Goal: Task Accomplishment & Management: Manage account settings

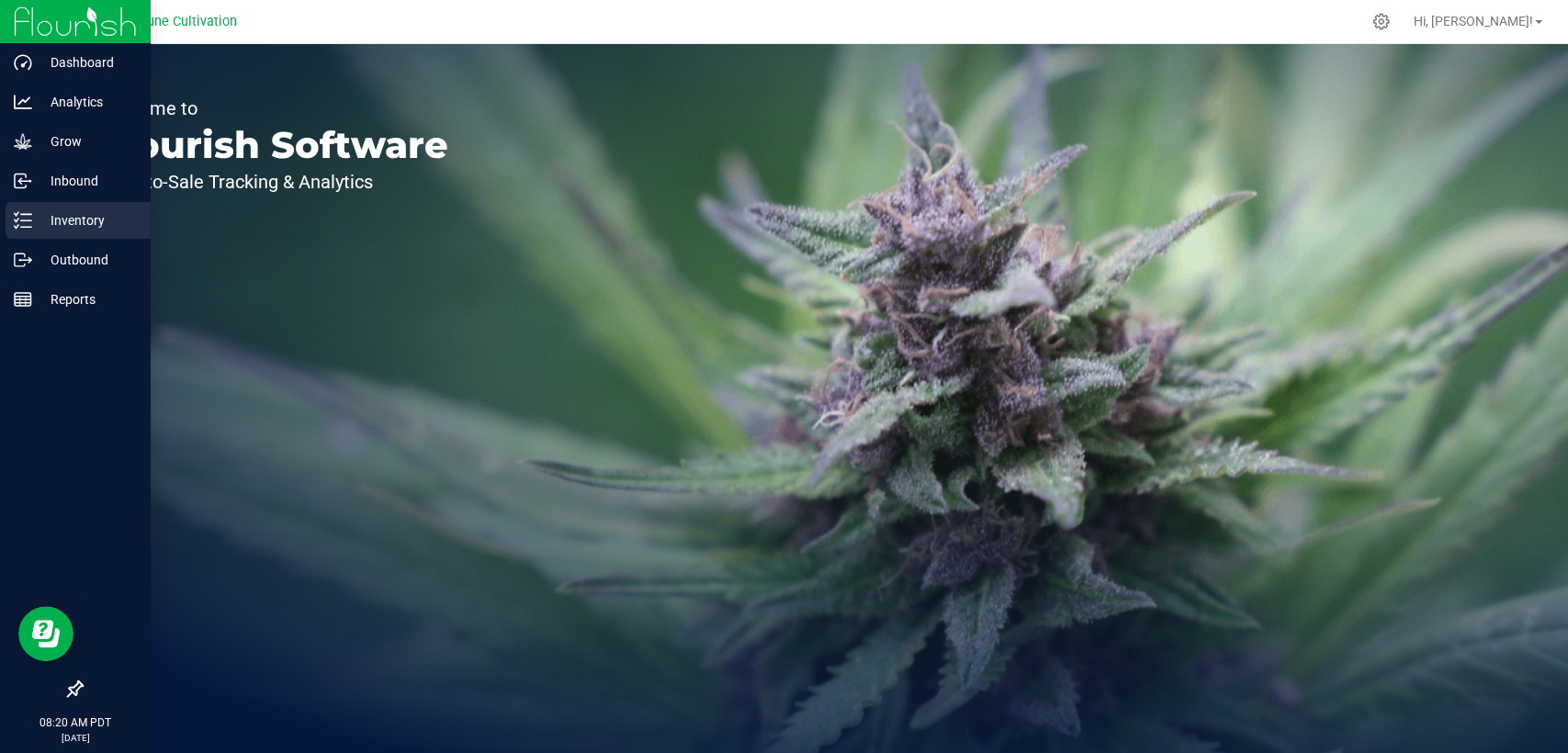
click at [50, 220] on p "Inventory" at bounding box center [88, 220] width 111 height 22
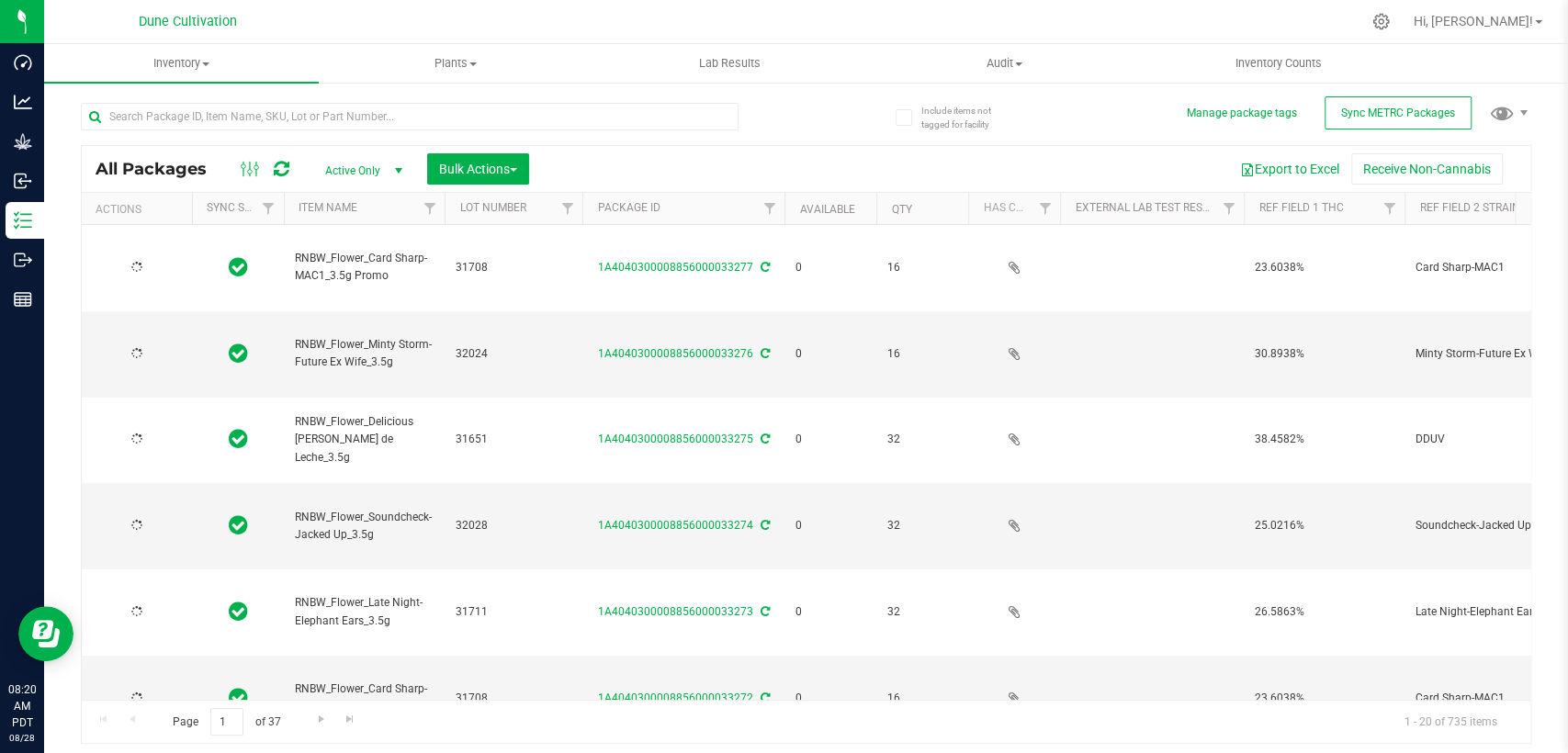
click at [353, 170] on span "Active Only" at bounding box center [360, 171] width 101 height 26
click at [344, 276] on li "All" at bounding box center [359, 282] width 99 height 28
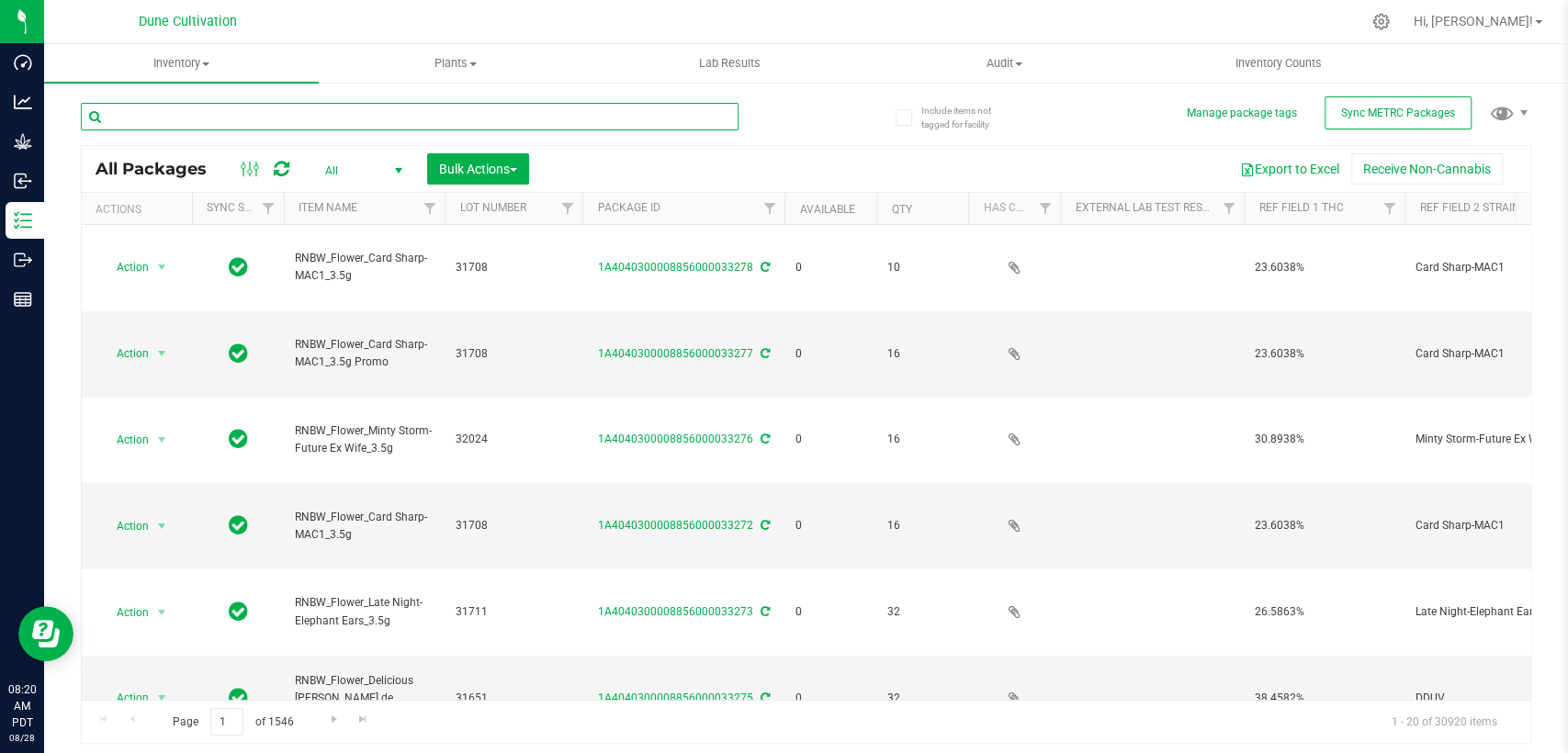
click at [389, 122] on input "text" at bounding box center [409, 116] width 658 height 28
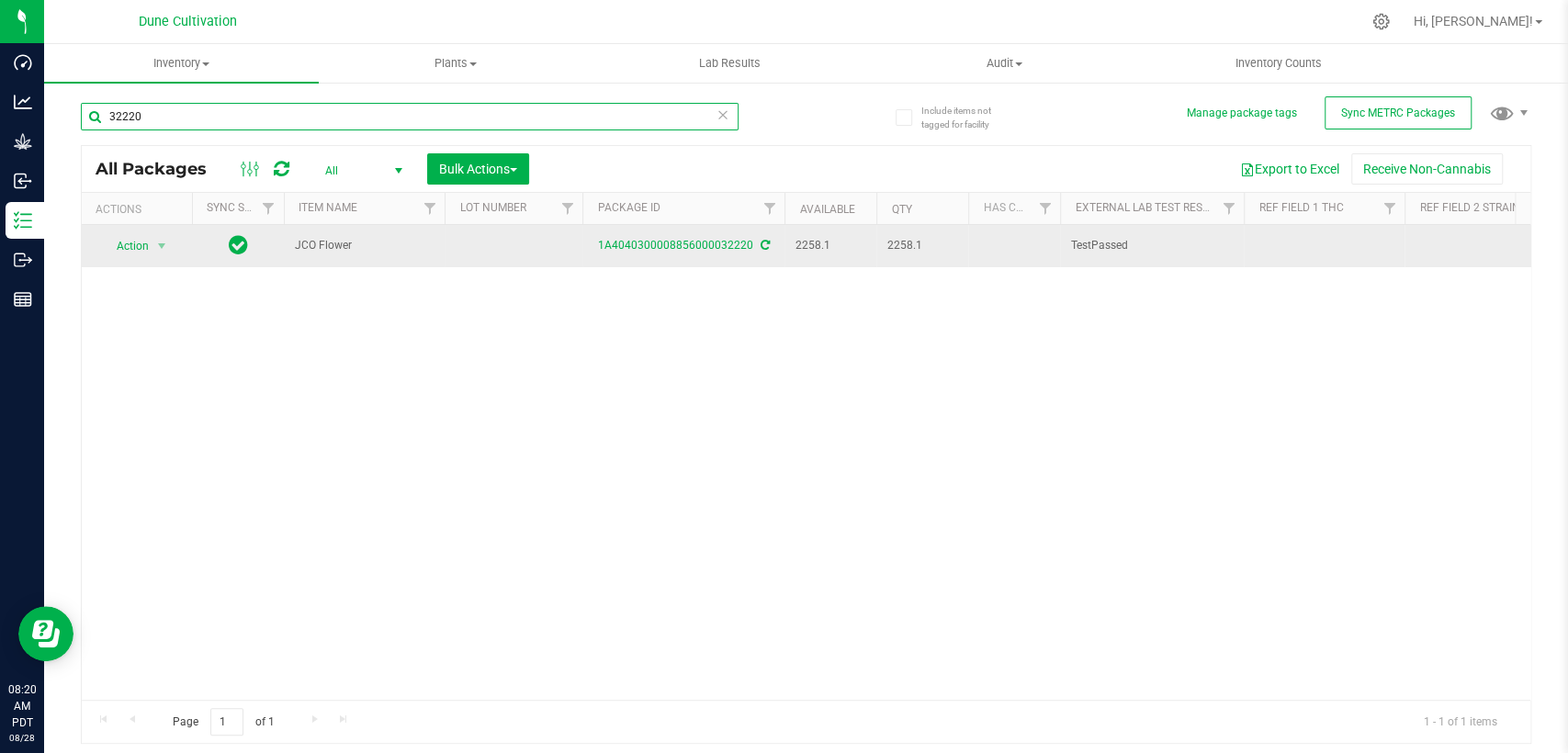
type input "32220"
click at [499, 253] on td at bounding box center [513, 246] width 137 height 42
type input "32220"
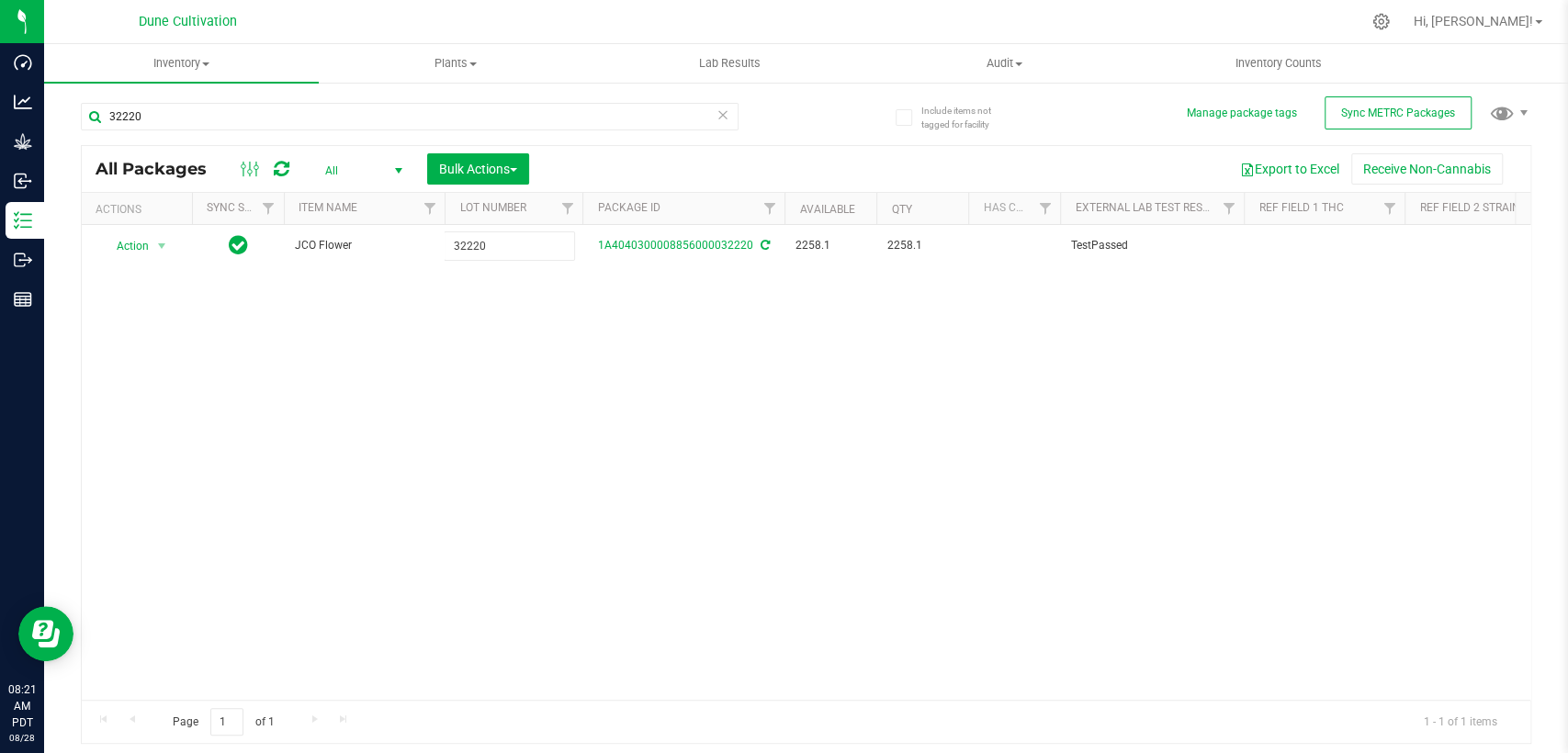
click at [547, 324] on div "All Packages All Active Only Lab Samples Locked All External Internal Bulk Acti…" at bounding box center [806, 445] width 1451 height 600
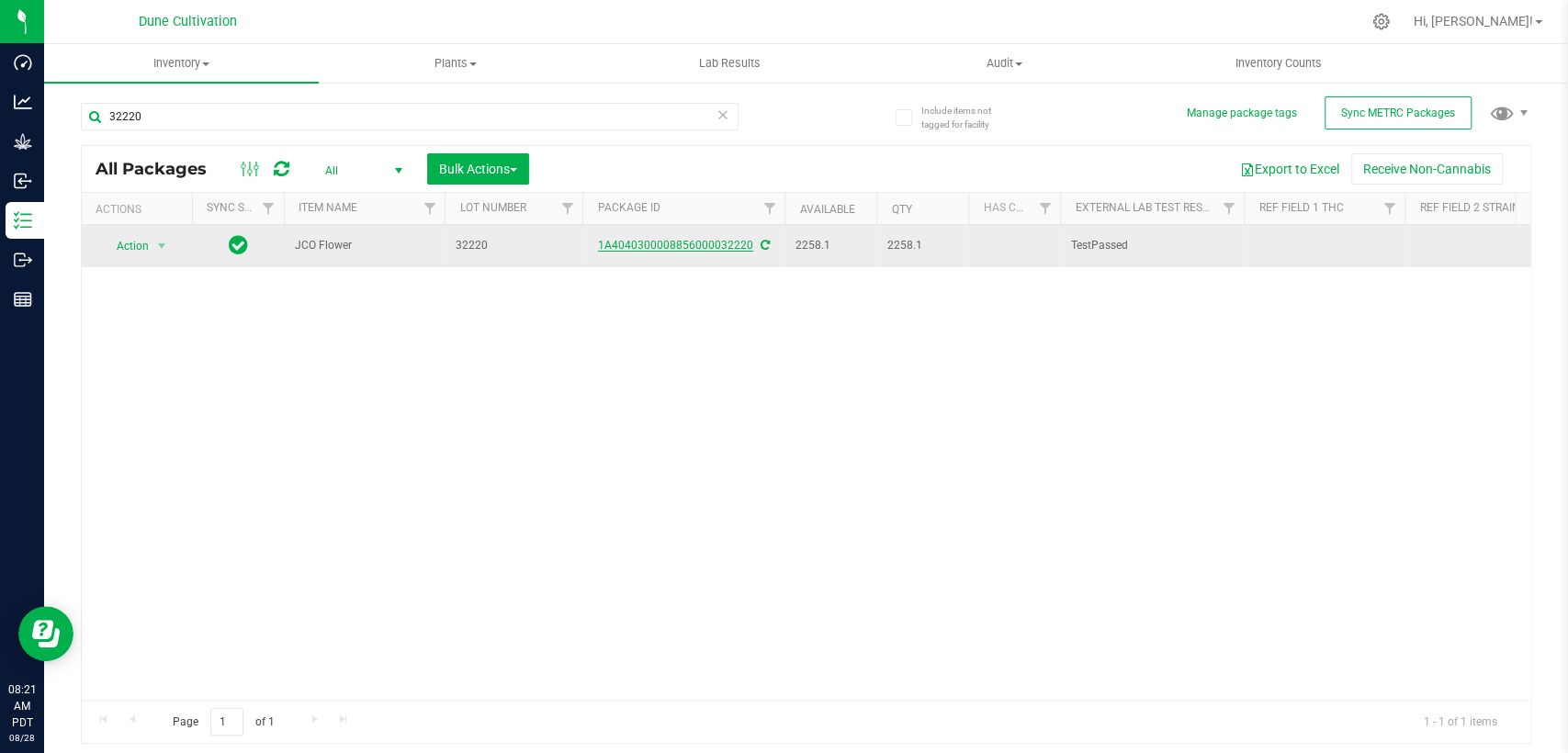
click at [663, 250] on link "1A4040300008856000032220" at bounding box center [676, 244] width 156 height 12
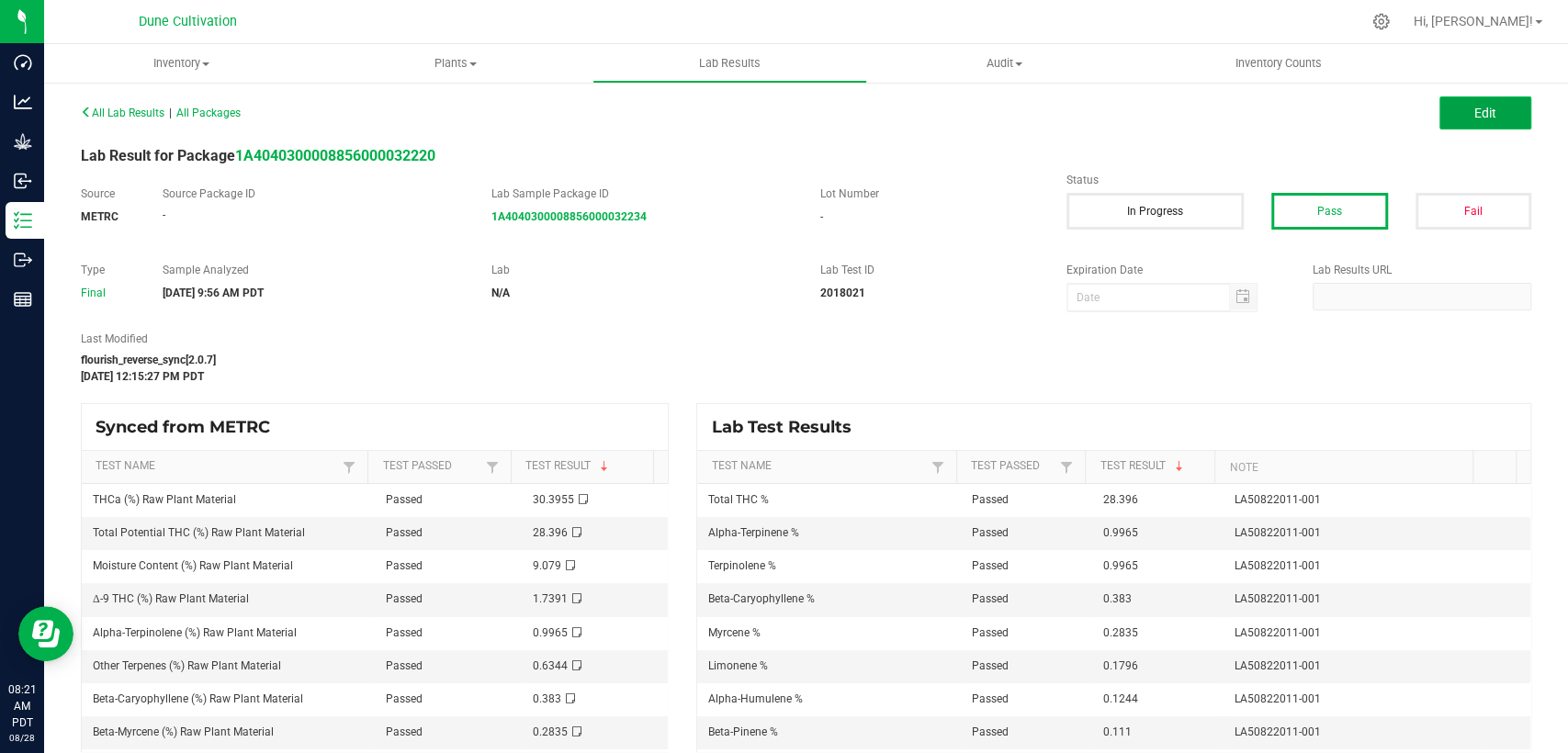
click at [1455, 108] on button "Edit" at bounding box center [1485, 113] width 92 height 33
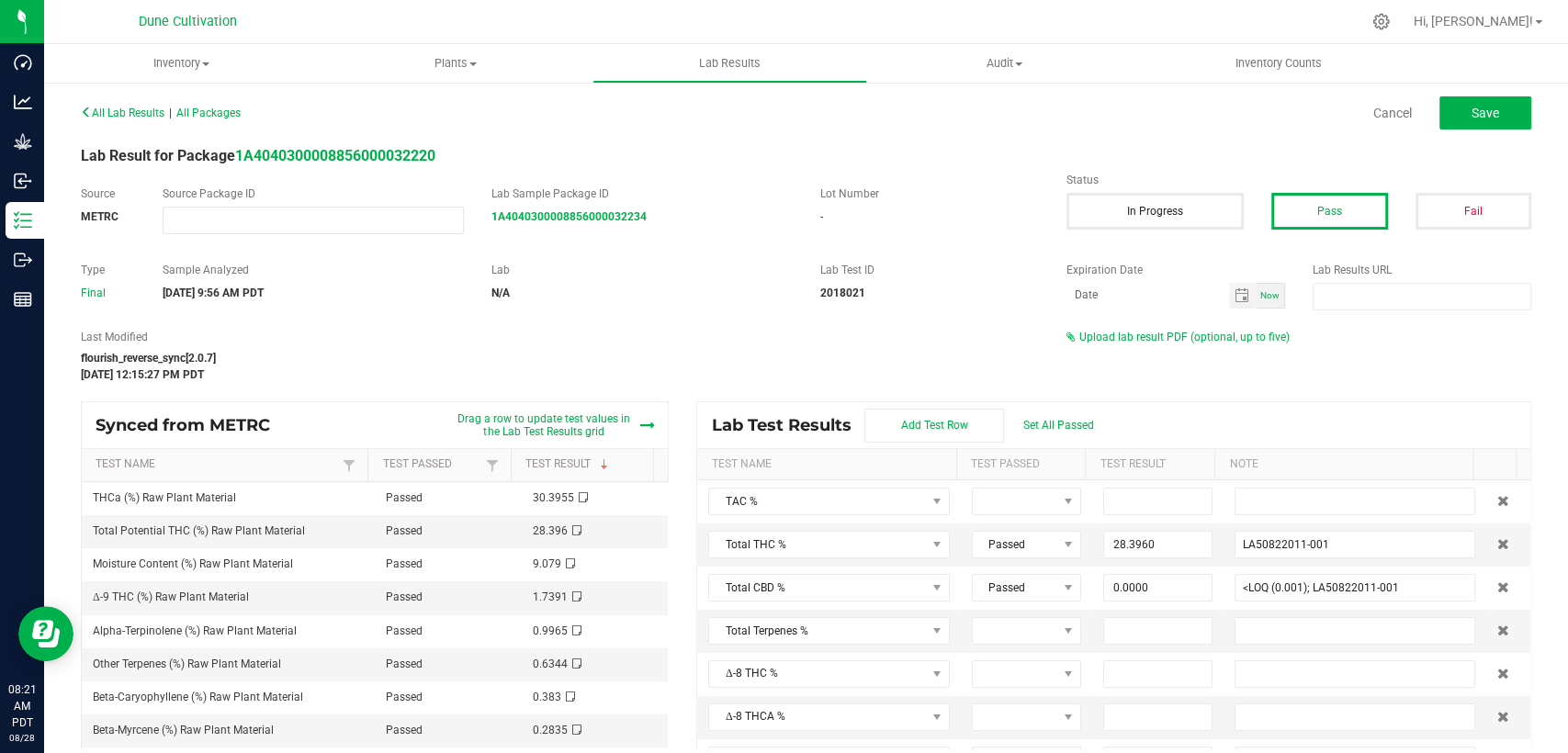
click at [1133, 344] on div "Upload lab result PDF (optional, up to five)" at bounding box center [1299, 337] width 465 height 16
click at [1101, 342] on span "Upload lab result PDF (optional, up to five)" at bounding box center [1179, 337] width 223 height 12
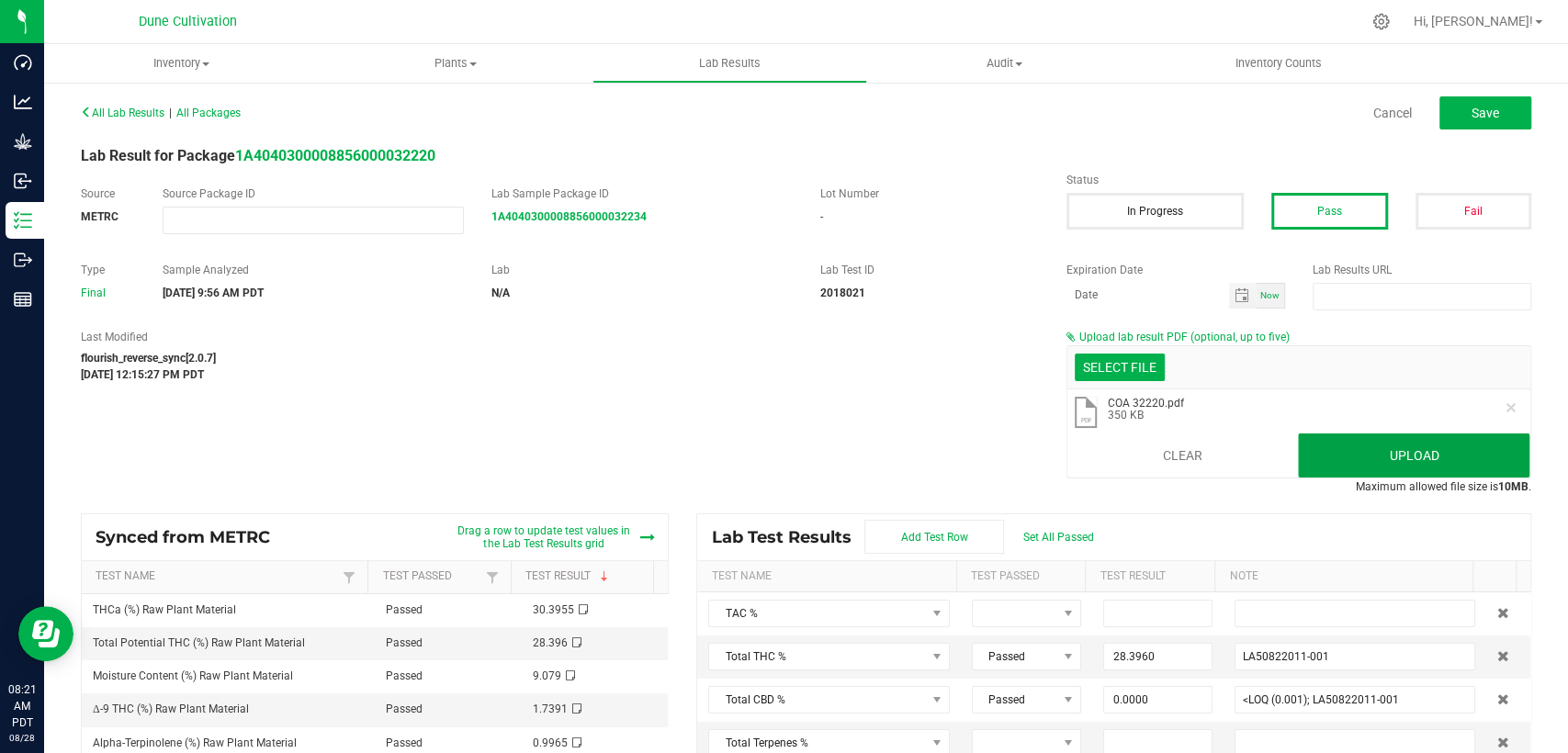
click at [1374, 439] on button "Upload" at bounding box center [1413, 455] width 232 height 44
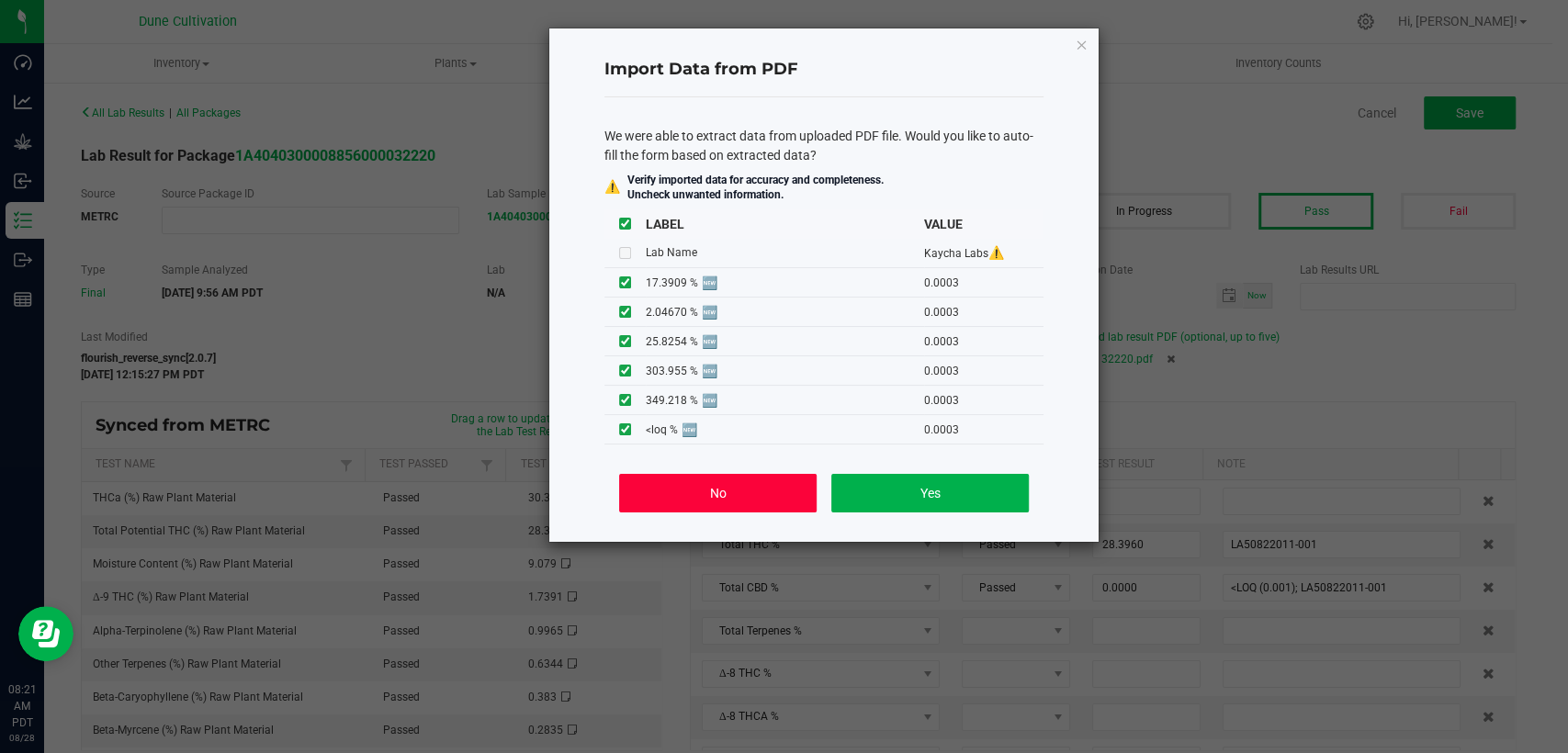
click at [687, 491] on button "No" at bounding box center [718, 493] width 198 height 38
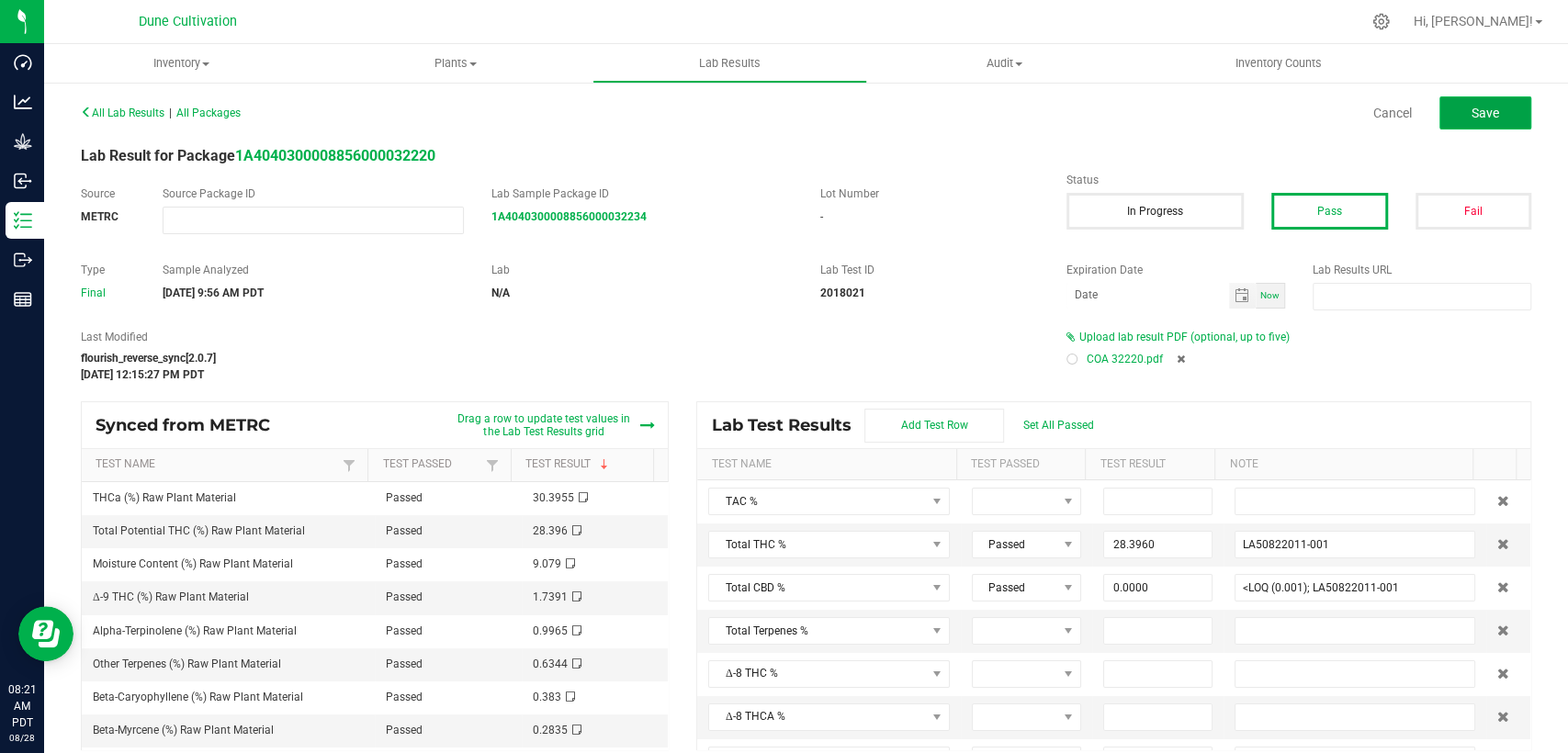
click at [1472, 115] on span "Save" at bounding box center [1485, 113] width 28 height 14
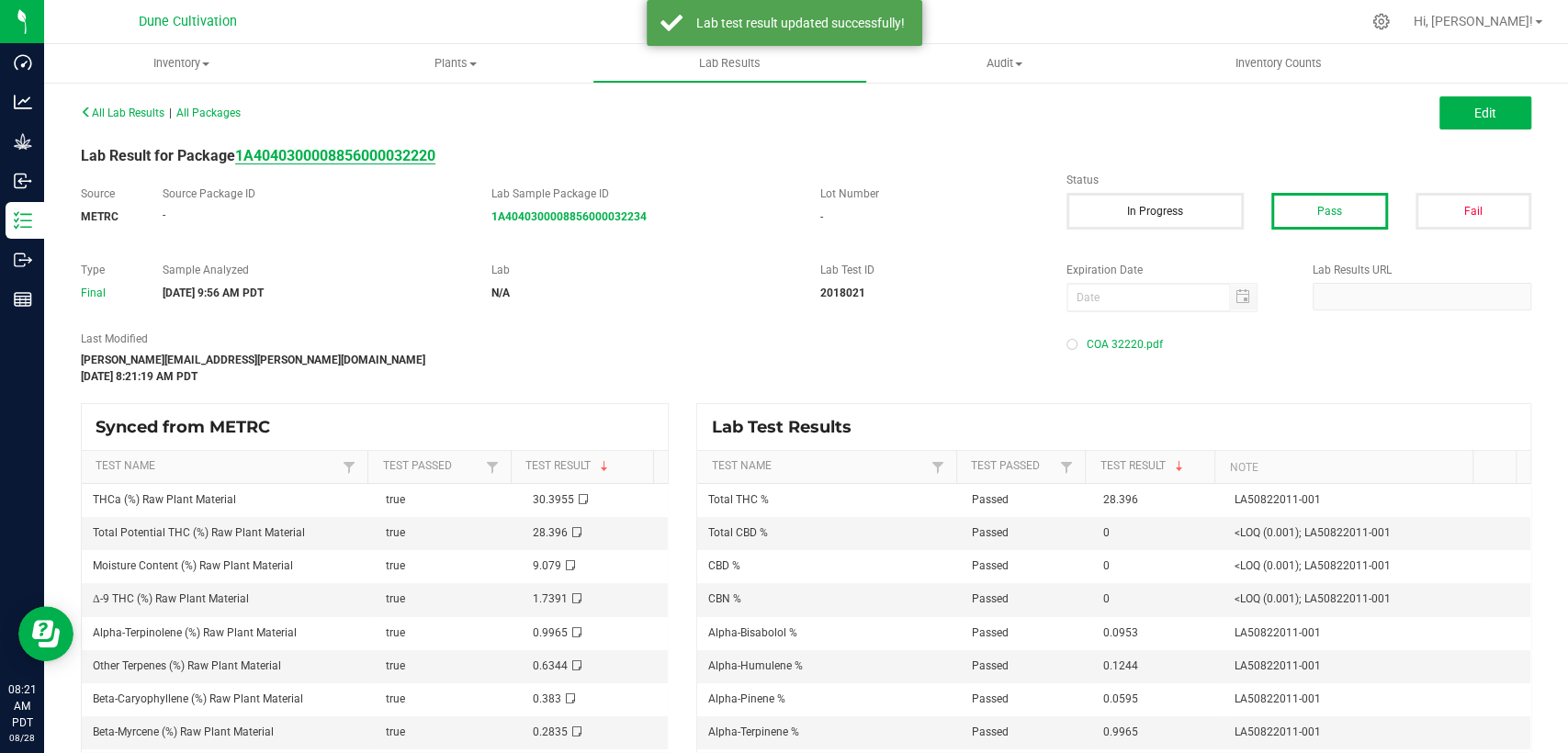
click at [398, 157] on strong "1A4040300008856000032220" at bounding box center [335, 156] width 200 height 17
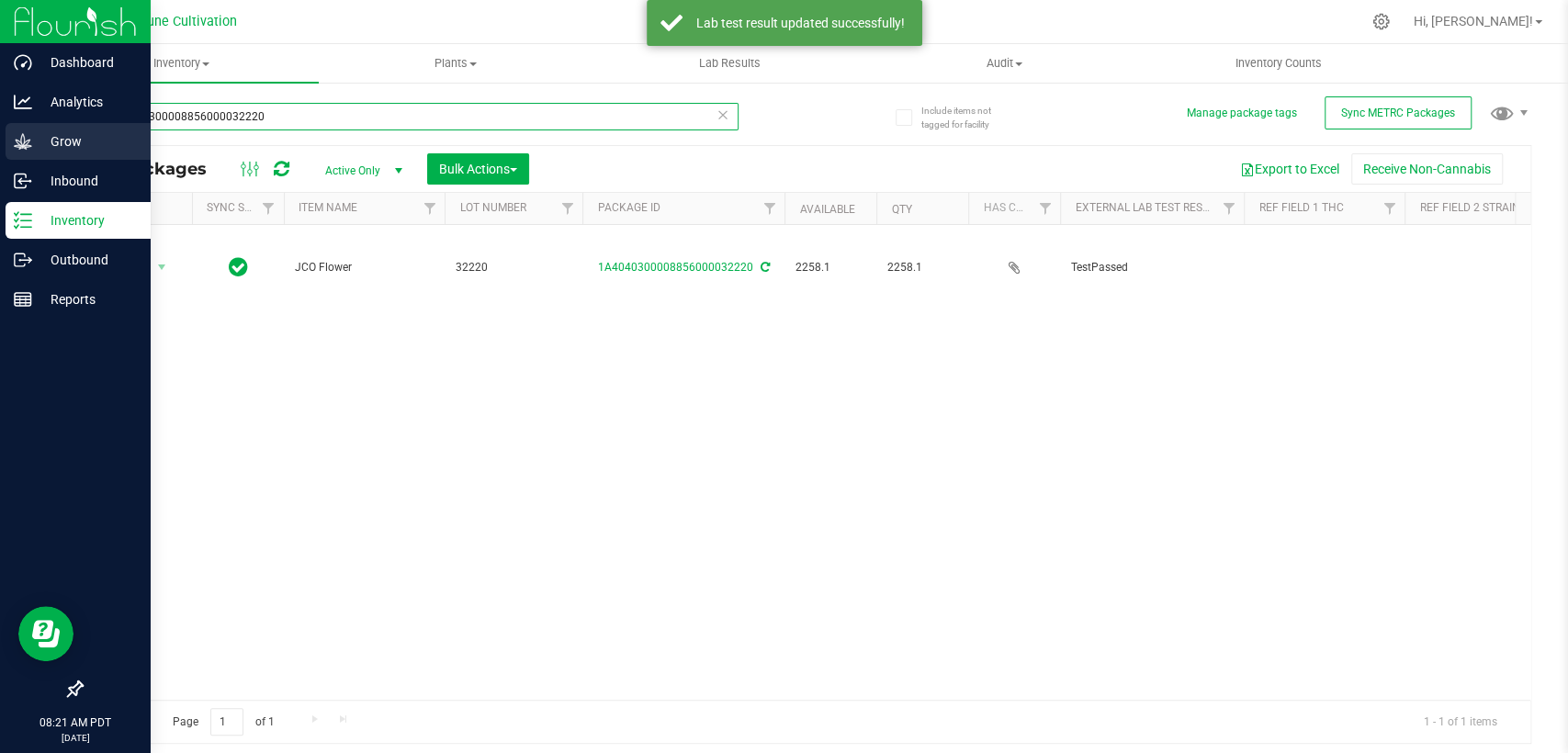
drag, startPoint x: 228, startPoint y: 112, endPoint x: 7, endPoint y: 133, distance: 222.0
click at [0, 135] on div "Dashboard Analytics Grow Inbound Inventory Outbound Reports 08:21 AM PDT [DATE]…" at bounding box center [784, 376] width 1568 height 753
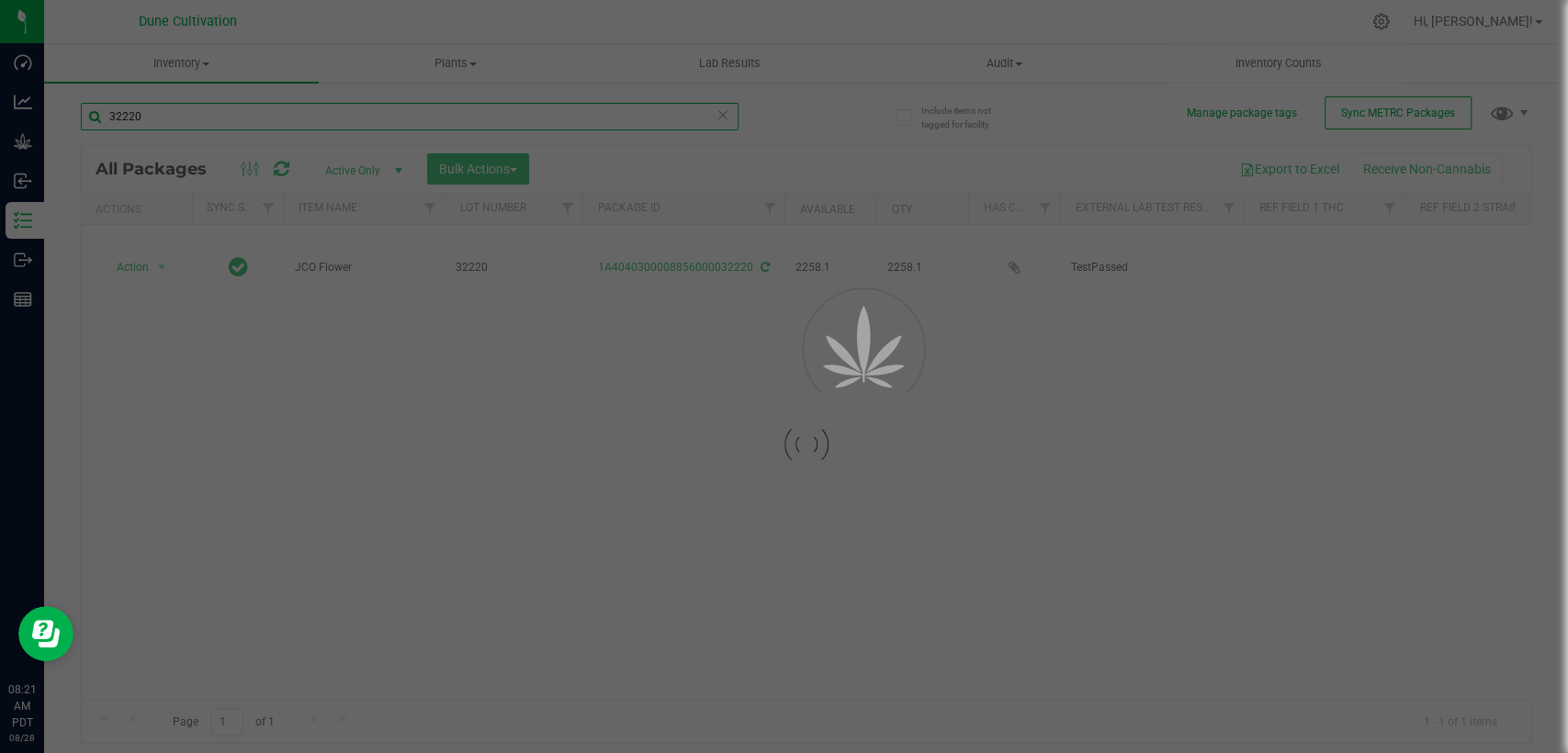
type input "32220"
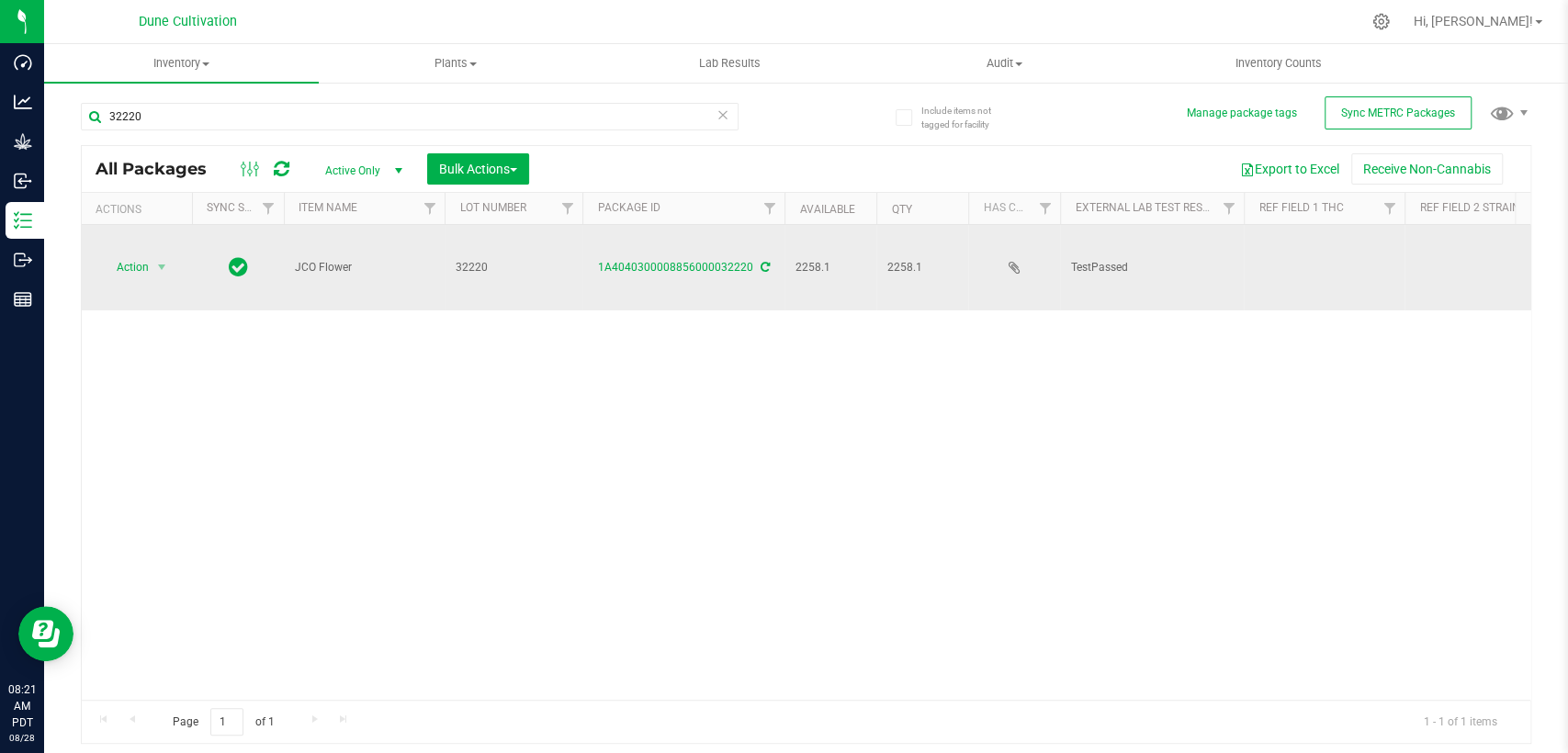
click at [1270, 251] on td at bounding box center [1324, 268] width 160 height 86
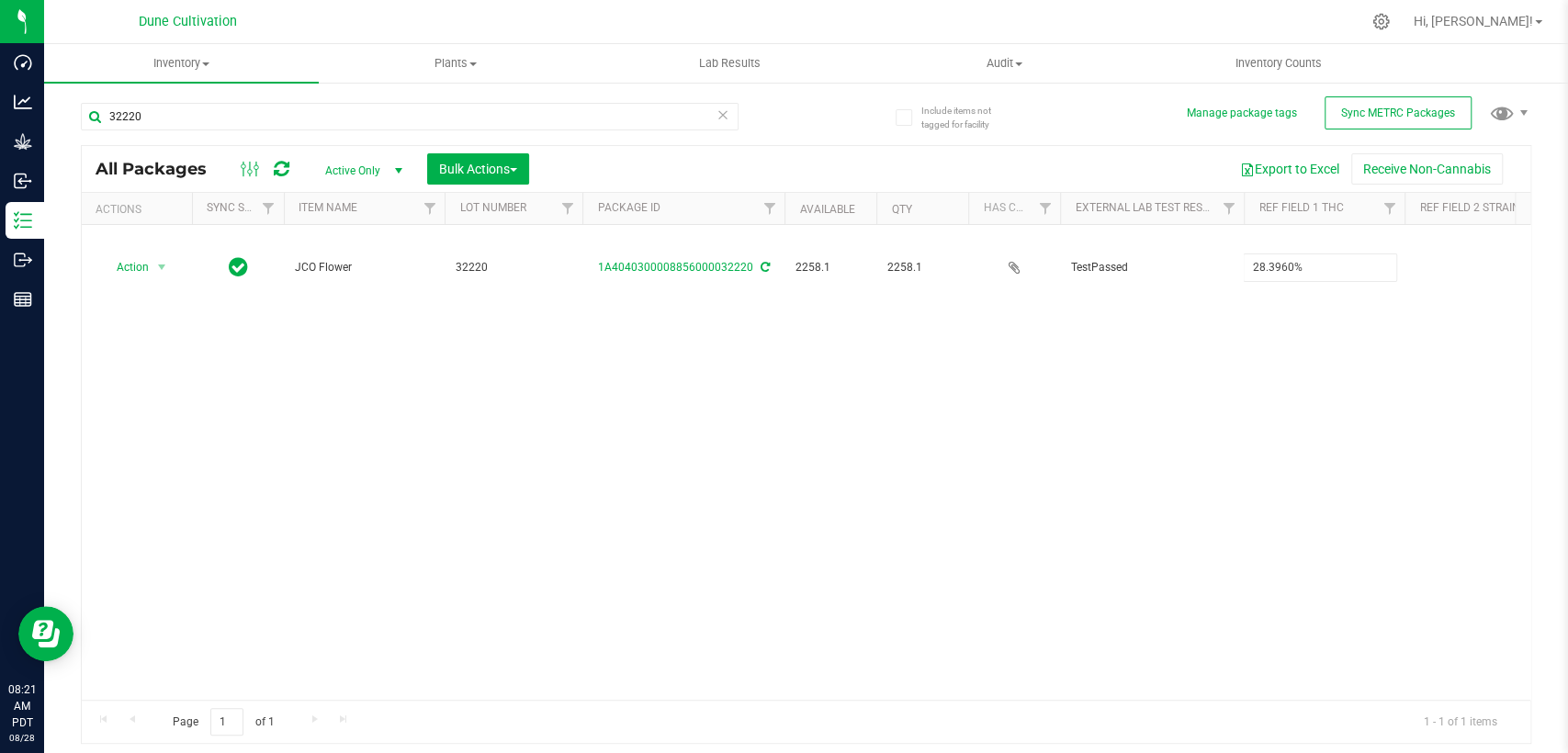
type input "28.3960%"
click at [1049, 365] on div "All Packages Active Only Active Only Lab Samples Locked All External Internal B…" at bounding box center [806, 445] width 1451 height 600
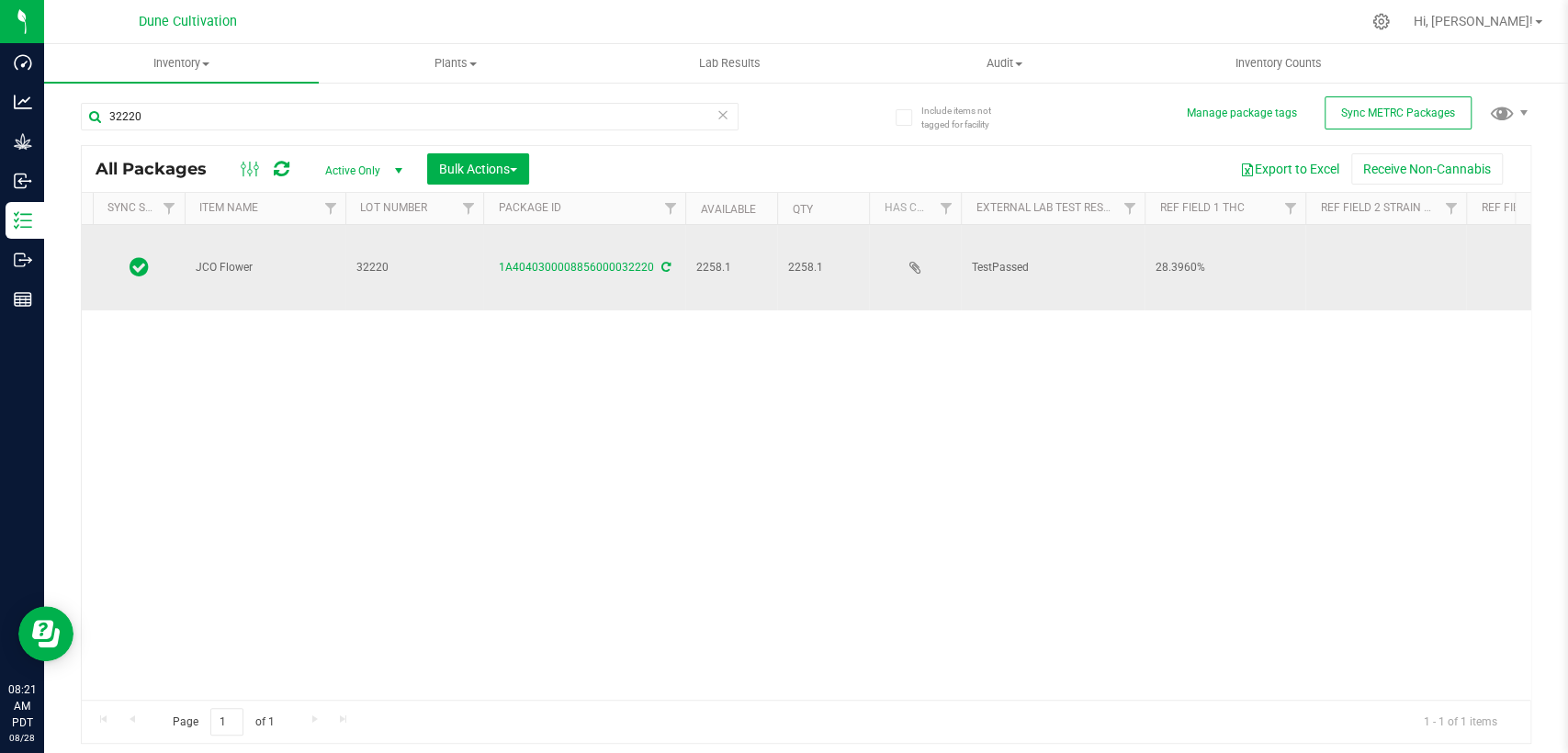
scroll to position [0, 204]
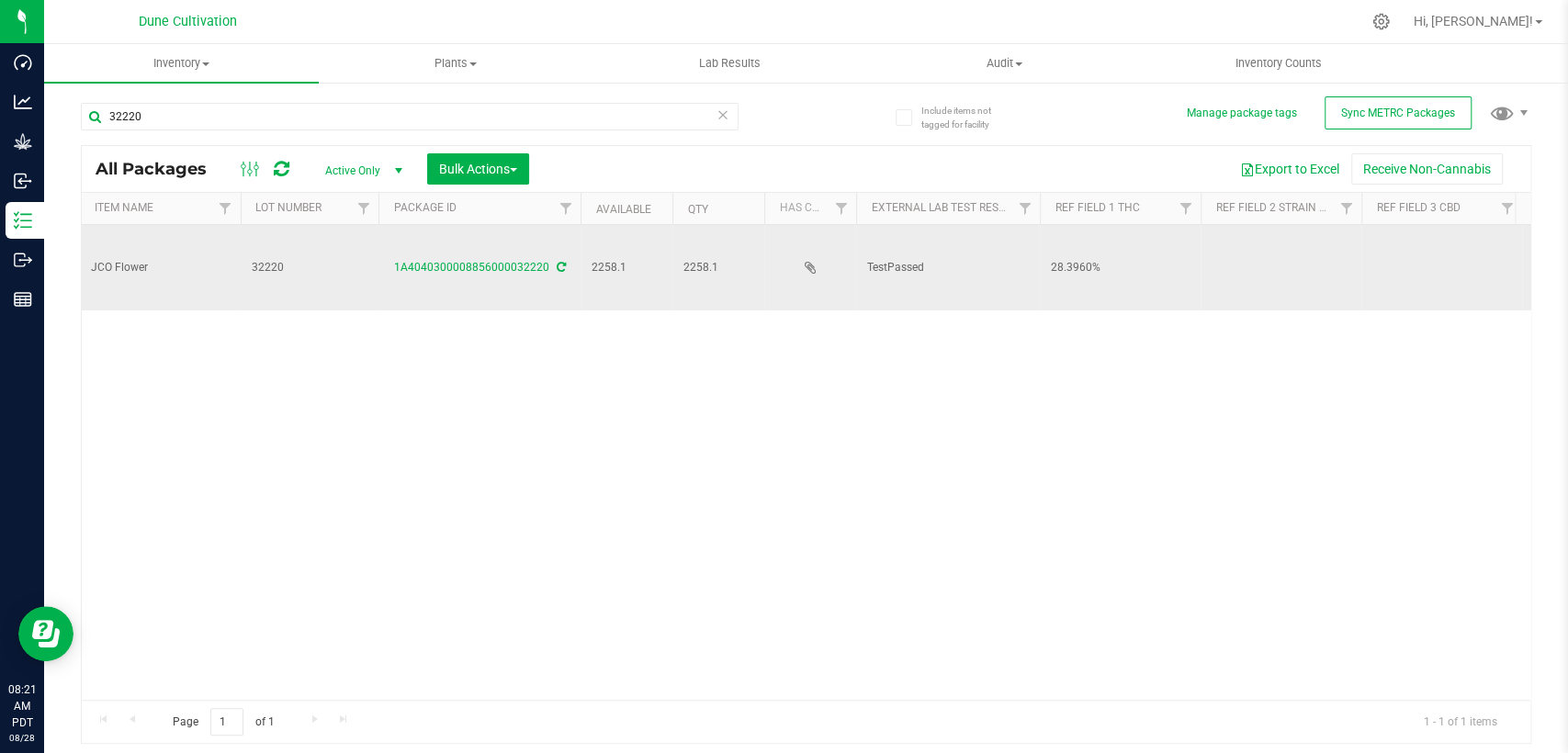
click at [1407, 234] on td at bounding box center [1442, 268] width 160 height 86
type input "<LOQ"
click at [1223, 233] on div "All Packages Active Only Active Only Lab Samples Locked All External Internal B…" at bounding box center [806, 445] width 1451 height 600
click at [1227, 246] on td at bounding box center [1281, 268] width 160 height 86
type input "s"
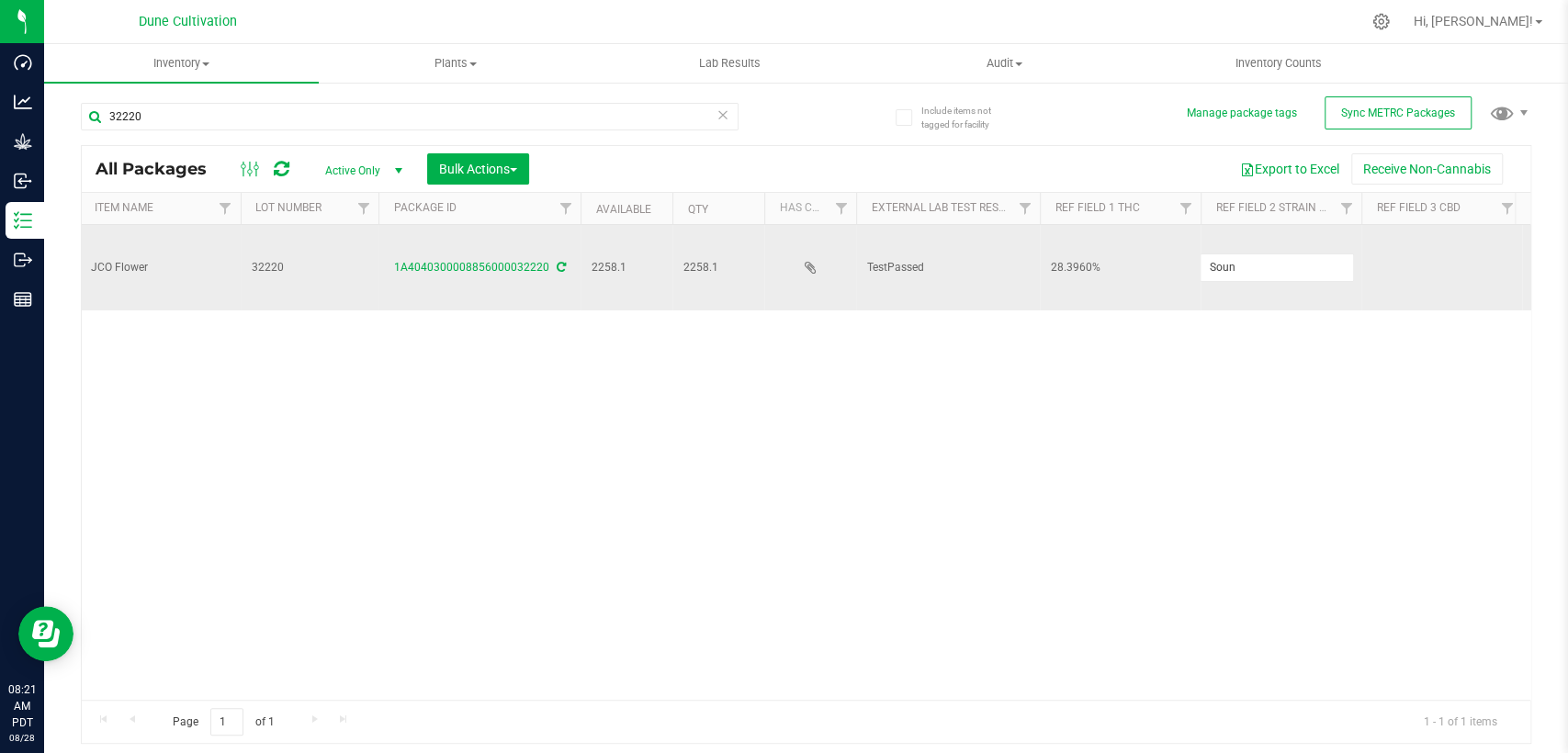
type input "Soundcheck-Jacked Up"
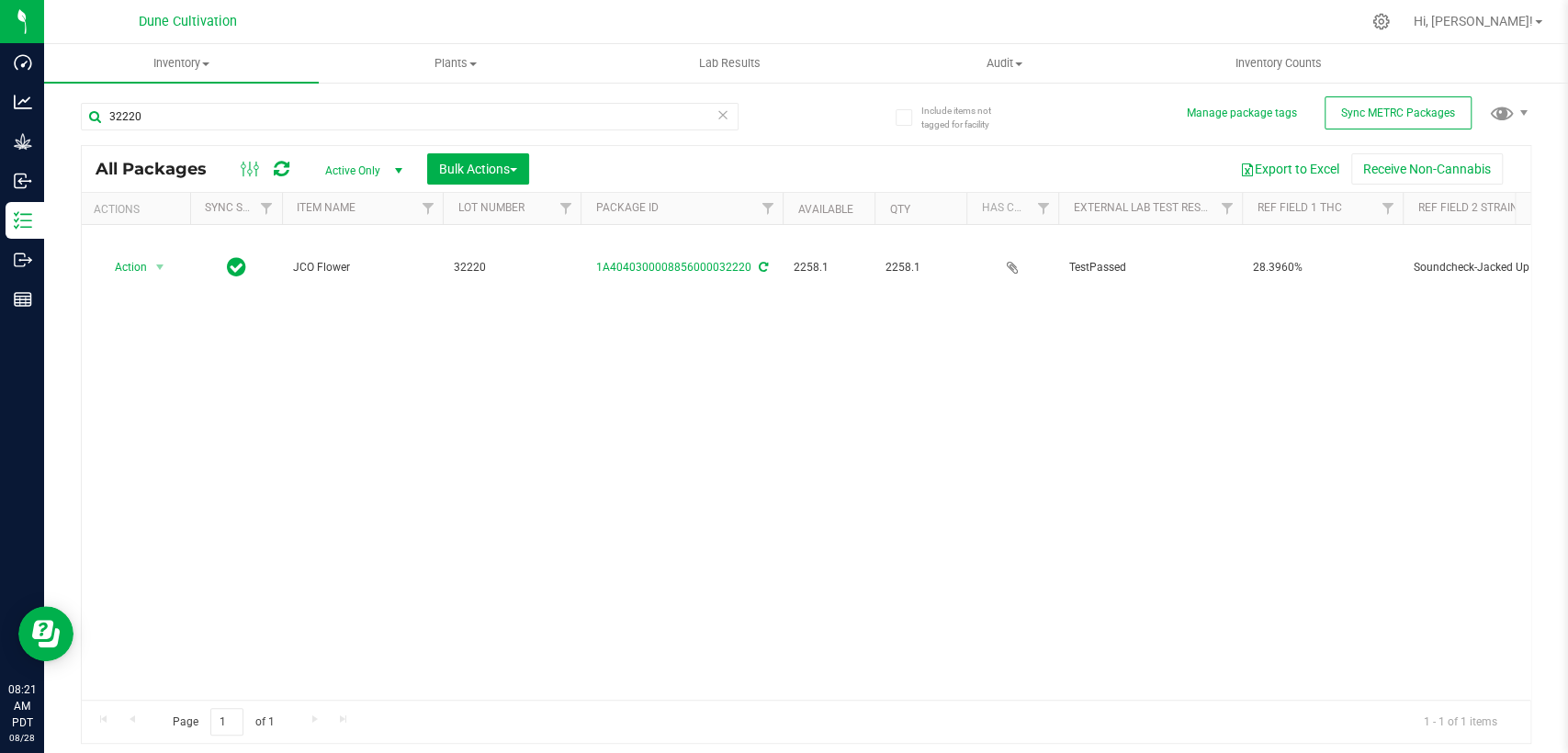
scroll to position [0, 0]
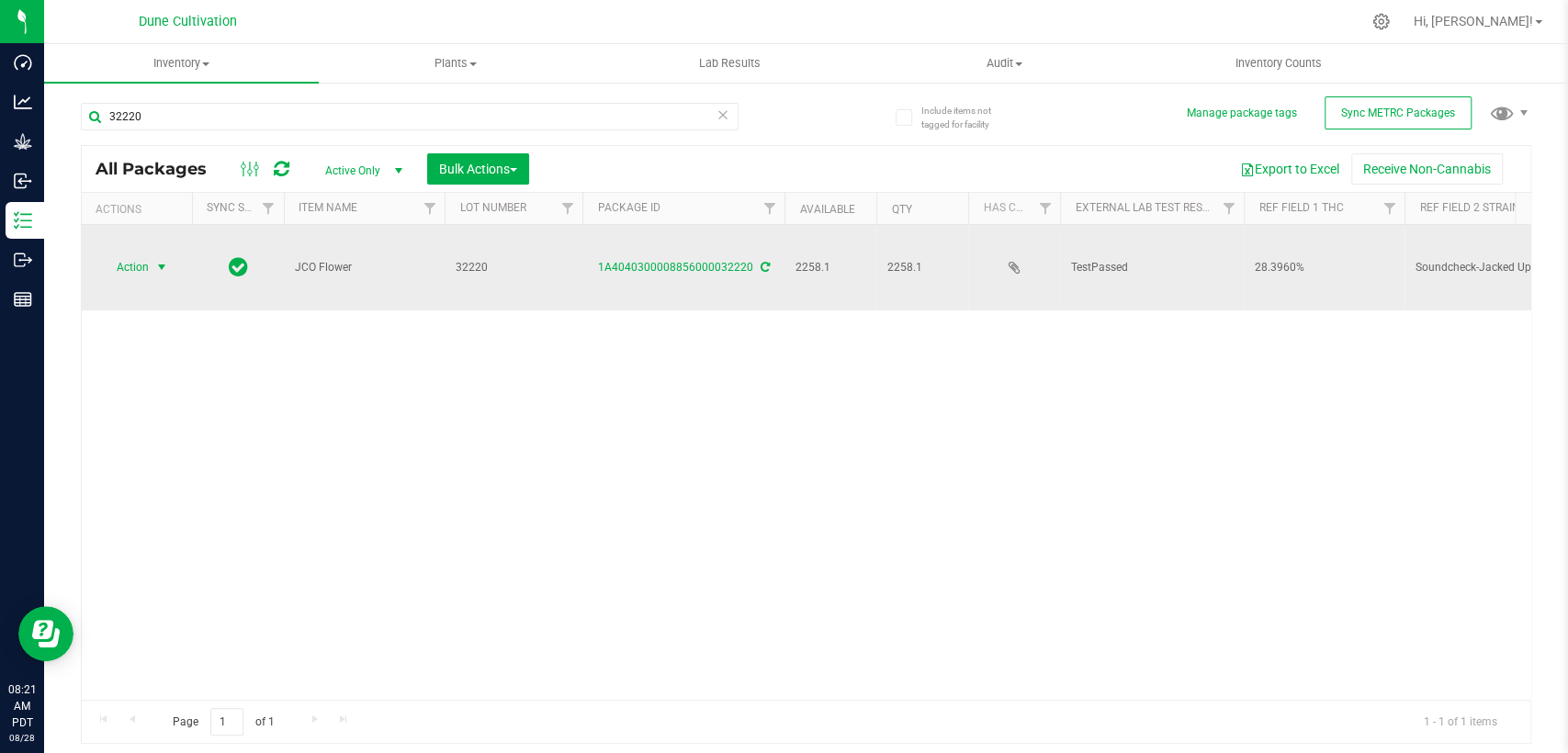
click at [155, 260] on span "select" at bounding box center [161, 266] width 14 height 14
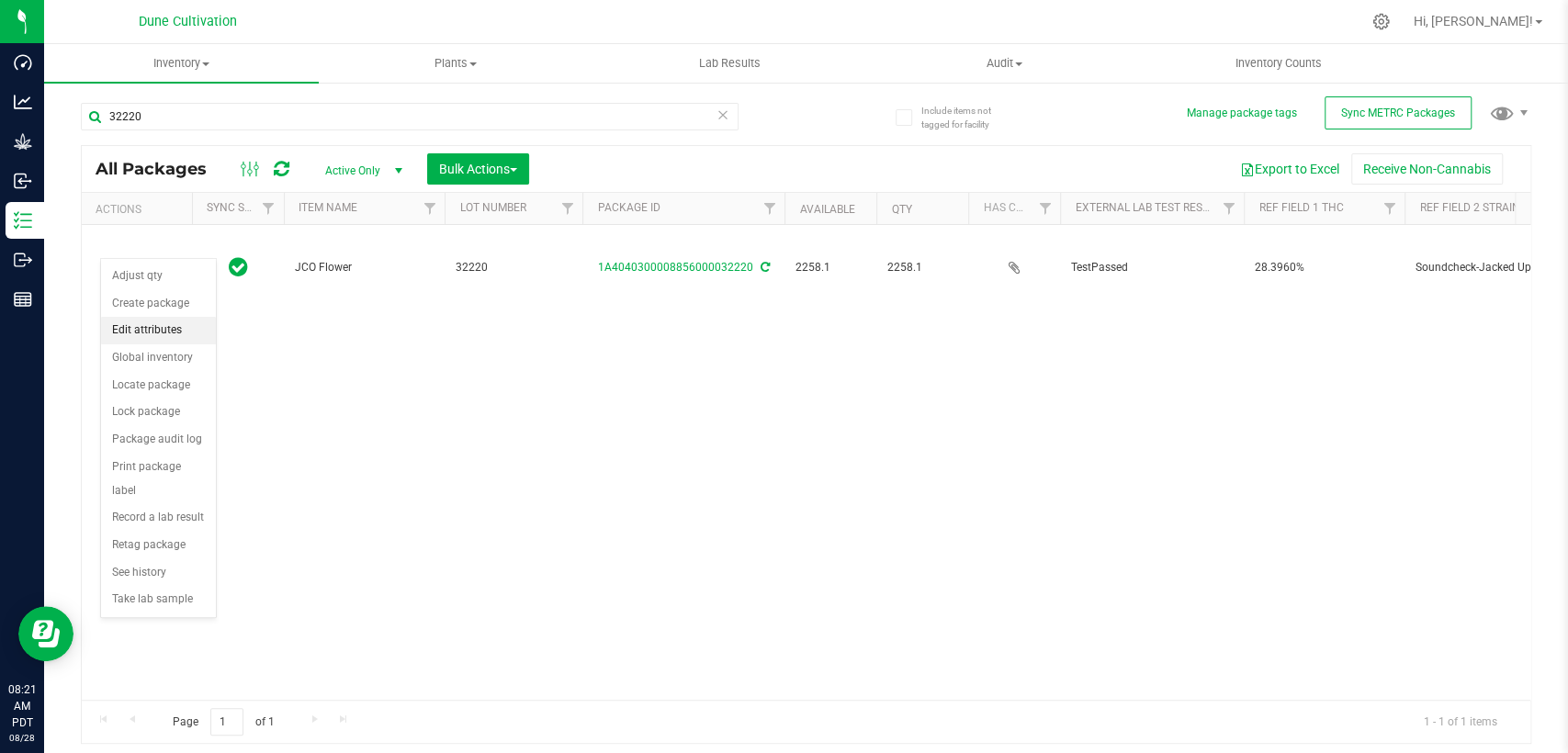
click at [149, 325] on li "Edit attributes" at bounding box center [158, 330] width 115 height 28
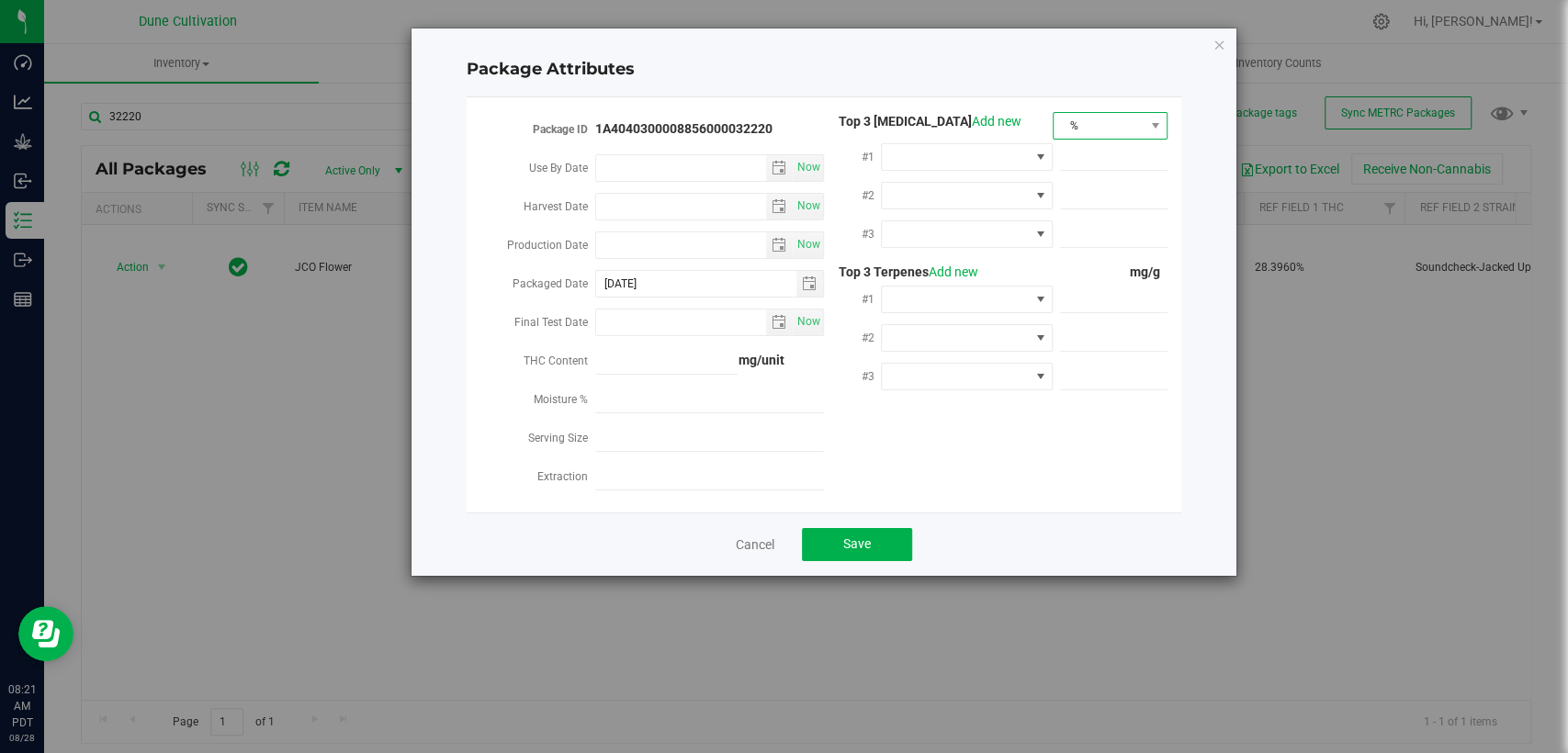
click at [1132, 118] on span "%" at bounding box center [1098, 125] width 90 height 26
click at [1094, 200] on li "mg/unit" at bounding box center [1110, 190] width 113 height 31
click at [995, 149] on span at bounding box center [955, 157] width 147 height 26
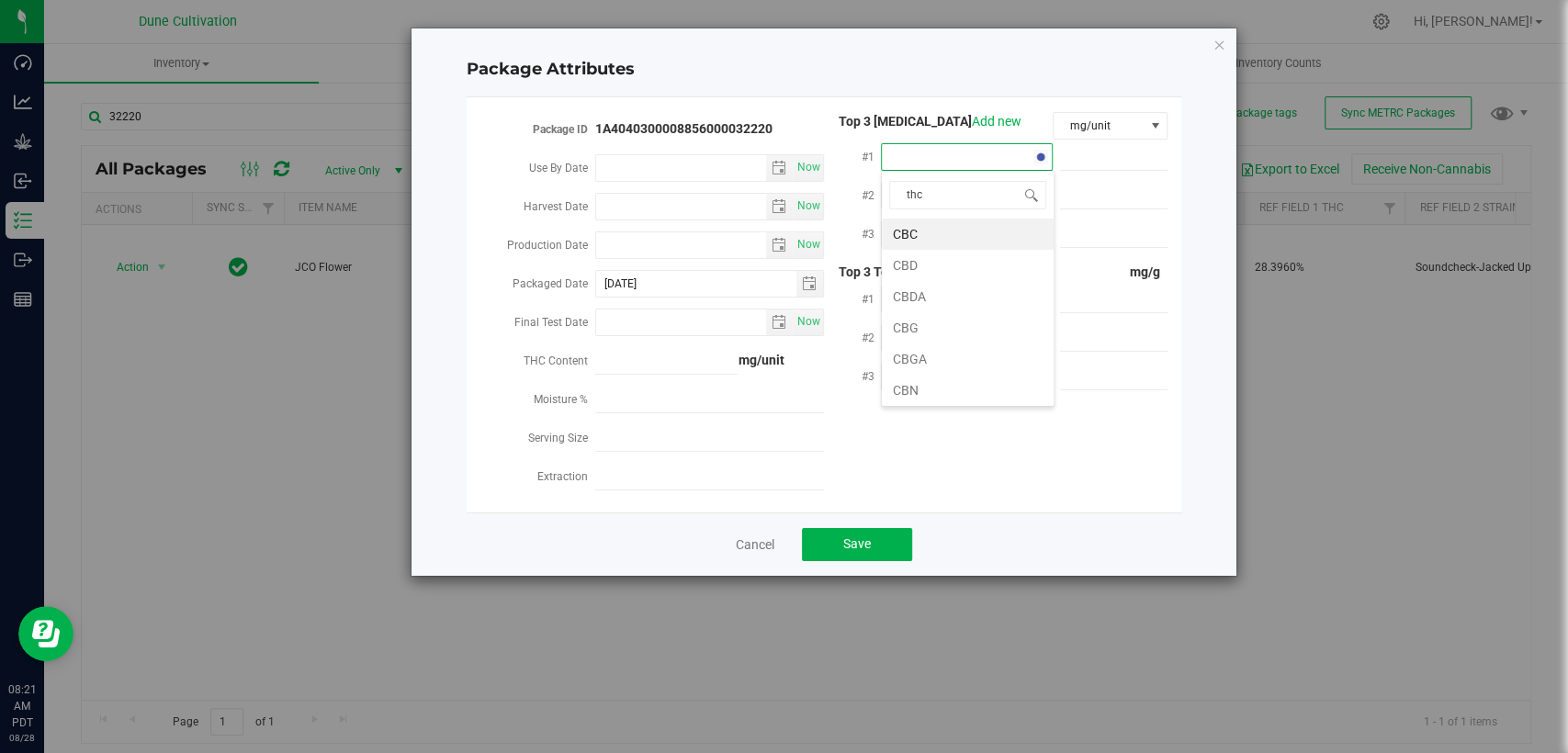
type input "thca"
click at [930, 237] on li "THCA" at bounding box center [968, 234] width 172 height 31
click at [1081, 149] on span at bounding box center [1114, 157] width 108 height 27
paste input "303.955"
type input "303.955"
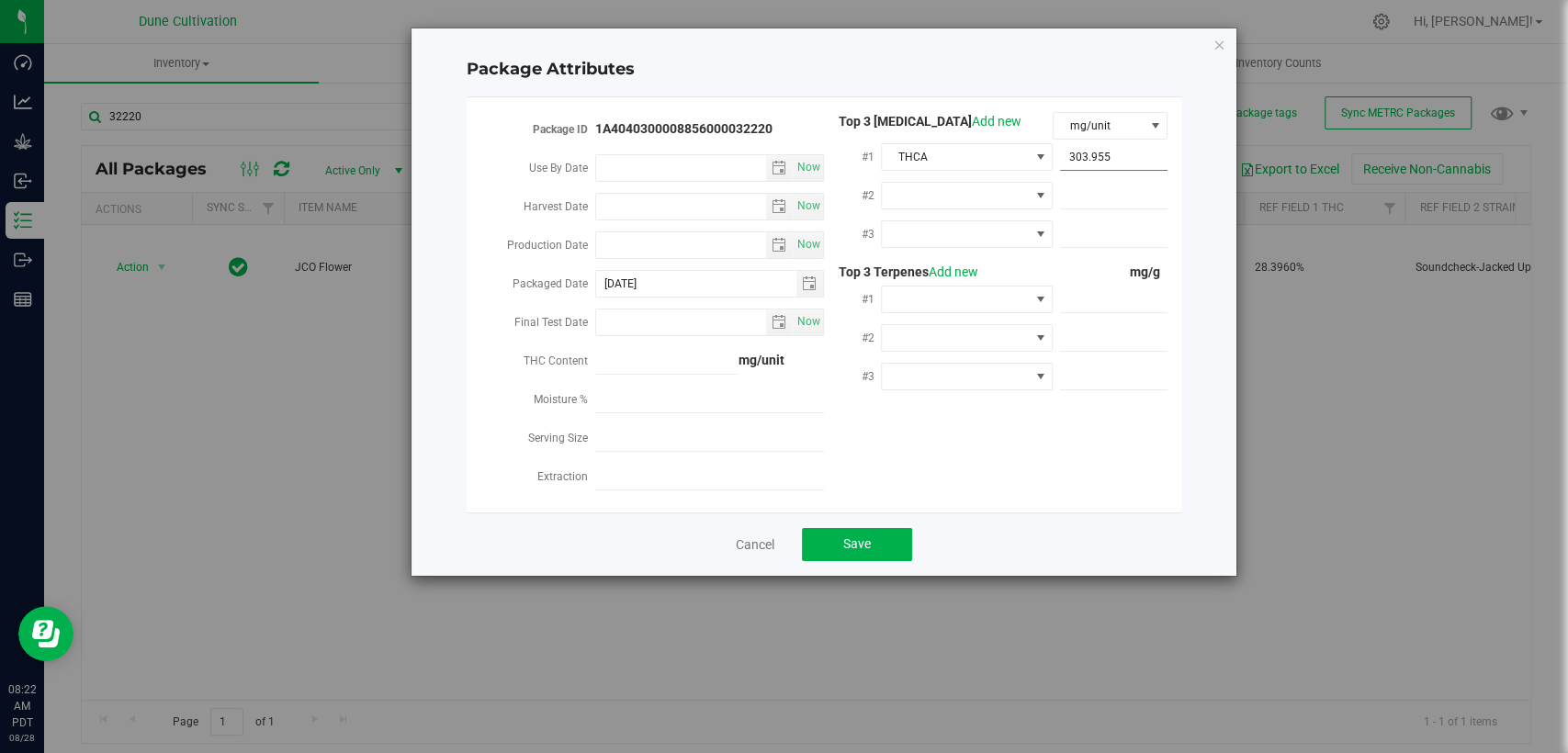
type input "303.9550"
click at [954, 193] on span at bounding box center [955, 196] width 147 height 26
click at [940, 395] on li "CBGA" at bounding box center [968, 396] width 172 height 31
click at [1072, 209] on div at bounding box center [1110, 195] width 115 height 33
click at [1083, 186] on span at bounding box center [1114, 197] width 108 height 27
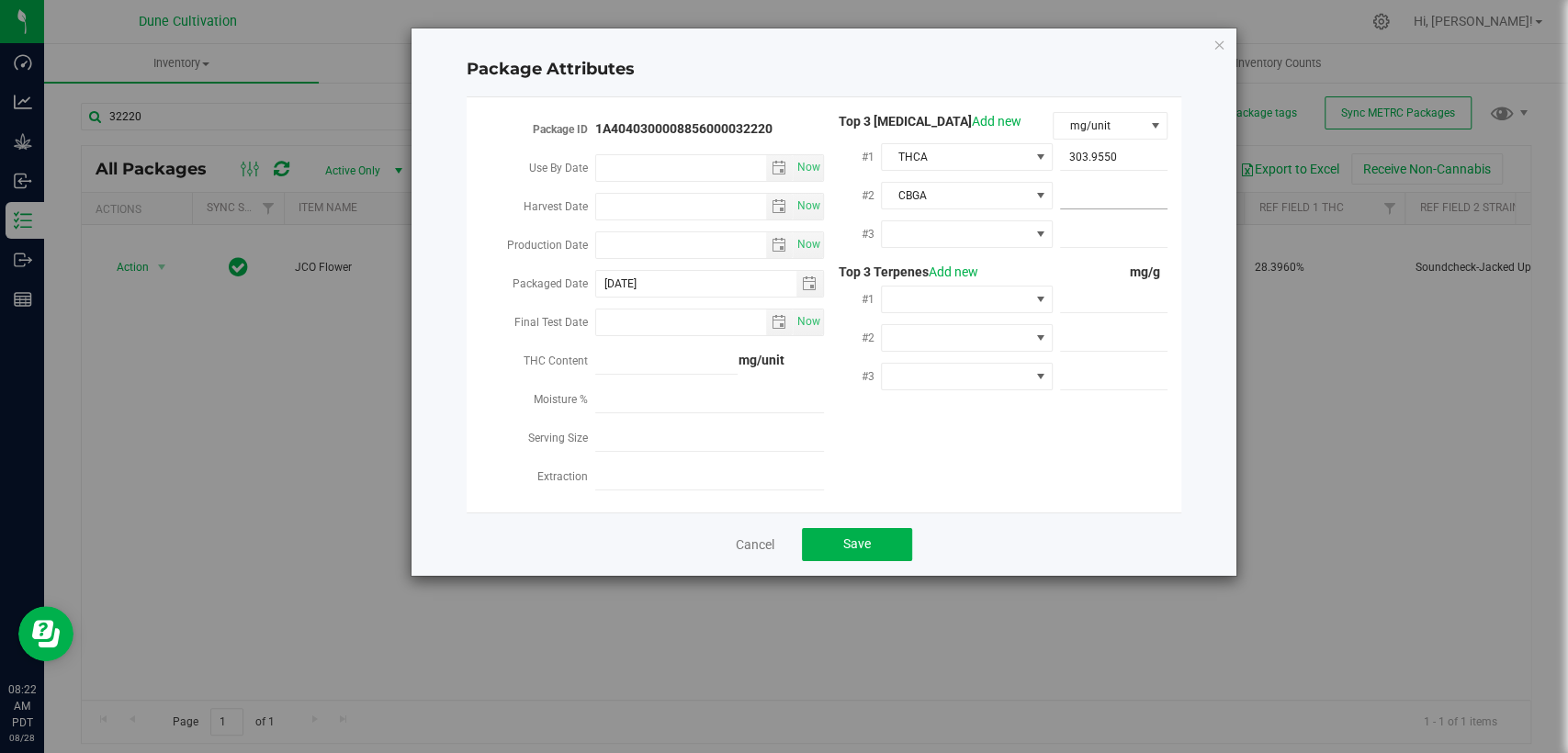
paste input "25.8254"
type input "25.8254"
click at [1000, 224] on span at bounding box center [955, 234] width 147 height 26
type input "D"
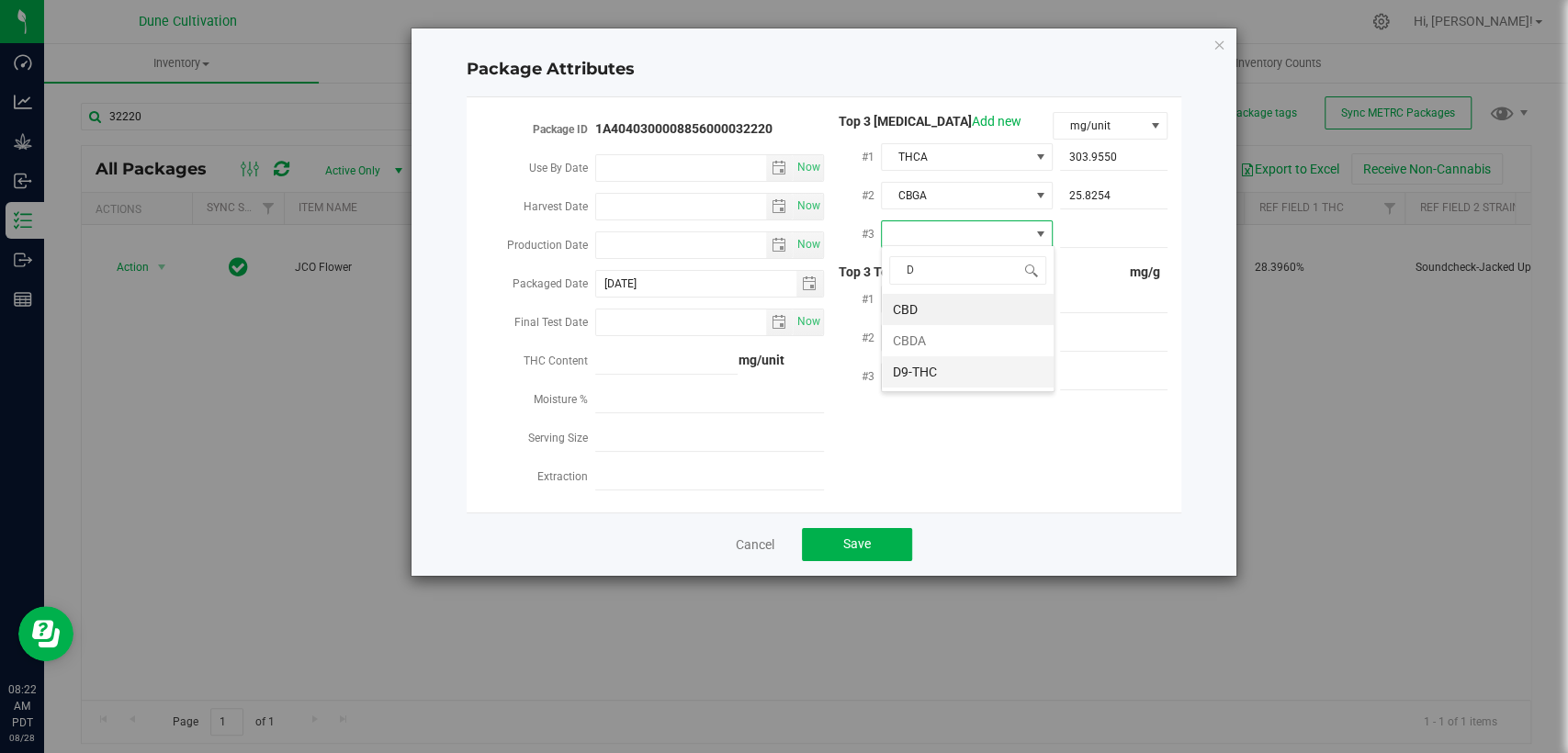
click at [967, 368] on li "D9-THC" at bounding box center [968, 371] width 172 height 31
click at [1077, 236] on span at bounding box center [1114, 235] width 108 height 27
paste input "17.3909"
type input "17.3909"
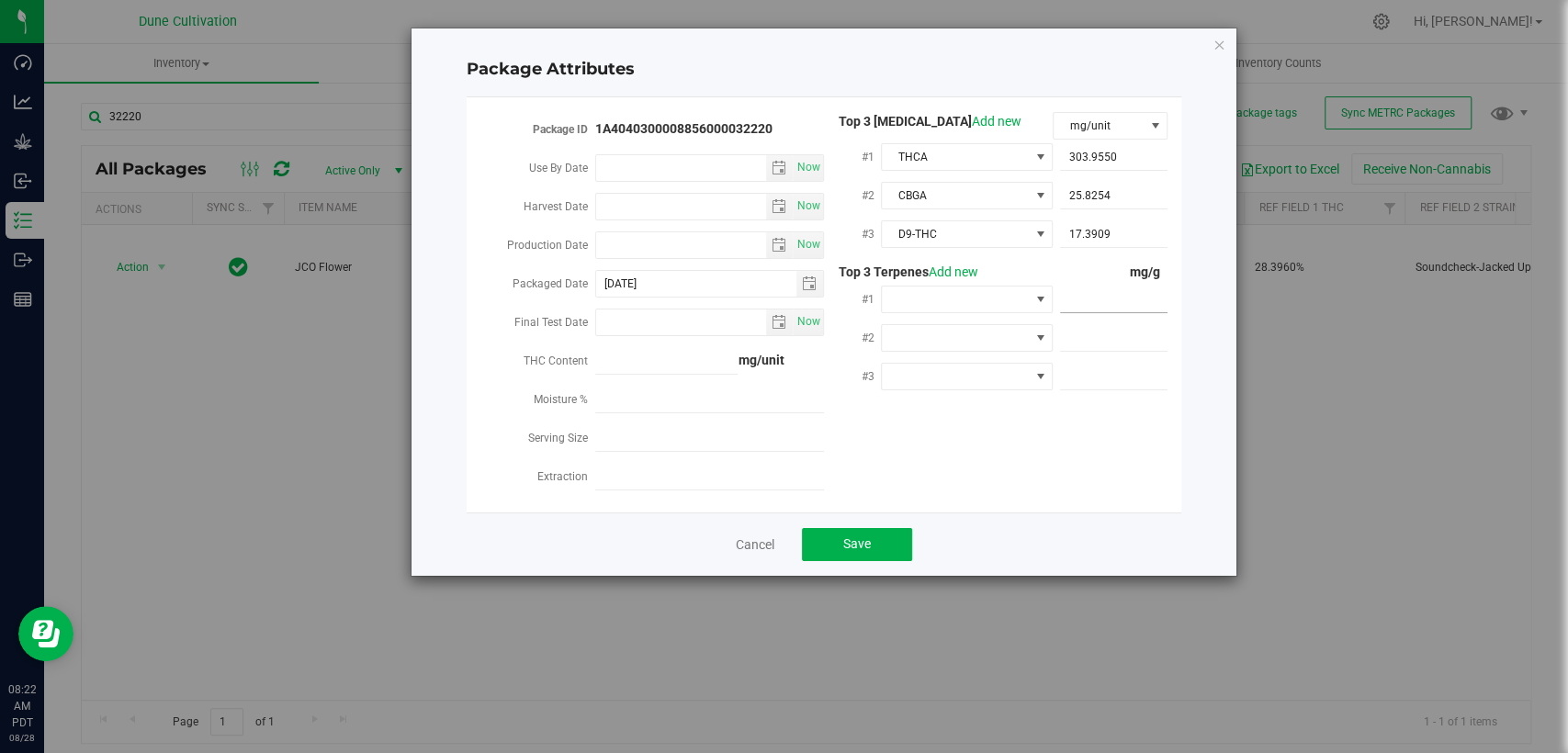
click at [1069, 299] on span at bounding box center [1114, 300] width 108 height 27
paste input "9.965"
type input "9.965"
type input "9.9650"
click at [1109, 335] on span at bounding box center [1114, 339] width 108 height 27
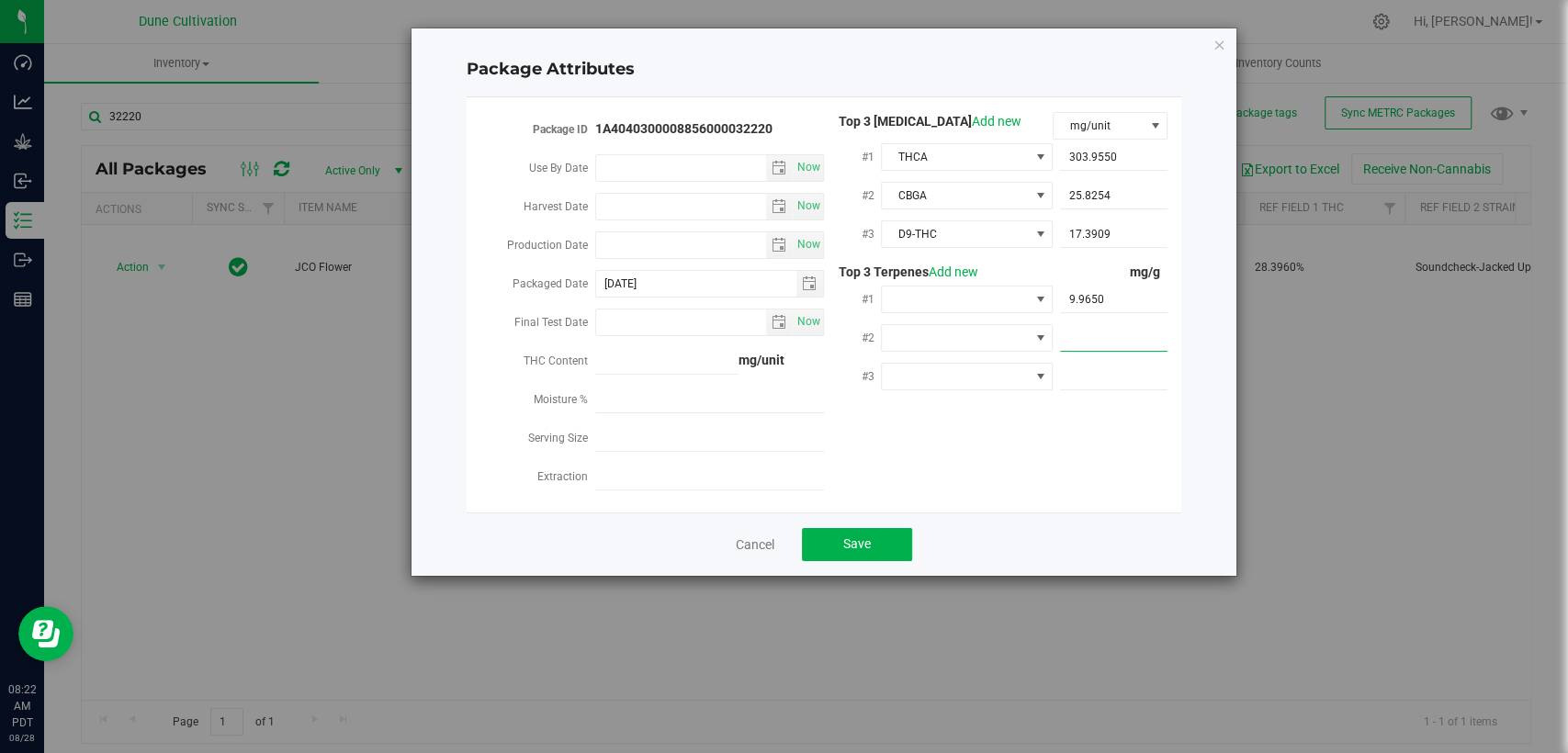
paste input "3.83"
type input "3.83"
type input "3.8300"
click at [1131, 359] on div at bounding box center [1110, 375] width 115 height 33
click at [1097, 370] on span at bounding box center [1114, 377] width 108 height 27
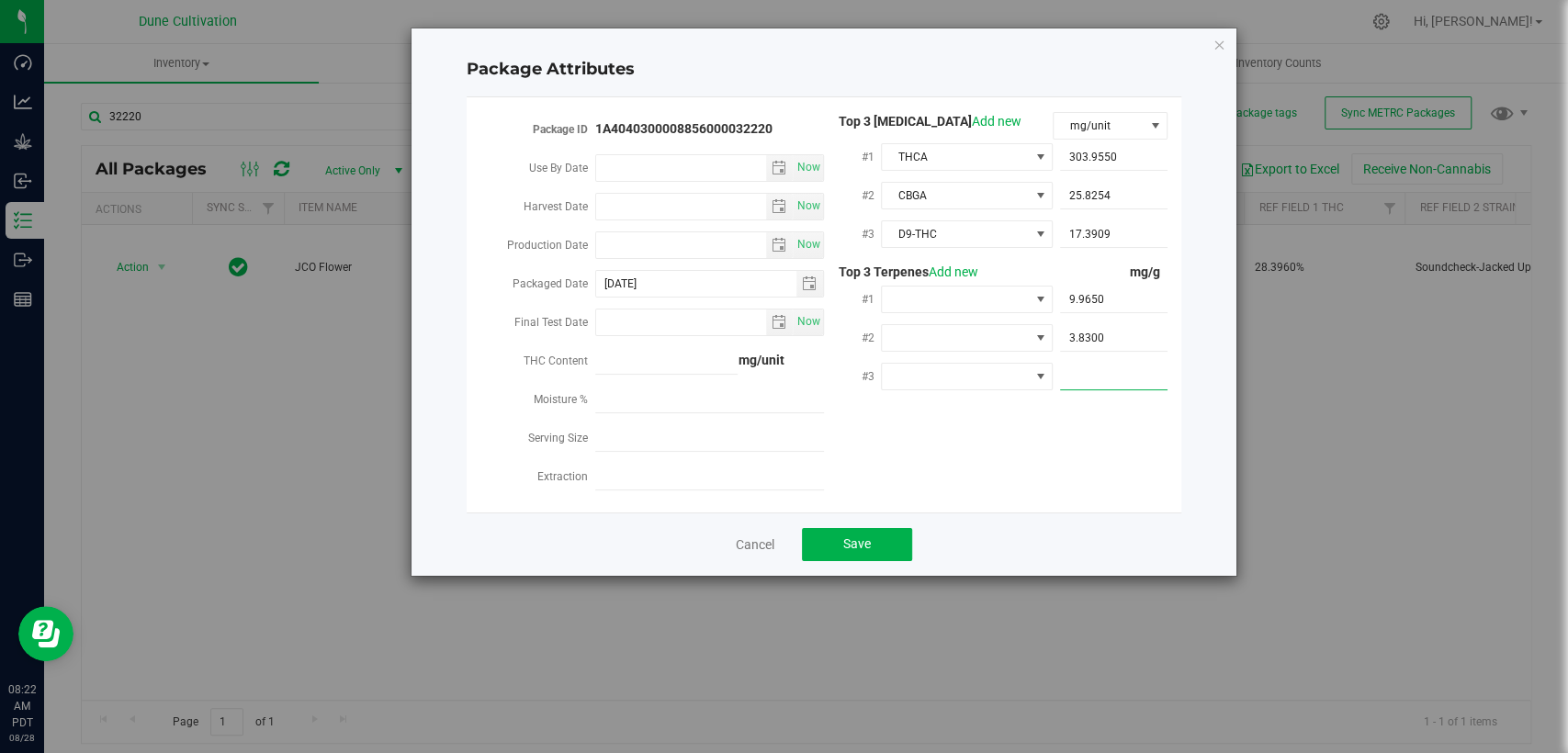
paste input "3.72"
type input "3.72"
type input "3.7200"
click at [897, 296] on span at bounding box center [955, 299] width 147 height 26
type input "TER"
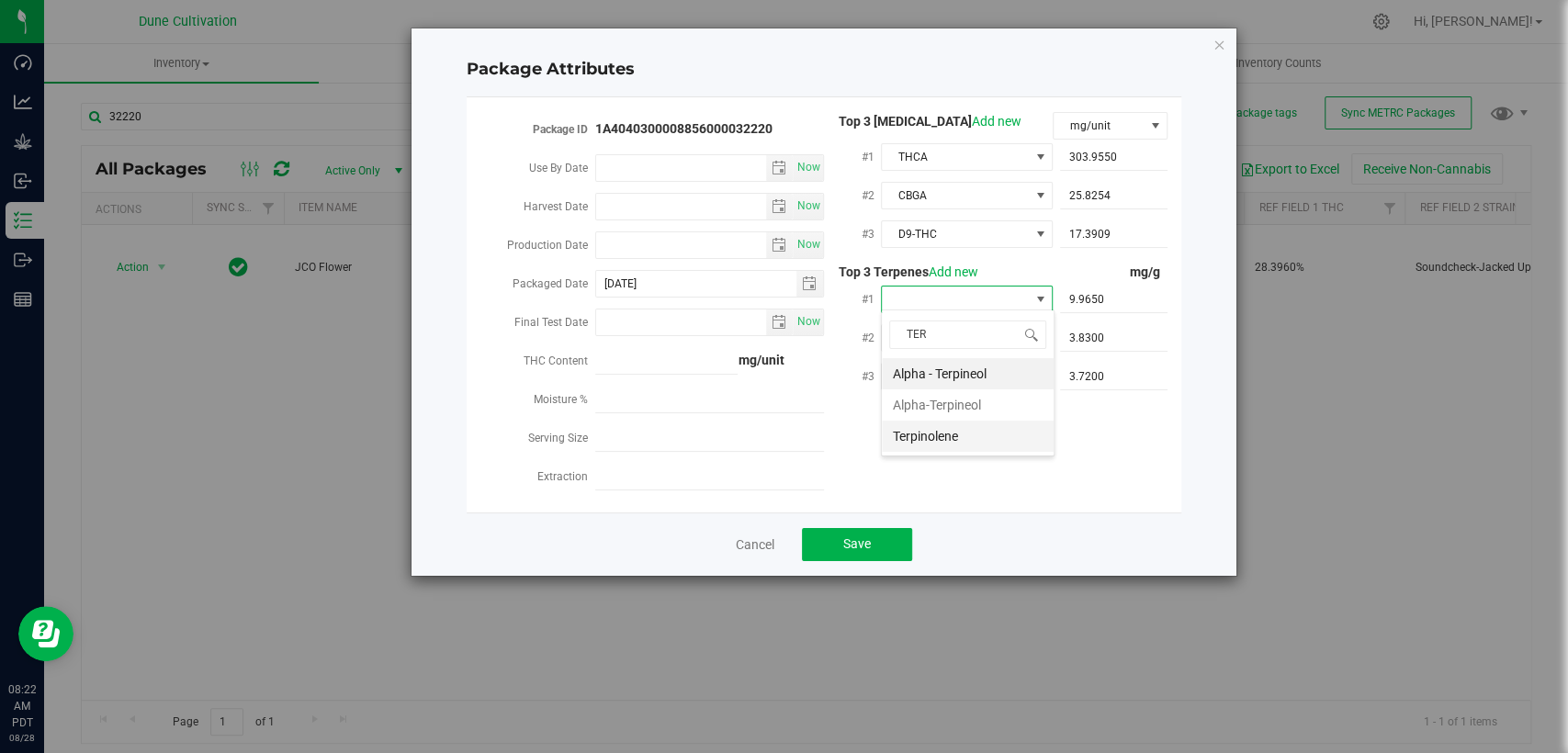
click at [933, 434] on li "Terpinolene" at bounding box center [968, 436] width 172 height 31
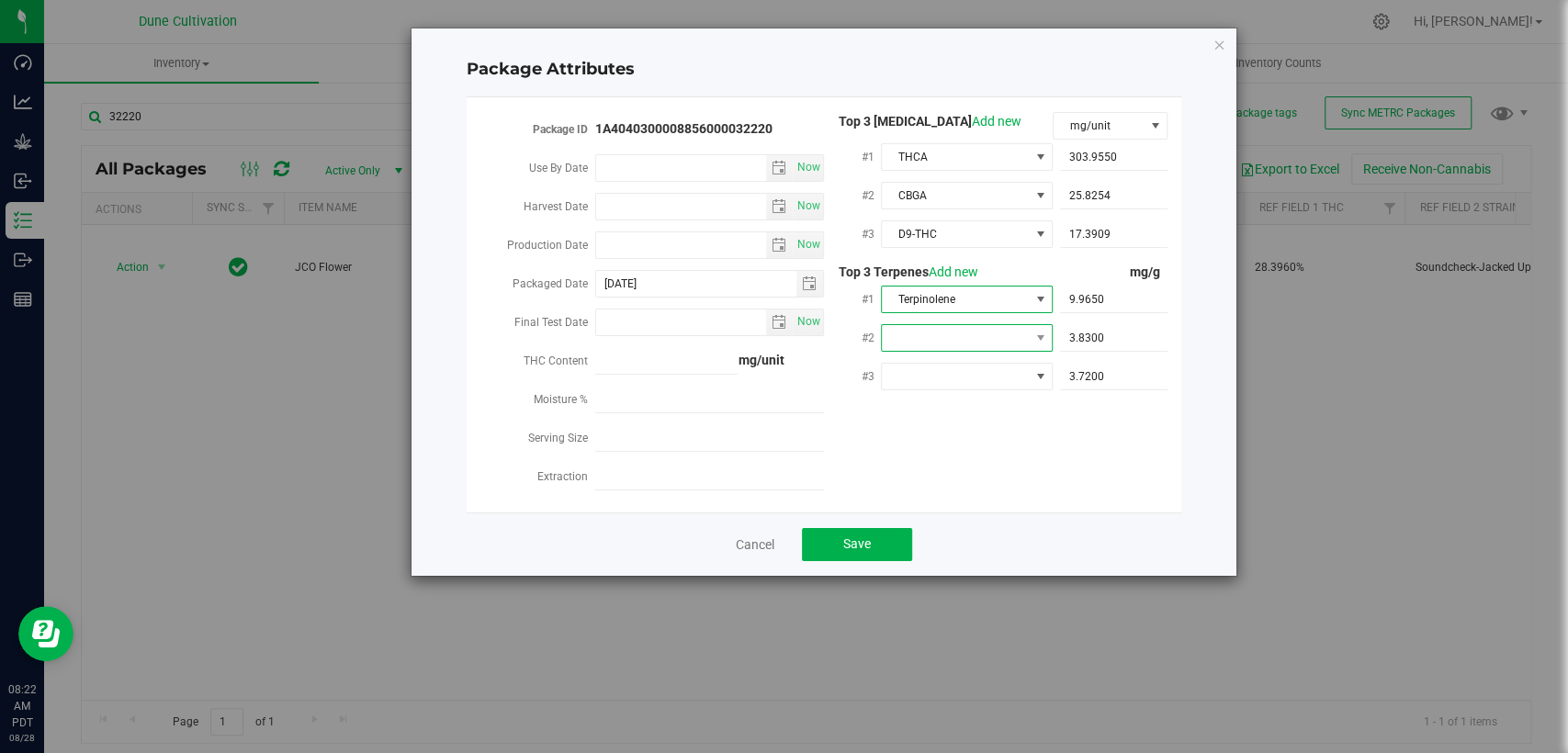
click at [936, 326] on span at bounding box center [955, 338] width 147 height 26
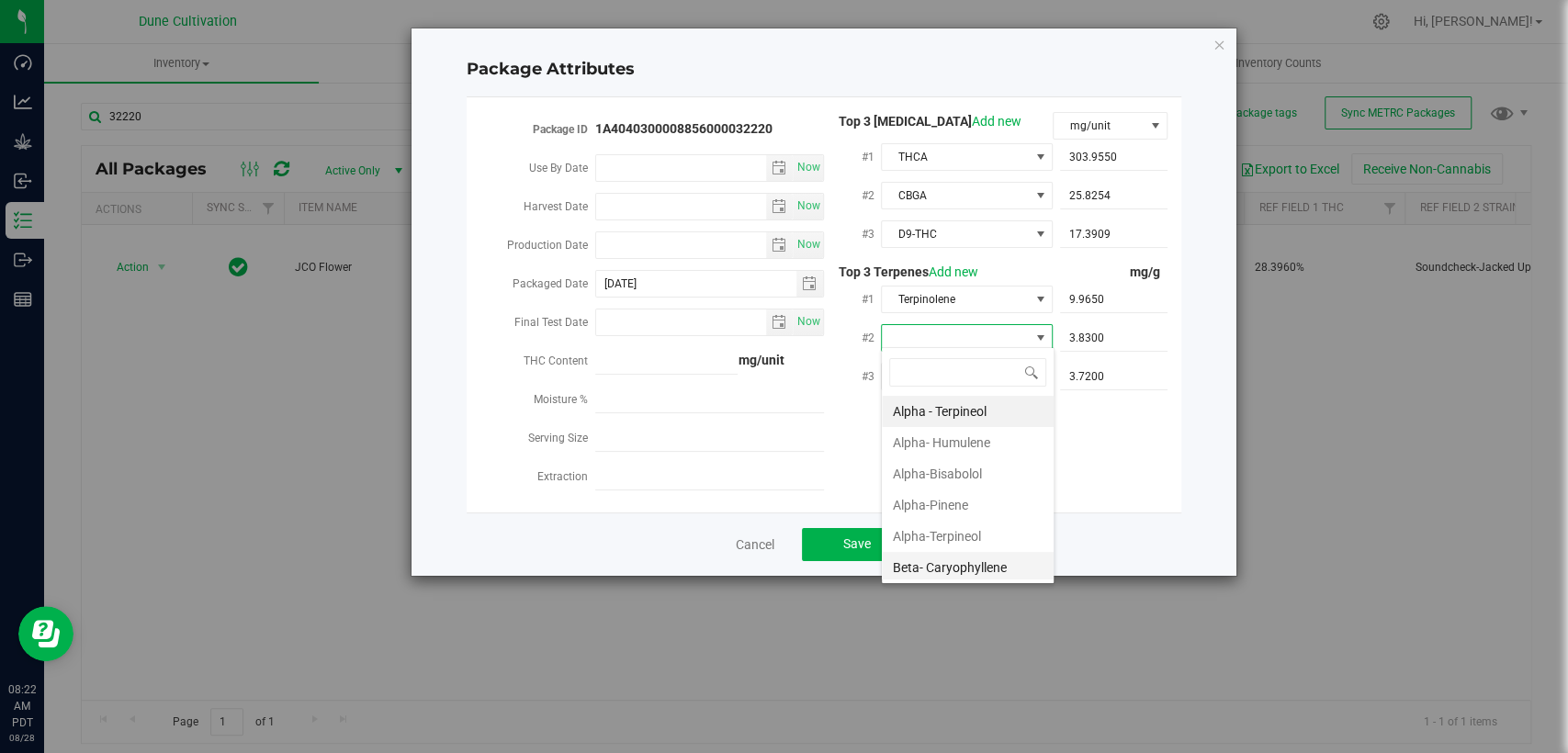
click at [952, 566] on li "Beta- Caryophyllene" at bounding box center [968, 568] width 172 height 31
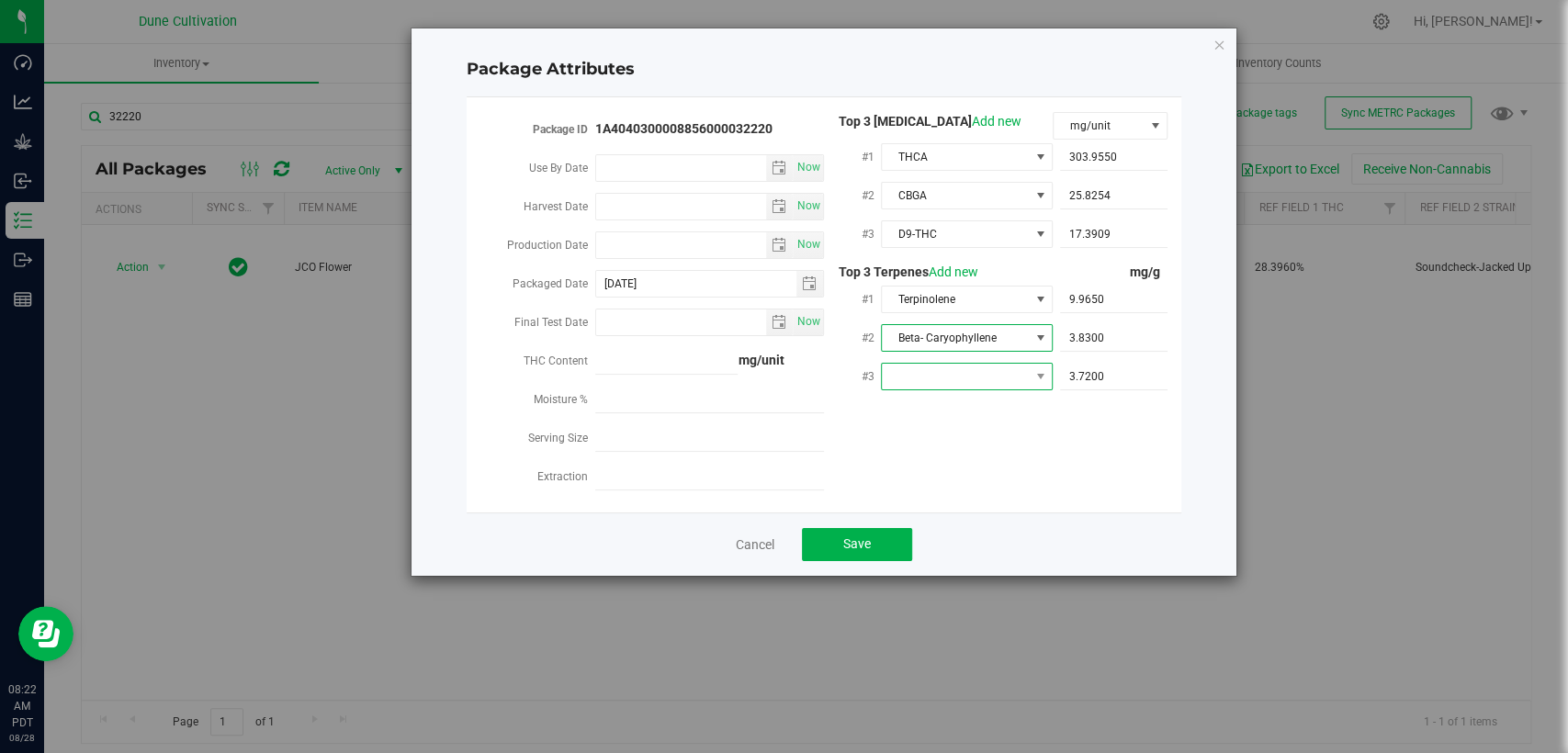
click at [905, 381] on span at bounding box center [955, 376] width 147 height 26
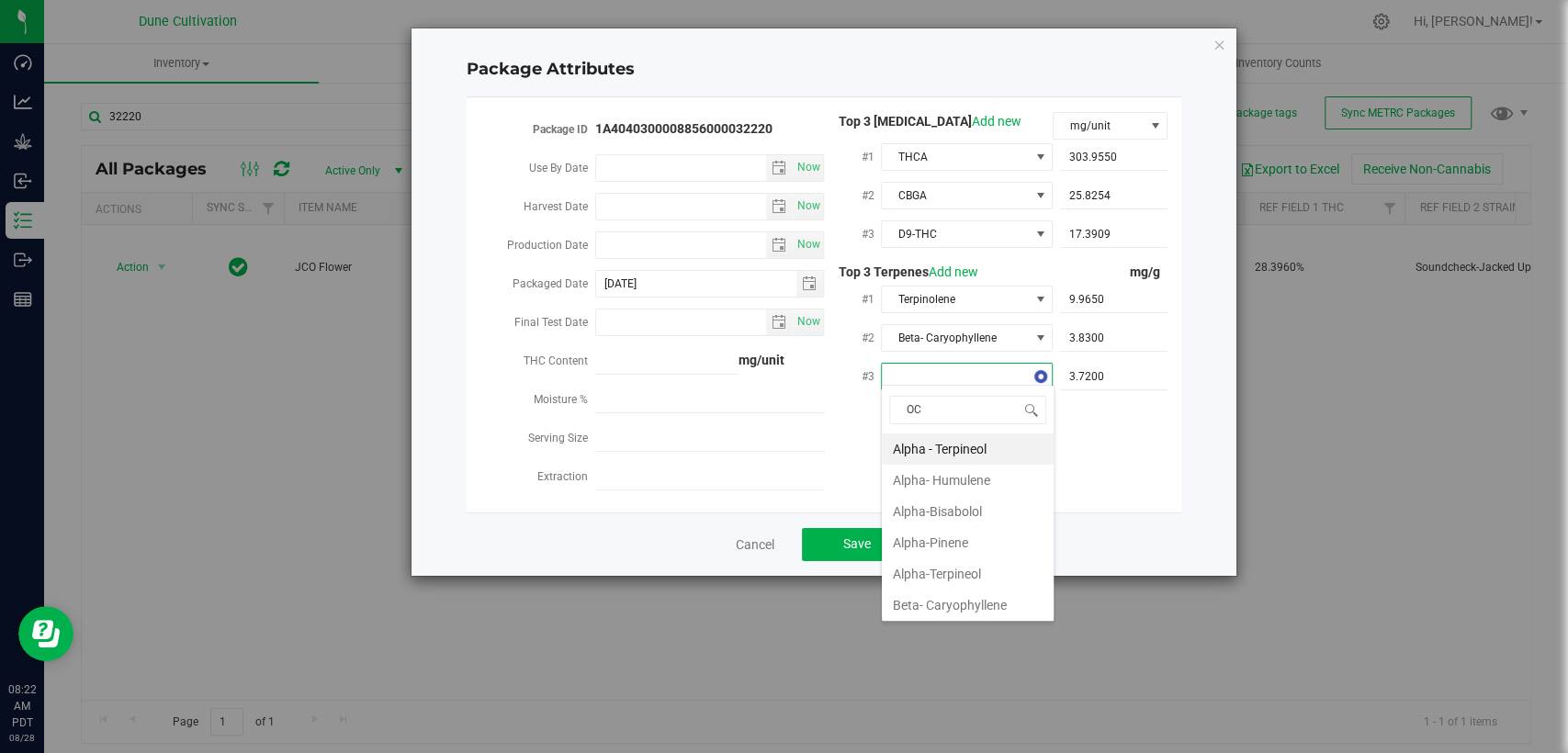
type input "OCI"
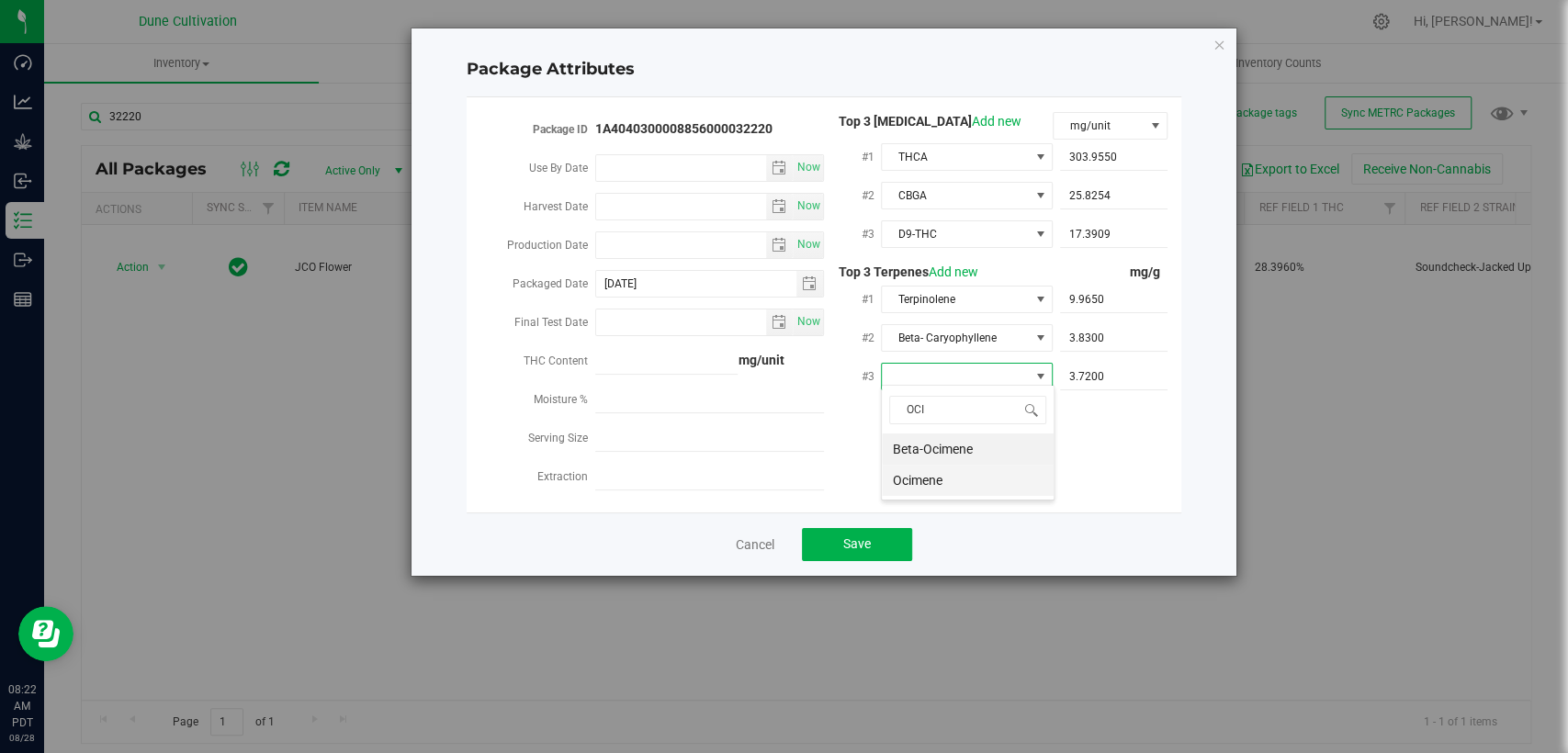
click at [926, 477] on li "Ocimene" at bounding box center [968, 480] width 172 height 31
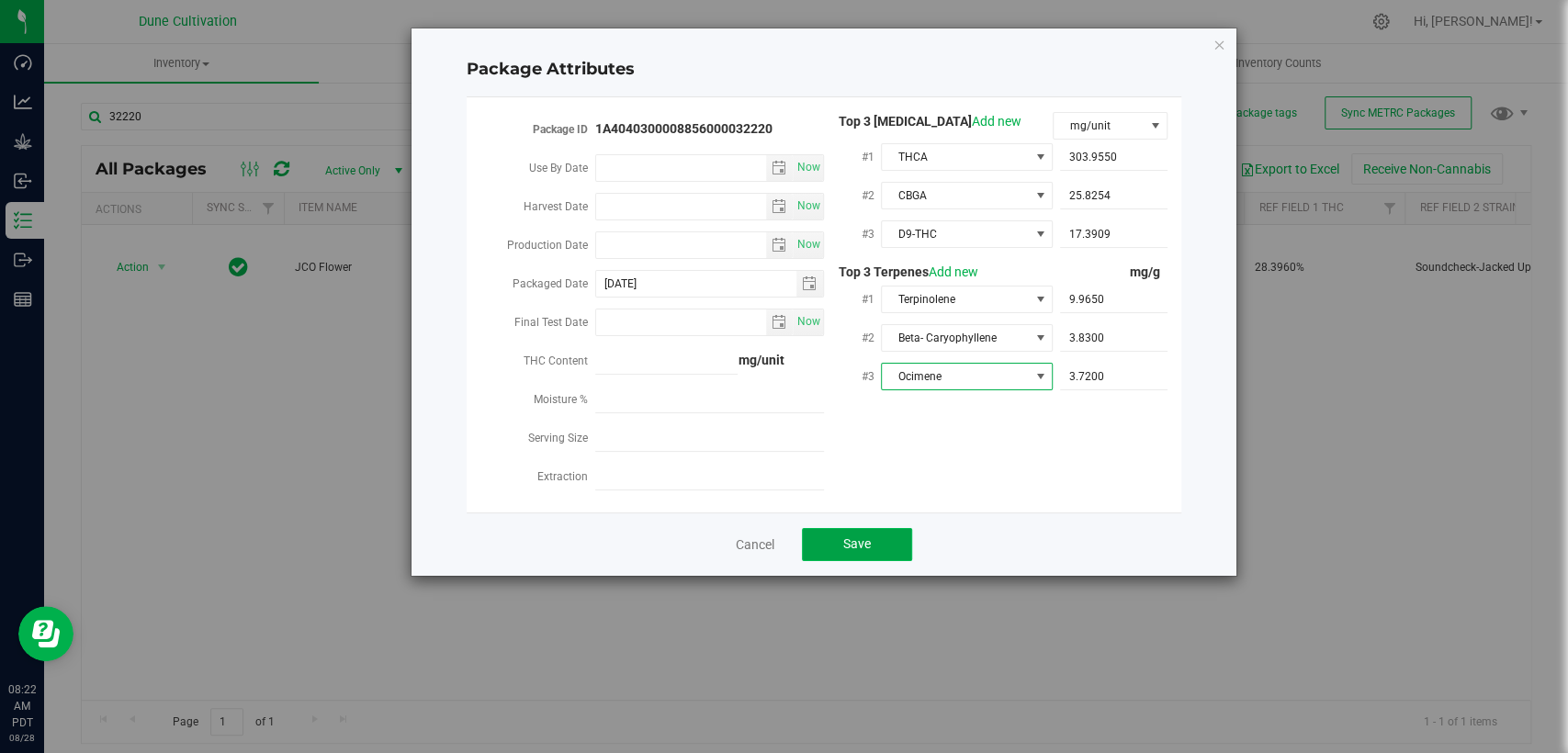
click at [865, 536] on span "Save" at bounding box center [857, 543] width 28 height 14
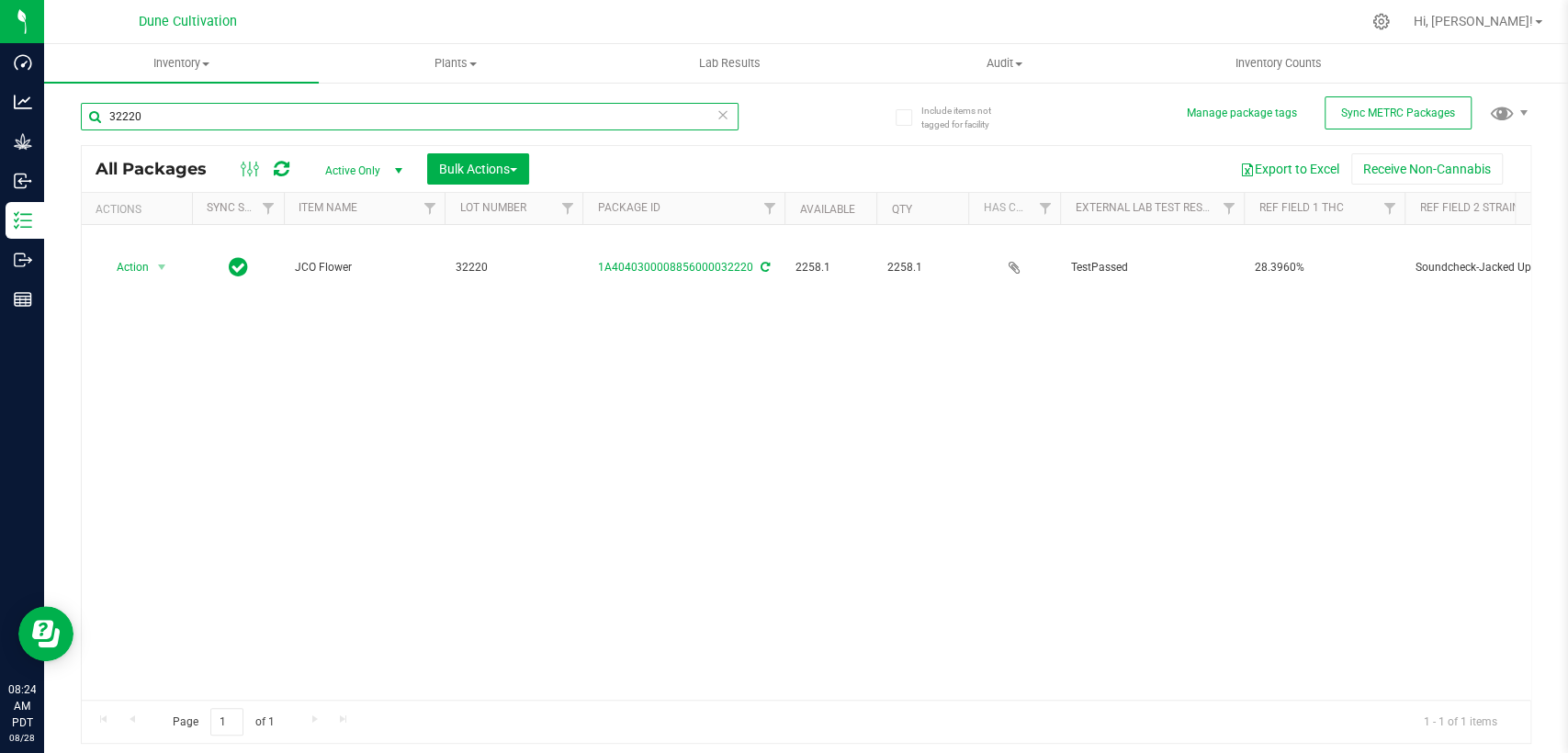
click at [221, 112] on input "32220" at bounding box center [409, 116] width 658 height 28
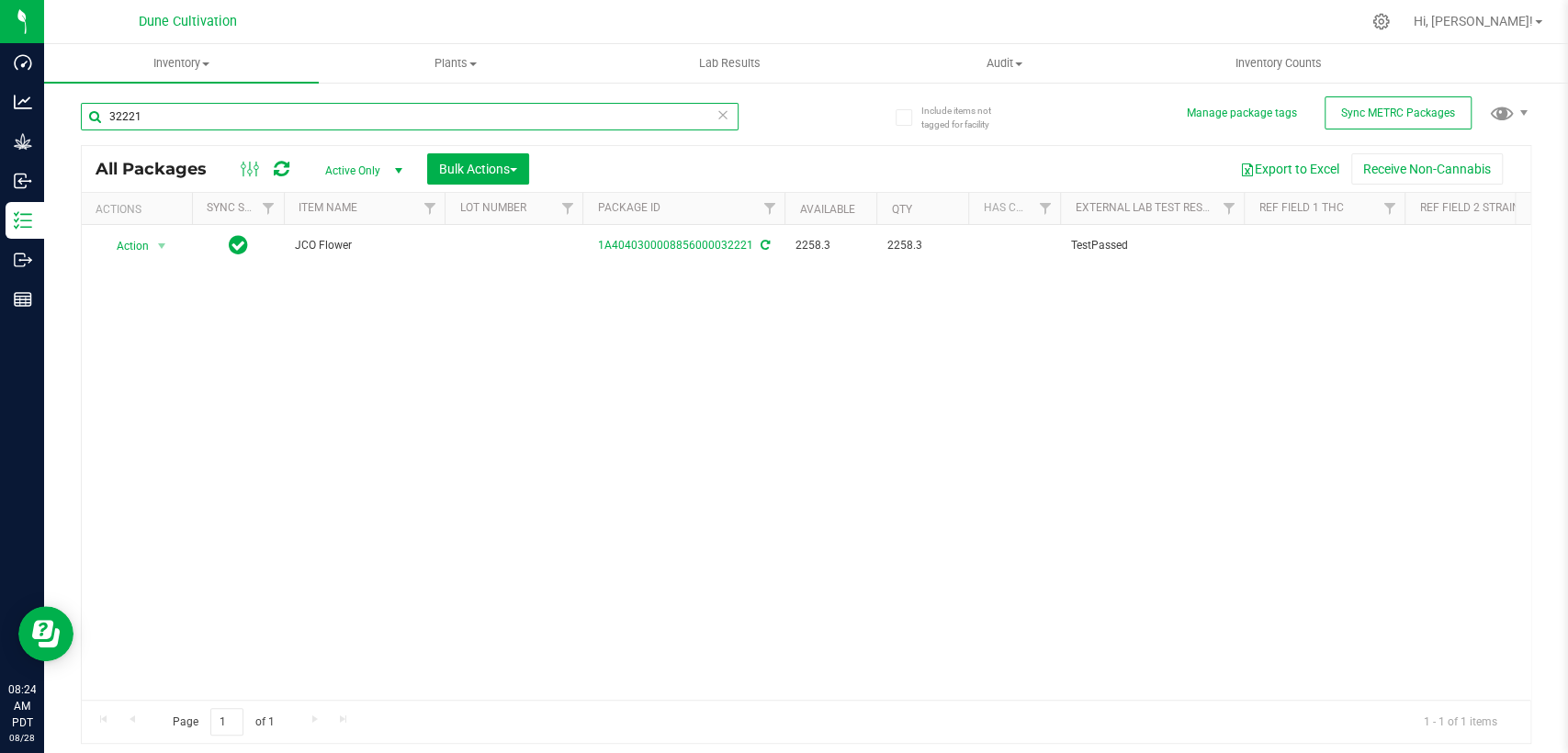
type input "32221"
click at [537, 249] on td at bounding box center [513, 246] width 137 height 42
type input "32221"
click at [608, 352] on div "All Packages Active Only Active Only Lab Samples Locked All External Internal B…" at bounding box center [806, 445] width 1451 height 600
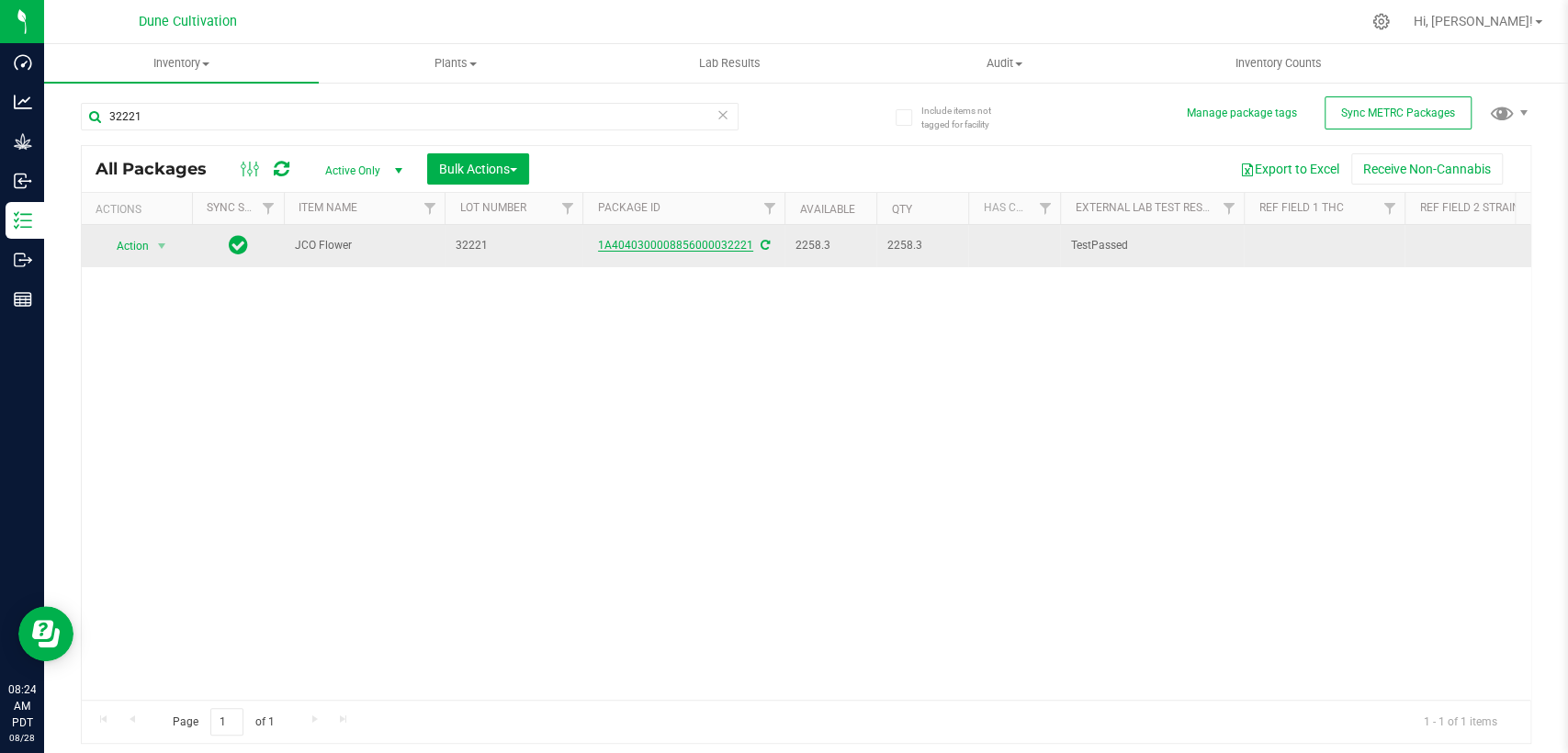
click at [656, 244] on link "1A4040300008856000032221" at bounding box center [676, 244] width 156 height 12
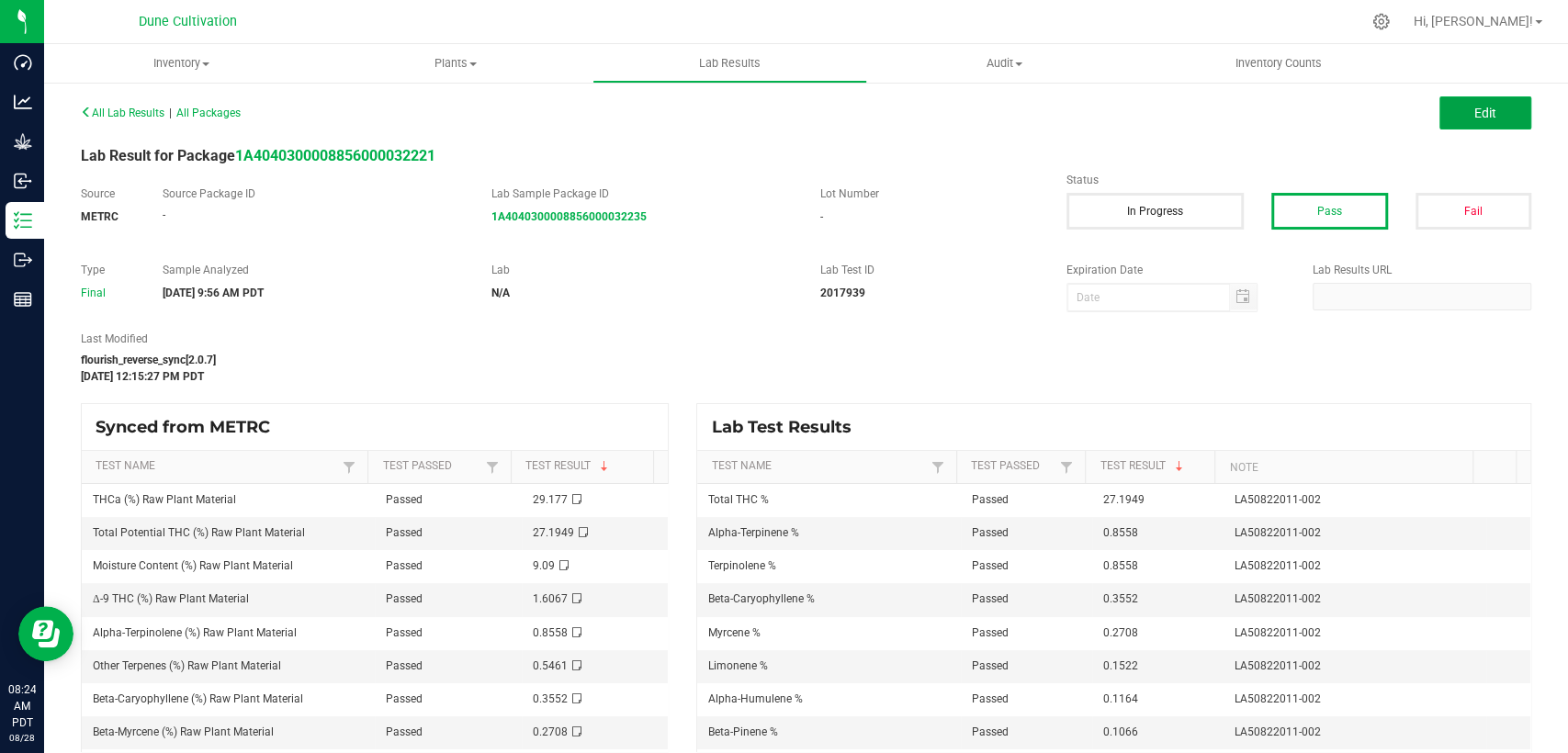
click at [1453, 124] on button "Edit" at bounding box center [1485, 113] width 92 height 33
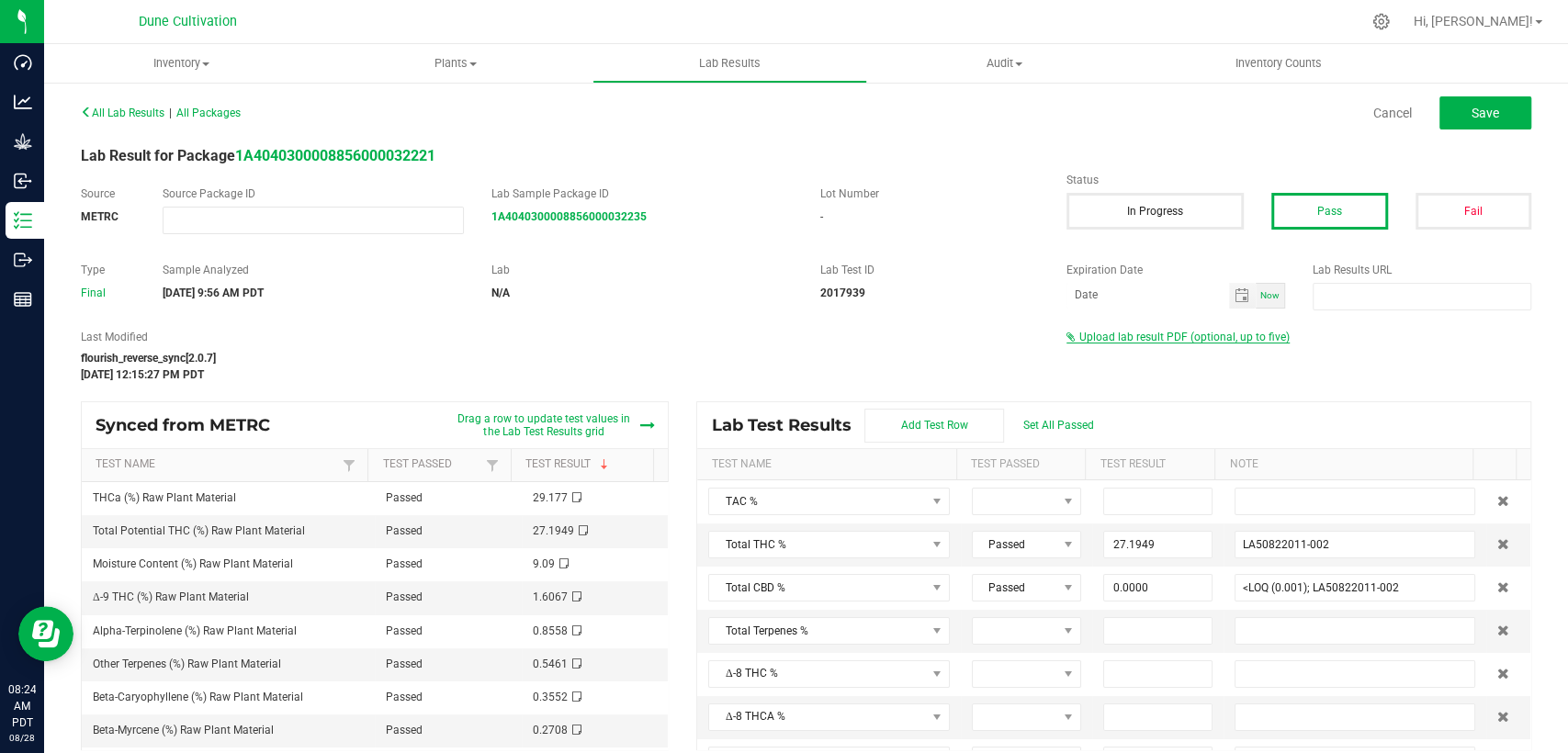
click at [1137, 336] on span "Upload lab result PDF (optional, up to five)" at bounding box center [1184, 337] width 210 height 12
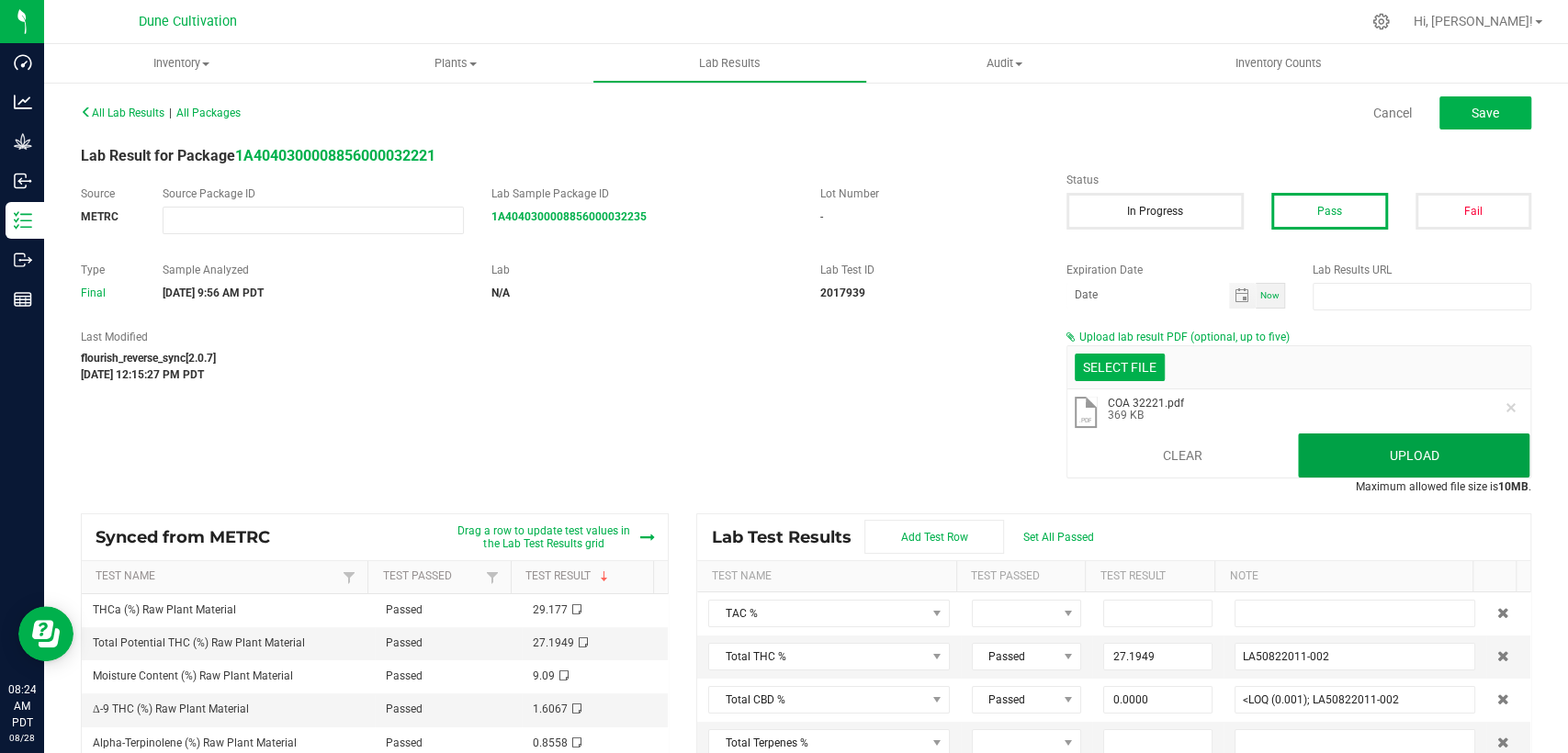
click at [1369, 457] on button "Upload" at bounding box center [1413, 455] width 232 height 44
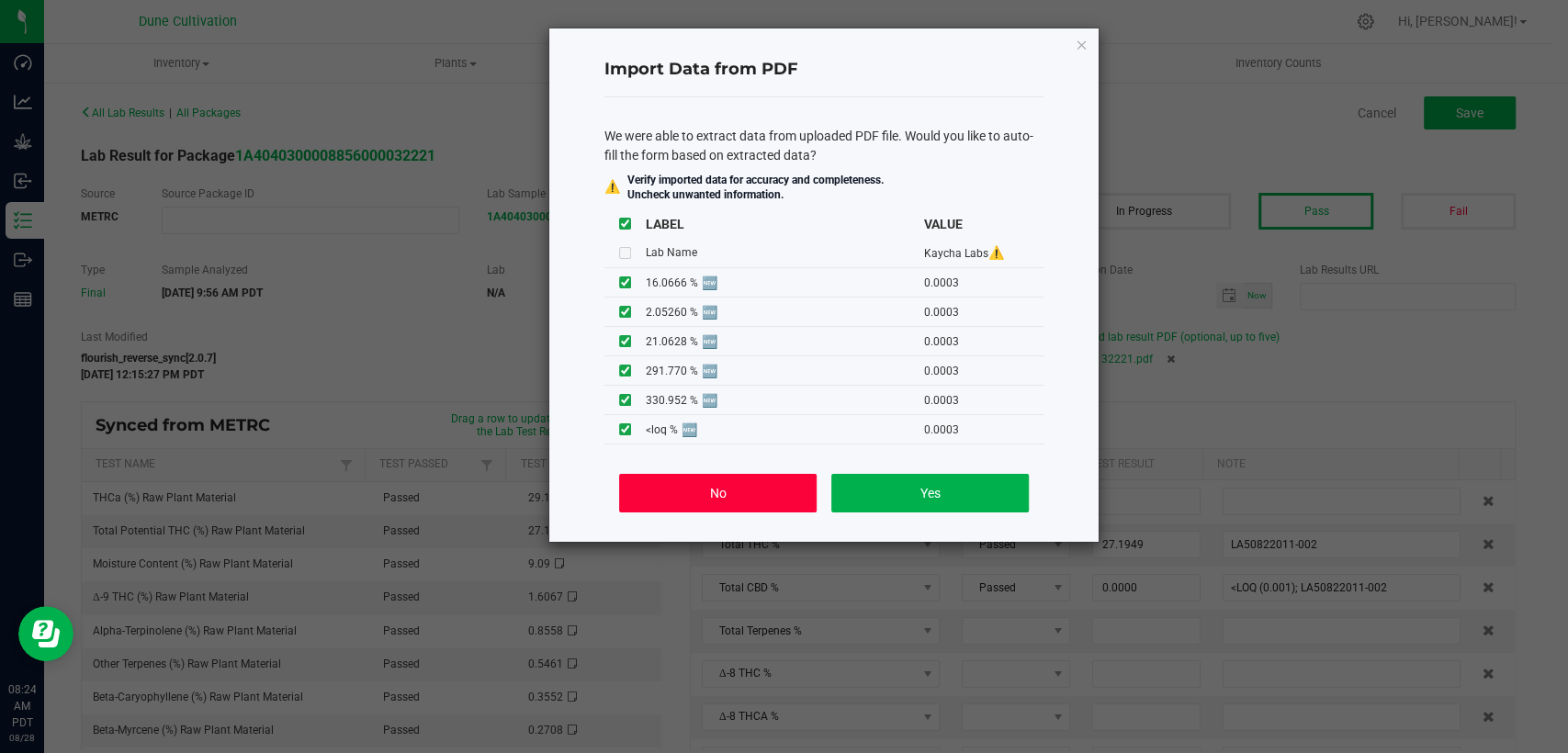
click at [751, 494] on button "No" at bounding box center [718, 493] width 198 height 38
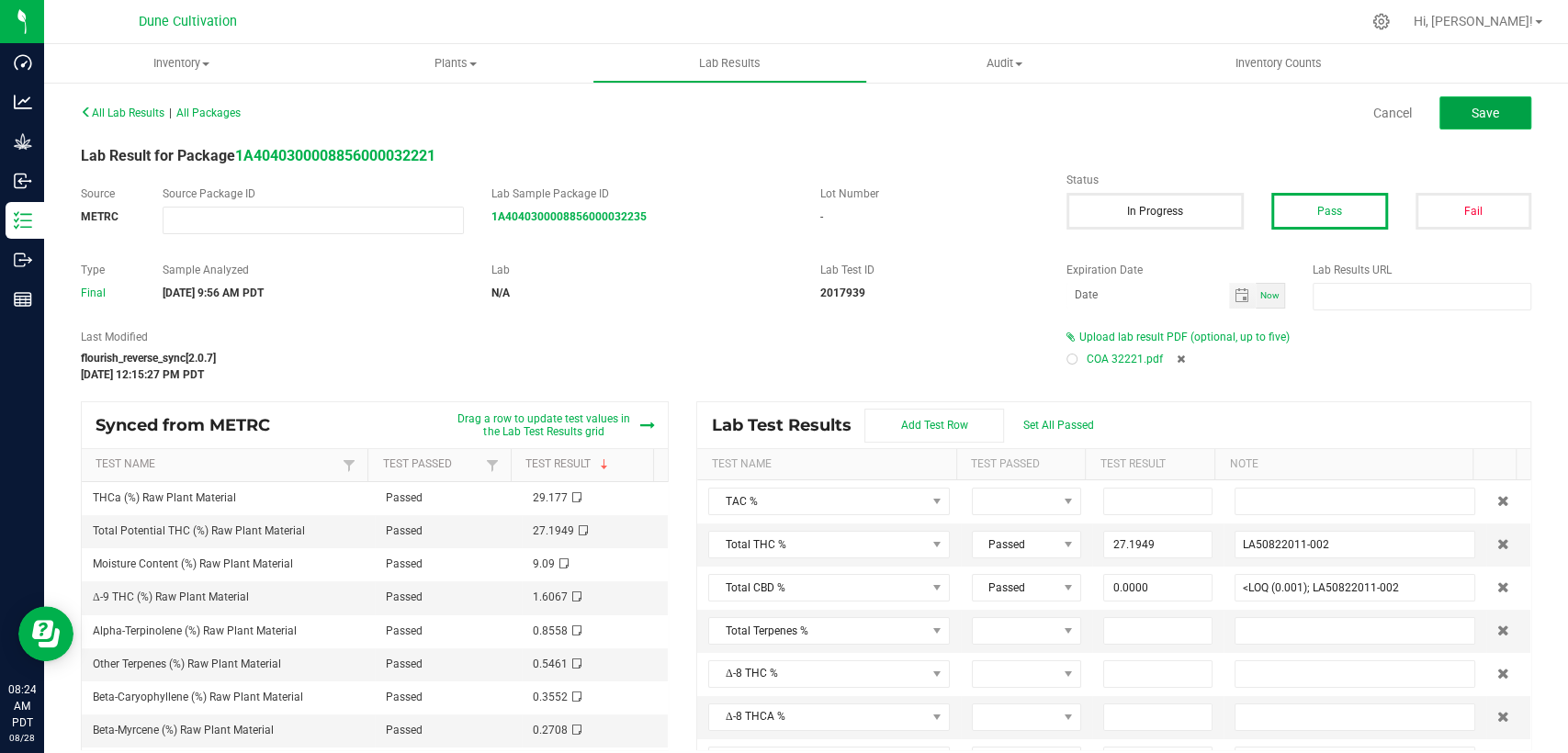
click at [1439, 128] on button "Save" at bounding box center [1485, 113] width 92 height 33
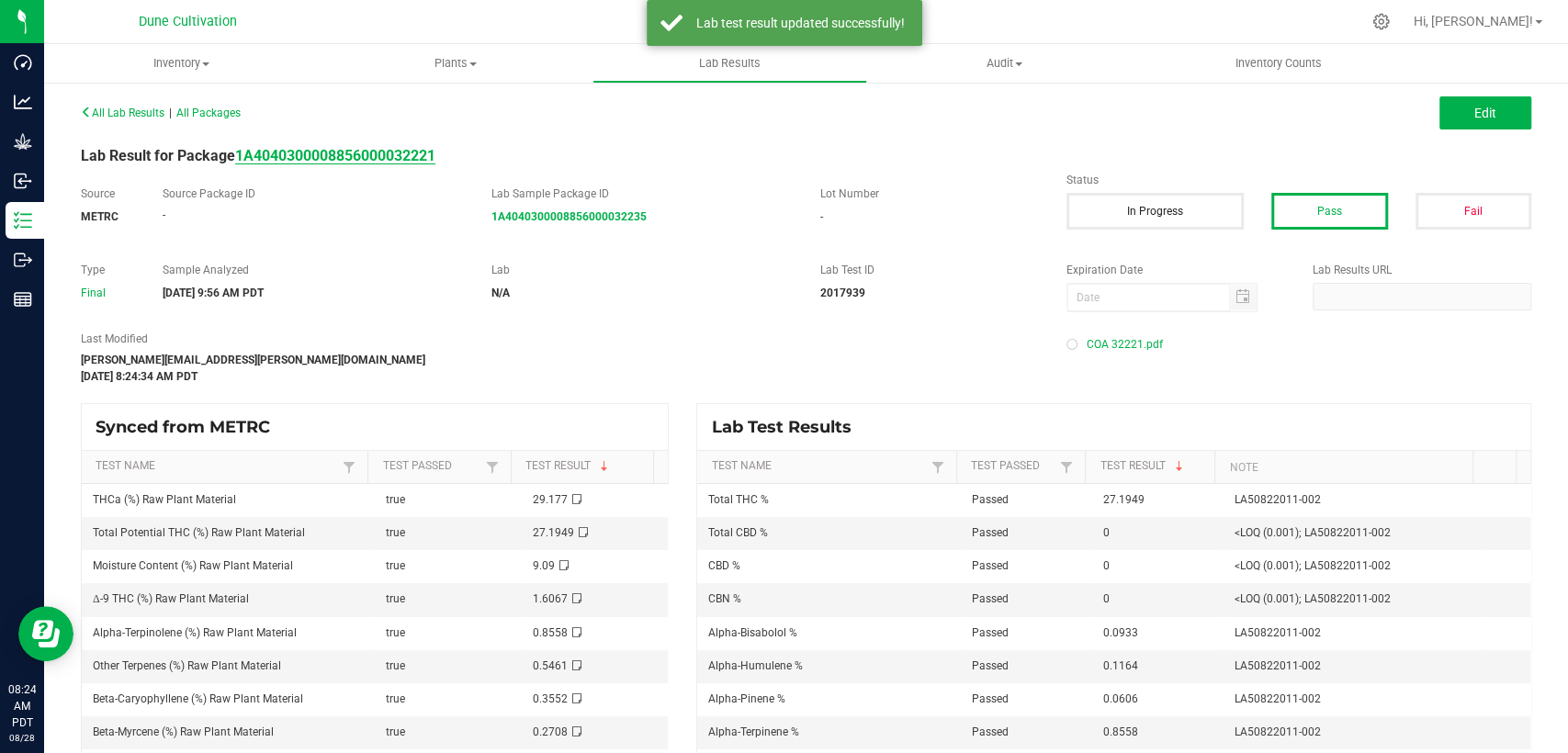
click at [416, 145] on div "Lab Result for Package 1A4040300008856000032221" at bounding box center [805, 156] width 1478 height 22
click at [419, 158] on strong "1A4040300008856000032221" at bounding box center [335, 156] width 200 height 17
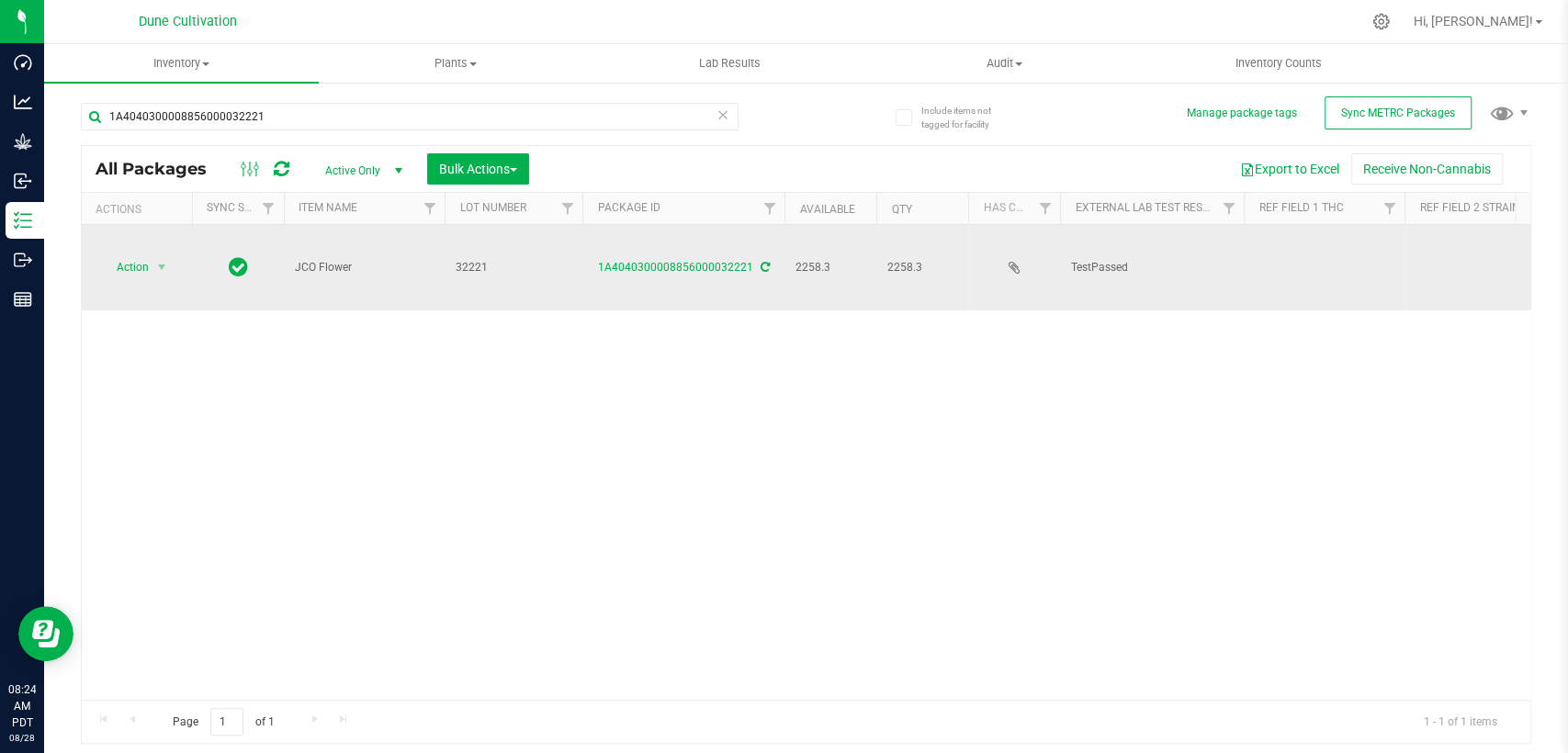
click at [1311, 254] on td at bounding box center [1324, 268] width 160 height 86
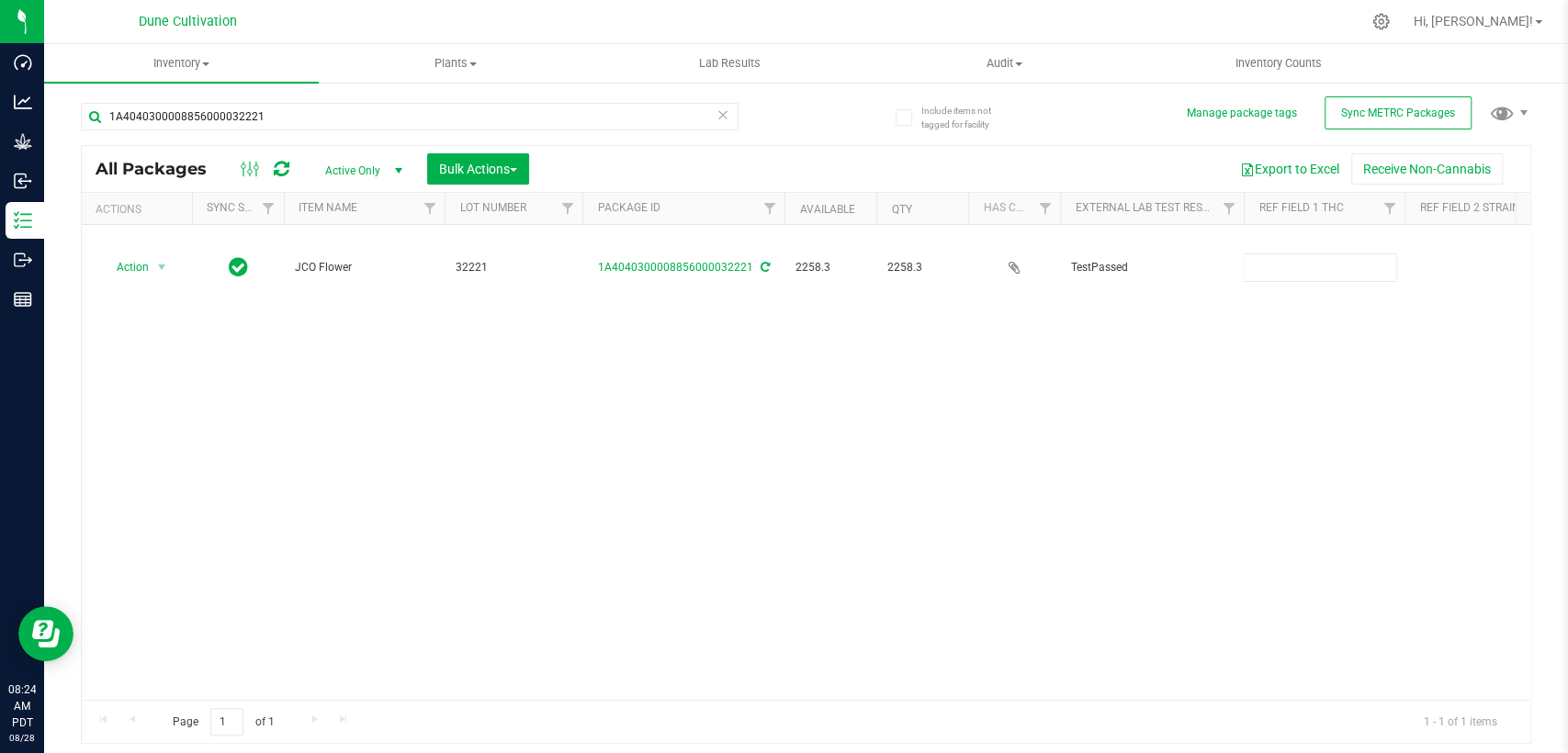
type input "27.1949%"
click at [1102, 429] on div "All Packages Active Only Active Only Lab Samples Locked All External Internal B…" at bounding box center [806, 445] width 1451 height 600
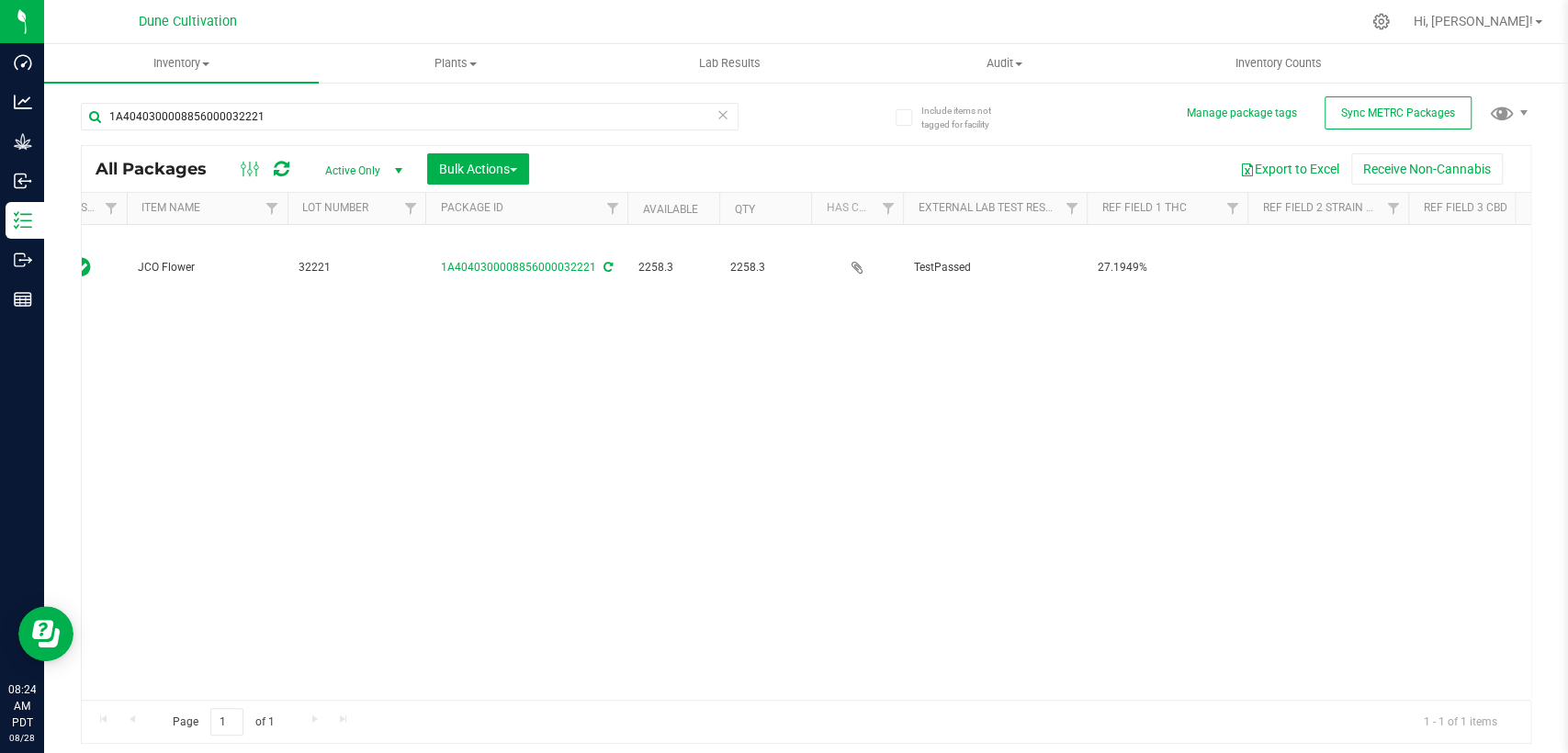
scroll to position [0, 306]
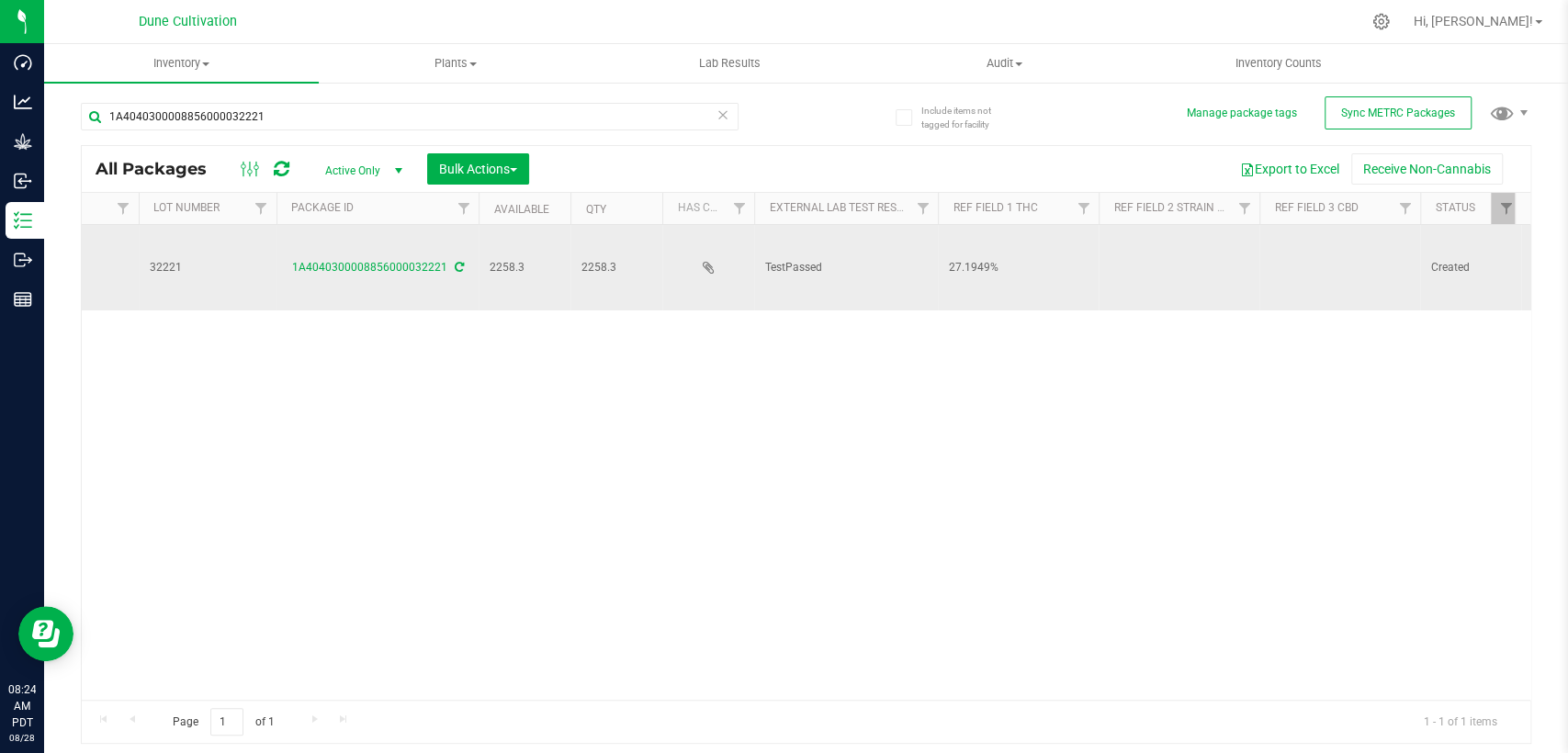
click at [1294, 250] on td at bounding box center [1340, 268] width 160 height 86
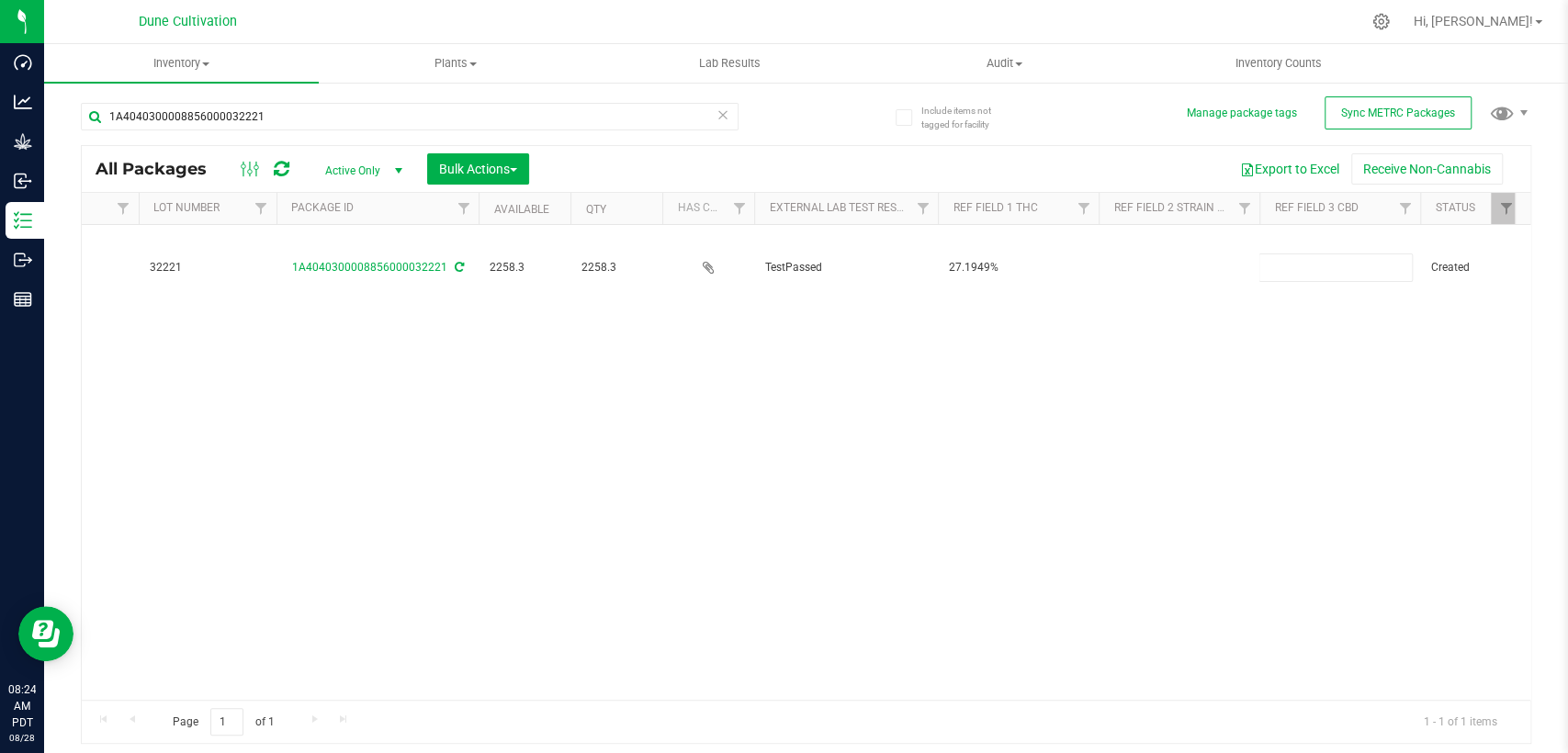
type input "<LOQ"
click at [1099, 350] on div "All Packages Active Only Active Only Lab Samples Locked All External Internal B…" at bounding box center [806, 445] width 1451 height 600
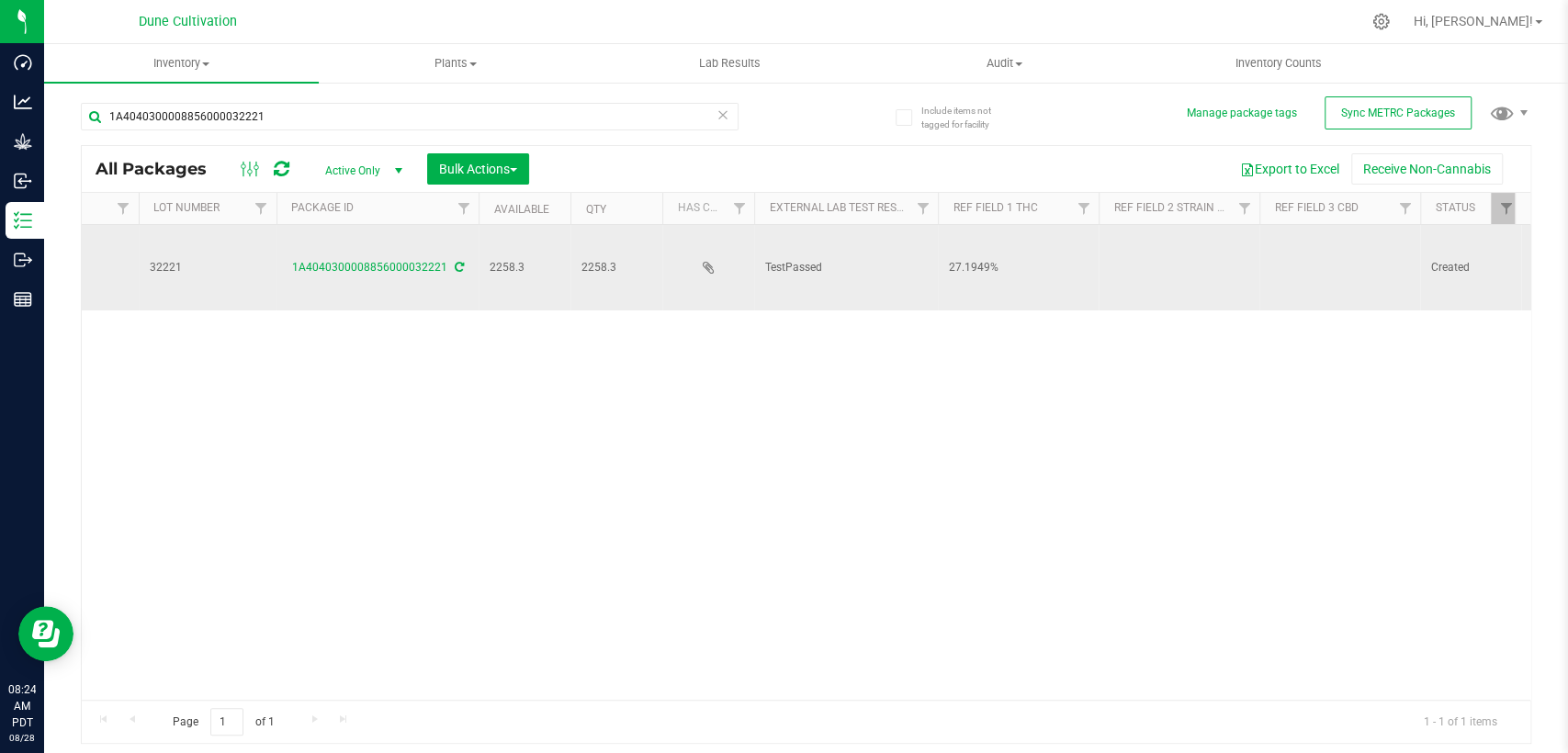
click at [1185, 257] on td at bounding box center [1179, 268] width 160 height 86
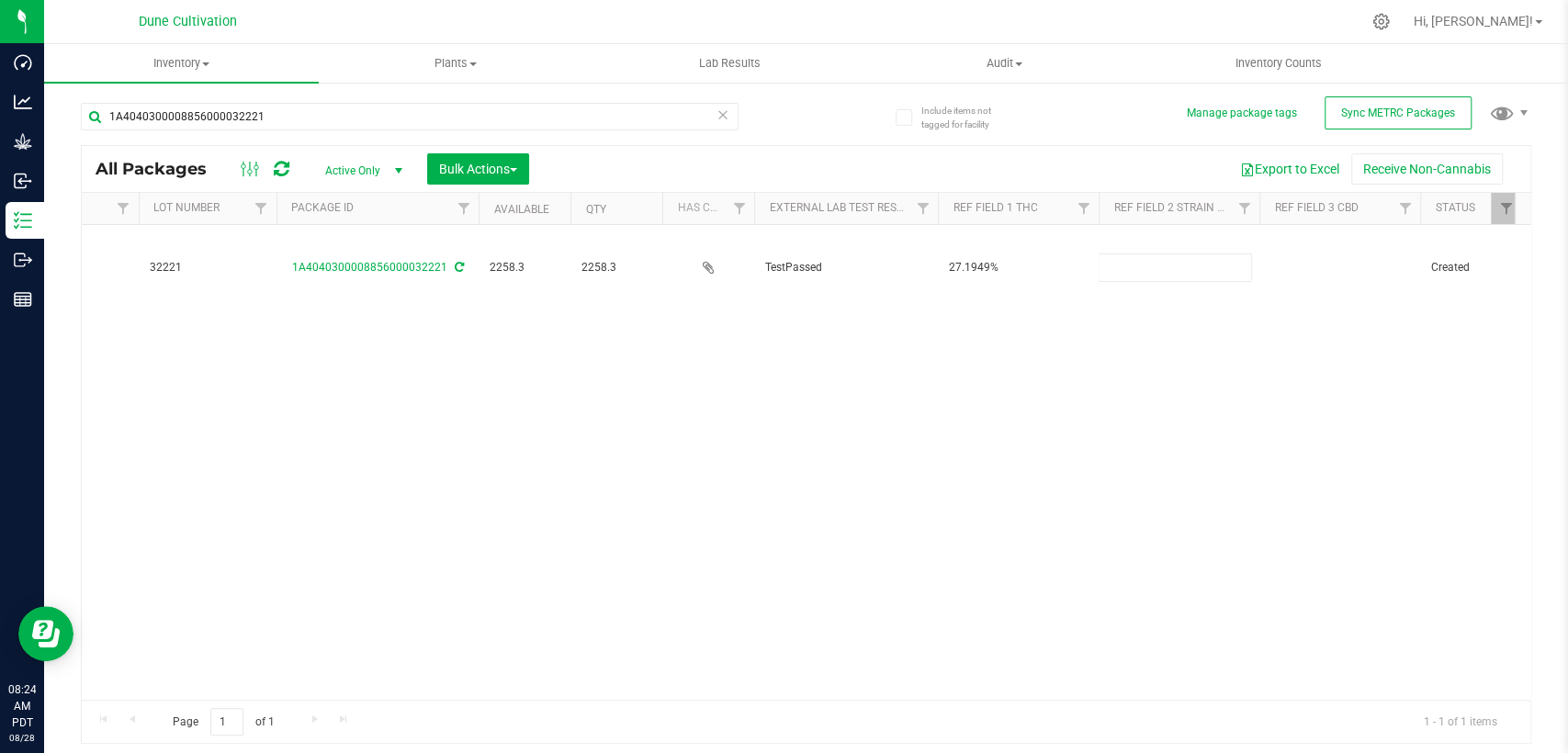
type input "Trainwreck"
click at [1105, 332] on div "All Packages Active Only Active Only Lab Samples Locked All External Internal B…" at bounding box center [806, 445] width 1451 height 600
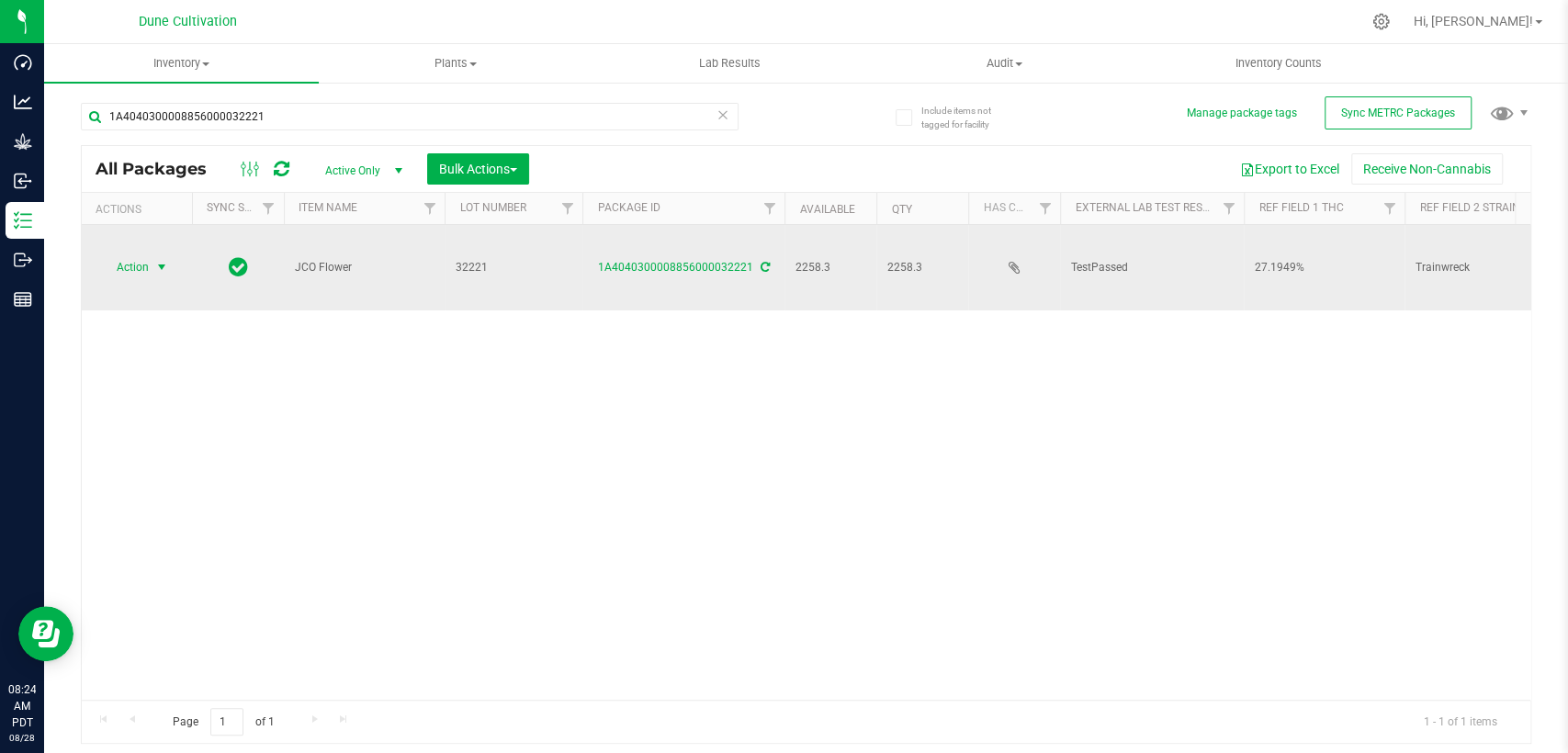
click at [161, 260] on span "select" at bounding box center [161, 266] width 14 height 14
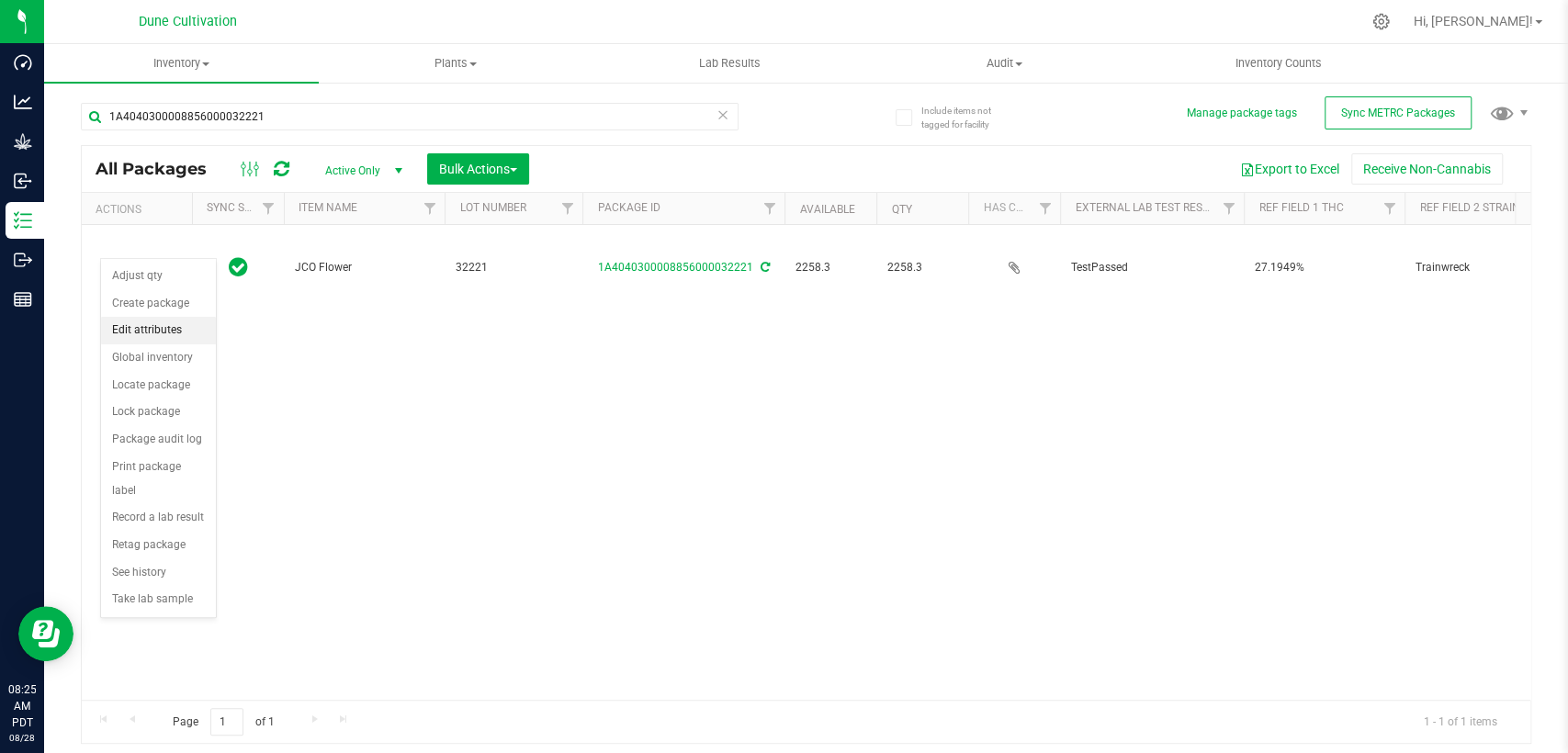
click at [186, 324] on li "Edit attributes" at bounding box center [158, 330] width 115 height 28
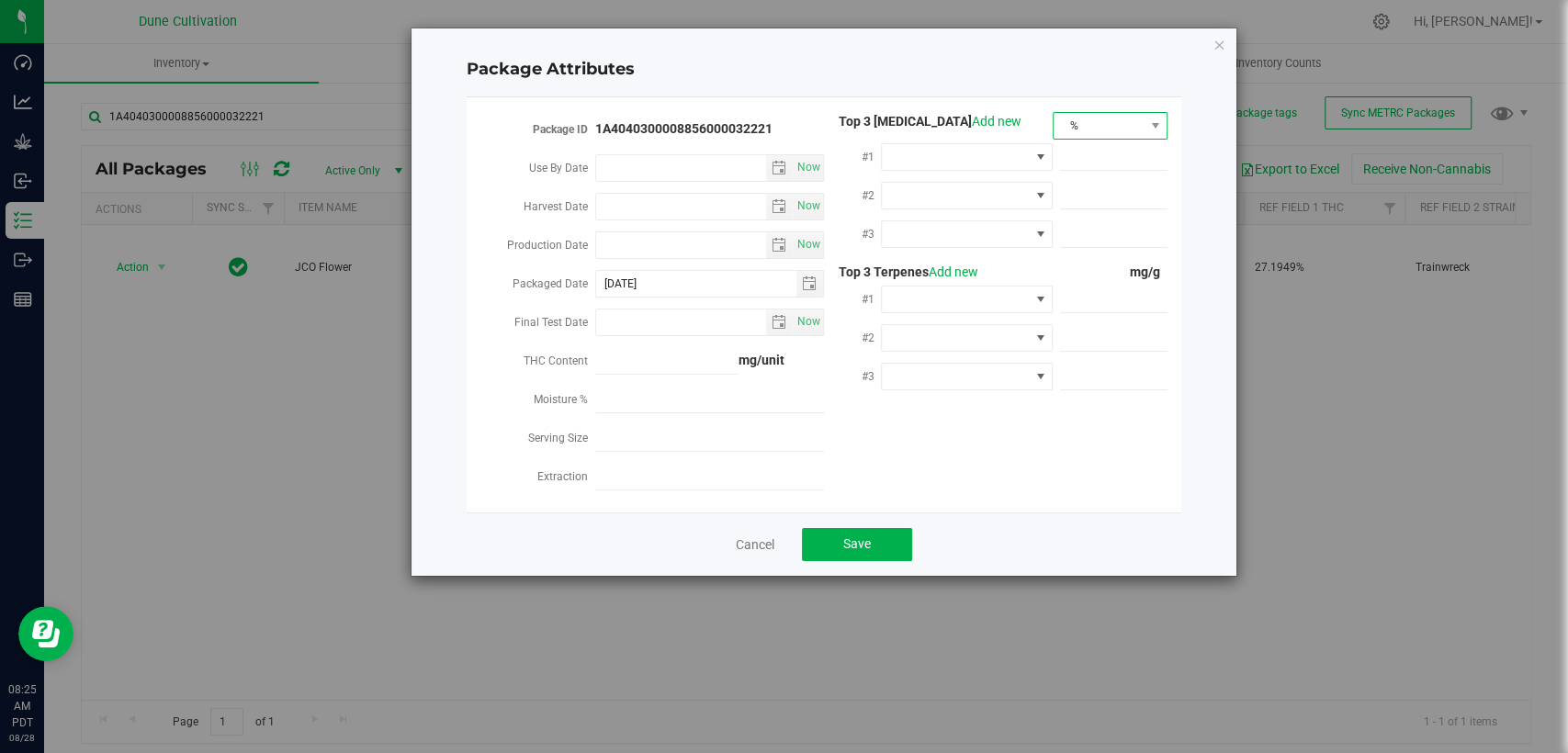
click at [1067, 119] on span "%" at bounding box center [1098, 125] width 90 height 26
click at [1089, 180] on li "mg/unit" at bounding box center [1110, 190] width 113 height 31
click at [952, 154] on span at bounding box center [955, 157] width 147 height 26
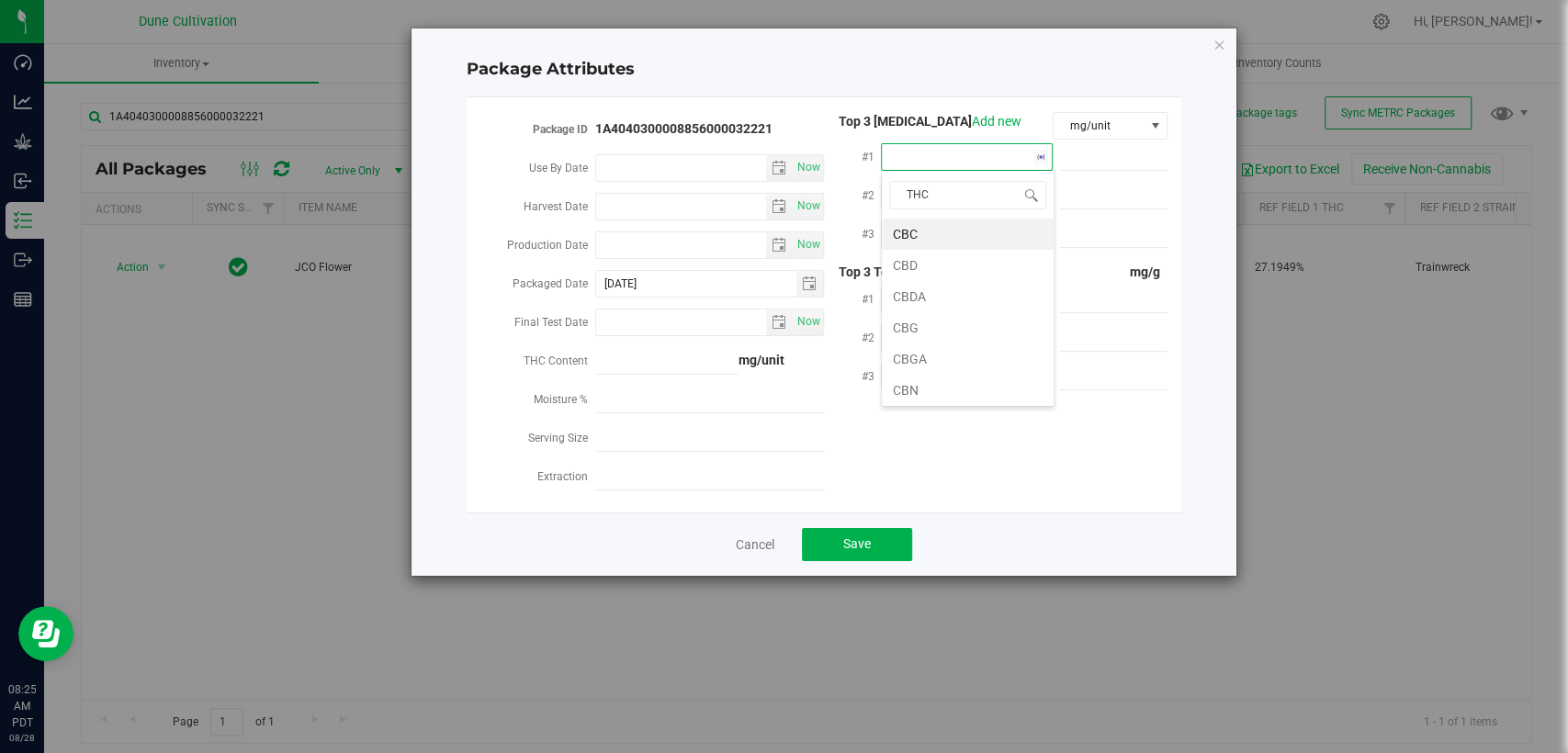
type input "THCA"
click at [967, 225] on li "THCA" at bounding box center [968, 234] width 172 height 31
click at [1109, 162] on span at bounding box center [1114, 157] width 108 height 27
paste input "291.77"
type input "291.77"
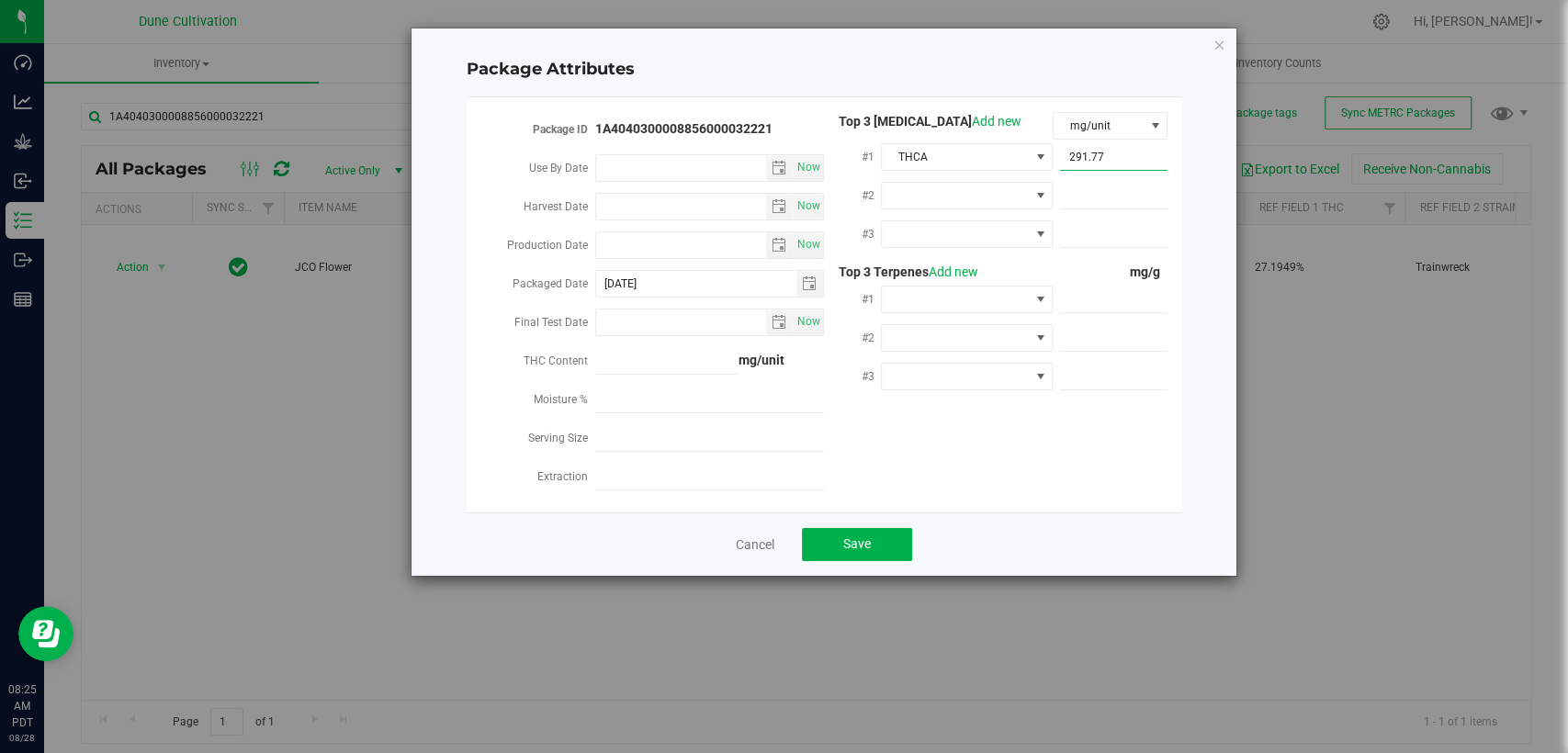
type input "291.7700"
click at [999, 178] on div at bounding box center [967, 195] width 172 height 33
click at [997, 186] on span at bounding box center [955, 196] width 147 height 26
click at [946, 398] on li "CBGA" at bounding box center [968, 396] width 172 height 31
click at [955, 234] on span at bounding box center [955, 234] width 147 height 26
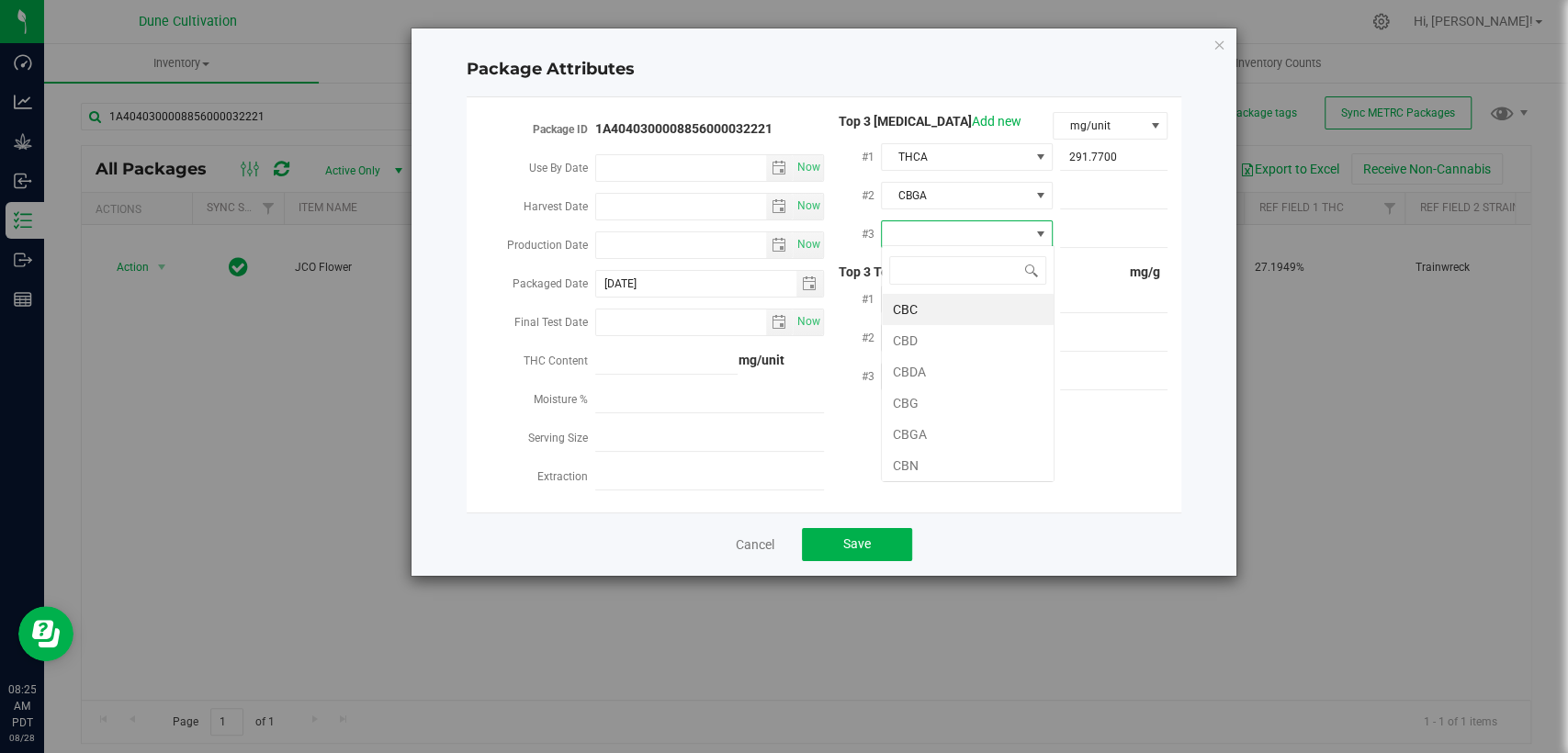
type input "D"
click at [959, 382] on li "D9-THC" at bounding box center [968, 371] width 172 height 31
click at [1075, 189] on span at bounding box center [1114, 197] width 108 height 27
paste input "21.0628"
type input "21.0628"
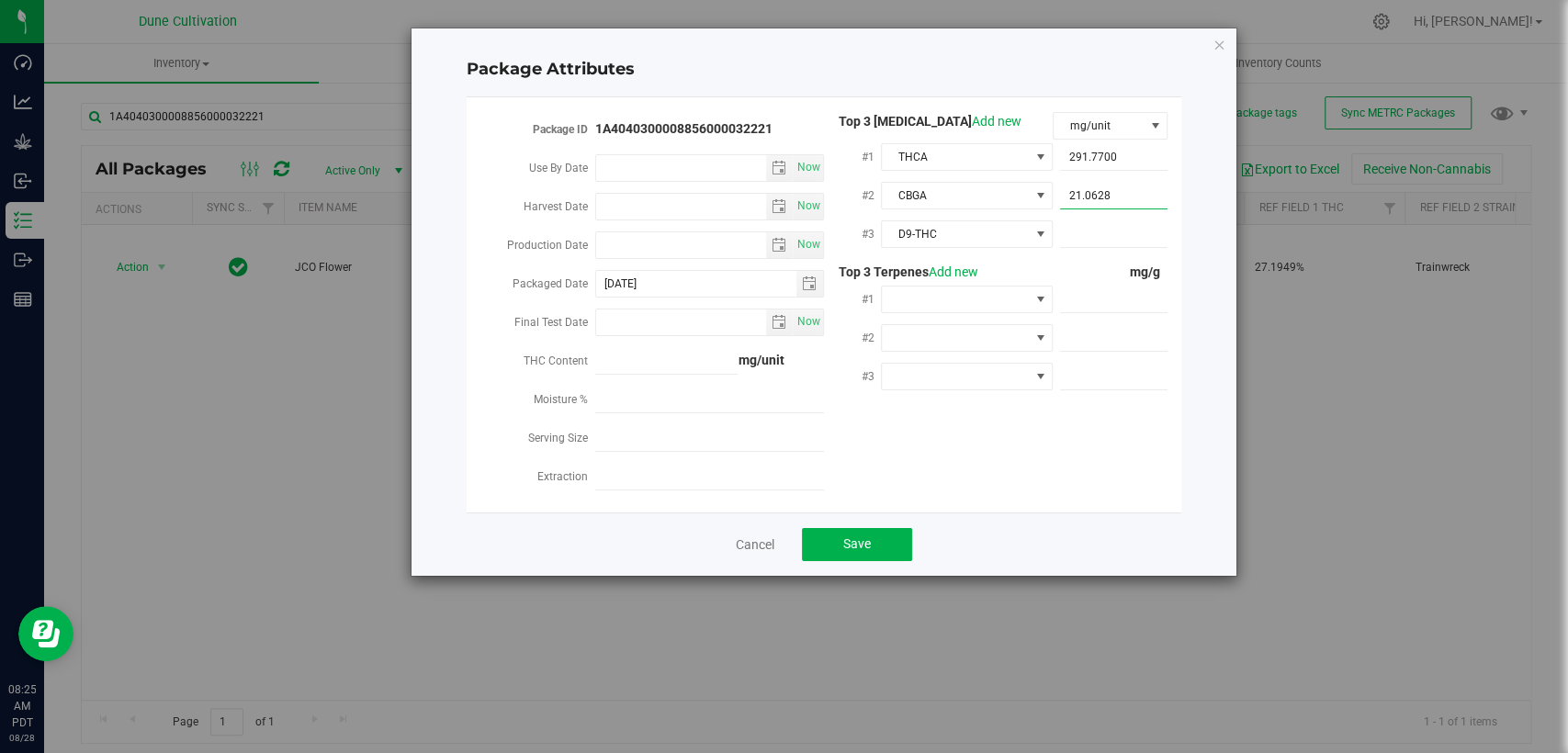
type input "21.0628"
click at [1142, 235] on span at bounding box center [1114, 235] width 108 height 27
paste input "16.0666"
type input "16.0666"
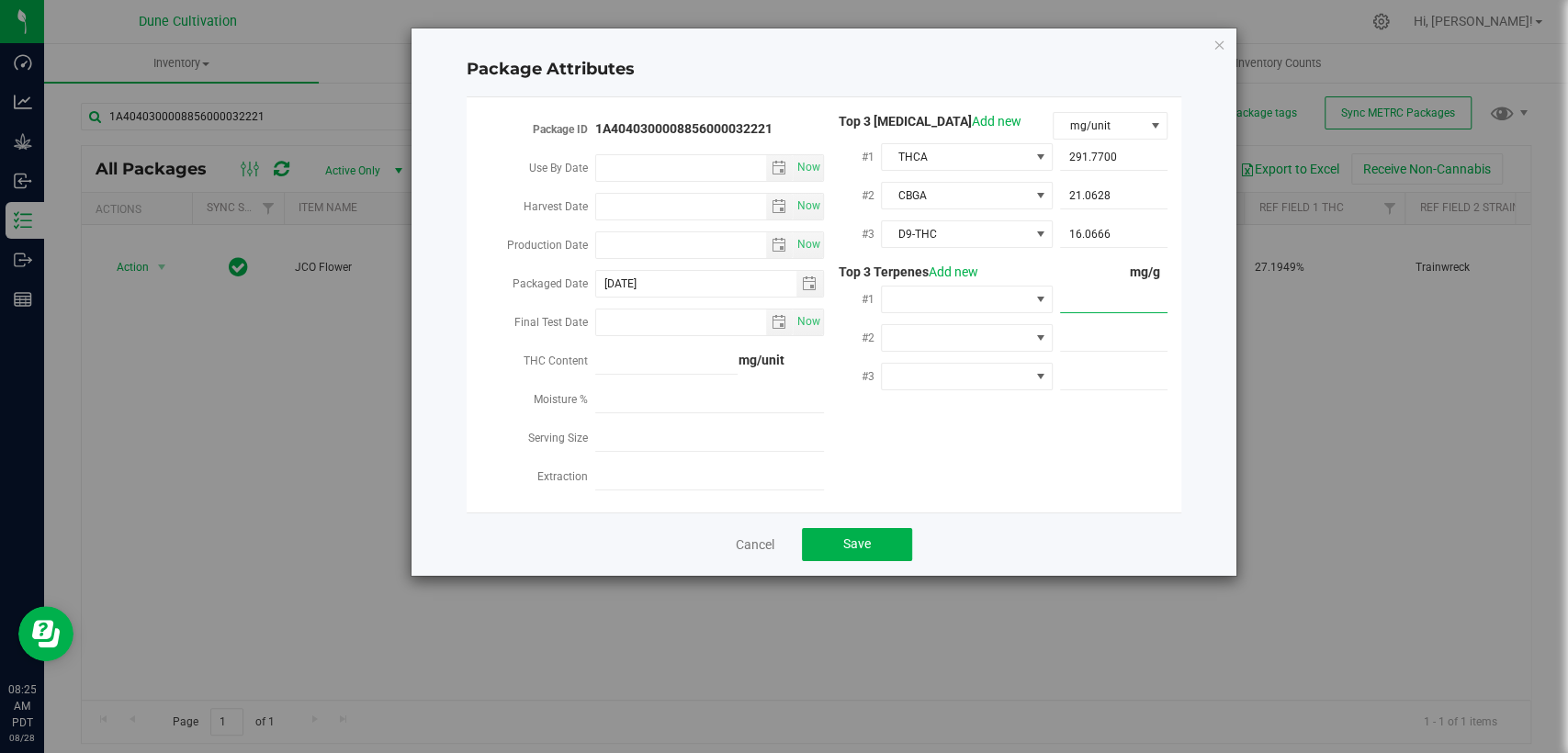
click at [1118, 293] on span at bounding box center [1114, 300] width 108 height 27
paste input "8.558"
type input "8.558"
type input "8.5580"
click at [1114, 329] on span at bounding box center [1114, 339] width 108 height 27
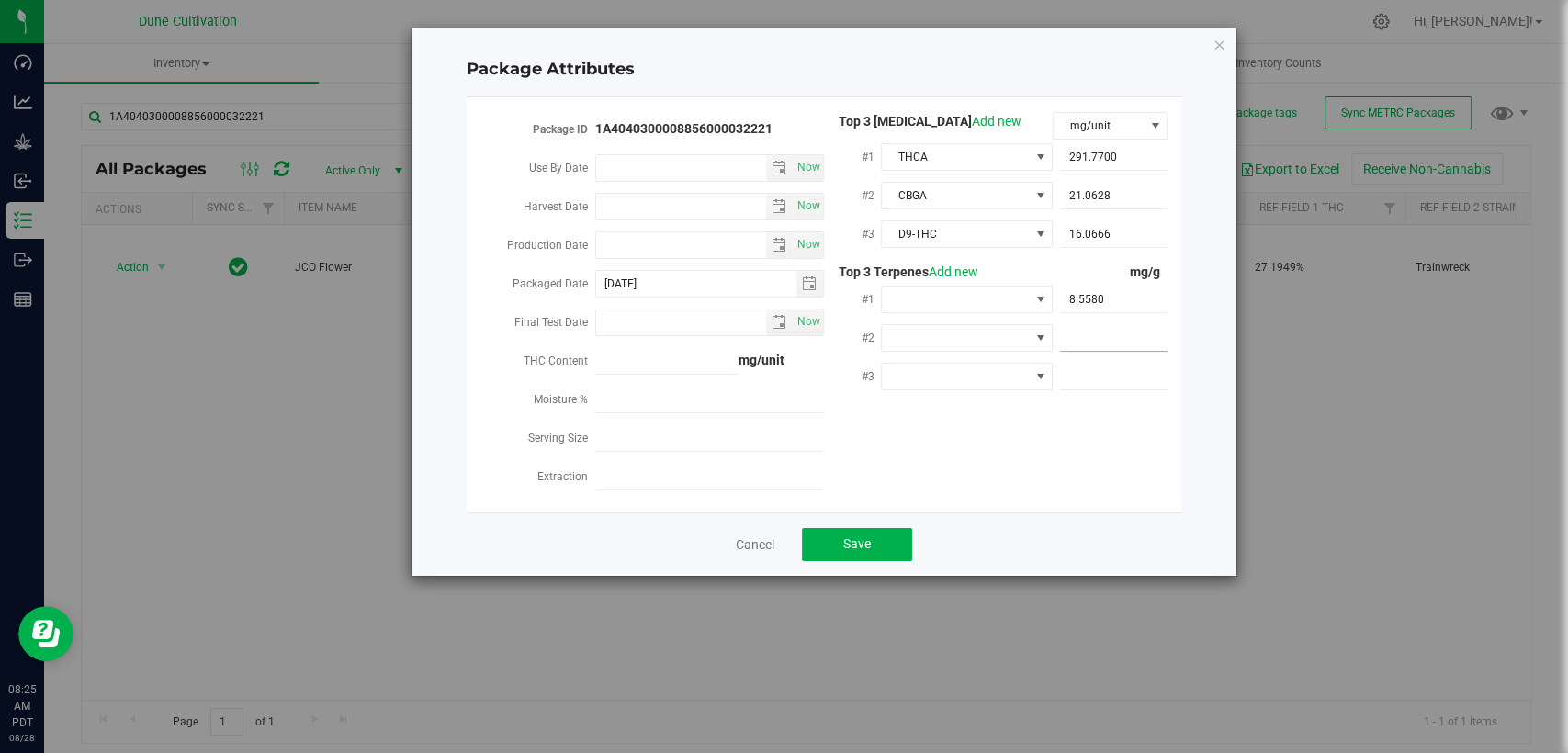
paste input "3.552"
type input "3.552"
type input "3.5520"
click at [1124, 367] on span at bounding box center [1114, 377] width 108 height 27
paste input "2.714"
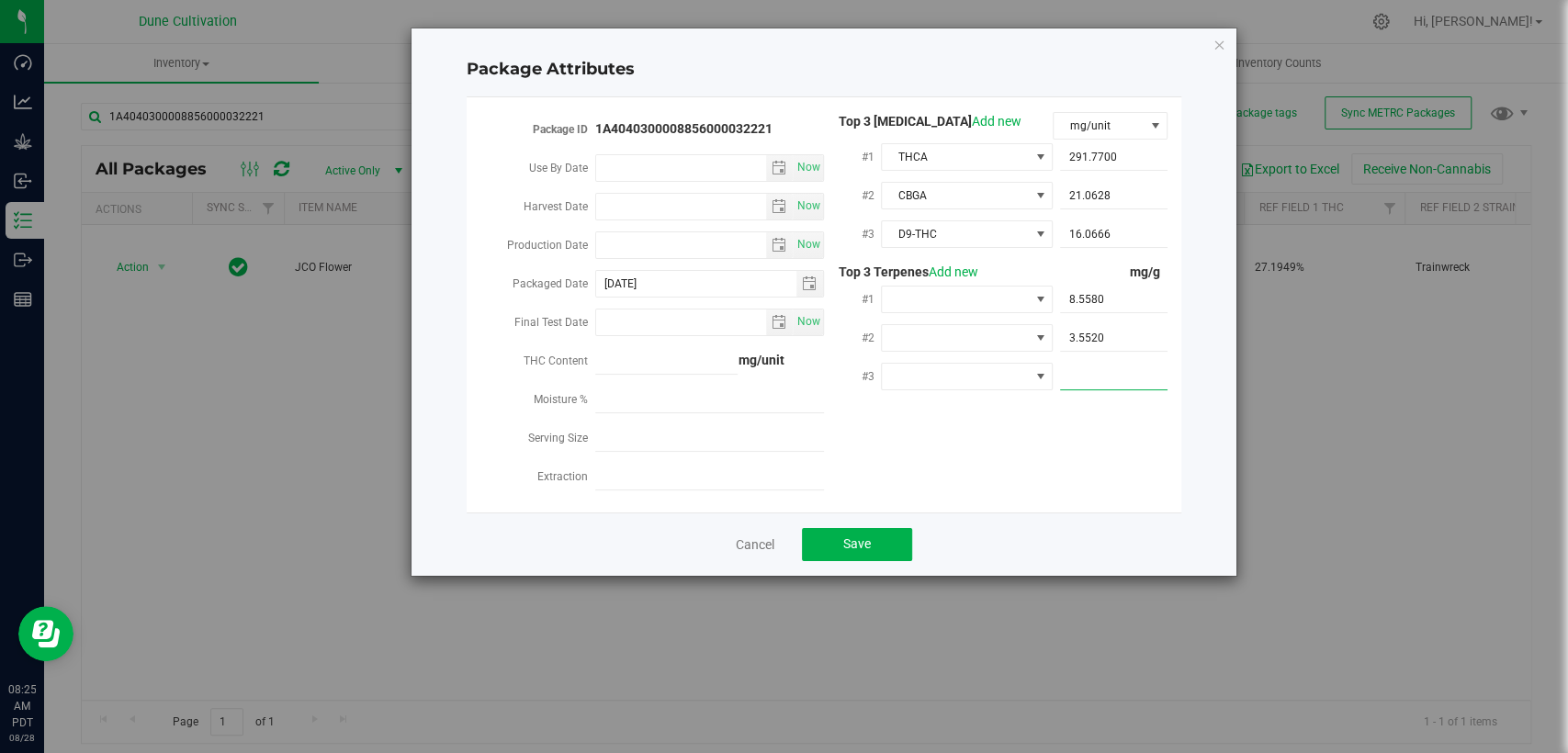
type input "2.714"
type input "2.7140"
click at [927, 303] on span at bounding box center [955, 299] width 147 height 26
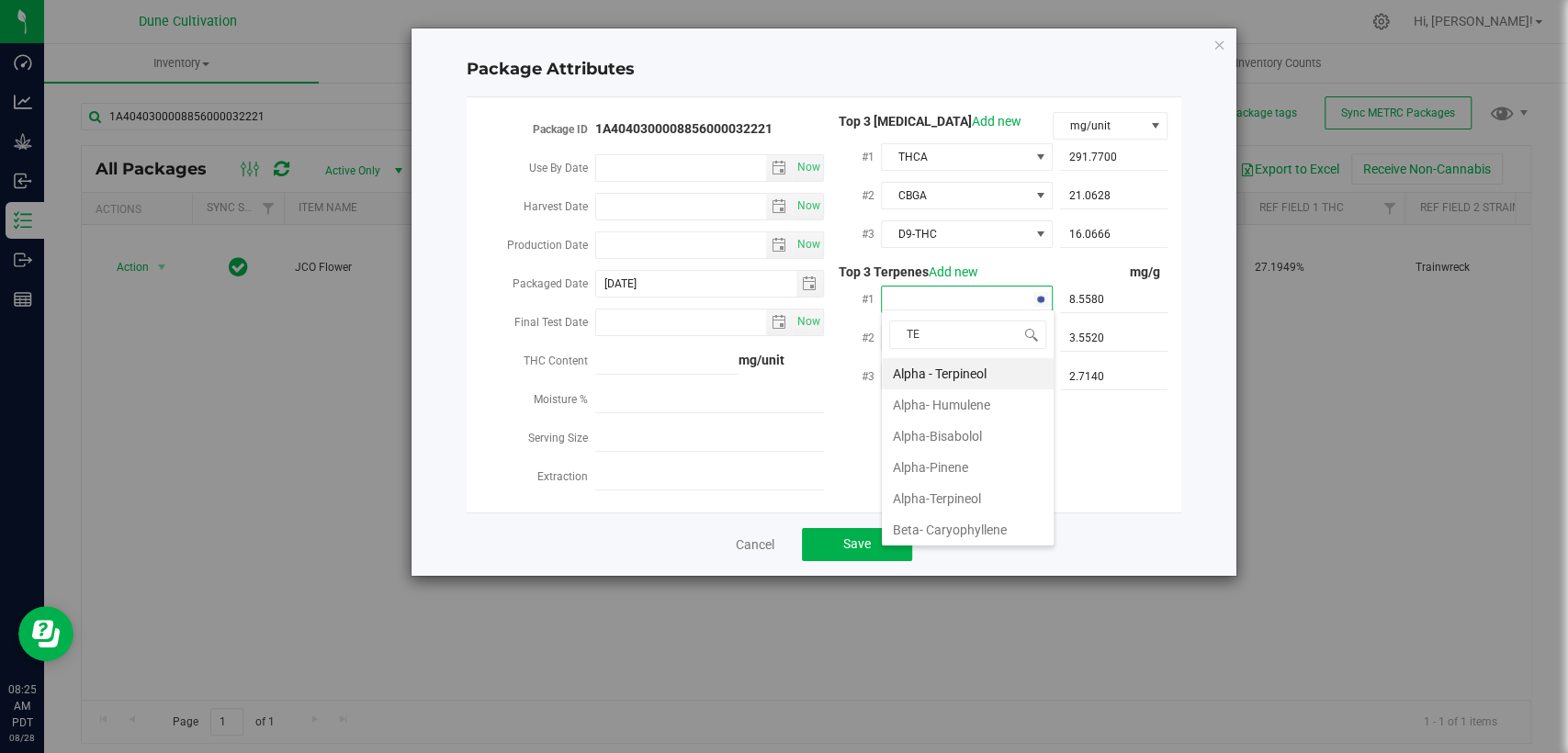
type input "TER"
click at [952, 426] on li "Terpinolene" at bounding box center [968, 436] width 172 height 31
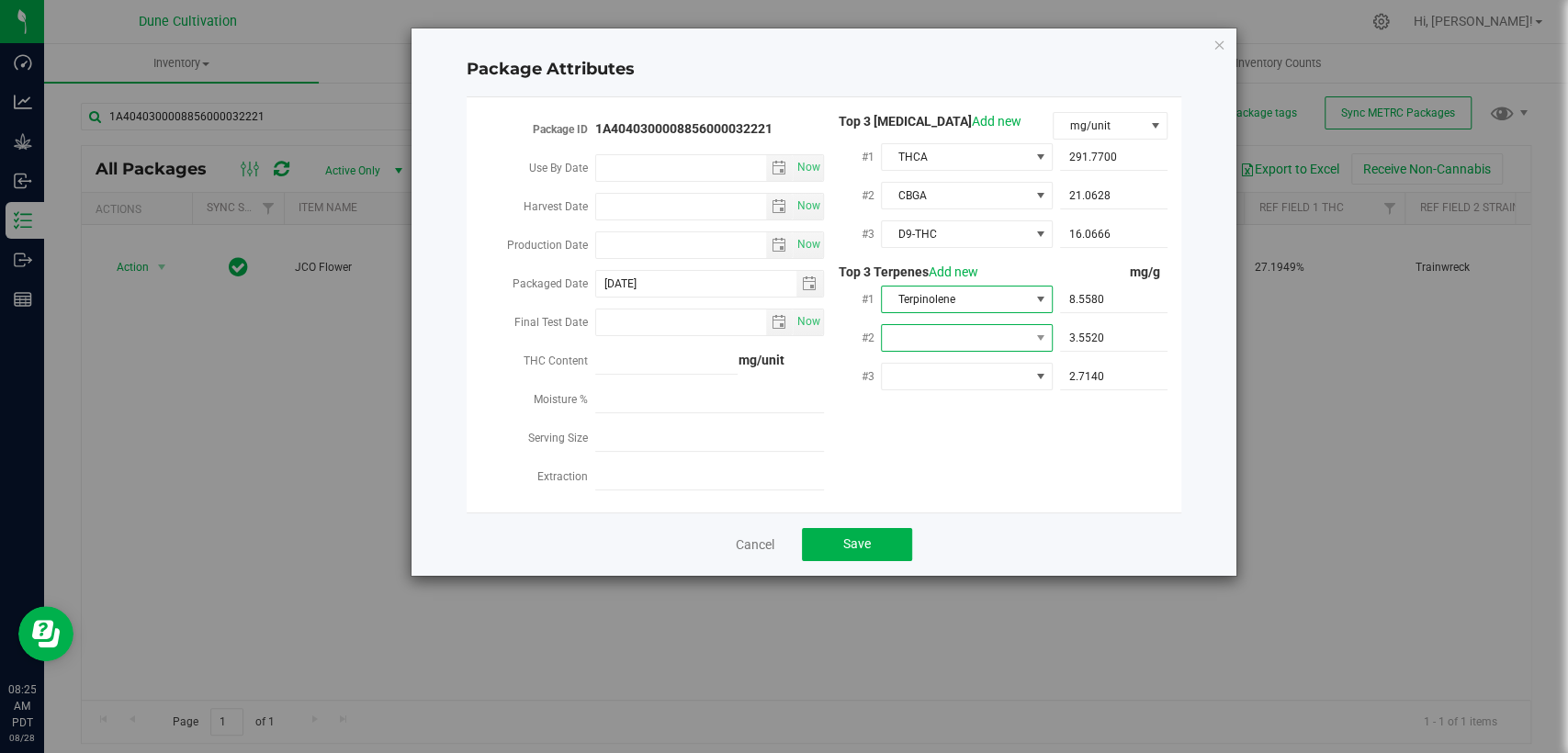
click at [951, 337] on span at bounding box center [955, 338] width 147 height 26
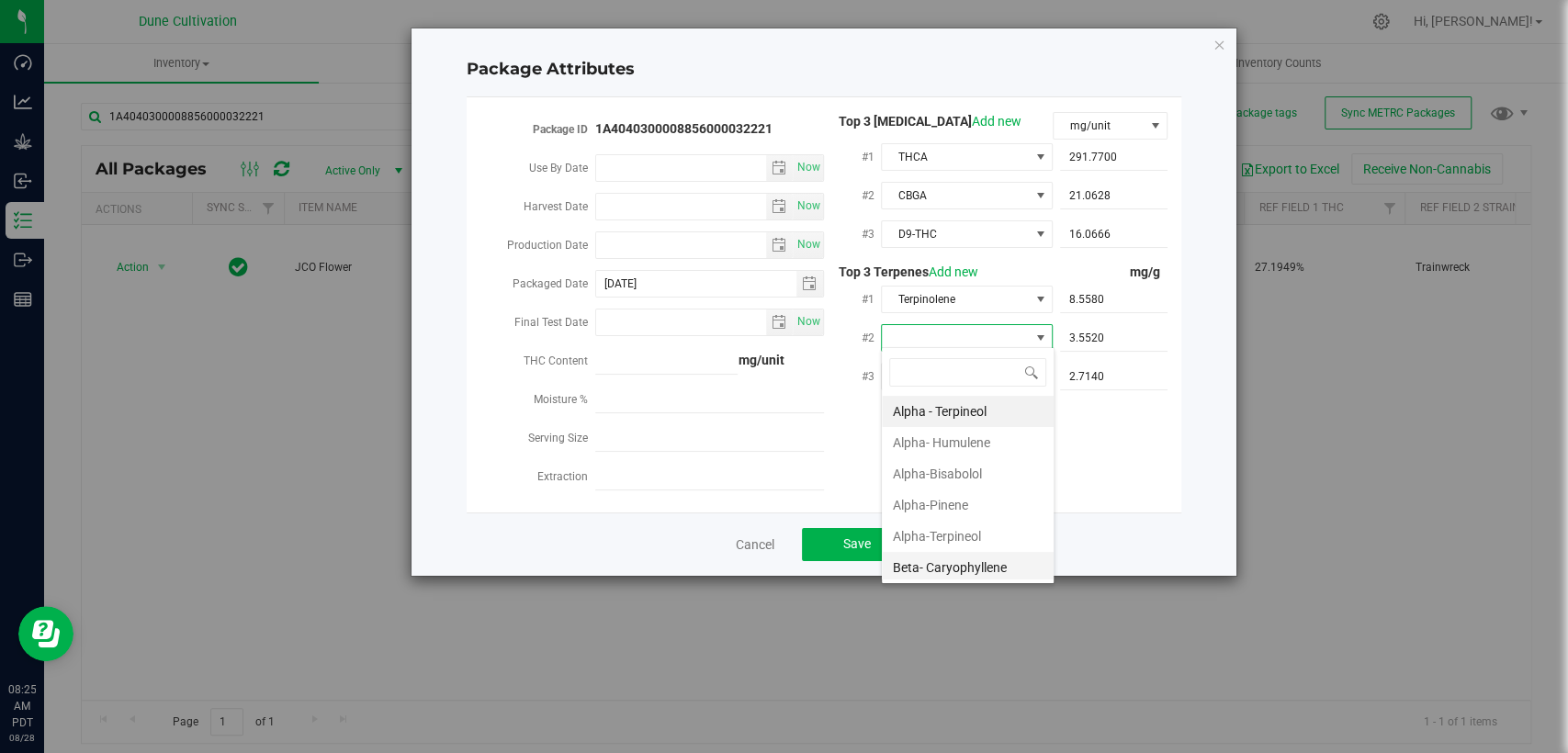
click at [945, 560] on li "Beta- Caryophyllene" at bounding box center [968, 568] width 172 height 31
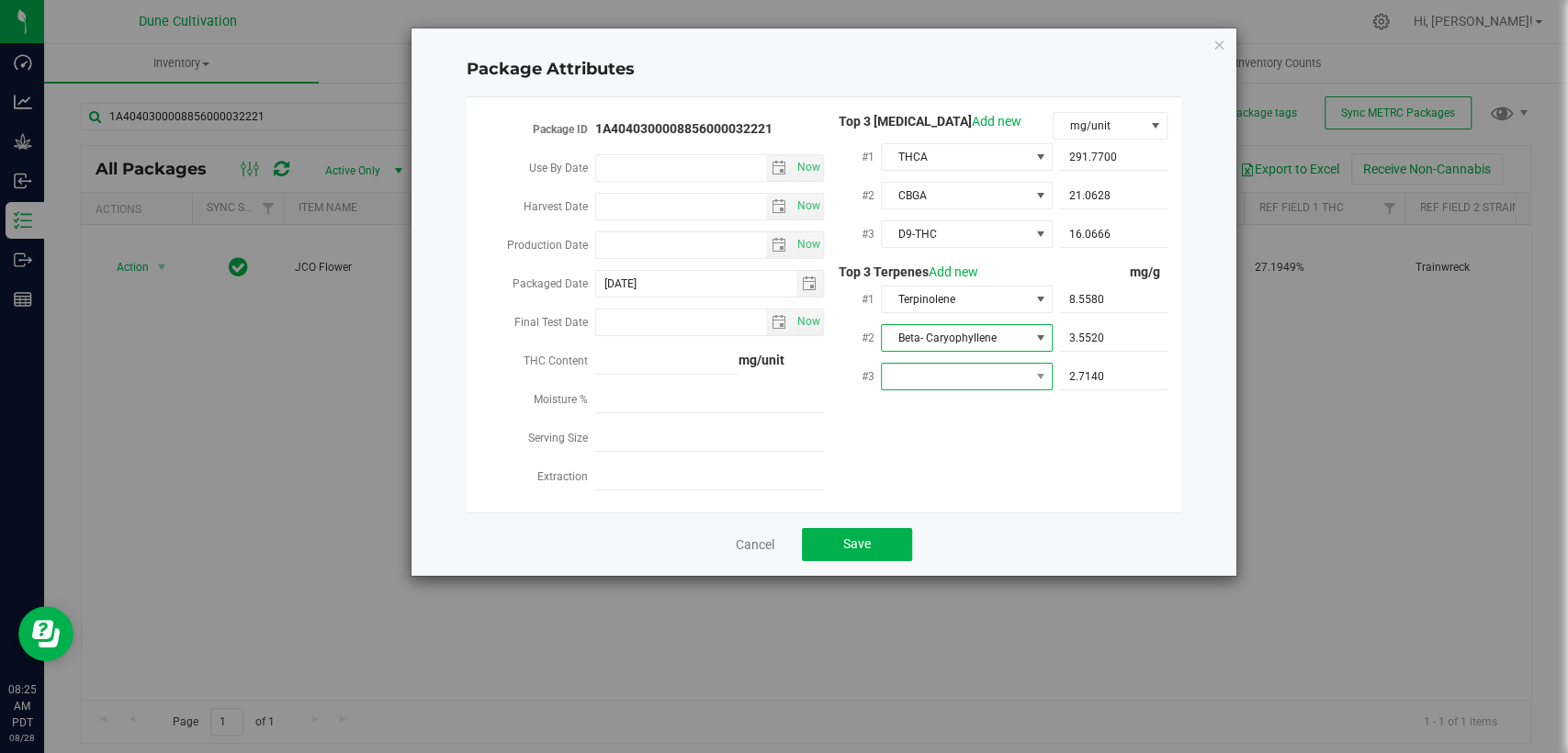
click at [991, 374] on span at bounding box center [955, 376] width 147 height 26
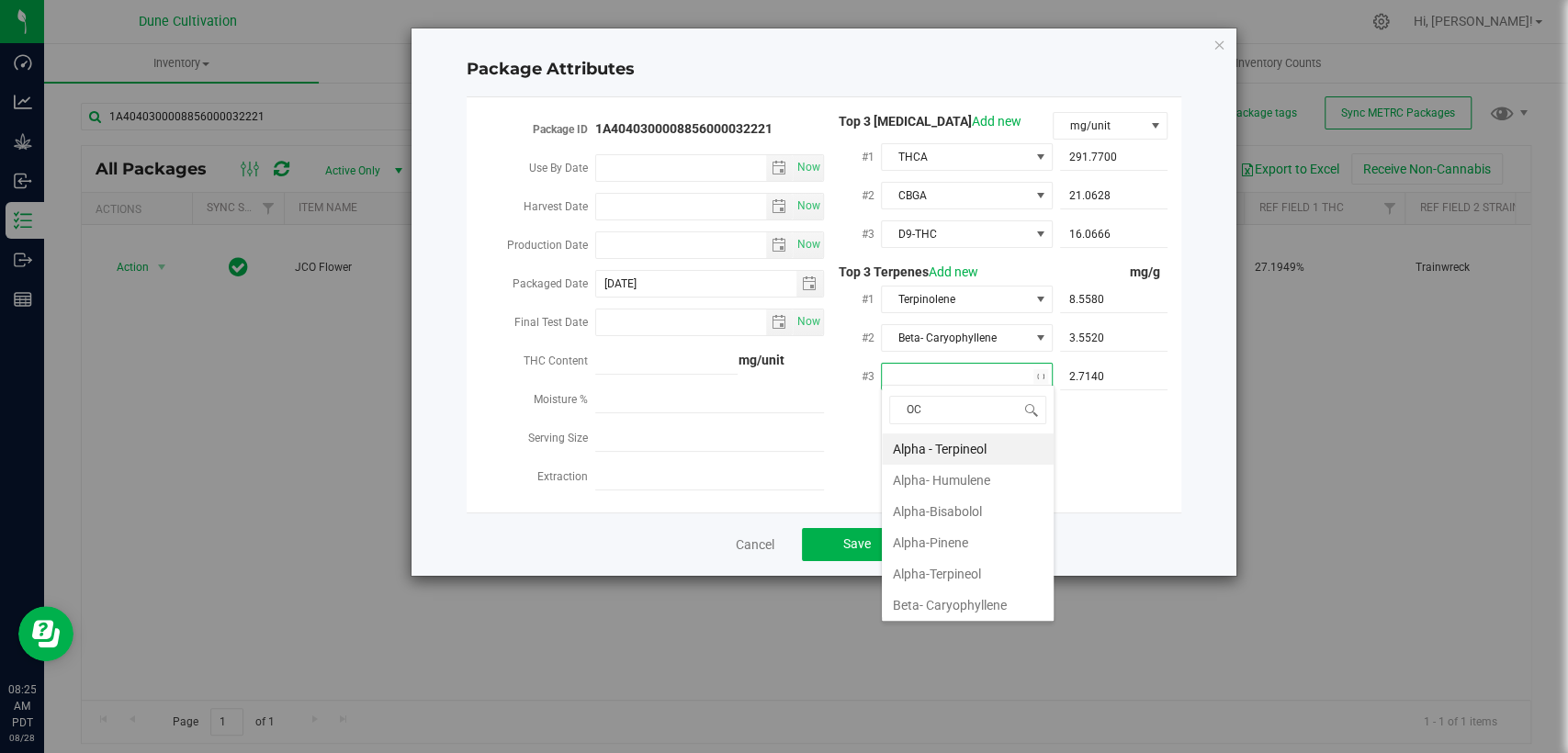
type input "OCI"
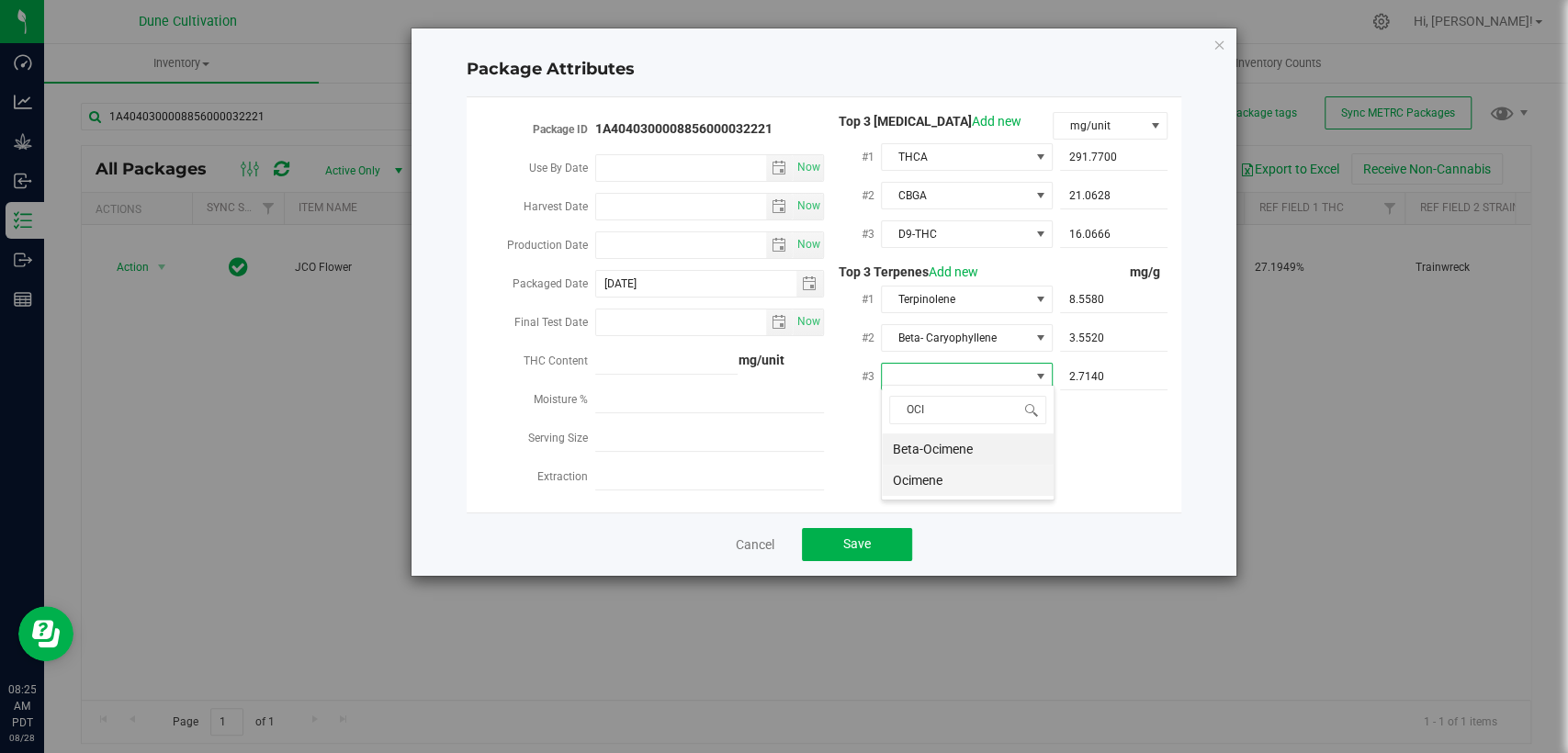
click at [948, 478] on li "Ocimene" at bounding box center [968, 480] width 172 height 31
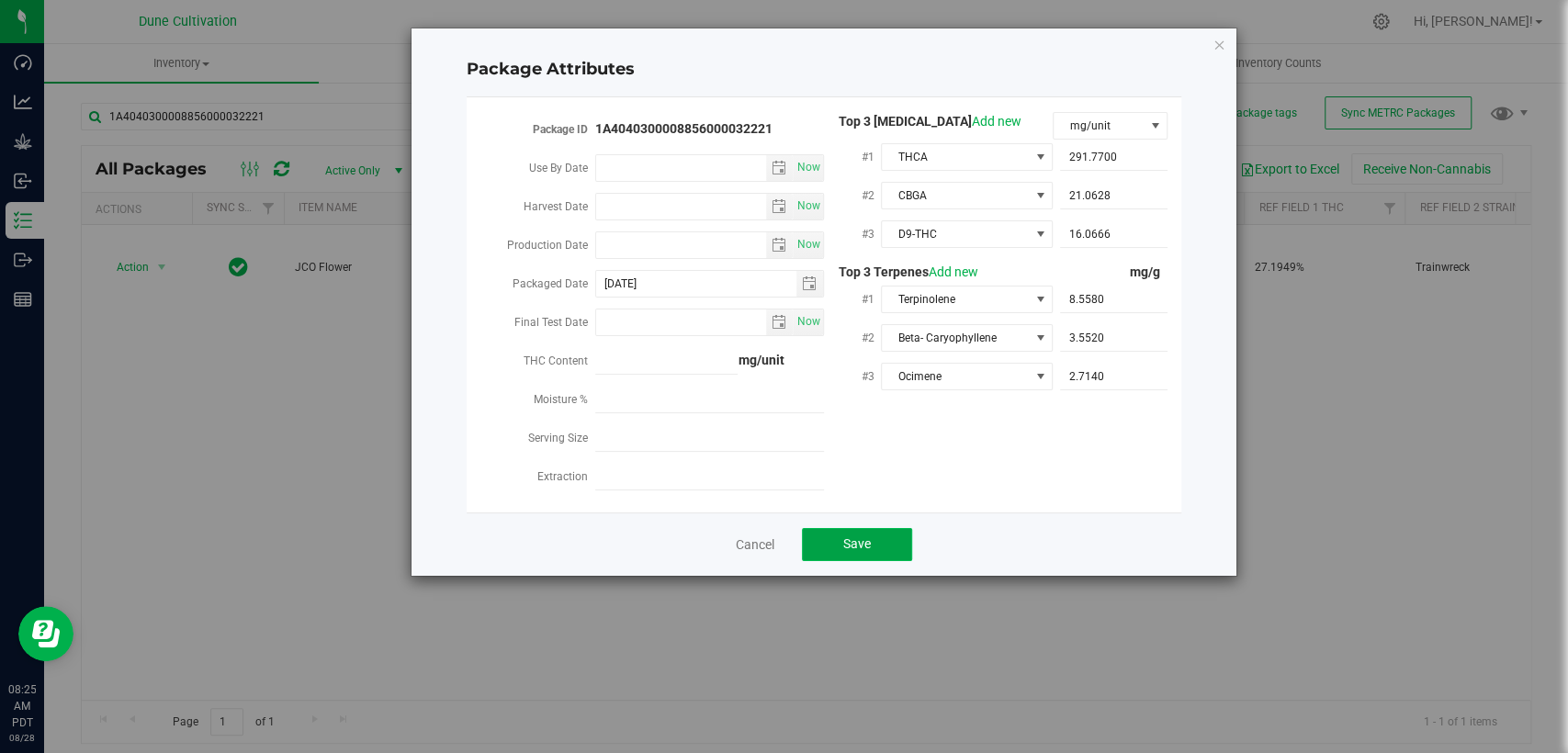
click at [882, 538] on button "Save" at bounding box center [857, 544] width 111 height 33
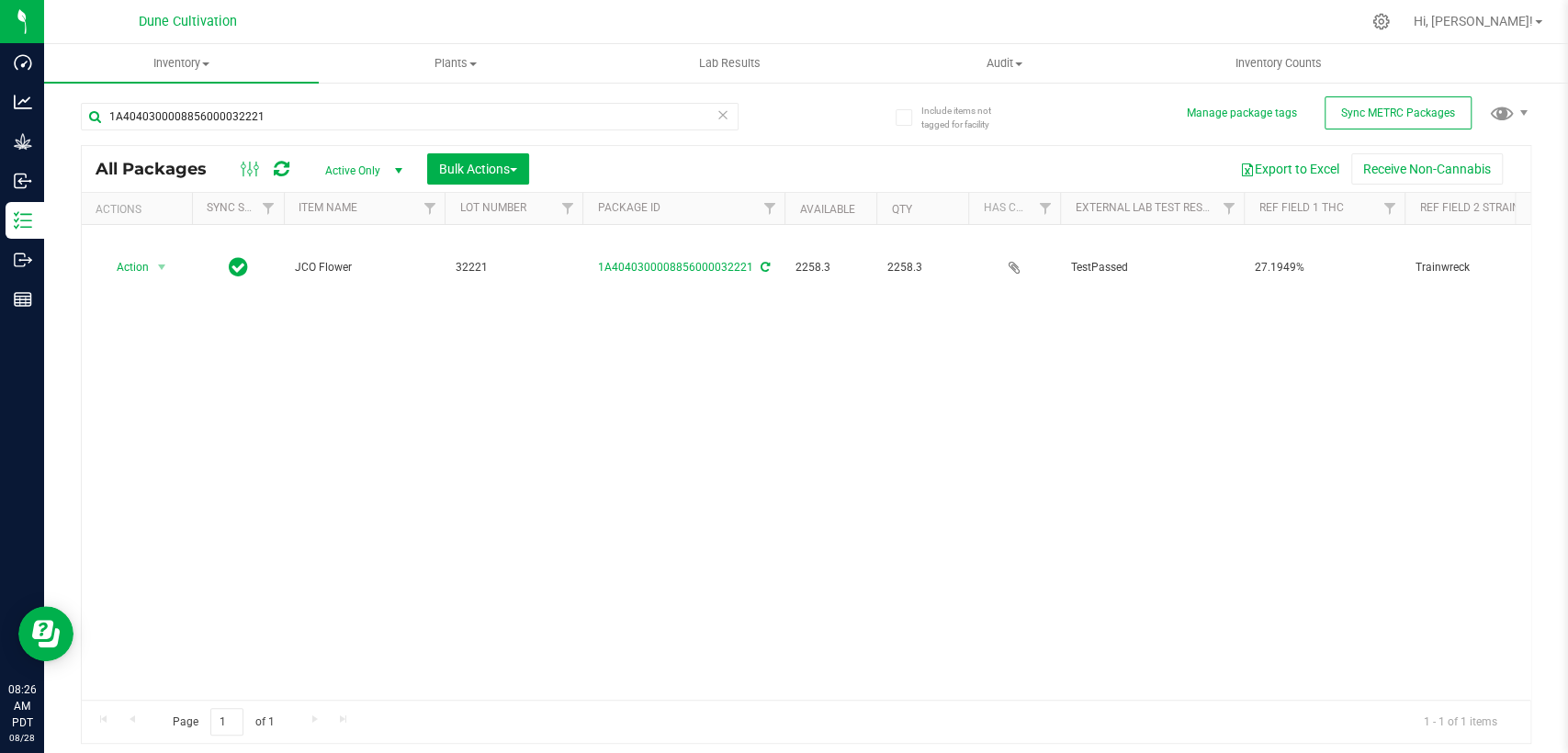
drag, startPoint x: 348, startPoint y: 177, endPoint x: 362, endPoint y: 209, distance: 34.9
click at [348, 176] on span "Active Only" at bounding box center [360, 171] width 101 height 26
click at [356, 275] on li "All" at bounding box center [359, 282] width 99 height 28
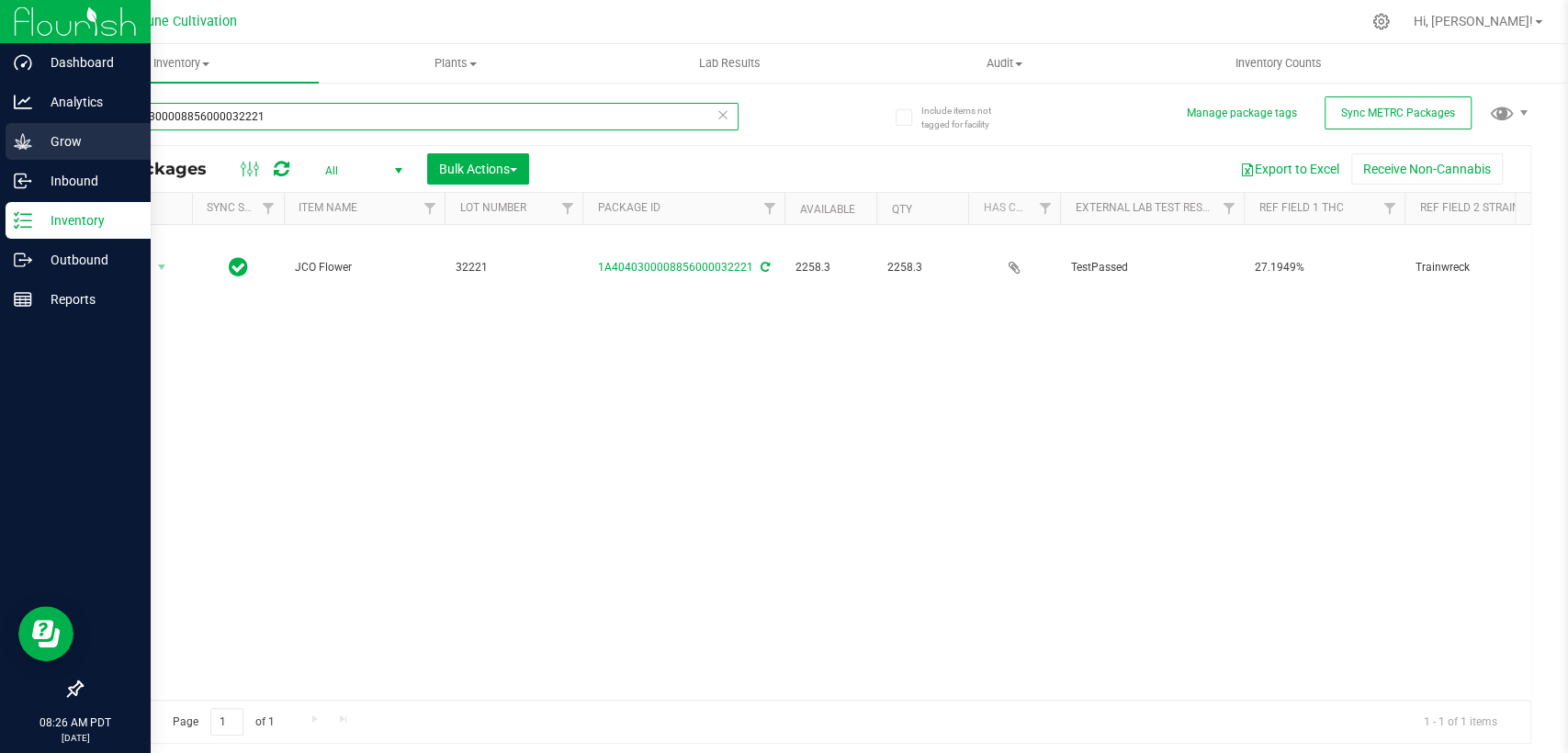
drag, startPoint x: 228, startPoint y: 115, endPoint x: 0, endPoint y: 152, distance: 231.0
click at [0, 152] on div "Dashboard Analytics Grow Inbound Inventory Outbound Reports 08:26 AM PDT [DATE]…" at bounding box center [784, 376] width 1568 height 753
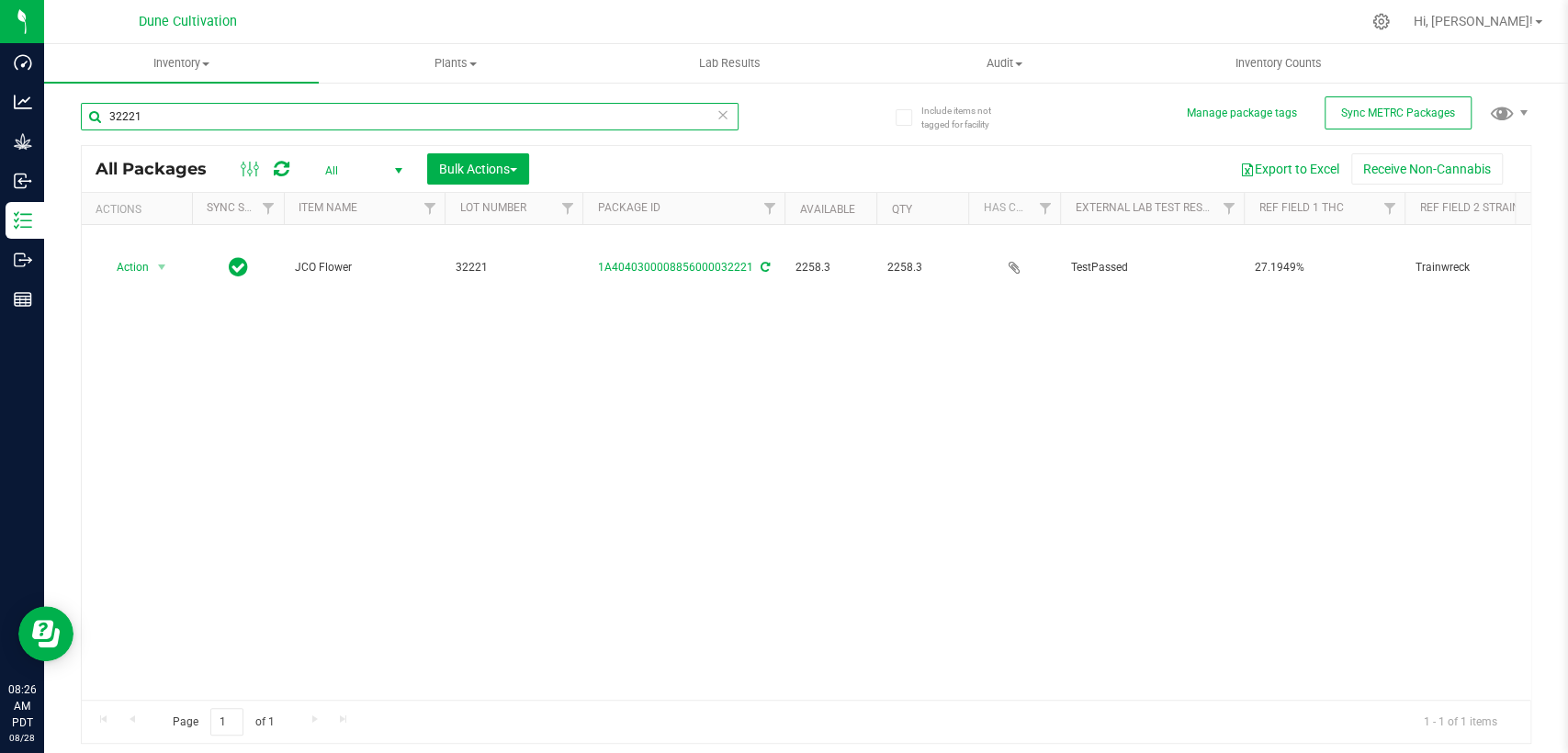
click at [276, 111] on input "32221" at bounding box center [409, 116] width 658 height 28
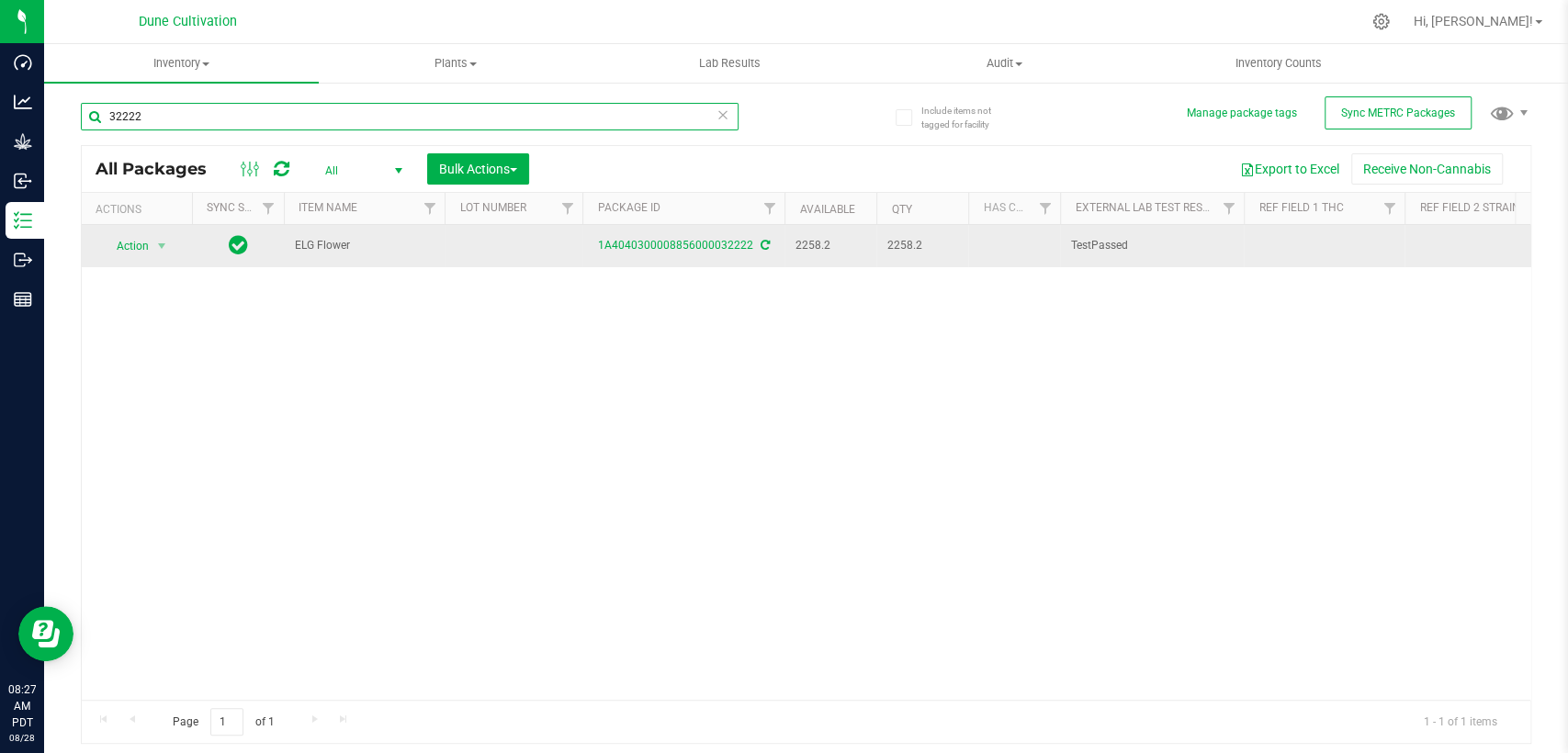
type input "32222"
click at [536, 243] on td at bounding box center [513, 246] width 137 height 42
type input "32222"
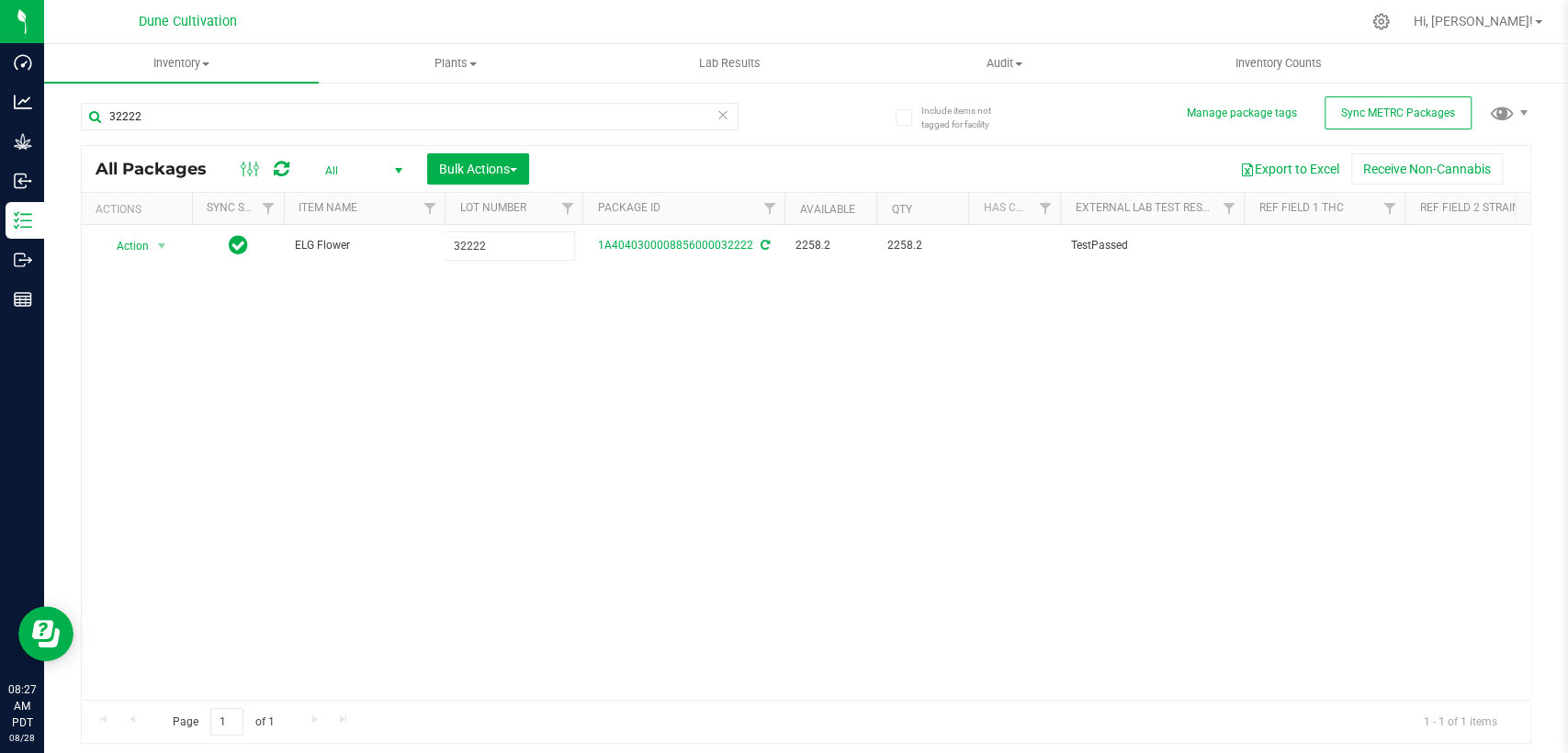
click at [599, 363] on div "All Packages All Active Only Lab Samples Locked All External Internal Bulk Acti…" at bounding box center [806, 445] width 1451 height 600
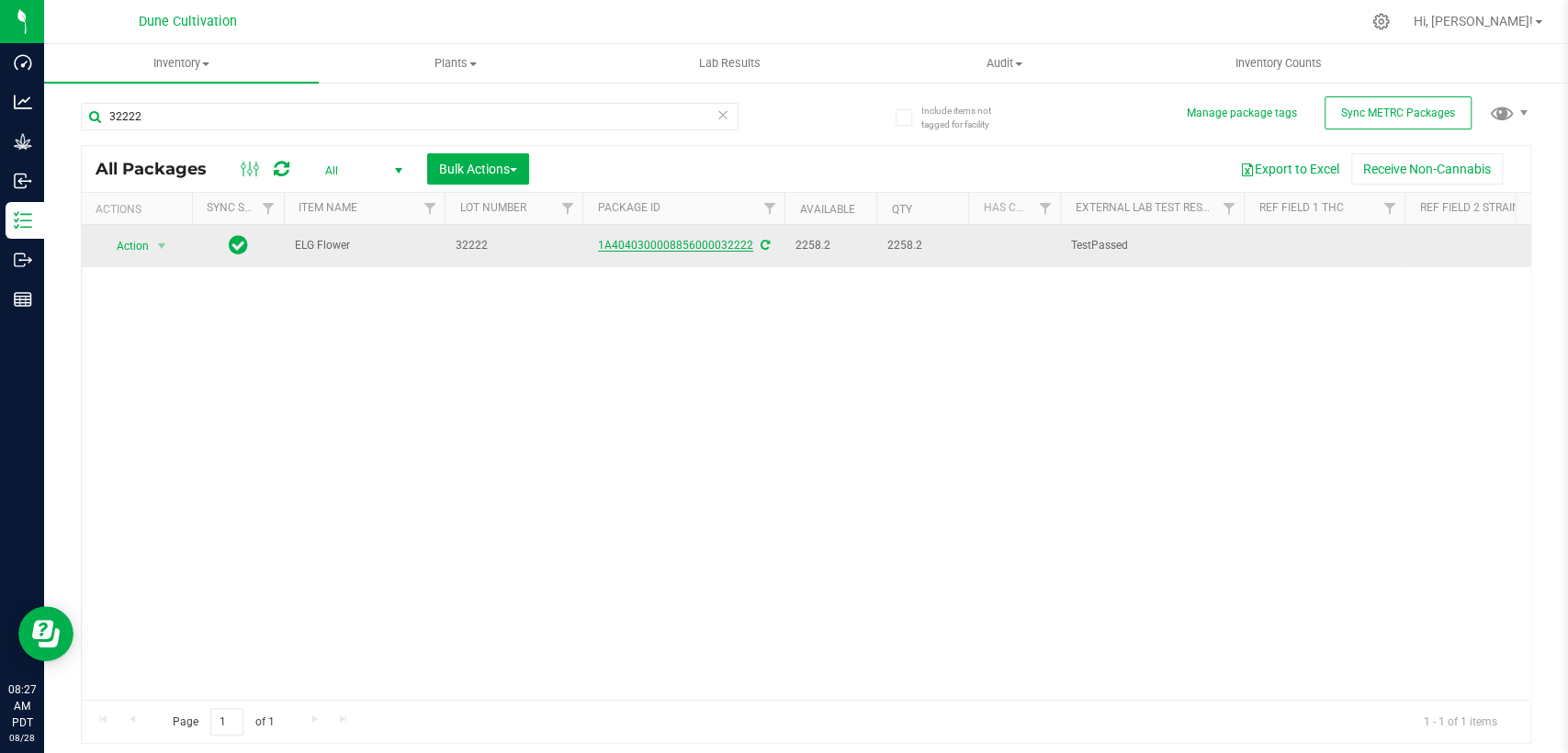
click at [665, 243] on link "1A4040300008856000032222" at bounding box center [676, 244] width 156 height 12
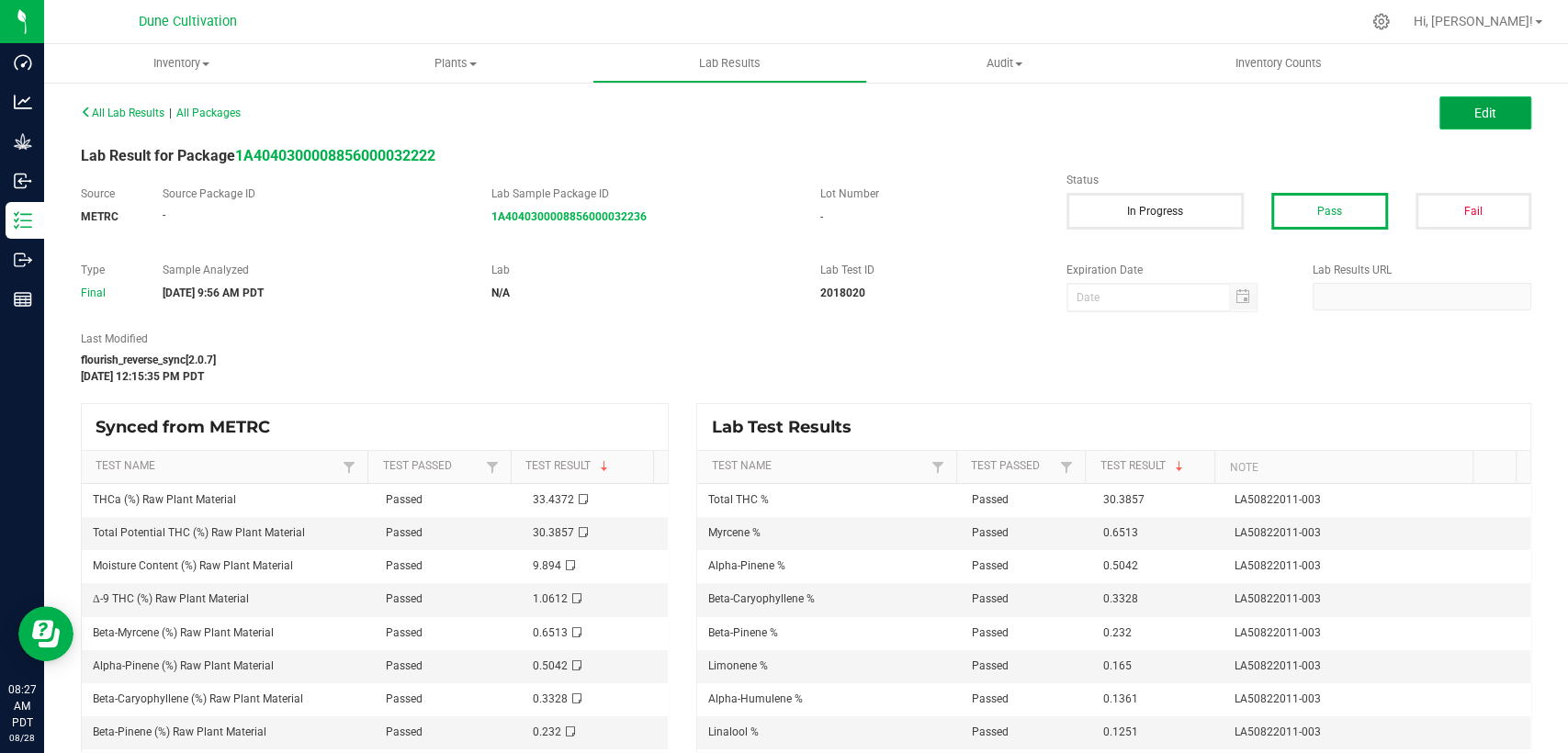
click at [1451, 104] on button "Edit" at bounding box center [1485, 113] width 92 height 33
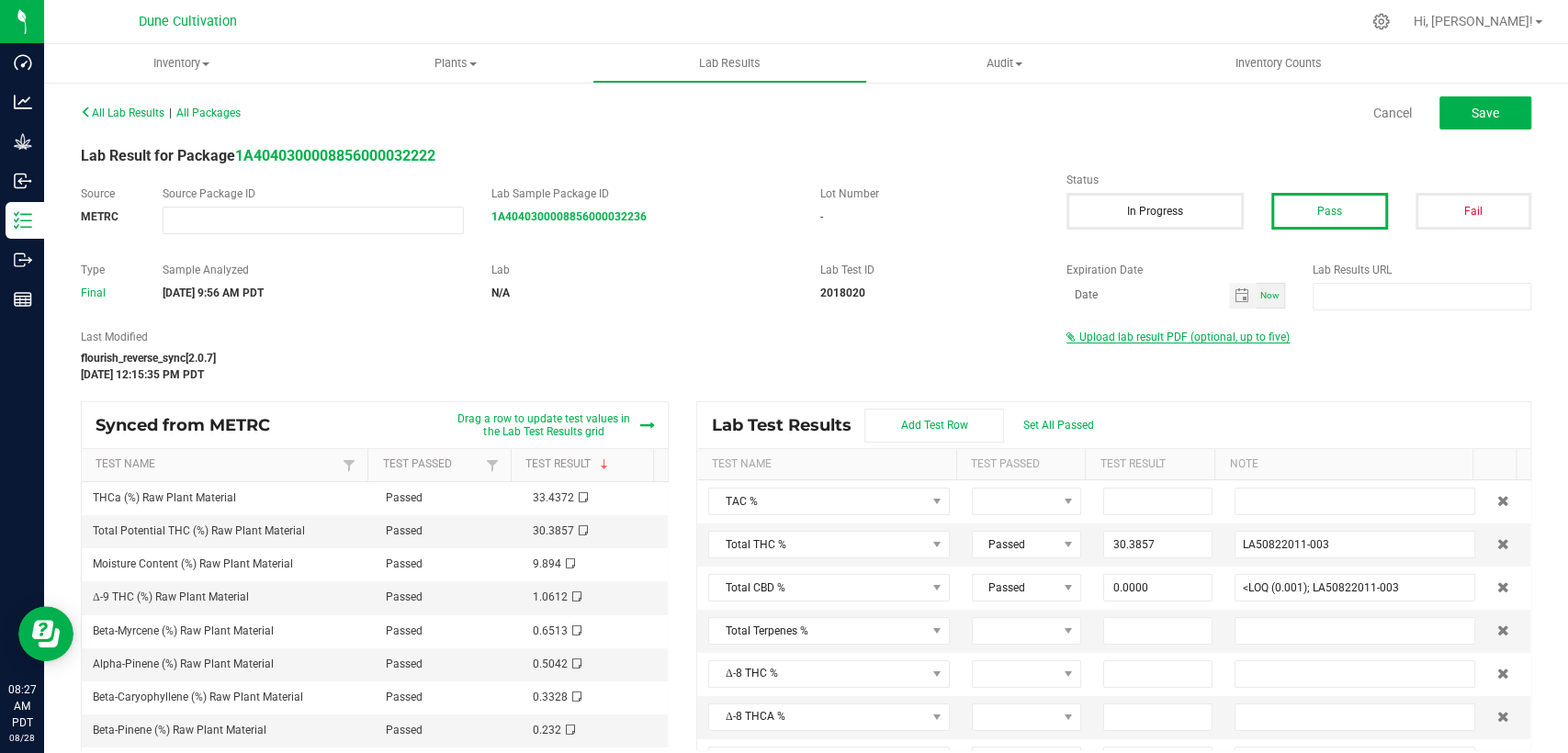
click at [1151, 341] on span "Upload lab result PDF (optional, up to five)" at bounding box center [1184, 337] width 210 height 12
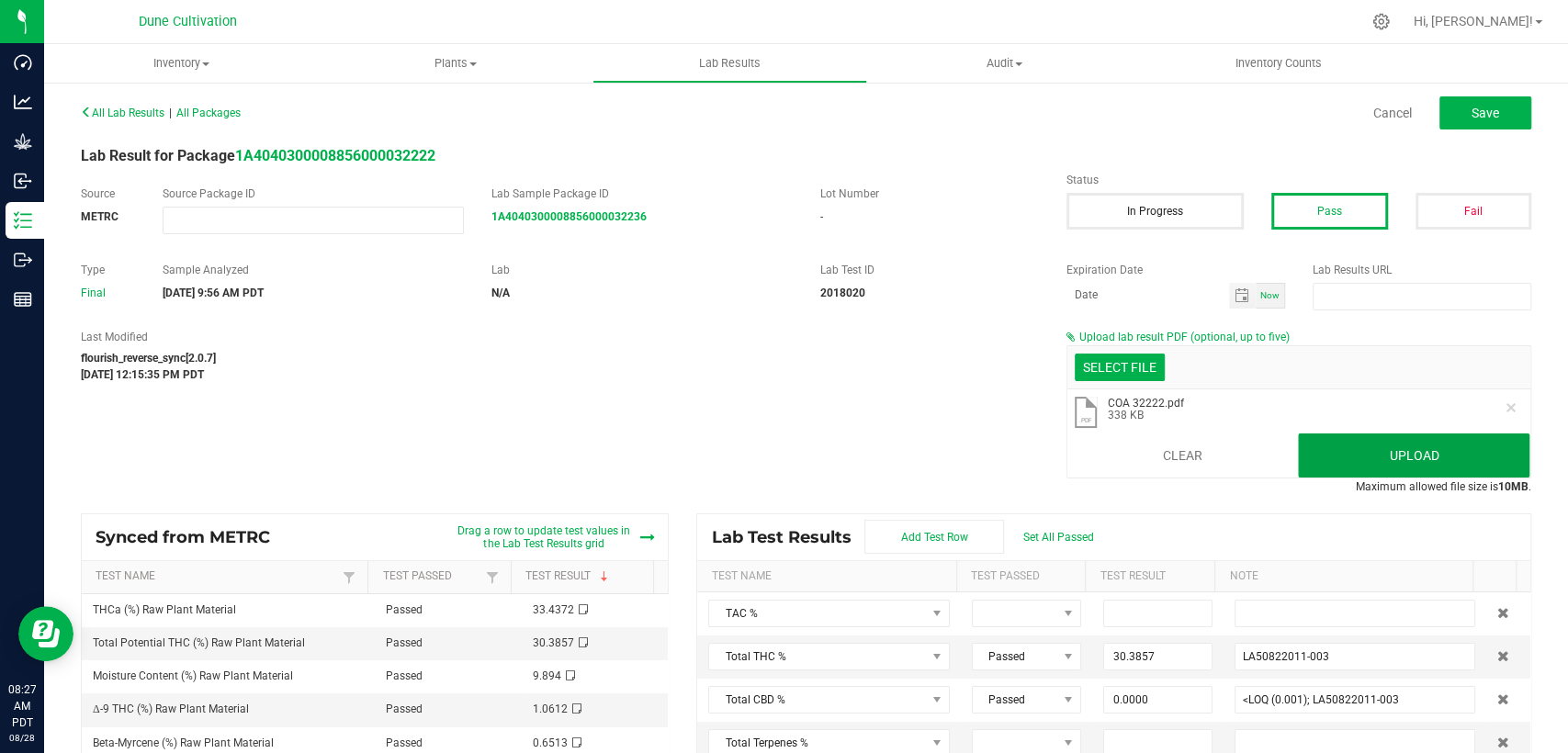
click at [1344, 454] on button "Upload" at bounding box center [1413, 455] width 232 height 44
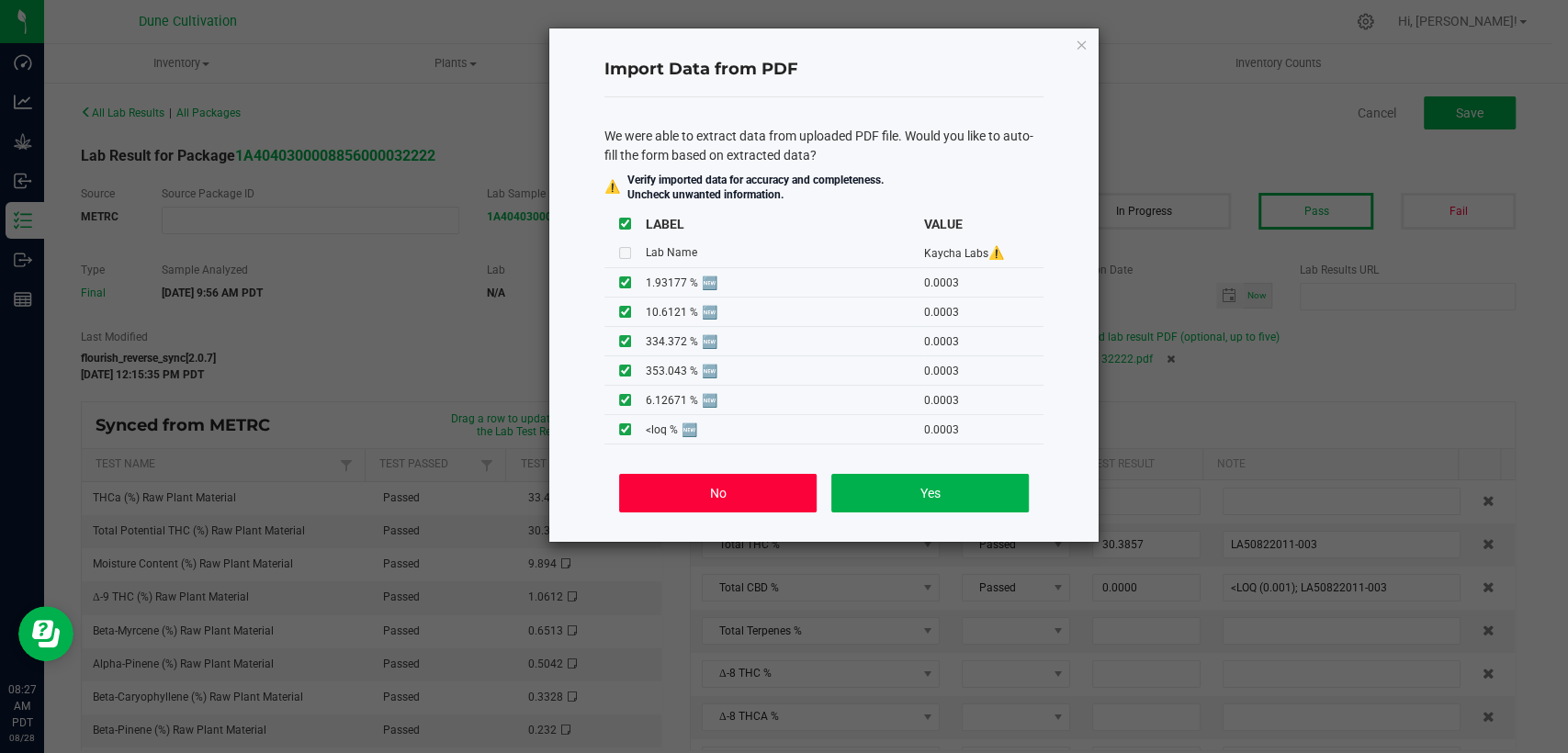
click at [748, 494] on button "No" at bounding box center [718, 493] width 198 height 38
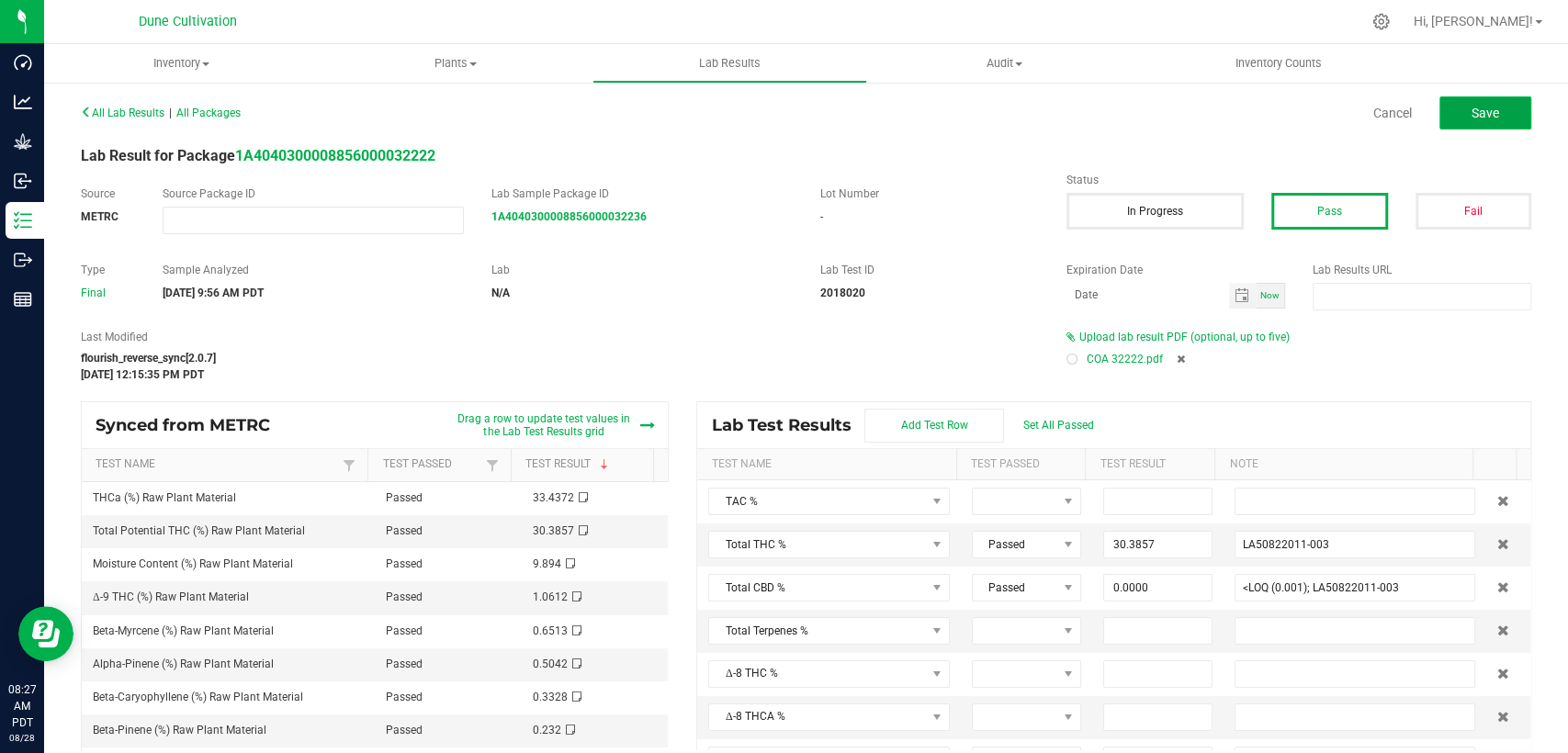
click at [1472, 112] on span "Save" at bounding box center [1485, 113] width 28 height 14
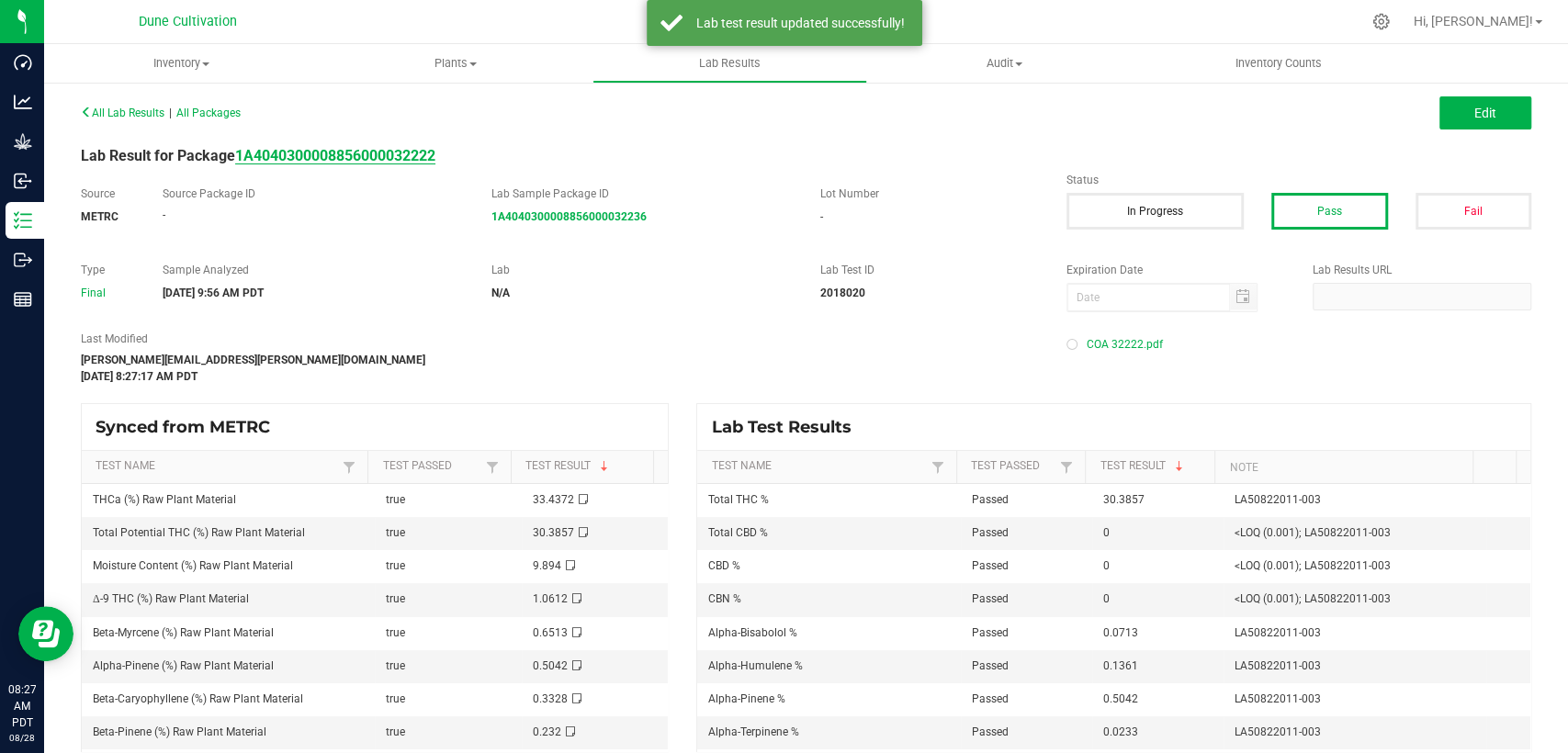
click at [413, 154] on strong "1A4040300008856000032222" at bounding box center [335, 156] width 200 height 17
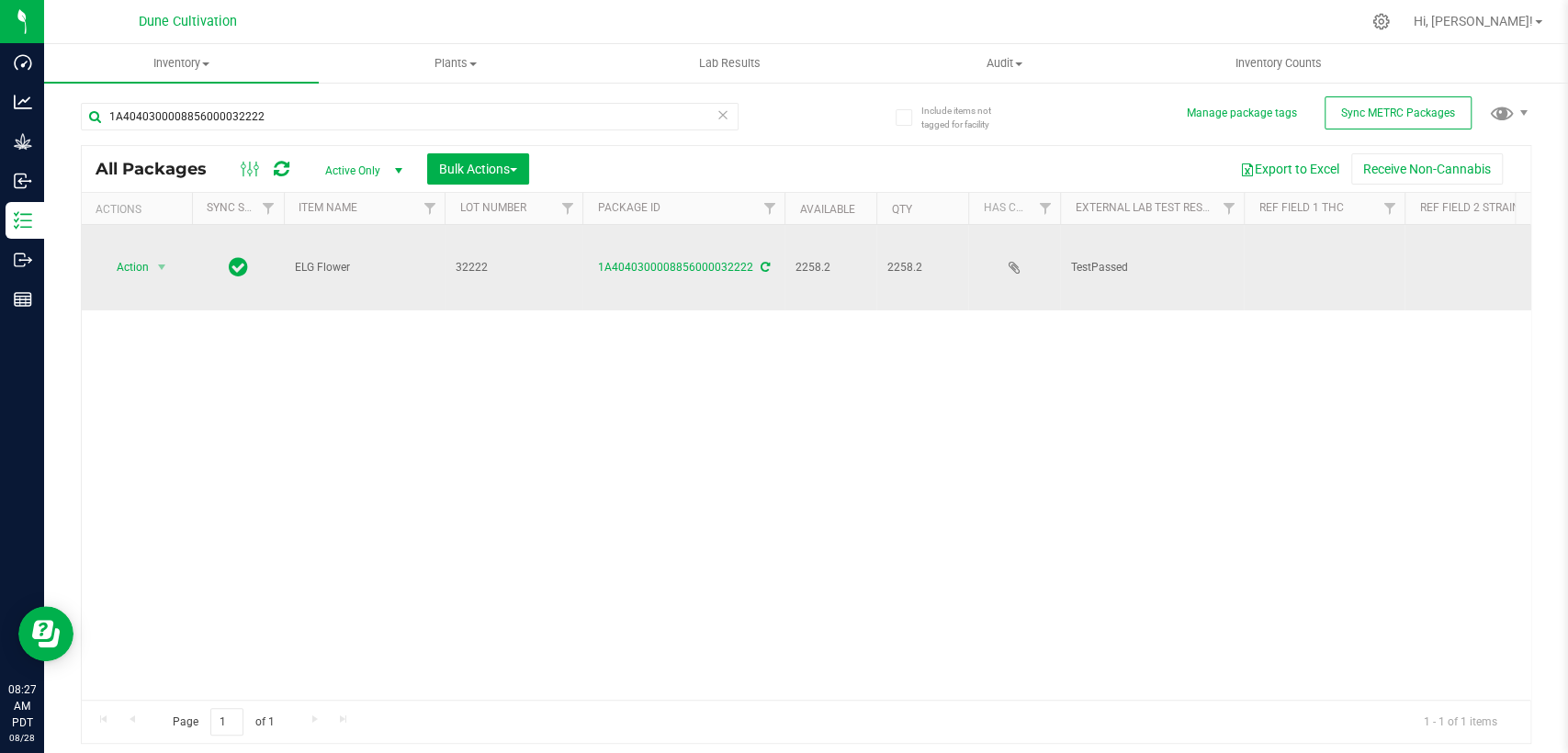
click at [1265, 244] on td at bounding box center [1324, 268] width 160 height 86
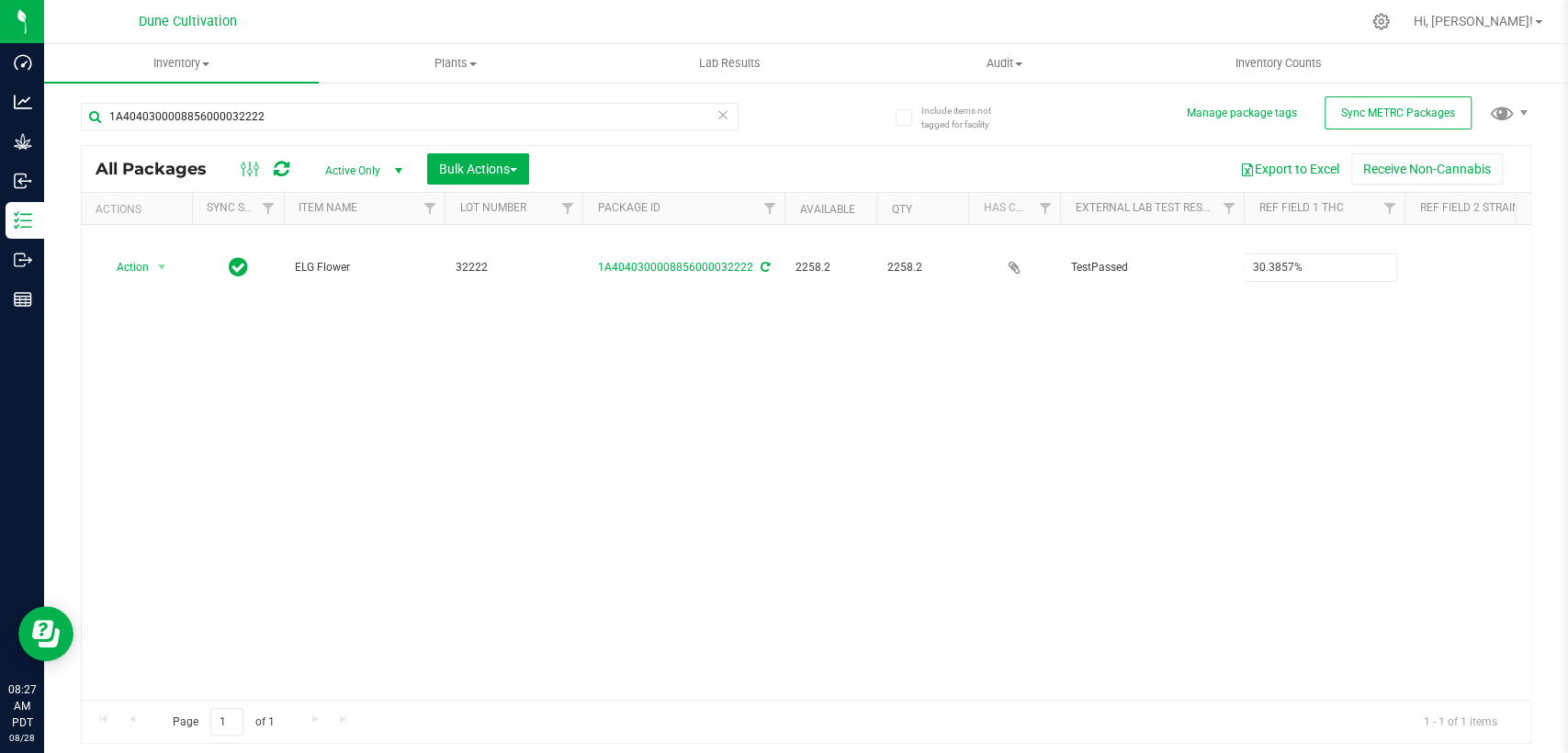
click at [1132, 396] on div "All Packages Active Only Active Only Lab Samples Locked All External Internal B…" at bounding box center [806, 445] width 1451 height 600
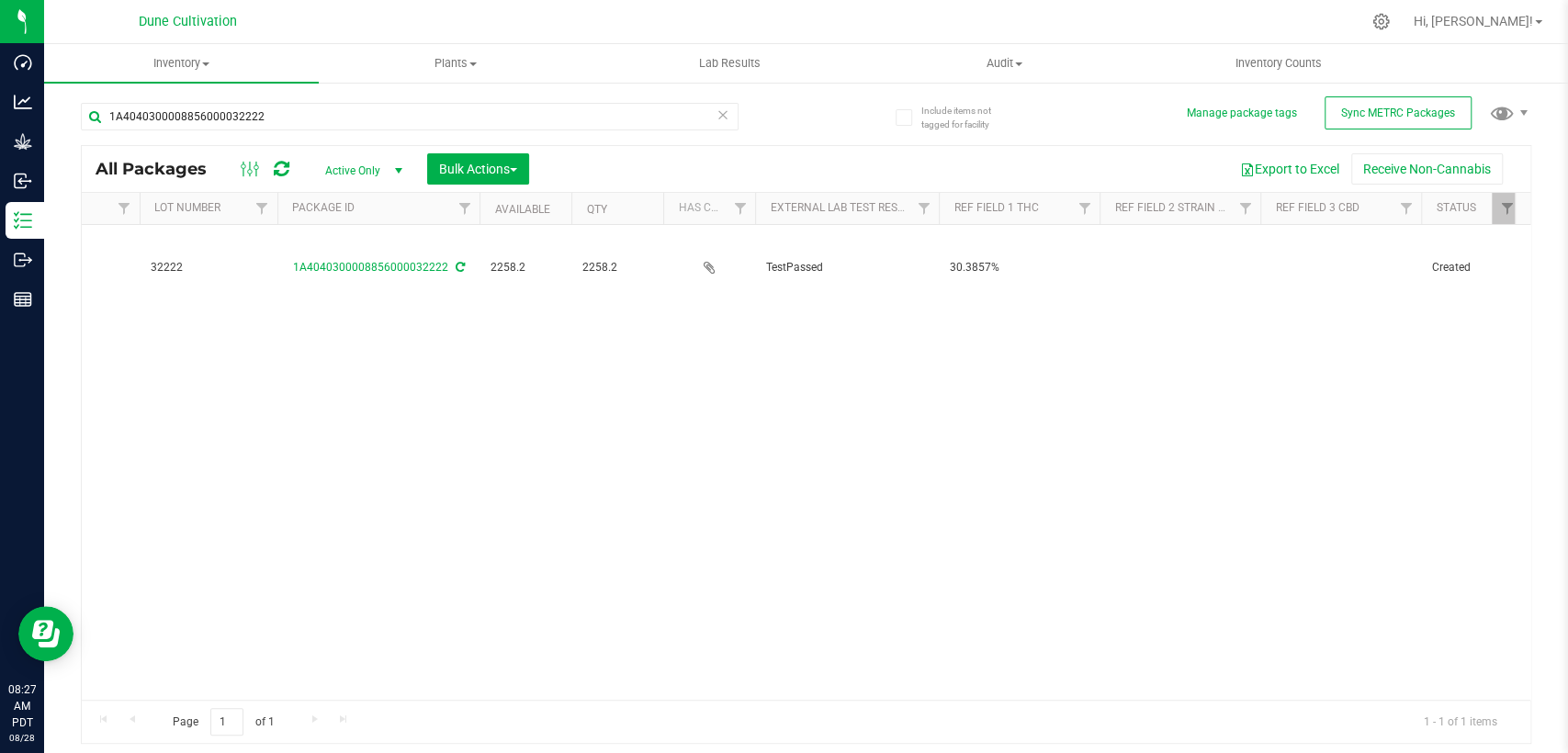
scroll to position [0, 306]
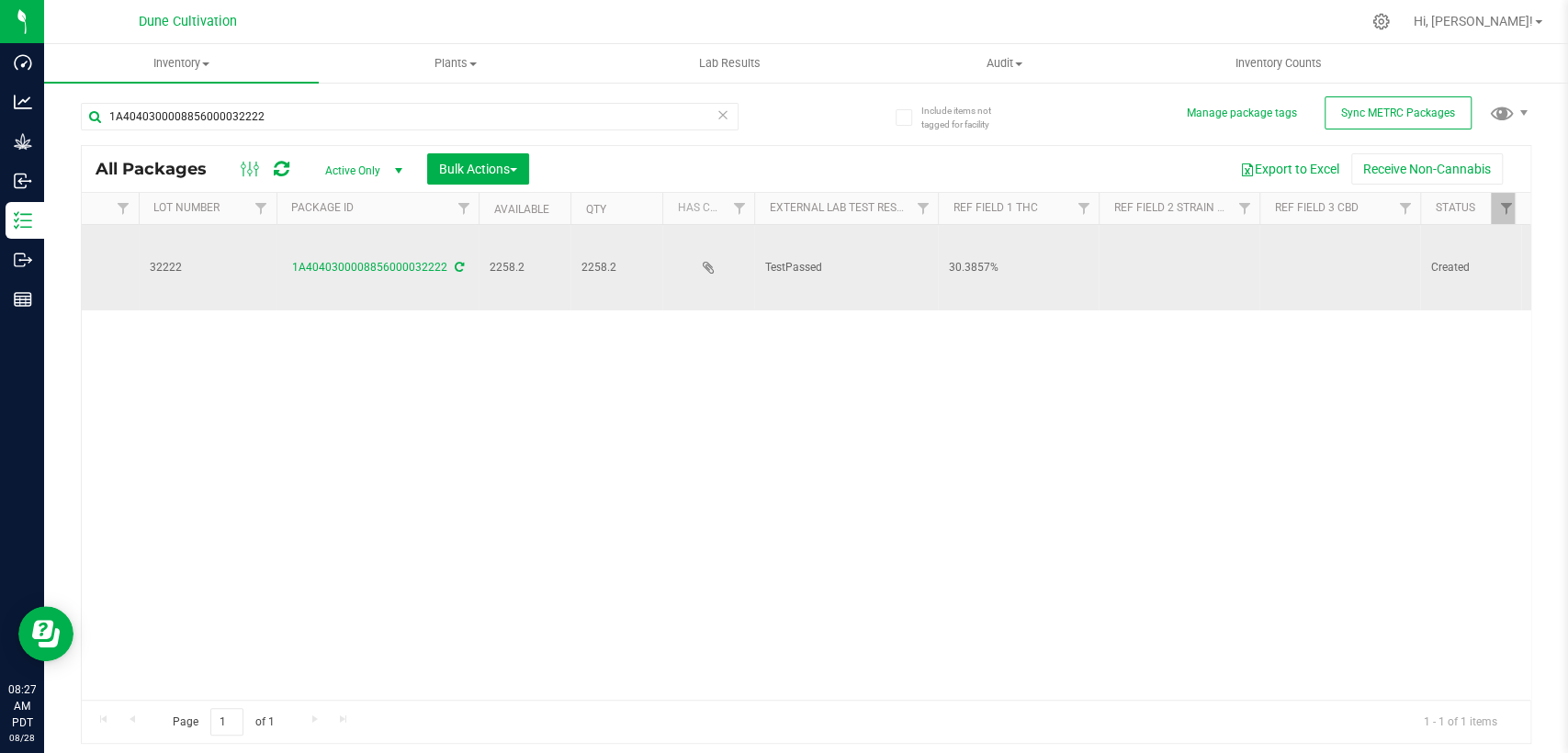
click at [1357, 252] on td at bounding box center [1340, 268] width 160 height 86
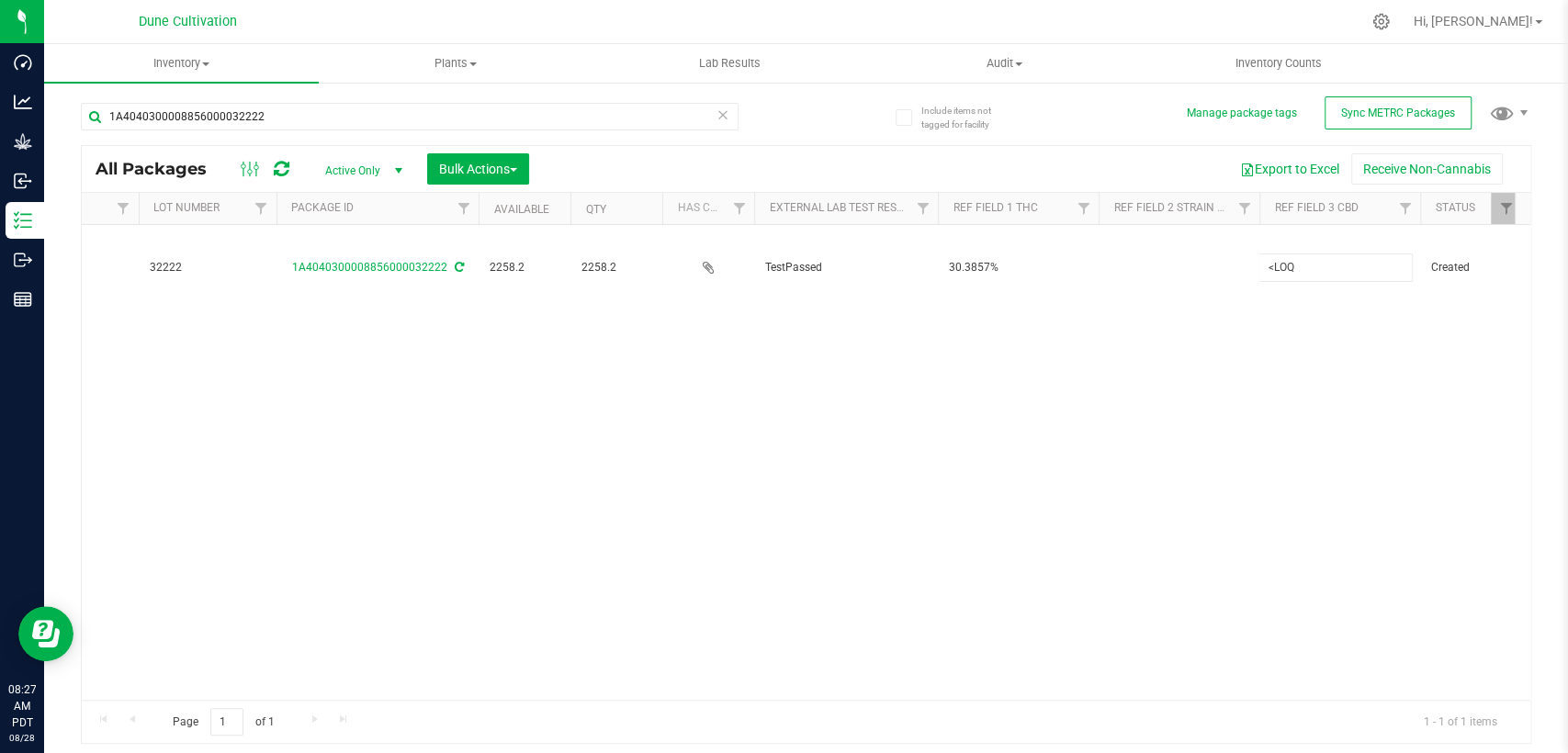
click at [1073, 353] on div "All Packages Active Only Active Only Lab Samples Locked All External Internal B…" at bounding box center [806, 445] width 1451 height 600
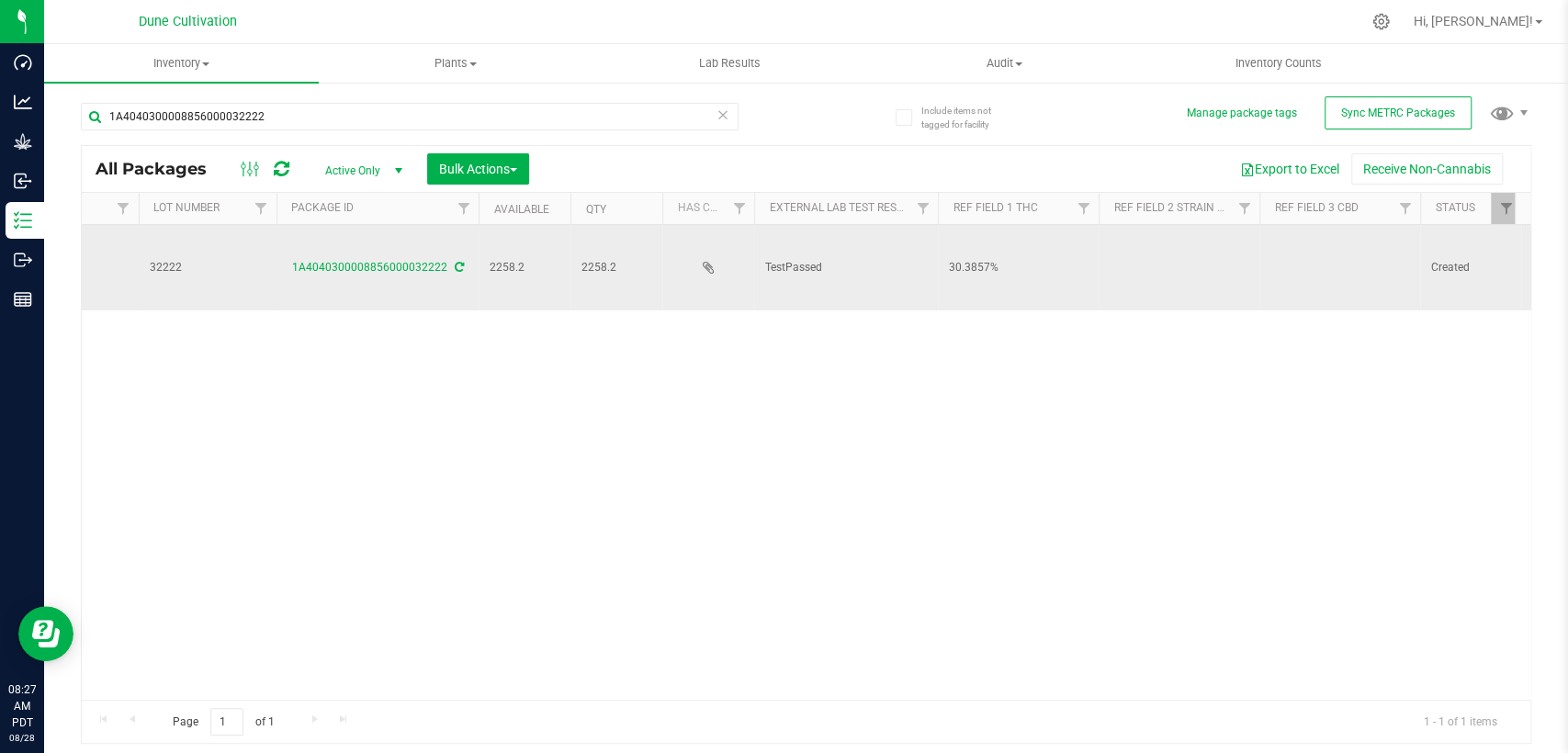
click at [1137, 236] on td at bounding box center [1179, 268] width 160 height 86
type input "Animal Face"
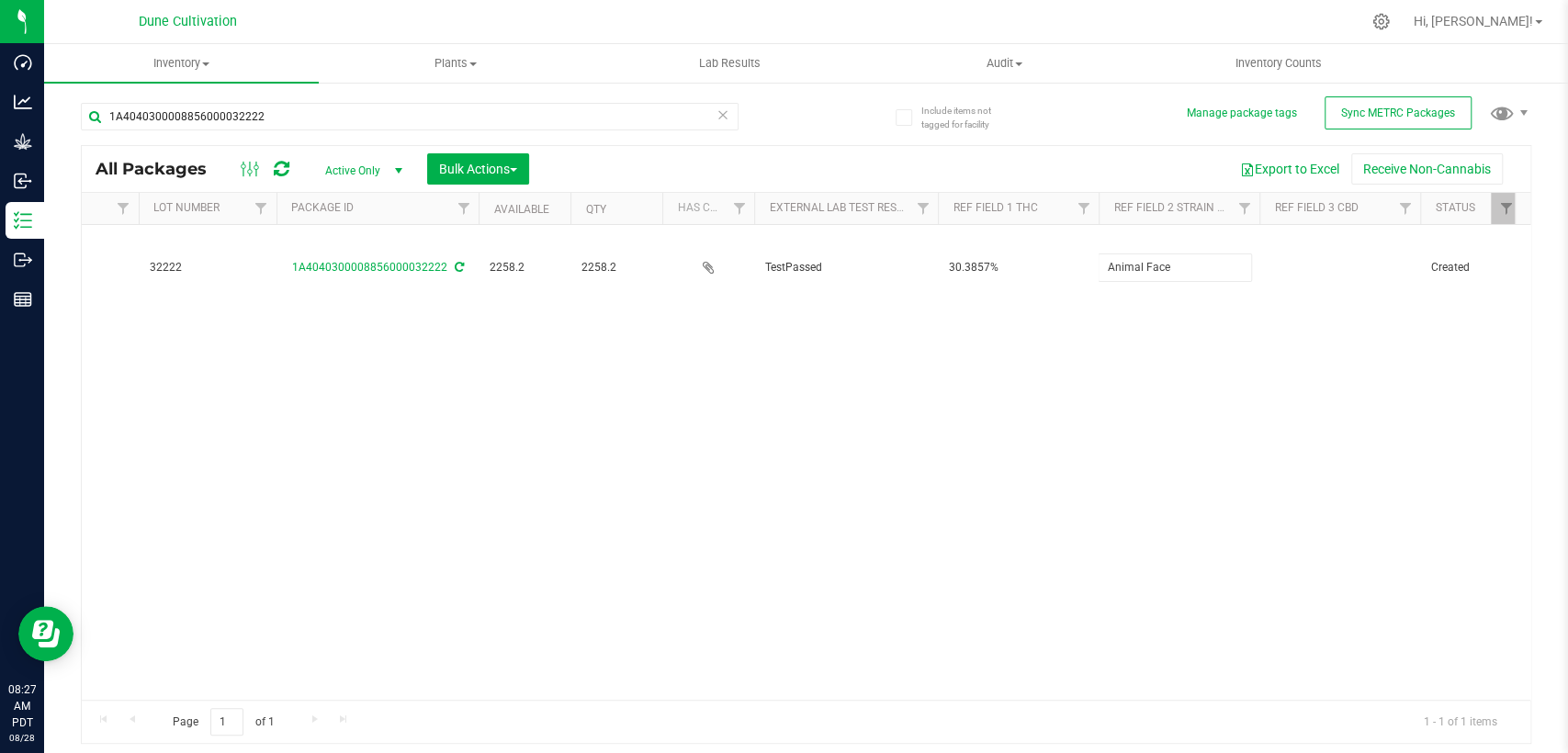
click at [1030, 348] on div "All Packages Active Only Active Only Lab Samples Locked All External Internal B…" at bounding box center [806, 445] width 1451 height 600
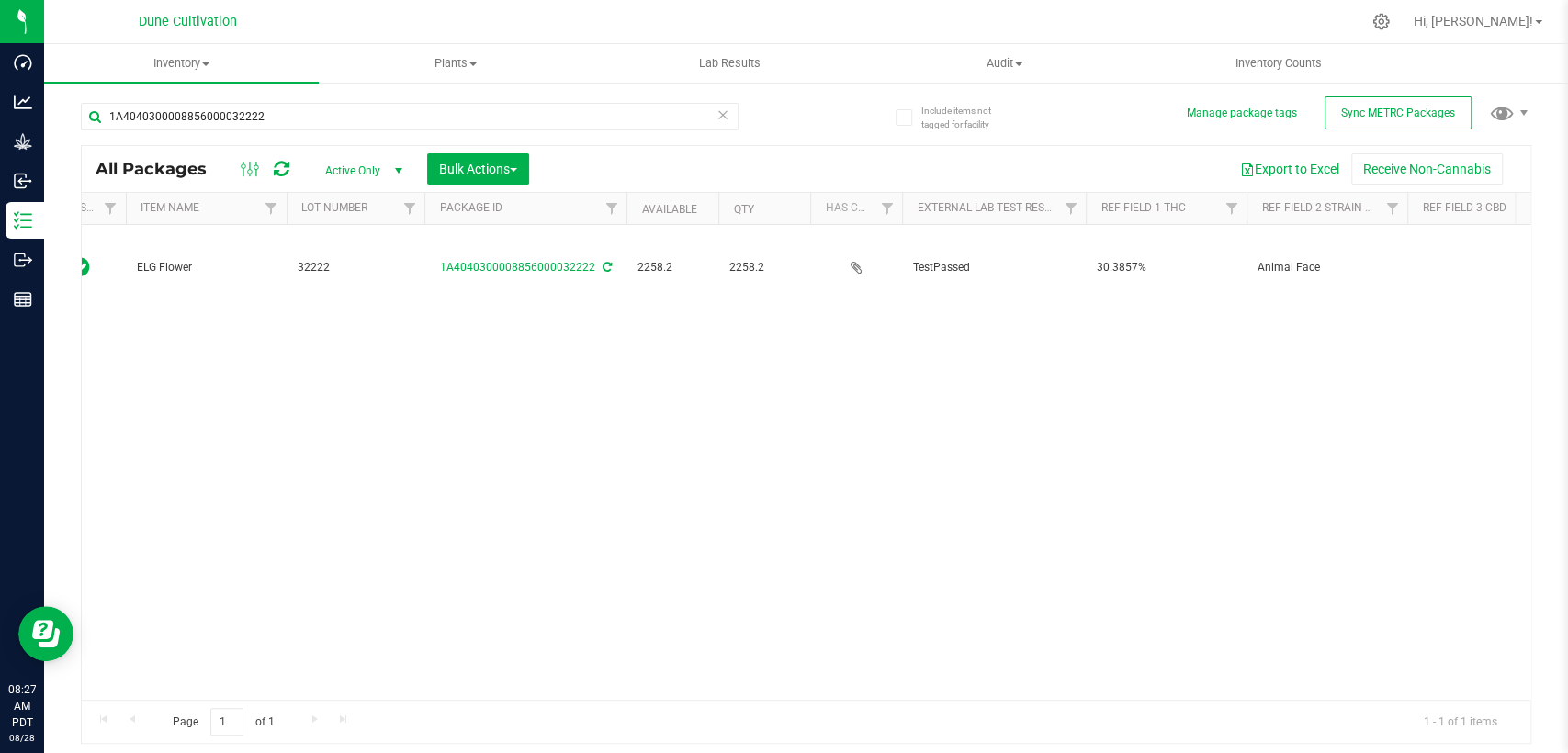
scroll to position [0, 0]
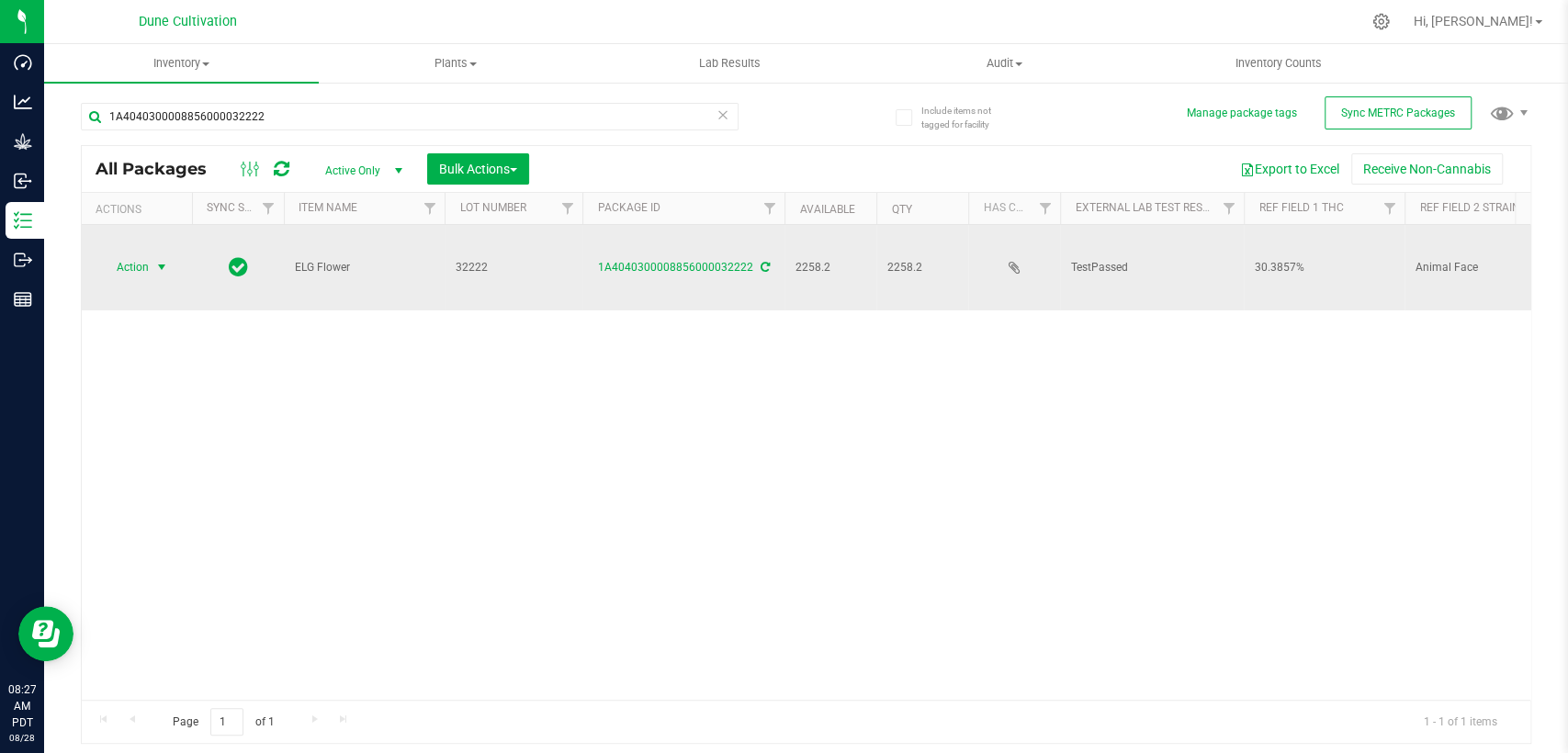
click at [136, 255] on span "Action" at bounding box center [125, 267] width 50 height 26
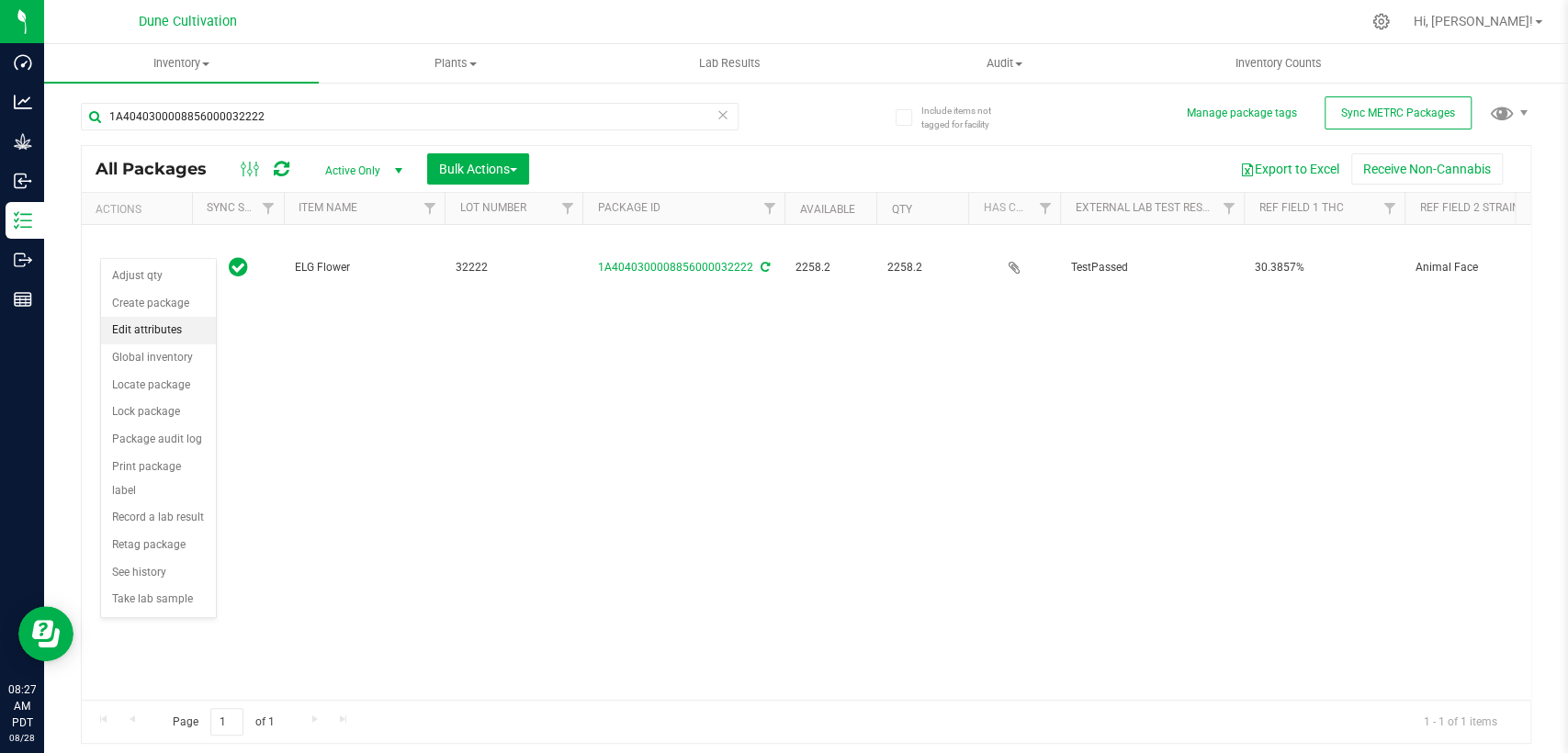
click at [128, 335] on li "Edit attributes" at bounding box center [158, 330] width 115 height 28
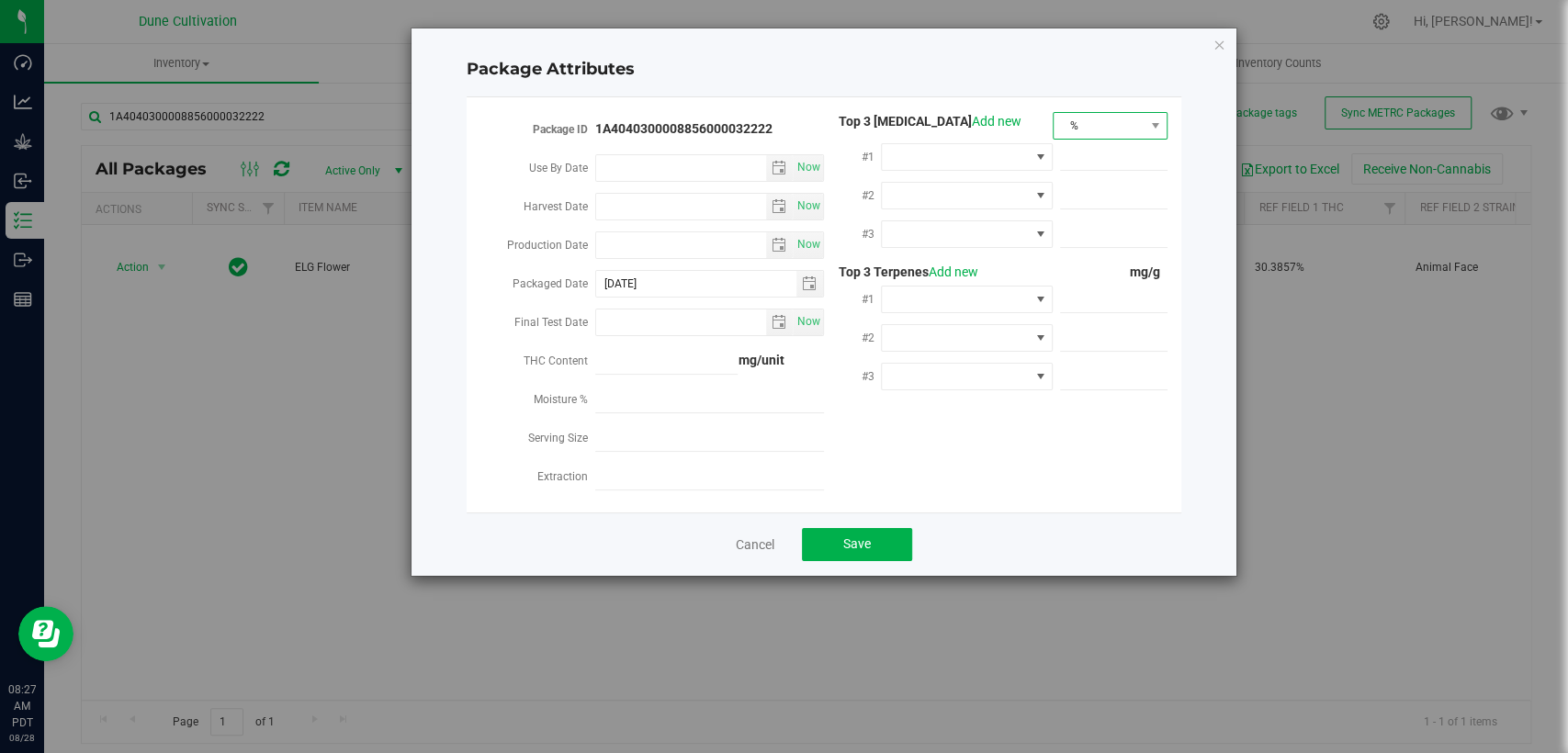
click at [1114, 120] on span "%" at bounding box center [1098, 125] width 90 height 26
click at [1108, 200] on li "mg/unit" at bounding box center [1110, 190] width 113 height 31
click at [1004, 146] on span at bounding box center [955, 157] width 147 height 26
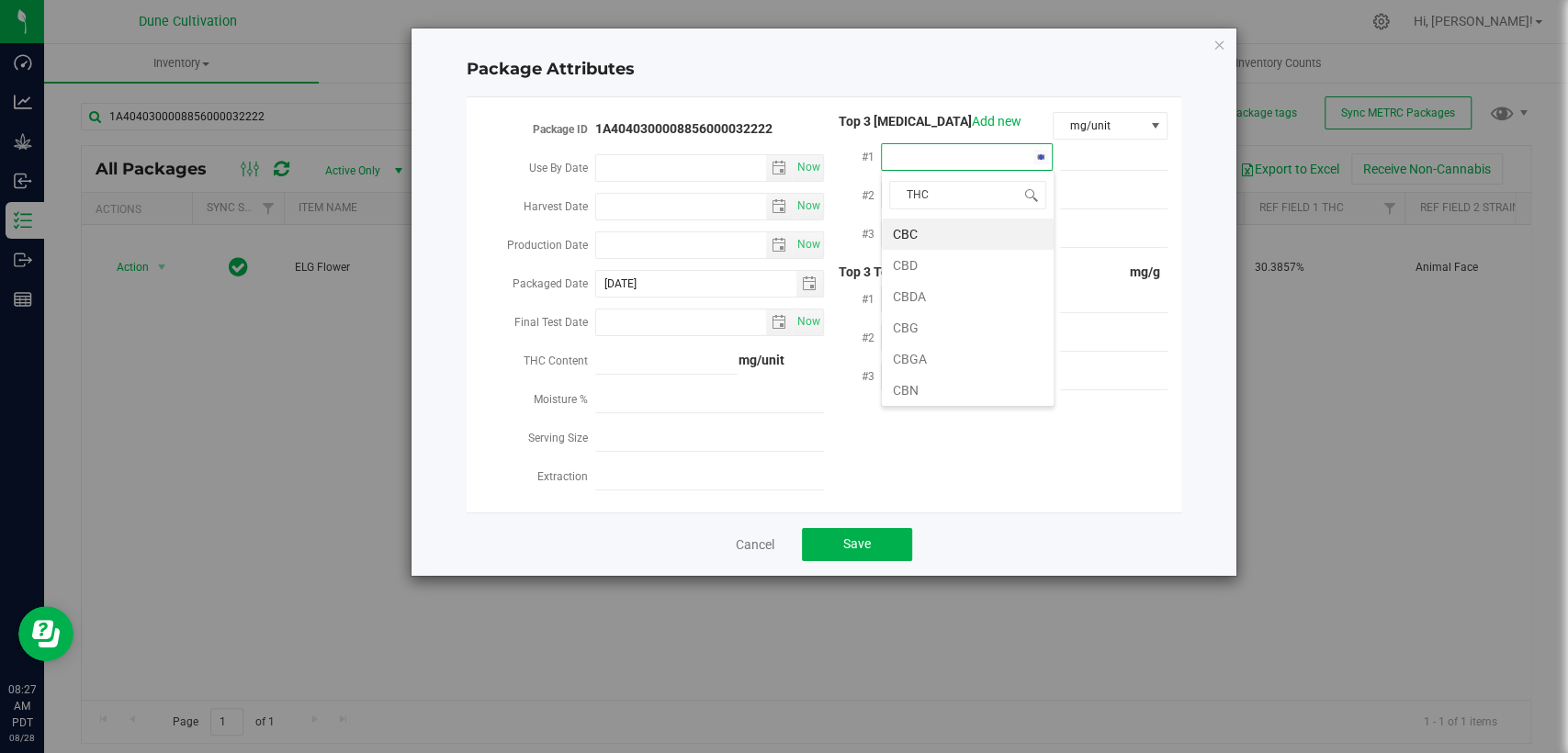
type input "THCA"
click at [930, 231] on li "THCA" at bounding box center [968, 234] width 172 height 31
click at [1099, 144] on span at bounding box center [1114, 157] width 108 height 27
paste input "334.372"
type input "334.372"
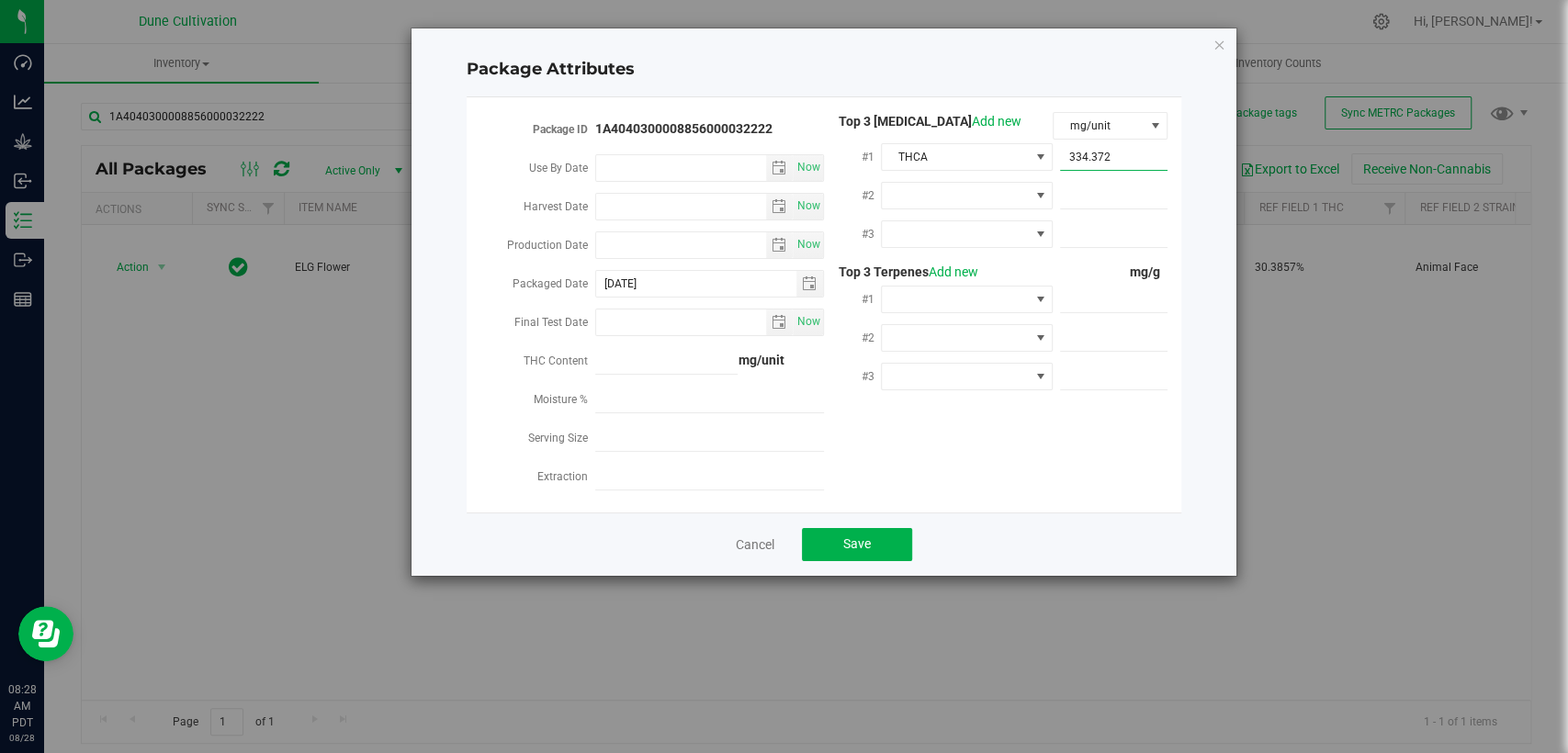
type input "334.3720"
click at [1007, 191] on span at bounding box center [955, 196] width 147 height 26
drag, startPoint x: 957, startPoint y: 325, endPoint x: 956, endPoint y: 310, distance: 15.0
click at [957, 325] on li "D9-THC" at bounding box center [968, 334] width 172 height 31
click at [960, 230] on span at bounding box center [955, 234] width 147 height 26
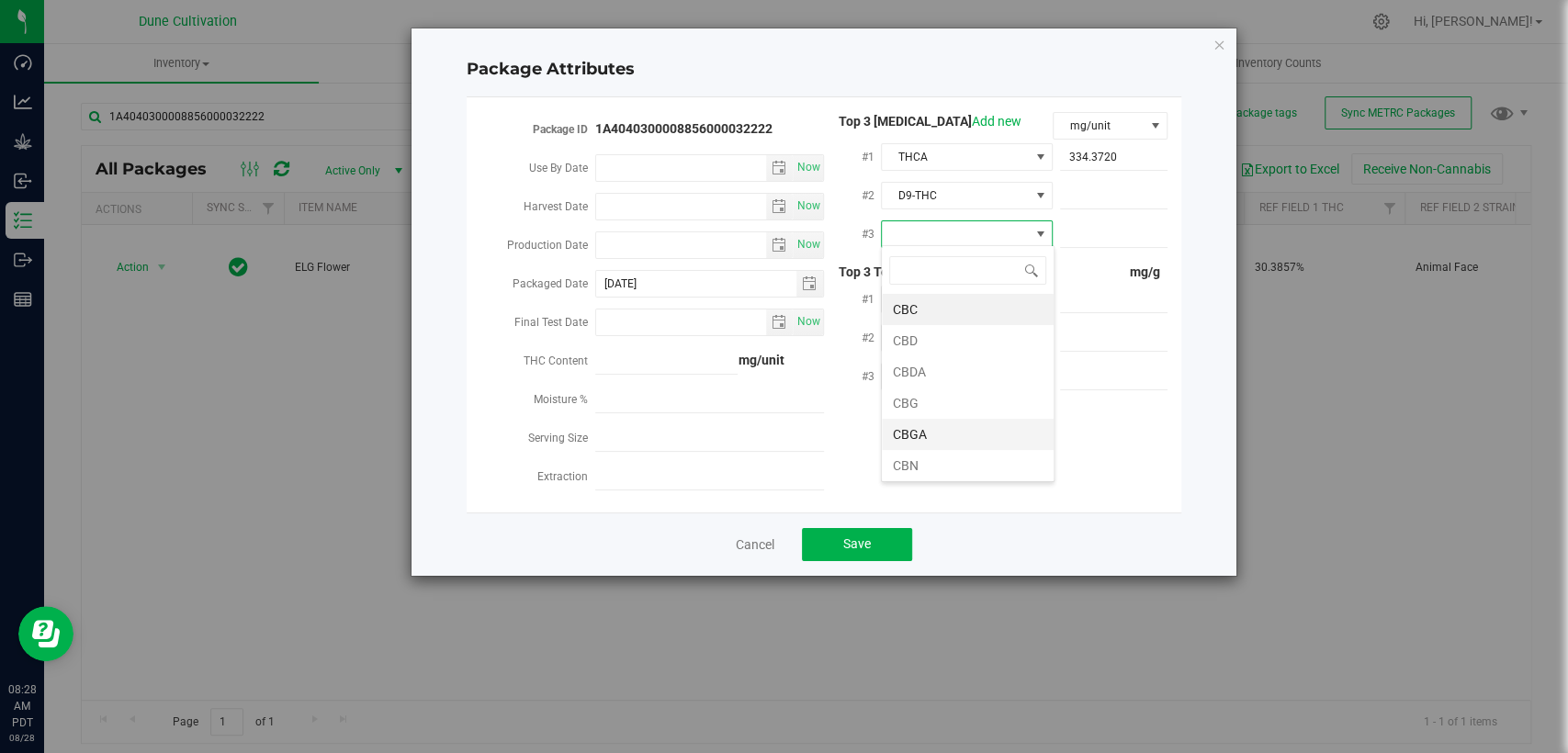
click at [919, 424] on li "CBGA" at bounding box center [968, 434] width 172 height 31
click at [1079, 193] on span at bounding box center [1114, 197] width 108 height 27
paste input "10.6121"
type input "10.6121"
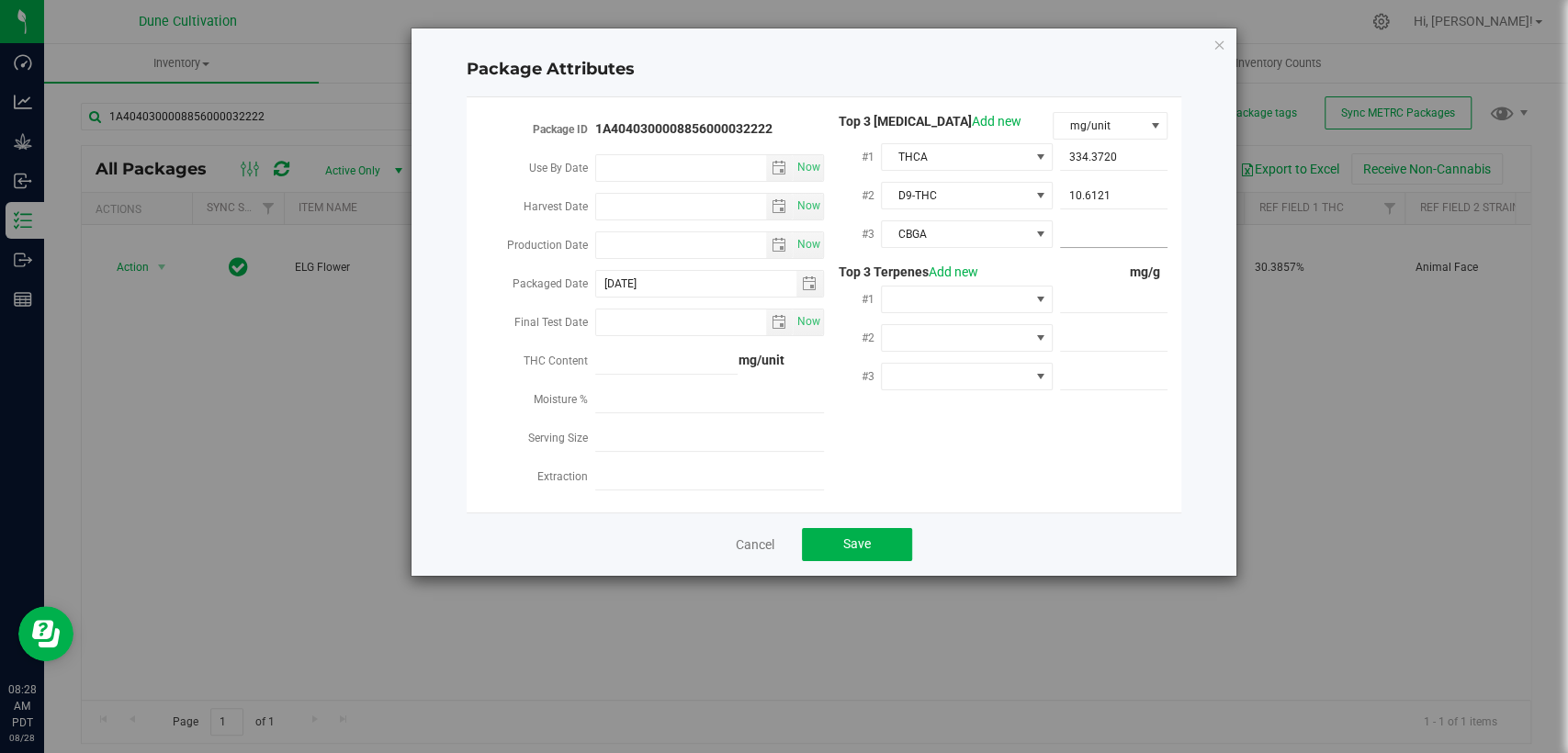
click at [1095, 234] on span at bounding box center [1114, 235] width 108 height 27
paste input "6.12671"
type input "6.12671"
type input "6.1267"
click at [1113, 287] on span at bounding box center [1114, 300] width 108 height 27
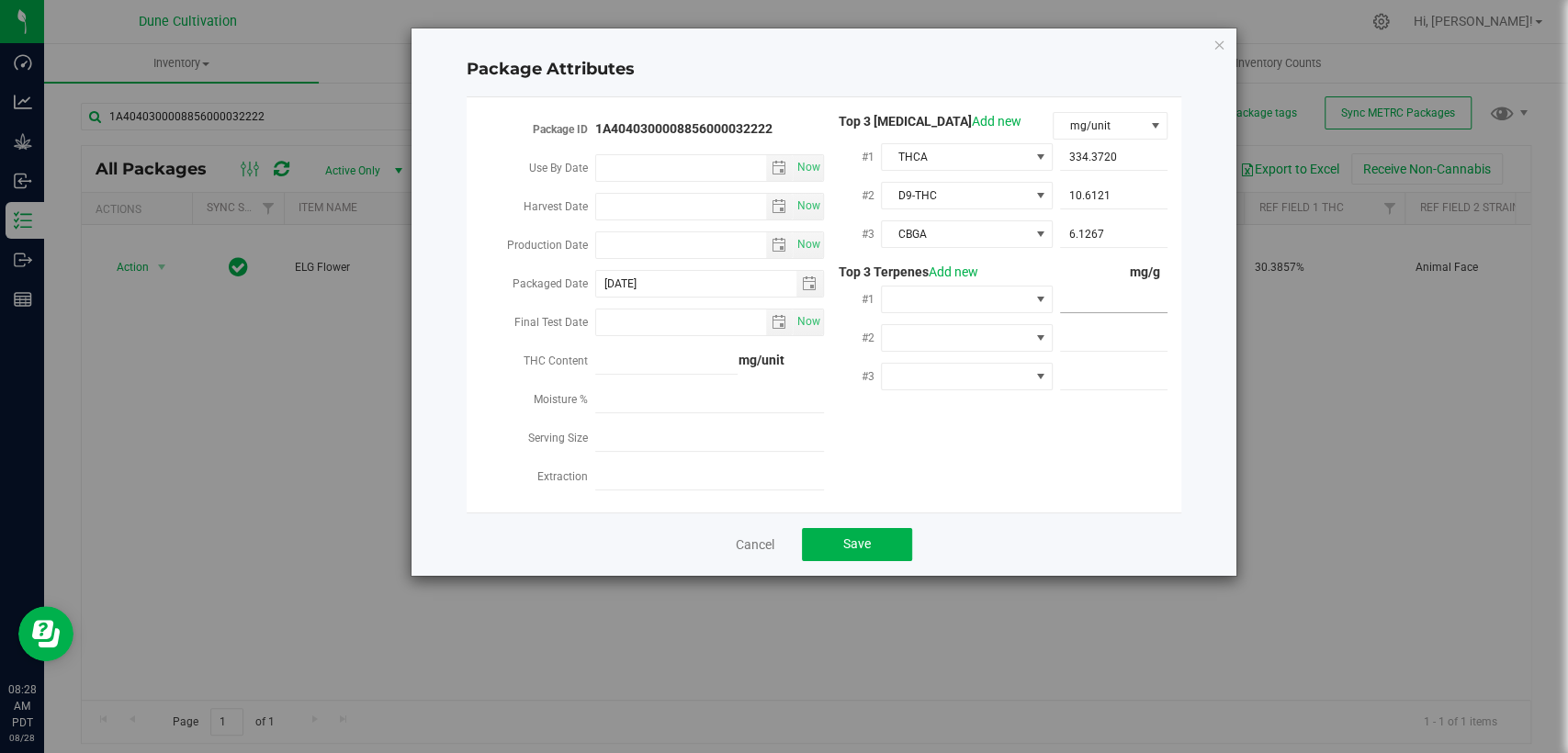
paste input "6.513"
type input "6.513"
type input "6.5130"
click at [1098, 332] on span at bounding box center [1114, 339] width 108 height 27
paste input "5.042"
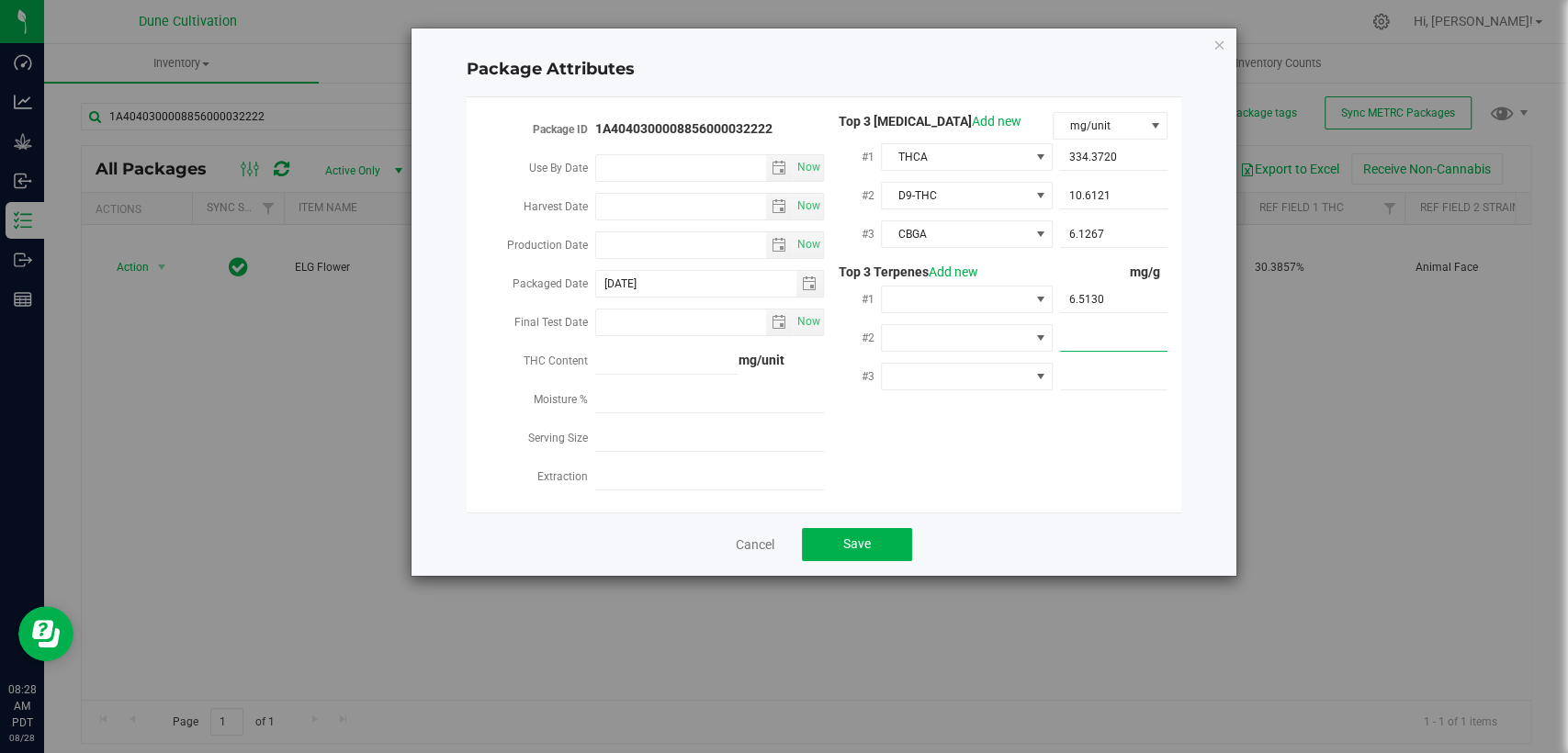
type input "5.042"
type input "5.0420"
click at [1149, 368] on span at bounding box center [1114, 377] width 108 height 27
paste input "3.328"
type input "3.328"
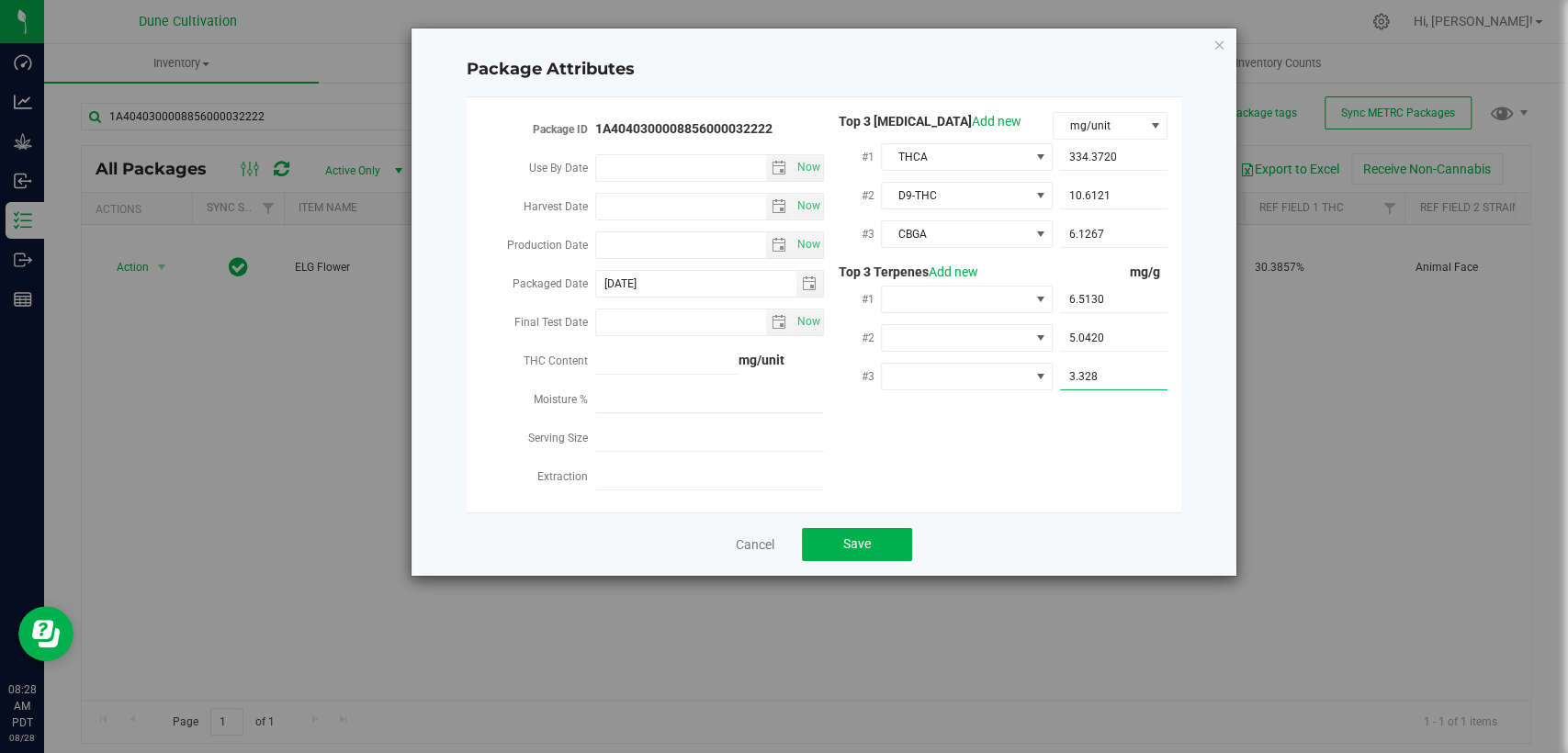
type input "3.3280"
click at [1092, 449] on div "Package ID 1A4040300008856000032222 Use By Date Now Harvest Date Now Production…" at bounding box center [824, 304] width 687 height 386
click at [976, 304] on span at bounding box center [955, 299] width 147 height 26
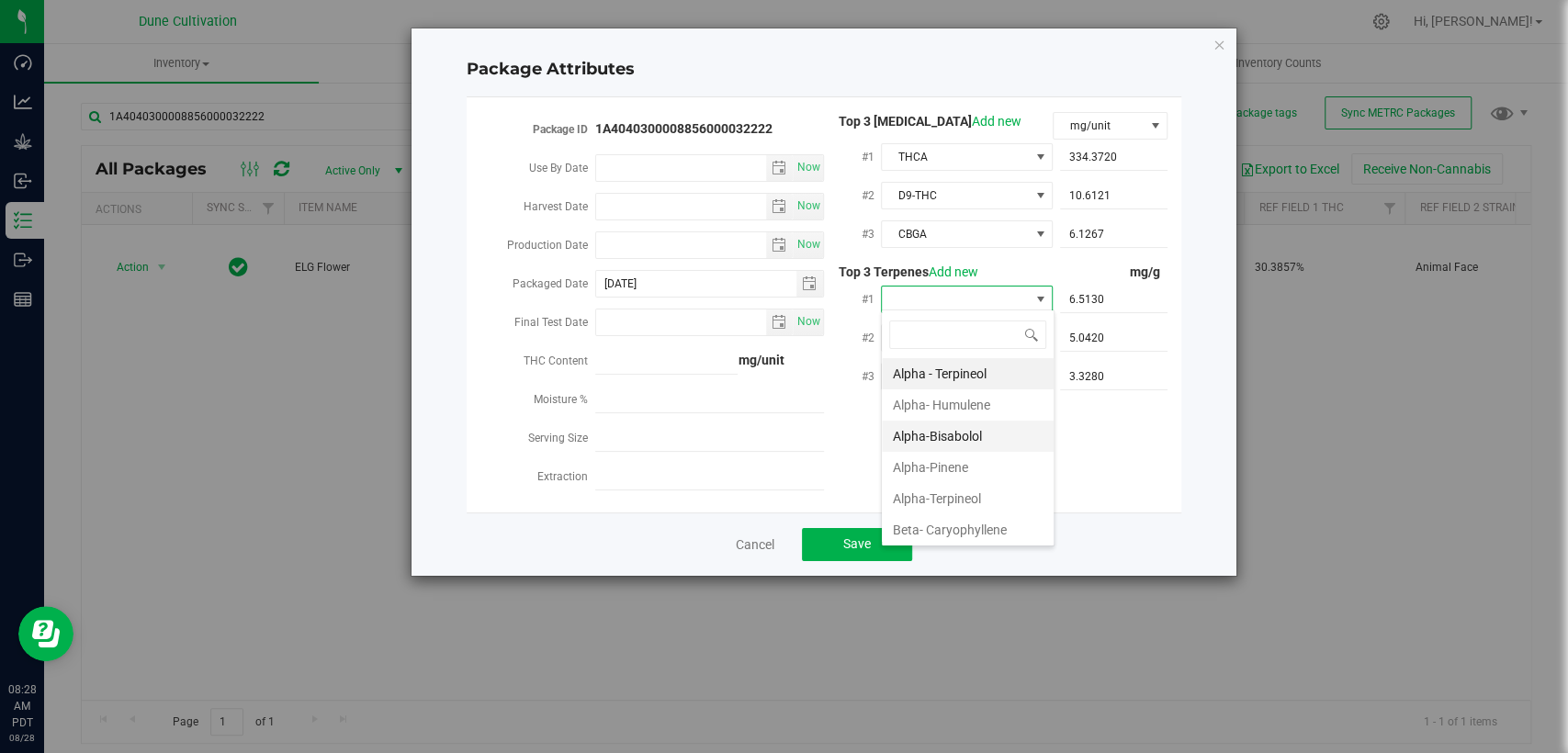
scroll to position [102, 0]
click at [921, 459] on li "Beta-Myrcene" at bounding box center [968, 459] width 172 height 31
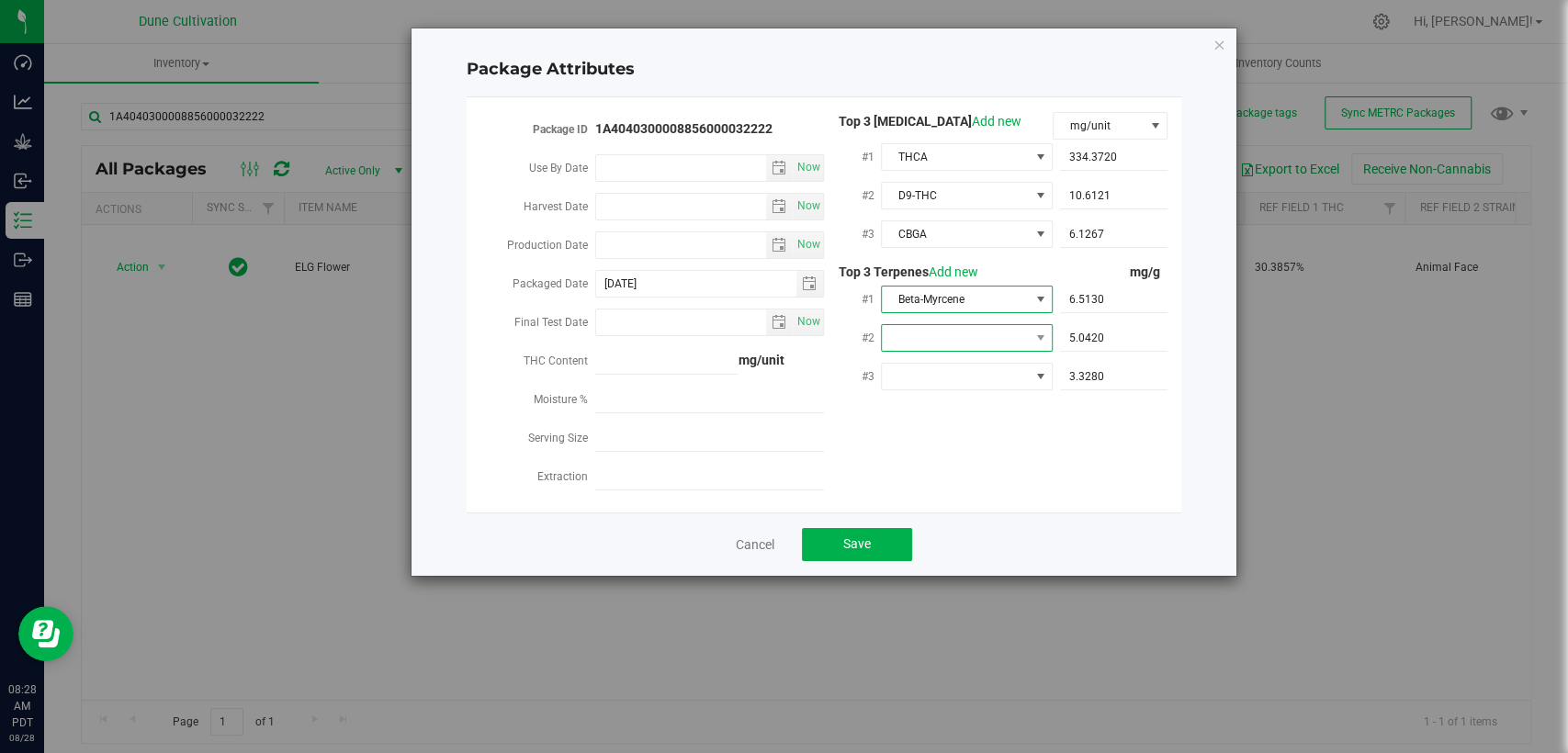
click at [956, 330] on span at bounding box center [955, 338] width 147 height 26
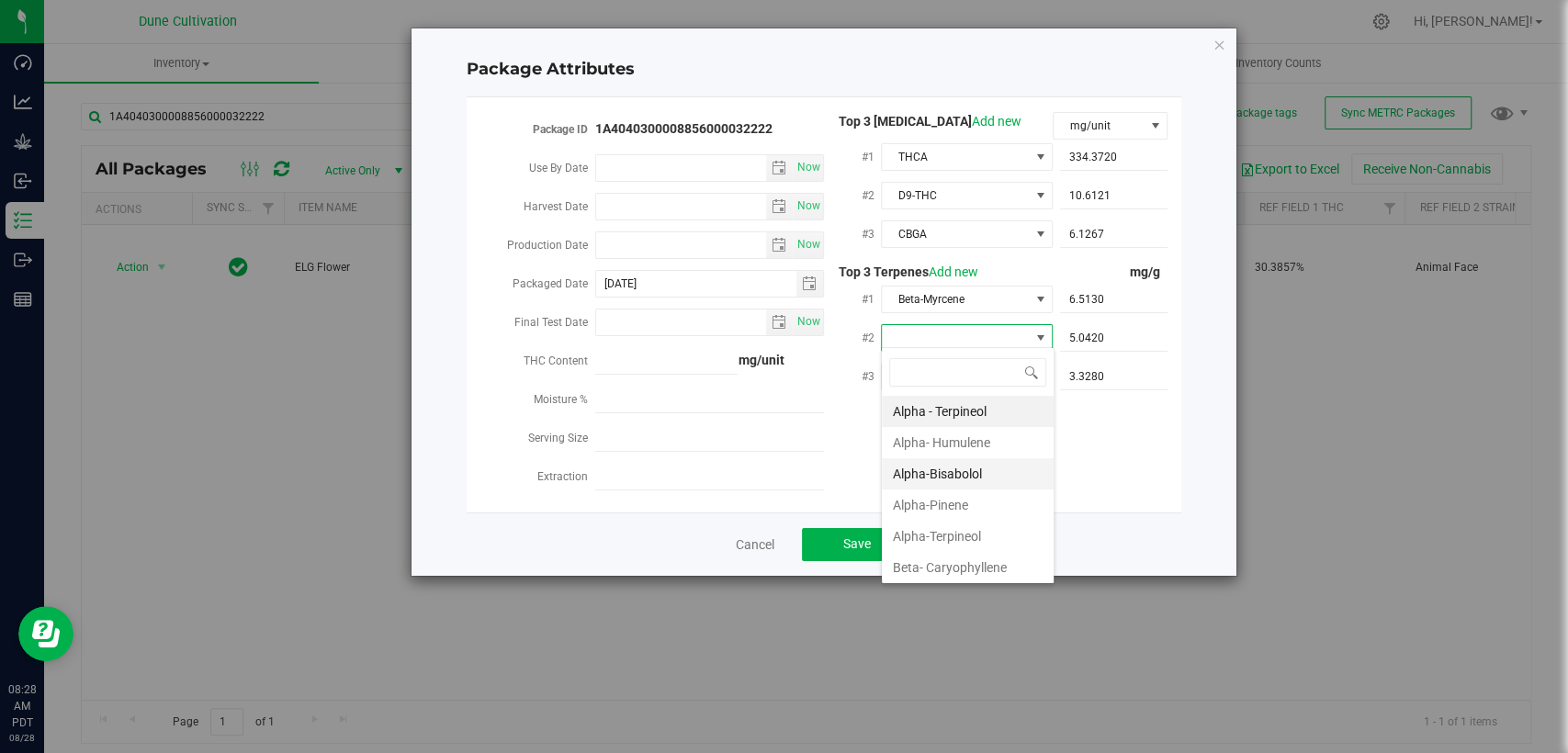
scroll to position [27, 172]
click at [948, 502] on li "Alpha-Pinene" at bounding box center [968, 505] width 172 height 31
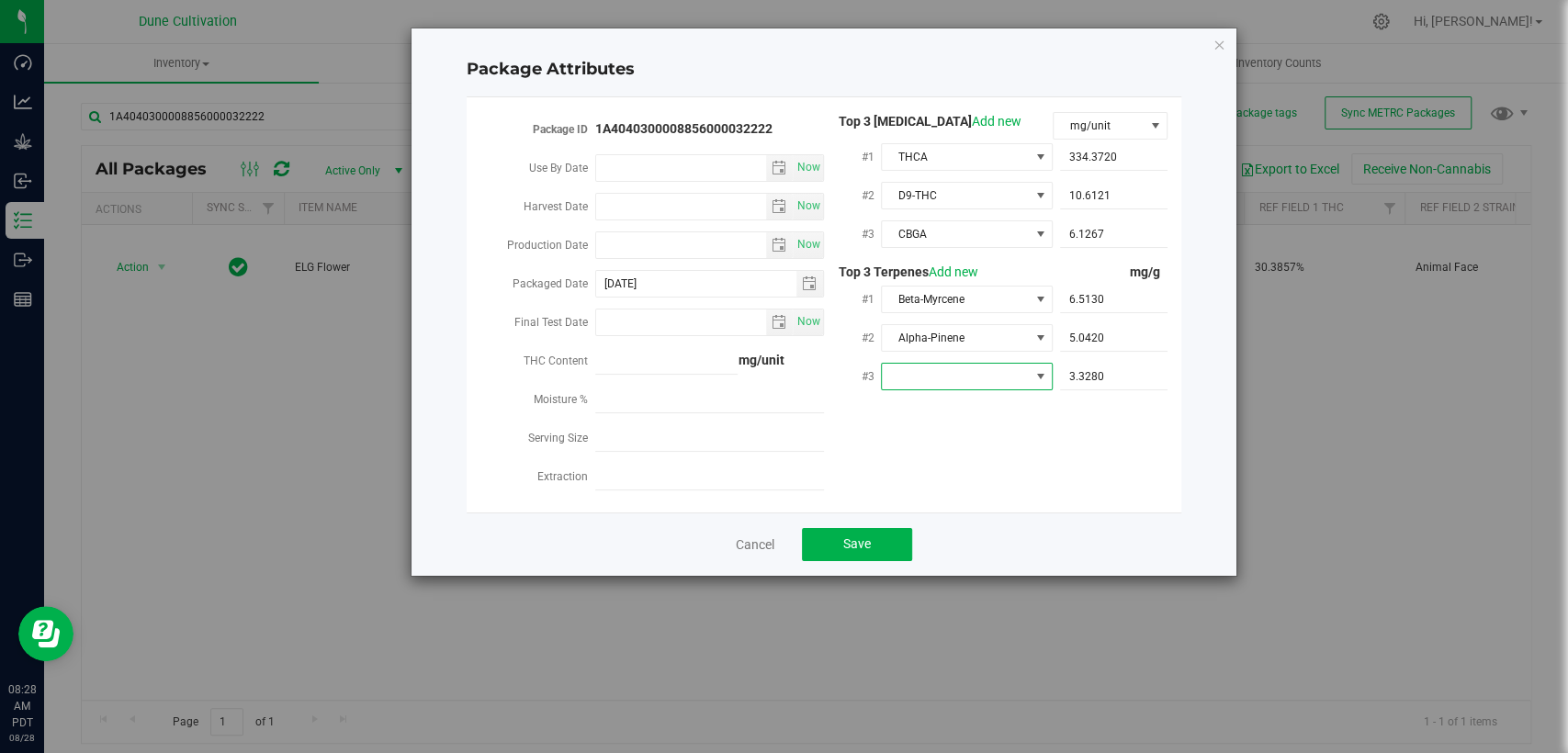
click at [1000, 364] on span at bounding box center [955, 376] width 147 height 26
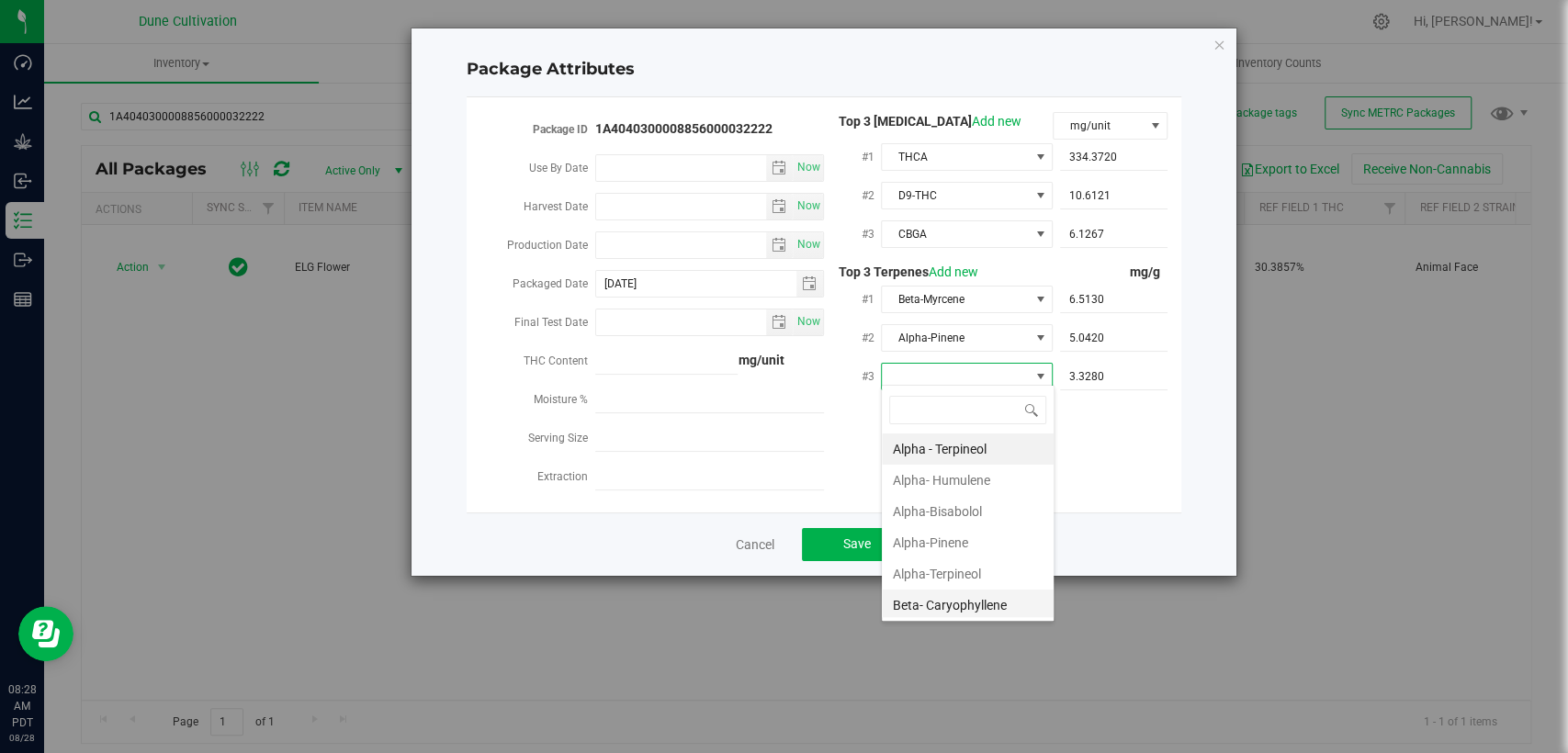
click at [943, 599] on li "Beta- Caryophyllene" at bounding box center [968, 605] width 172 height 31
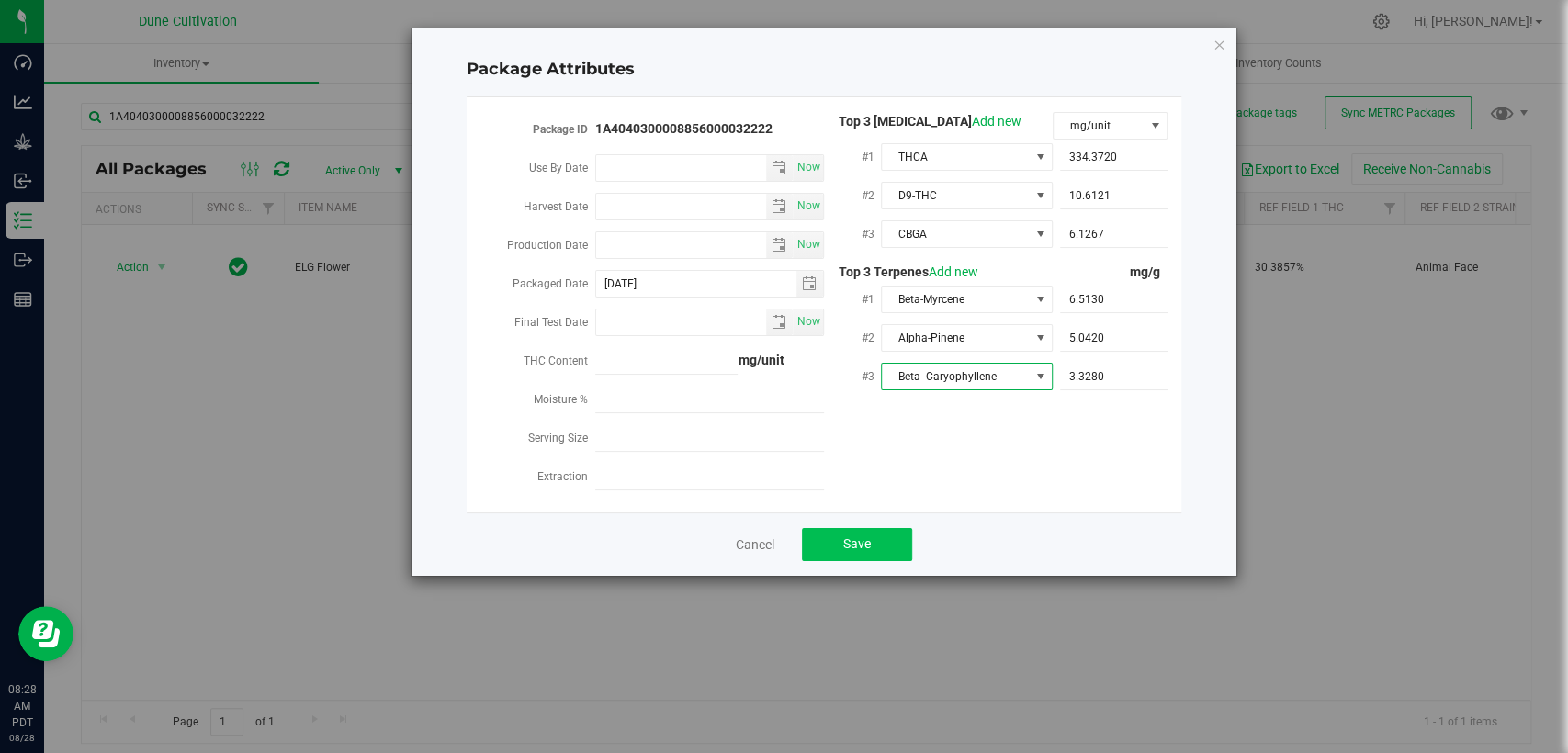
click at [875, 516] on div "Cancel Save" at bounding box center [824, 544] width 715 height 63
click at [874, 528] on button "Save" at bounding box center [857, 544] width 111 height 33
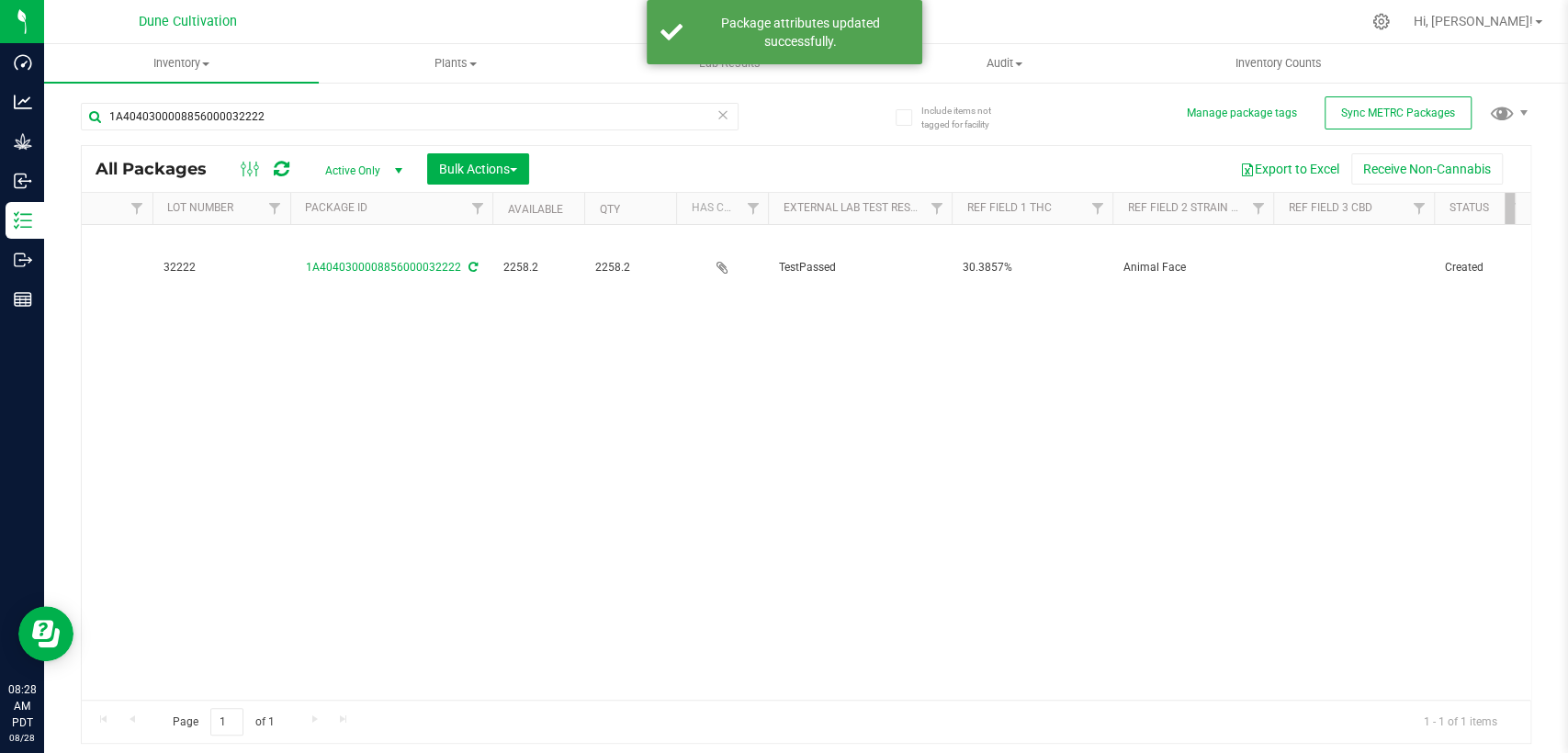
scroll to position [0, 306]
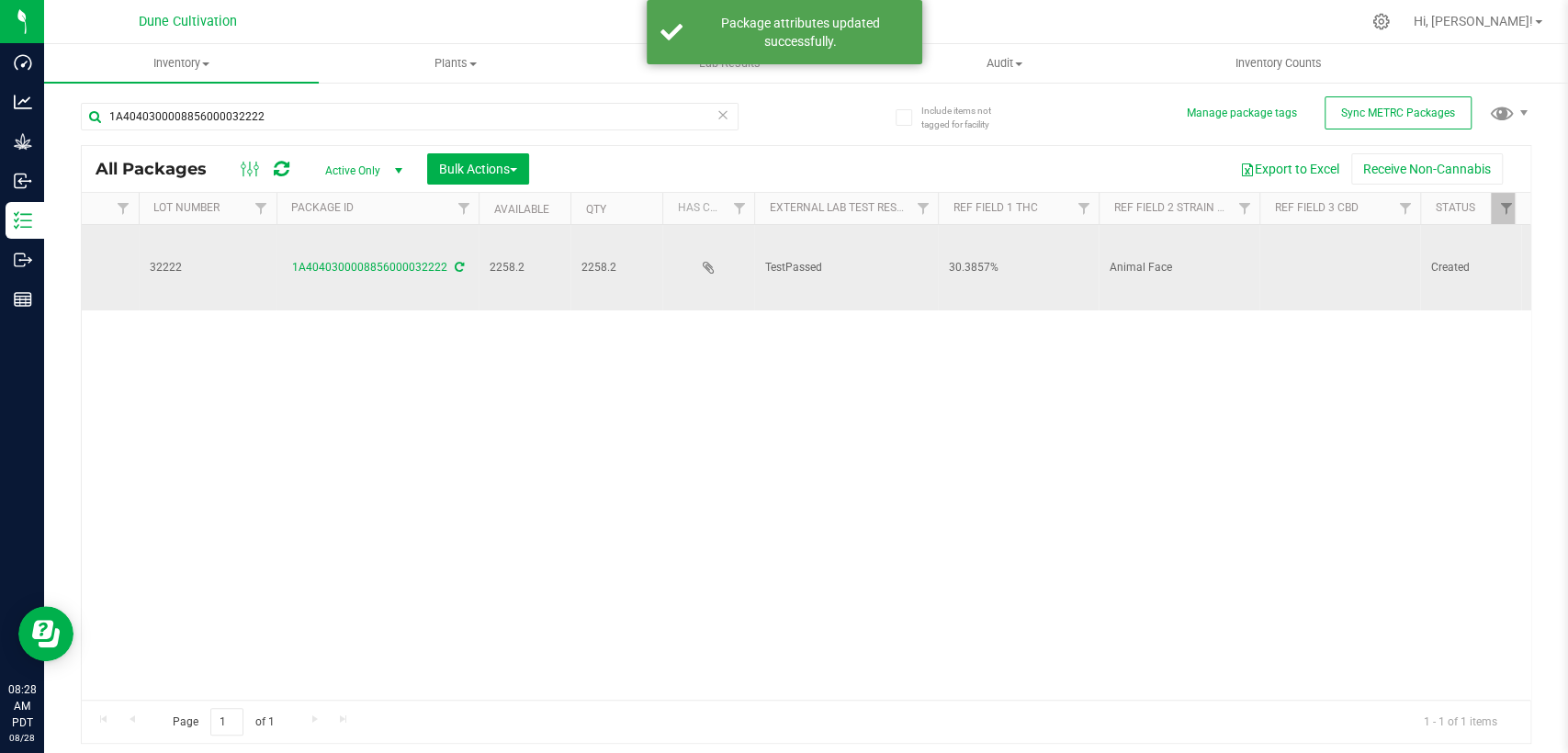
click at [1361, 237] on td at bounding box center [1340, 268] width 160 height 86
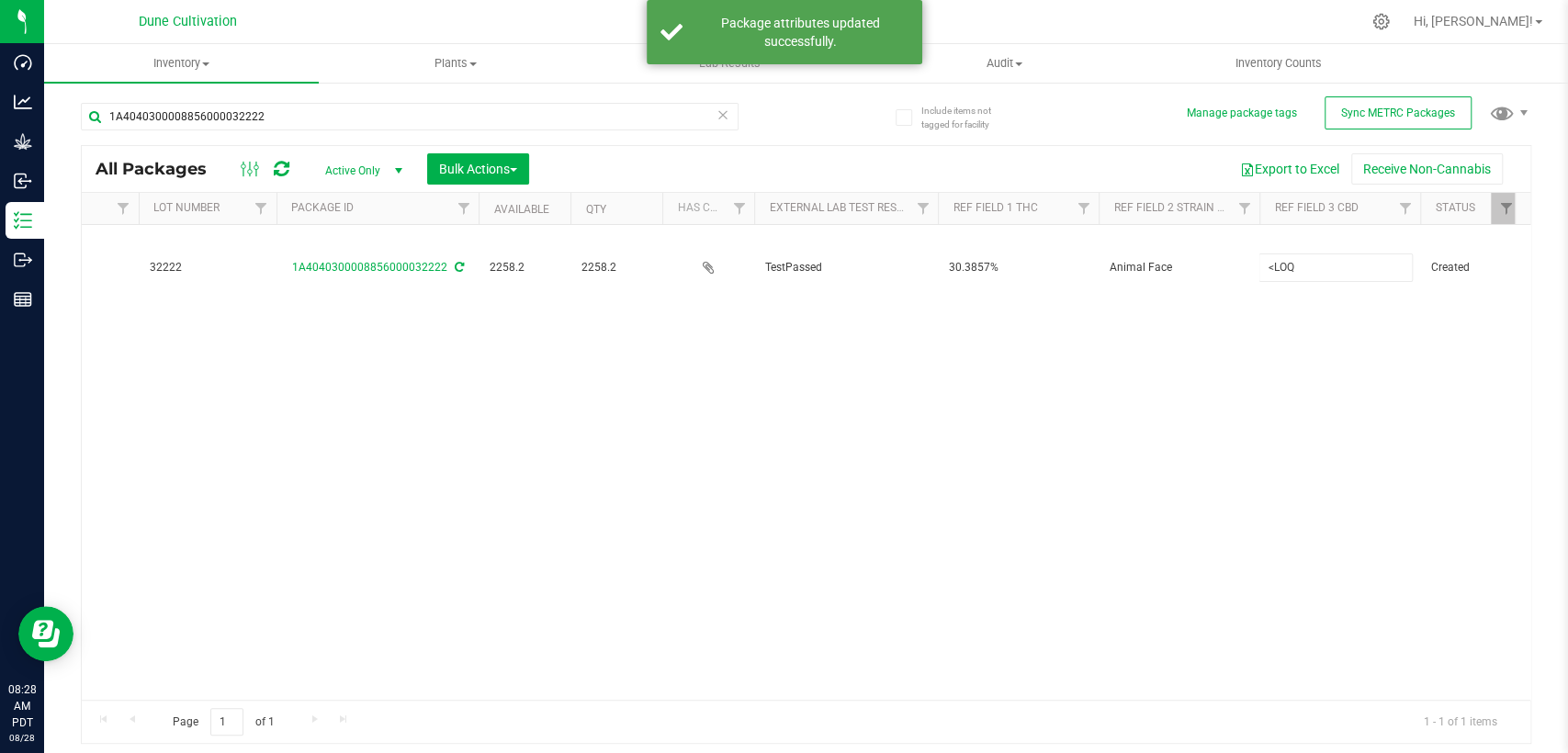
click at [1216, 398] on div "Action Action Adjust qty Create package Edit attributes Global inventory Locate…" at bounding box center [806, 463] width 1449 height 475
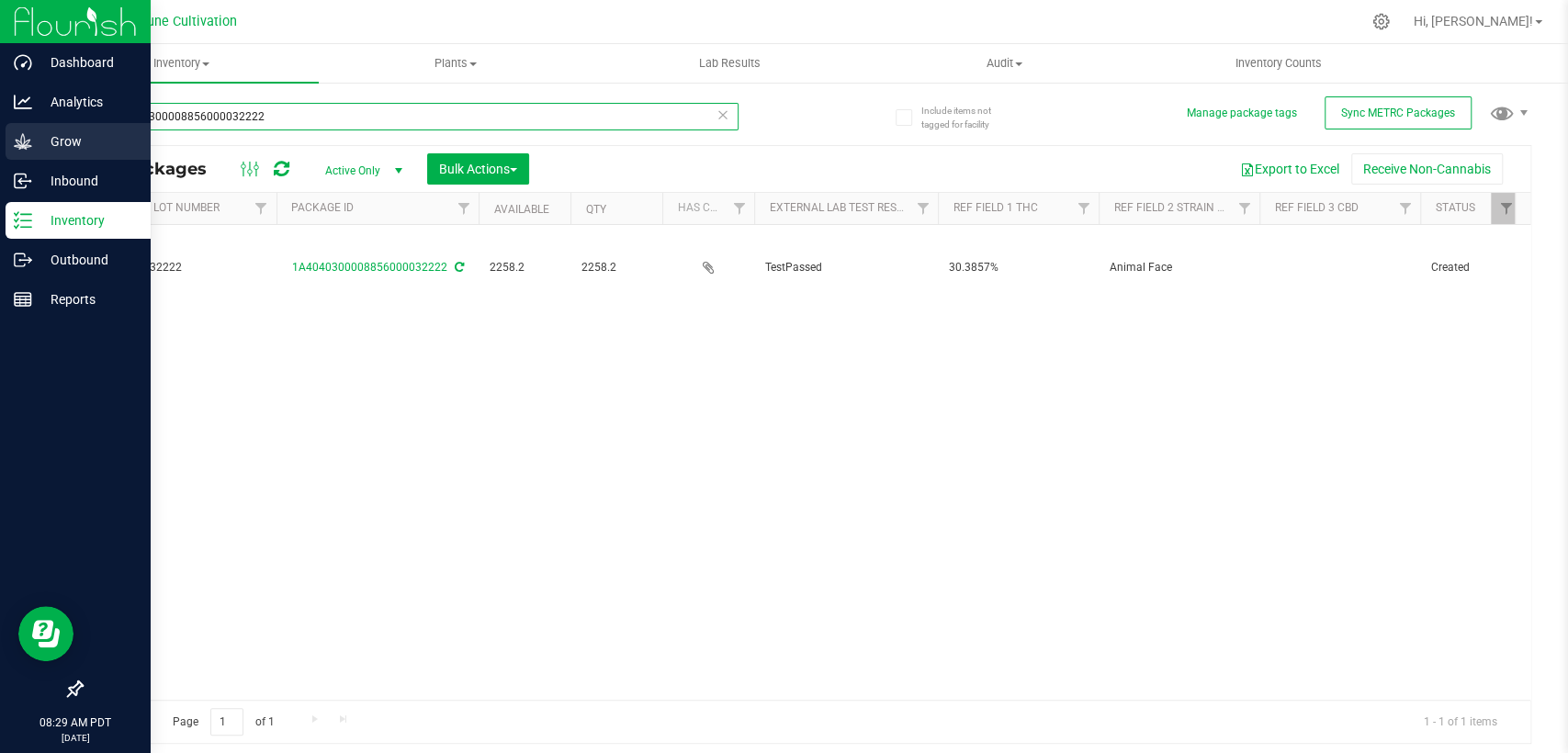
drag, startPoint x: 229, startPoint y: 112, endPoint x: 0, endPoint y: 135, distance: 230.2
click at [0, 135] on div "Dashboard Analytics Grow Inbound Inventory Outbound Reports 08:29 AM PDT [DATE]…" at bounding box center [784, 376] width 1568 height 753
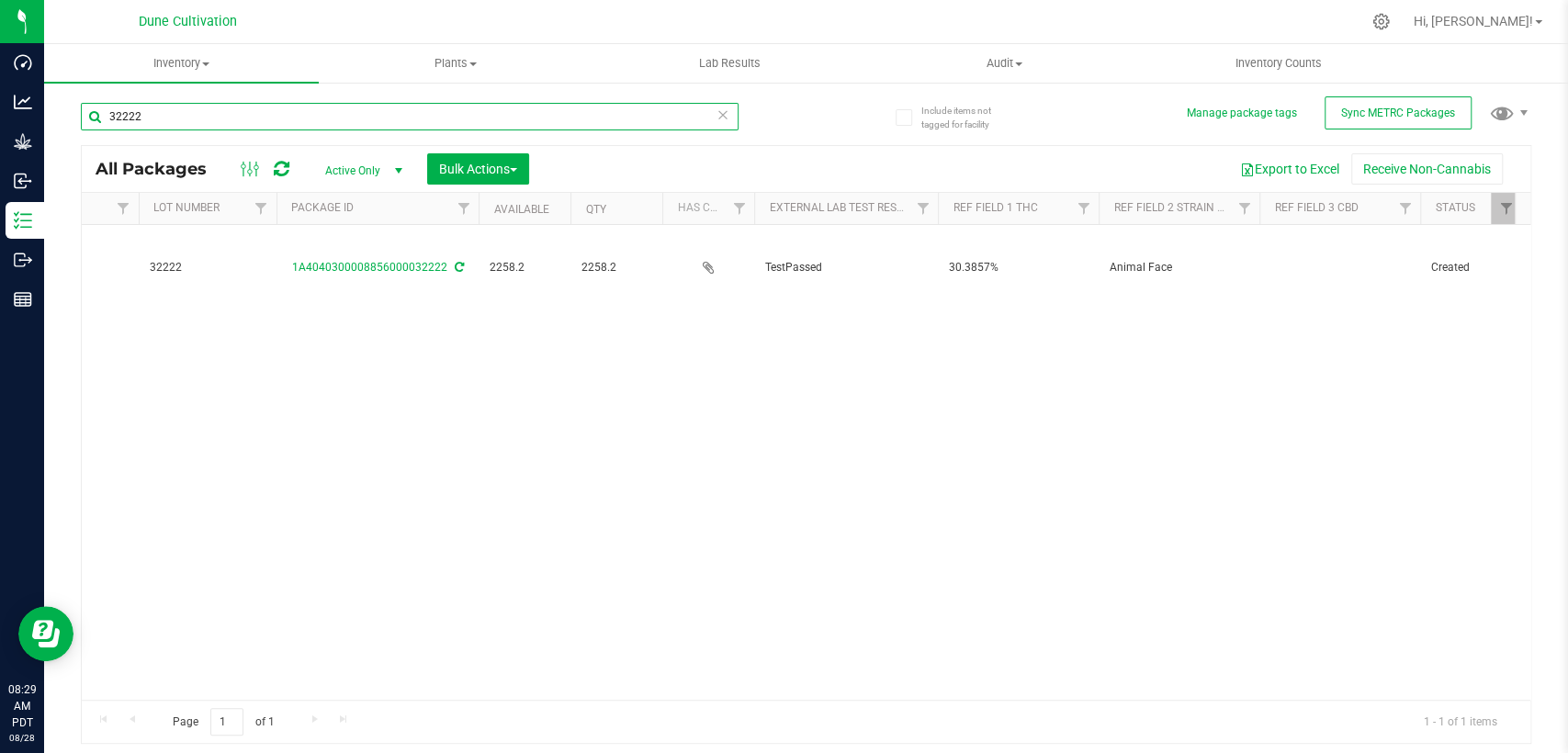
type input "32222"
click at [364, 173] on span "Active Only" at bounding box center [360, 171] width 101 height 26
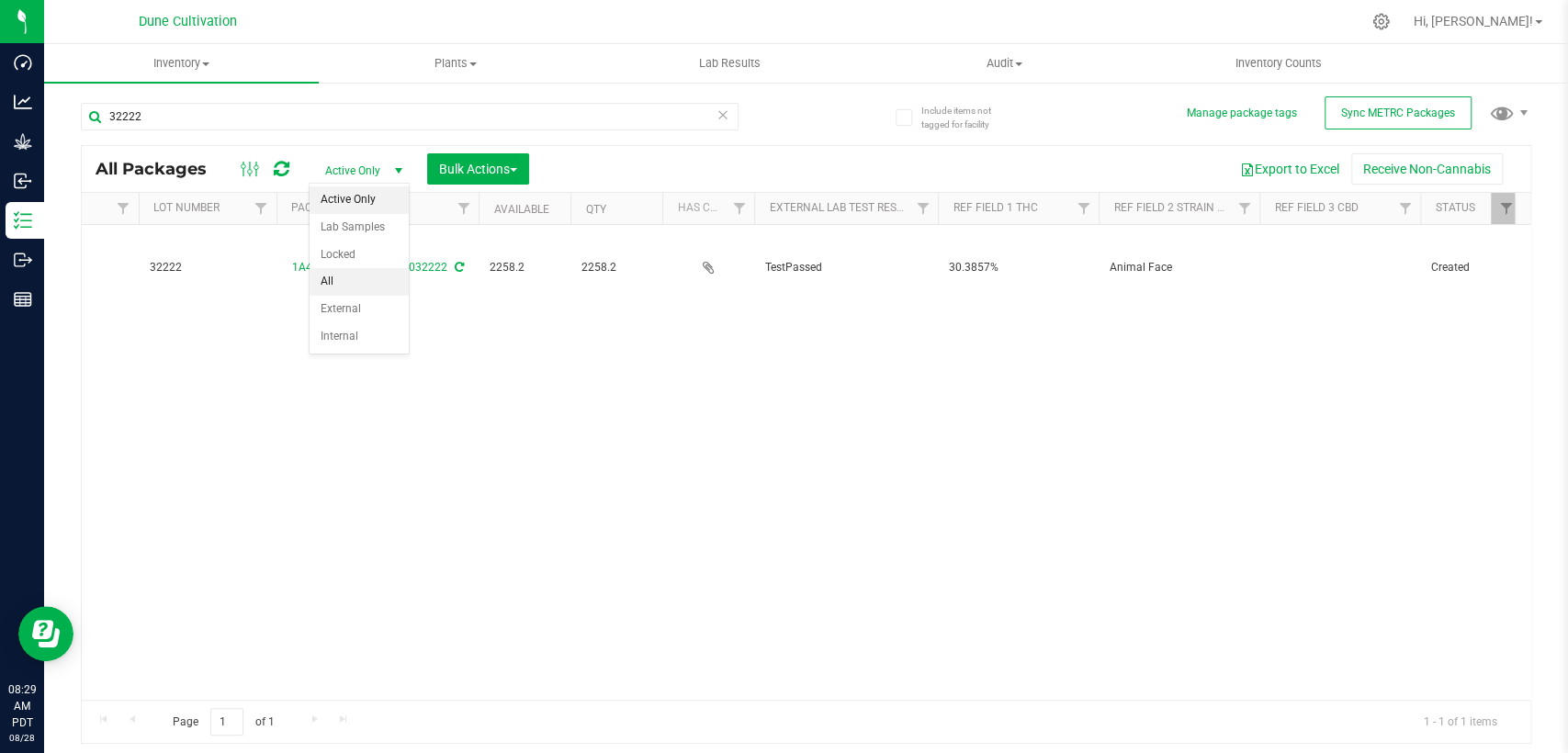
click at [360, 275] on li "All" at bounding box center [359, 282] width 99 height 28
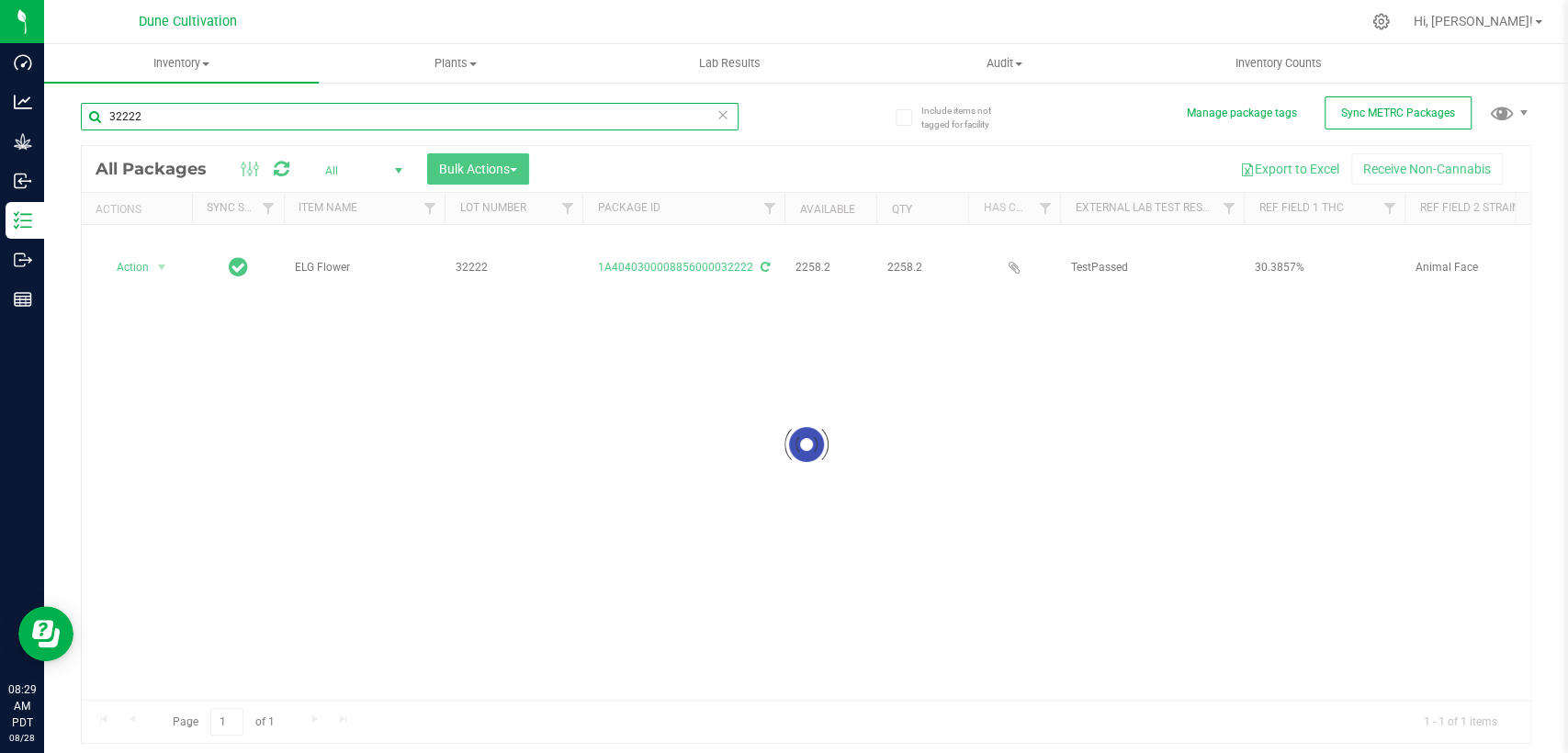
click at [215, 117] on input "32222" at bounding box center [409, 116] width 658 height 28
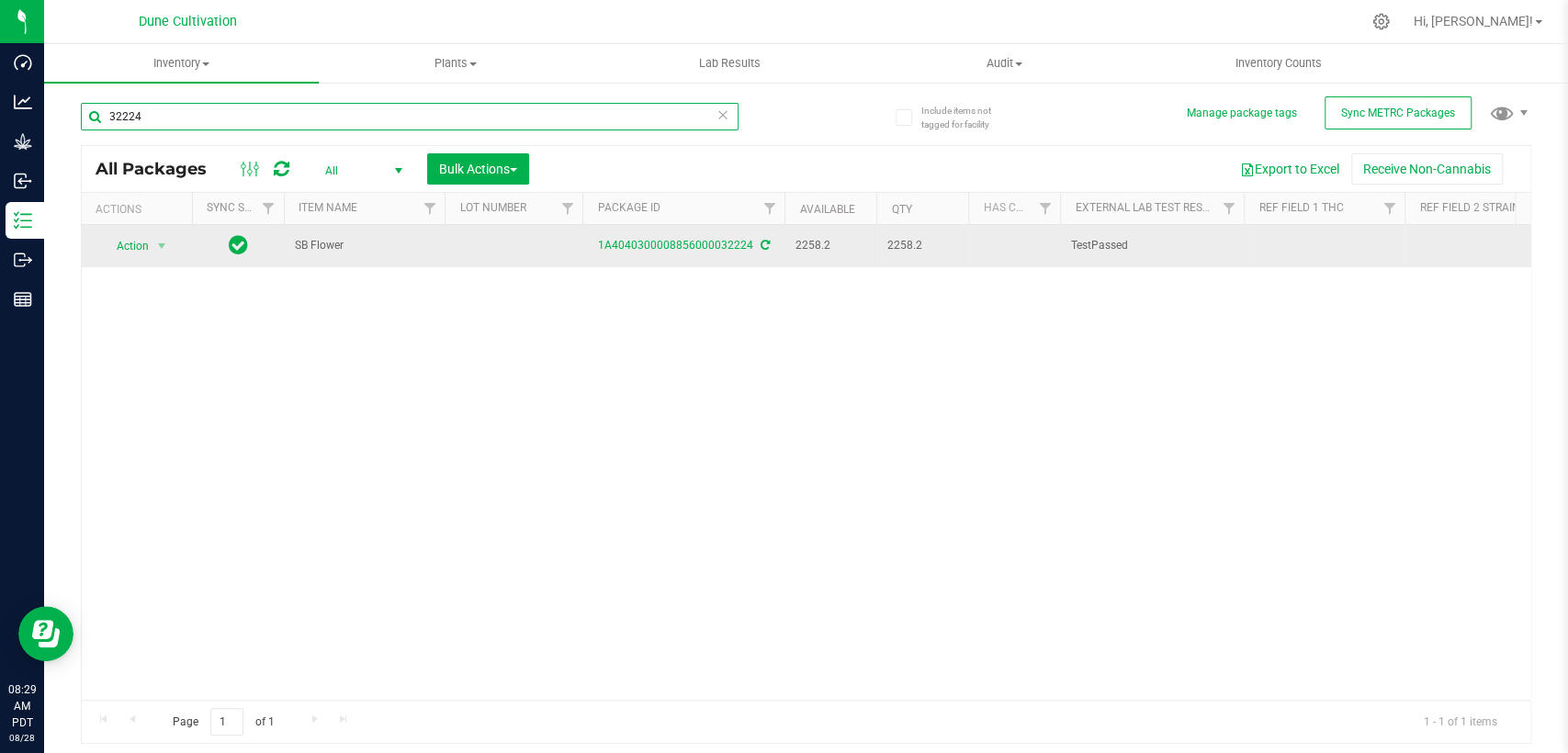
type input "32224"
click at [515, 241] on td at bounding box center [513, 246] width 137 height 42
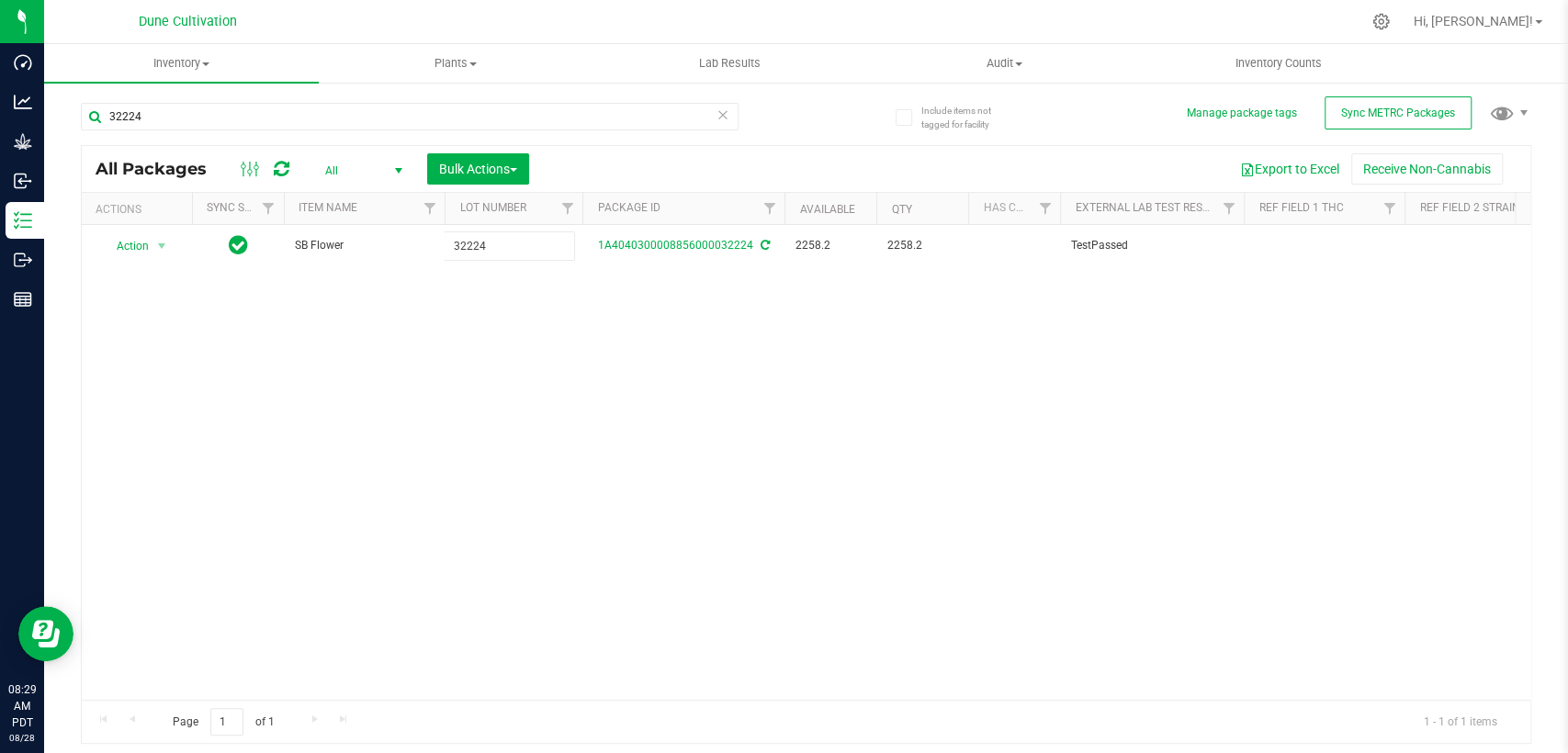
type input "32224"
click at [490, 429] on div "All Packages All Active Only Lab Samples Locked All External Internal Bulk Acti…" at bounding box center [806, 445] width 1451 height 600
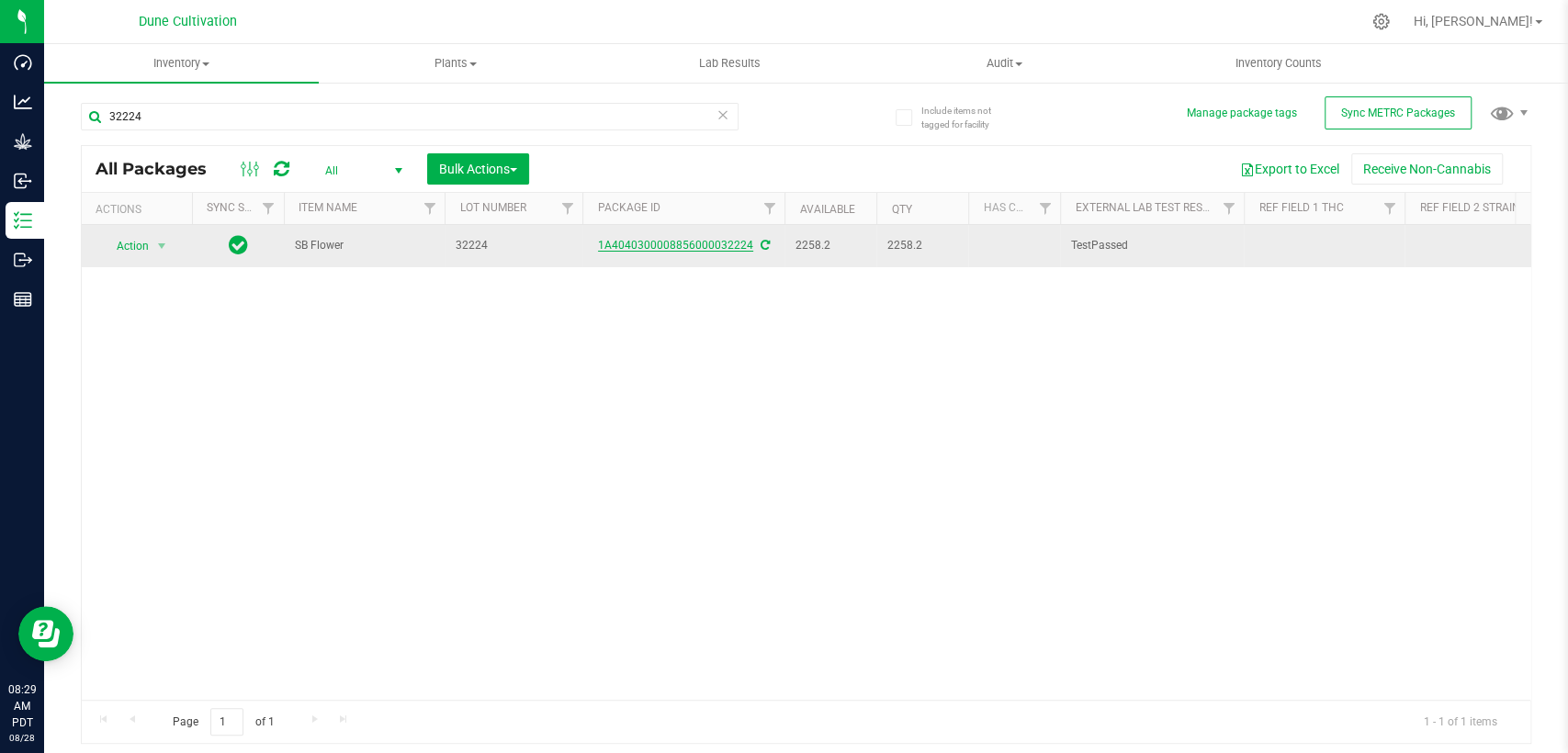
click at [698, 244] on link "1A4040300008856000032224" at bounding box center [676, 244] width 156 height 12
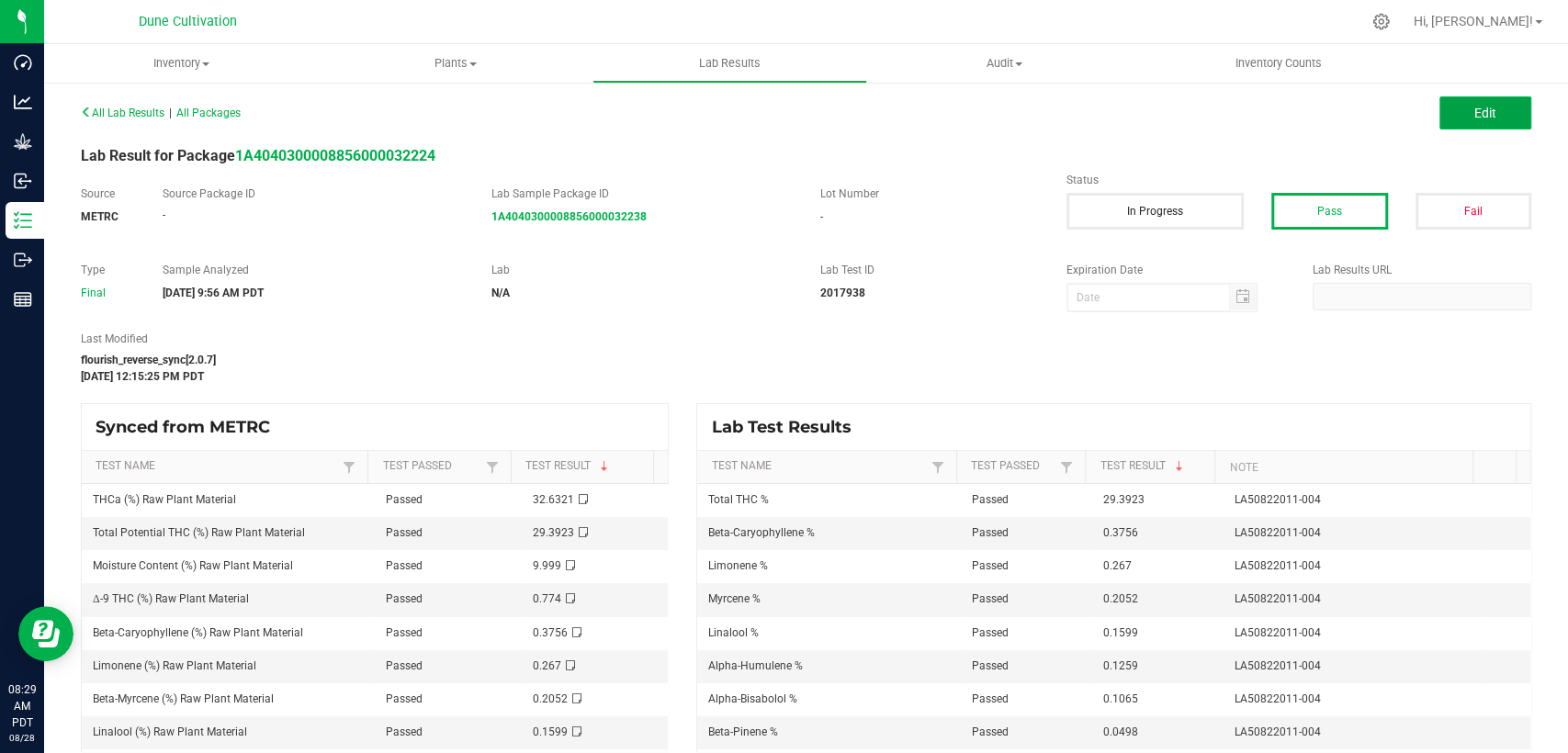
click at [1506, 100] on button "Edit" at bounding box center [1485, 113] width 92 height 33
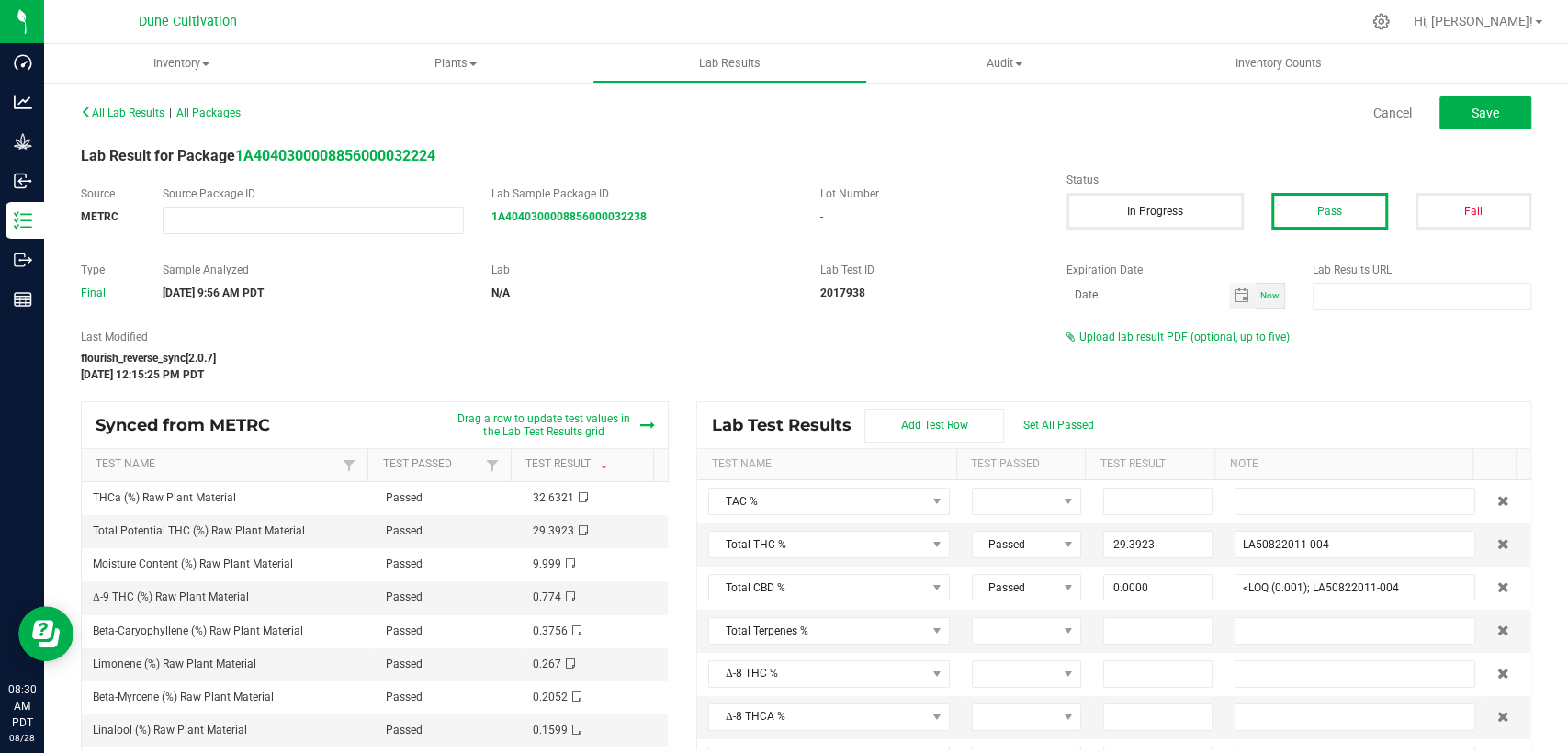
click at [1161, 337] on span "Upload lab result PDF (optional, up to five)" at bounding box center [1184, 337] width 210 height 12
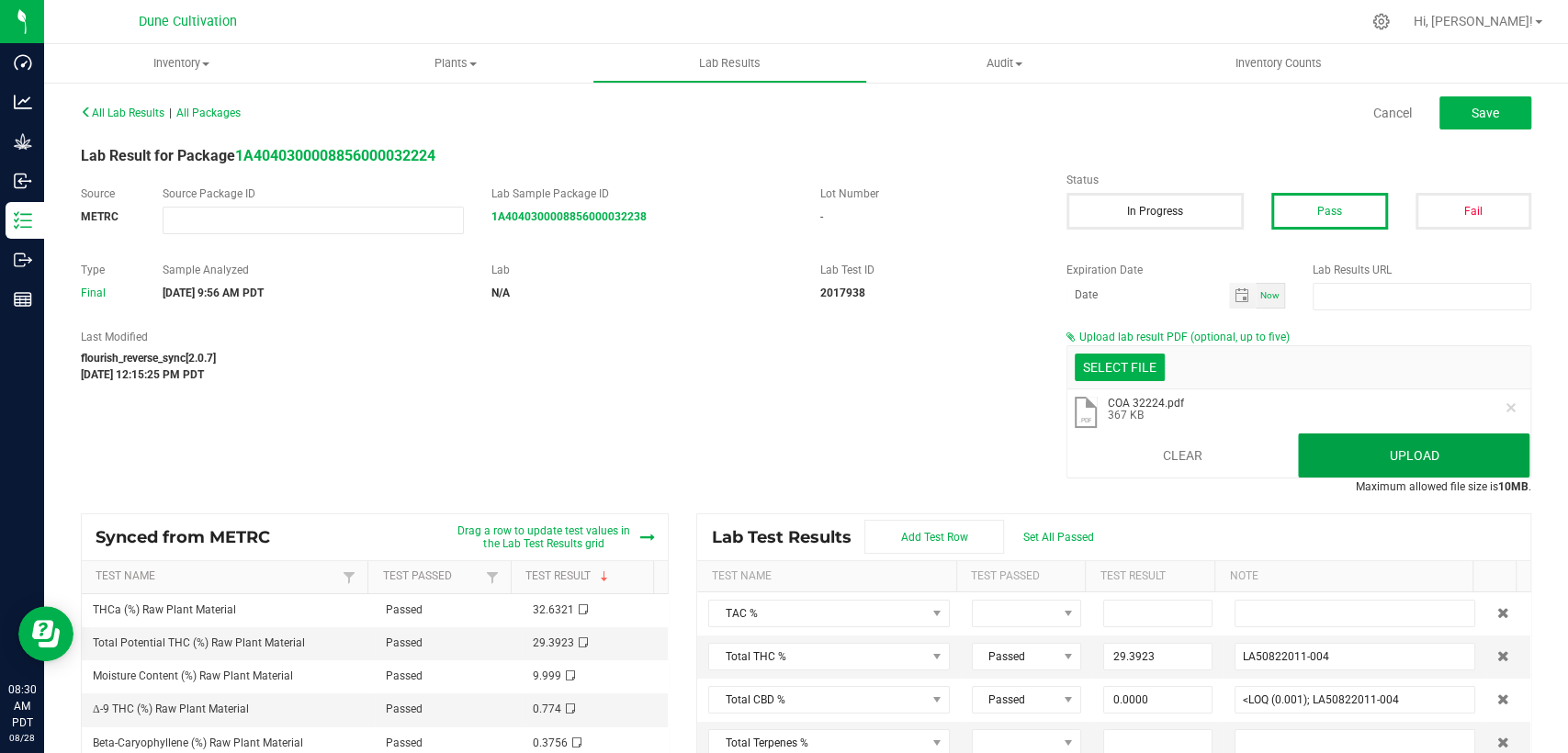
click at [1351, 445] on button "Upload" at bounding box center [1413, 455] width 232 height 44
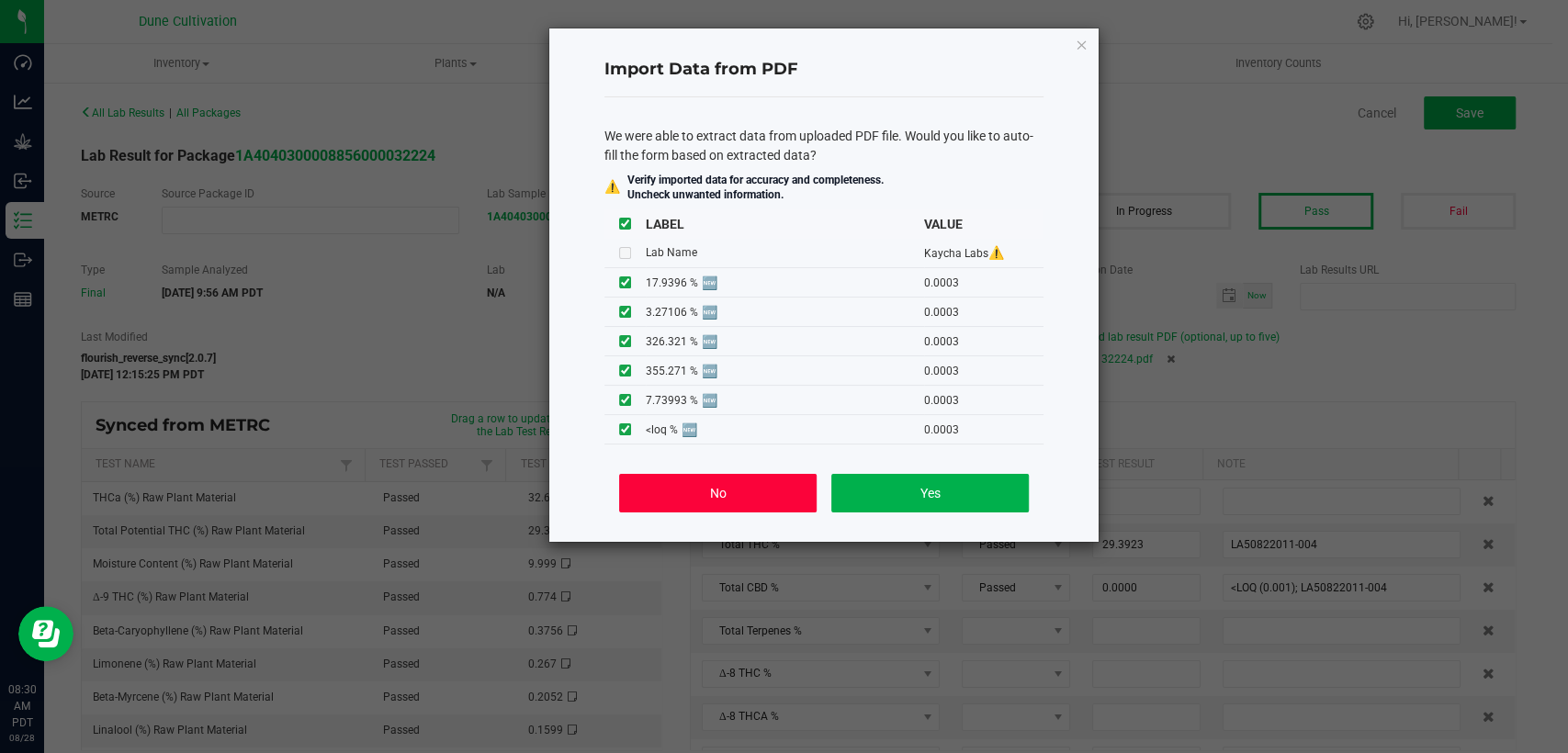
click at [715, 487] on button "No" at bounding box center [718, 493] width 198 height 38
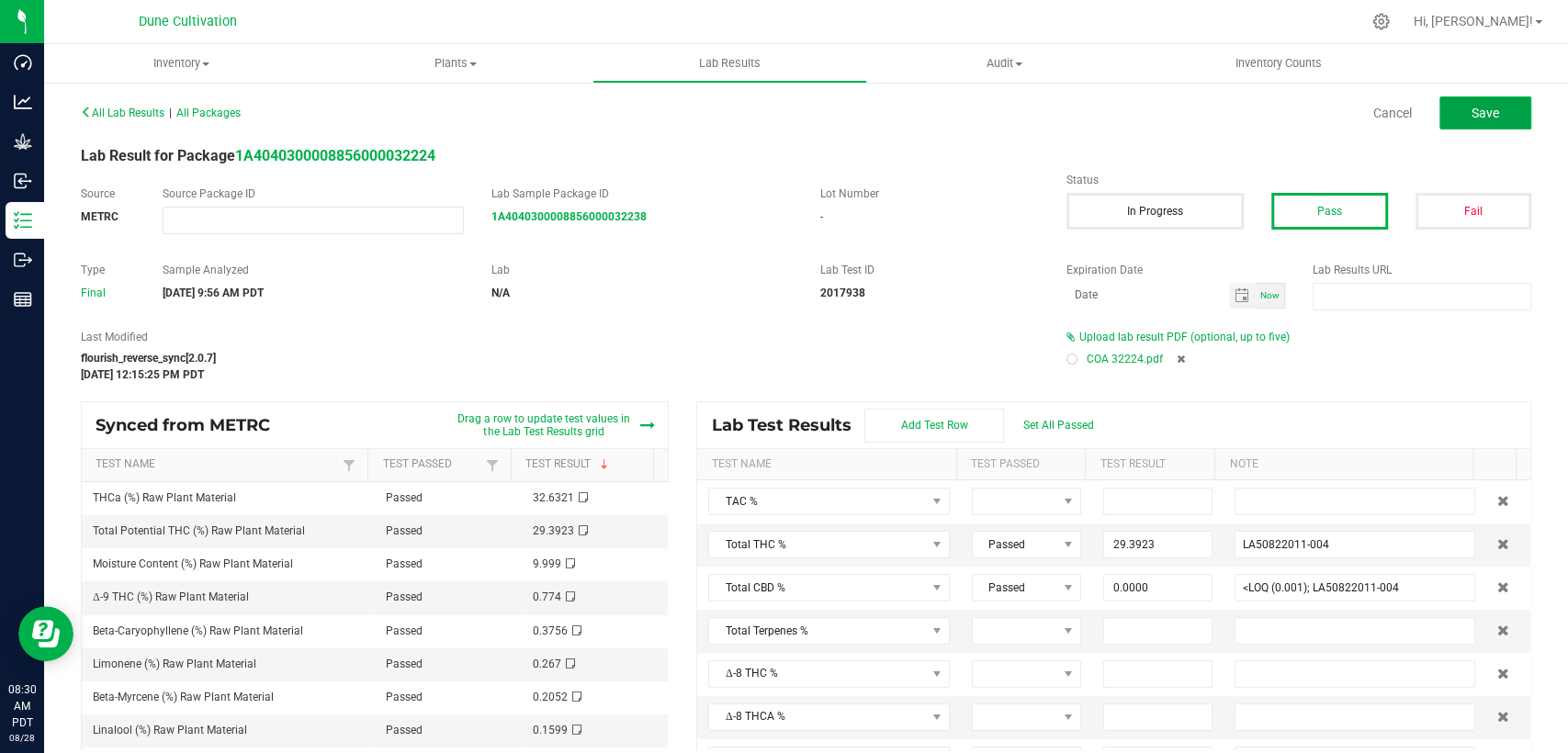
click at [1439, 111] on button "Save" at bounding box center [1485, 113] width 92 height 33
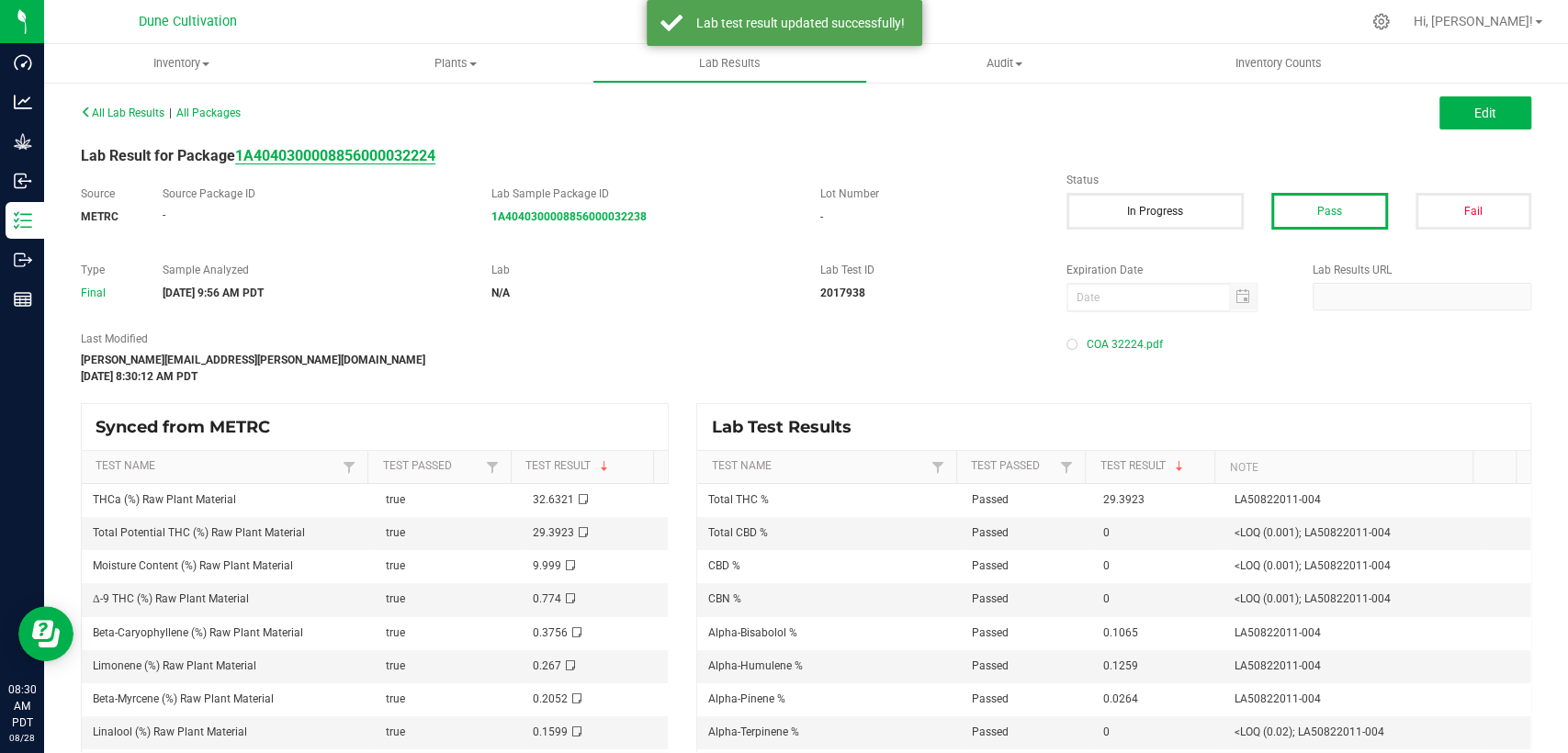
click at [385, 149] on strong "1A4040300008856000032224" at bounding box center [335, 156] width 200 height 17
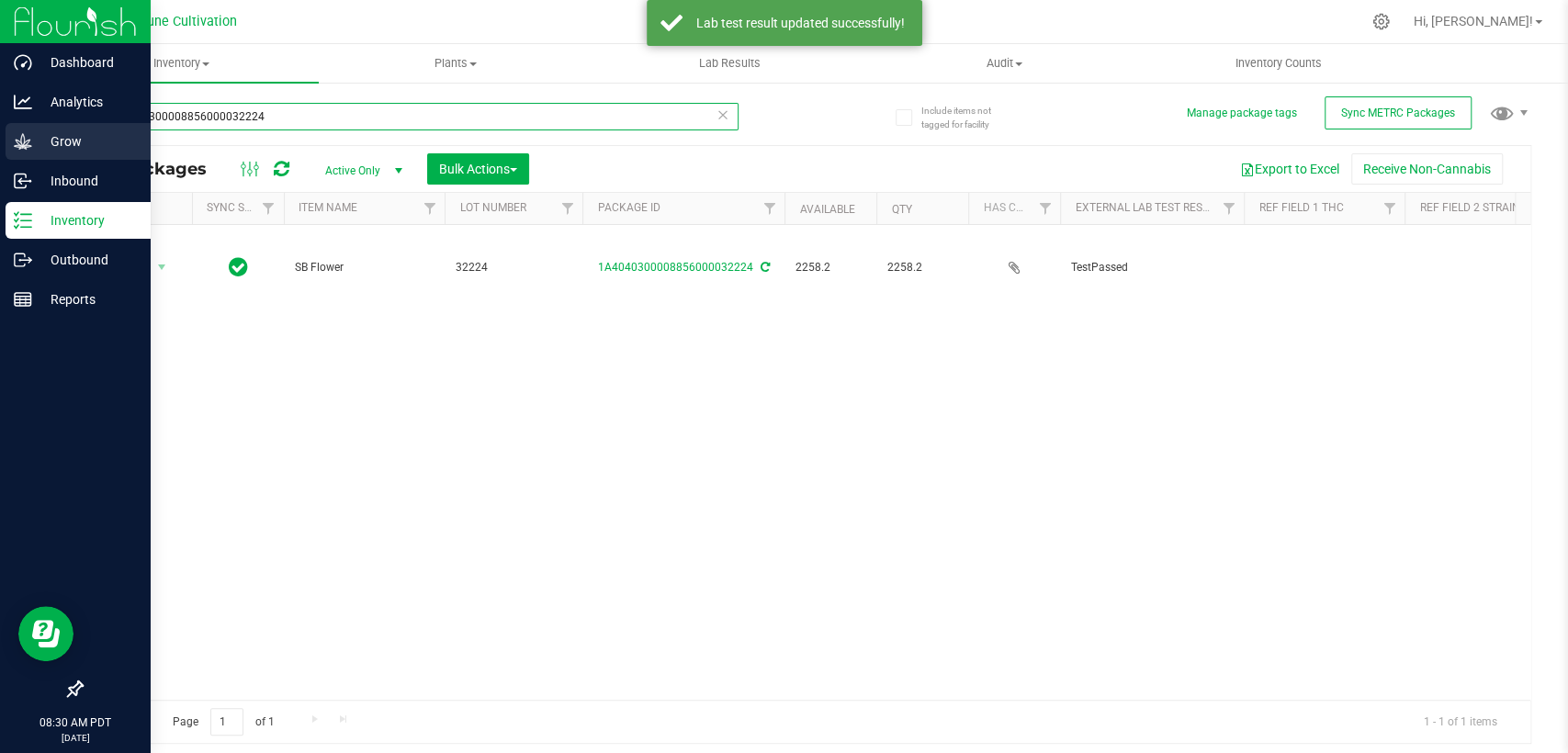
drag, startPoint x: 228, startPoint y: 118, endPoint x: 0, endPoint y: 135, distance: 228.6
click at [0, 135] on div "Dashboard Analytics Grow Inbound Inventory Outbound Reports 08:30 AM PDT [DATE]…" at bounding box center [784, 376] width 1568 height 753
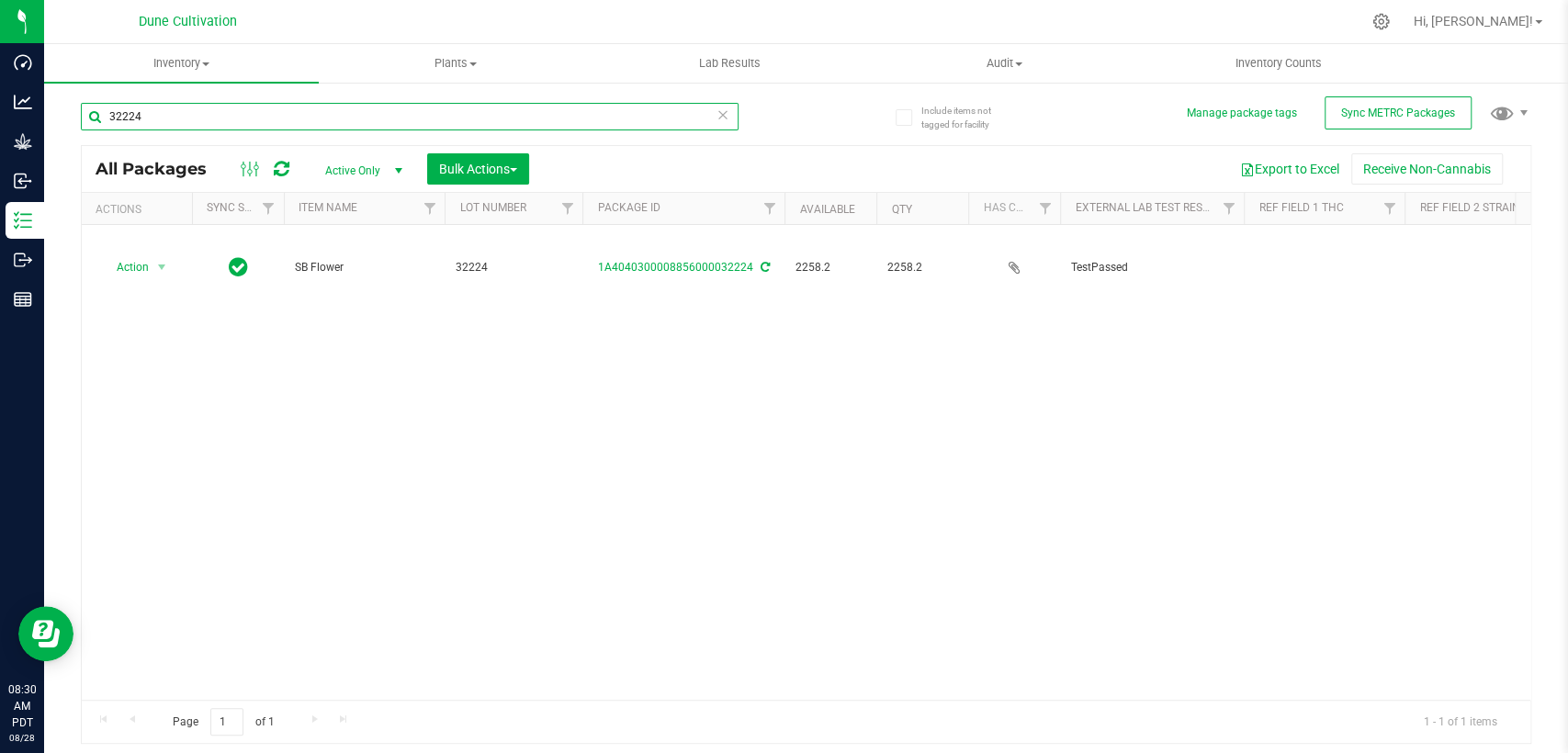
type input "32224"
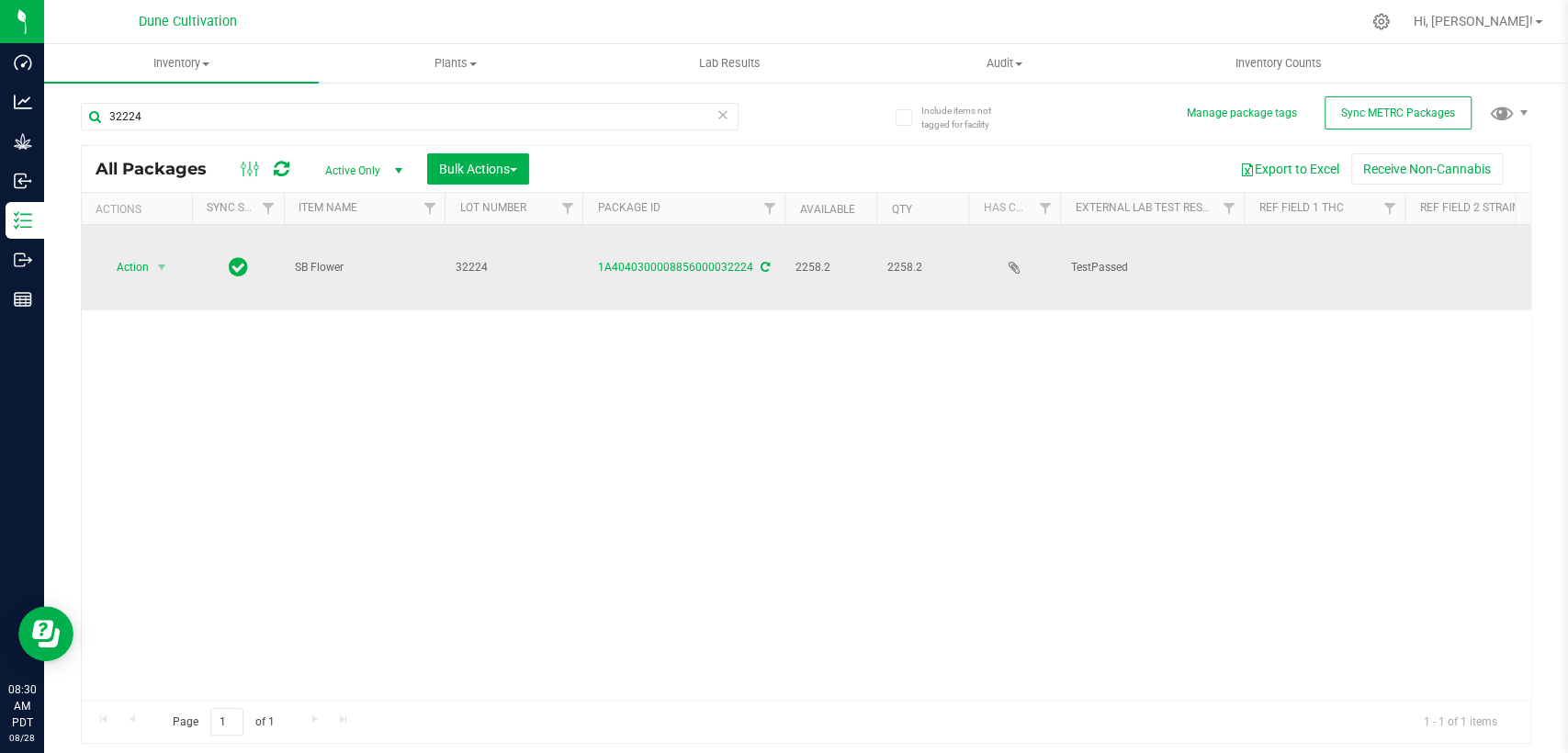
click at [1333, 244] on td at bounding box center [1324, 268] width 160 height 86
type input "29.3923%"
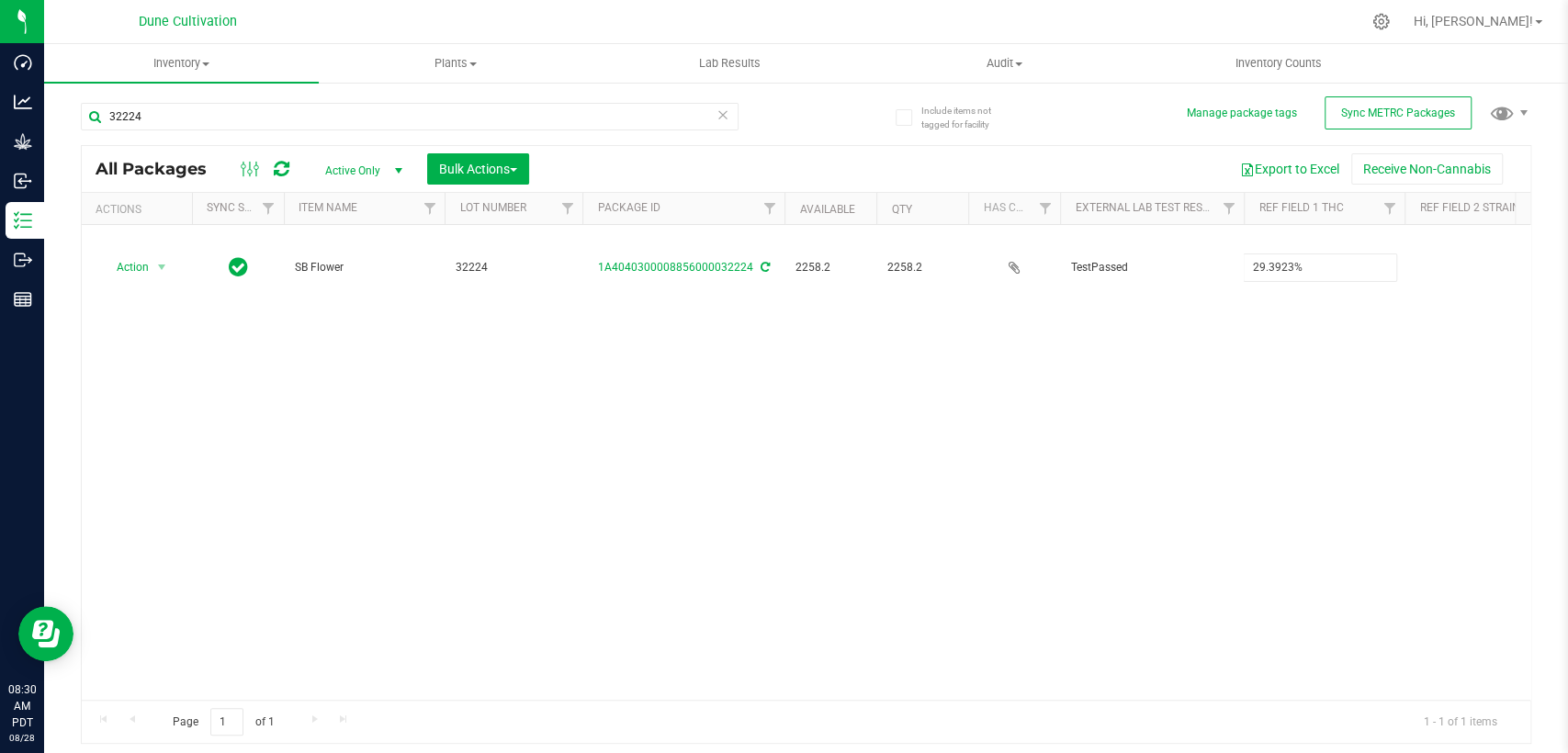
click at [1123, 430] on div "All Packages Active Only Active Only Lab Samples Locked All External Internal B…" at bounding box center [806, 445] width 1451 height 600
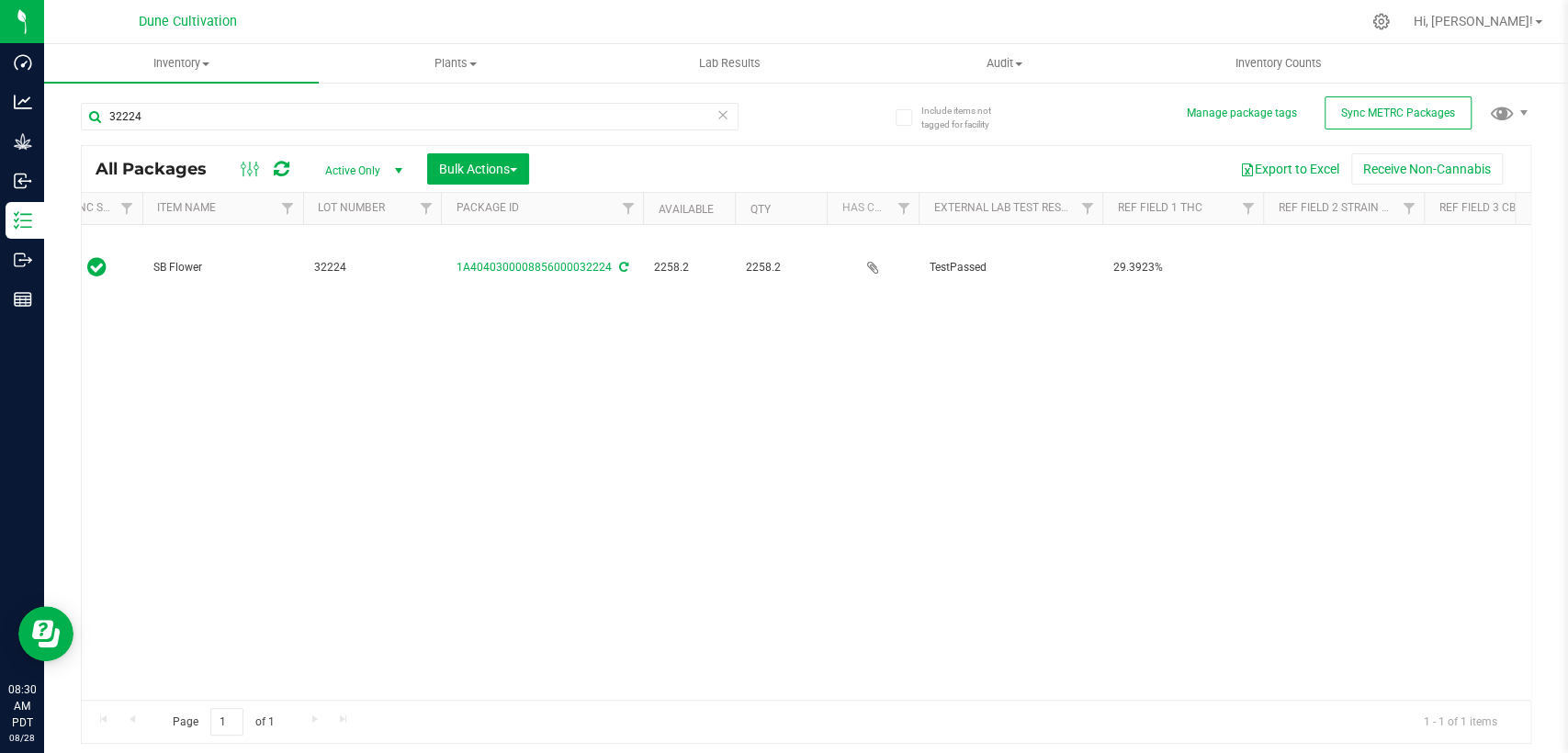
scroll to position [0, 408]
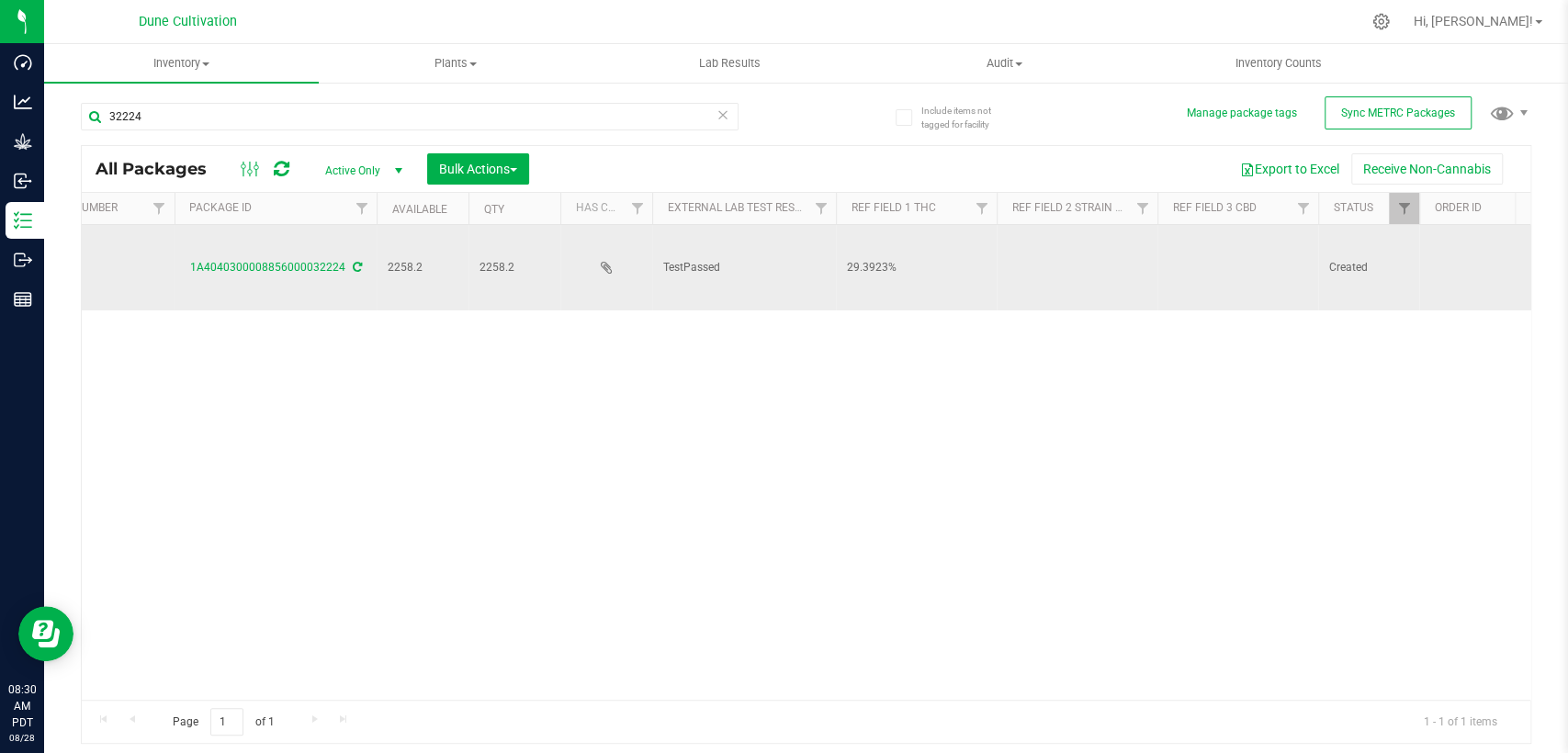
click at [1198, 251] on td at bounding box center [1238, 268] width 160 height 86
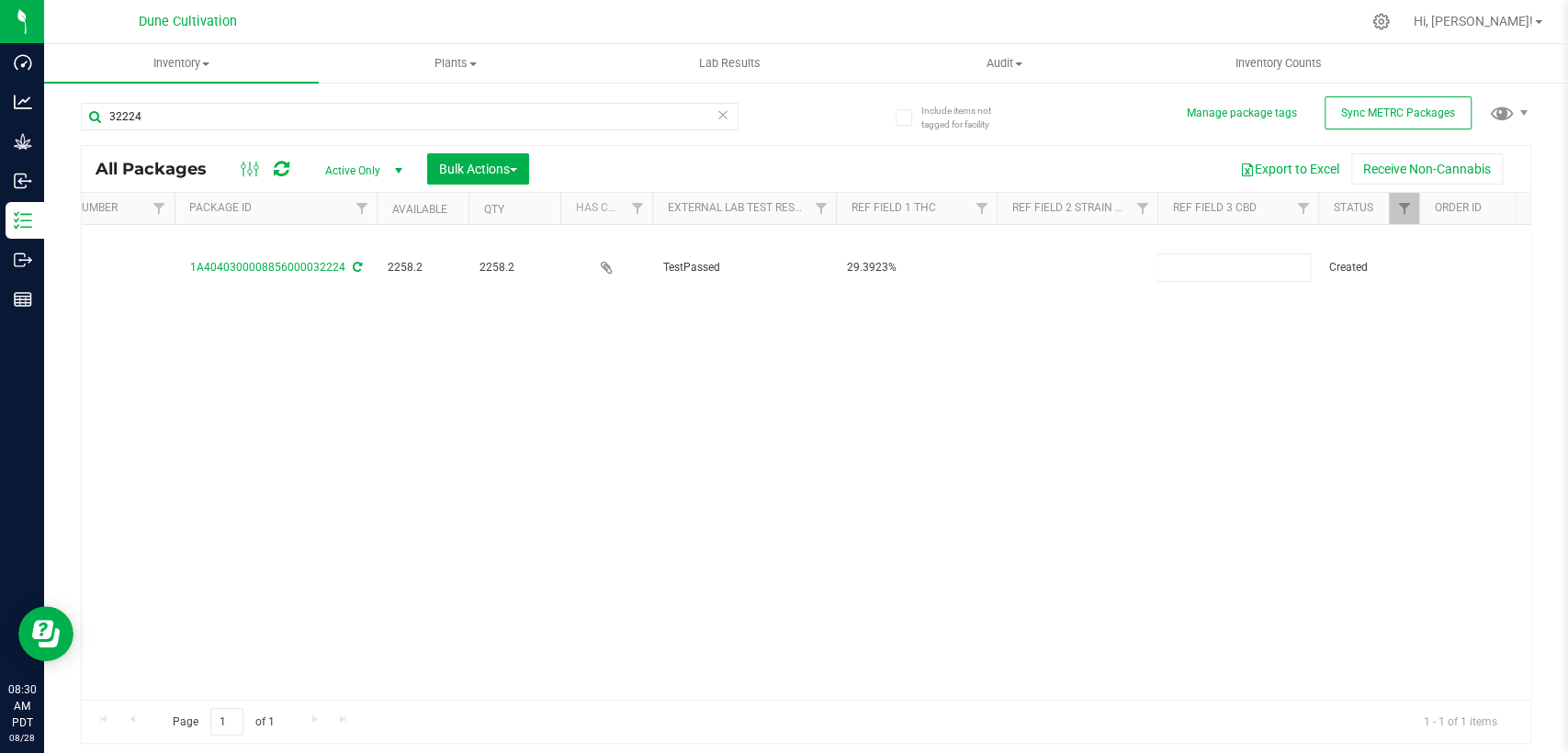
type input "<LOQ"
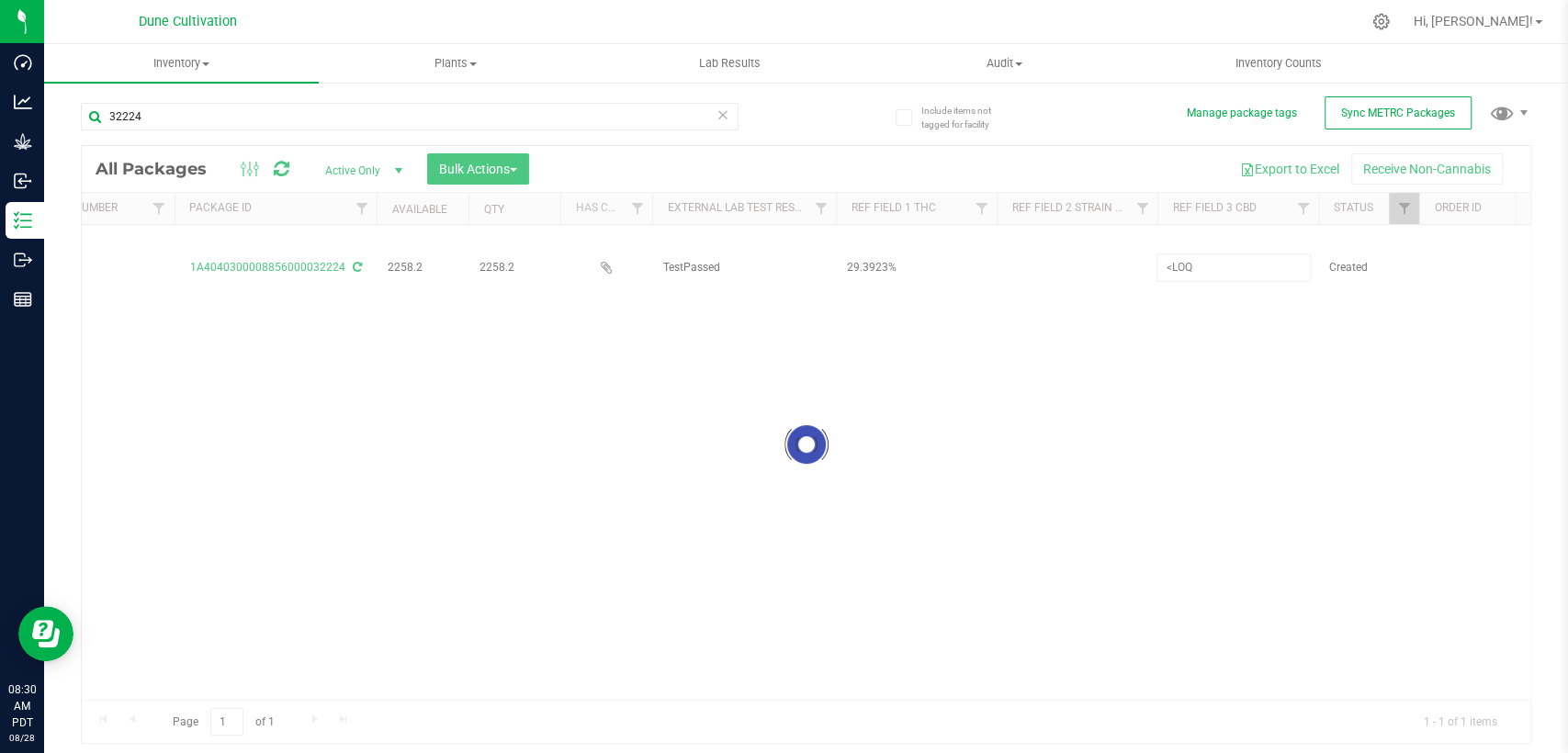
click at [1004, 349] on div "Loading... All Packages Active Only Active Only Lab Samples Locked All External…" at bounding box center [806, 445] width 1451 height 600
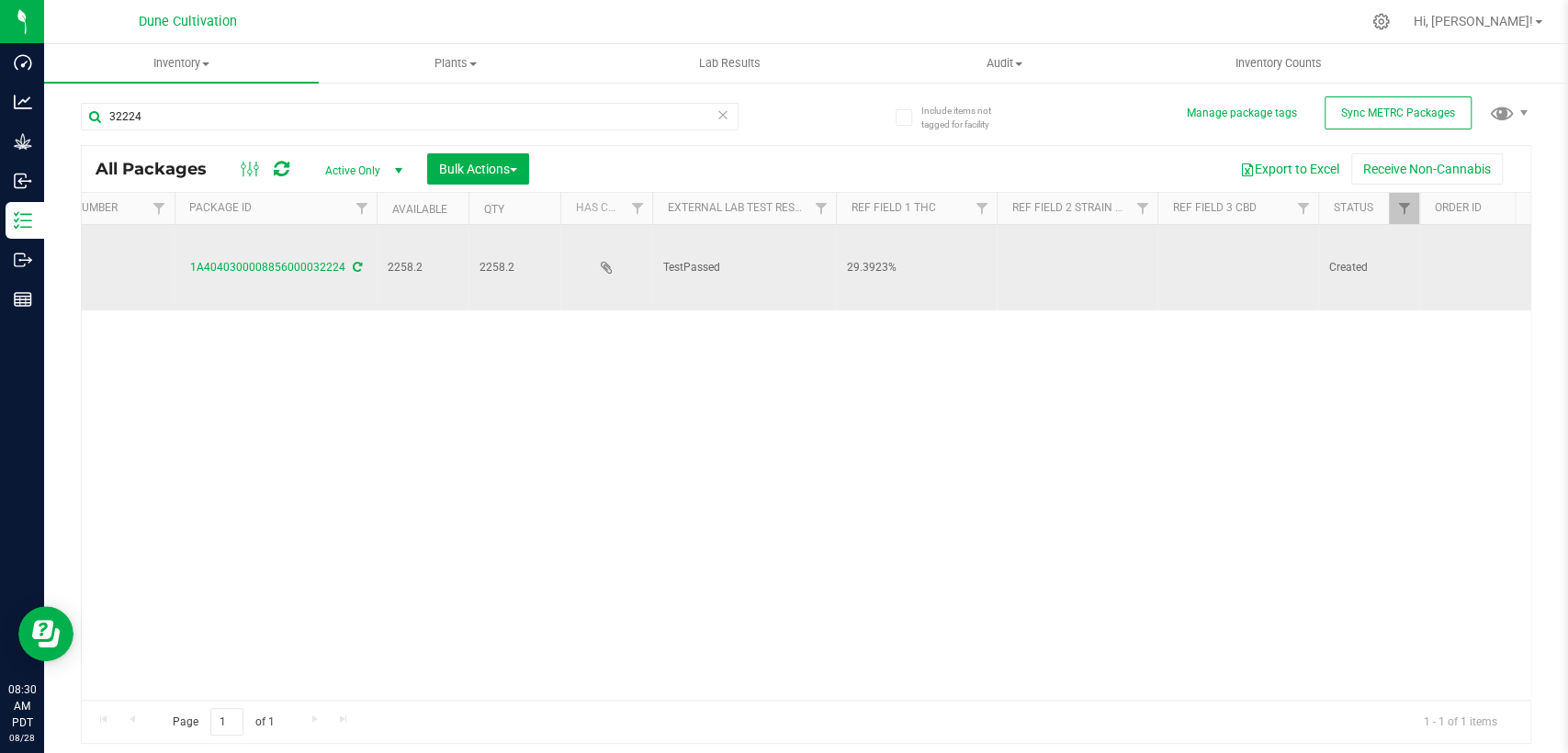
click at [1091, 241] on td at bounding box center [1077, 268] width 160 height 86
type input "Tropicana Cookies"
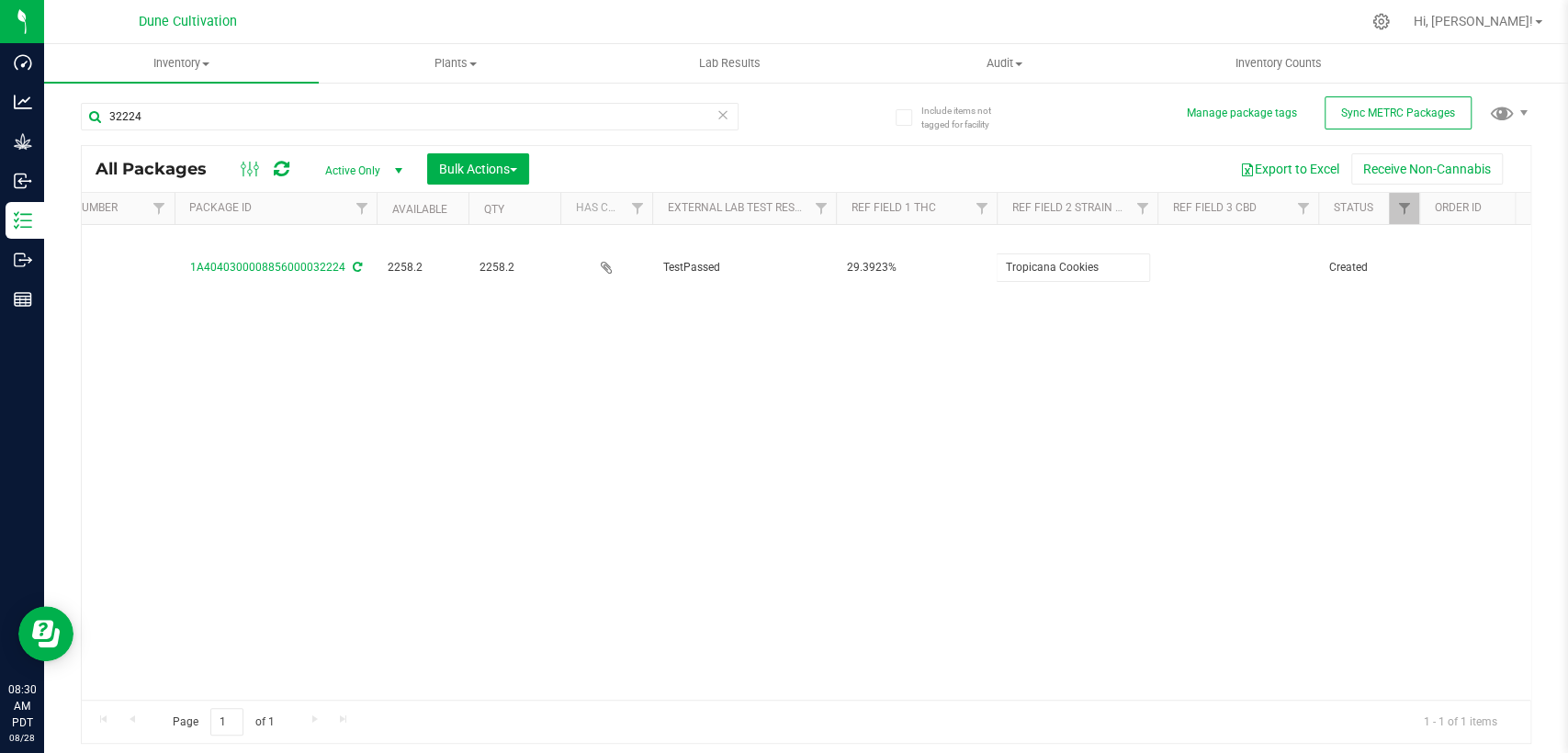
click at [830, 435] on div "All Packages Active Only Active Only Lab Samples Locked All External Internal B…" at bounding box center [806, 445] width 1451 height 600
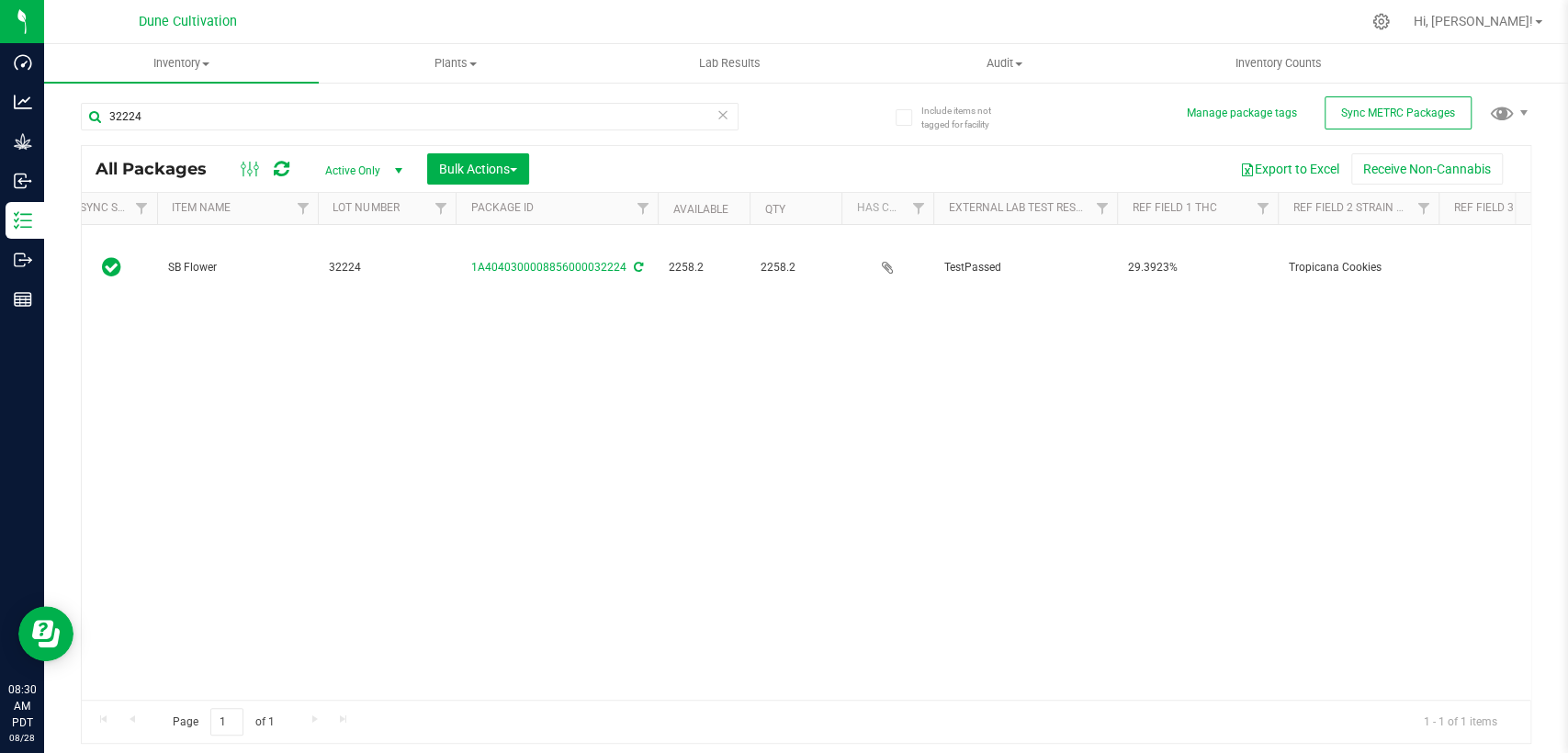
scroll to position [0, 0]
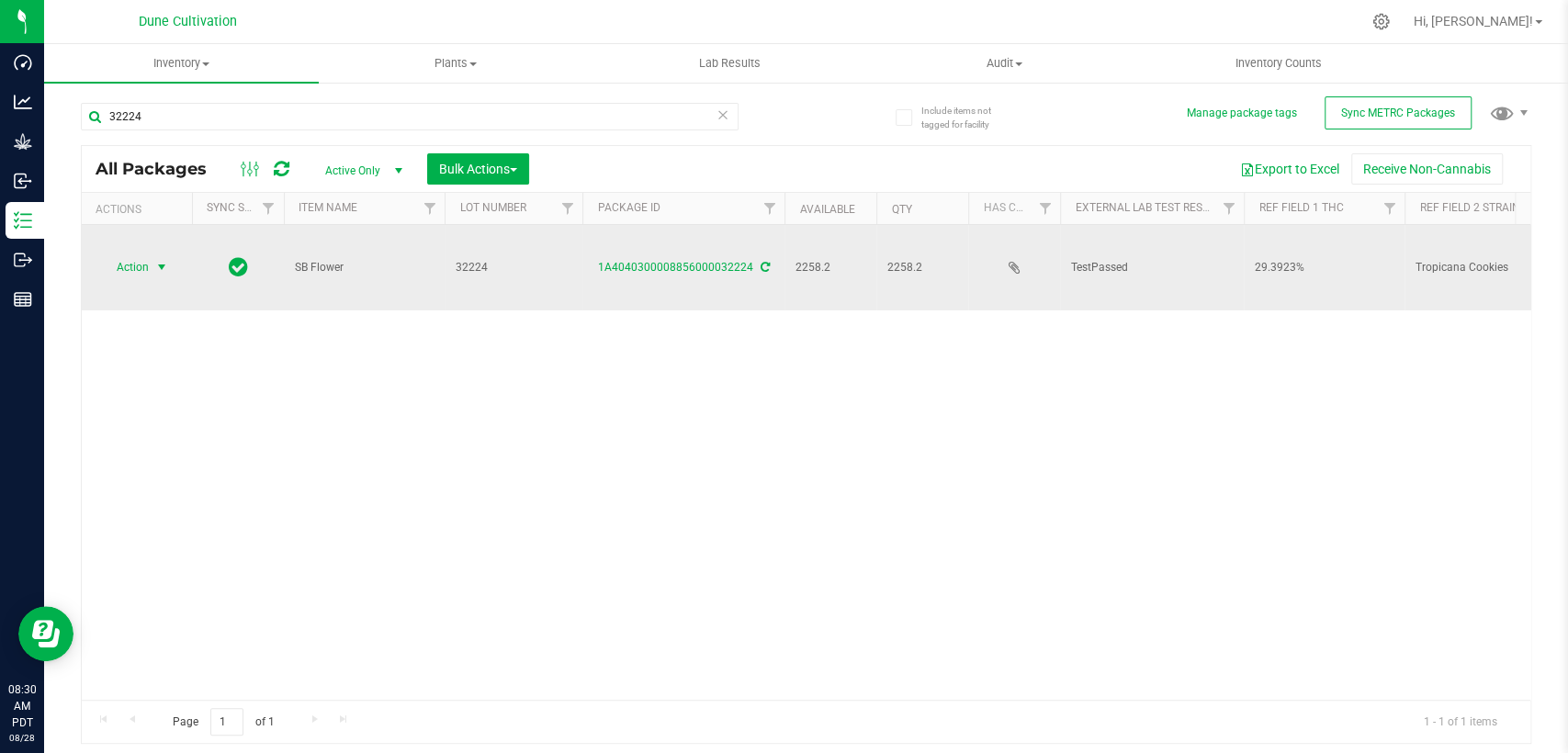
click at [160, 260] on span "select" at bounding box center [161, 266] width 14 height 14
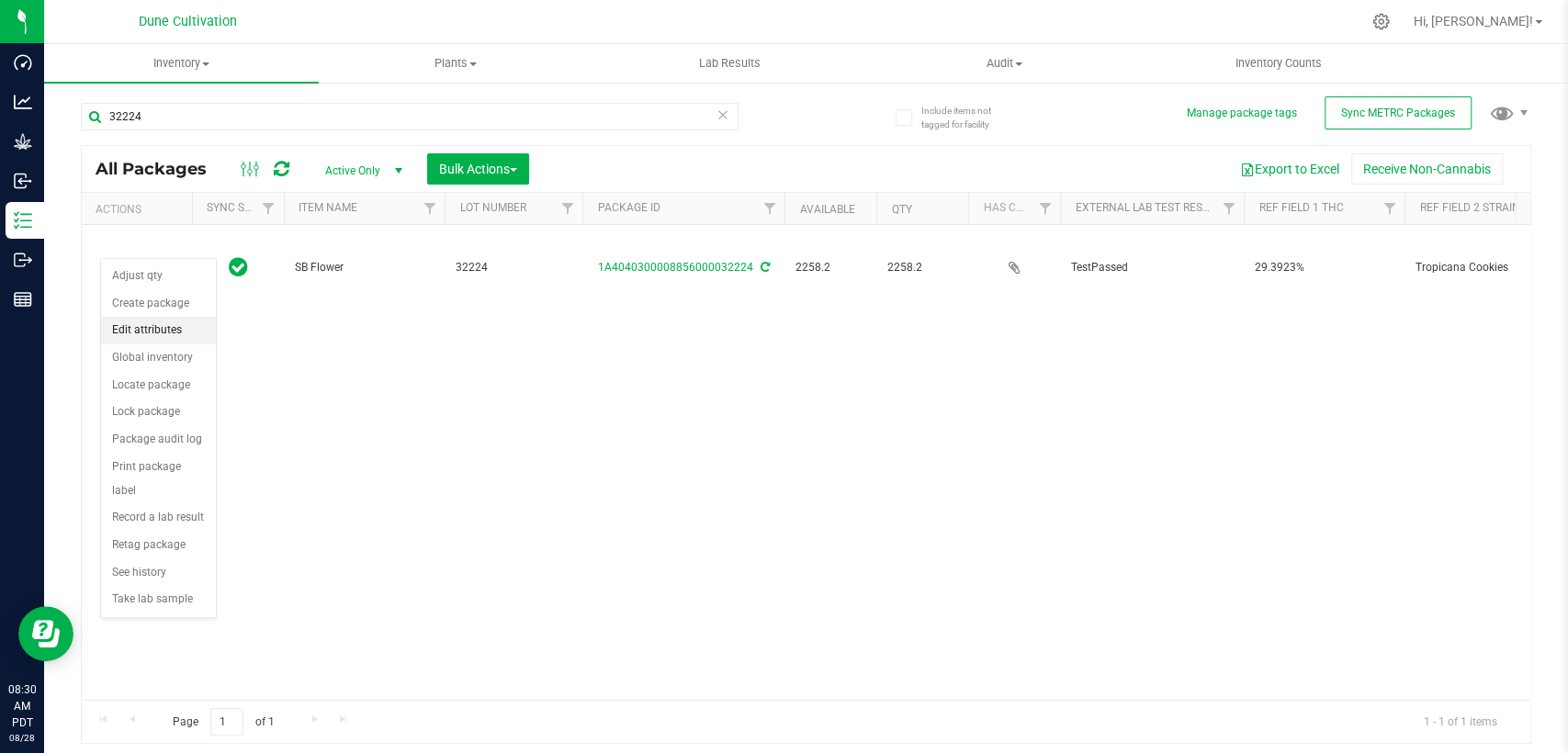
click at [178, 329] on li "Edit attributes" at bounding box center [158, 330] width 115 height 28
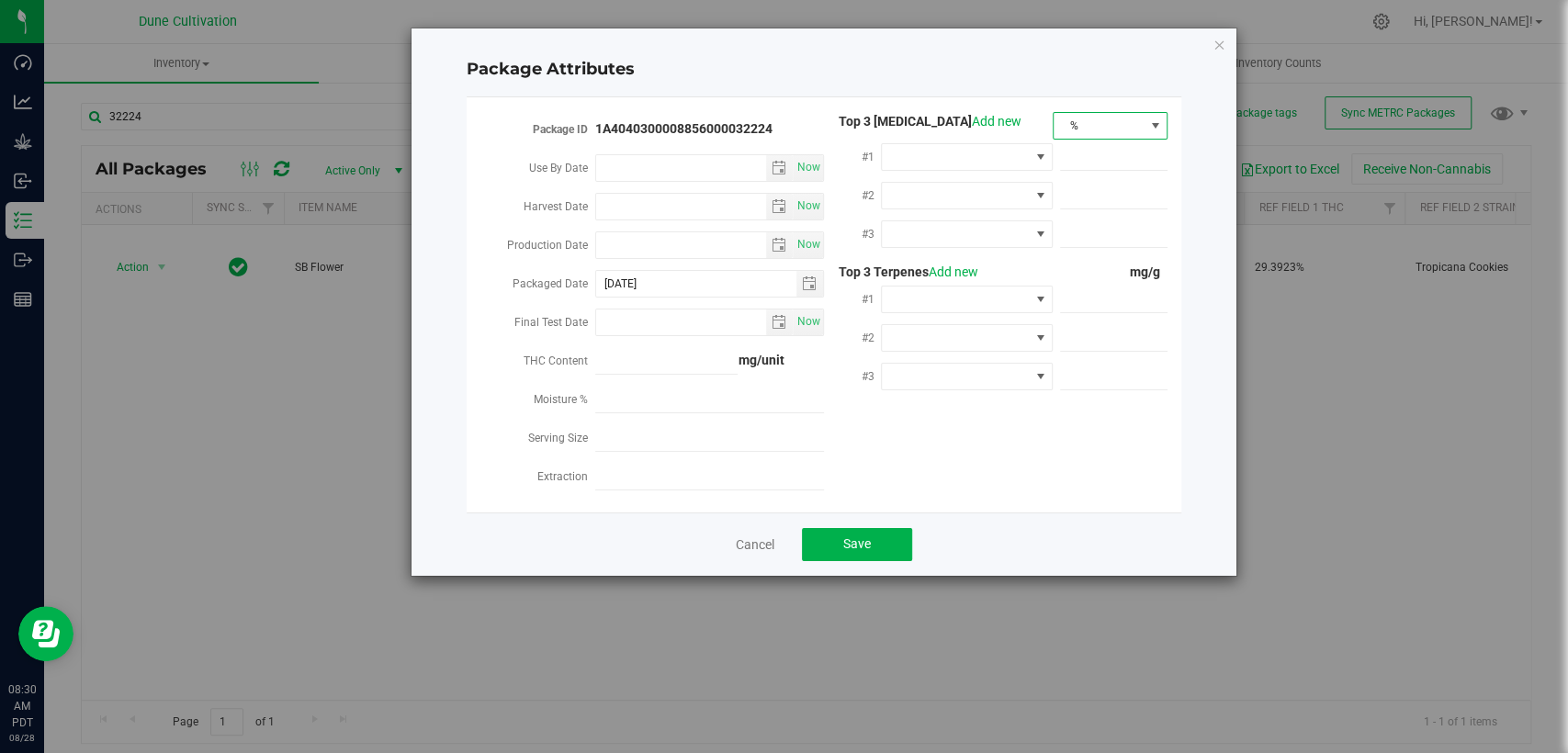
click at [1114, 118] on span "%" at bounding box center [1098, 125] width 90 height 26
click at [1097, 197] on li "mg/unit" at bounding box center [1110, 190] width 113 height 31
click at [993, 159] on span at bounding box center [955, 157] width 147 height 26
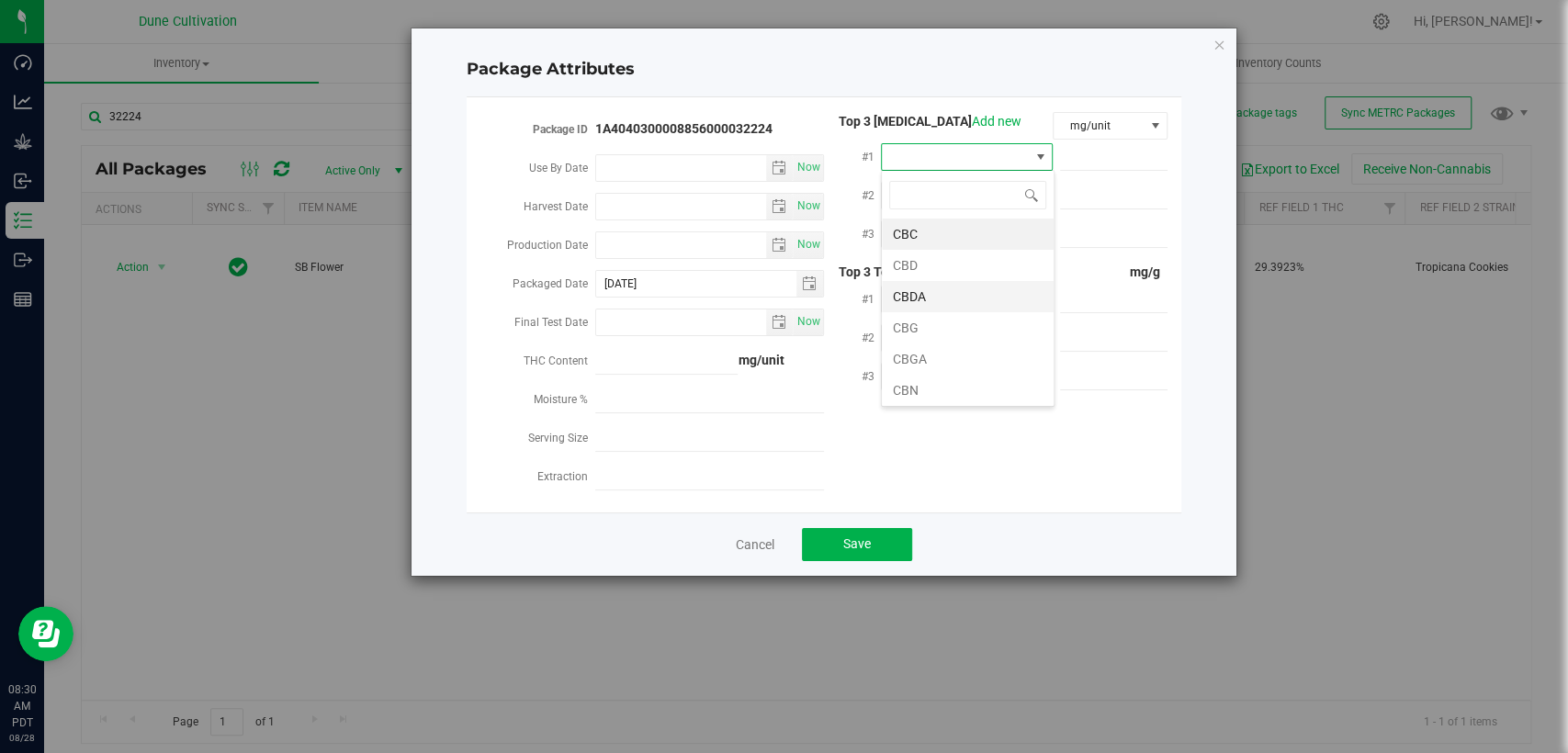
scroll to position [27, 172]
type input "T"
click at [947, 292] on li "Total THC" at bounding box center [968, 297] width 172 height 31
drag, startPoint x: 973, startPoint y: 157, endPoint x: 970, endPoint y: 167, distance: 10.4
click at [972, 157] on span "Total THC" at bounding box center [955, 157] width 147 height 26
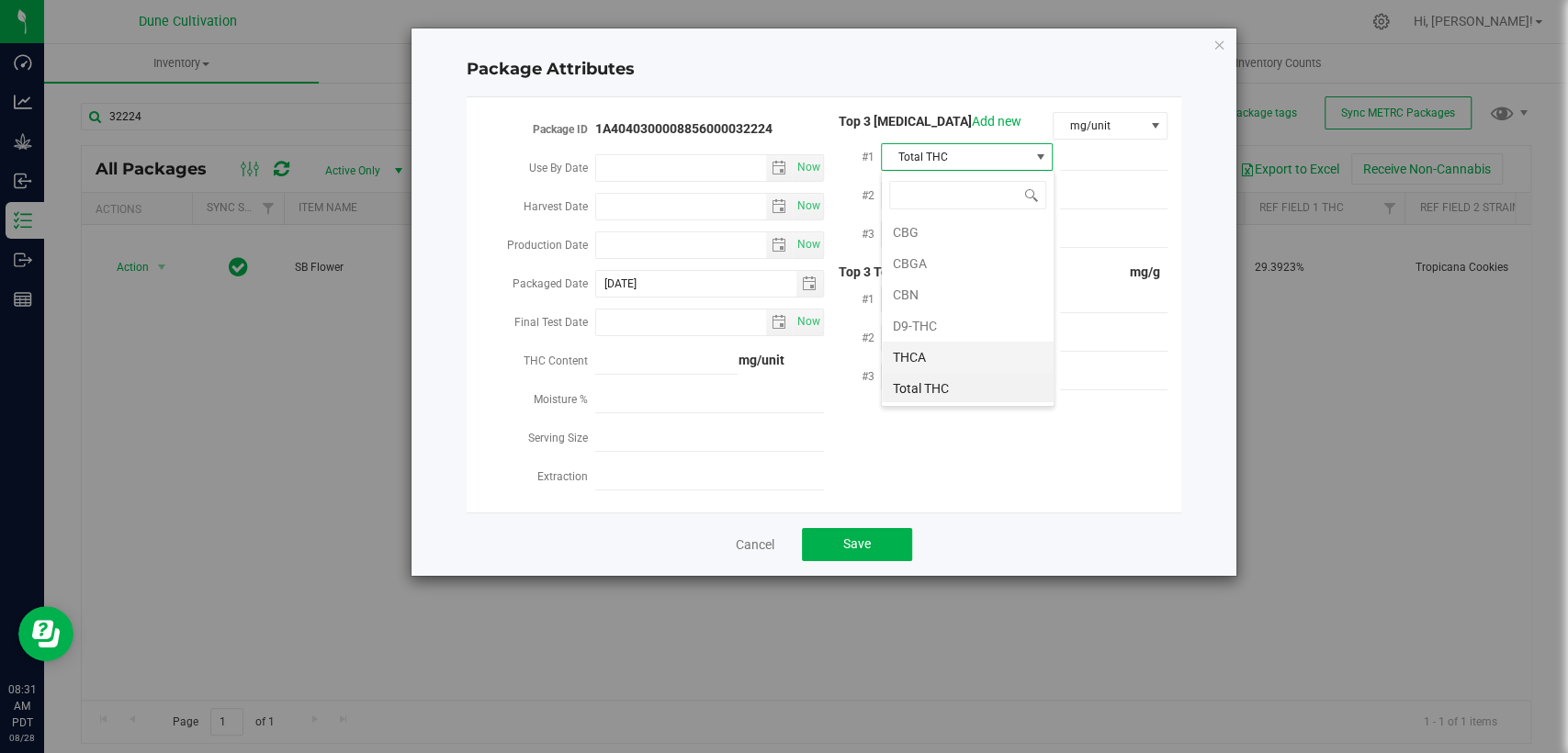
click at [948, 349] on li "THCA" at bounding box center [968, 357] width 172 height 31
click at [1077, 156] on span at bounding box center [1114, 157] width 108 height 27
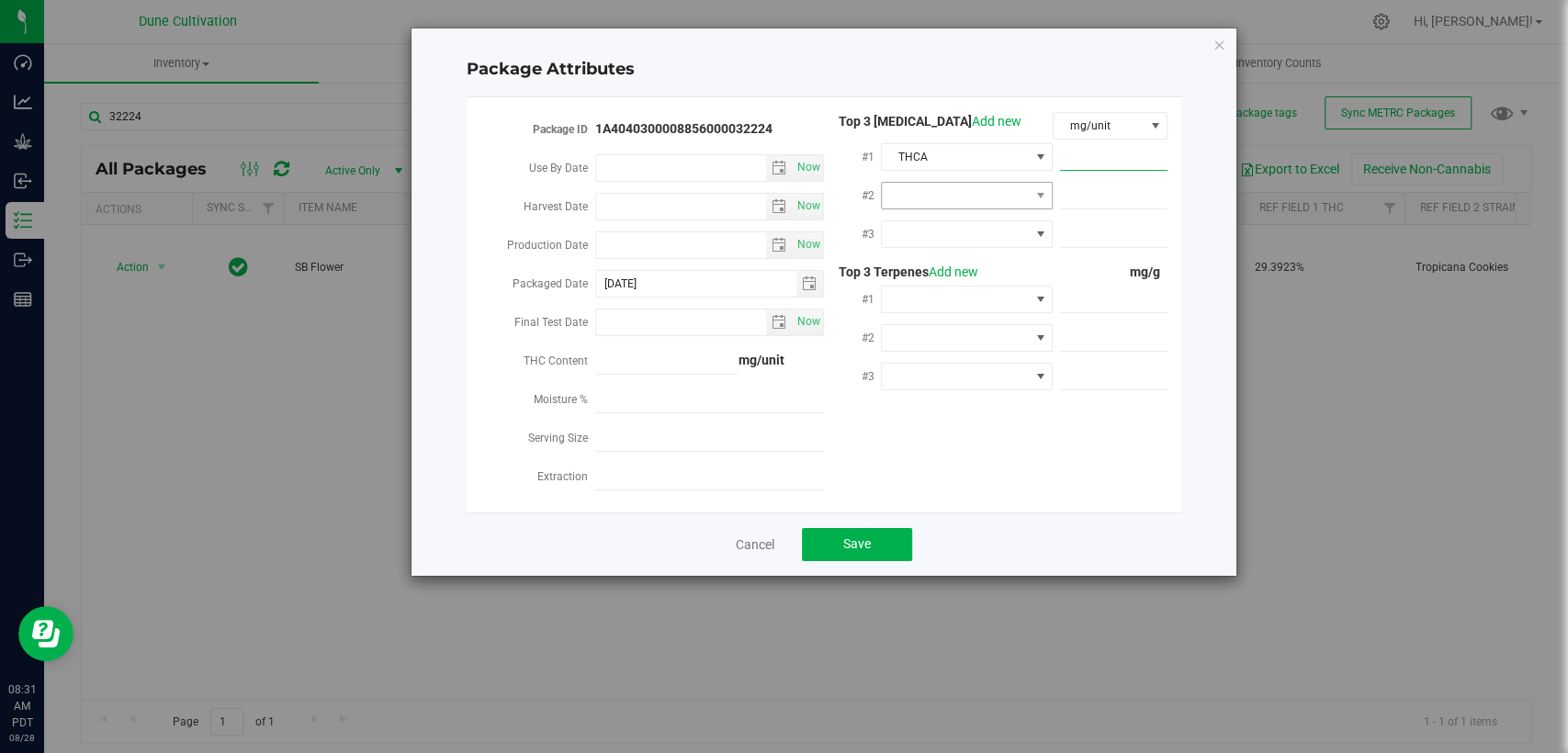
paste input "326.321"
type input "326.321"
type input "326.3210"
click at [970, 203] on span at bounding box center [955, 196] width 147 height 26
type input "C"
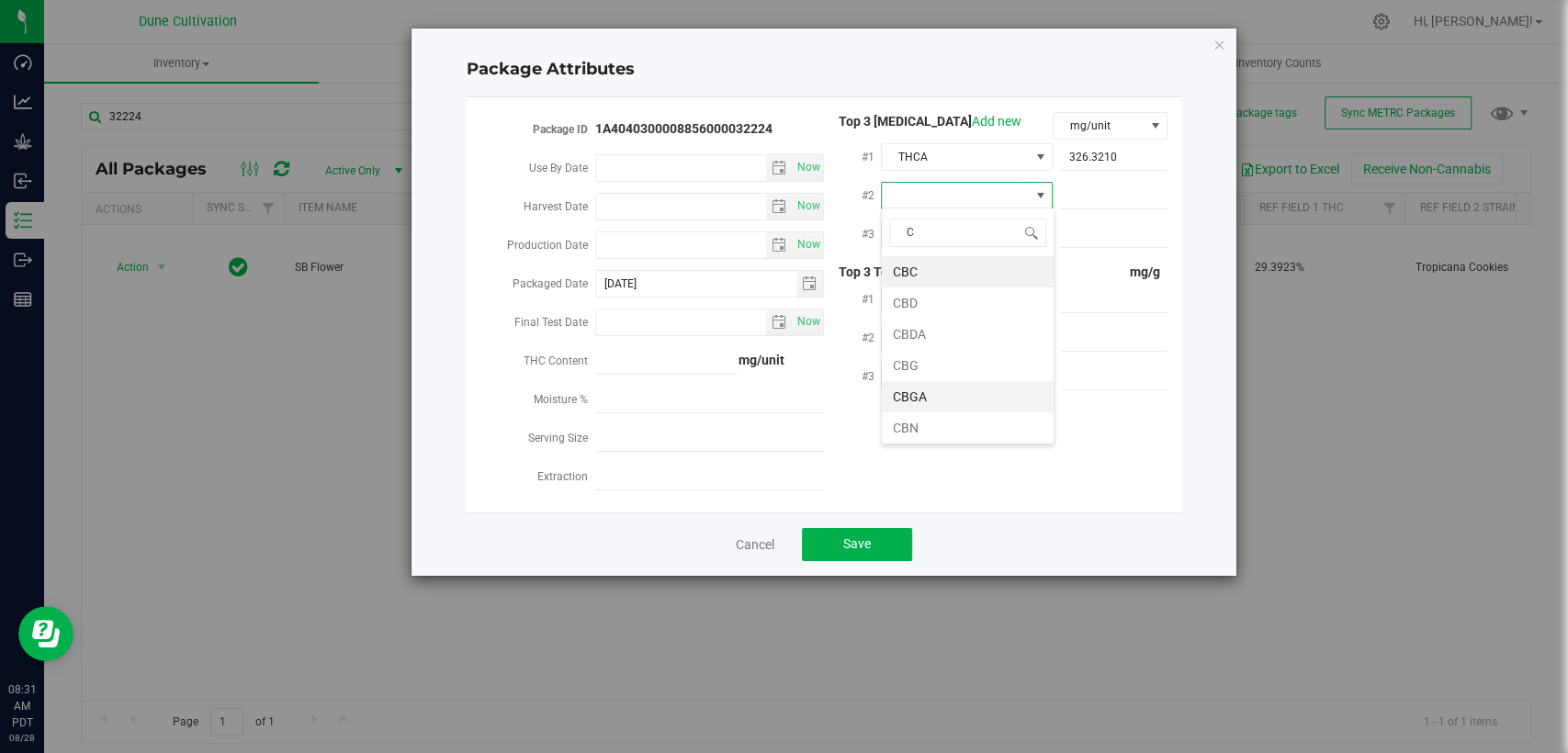
click at [954, 384] on li "CBGA" at bounding box center [968, 396] width 172 height 31
click at [988, 246] on div "#3" at bounding box center [995, 236] width 344 height 38
click at [985, 232] on span at bounding box center [955, 234] width 147 height 26
click at [967, 369] on li "D9-THC" at bounding box center [968, 371] width 172 height 31
click at [1099, 200] on span at bounding box center [1114, 197] width 108 height 27
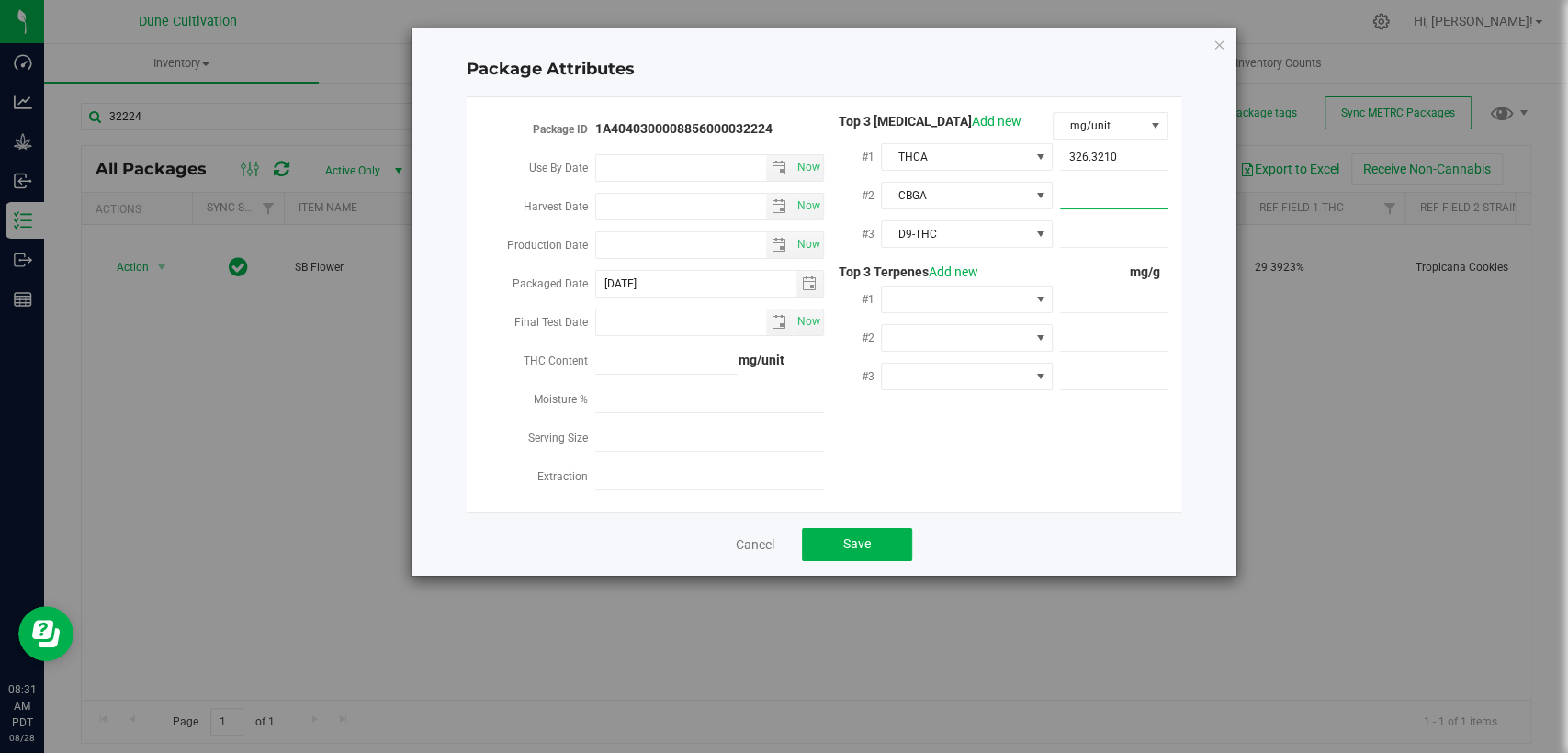
paste input "17.9396"
type input "17.9396"
click at [1091, 221] on span at bounding box center [1114, 235] width 108 height 27
paste input "7.73993"
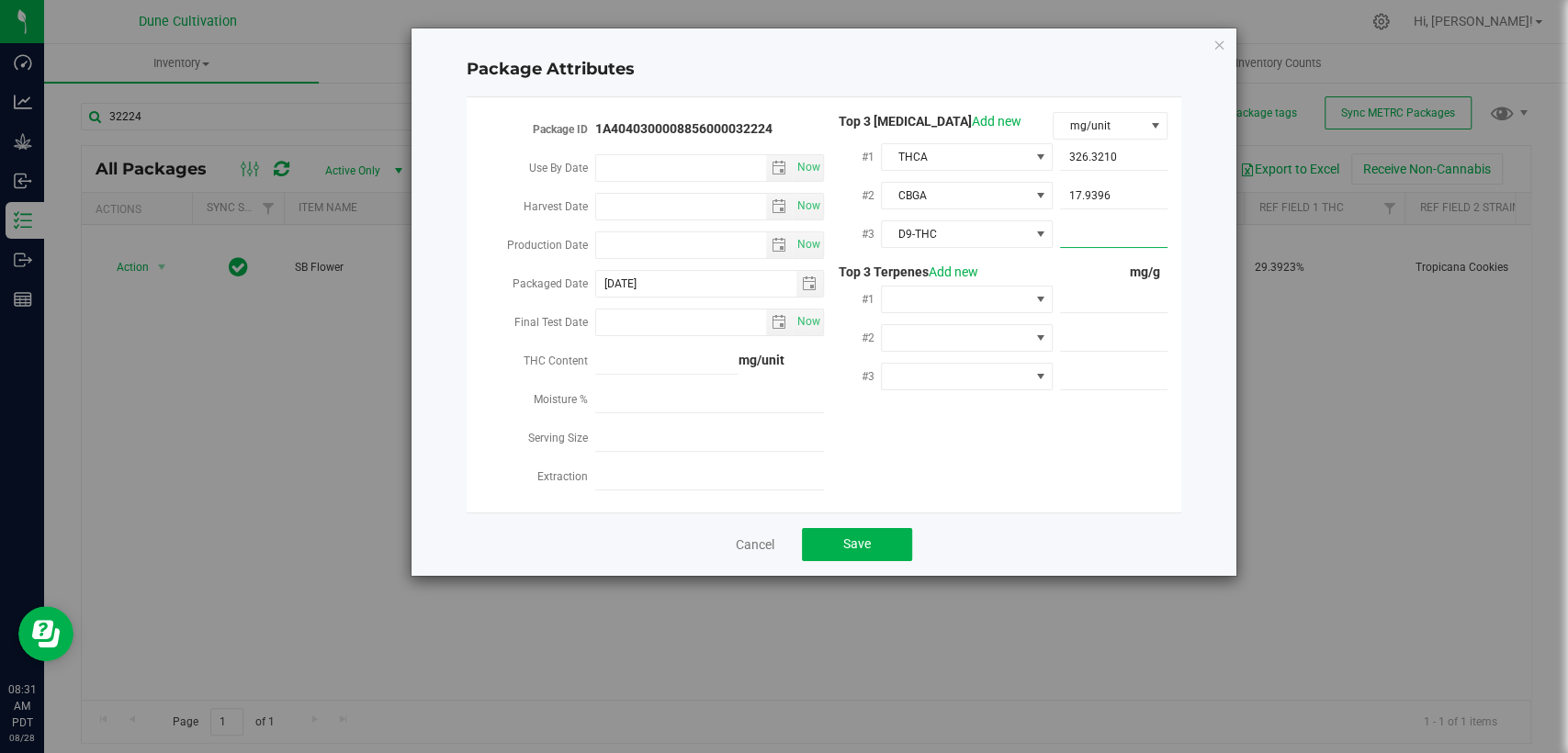
type input "7.73993"
type input "7.7399"
click at [1123, 305] on span at bounding box center [1114, 300] width 108 height 27
paste input "3.756"
type input "3.756"
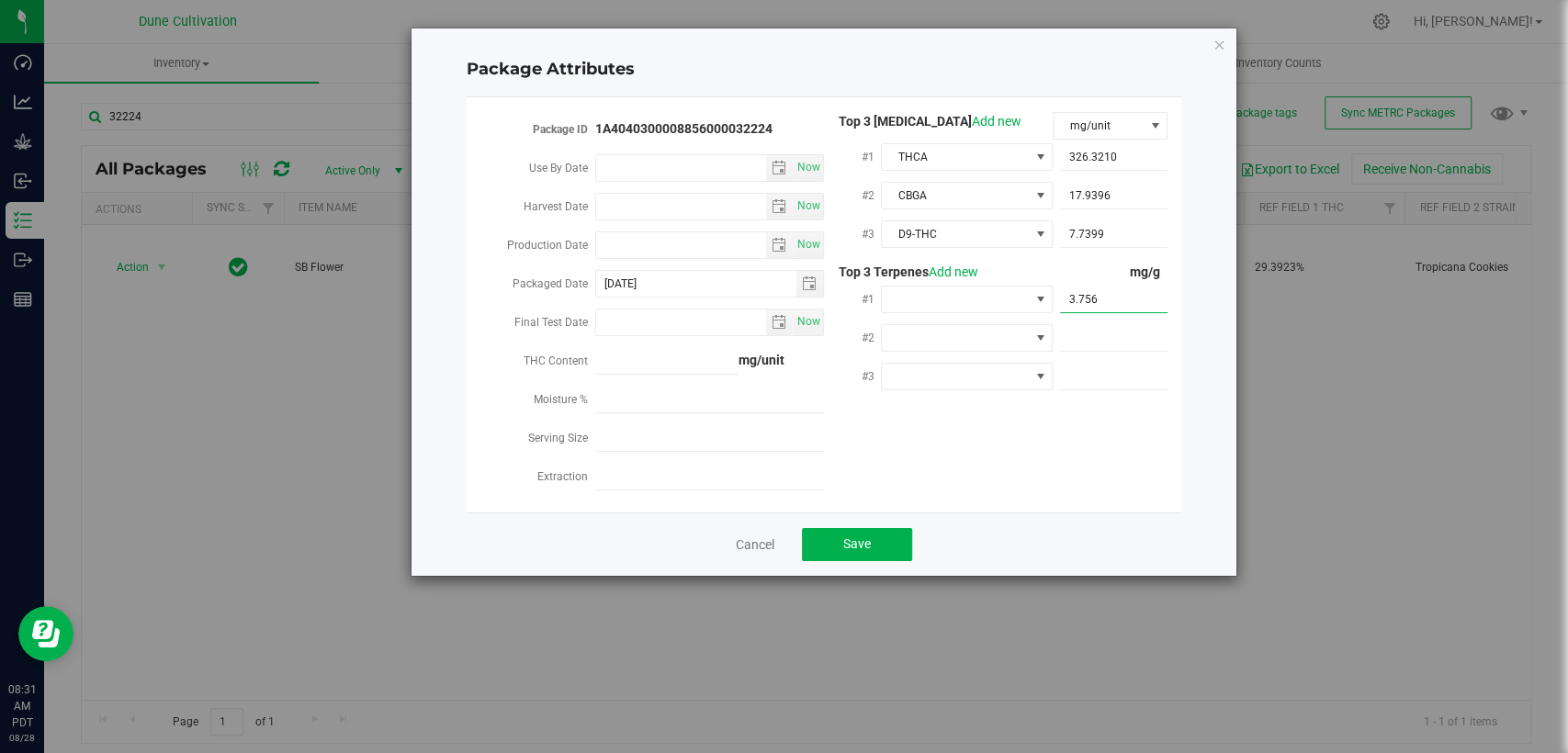
type input "3.7560"
click at [1077, 334] on span at bounding box center [1114, 339] width 108 height 27
paste input "2.67"
type input "2.67"
type input "2.6700"
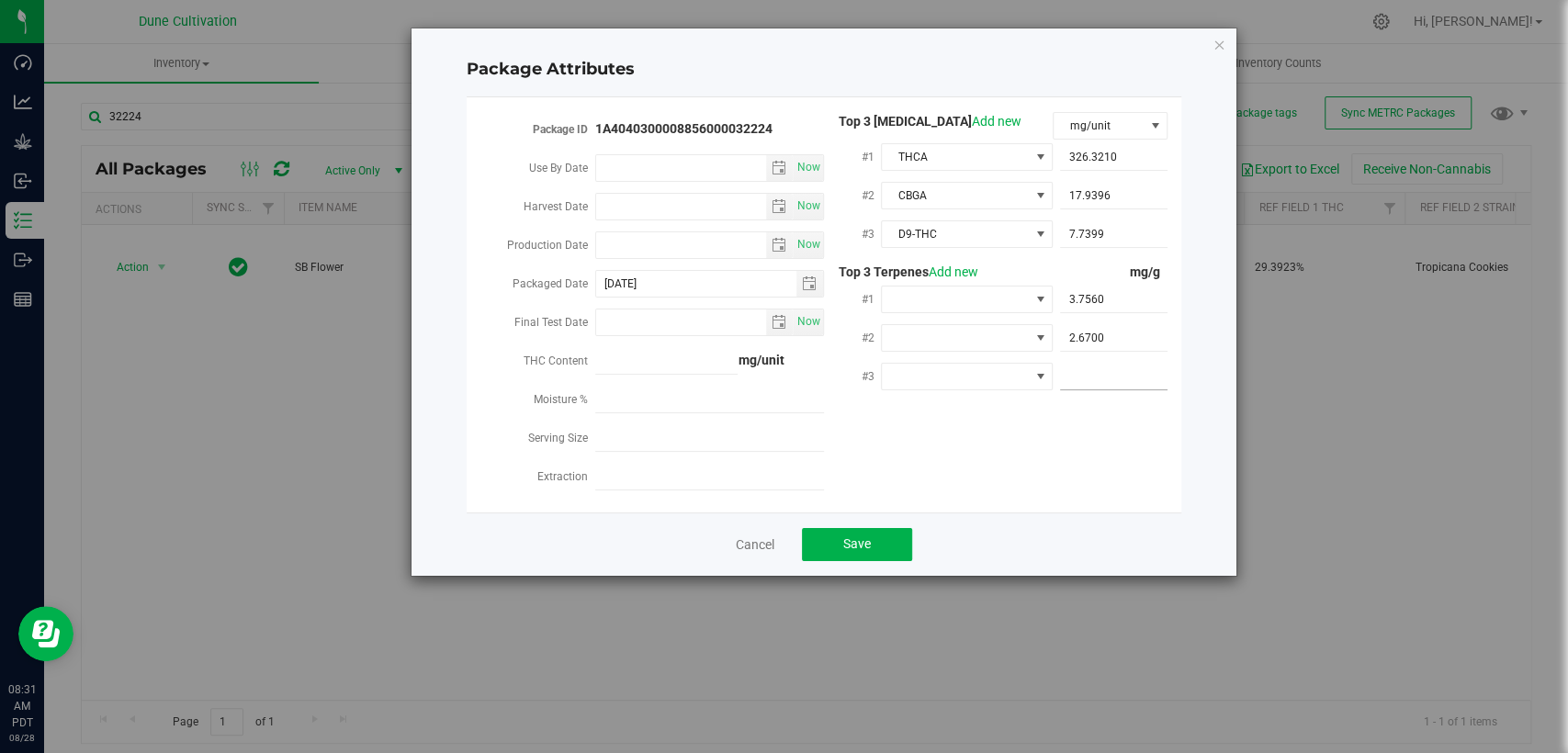
click at [1119, 381] on span at bounding box center [1114, 377] width 108 height 27
paste input "2.052"
type input "2.052"
type input "2.0520"
click at [1006, 464] on div "Package ID 1A4040300008856000032224 Use By Date Now Harvest Date Now Production…" at bounding box center [824, 304] width 687 height 386
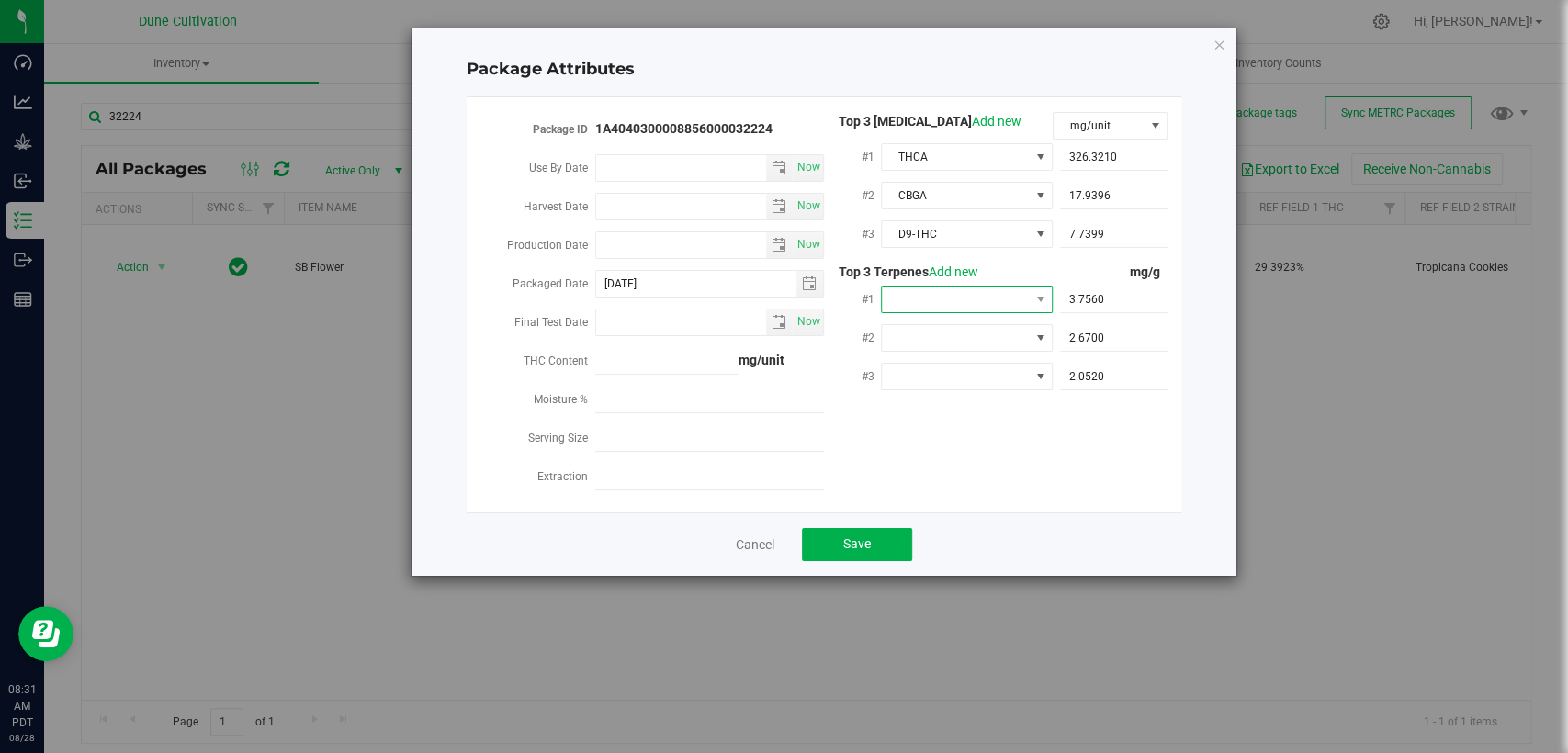
click at [993, 290] on span at bounding box center [955, 299] width 147 height 26
click at [913, 533] on li "Beta- Caryophyllene" at bounding box center [968, 530] width 172 height 31
click at [932, 333] on span at bounding box center [955, 338] width 147 height 26
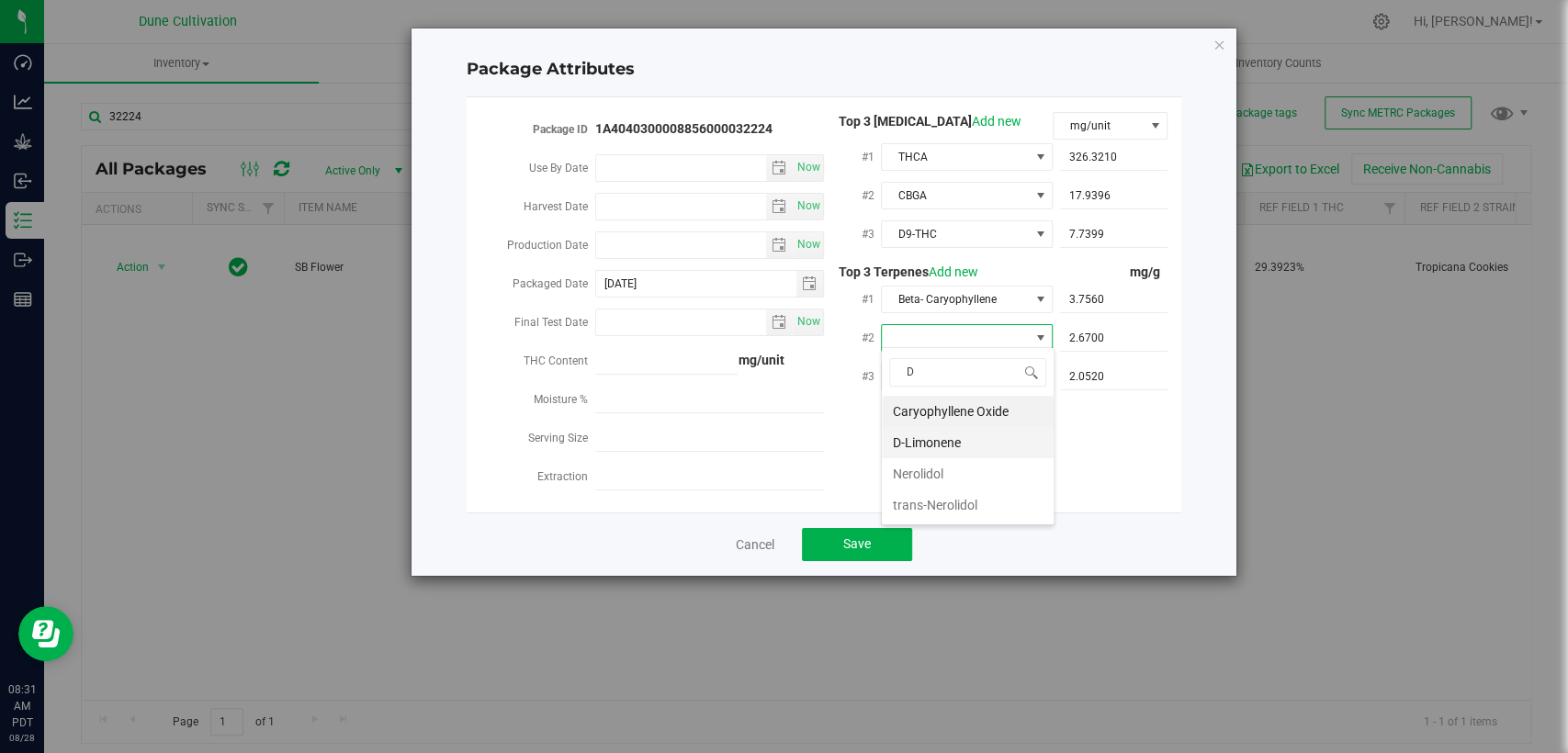
click at [930, 453] on li "D-Limonene" at bounding box center [968, 443] width 172 height 31
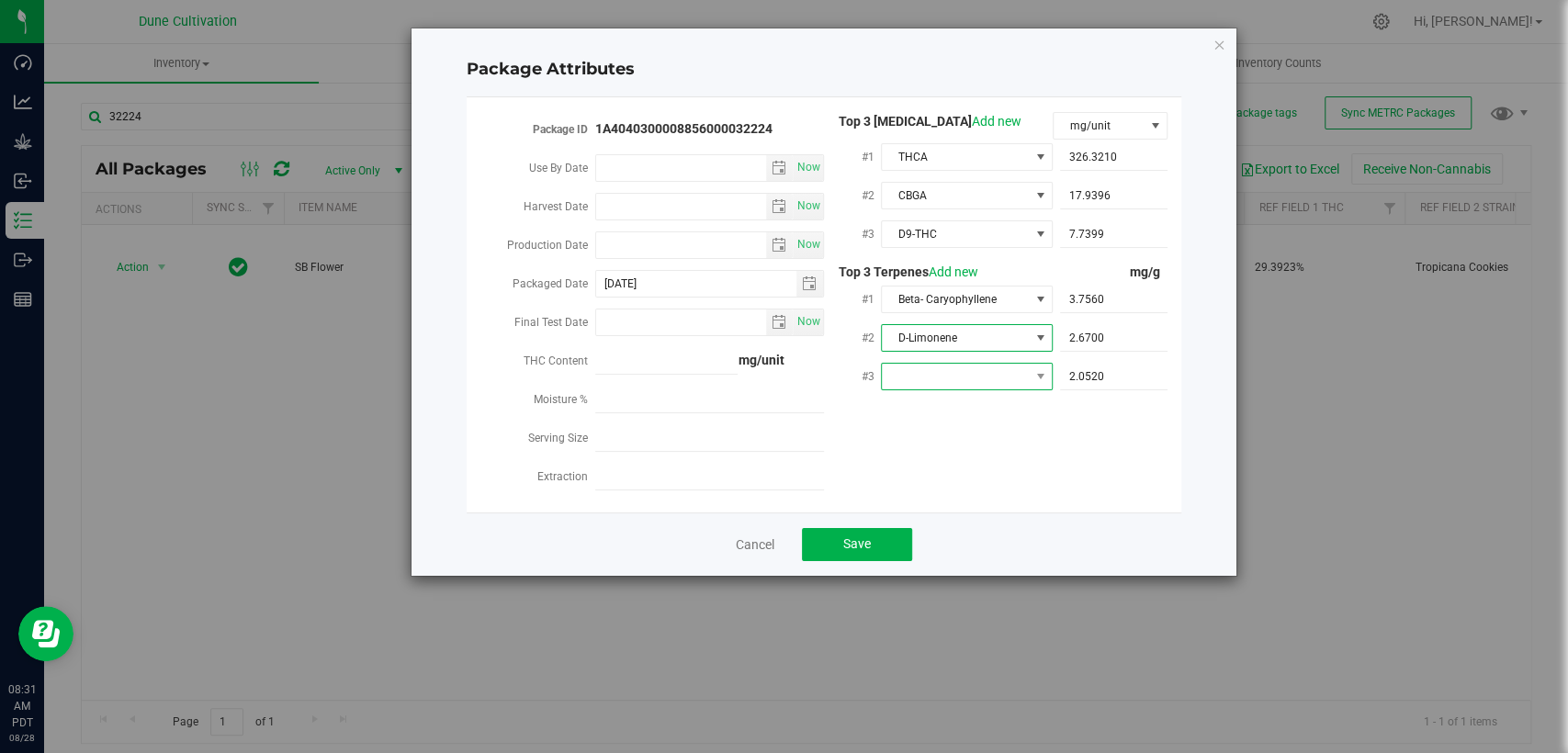
click at [952, 368] on span at bounding box center [955, 376] width 147 height 26
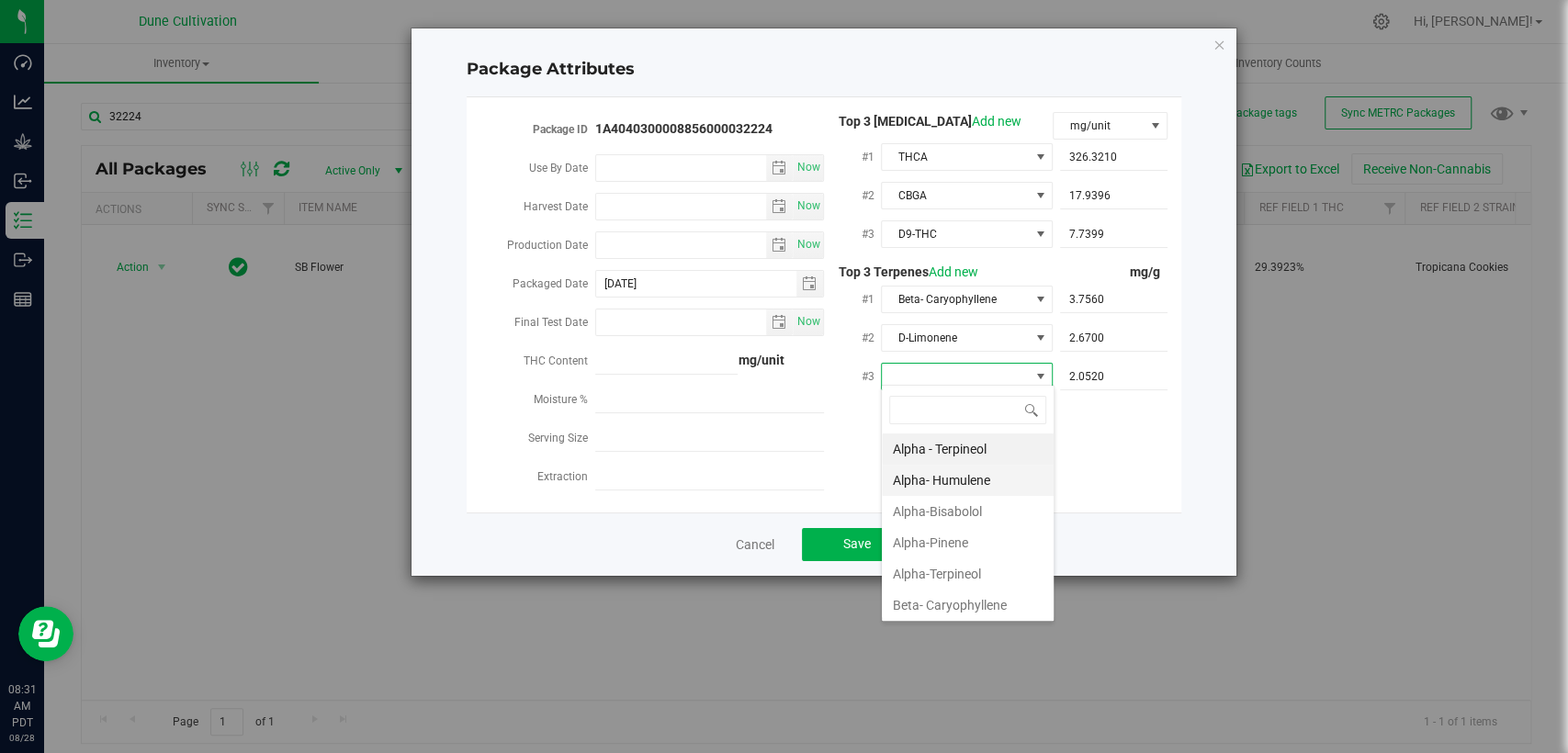
scroll to position [102, 0]
click at [947, 525] on li "Beta-Myrcene" at bounding box center [968, 534] width 172 height 31
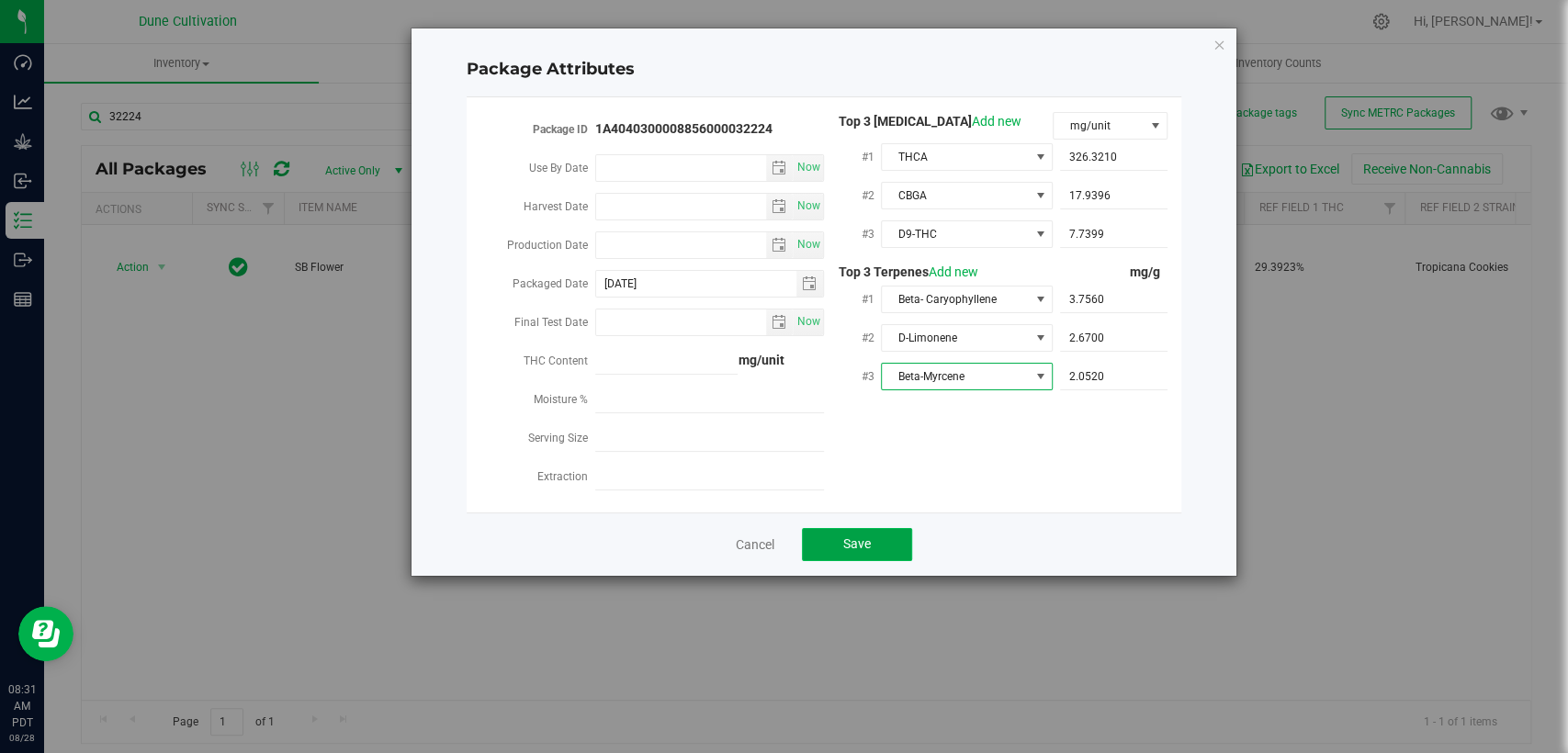
click at [865, 538] on span "Save" at bounding box center [857, 543] width 28 height 14
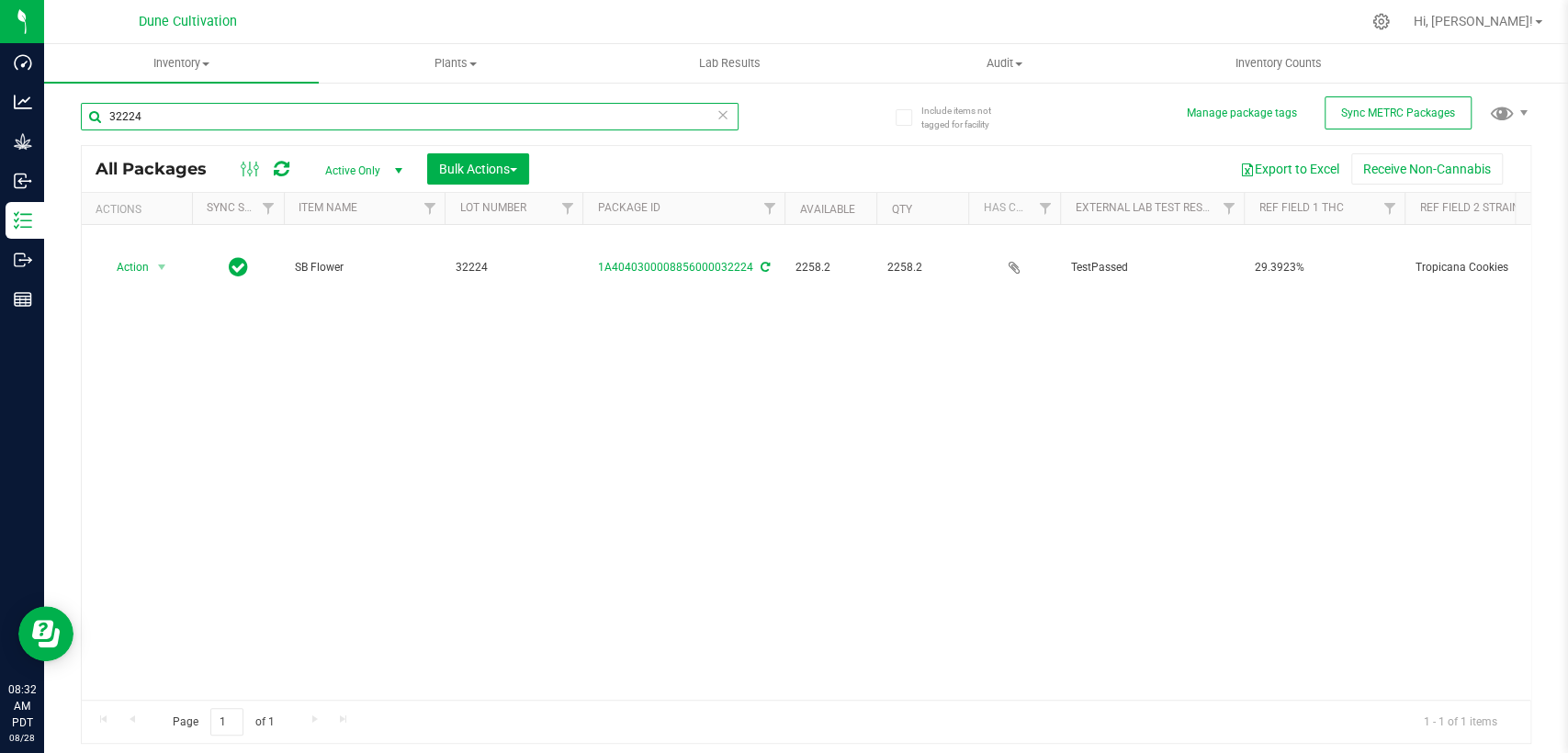
click at [184, 111] on input "32224" at bounding box center [409, 116] width 658 height 28
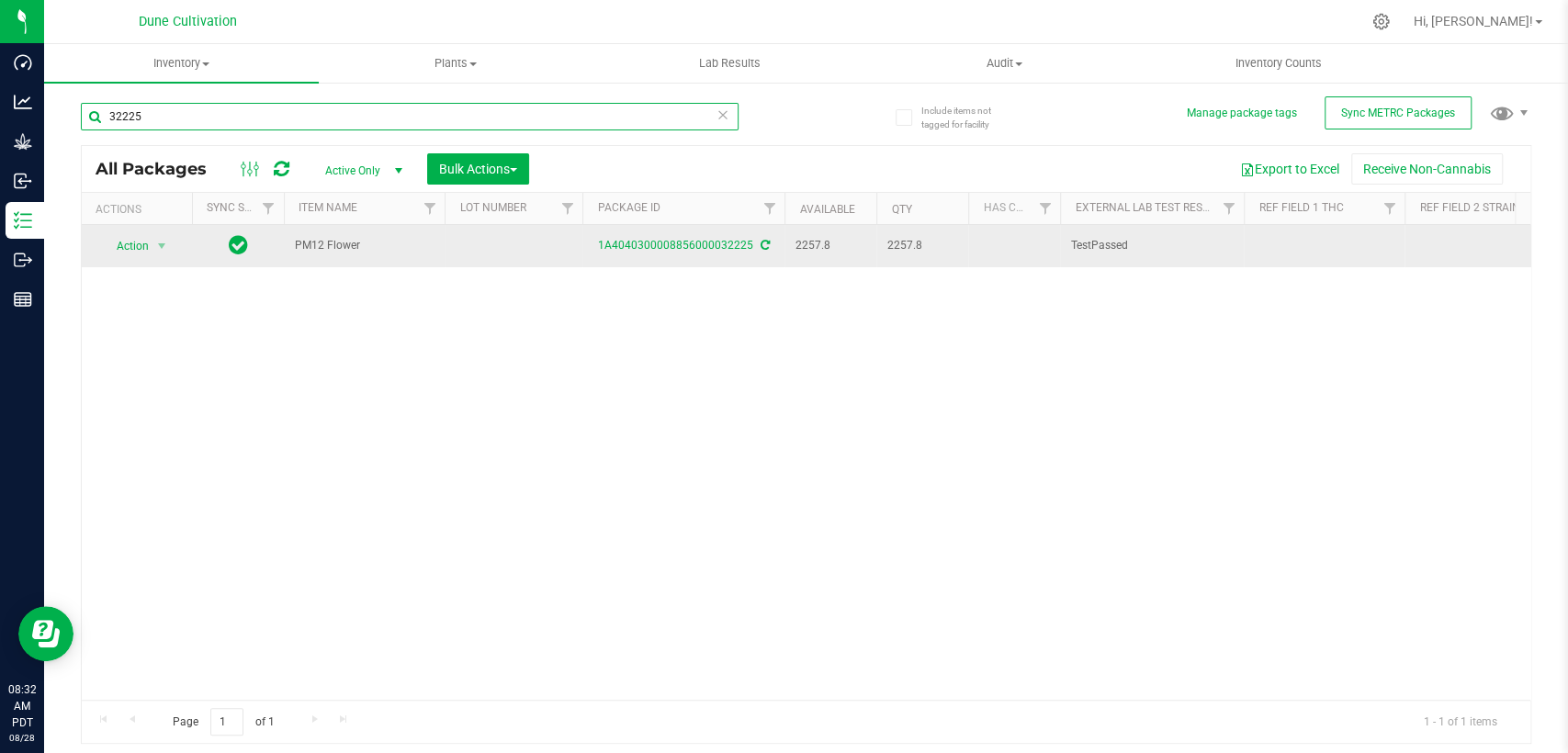
type input "32225"
click at [475, 256] on td at bounding box center [513, 246] width 137 height 42
type input "32225"
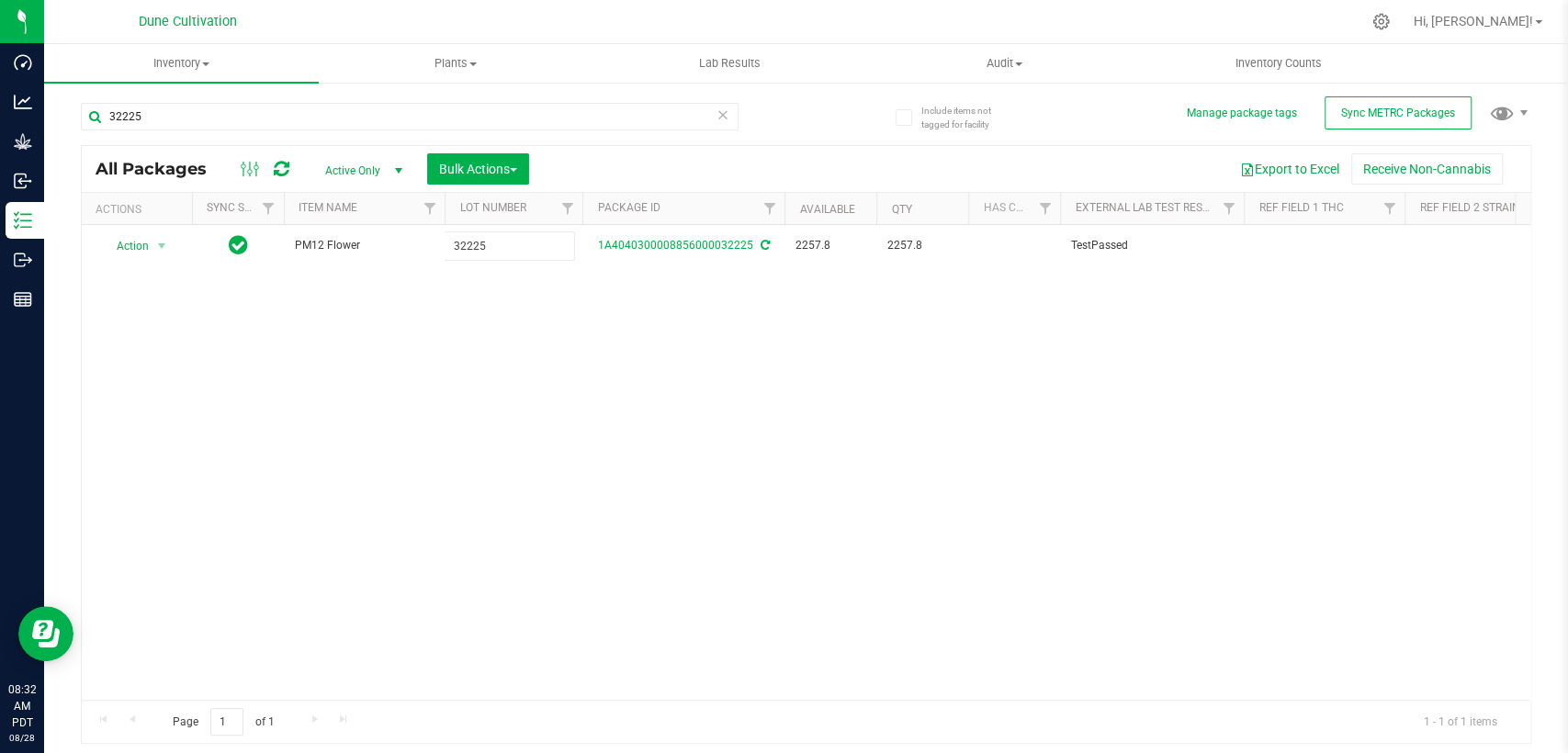
click at [574, 354] on div "All Packages Active Only Active Only Lab Samples Locked All External Internal B…" at bounding box center [806, 445] width 1451 height 600
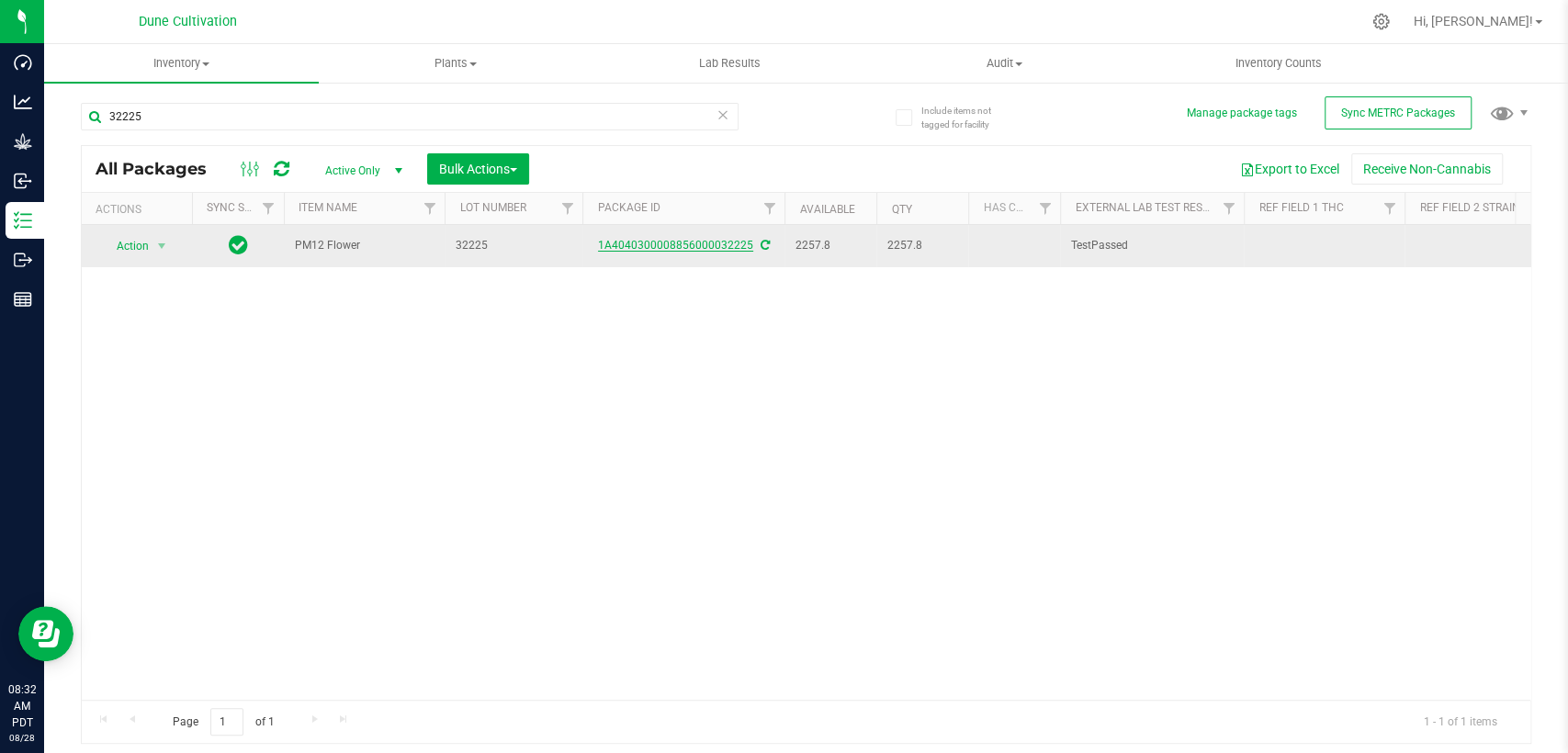
click at [673, 243] on link "1A4040300008856000032225" at bounding box center [676, 244] width 156 height 12
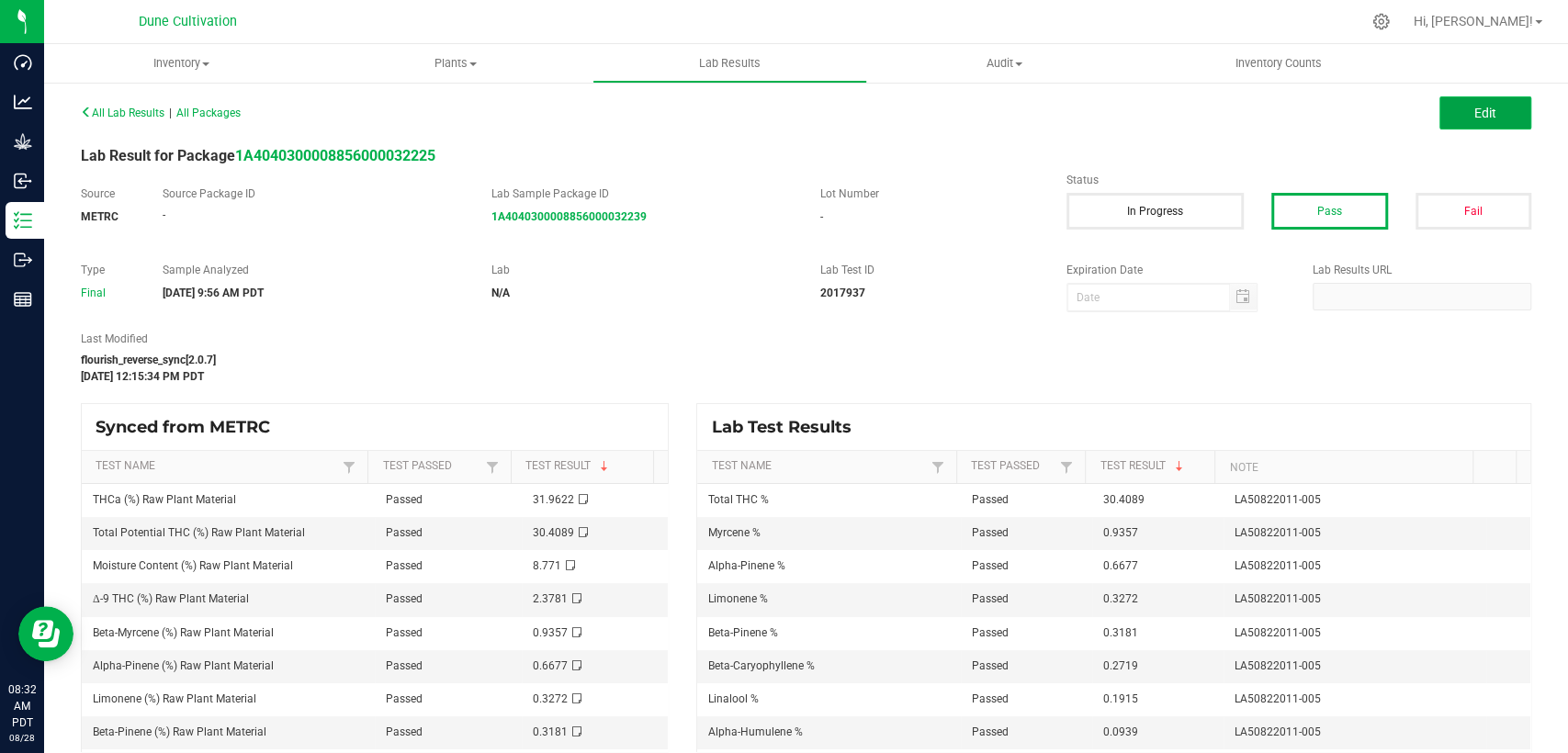
click at [1487, 110] on button "Edit" at bounding box center [1485, 113] width 92 height 33
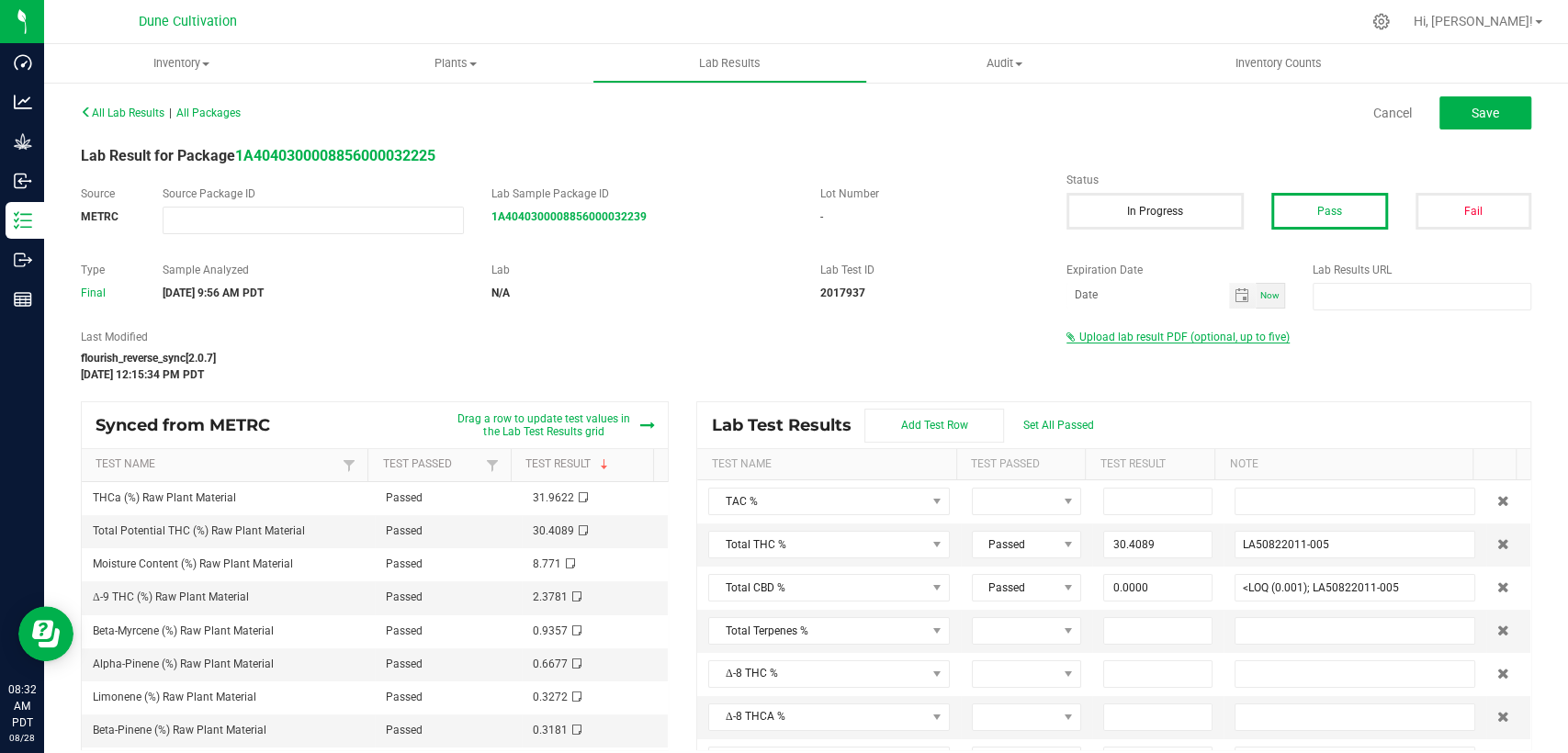
click at [1200, 336] on span "Upload lab result PDF (optional, up to five)" at bounding box center [1184, 337] width 210 height 12
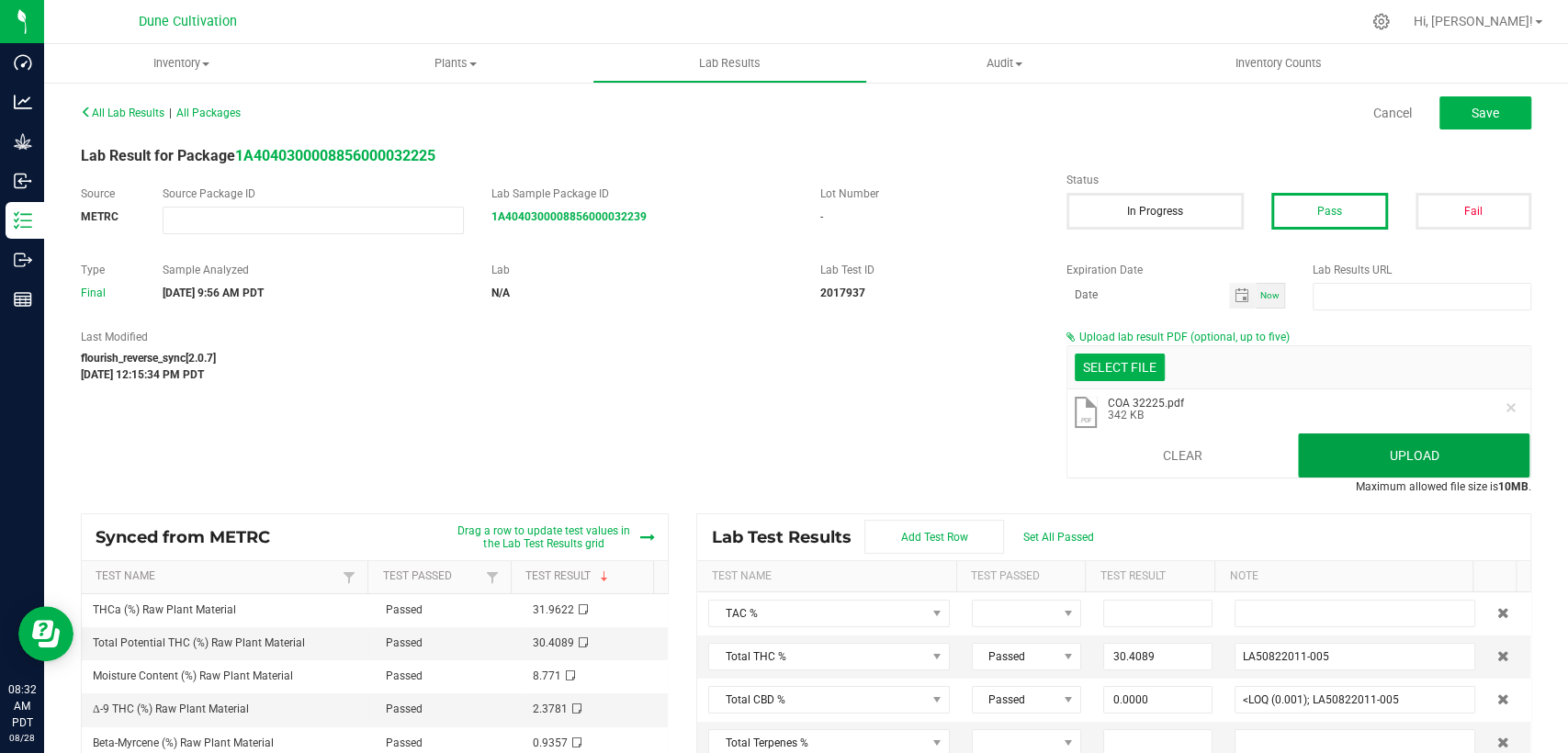
click at [1416, 457] on button "Upload" at bounding box center [1413, 455] width 232 height 44
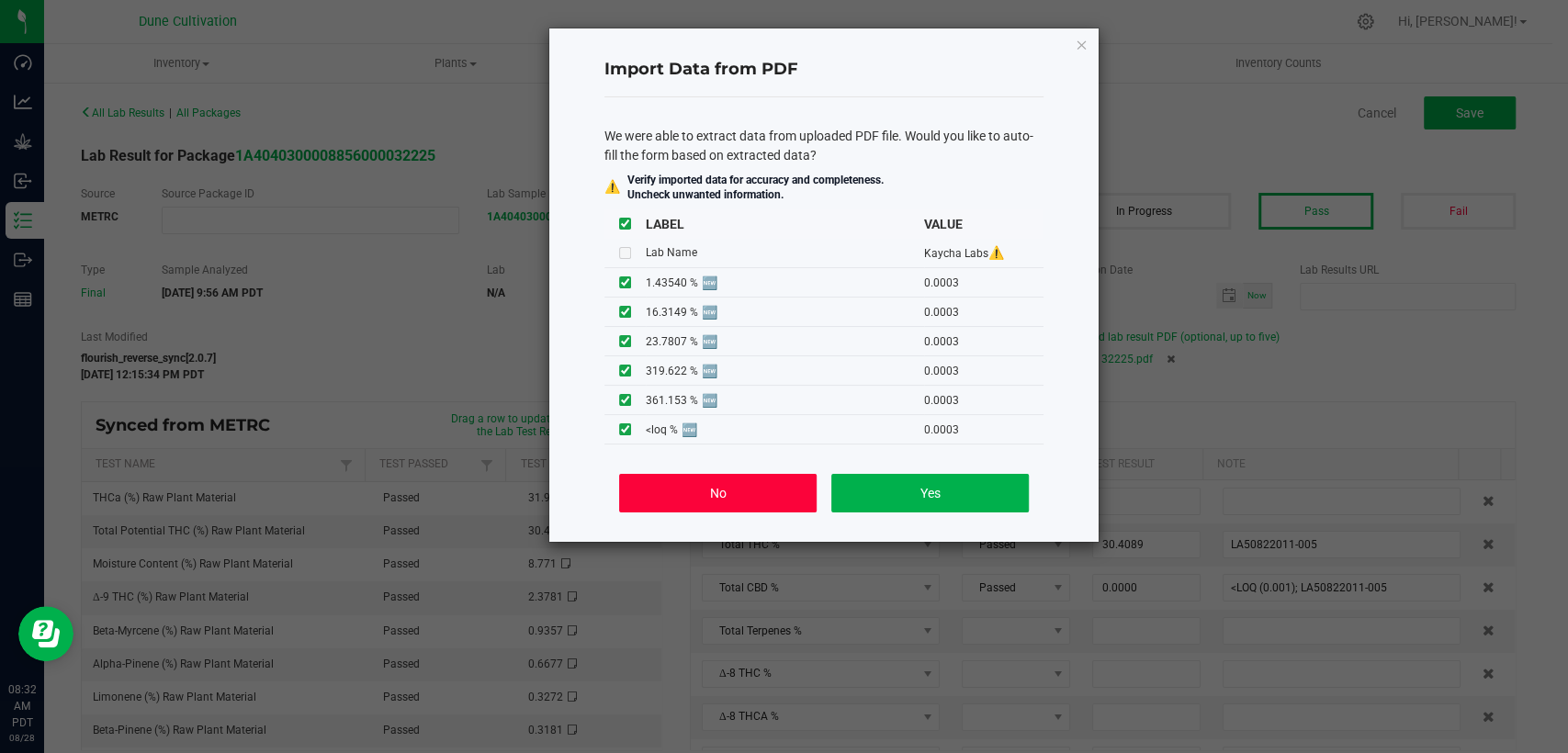
click at [677, 497] on button "No" at bounding box center [718, 493] width 198 height 38
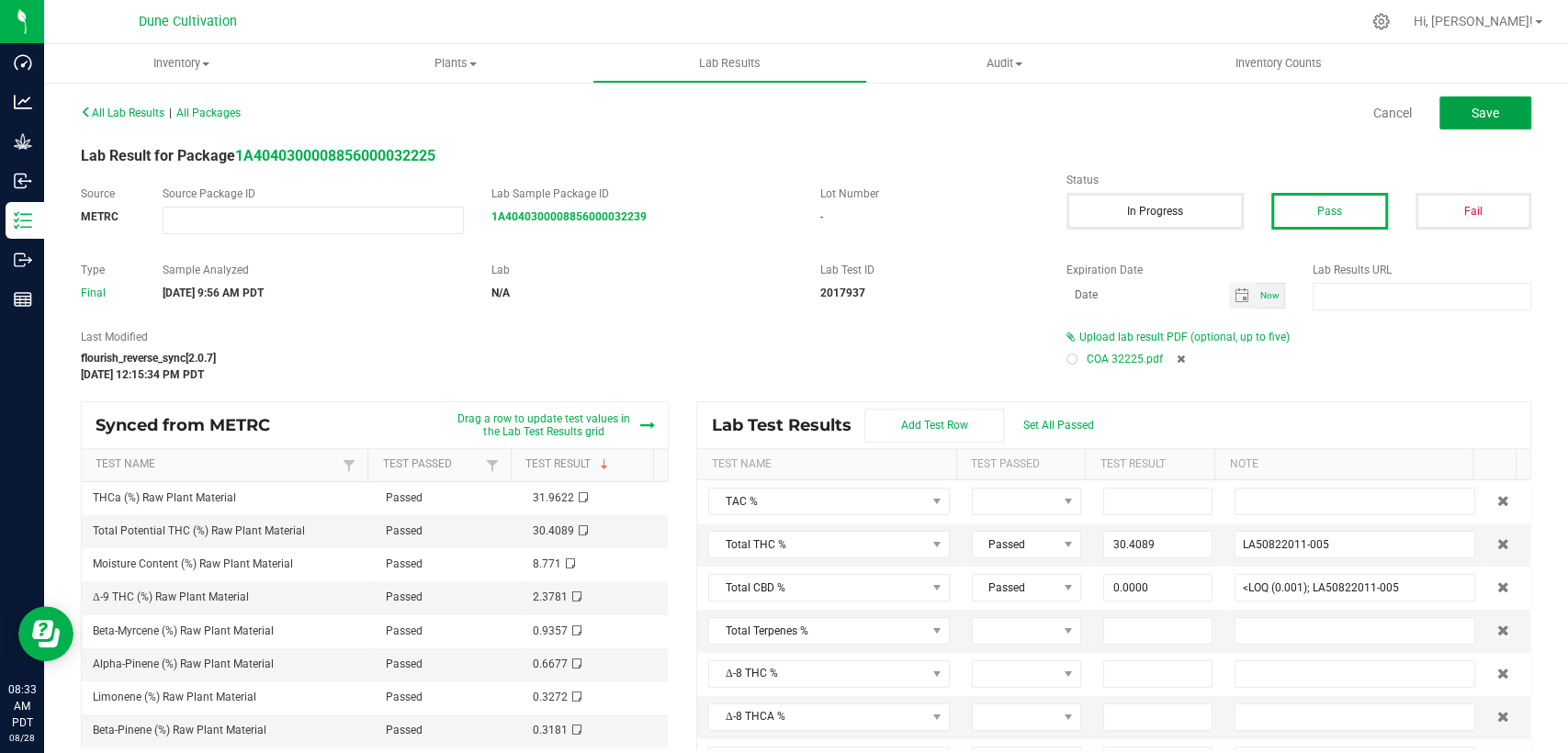
click at [1499, 111] on button "Save" at bounding box center [1485, 113] width 92 height 33
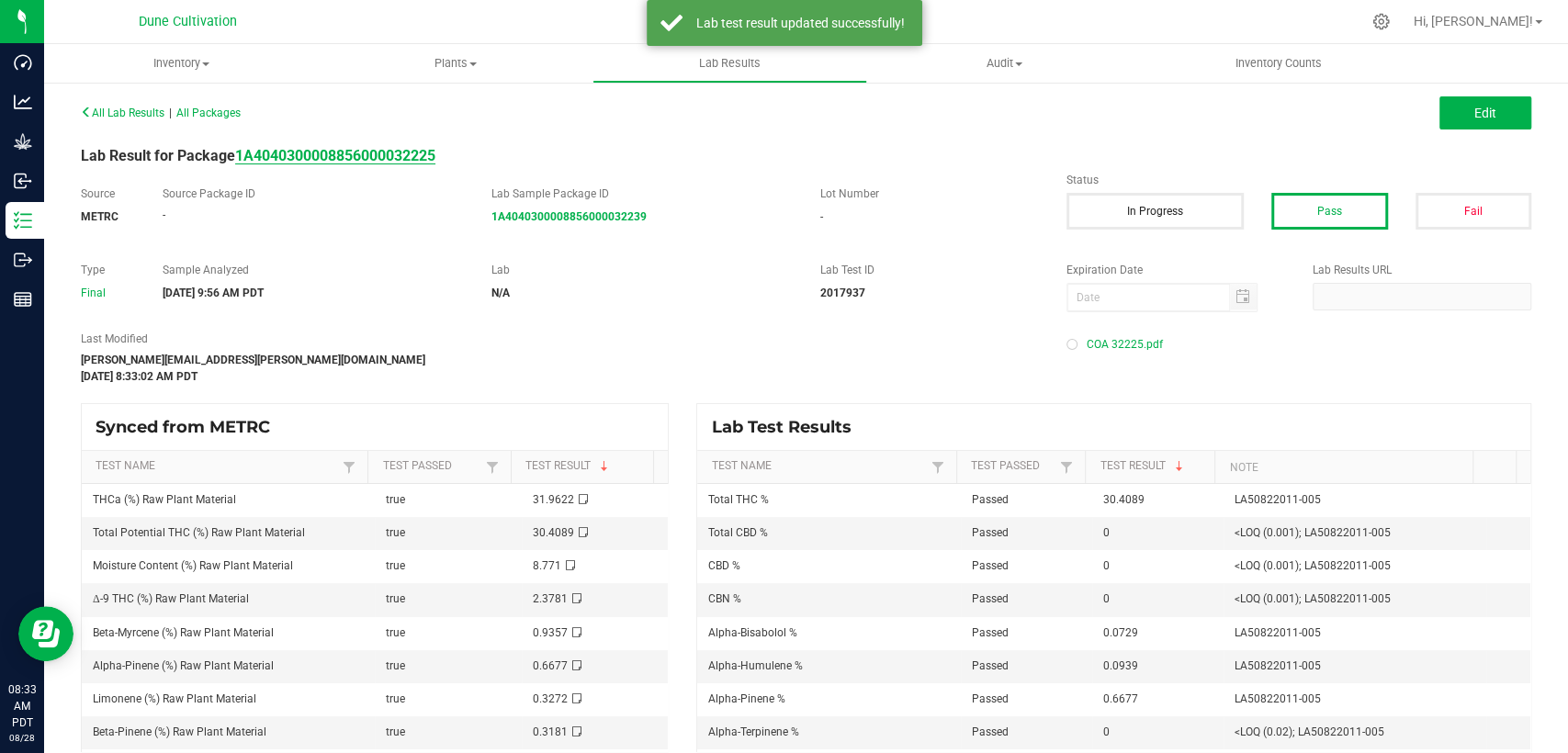
click at [383, 149] on strong "1A4040300008856000032225" at bounding box center [335, 156] width 200 height 17
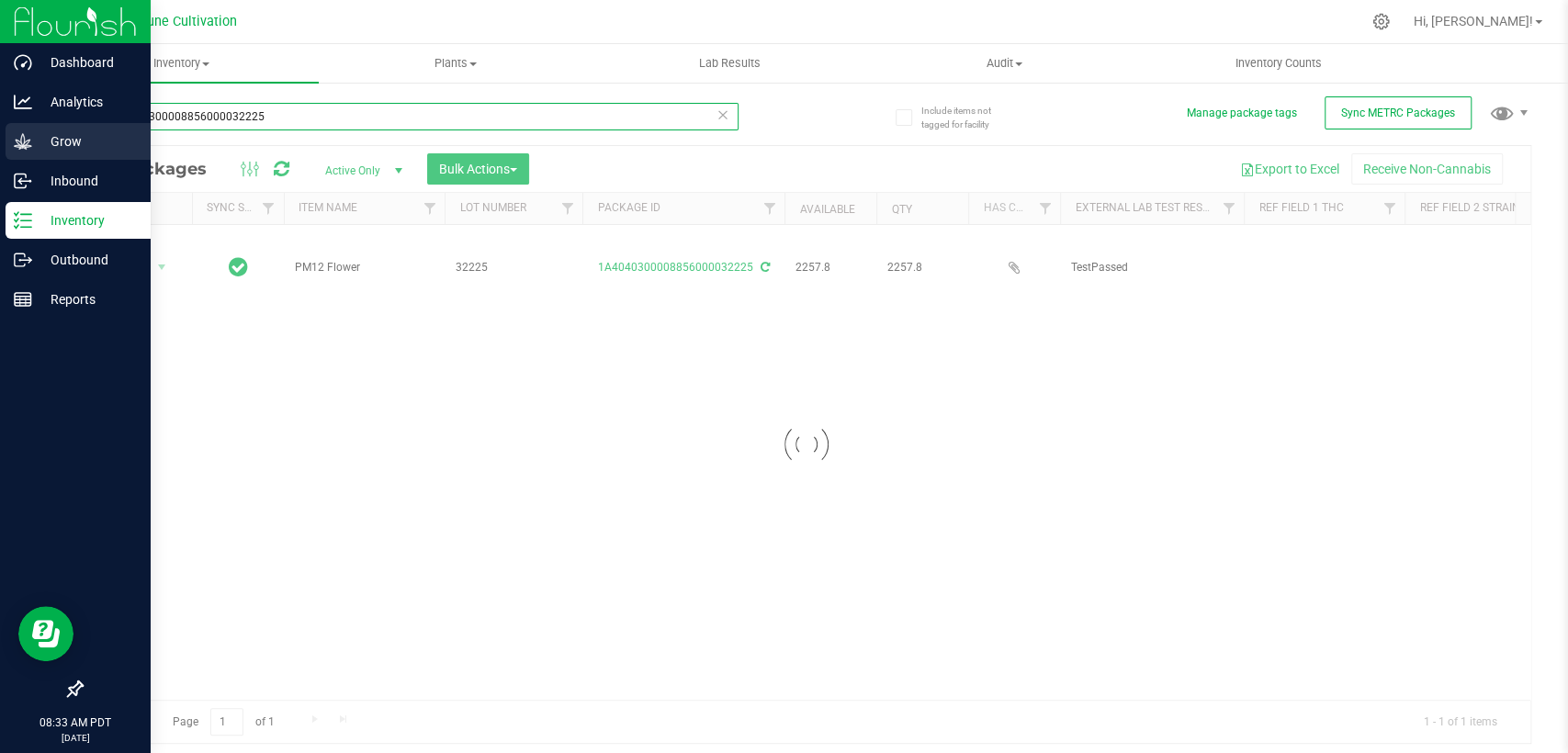
drag, startPoint x: 229, startPoint y: 115, endPoint x: 0, endPoint y: 131, distance: 229.6
click at [0, 130] on div "Dashboard Analytics Grow Inbound Inventory Outbound Reports 08:33 AM PDT [DATE]…" at bounding box center [784, 376] width 1568 height 753
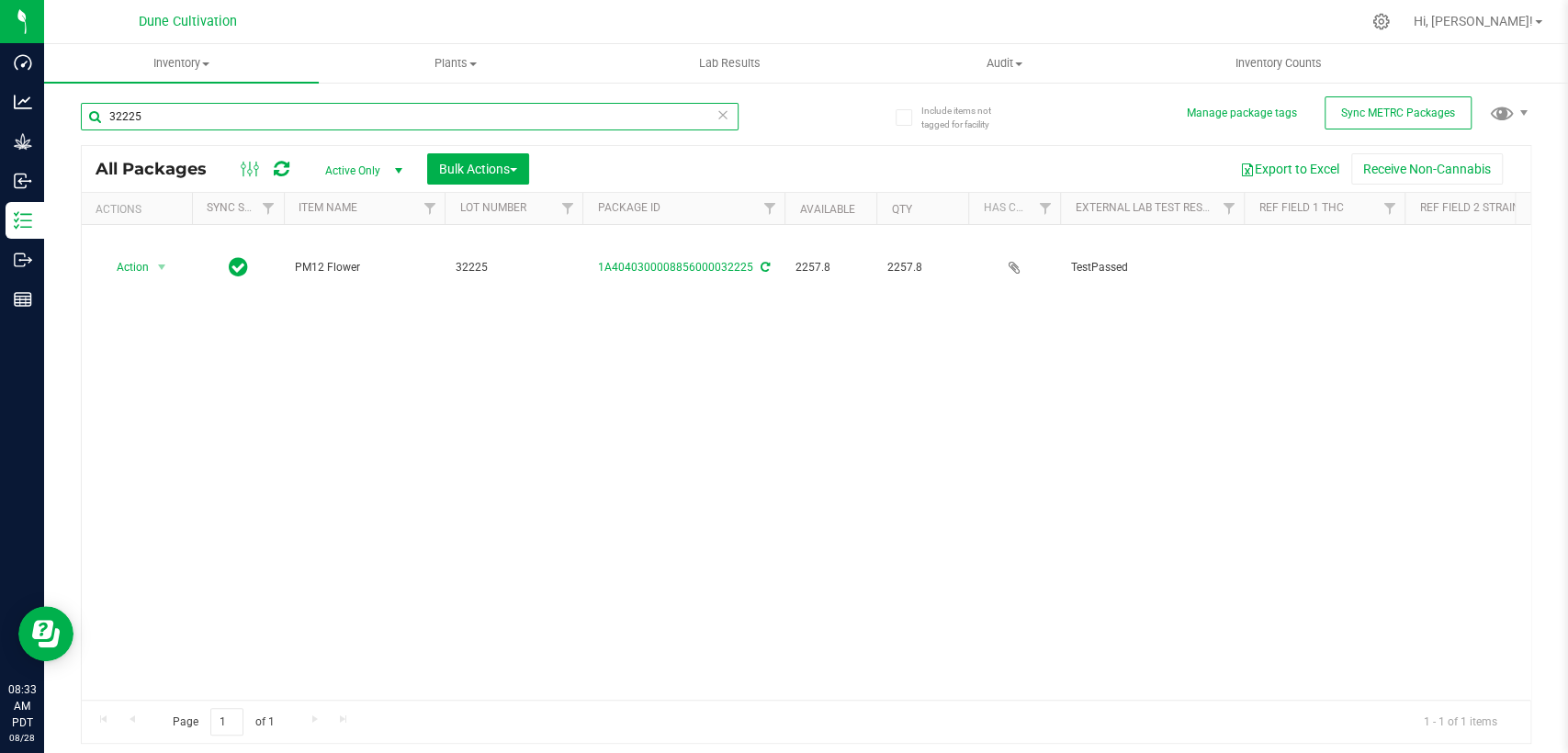
type input "32225"
click at [395, 174] on span "select" at bounding box center [398, 170] width 14 height 14
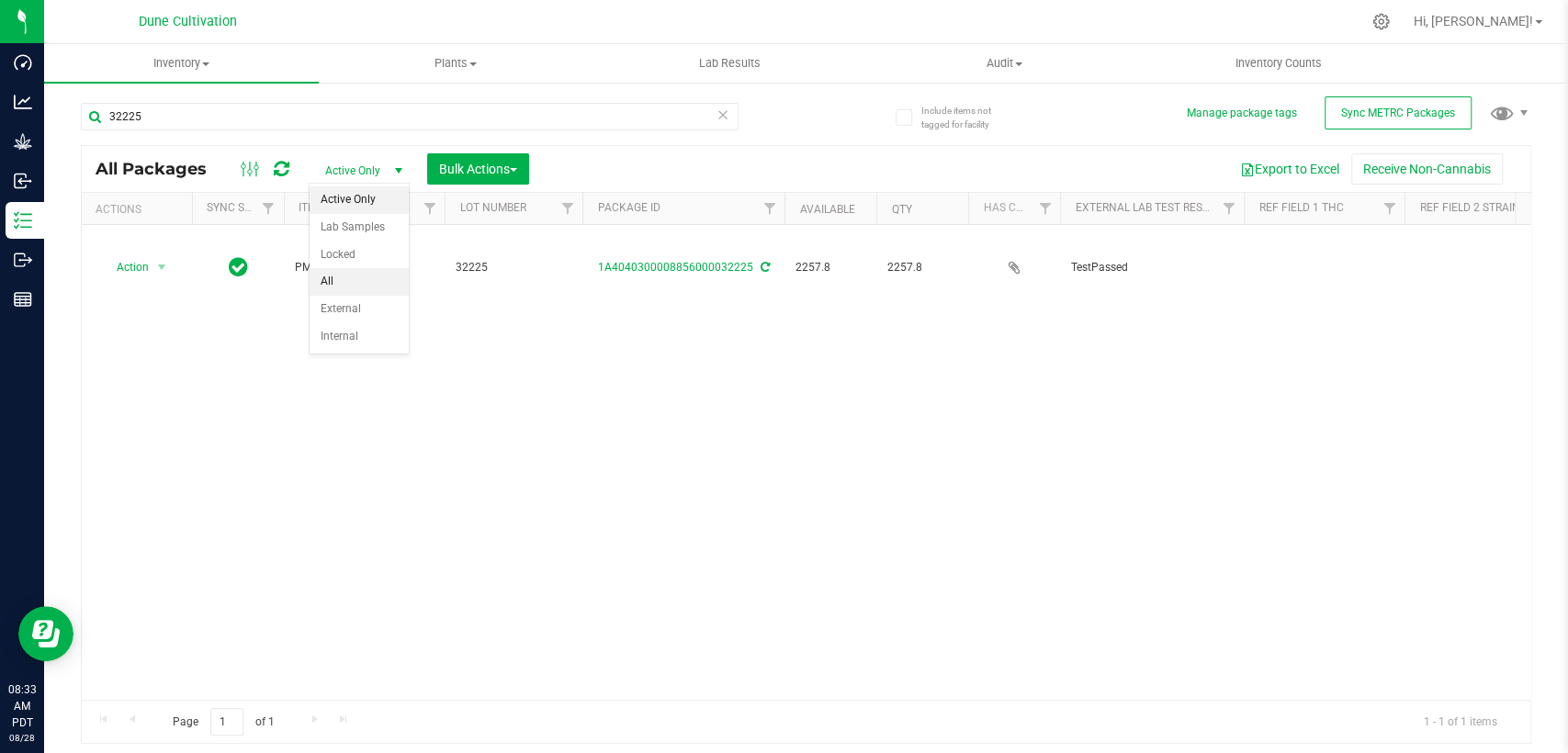
click at [351, 288] on li "All" at bounding box center [359, 282] width 99 height 28
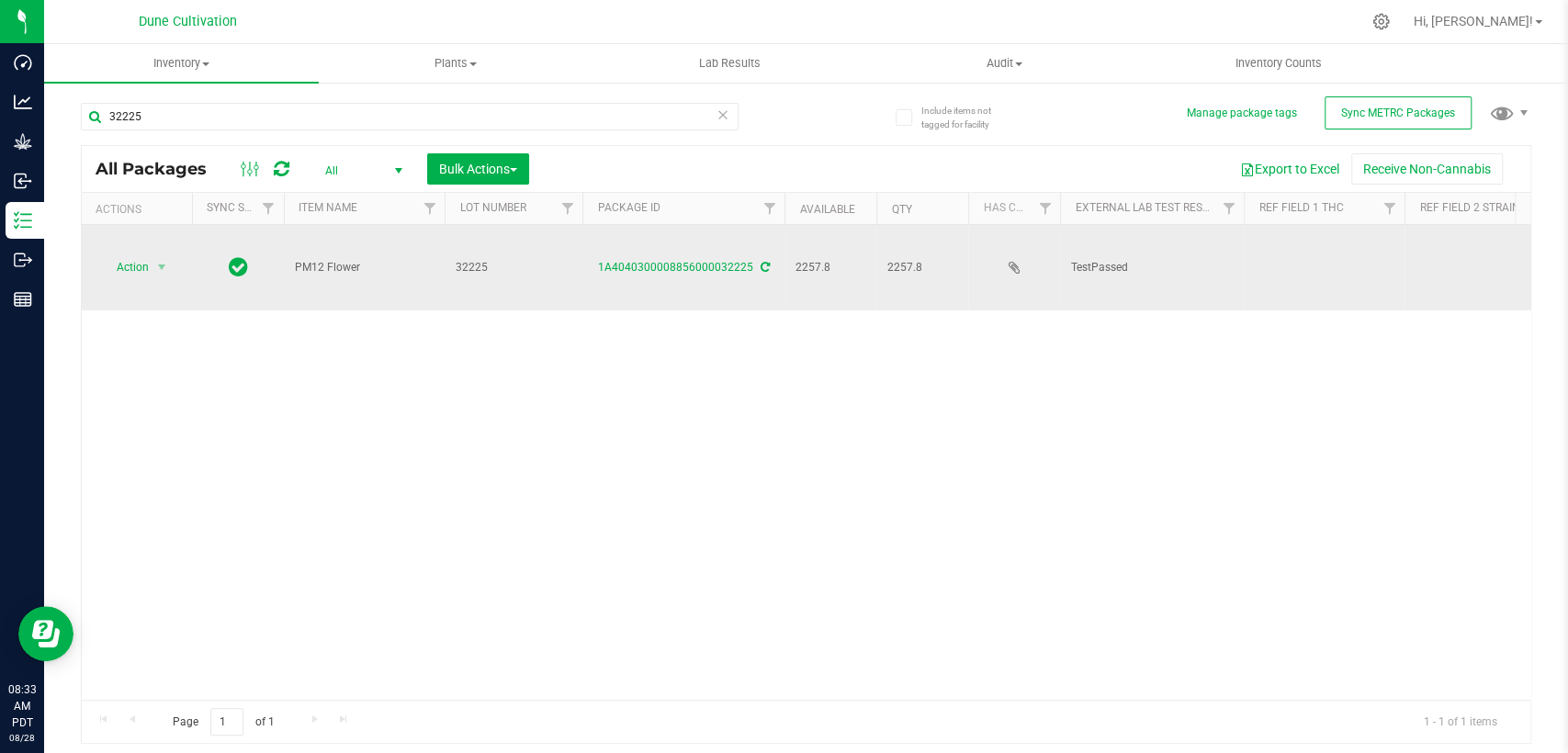
click at [1288, 252] on td at bounding box center [1324, 268] width 160 height 86
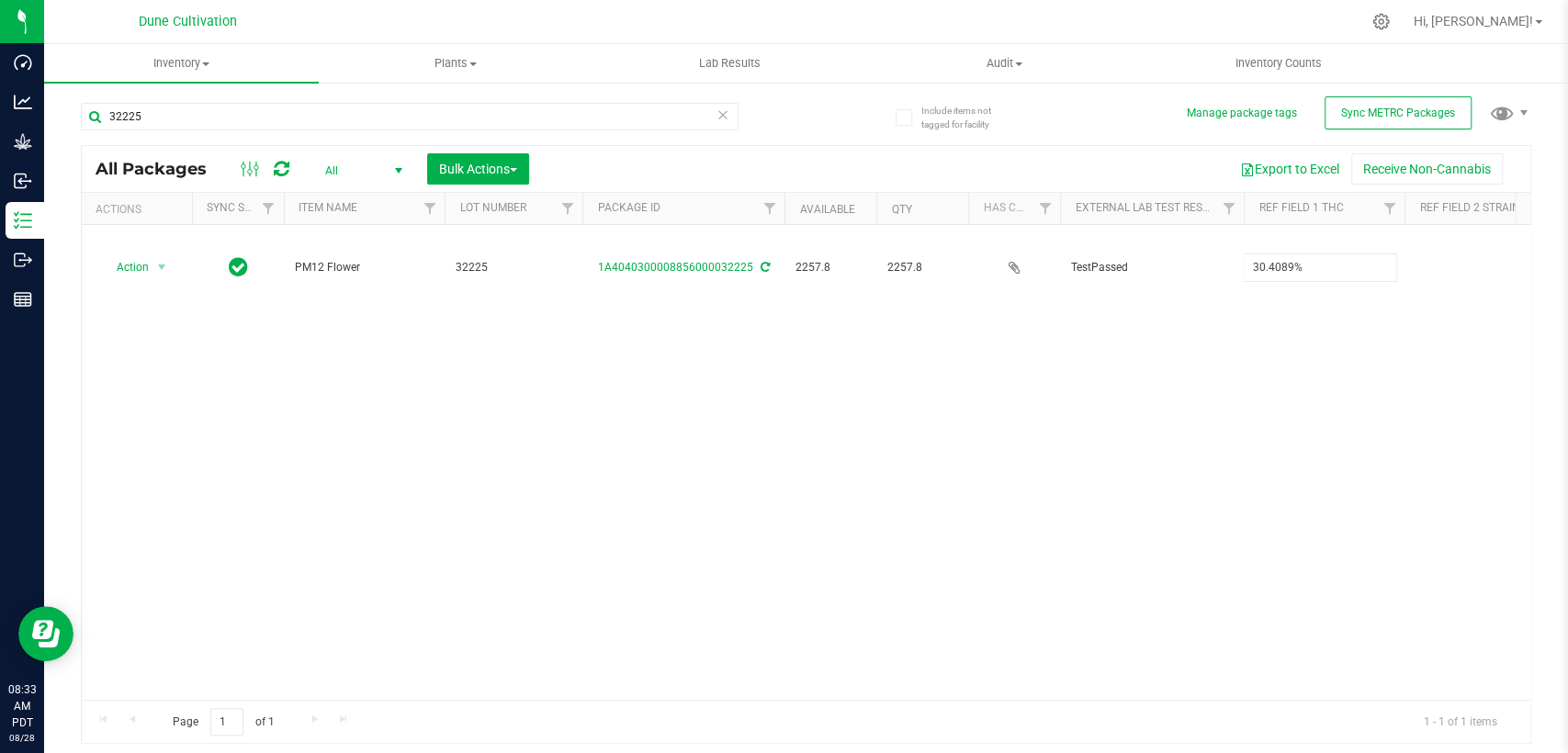
click at [1134, 340] on div "All Packages All Active Only Lab Samples Locked All External Internal Bulk Acti…" at bounding box center [806, 445] width 1451 height 600
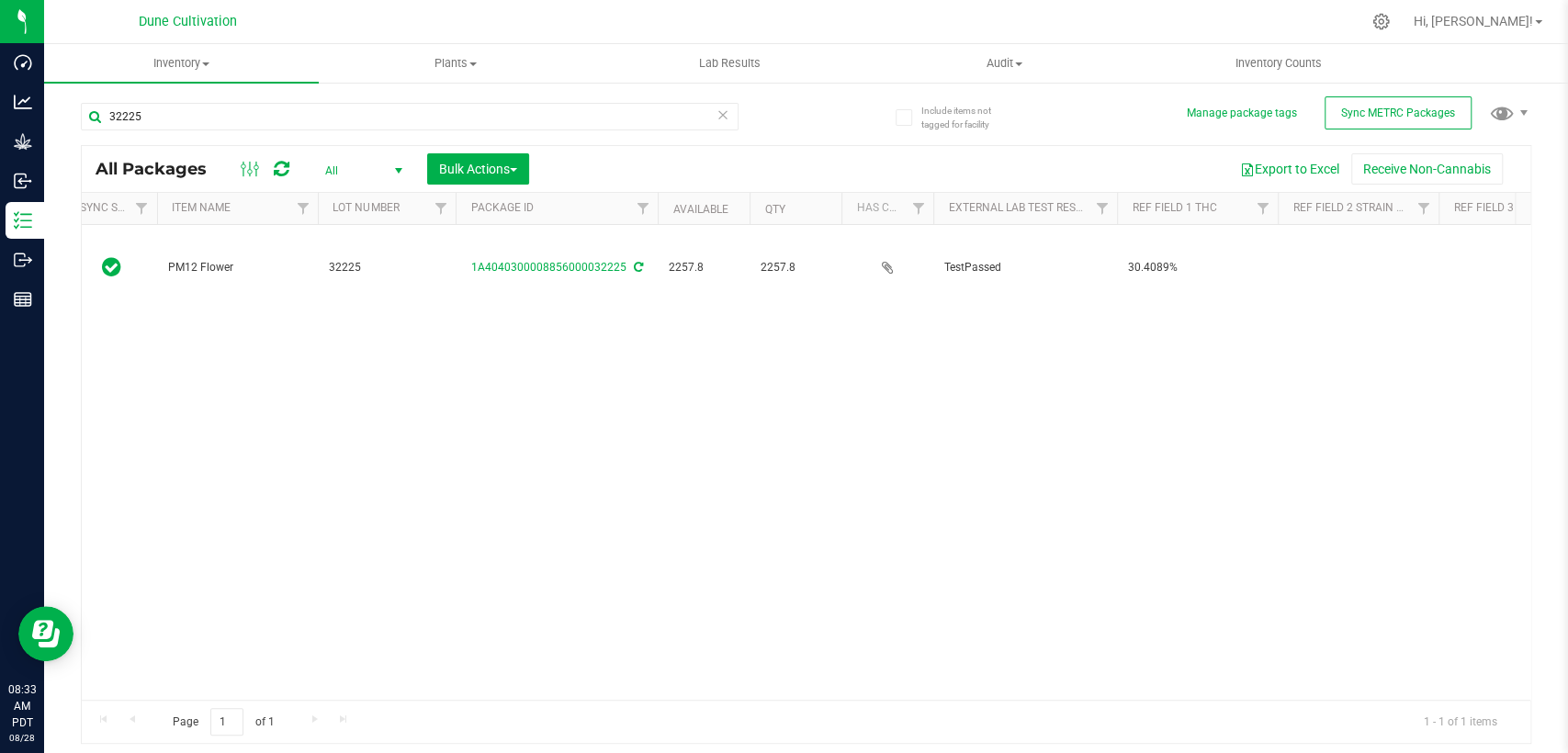
scroll to position [0, 408]
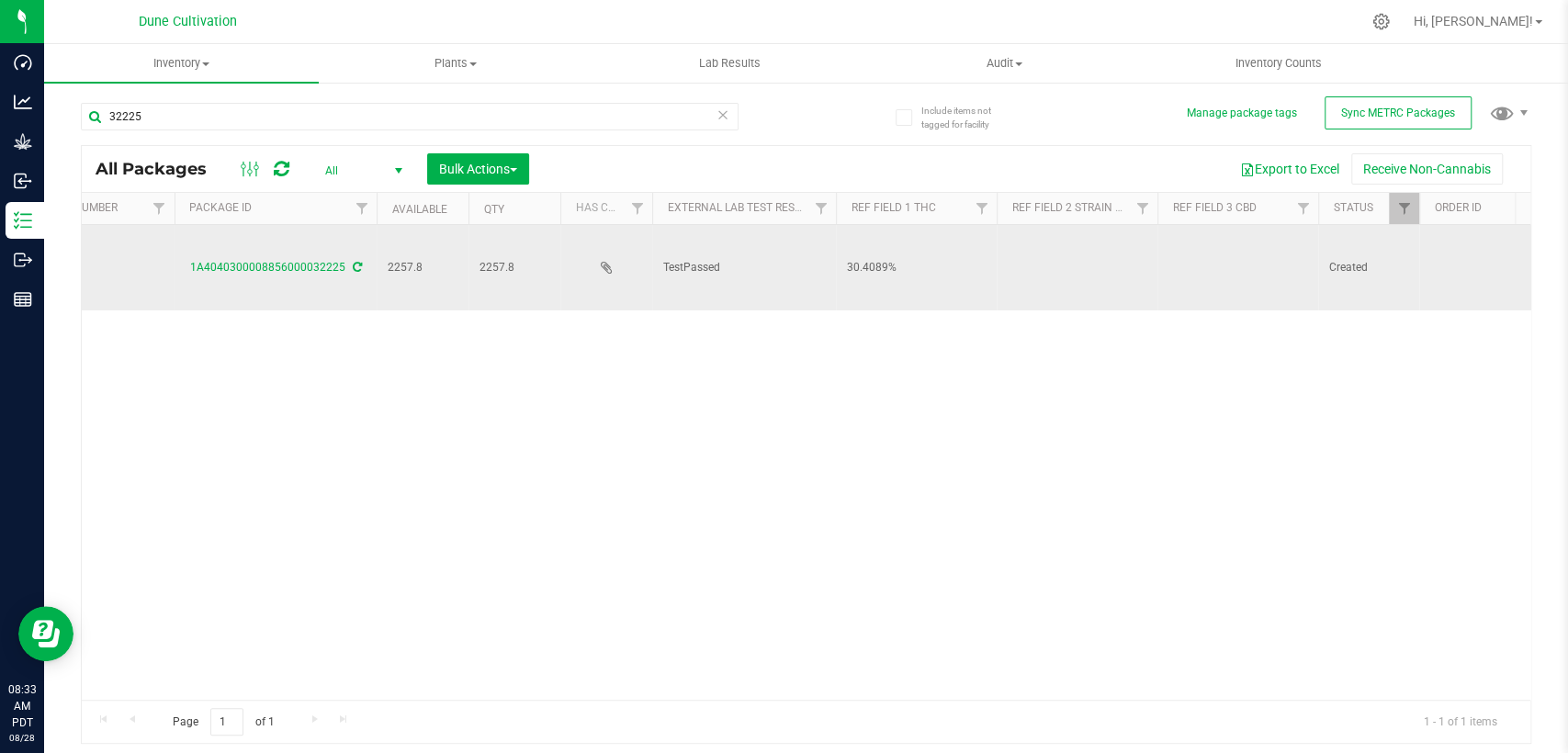
click at [1224, 252] on td at bounding box center [1238, 268] width 160 height 86
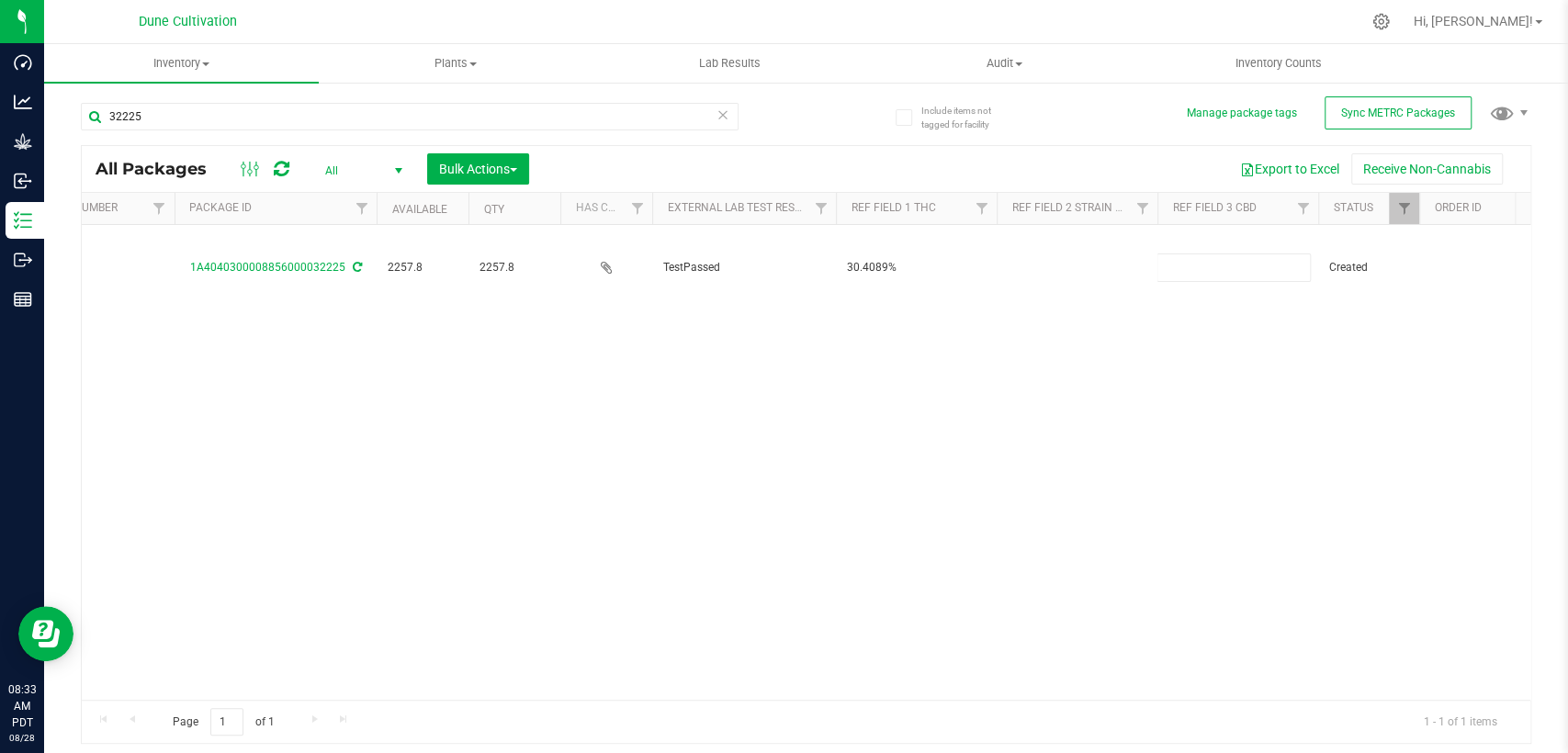
type input "<LOQ"
click at [985, 406] on div "All Packages All Active Only Lab Samples Locked All External Internal Bulk Acti…" at bounding box center [806, 445] width 1451 height 600
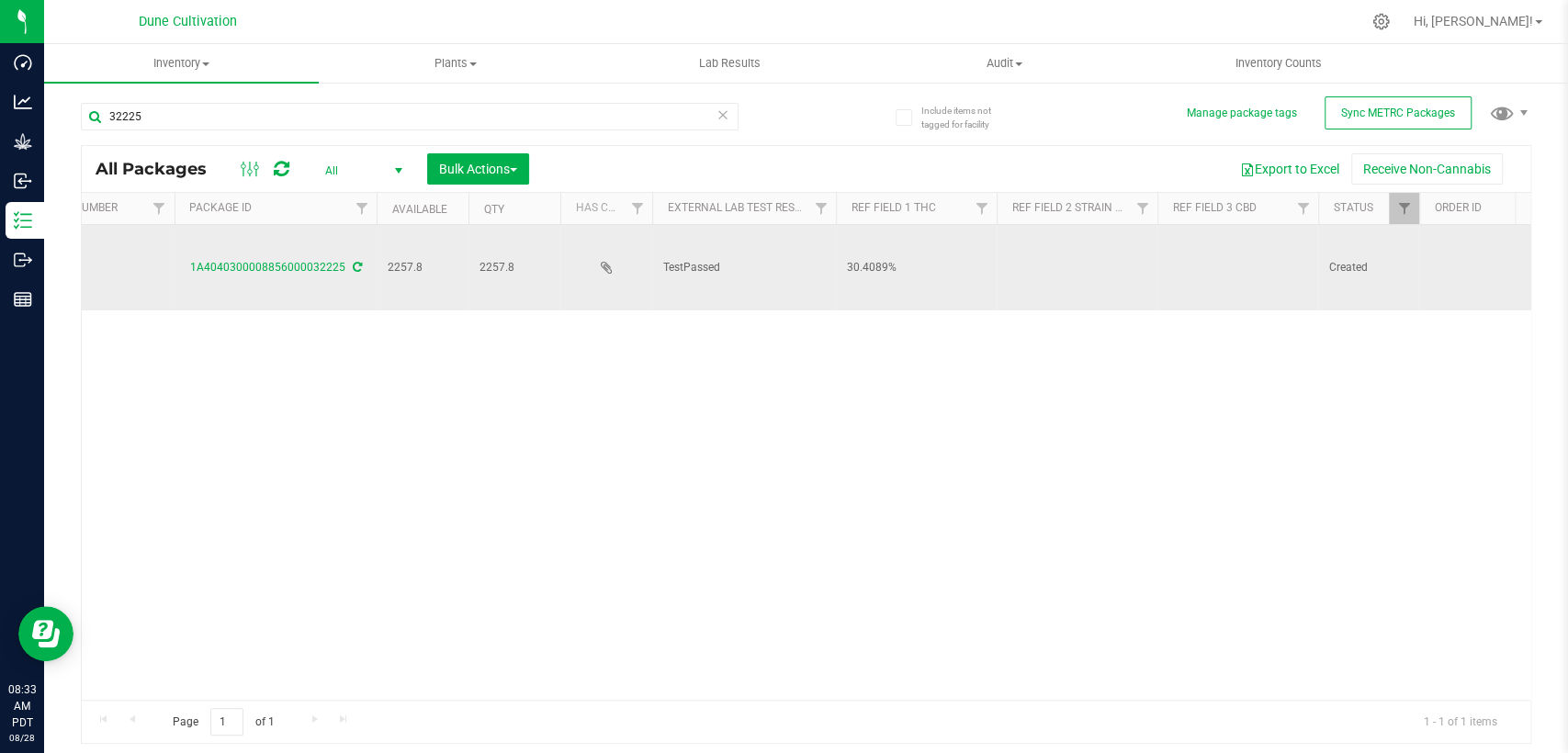
click at [1075, 238] on td at bounding box center [1077, 268] width 160 height 86
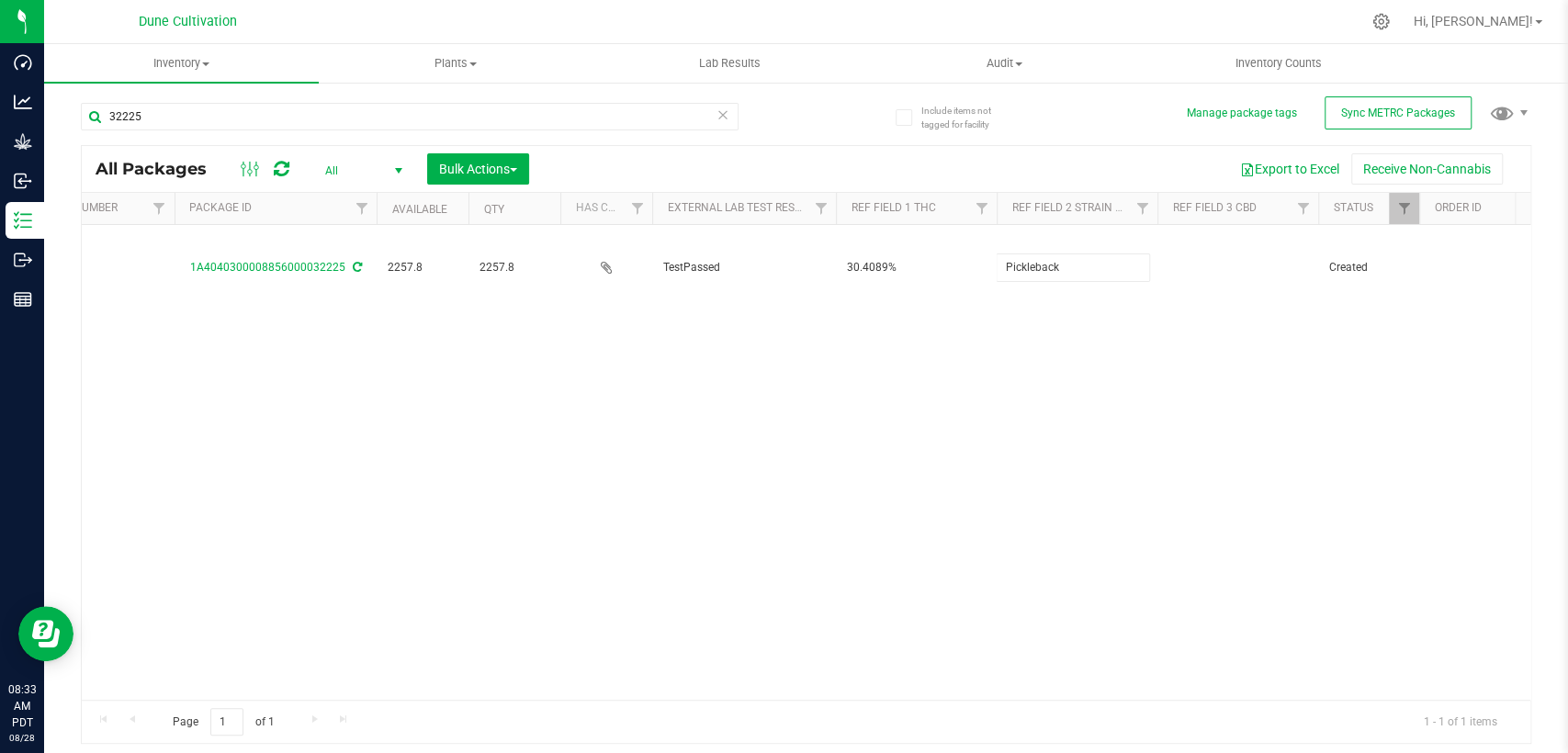
click at [971, 369] on div "All Packages All Active Only Lab Samples Locked All External Internal Bulk Acti…" at bounding box center [806, 445] width 1451 height 600
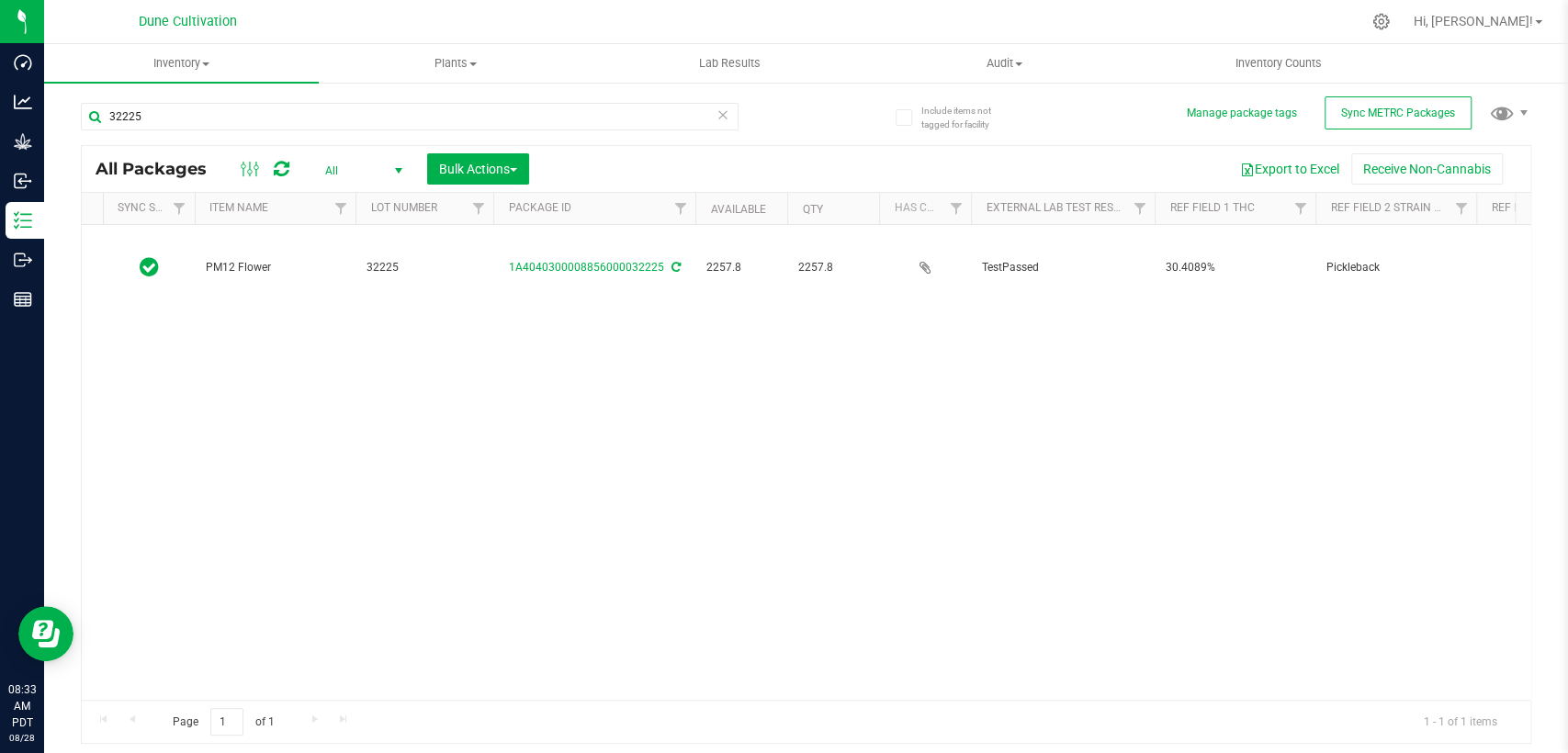
scroll to position [0, 0]
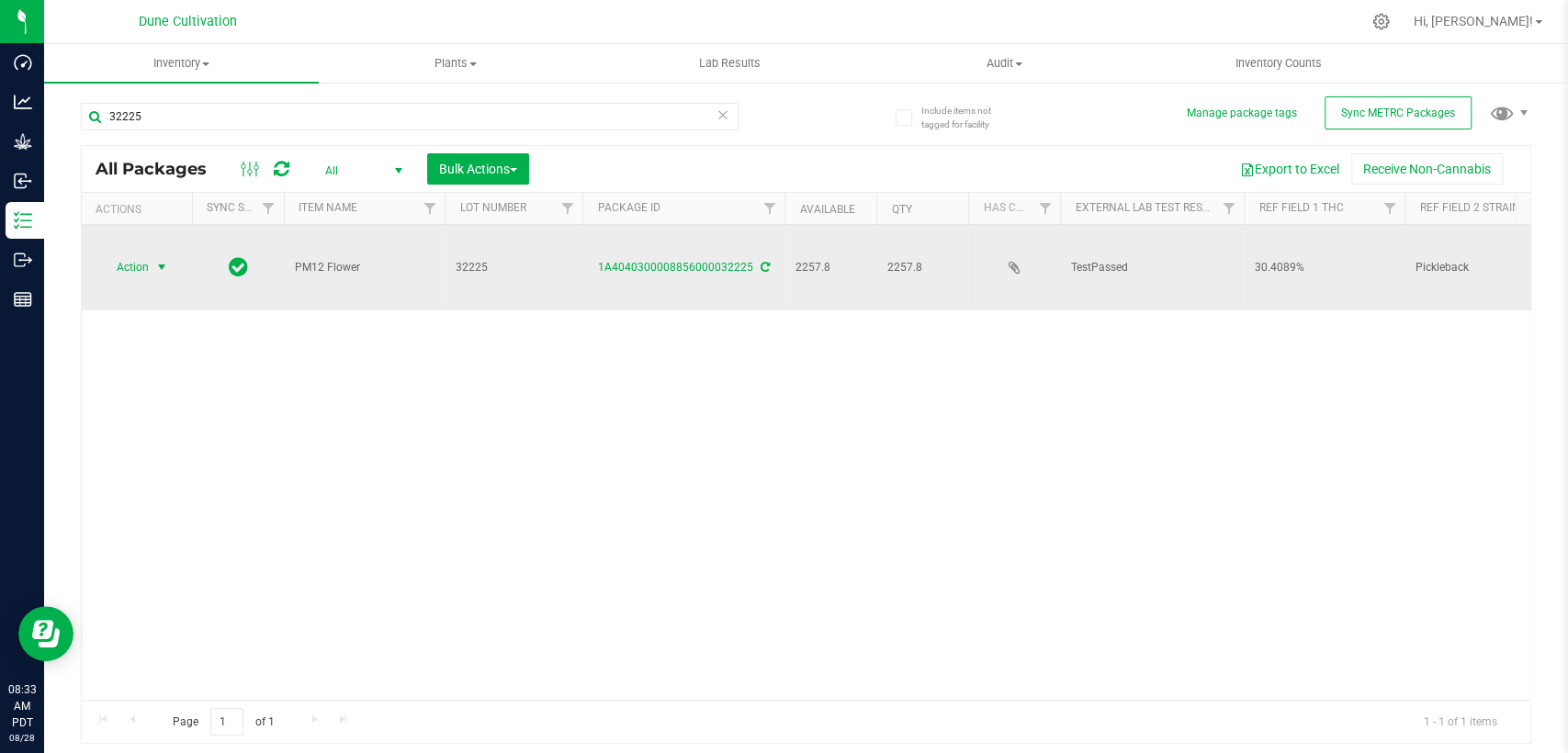
click at [149, 255] on span "Action" at bounding box center [125, 267] width 50 height 26
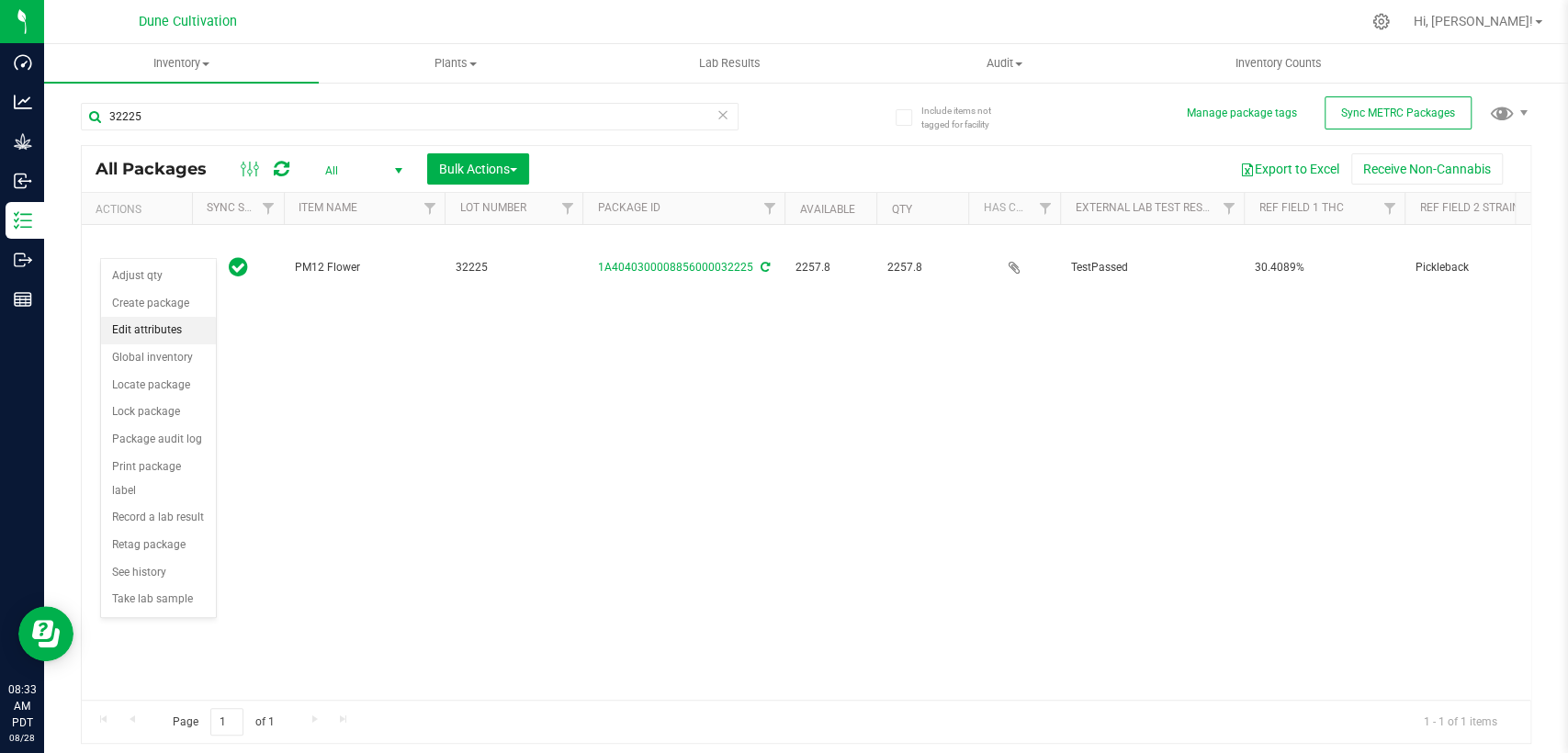
click at [147, 328] on li "Edit attributes" at bounding box center [158, 330] width 115 height 28
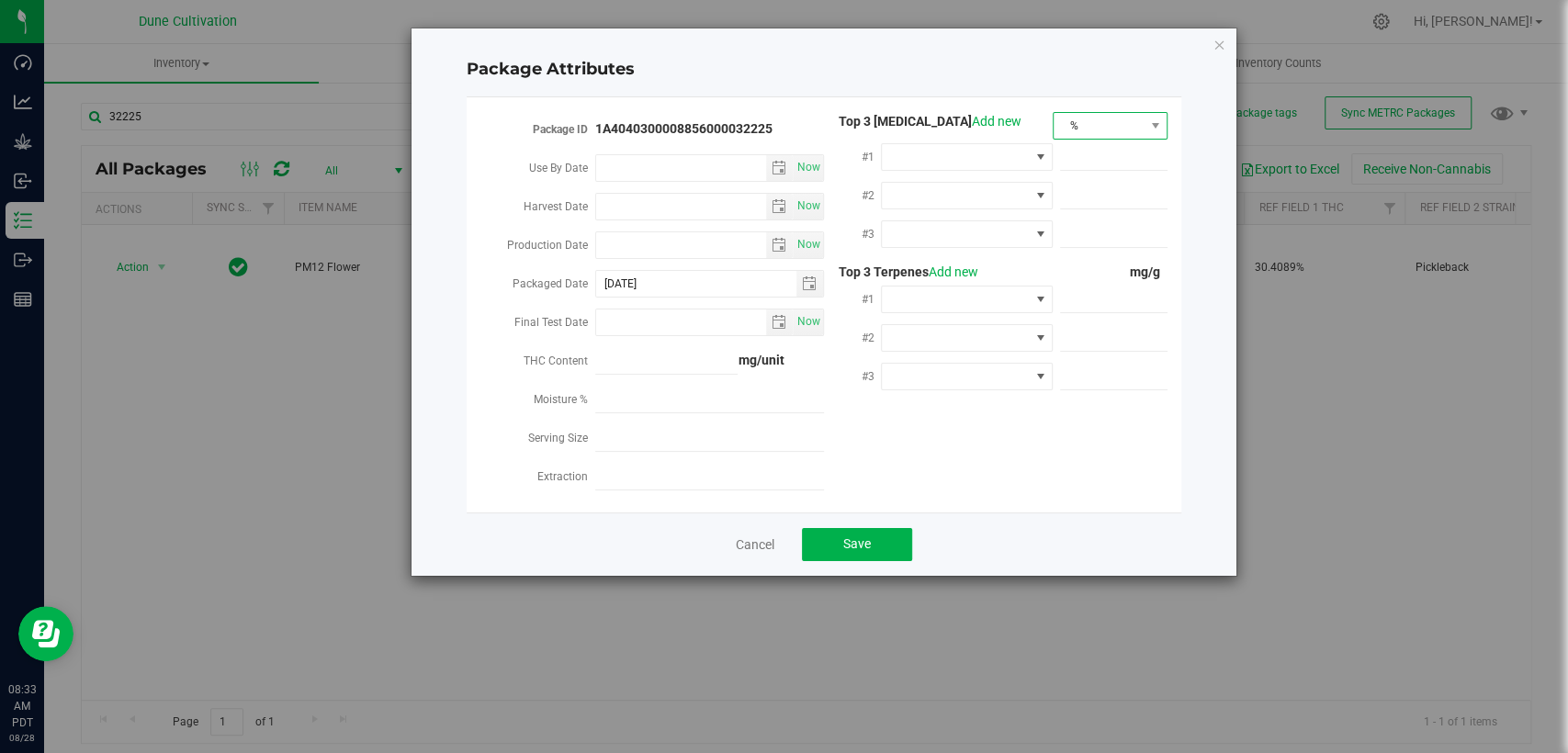
click at [1117, 132] on span "%" at bounding box center [1098, 125] width 90 height 26
click at [1081, 199] on li "mg/unit" at bounding box center [1110, 190] width 113 height 31
click at [996, 156] on span at bounding box center [955, 157] width 147 height 26
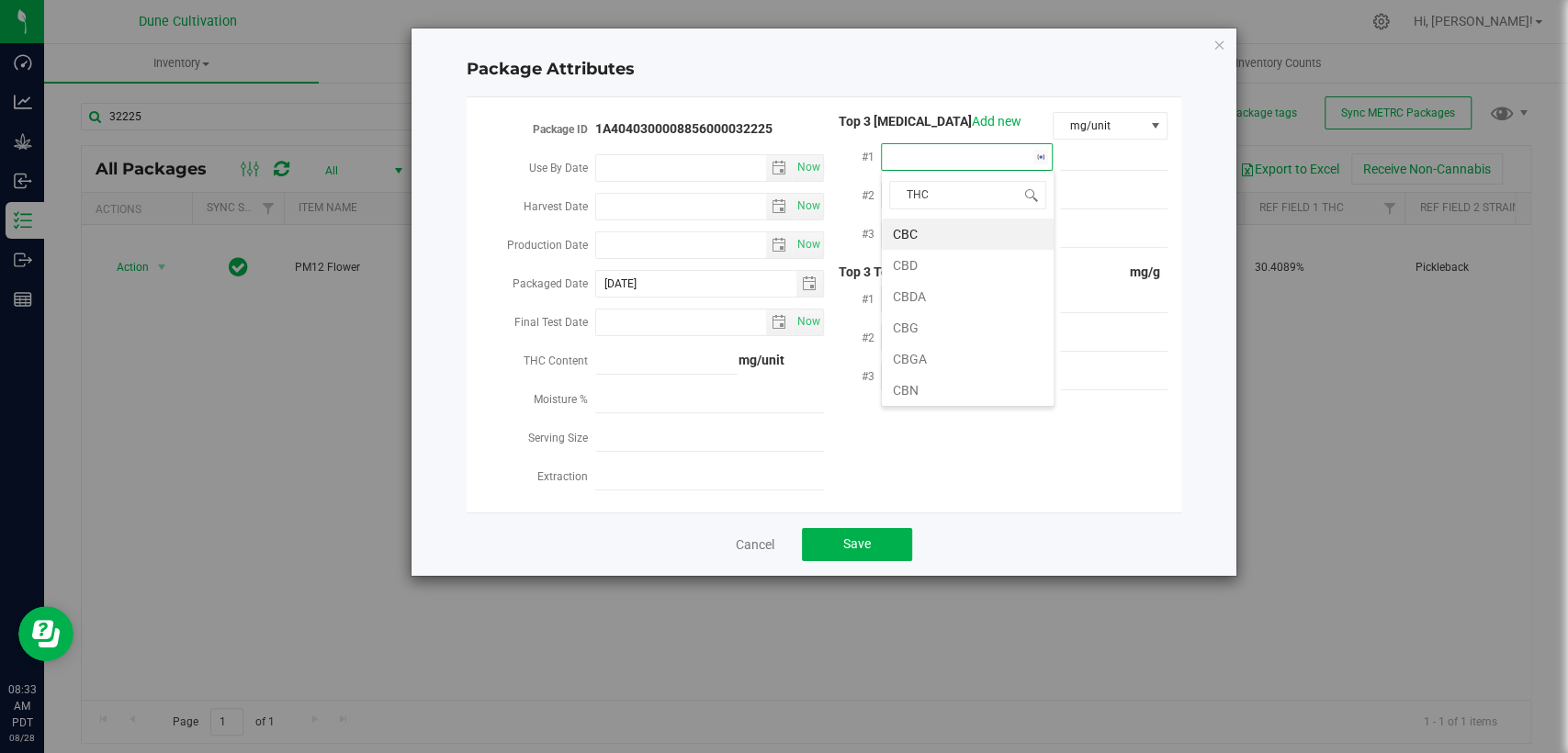
type input "THCA"
click at [940, 237] on li "THCA" at bounding box center [968, 234] width 172 height 31
click at [1110, 163] on span at bounding box center [1114, 157] width 108 height 27
paste input "319.622"
type input "319.622"
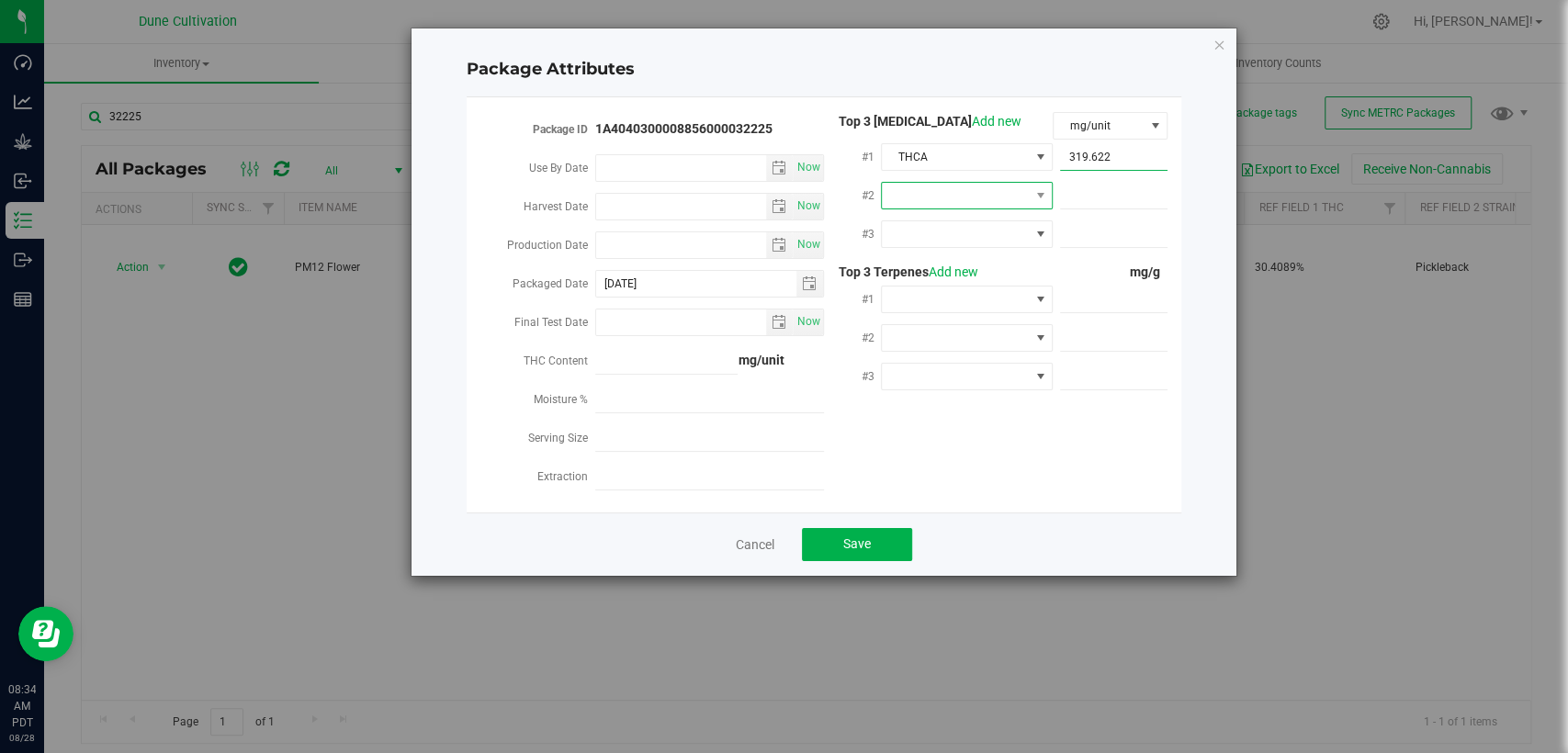
type input "319.6220"
click at [1012, 188] on span at bounding box center [955, 196] width 147 height 26
type input "D"
click at [955, 331] on li "D9-THC" at bounding box center [968, 334] width 172 height 31
click at [957, 222] on span at bounding box center [955, 234] width 147 height 26
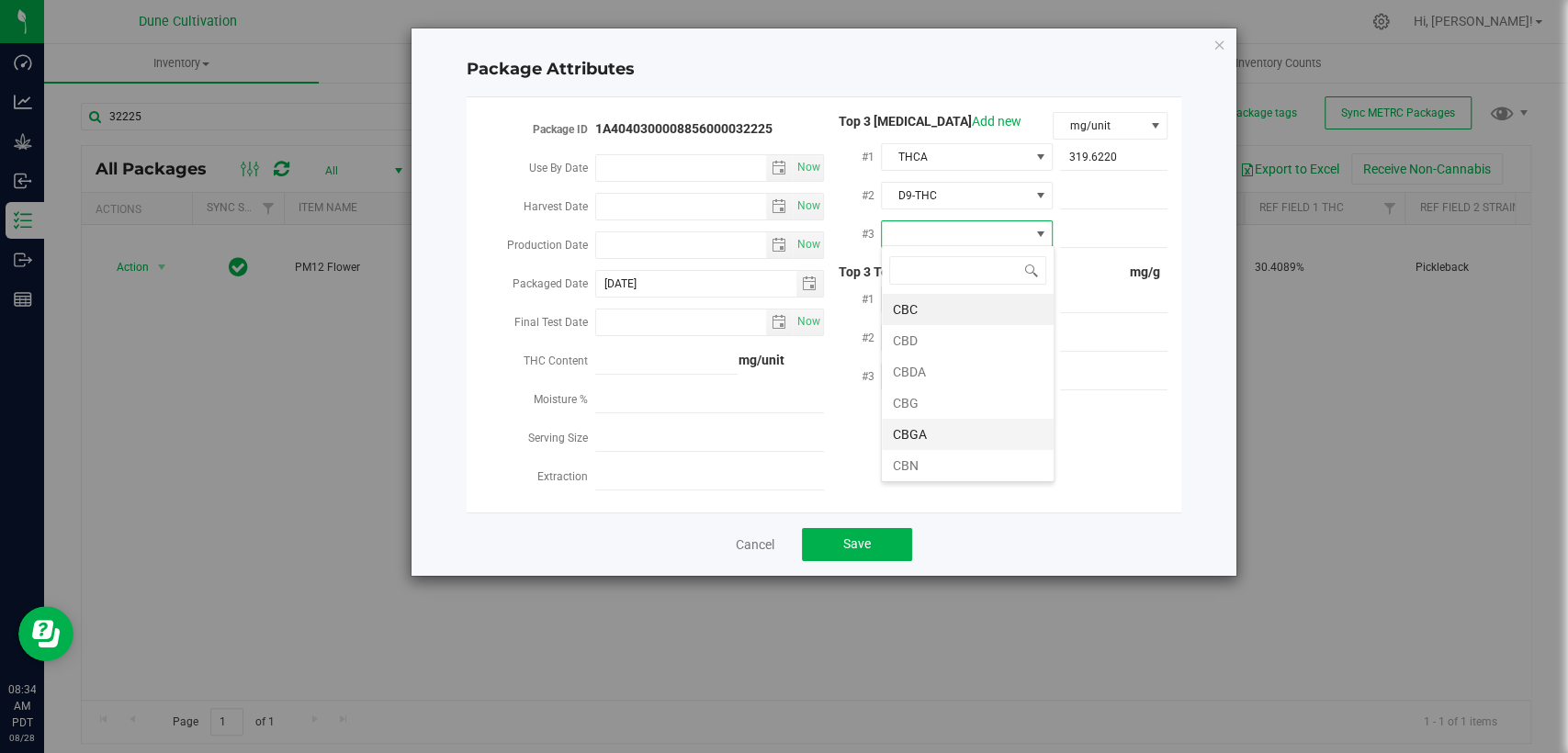
click at [935, 434] on li "CBGA" at bounding box center [968, 434] width 172 height 31
click at [1102, 199] on span at bounding box center [1114, 197] width 108 height 27
paste input "23.7807"
type input "23.7807"
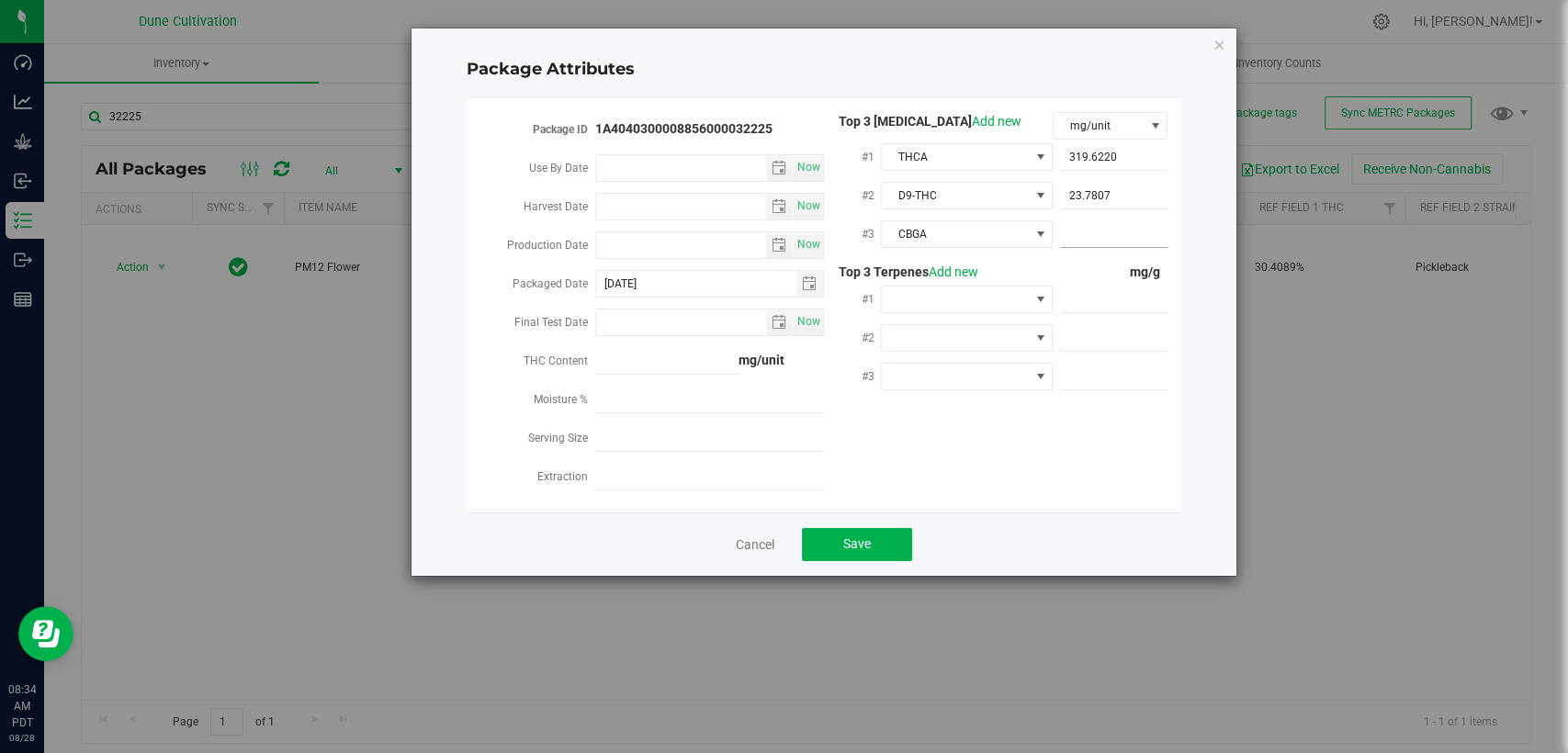
click at [1095, 232] on span at bounding box center [1114, 235] width 108 height 27
paste input "16.3149"
type input "16.3149"
click at [1109, 286] on span at bounding box center [1114, 300] width 108 height 27
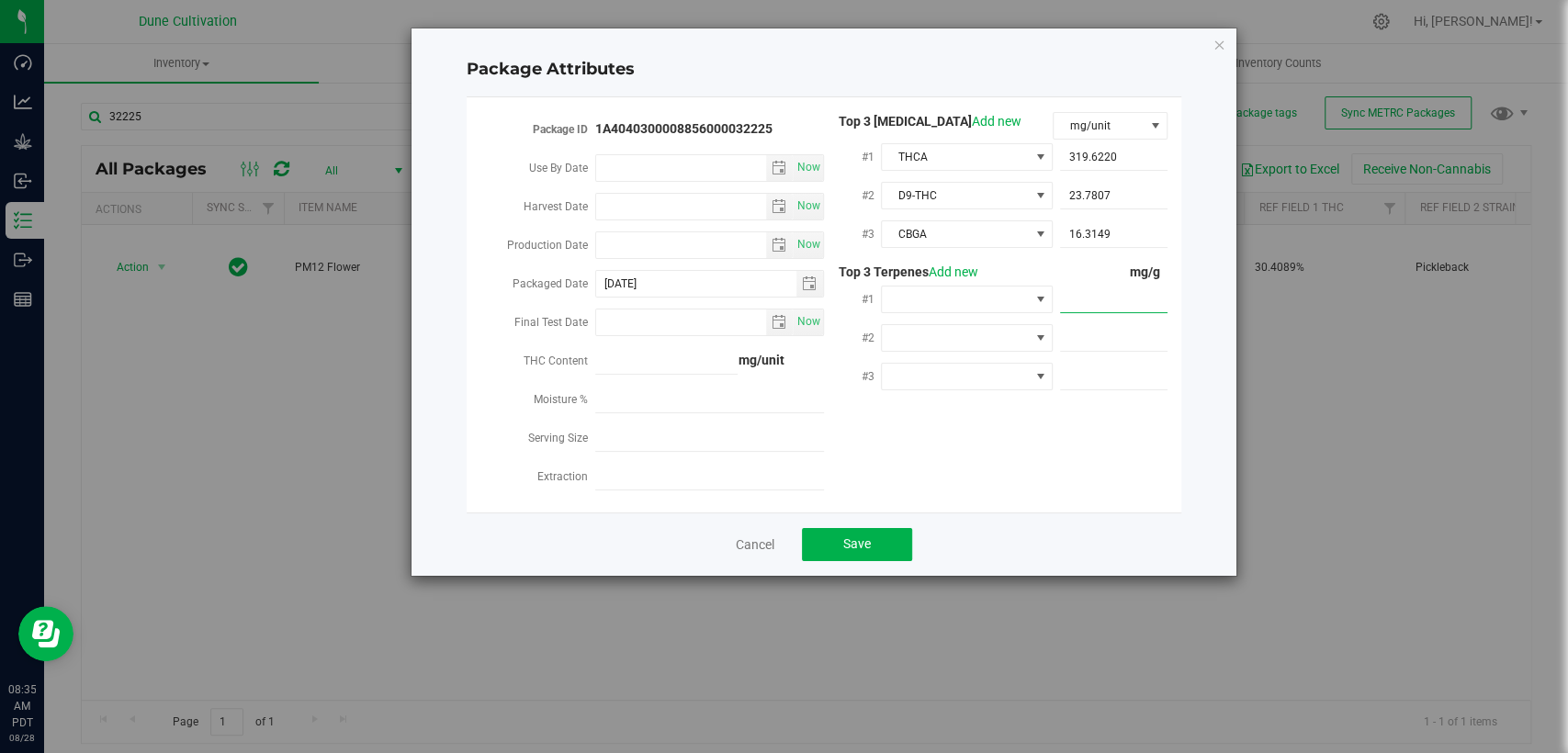
paste input "9.357"
type input "9.357"
type input "9.3570"
click at [1070, 331] on span at bounding box center [1114, 339] width 108 height 27
paste input "6.677"
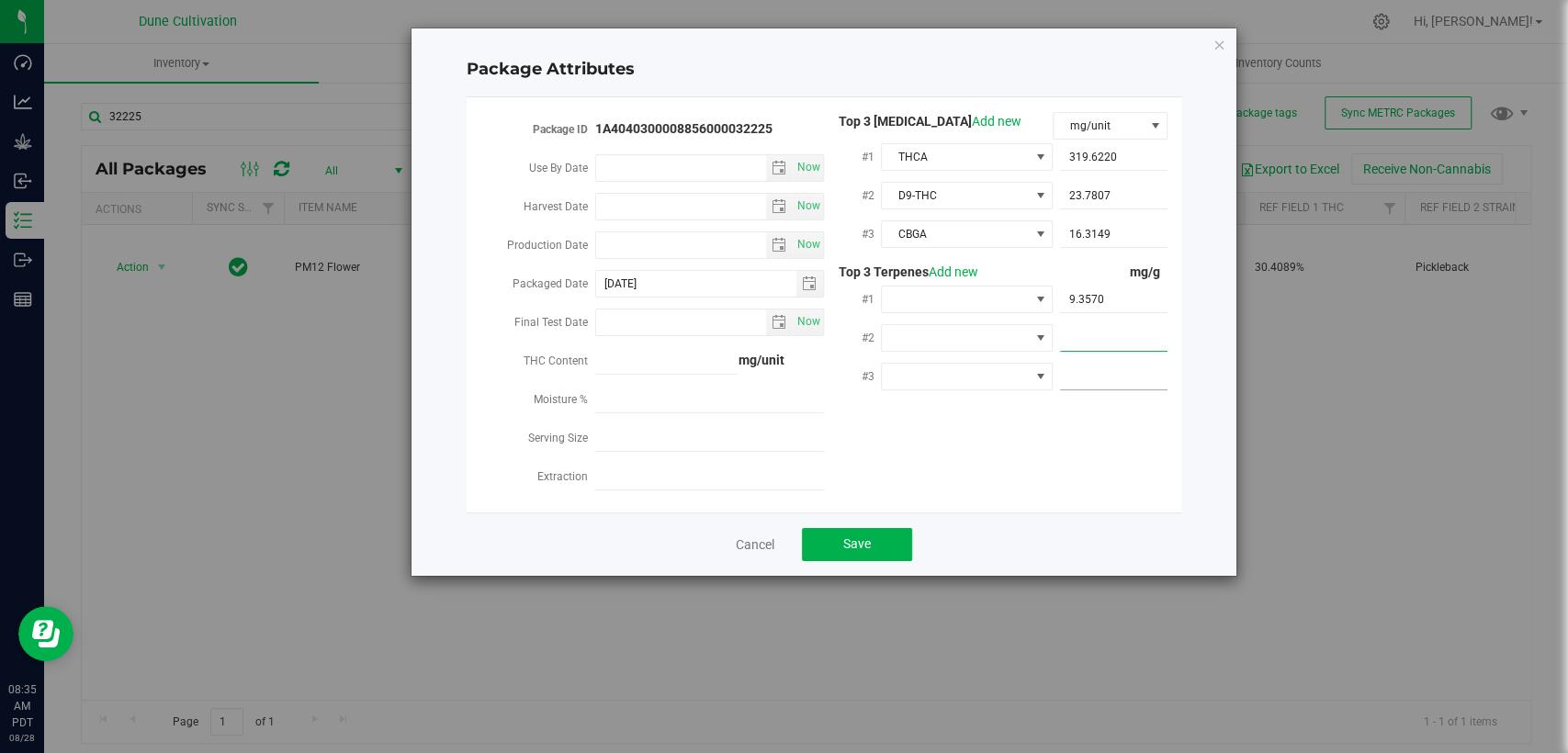
type input "6.677"
type input "6.6770"
click at [1073, 378] on span at bounding box center [1114, 377] width 108 height 27
paste input "3.272"
type input "3.272"
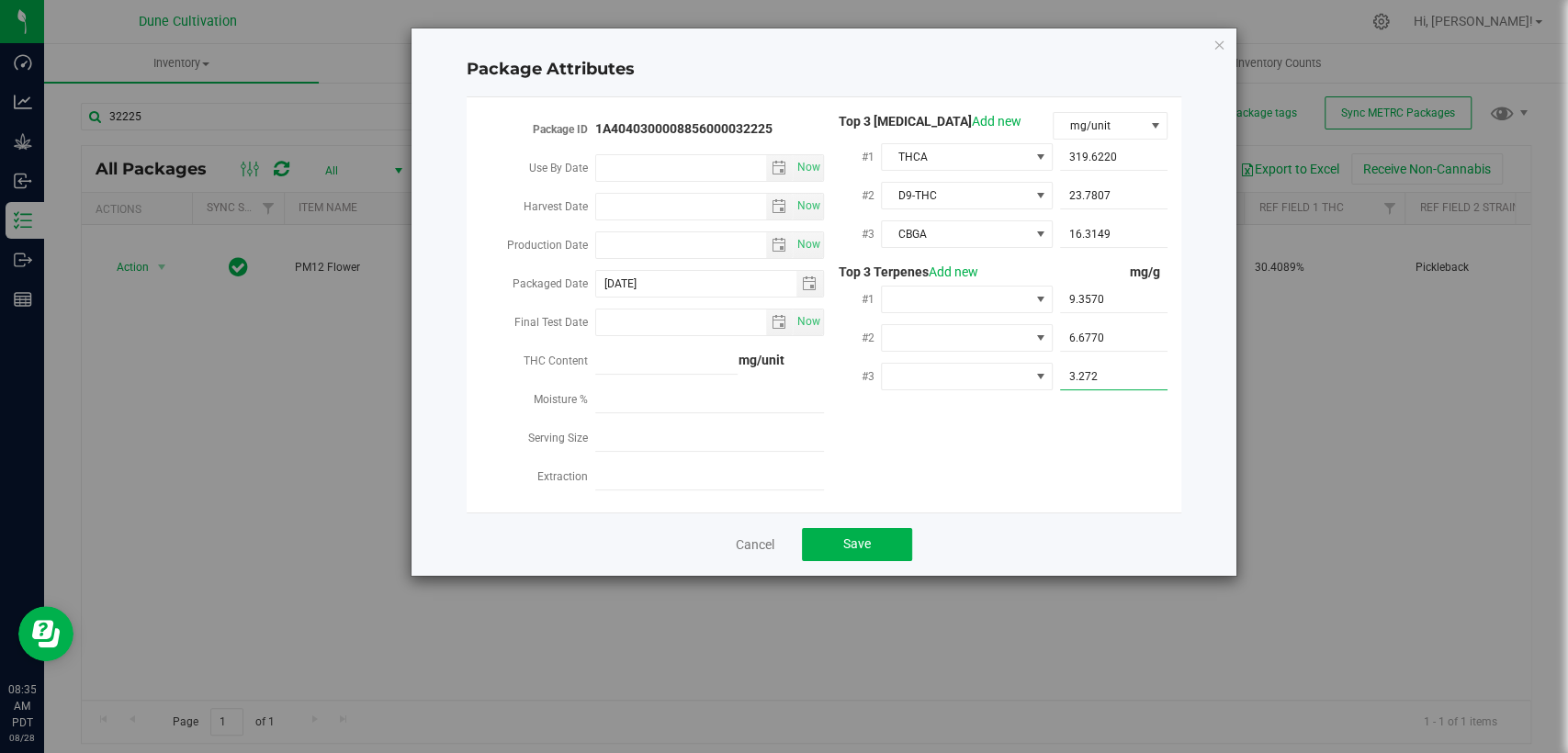
type input "3.2720"
click at [1023, 438] on div "Package ID 1A4040300008856000032225 Use By Date Now Harvest Date Now Production…" at bounding box center [824, 304] width 687 height 386
click at [998, 300] on span at bounding box center [955, 299] width 147 height 26
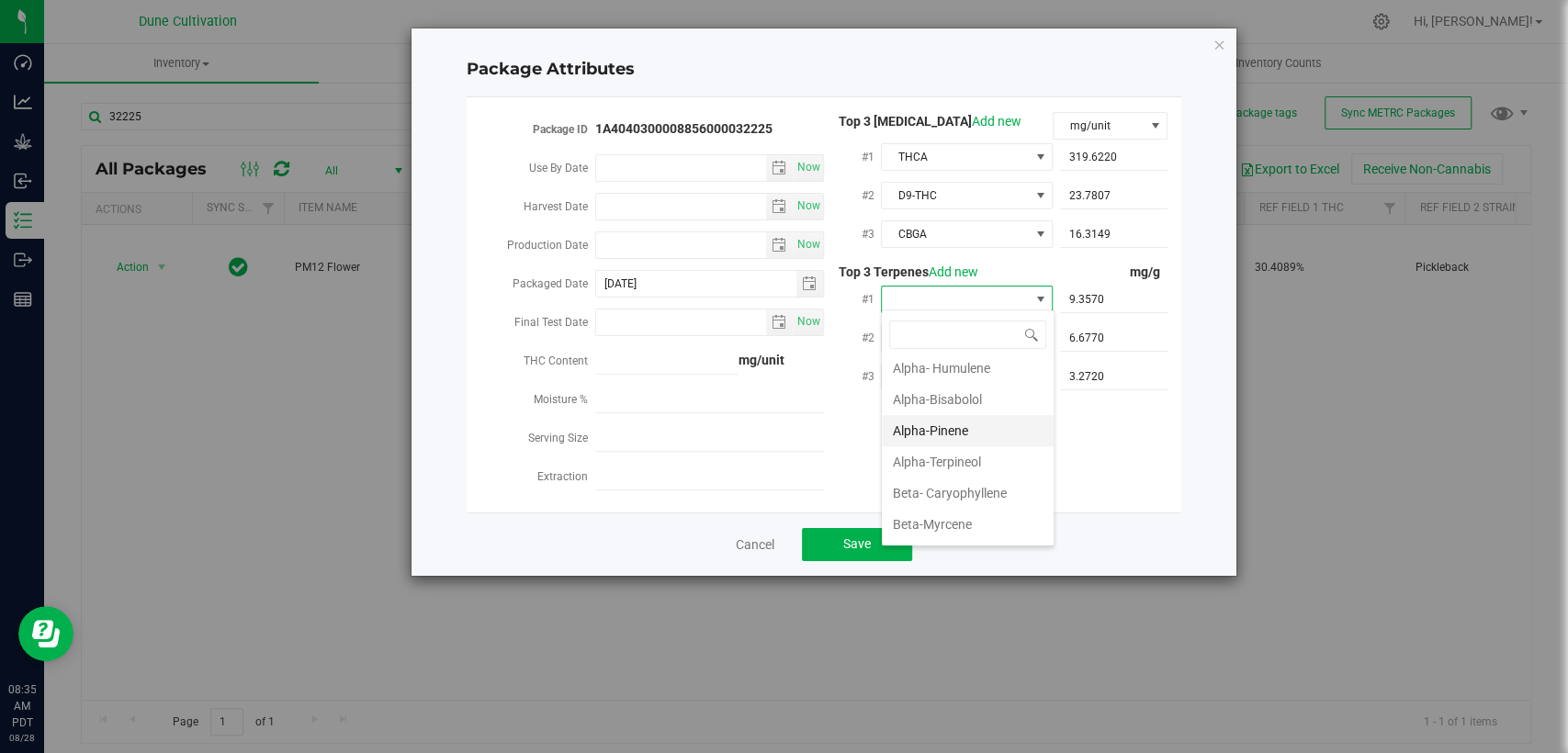
scroll to position [102, 0]
click at [936, 464] on li "Beta-Myrcene" at bounding box center [968, 459] width 172 height 31
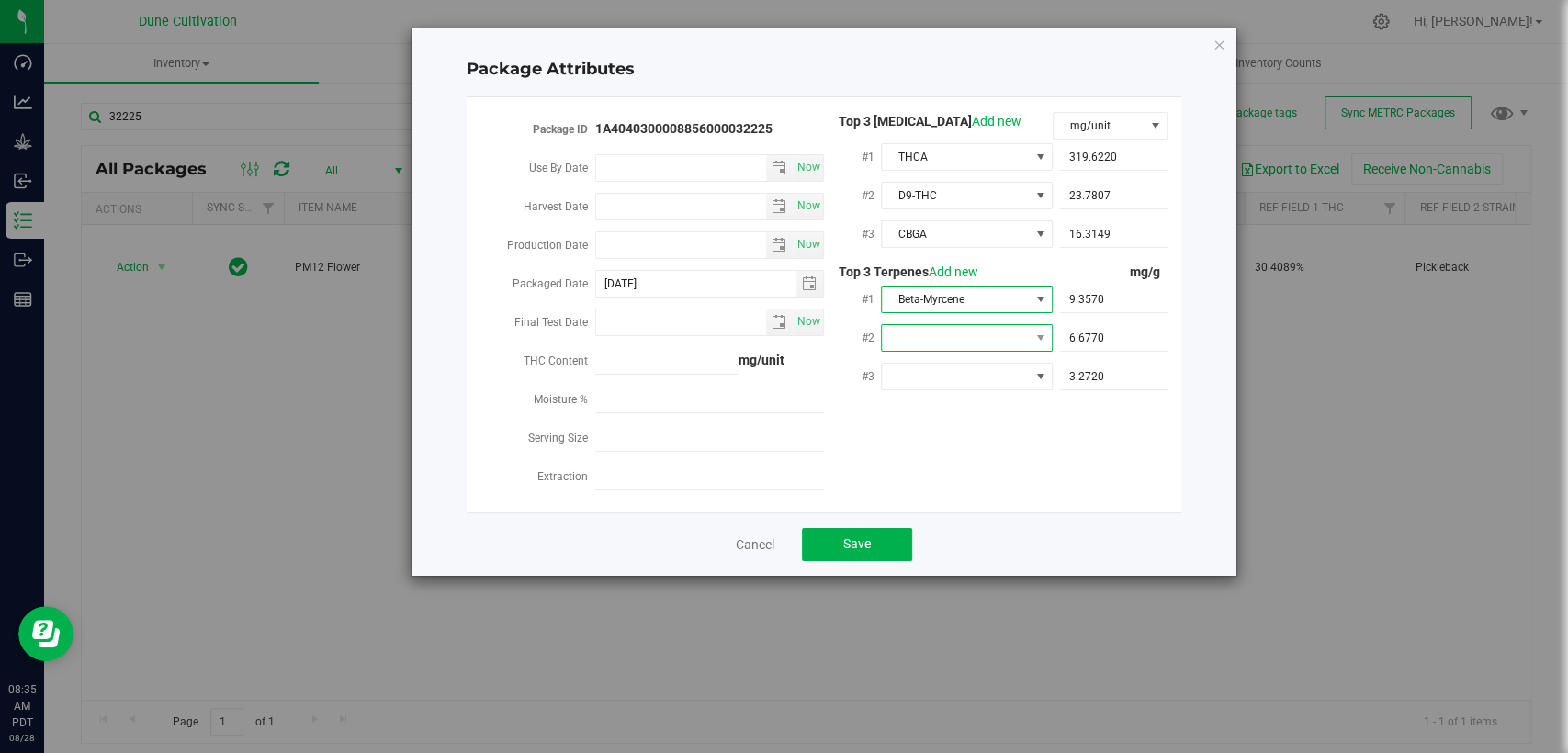
click at [969, 337] on span at bounding box center [955, 338] width 147 height 26
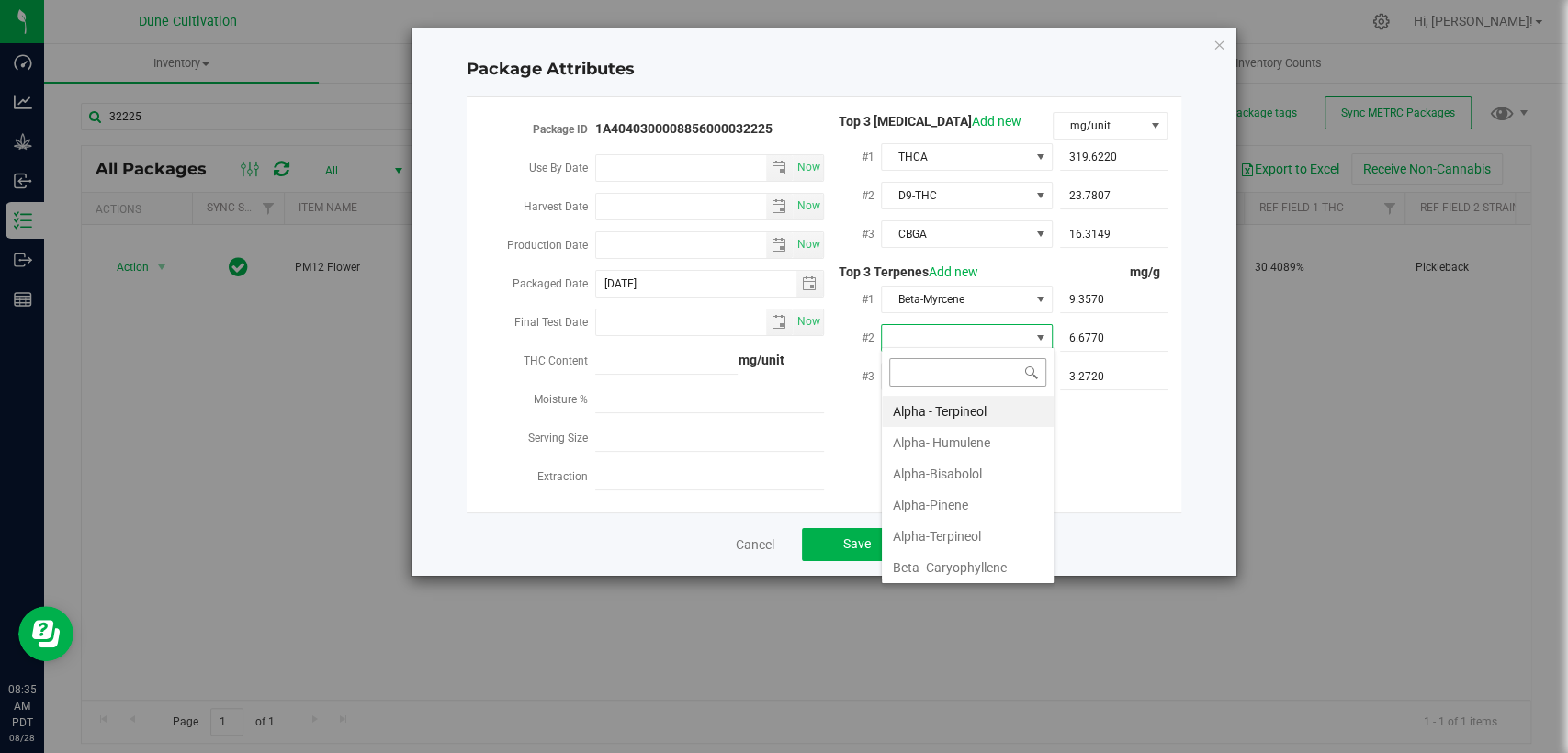
scroll to position [27, 172]
click at [951, 516] on li "Alpha-Pinene" at bounding box center [968, 505] width 172 height 31
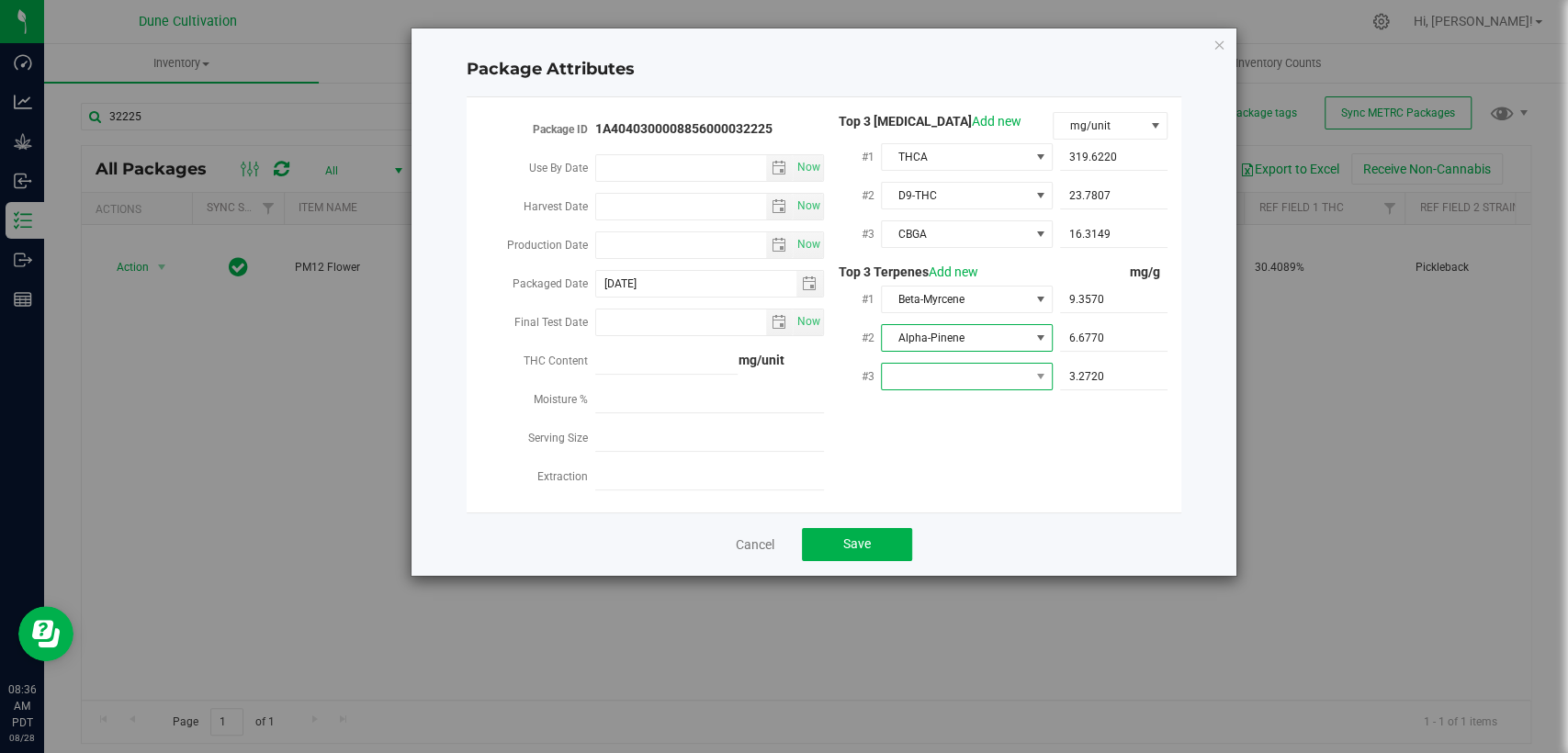
click at [981, 369] on span at bounding box center [955, 376] width 147 height 26
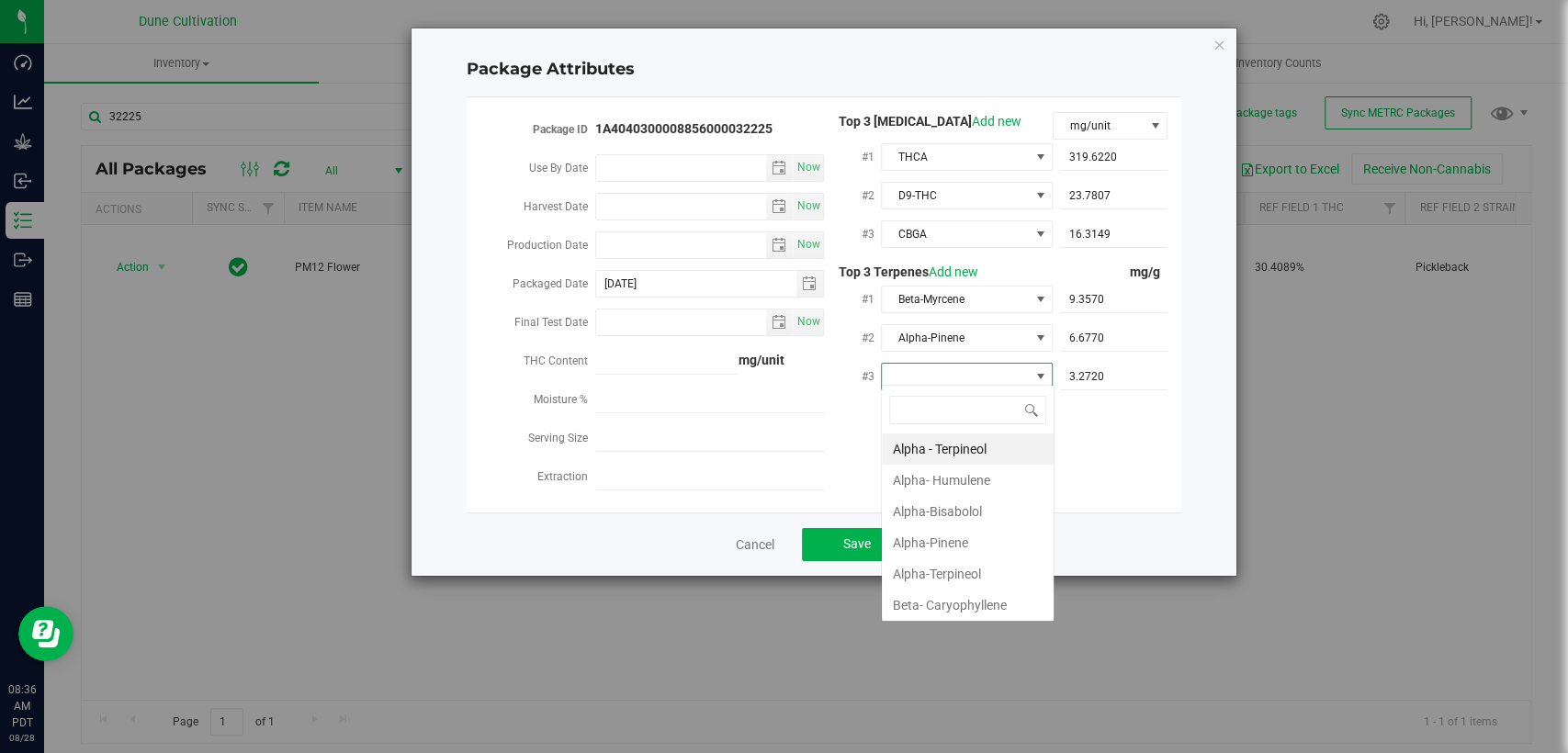
type input "D"
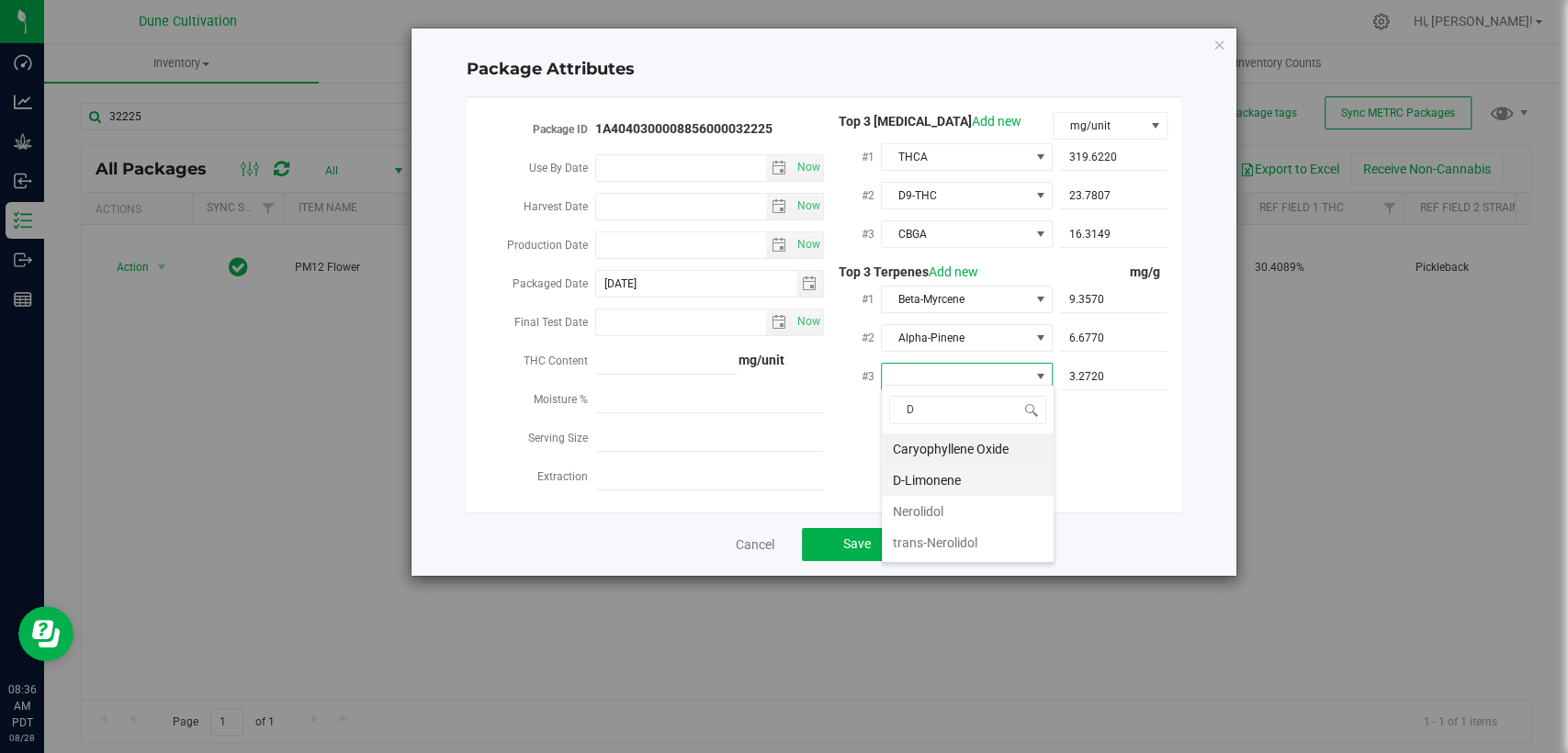
click at [938, 472] on li "D-Limonene" at bounding box center [968, 480] width 172 height 31
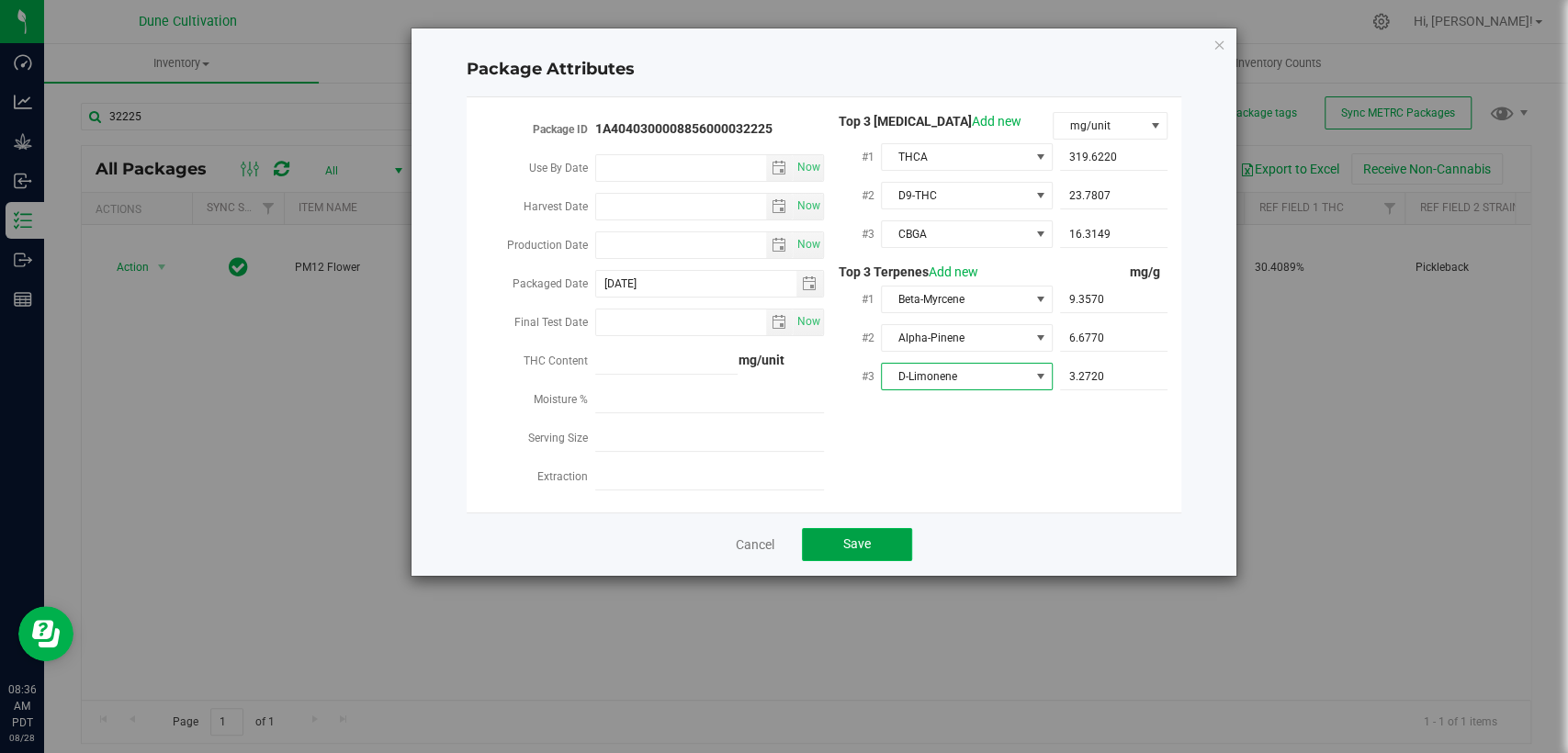
click at [873, 533] on button "Save" at bounding box center [857, 544] width 111 height 33
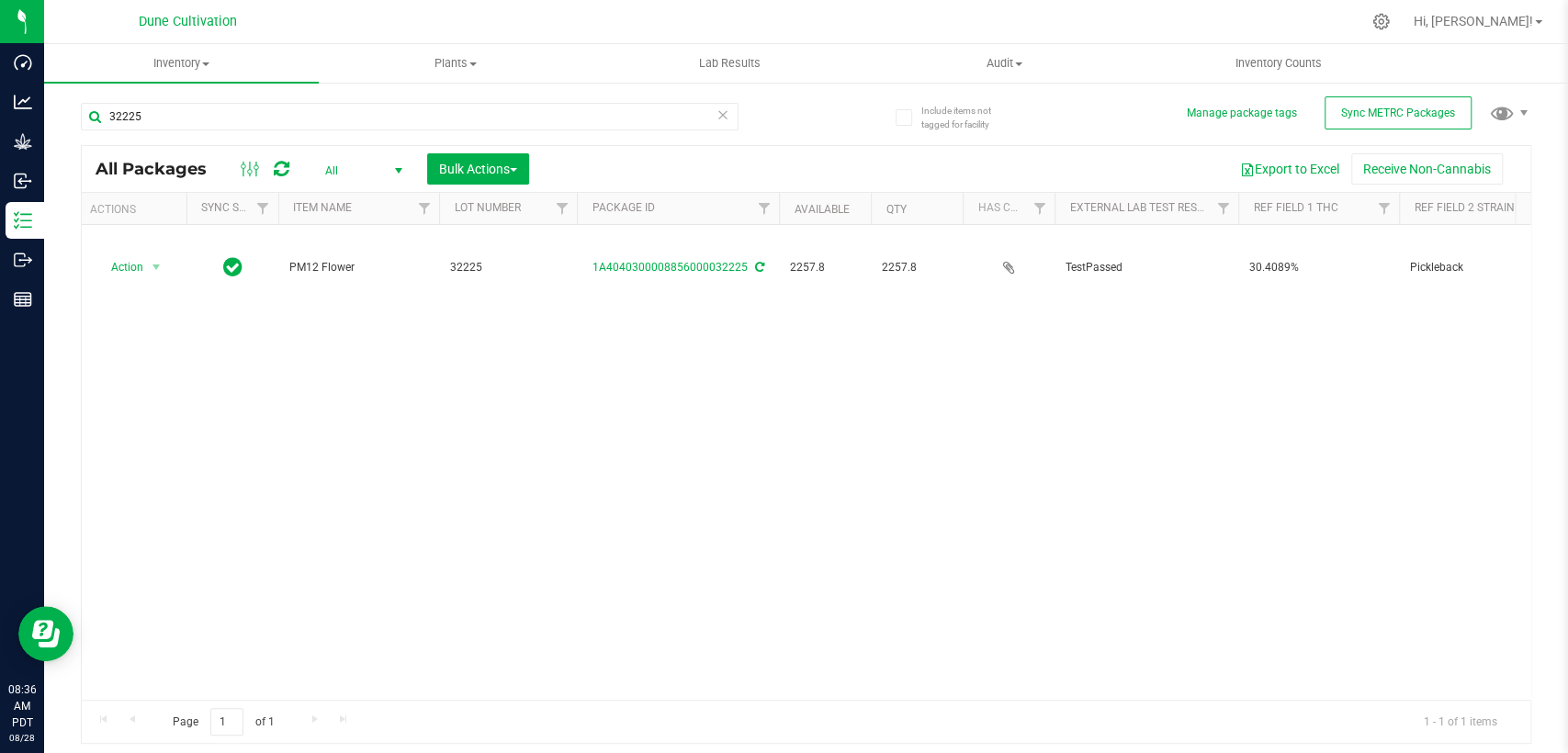
scroll to position [0, 0]
click at [244, 104] on input "32225" at bounding box center [409, 116] width 658 height 28
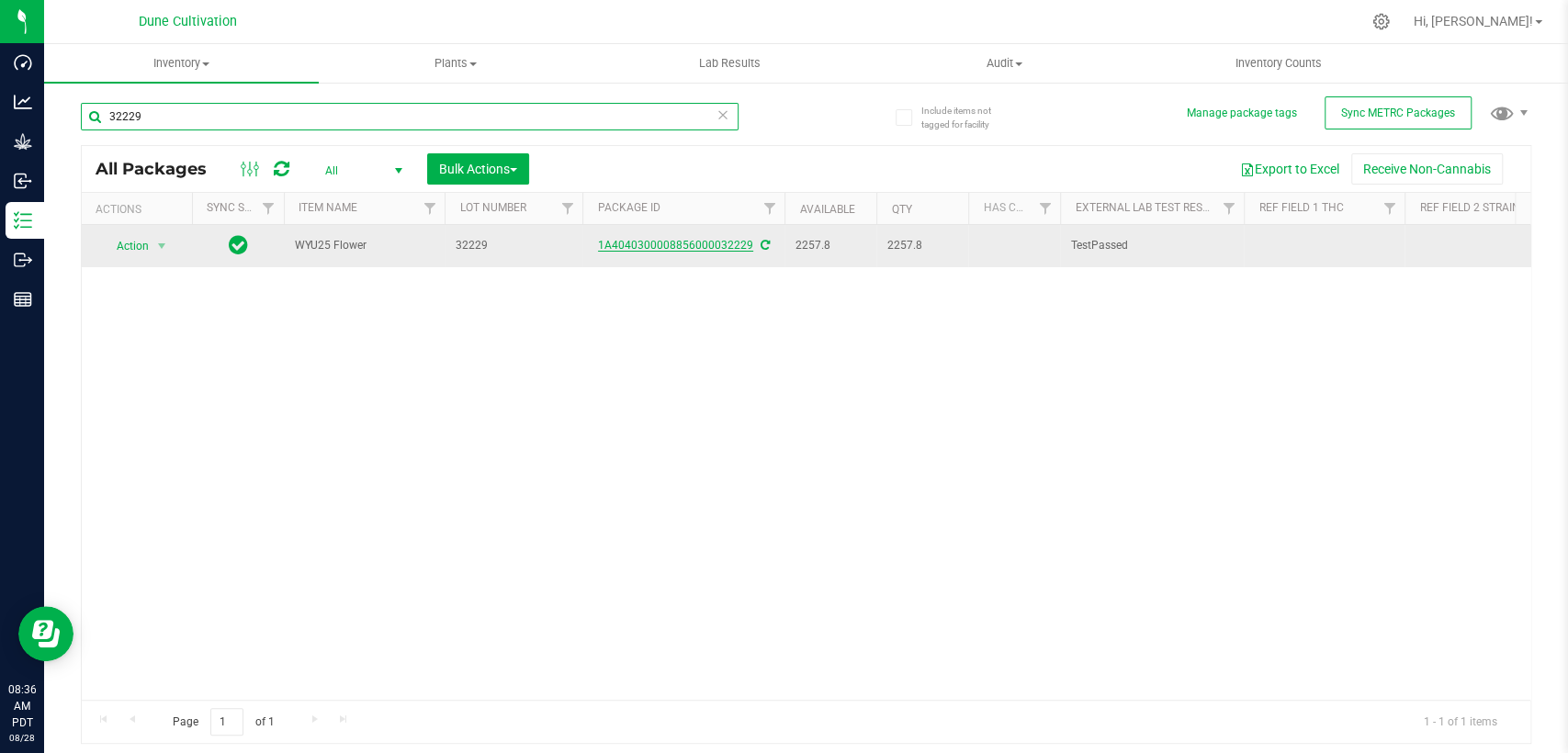
type input "32229"
click at [692, 241] on link "1A4040300008856000032229" at bounding box center [676, 244] width 156 height 12
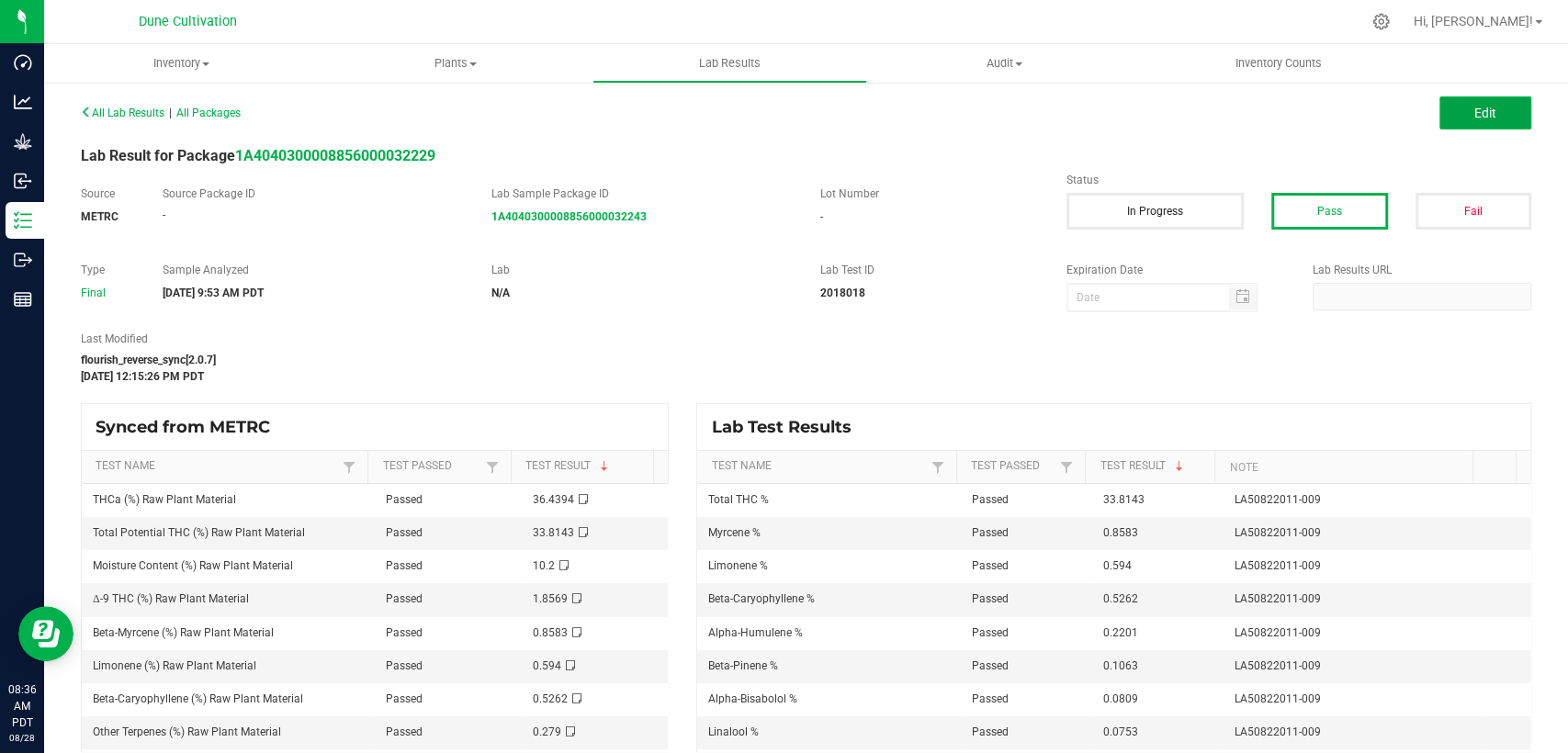
click at [1449, 119] on button "Edit" at bounding box center [1485, 113] width 92 height 33
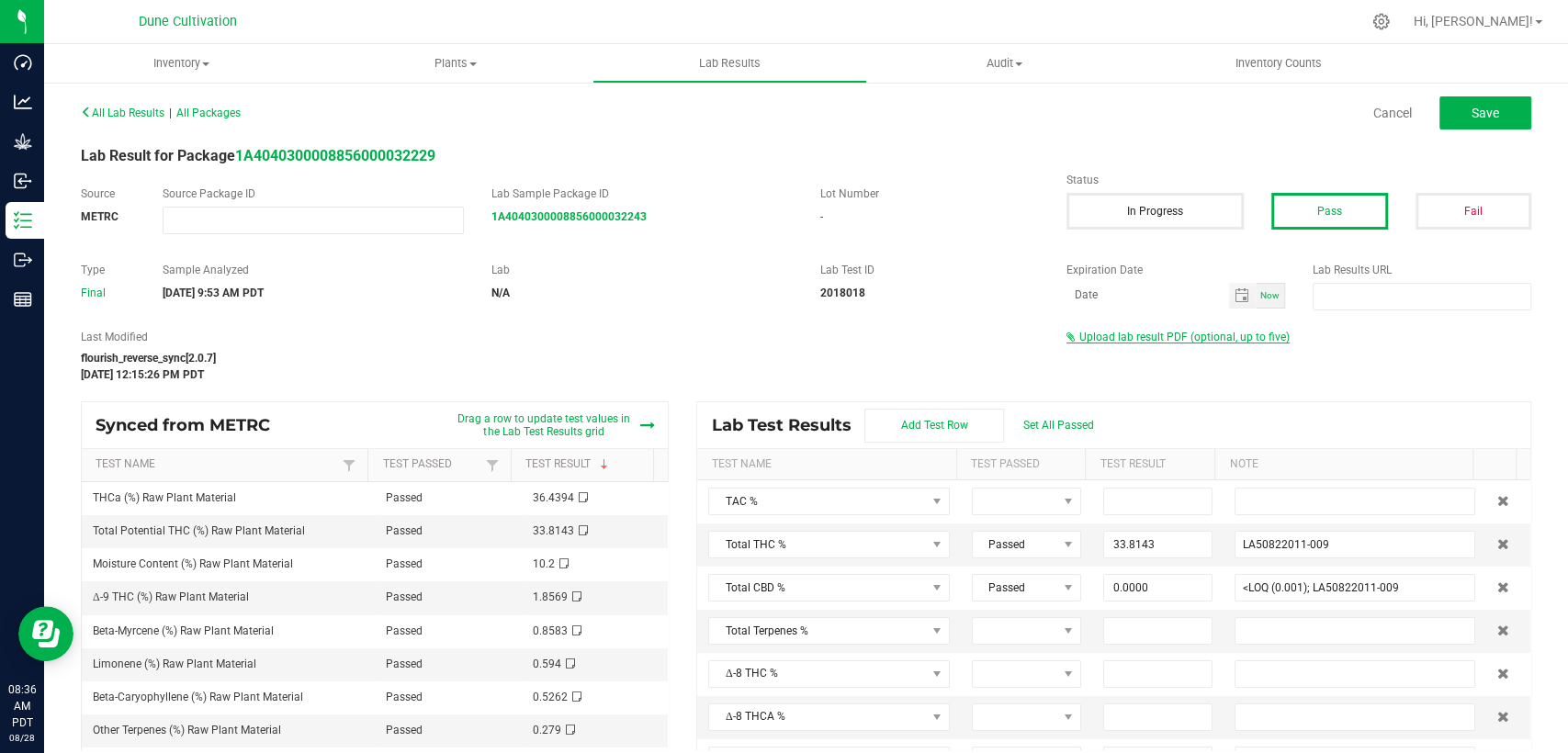
click at [1123, 334] on span "Upload lab result PDF (optional, up to five)" at bounding box center [1184, 337] width 210 height 12
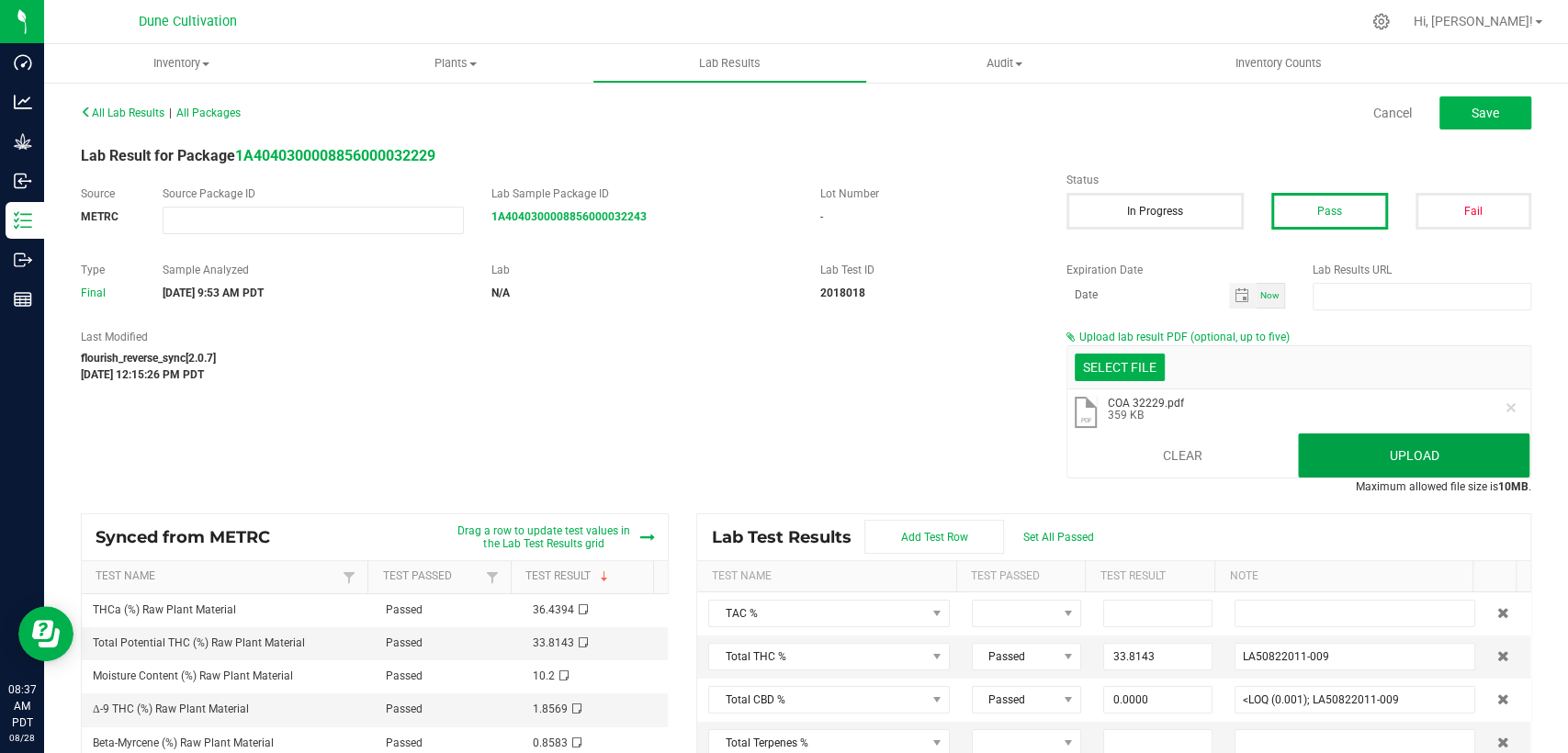
click at [1384, 448] on button "Upload" at bounding box center [1413, 455] width 232 height 44
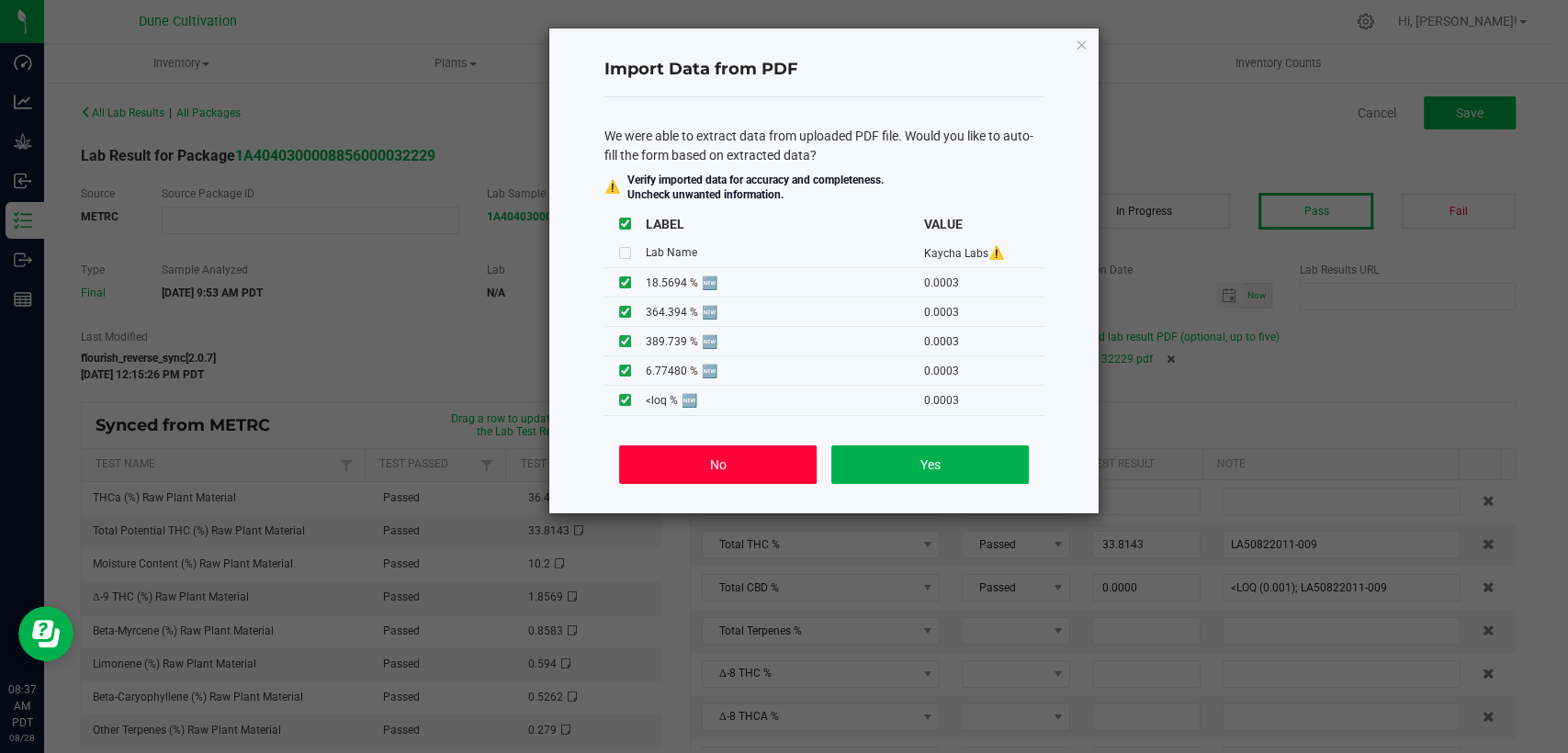
click at [687, 465] on button "No" at bounding box center [718, 465] width 198 height 38
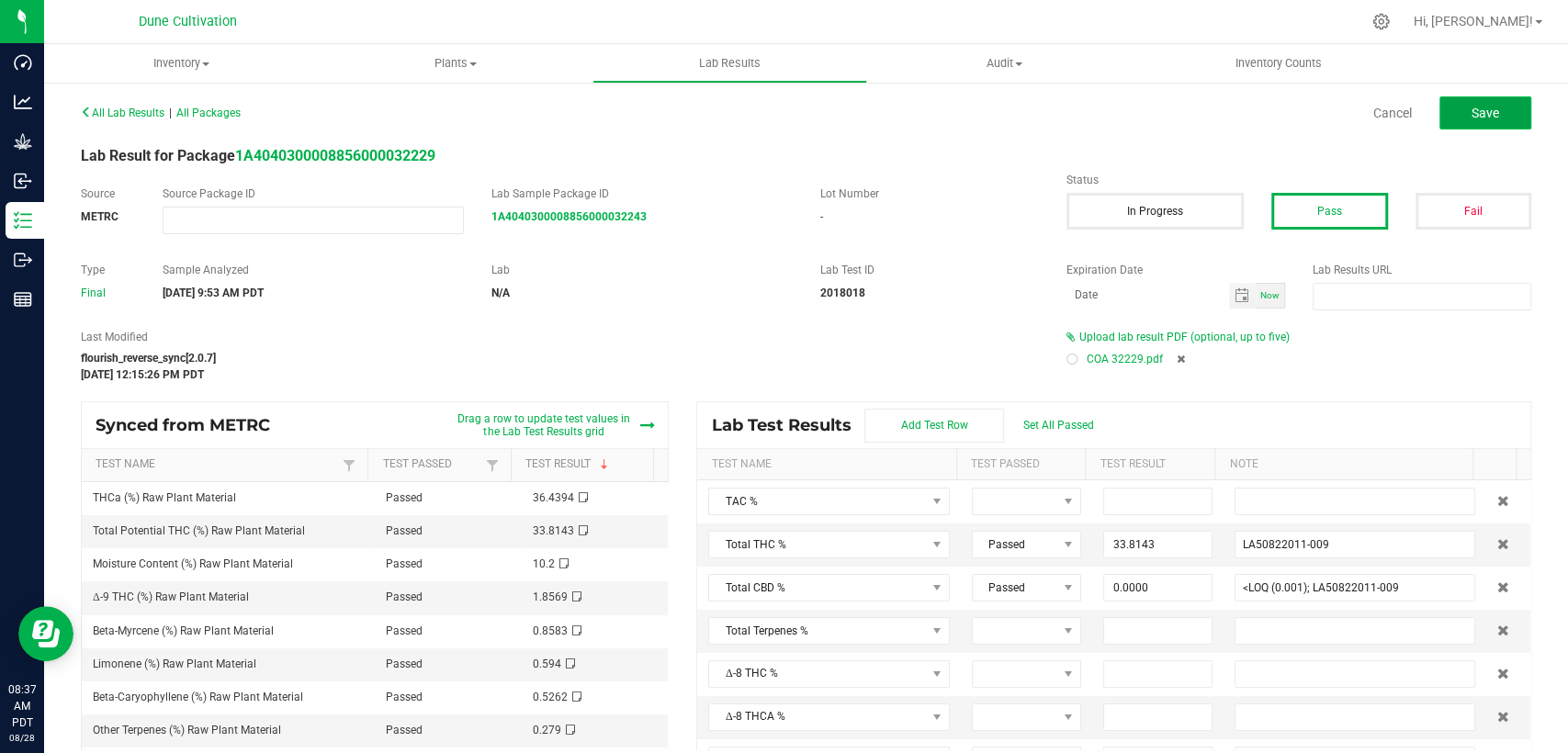
click at [1472, 108] on span "Save" at bounding box center [1485, 113] width 28 height 14
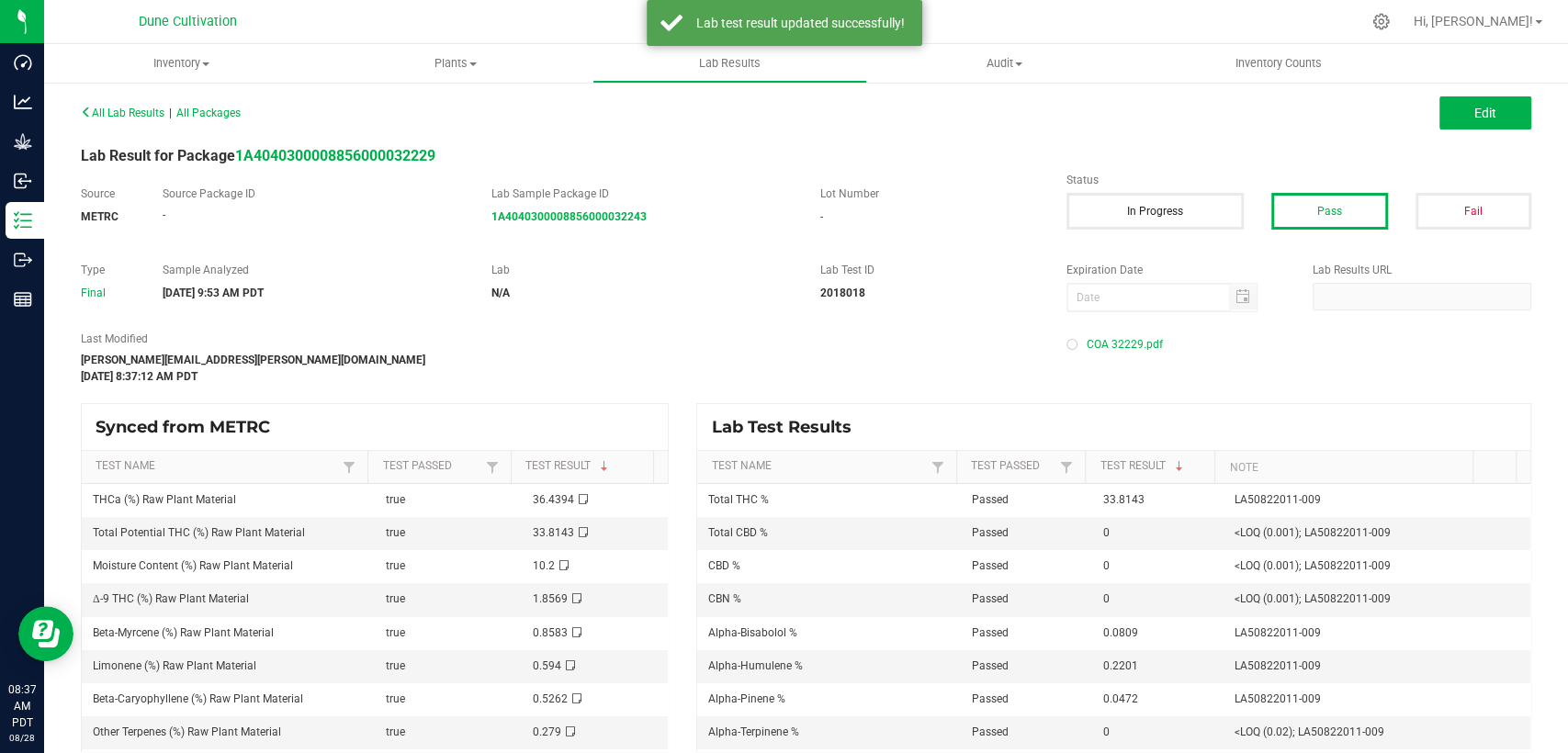
click at [345, 166] on div "Lab Result for Package 1A4040300008856000032229" at bounding box center [805, 156] width 1478 height 22
click at [346, 157] on strong "1A4040300008856000032229" at bounding box center [335, 156] width 200 height 17
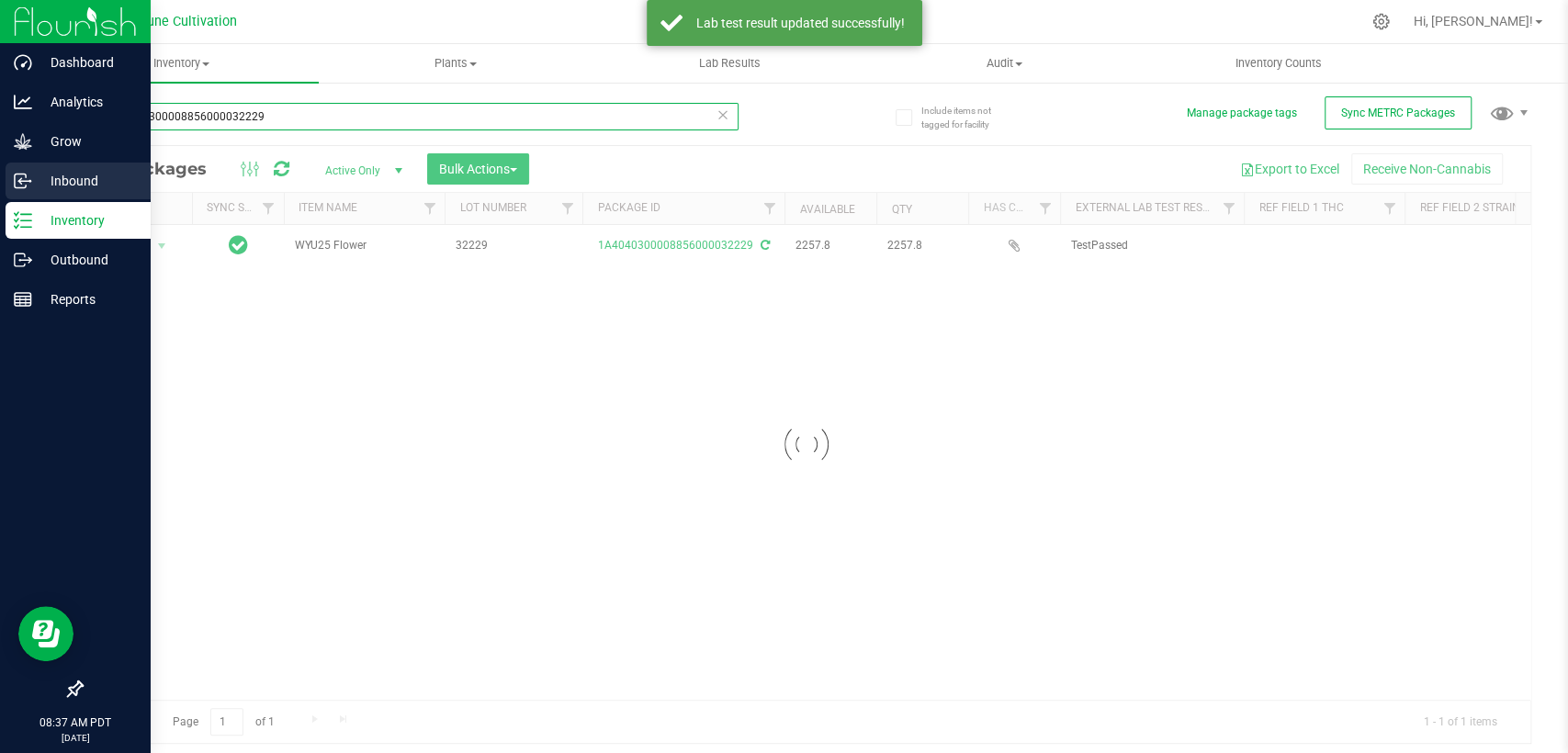
drag, startPoint x: 229, startPoint y: 115, endPoint x: 10, endPoint y: 165, distance: 224.6
click at [0, 166] on div "Dashboard Analytics Grow Inbound Inventory Outbound Reports 08:37 AM PDT [DATE]…" at bounding box center [784, 376] width 1568 height 753
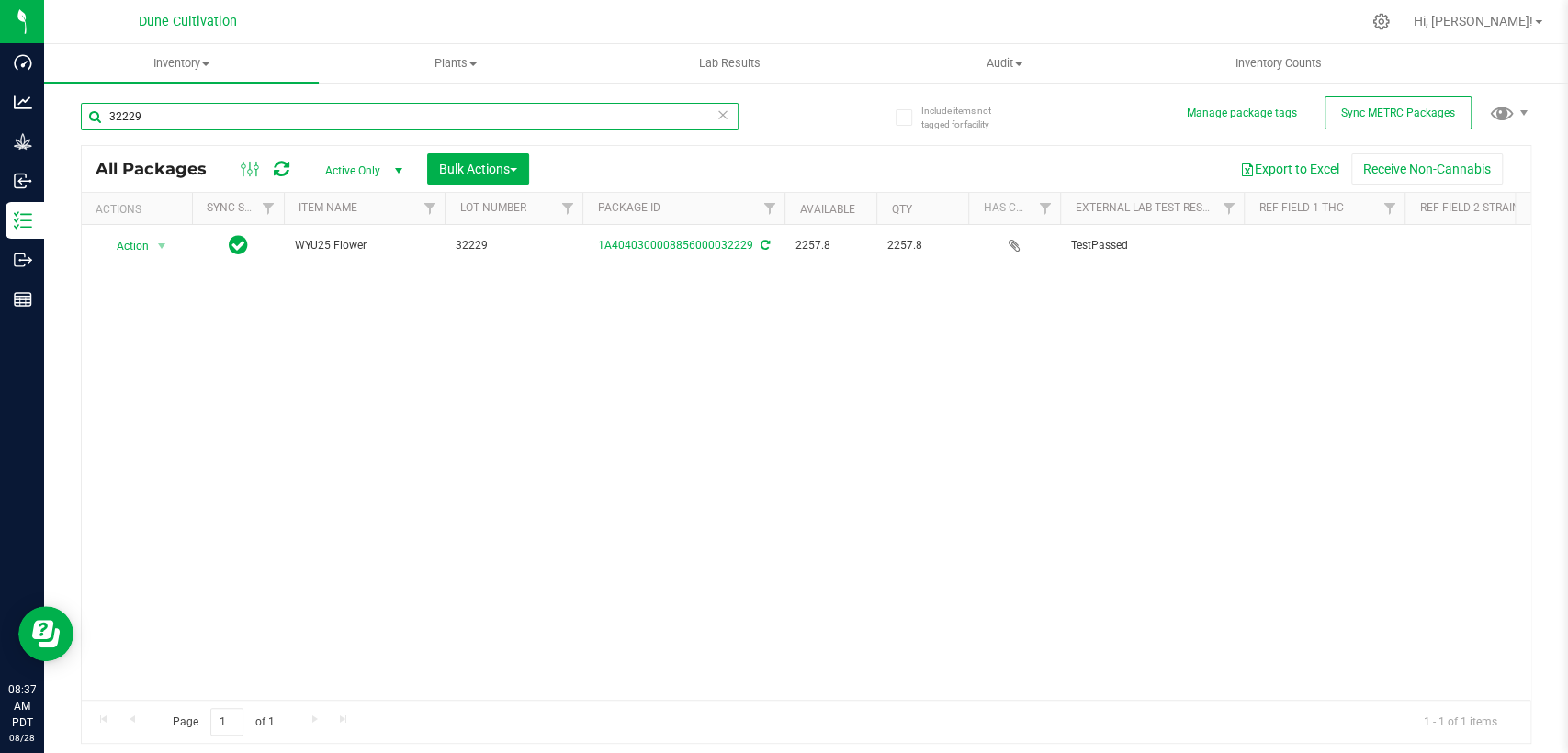
type input "32229"
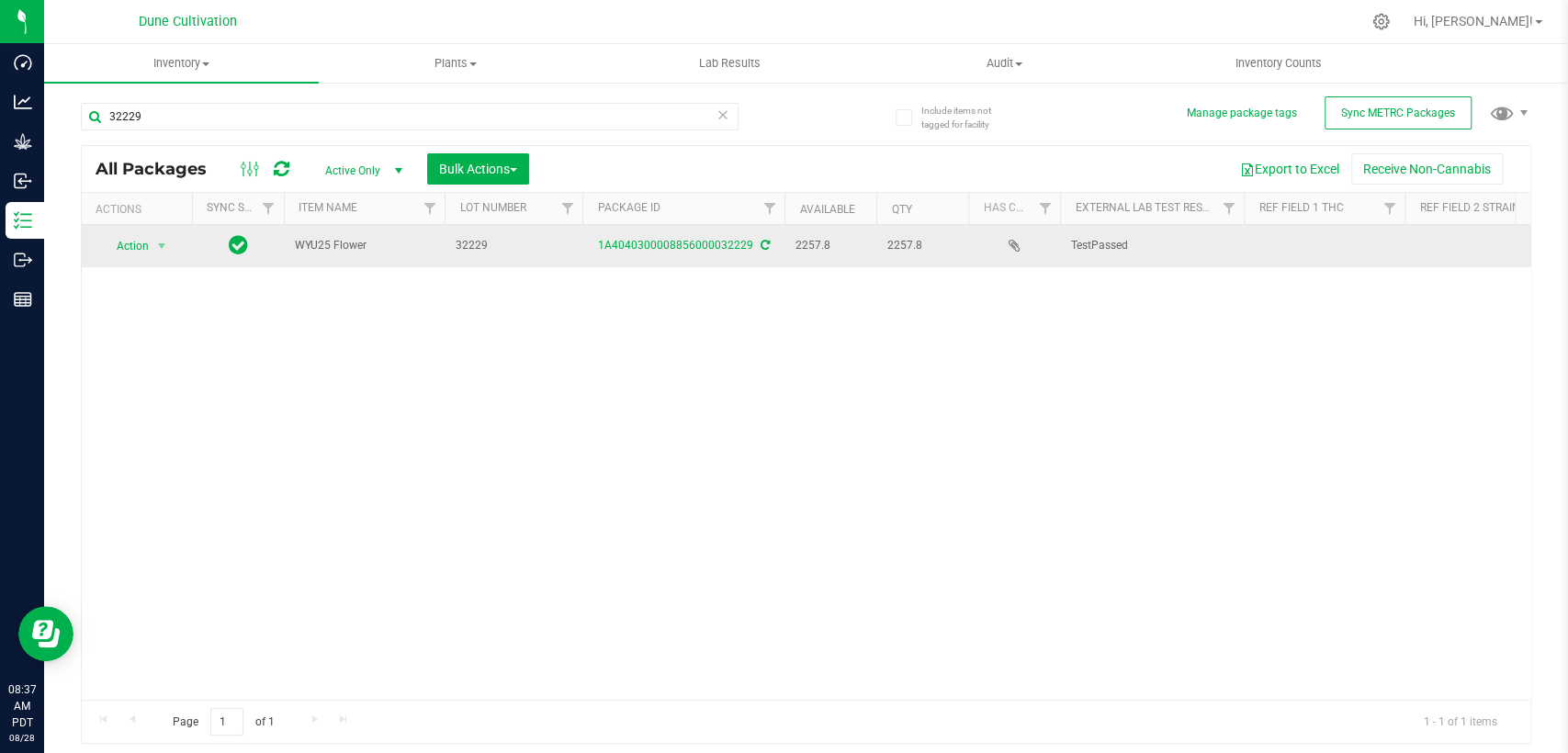
click at [1304, 246] on td at bounding box center [1324, 246] width 160 height 42
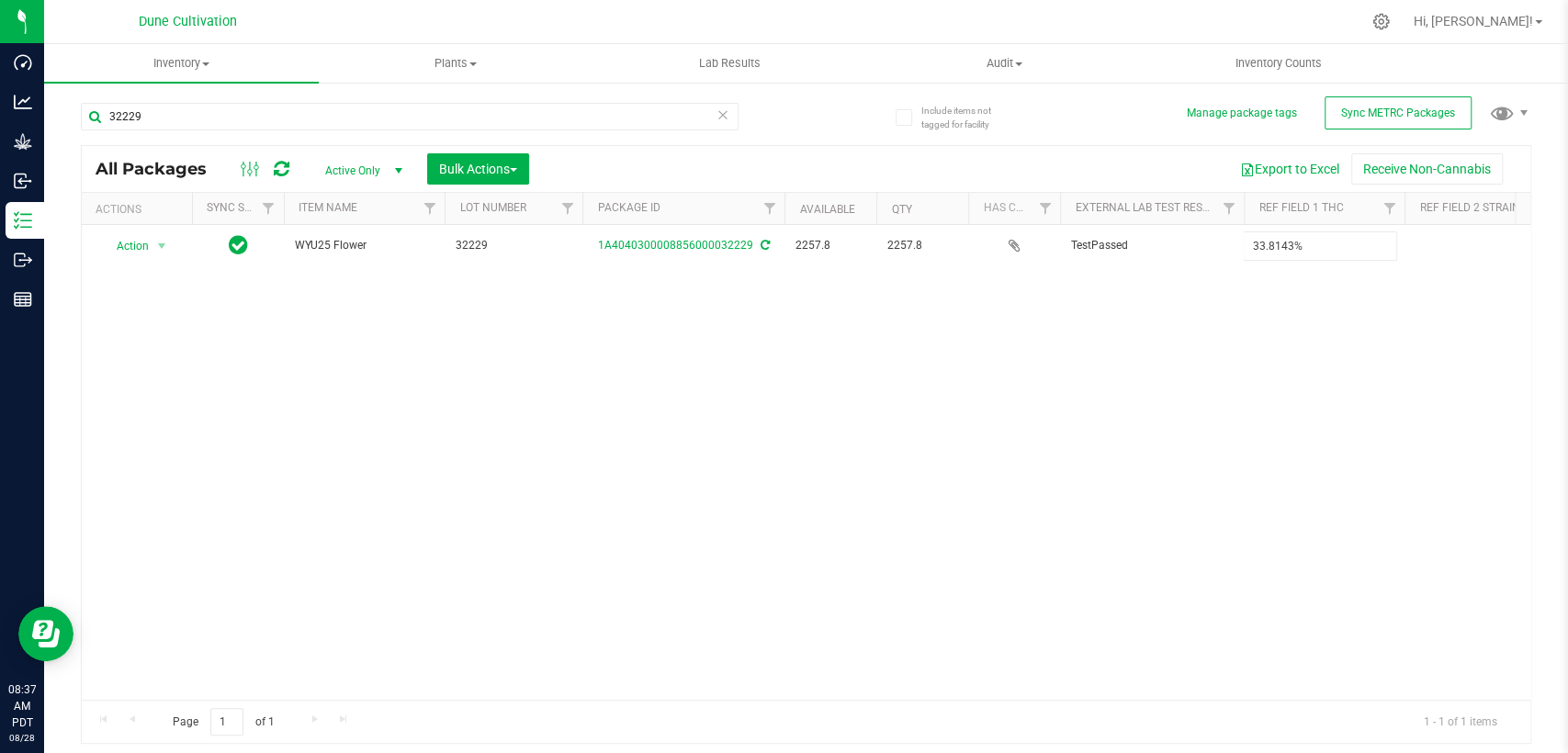
click at [1107, 370] on div "All Packages Active Only Active Only Lab Samples Locked All External Internal B…" at bounding box center [806, 445] width 1451 height 600
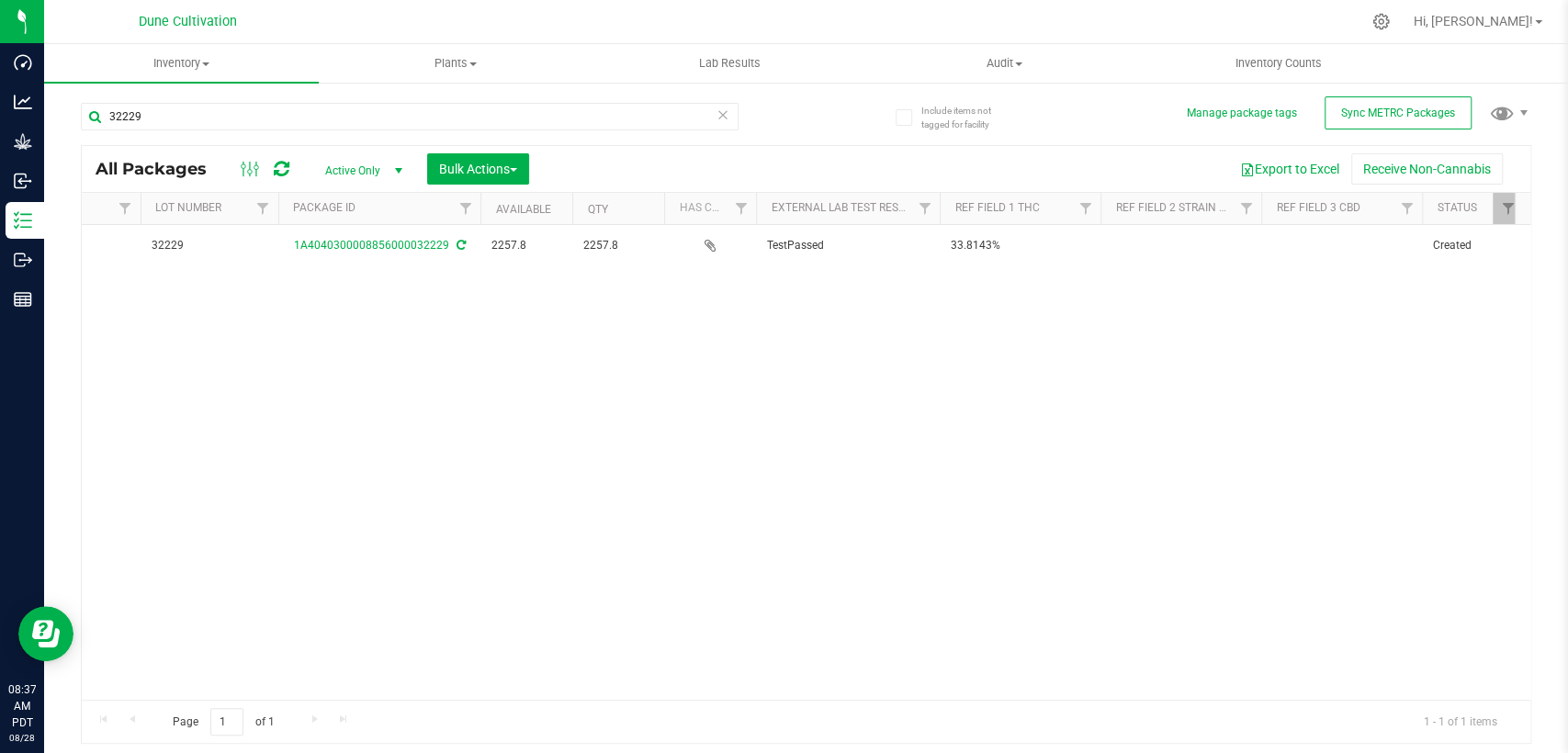
scroll to position [0, 306]
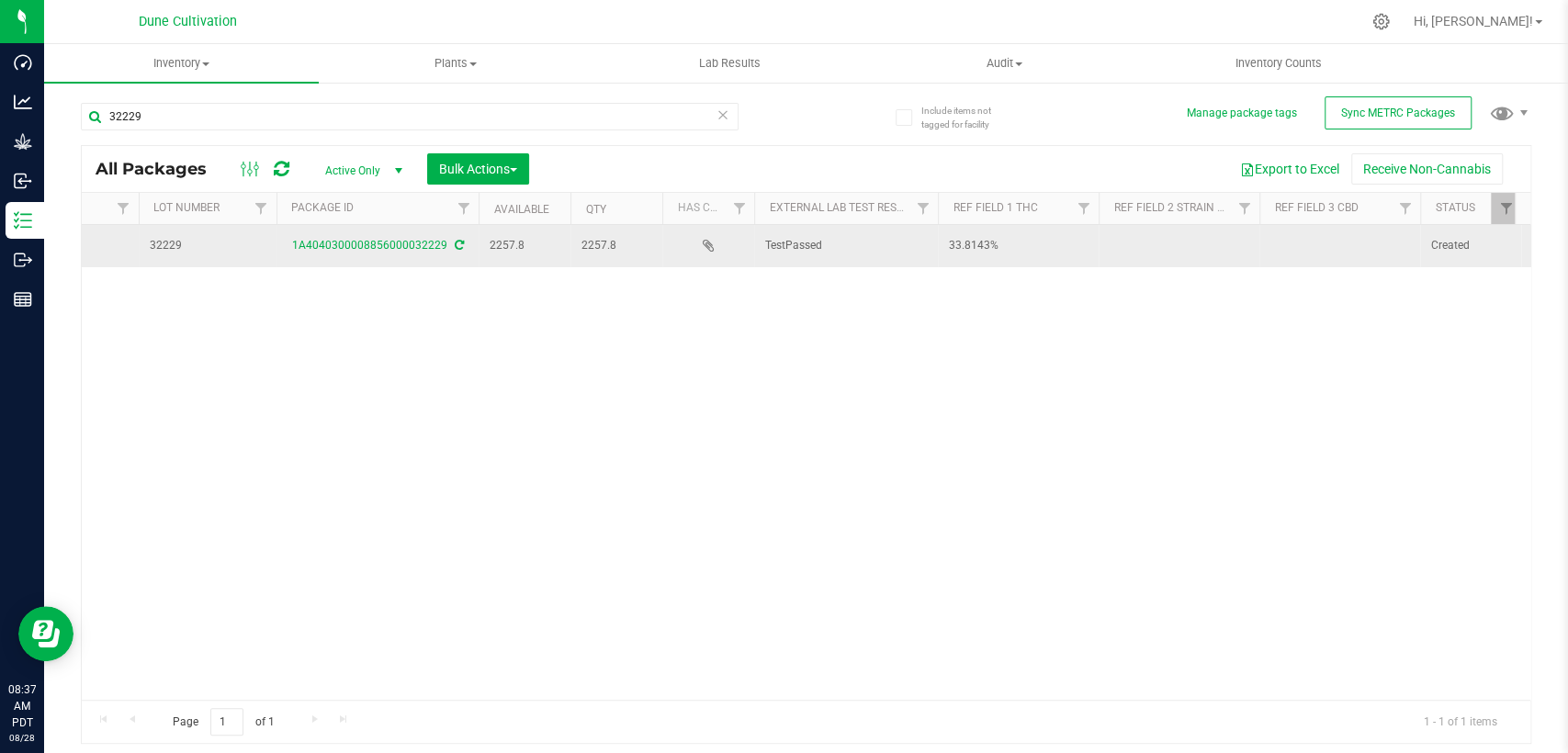
click at [1279, 242] on td at bounding box center [1340, 246] width 160 height 42
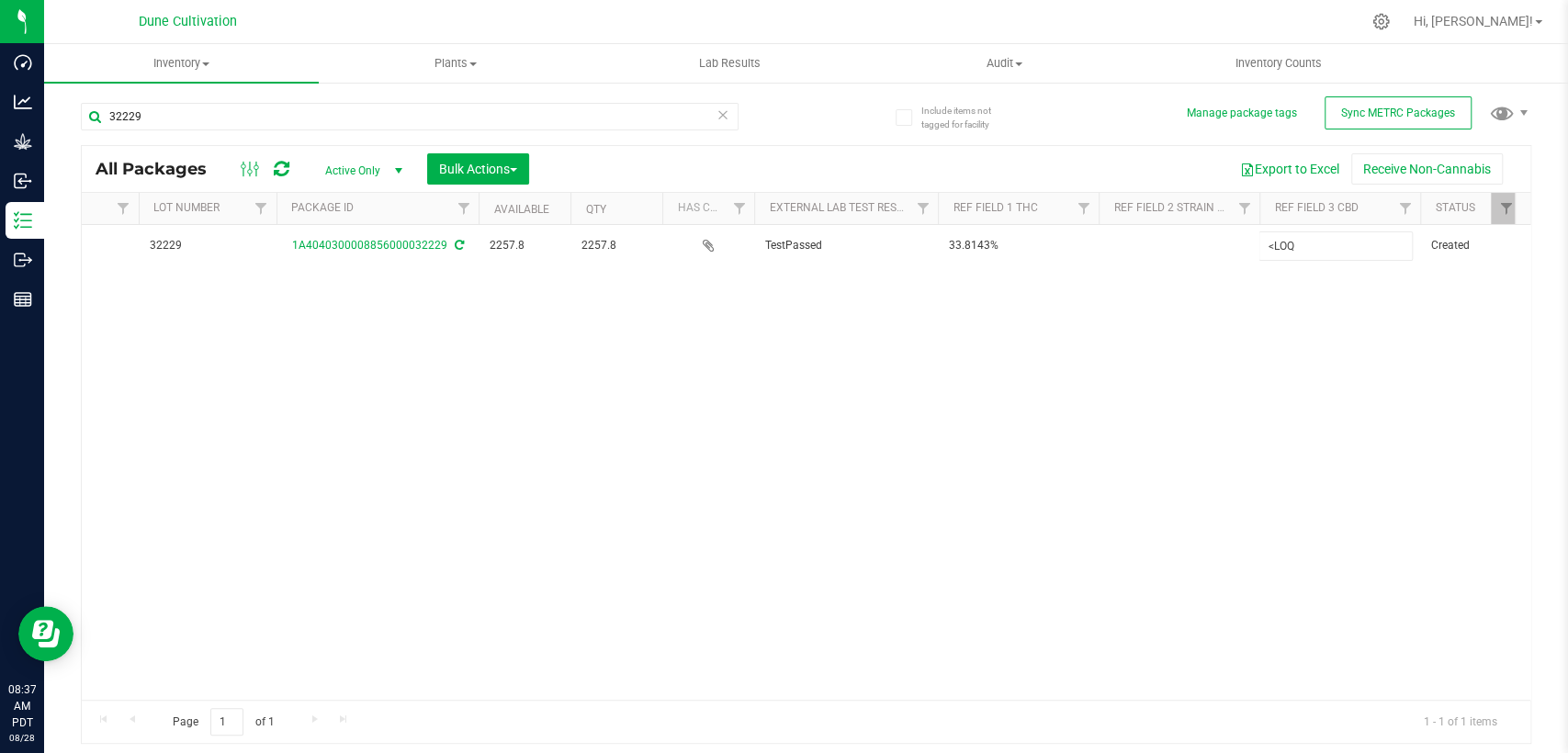
click at [1096, 412] on div "All Packages Active Only Active Only Lab Samples Locked All External Internal B…" at bounding box center [806, 445] width 1451 height 600
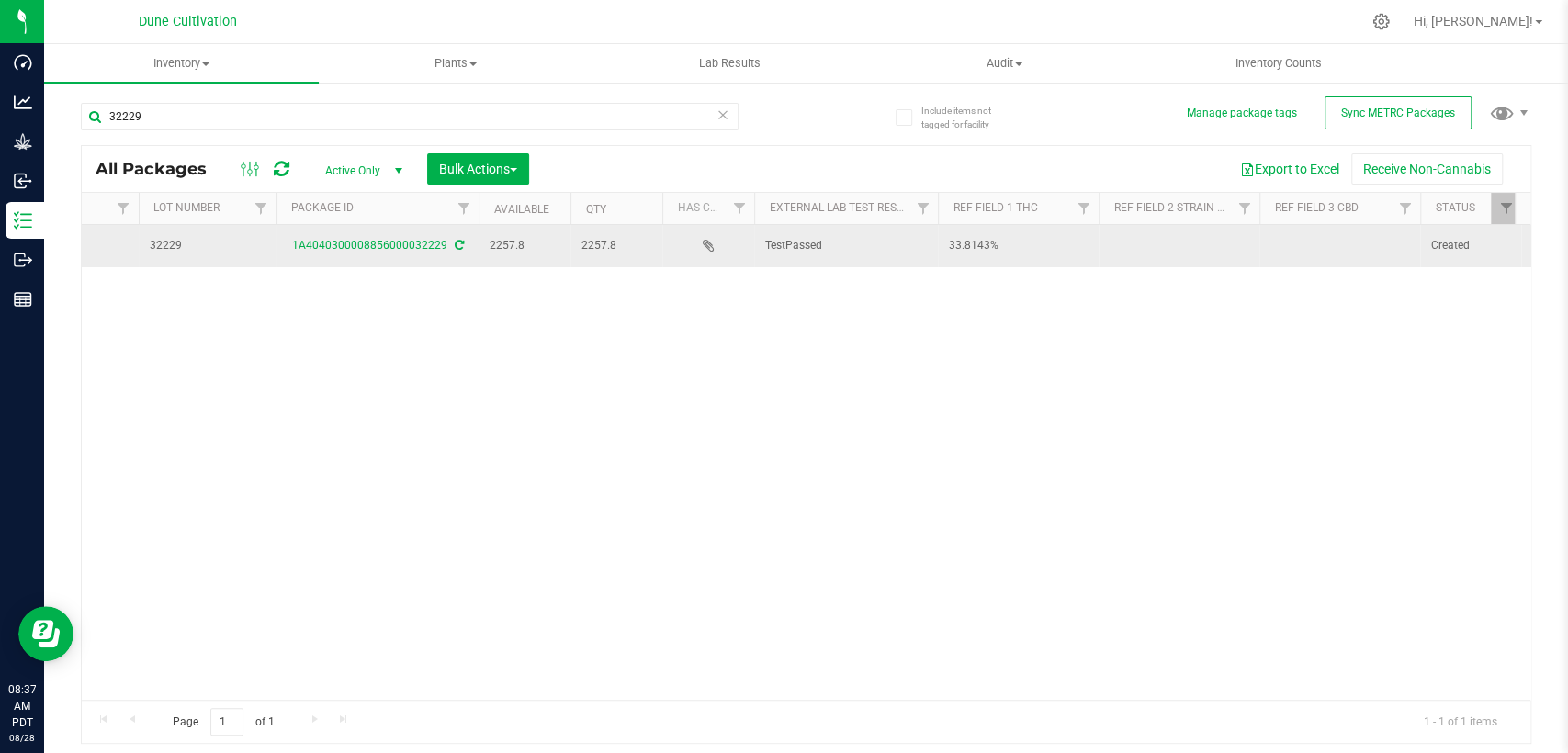
click at [1181, 253] on td at bounding box center [1179, 246] width 160 height 42
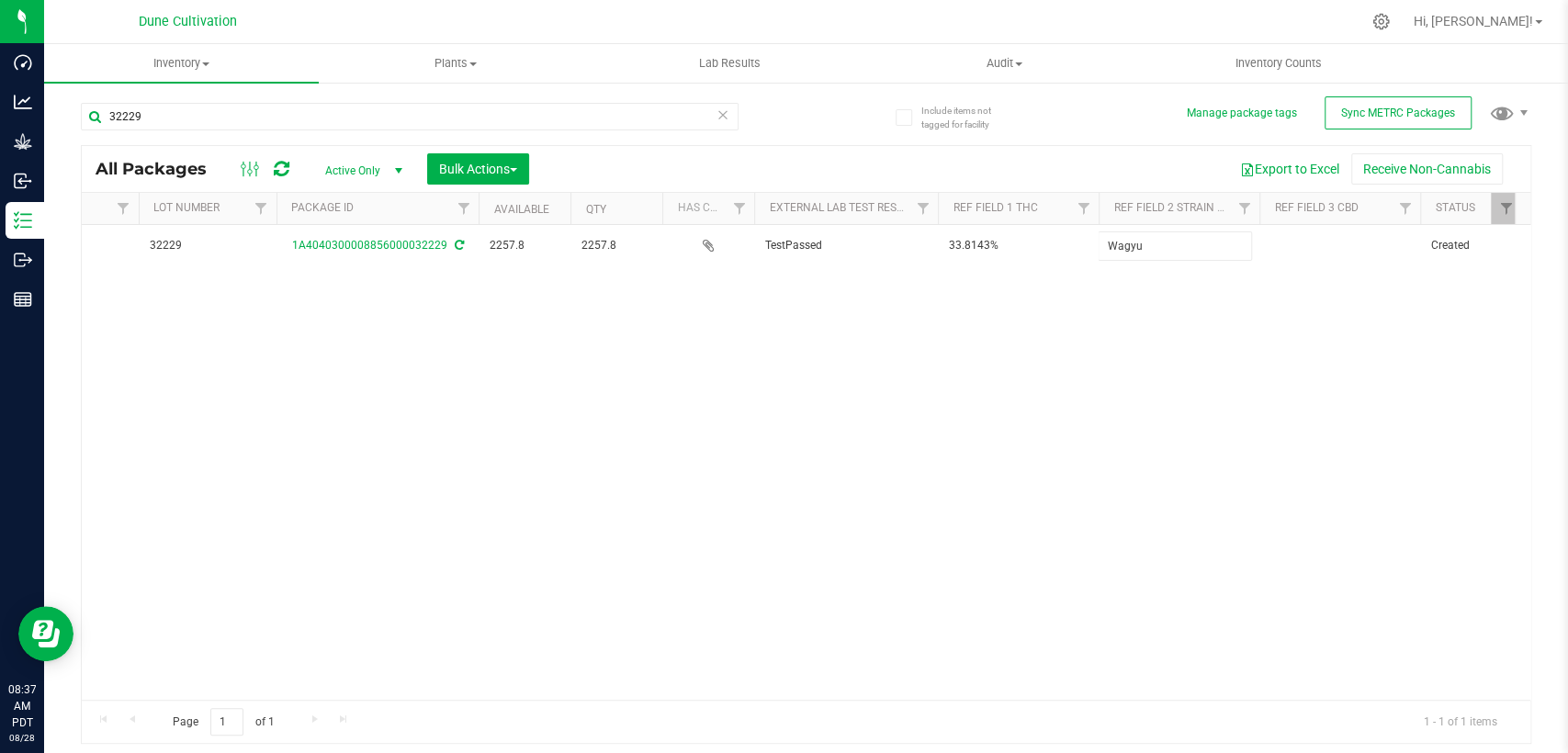
type input "Wagyu"
click at [1073, 367] on div "All Packages Active Only Active Only Lab Samples Locked All External Internal B…" at bounding box center [806, 445] width 1451 height 600
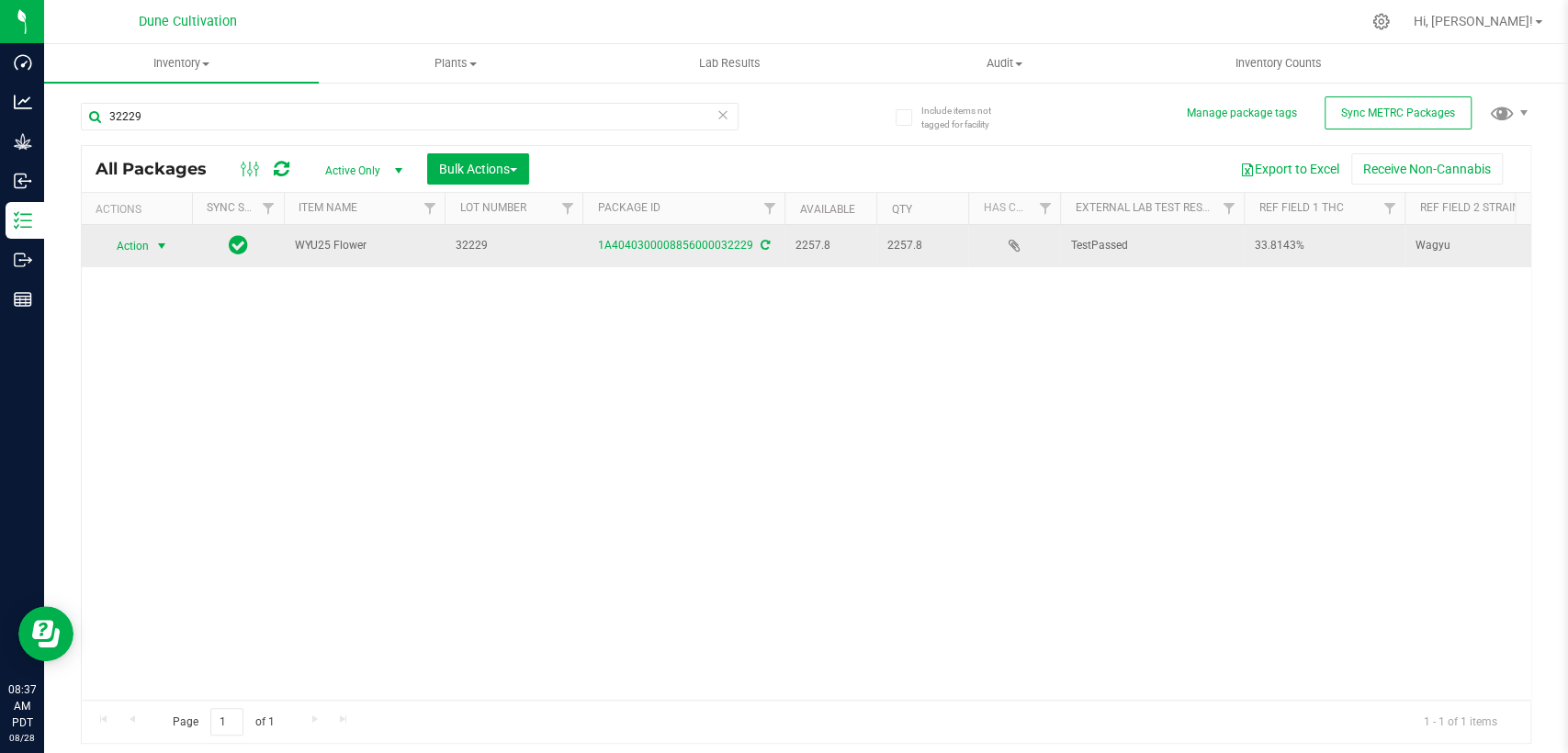
click at [155, 239] on span "select" at bounding box center [161, 245] width 14 height 14
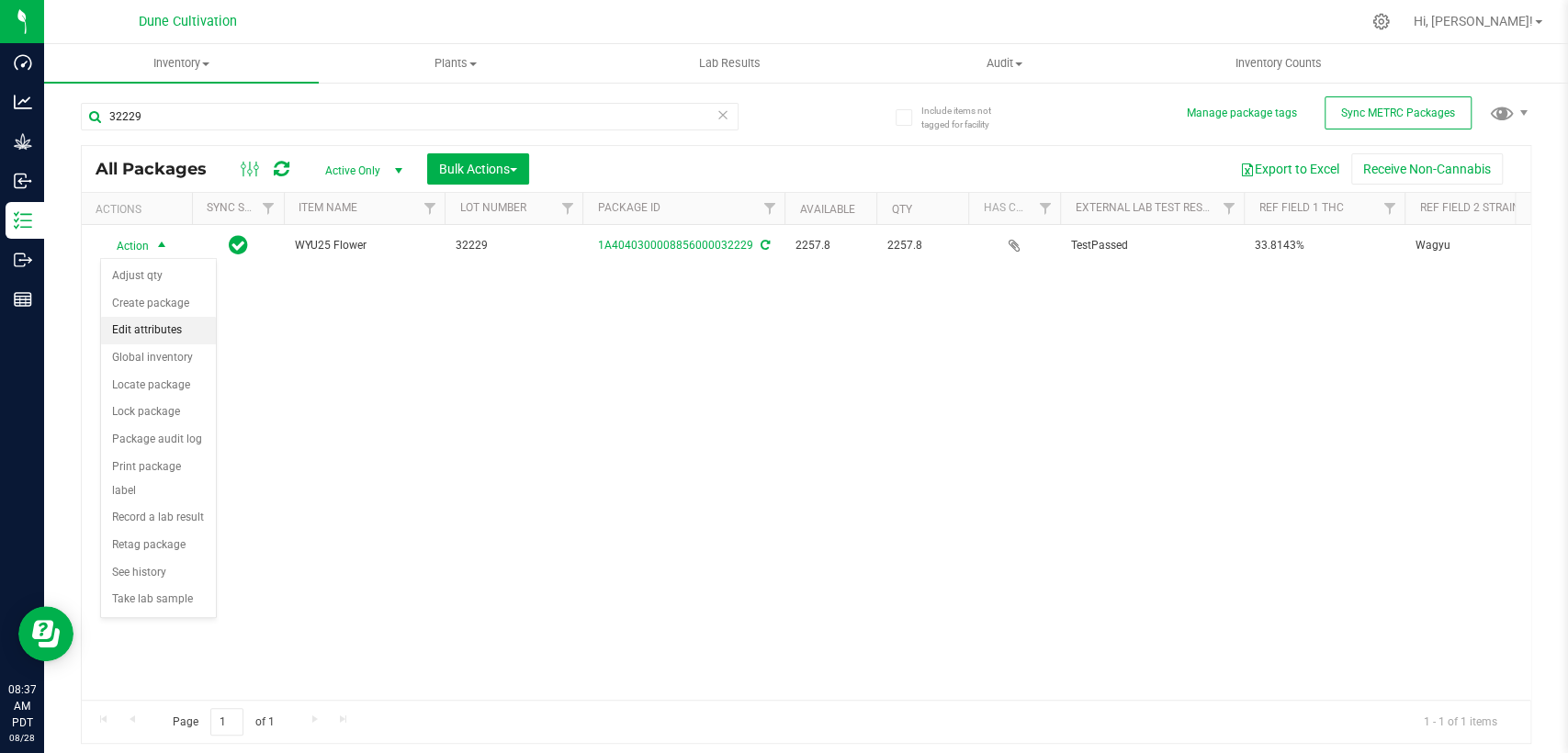
click at [170, 325] on li "Edit attributes" at bounding box center [158, 330] width 115 height 28
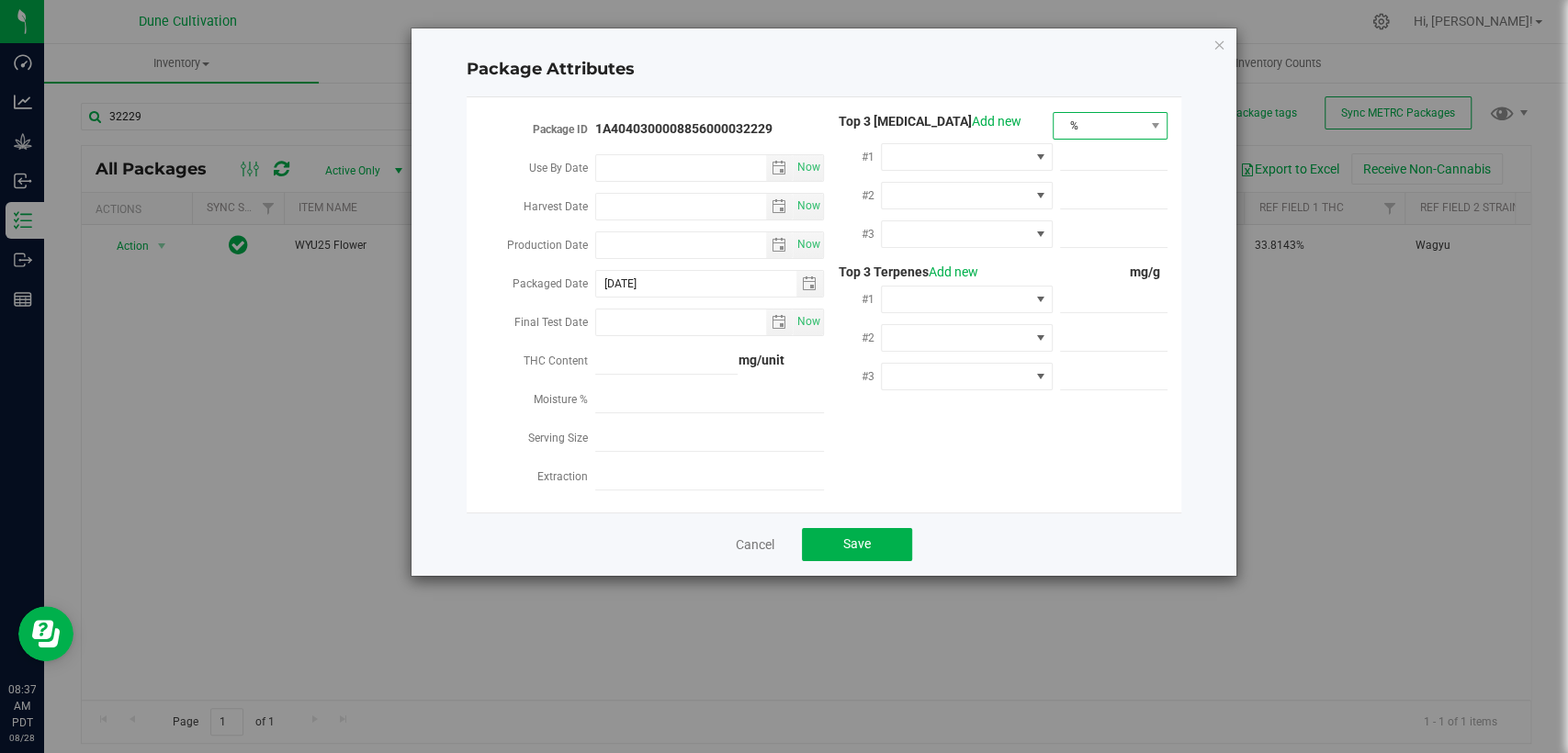
click at [1117, 131] on span "%" at bounding box center [1098, 125] width 90 height 26
click at [1111, 192] on li "mg/unit" at bounding box center [1110, 190] width 113 height 31
click at [1024, 160] on span at bounding box center [955, 157] width 147 height 26
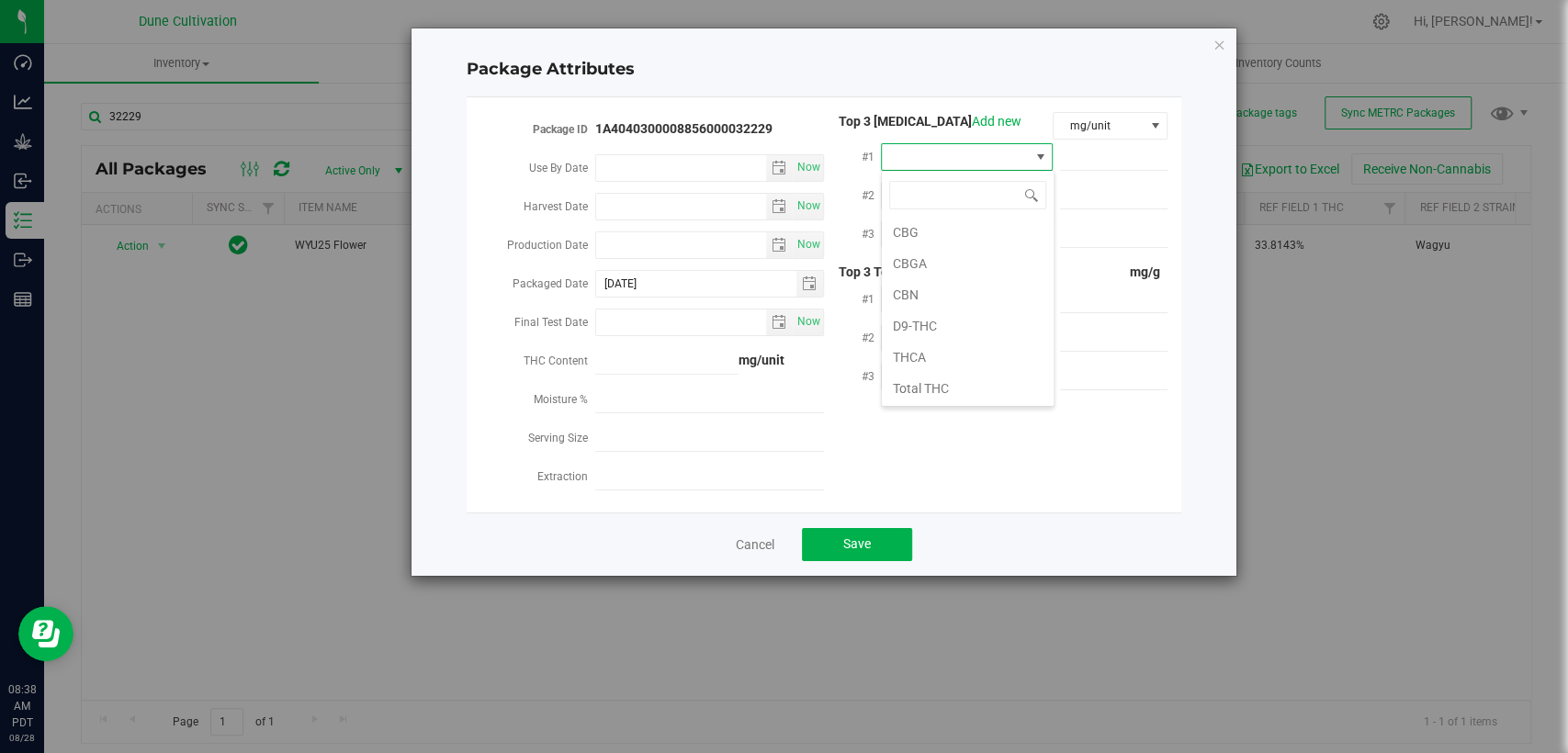
click at [927, 354] on li "THCA" at bounding box center [968, 357] width 172 height 31
click at [1100, 171] on div at bounding box center [1110, 156] width 115 height 33
click at [1100, 161] on span at bounding box center [1114, 157] width 108 height 27
paste input "364.394"
type input "364.394"
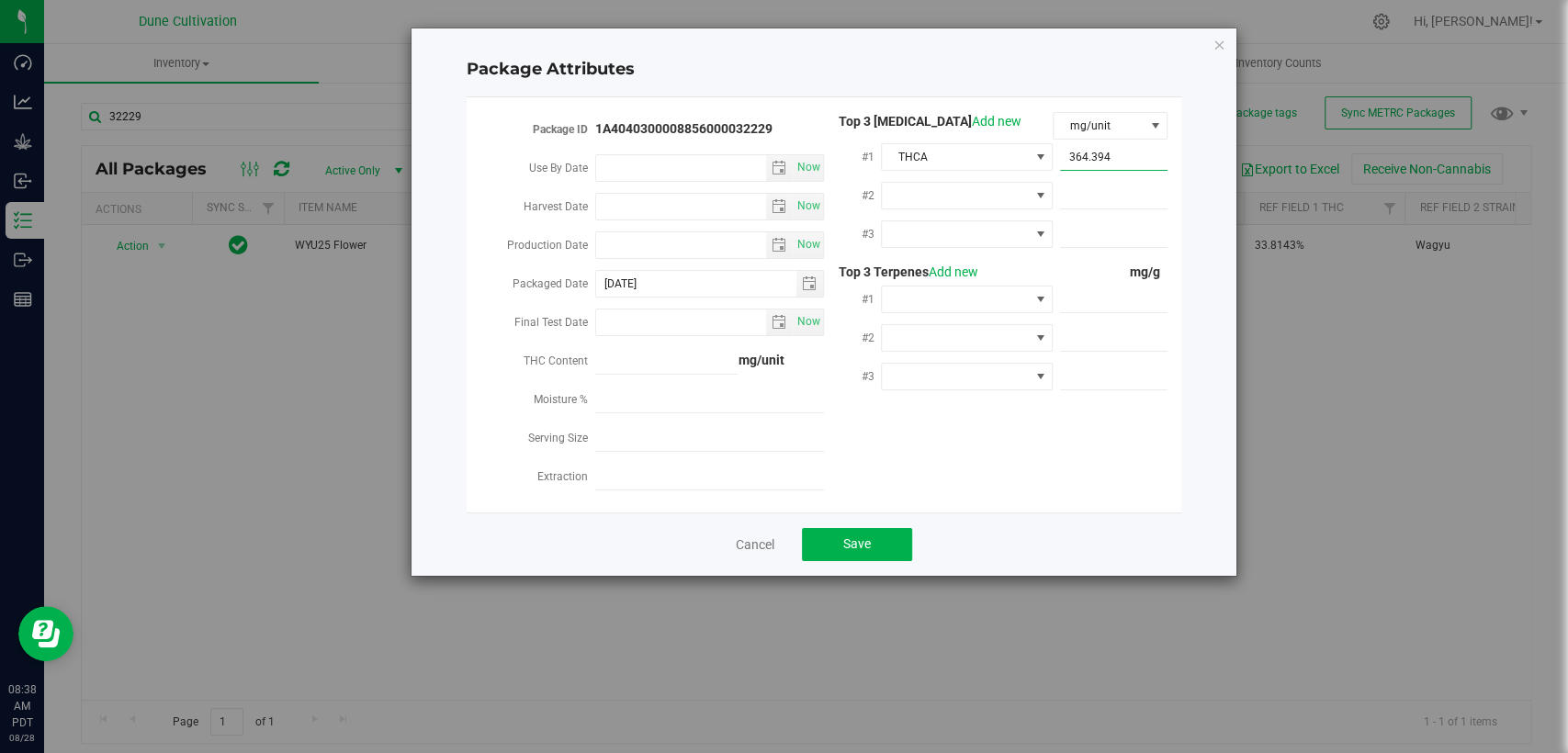
type input "364.3940"
click at [970, 196] on span at bounding box center [955, 196] width 147 height 26
click at [948, 337] on li "D9-THC" at bounding box center [968, 334] width 172 height 31
click at [955, 228] on span at bounding box center [955, 234] width 147 height 26
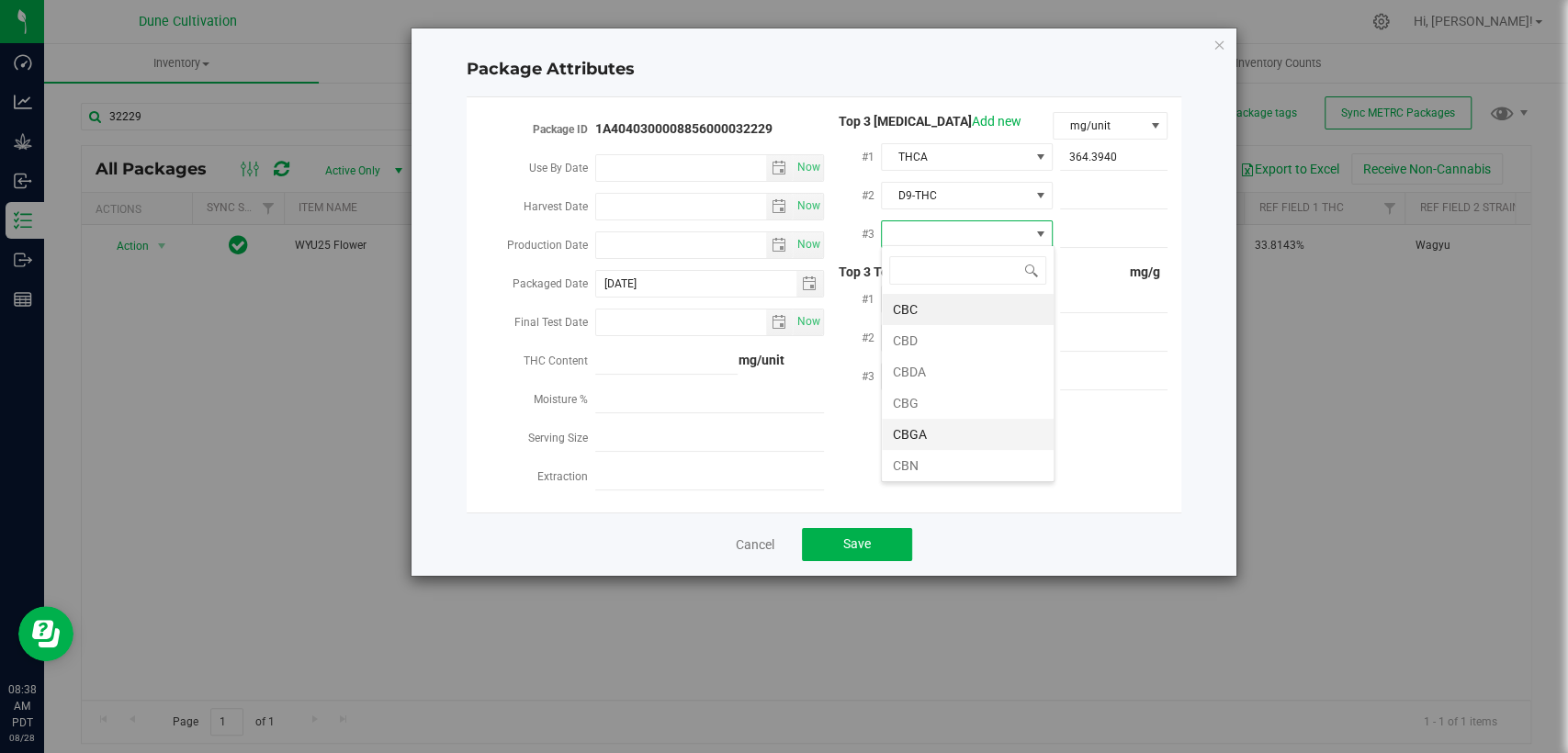
click at [915, 429] on li "CBGA" at bounding box center [968, 434] width 172 height 31
click at [1117, 199] on span at bounding box center [1114, 197] width 108 height 27
paste input "18.5694"
type input "18.5694"
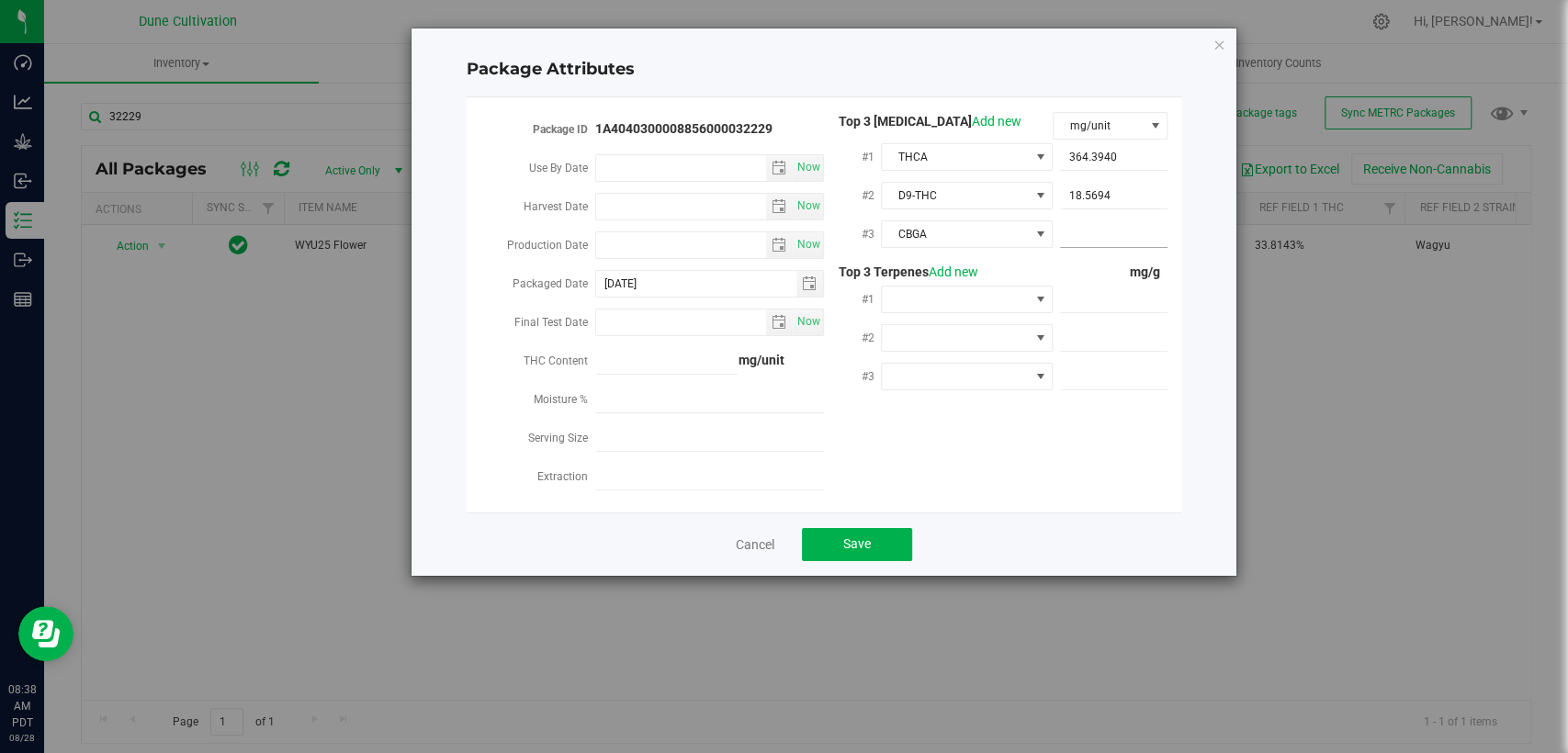
click at [1129, 244] on span at bounding box center [1114, 235] width 108 height 27
click at [1125, 239] on span at bounding box center [1114, 235] width 108 height 27
paste input "6.7748"
type input "6.7748"
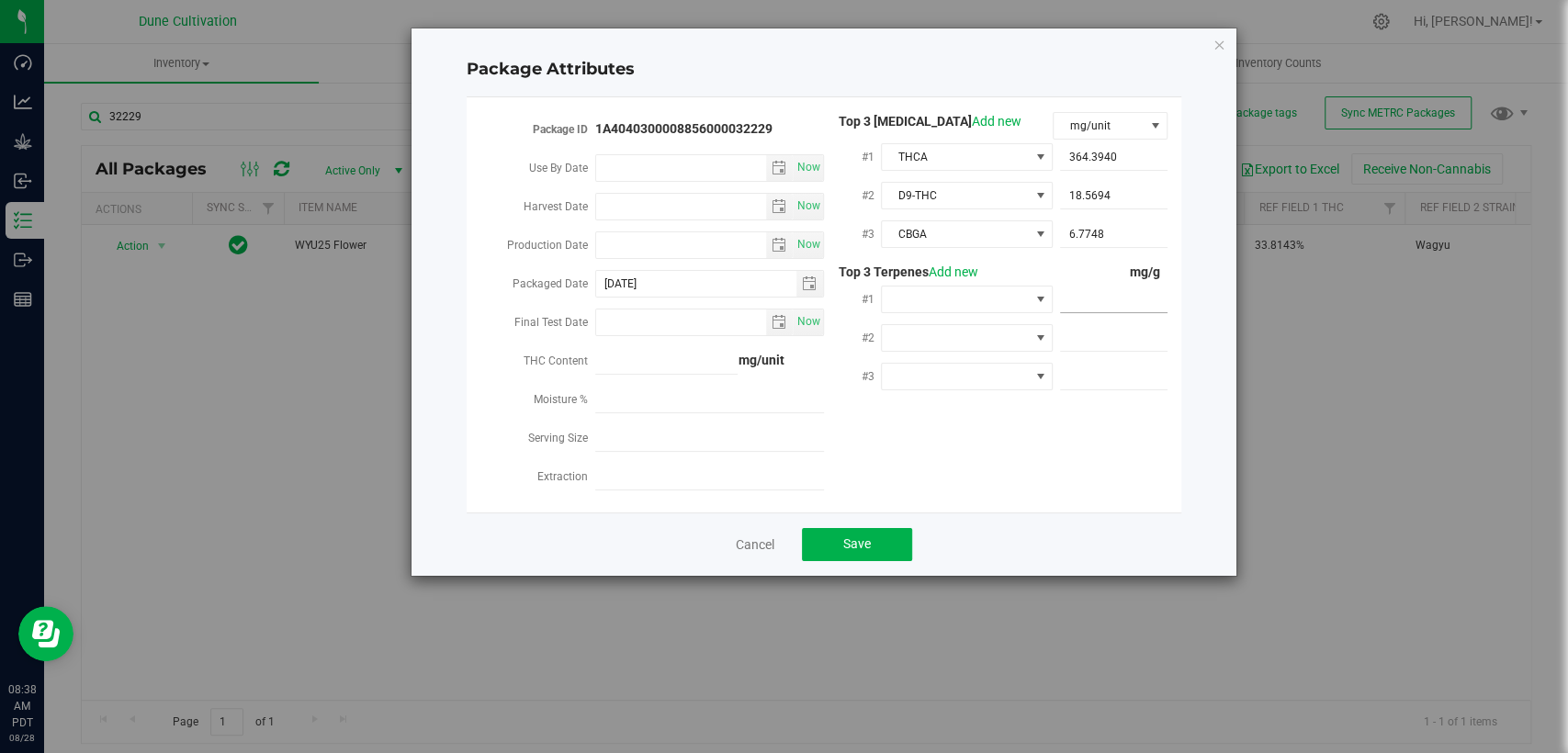
click at [1137, 297] on span at bounding box center [1114, 300] width 108 height 27
paste input "8.583"
type input "8.583"
type input "8.5830"
click at [1095, 341] on span at bounding box center [1114, 339] width 108 height 27
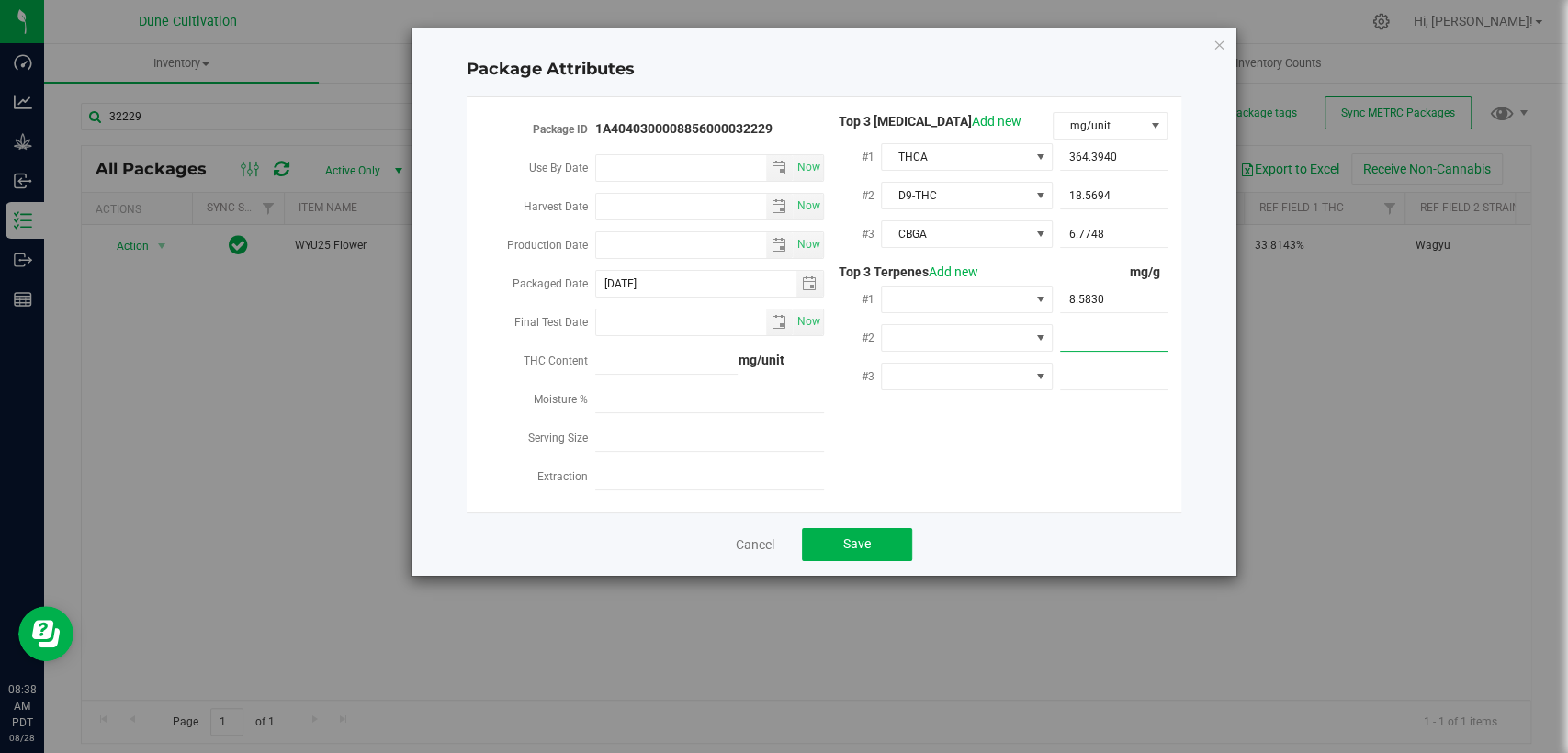
paste input "5.94"
type input "5.94"
type input "5.9400"
click at [1118, 379] on span at bounding box center [1114, 377] width 108 height 27
paste input "5.262"
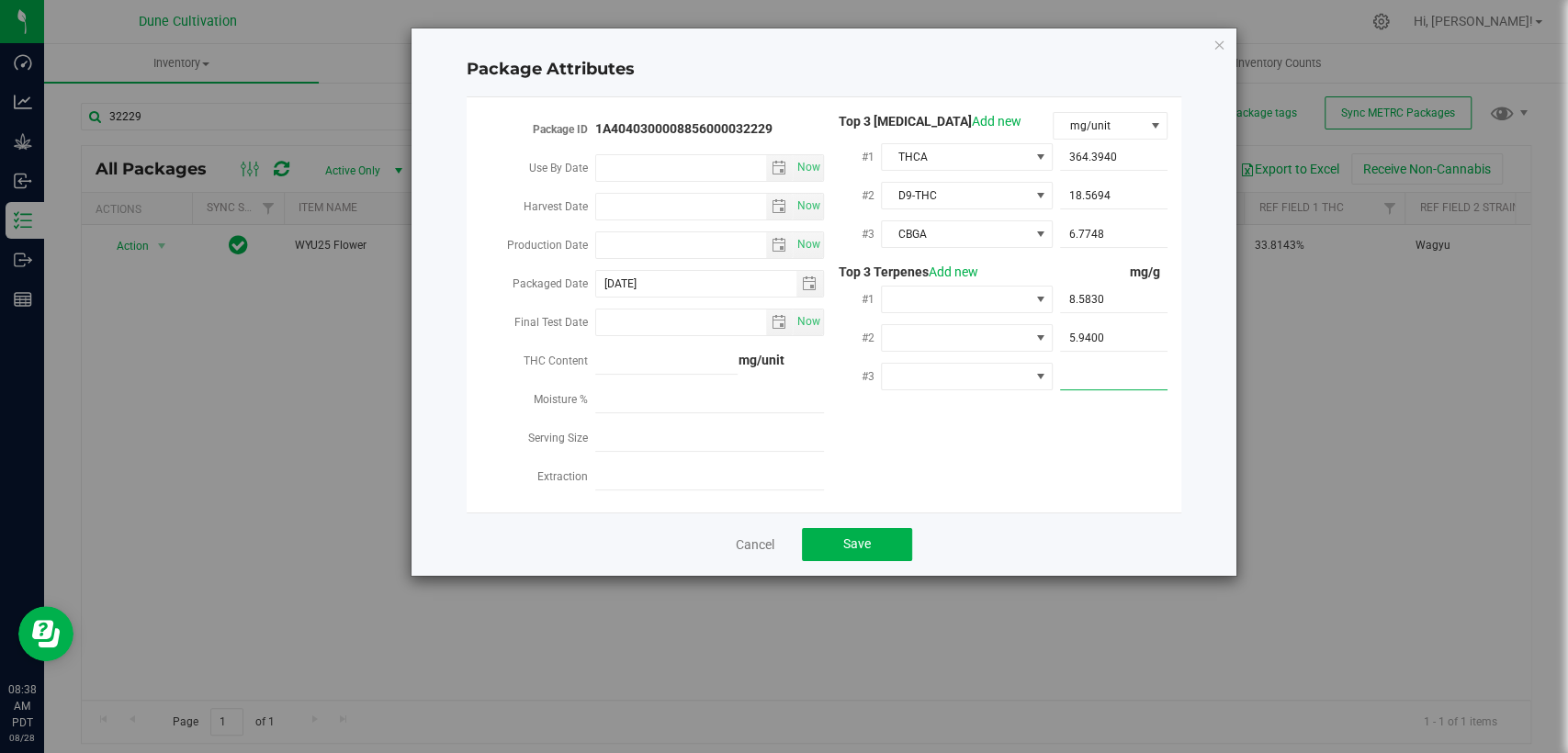
type input "5.262"
type input "5.2620"
click at [1067, 451] on div "Package ID 1A4040300008856000032229 Use By Date Now Harvest Date Now Production…" at bounding box center [824, 304] width 687 height 386
click at [935, 301] on span at bounding box center [955, 299] width 147 height 26
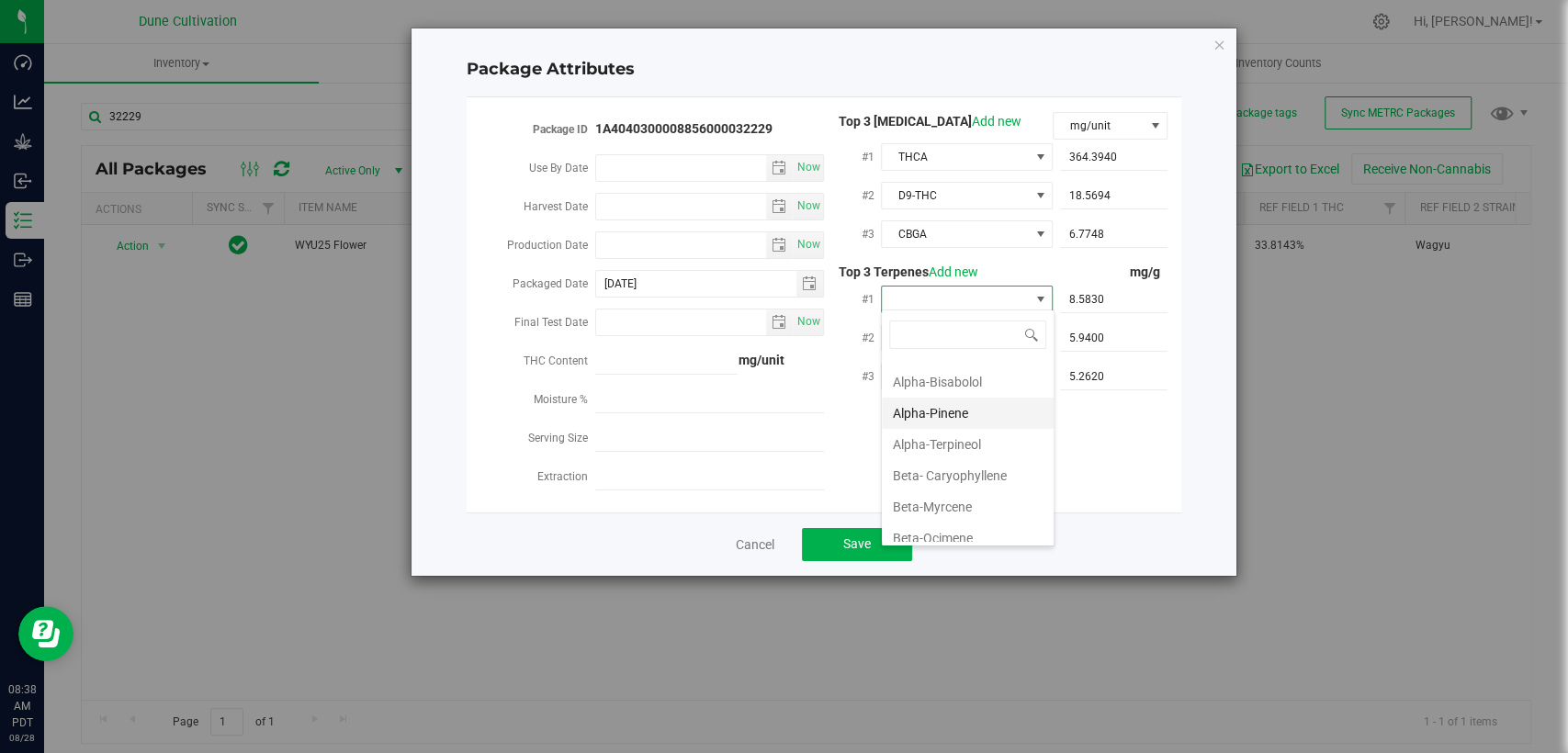
scroll to position [102, 0]
click at [950, 464] on li "Beta-Myrcene" at bounding box center [968, 459] width 172 height 31
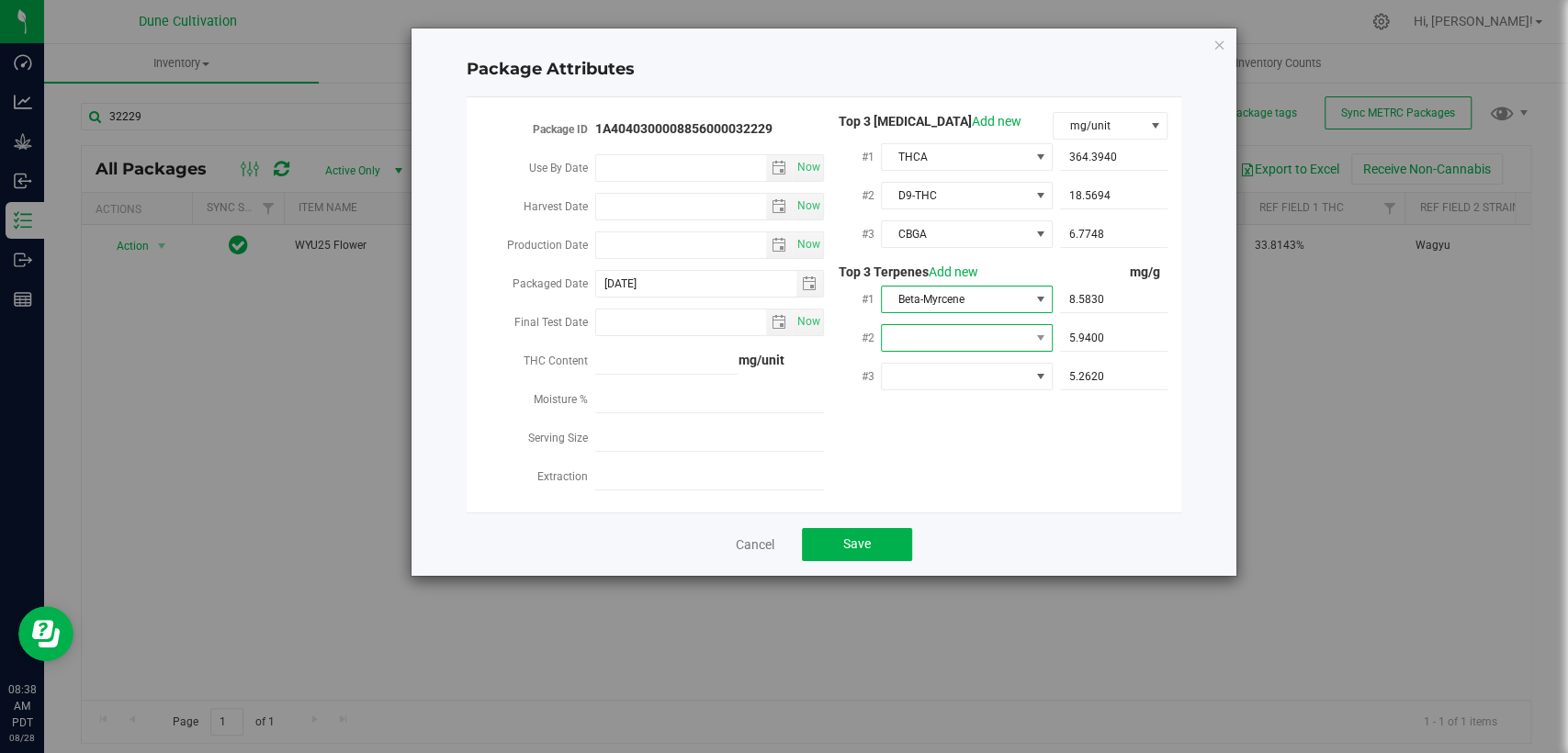
click at [955, 331] on span at bounding box center [955, 338] width 147 height 26
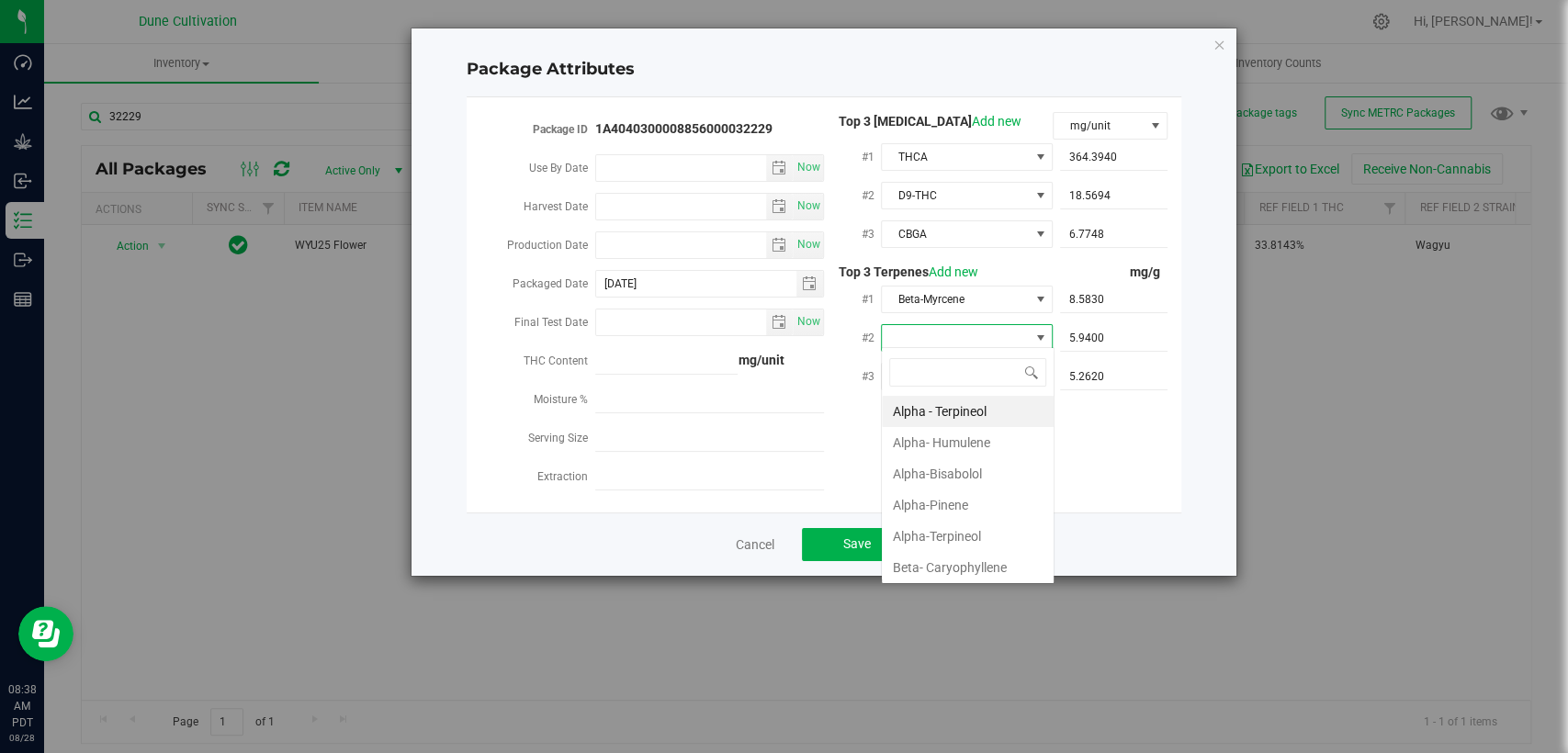
scroll to position [27, 172]
type input "D"
click at [950, 438] on li "D-Limonene" at bounding box center [968, 443] width 172 height 31
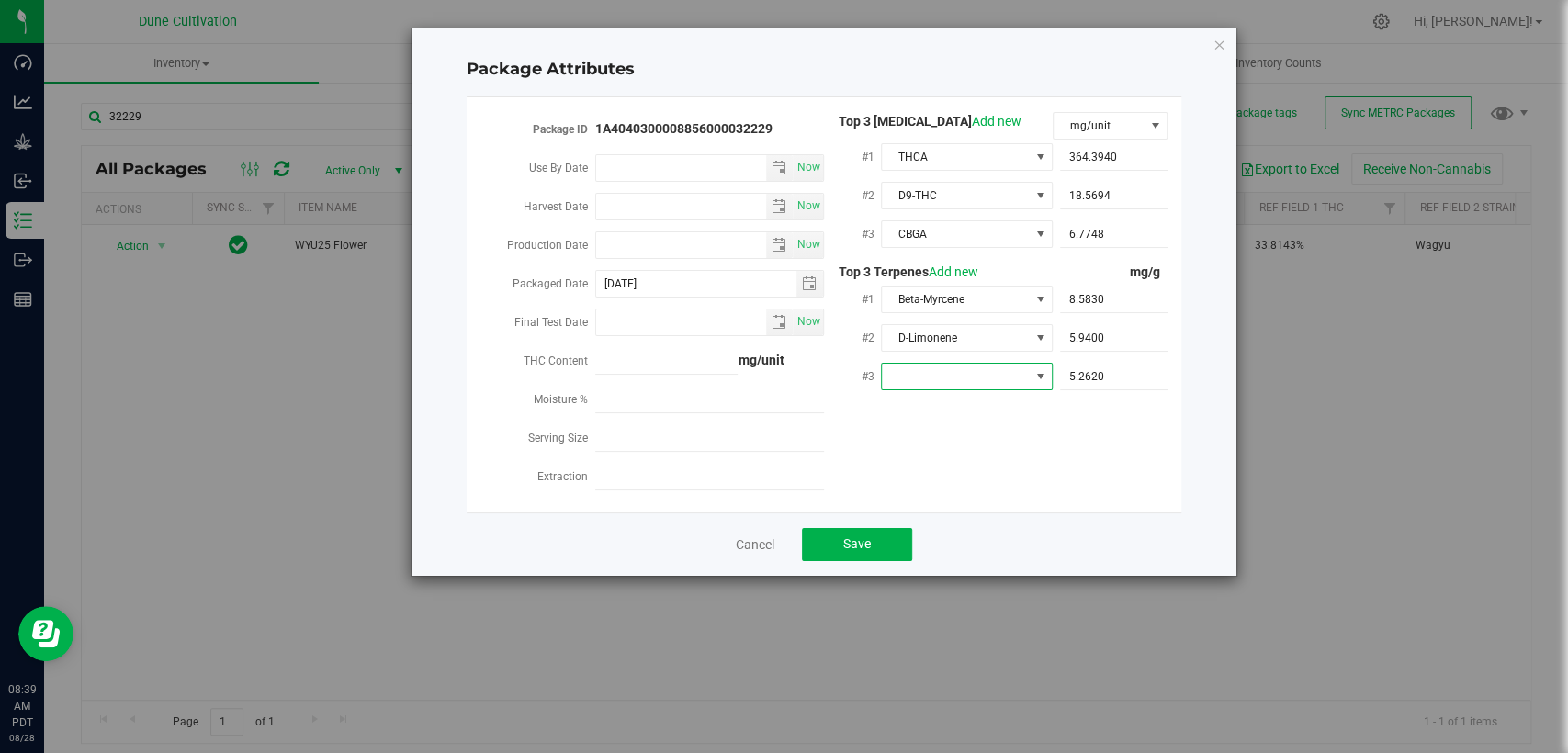
click at [950, 366] on span at bounding box center [955, 376] width 147 height 26
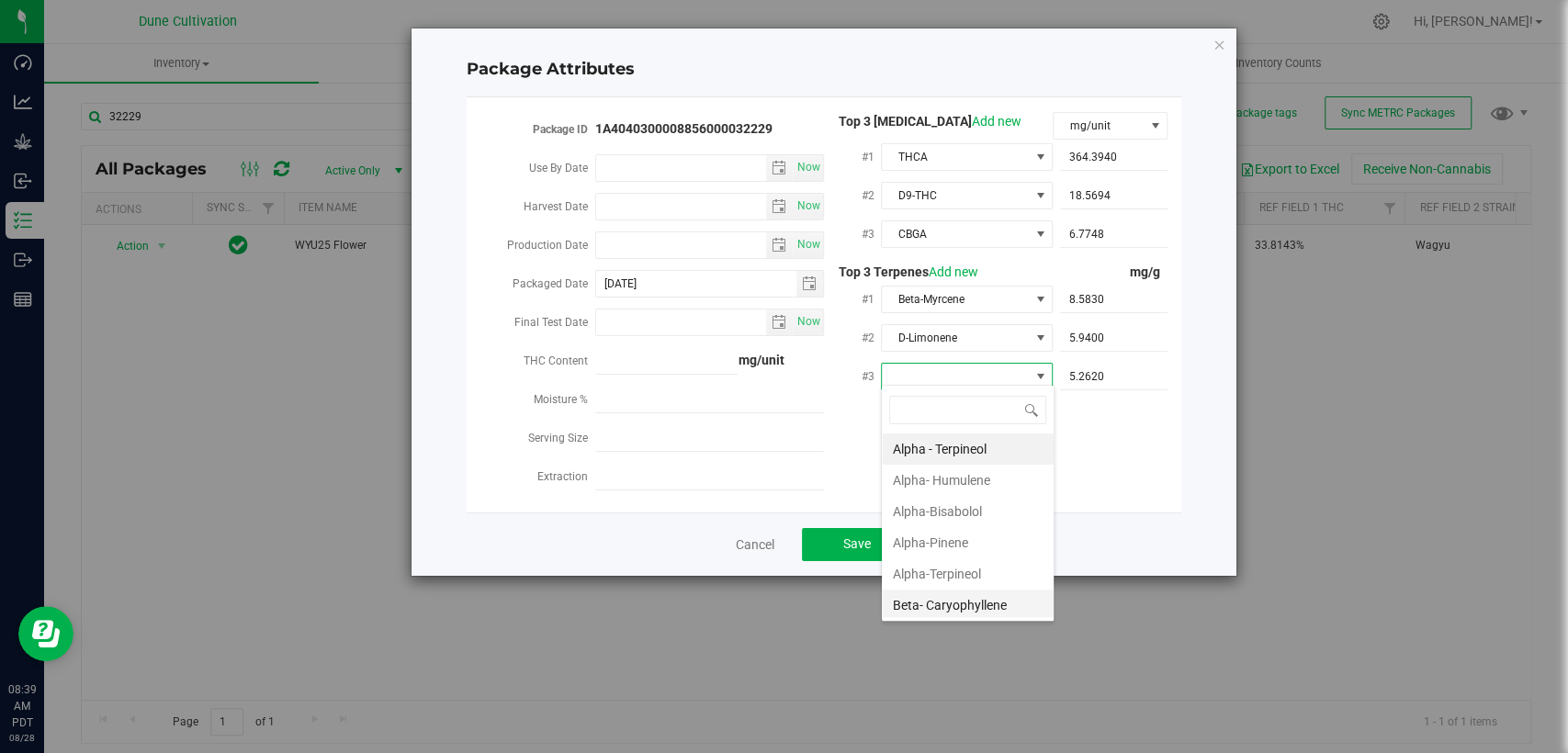
click at [934, 595] on li "Beta- Caryophyllene" at bounding box center [968, 605] width 172 height 31
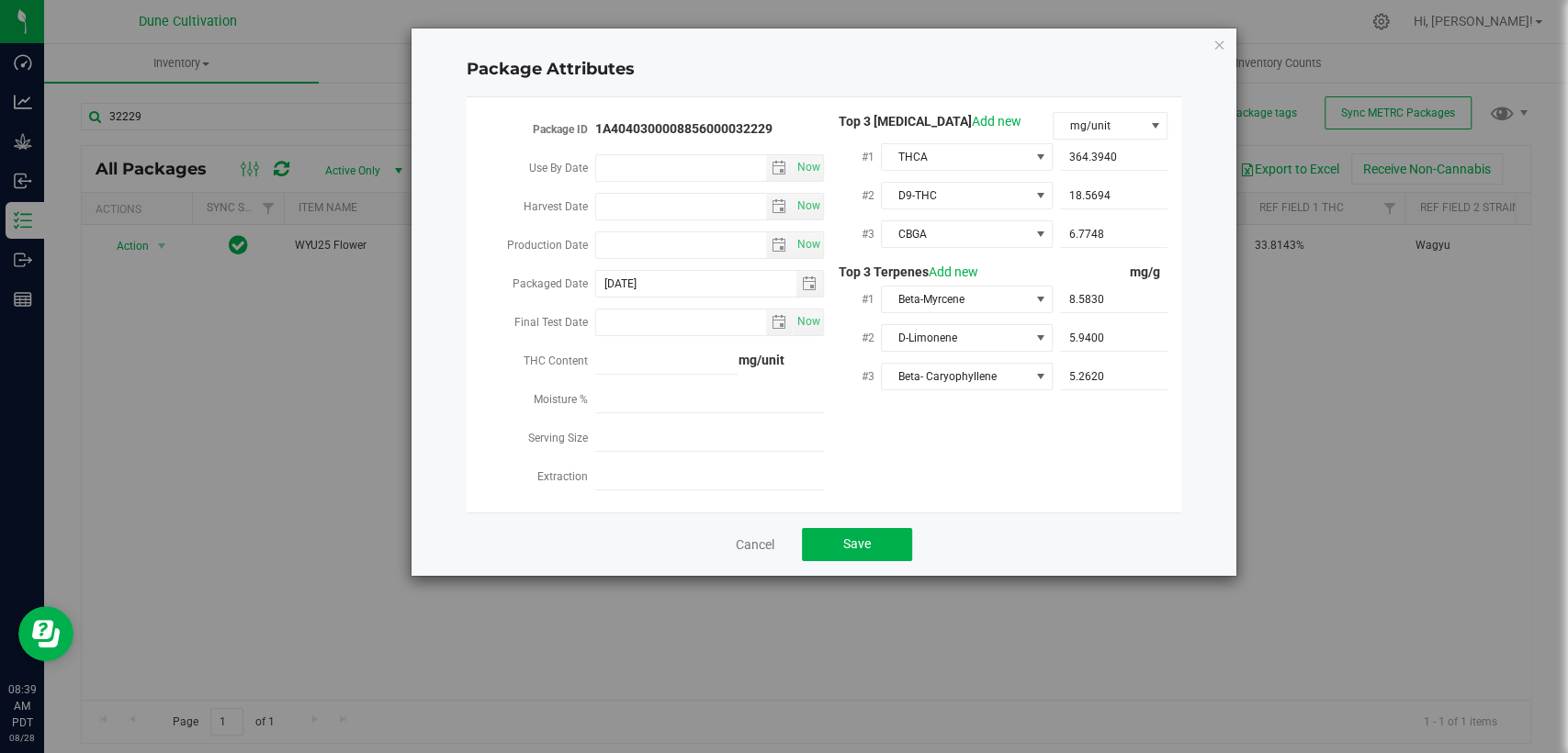
click at [931, 495] on div "Package ID 1A4040300008856000032229 Use By Date Now Harvest Date Now Production…" at bounding box center [824, 304] width 715 height 415
click at [861, 538] on span "Save" at bounding box center [857, 543] width 28 height 14
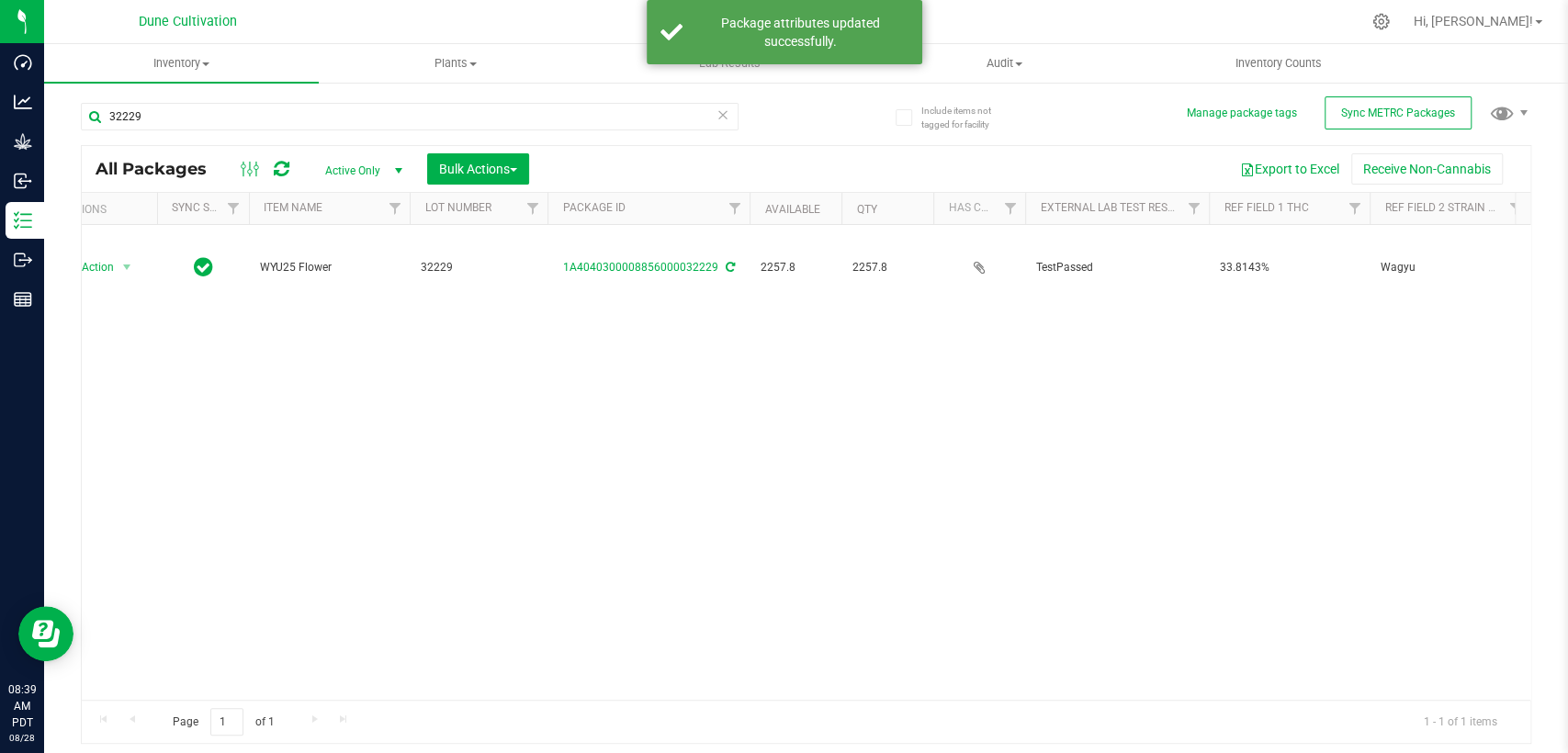
scroll to position [0, 0]
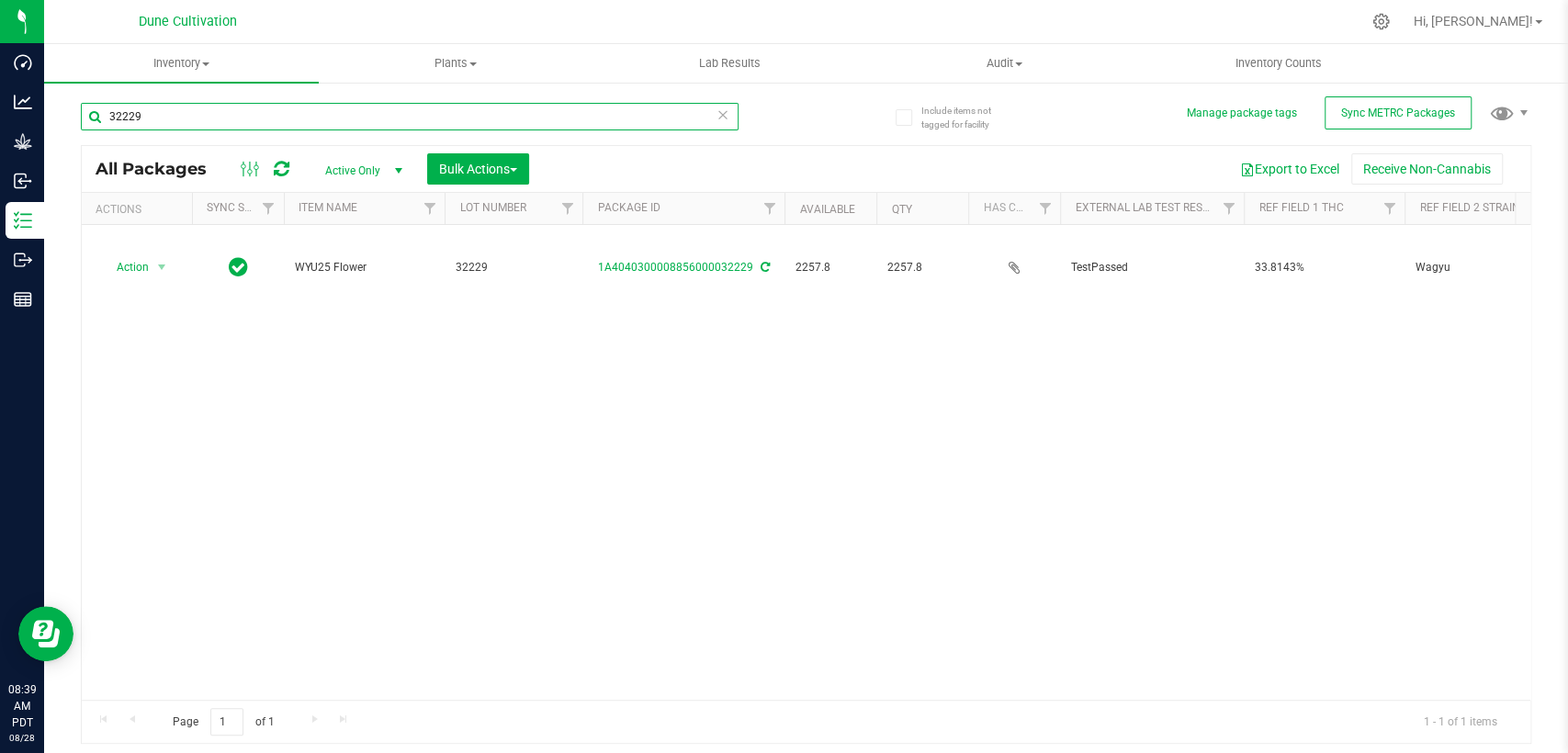
click at [152, 112] on input "32229" at bounding box center [409, 116] width 658 height 28
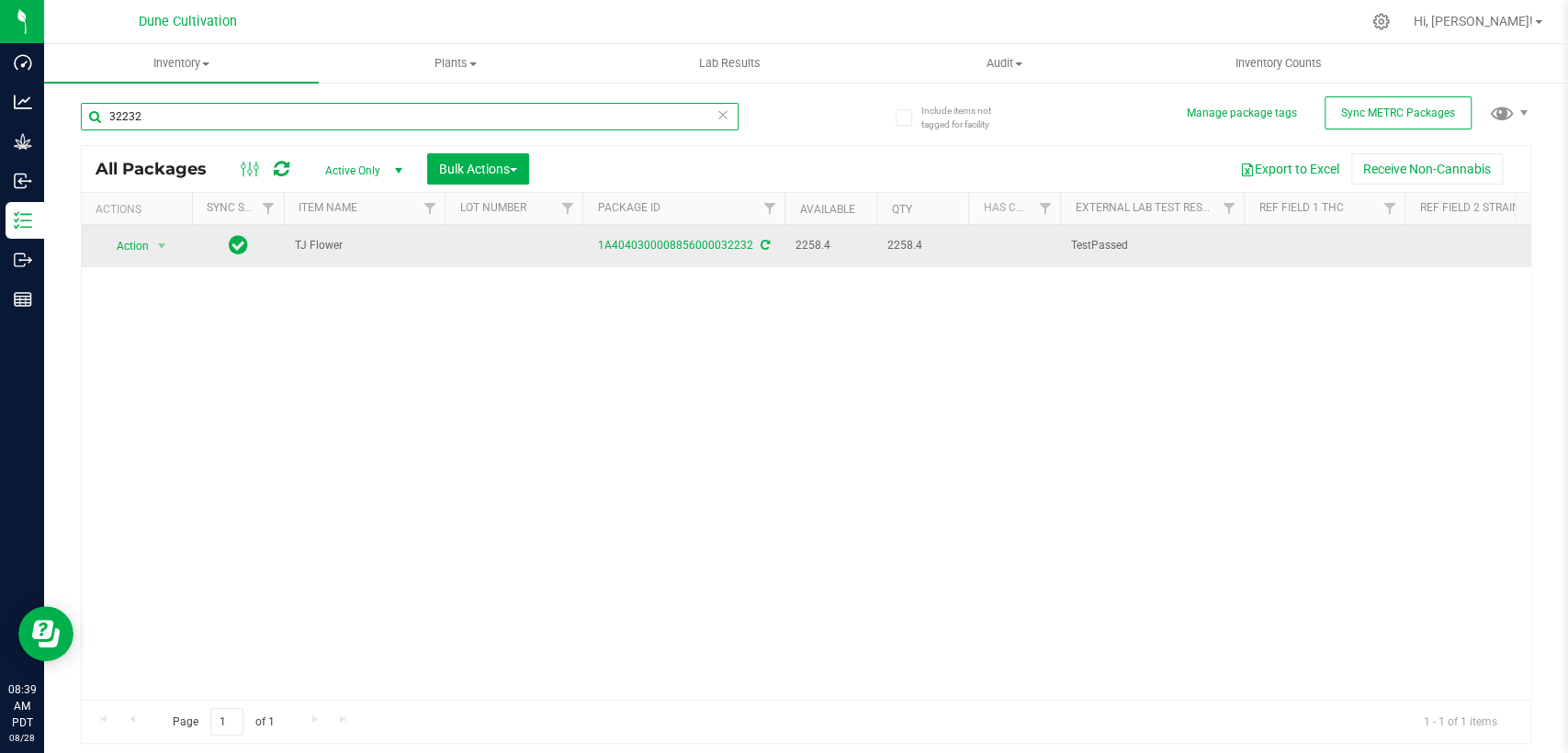
type input "32232"
click at [517, 244] on td at bounding box center [513, 246] width 137 height 42
type input "32232"
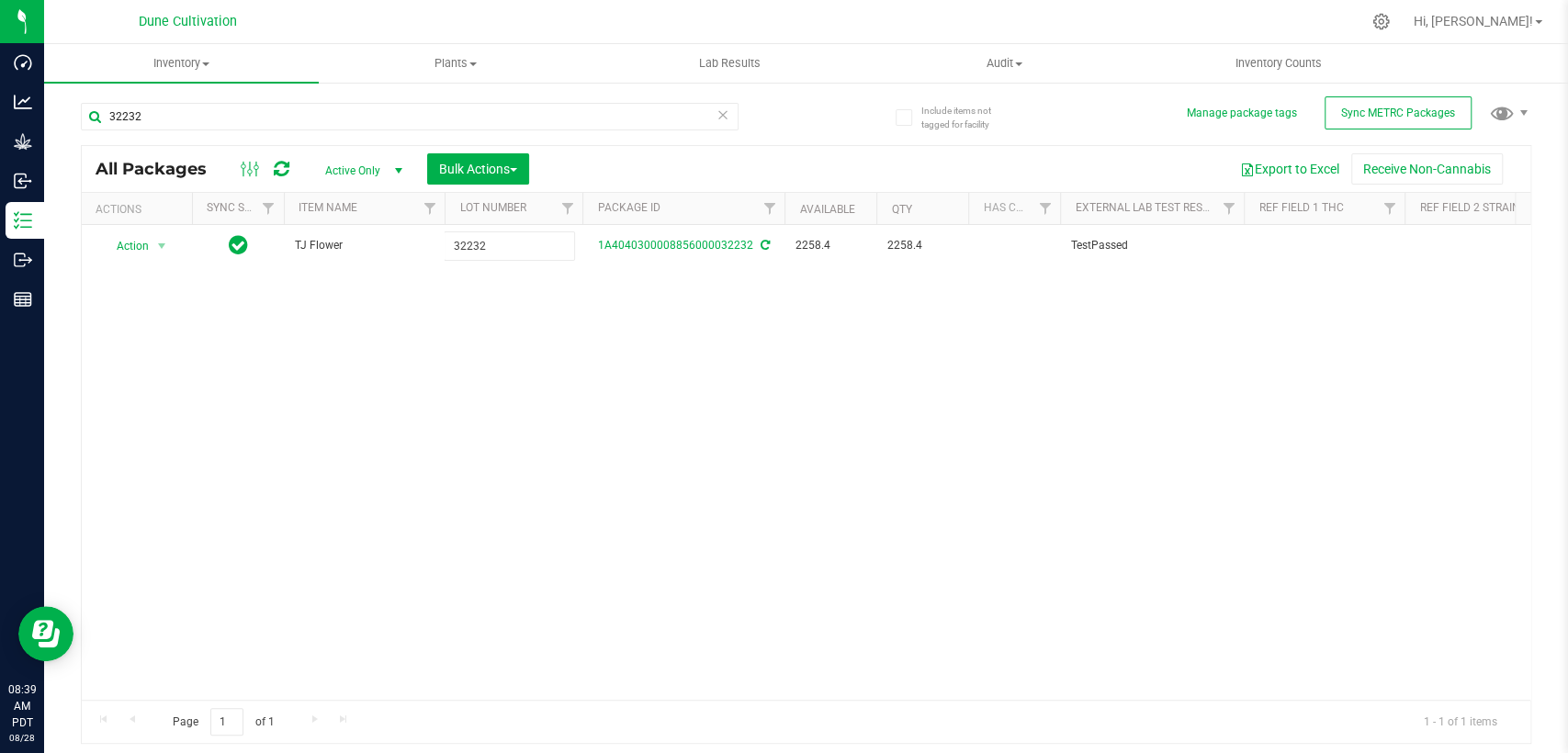
click at [537, 326] on div "All Packages Active Only Active Only Lab Samples Locked All External Internal B…" at bounding box center [806, 445] width 1451 height 600
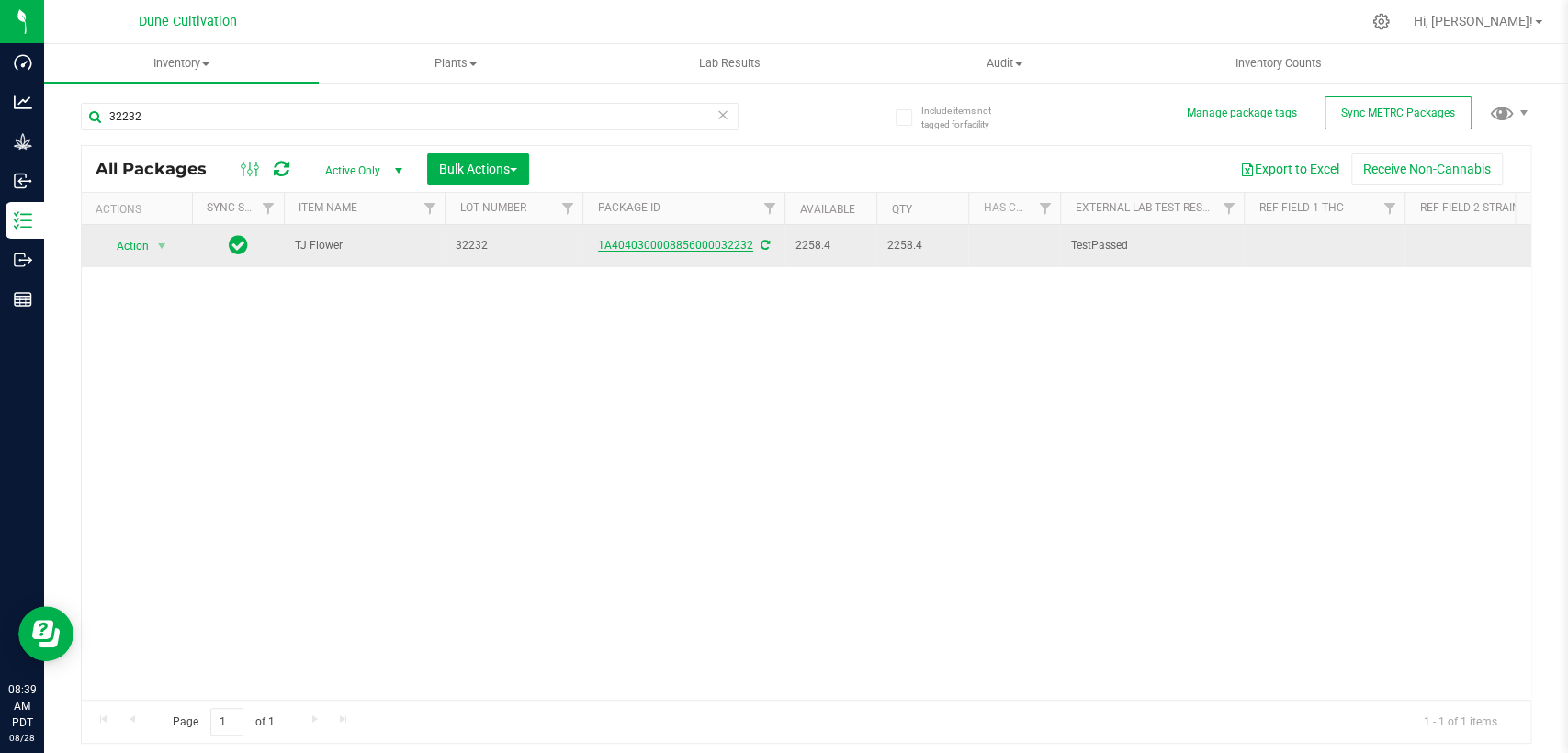
click at [710, 242] on link "1A4040300008856000032232" at bounding box center [676, 244] width 156 height 12
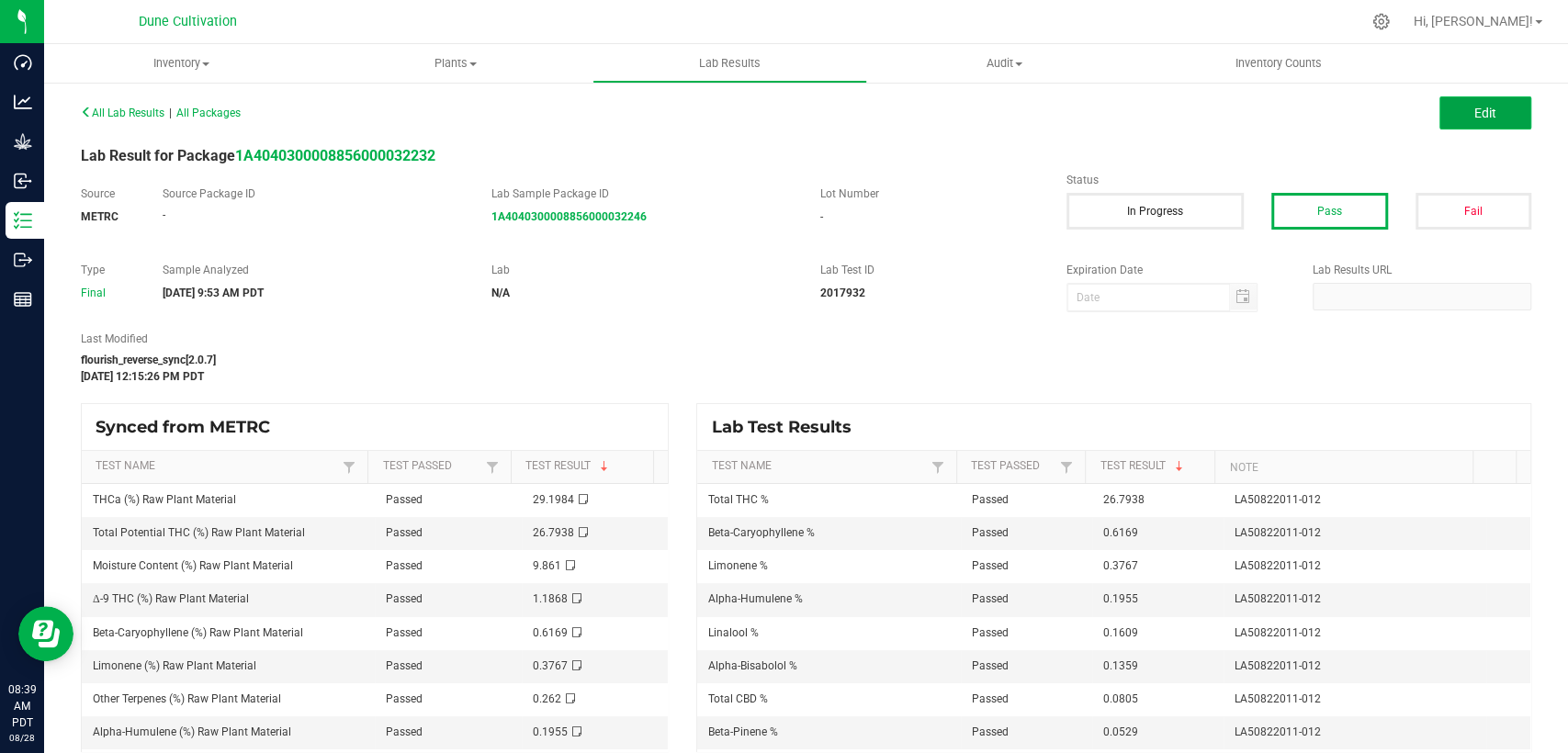
click at [1474, 110] on span "Edit" at bounding box center [1485, 113] width 22 height 14
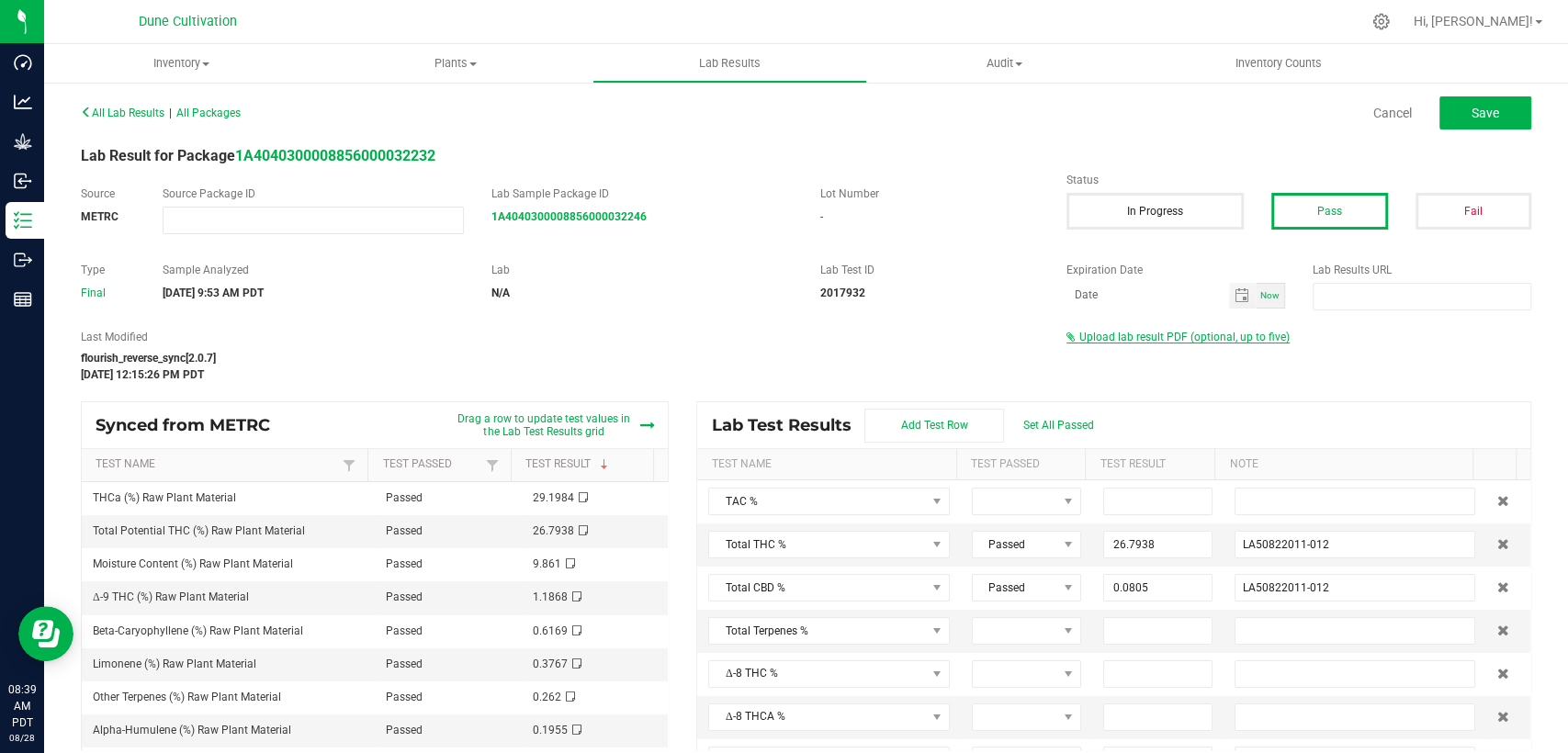
click at [1118, 331] on span "Upload lab result PDF (optional, up to five)" at bounding box center [1184, 337] width 210 height 12
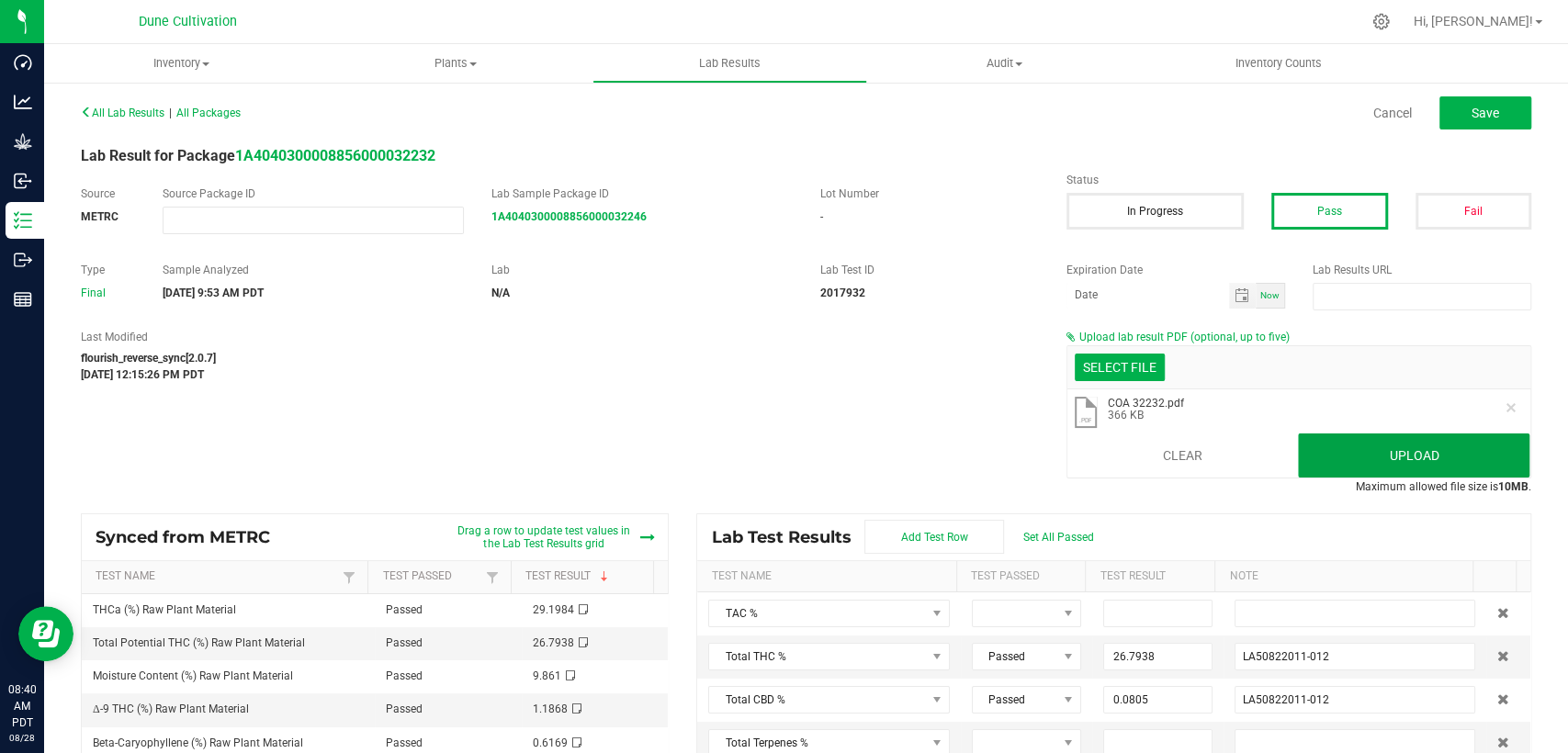
drag, startPoint x: 1376, startPoint y: 463, endPoint x: 1360, endPoint y: 458, distance: 16.8
click at [1376, 462] on button "Upload" at bounding box center [1413, 455] width 232 height 44
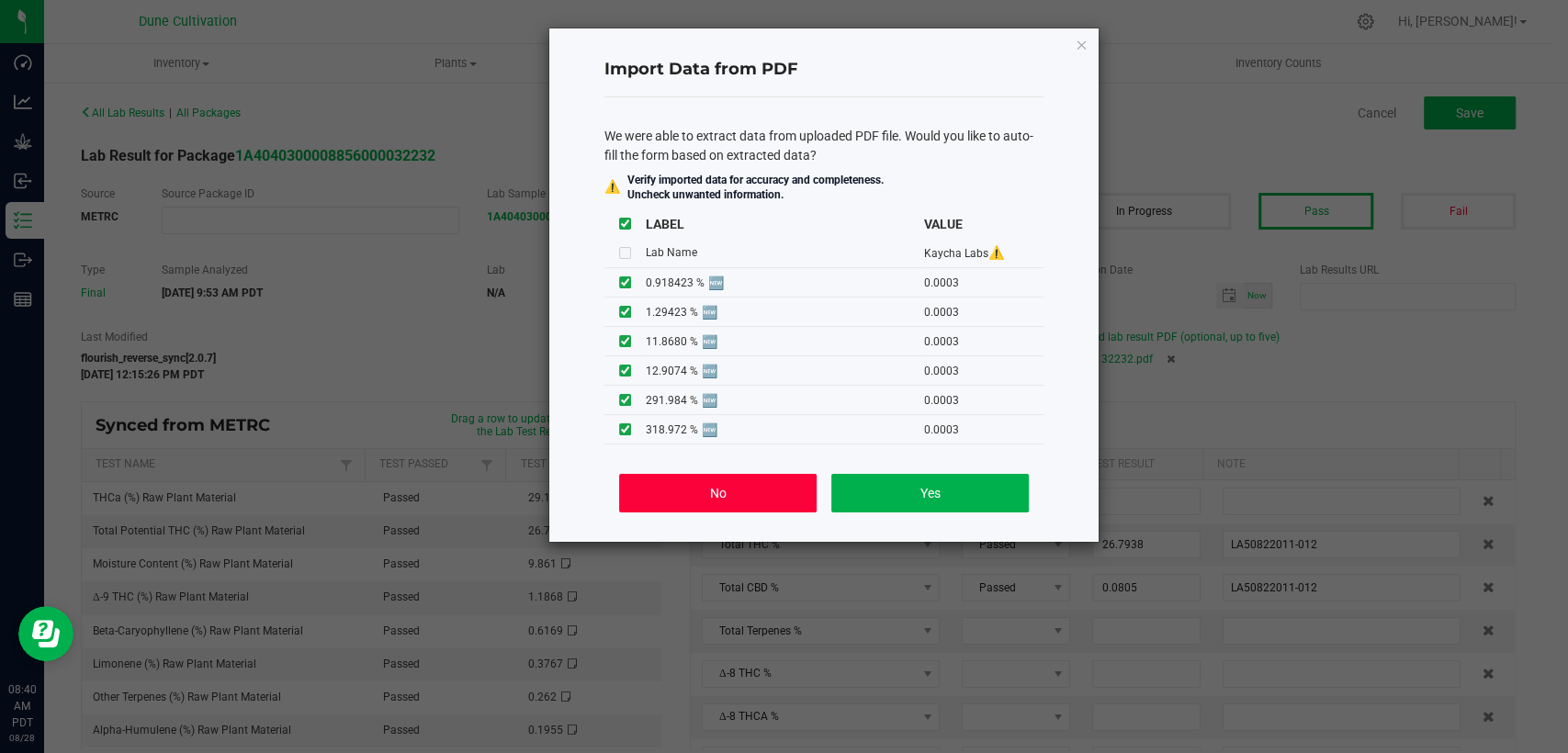
click at [735, 501] on button "No" at bounding box center [718, 493] width 198 height 38
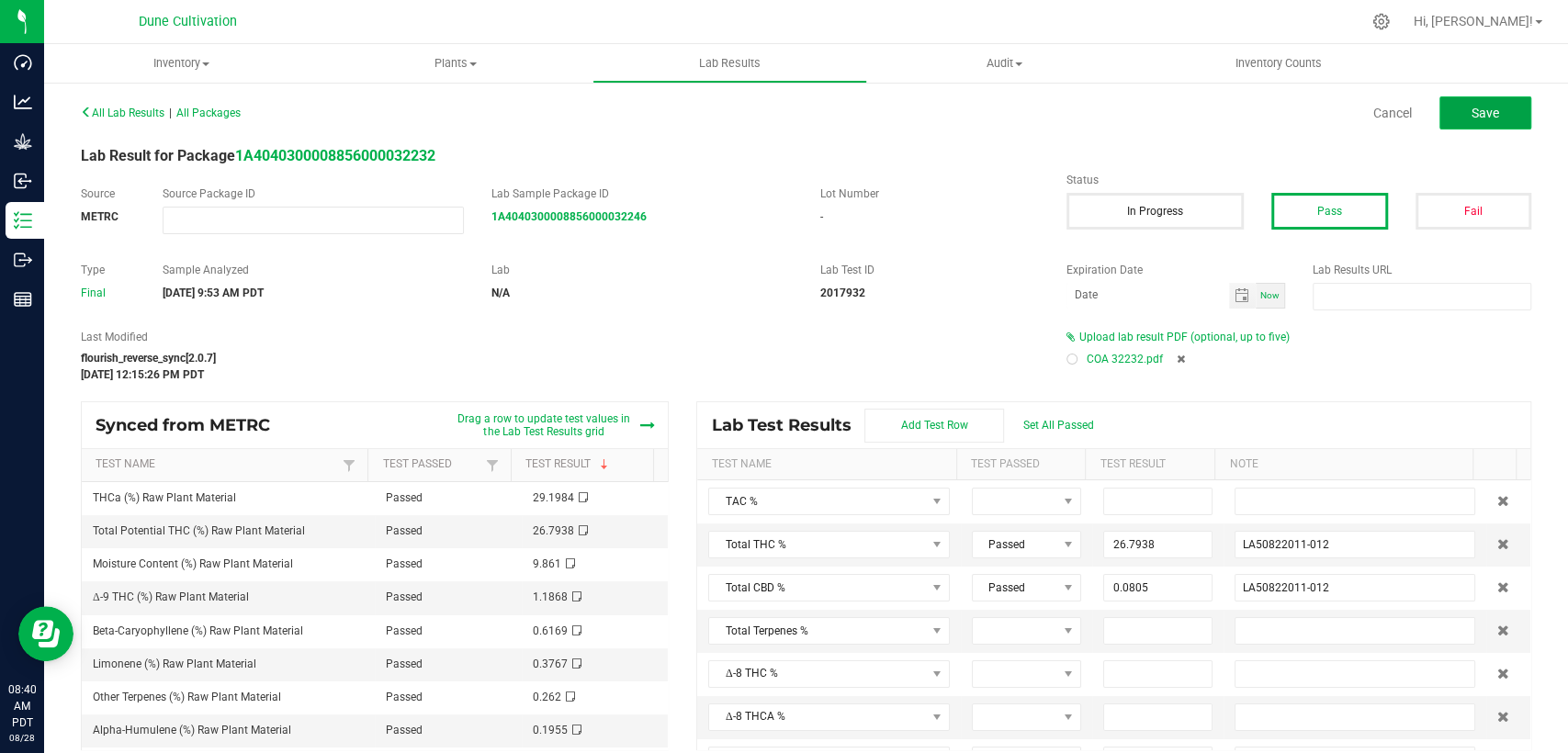
click at [1471, 126] on button "Save" at bounding box center [1485, 113] width 92 height 33
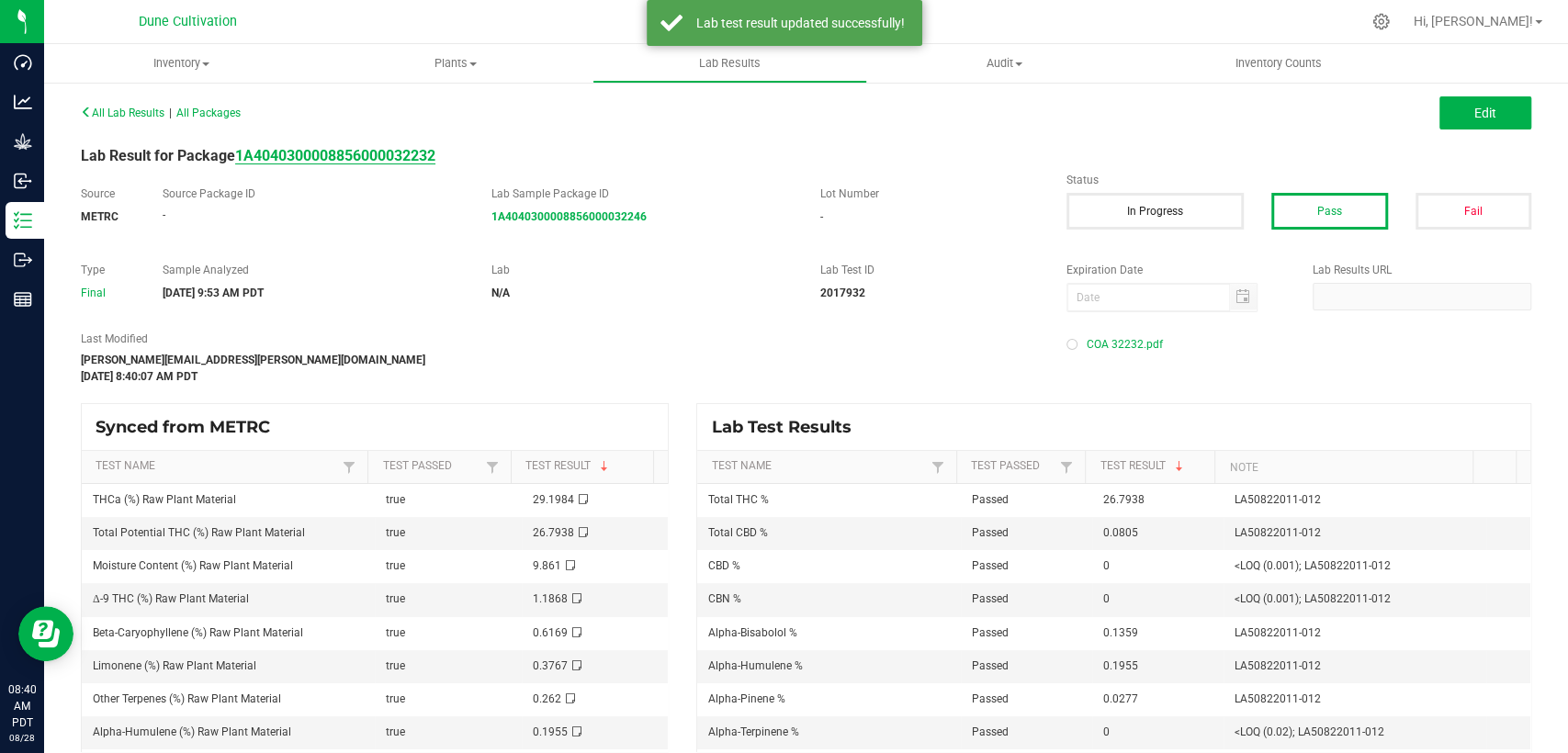
click at [429, 160] on strong "1A4040300008856000032232" at bounding box center [335, 156] width 200 height 17
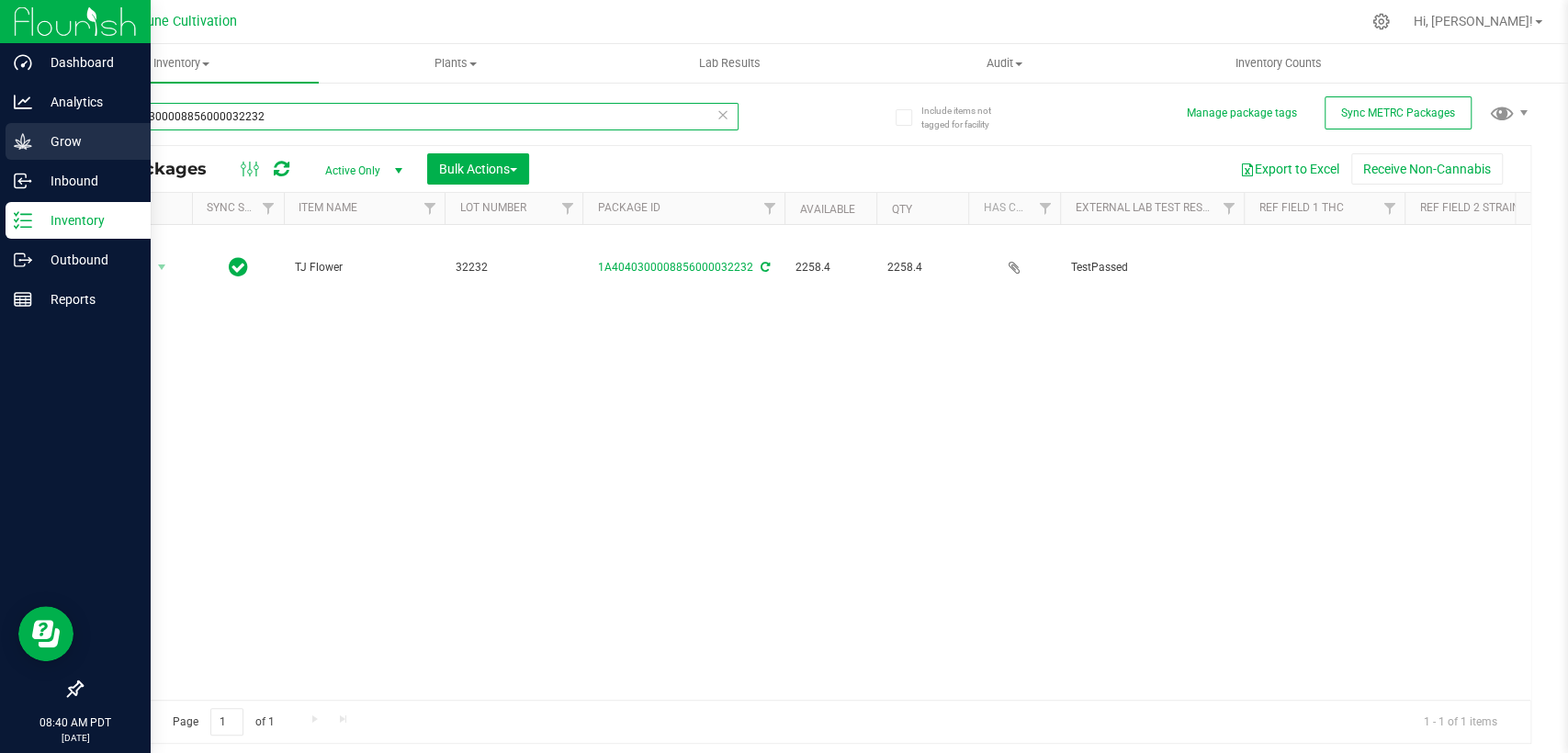
drag, startPoint x: 227, startPoint y: 111, endPoint x: 0, endPoint y: 124, distance: 227.4
click at [0, 123] on div "Dashboard Analytics Grow Inbound Inventory Outbound Reports 08:40 AM PDT [DATE]…" at bounding box center [784, 376] width 1568 height 753
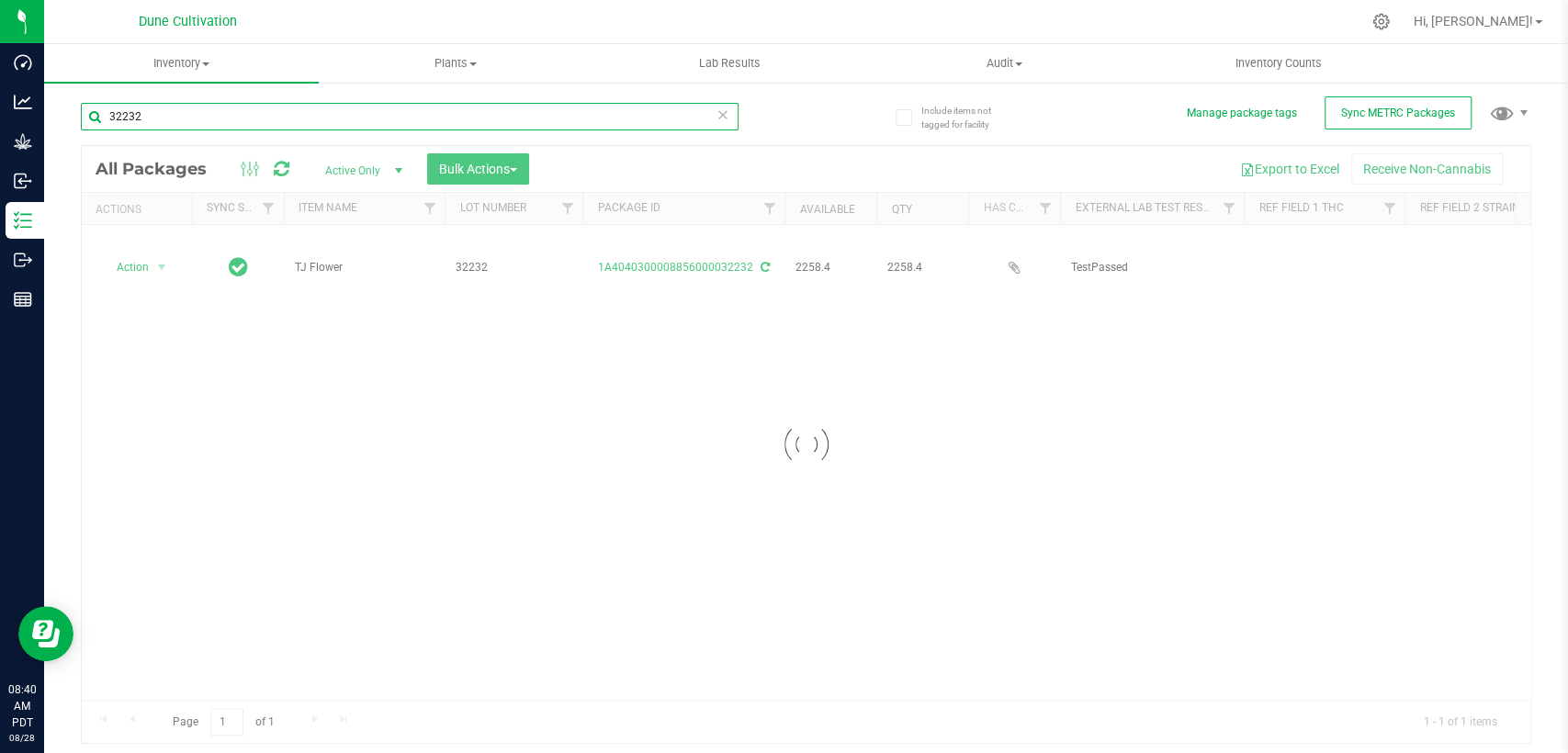
type input "32232"
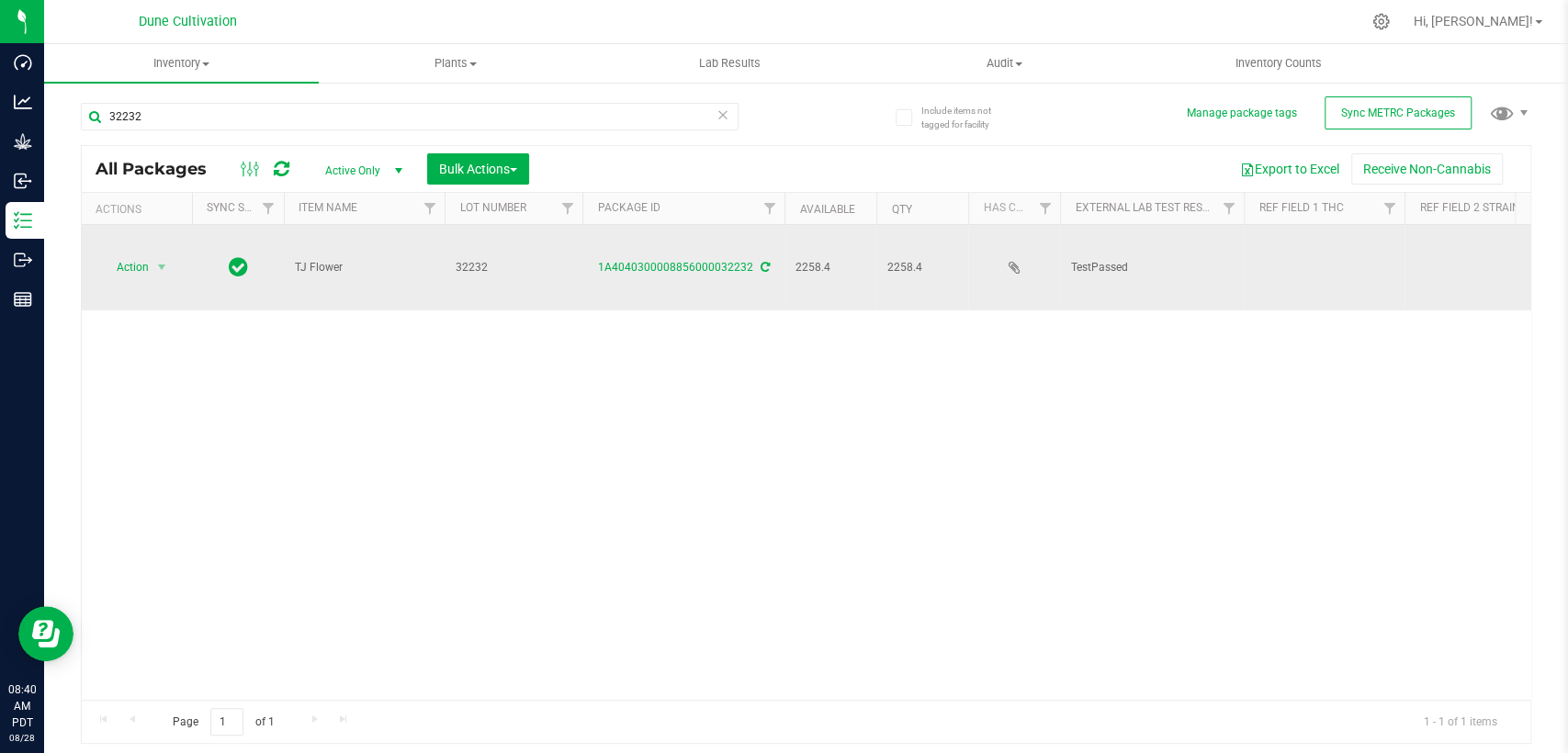
click at [1304, 243] on td at bounding box center [1324, 268] width 160 height 86
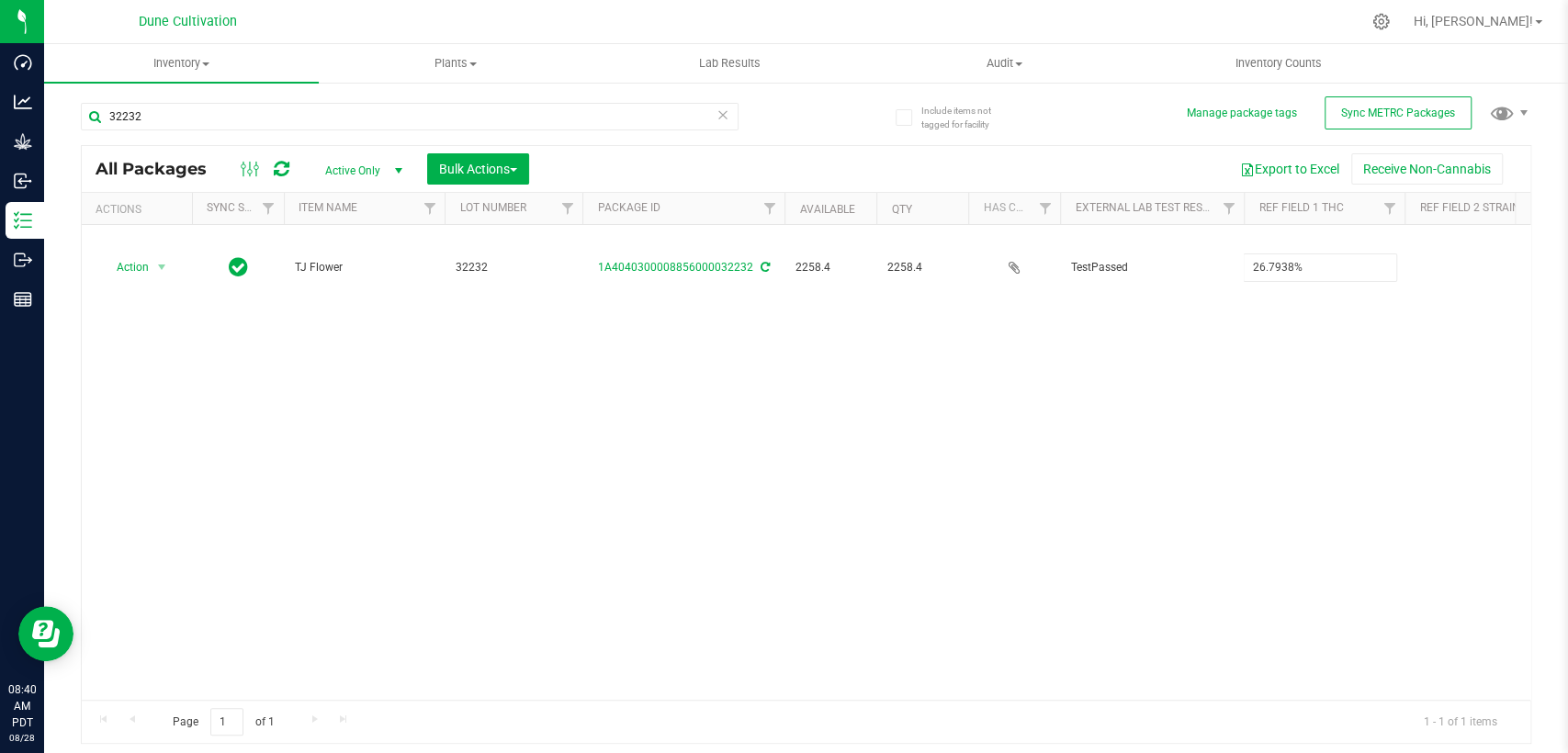
type input "26.7938%"
click at [1098, 392] on div "All Packages Active Only Active Only Lab Samples Locked All External Internal B…" at bounding box center [806, 445] width 1451 height 600
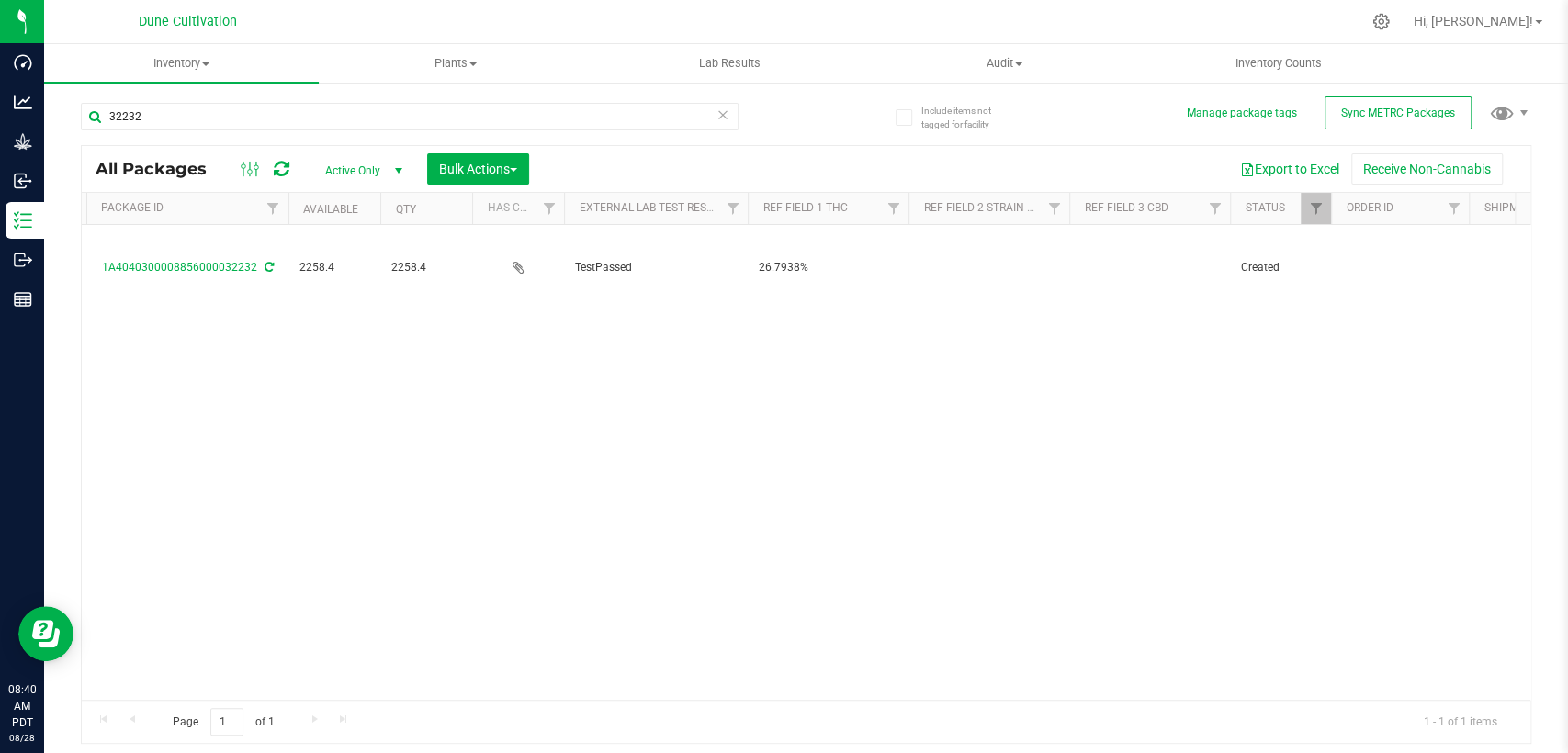
scroll to position [0, 510]
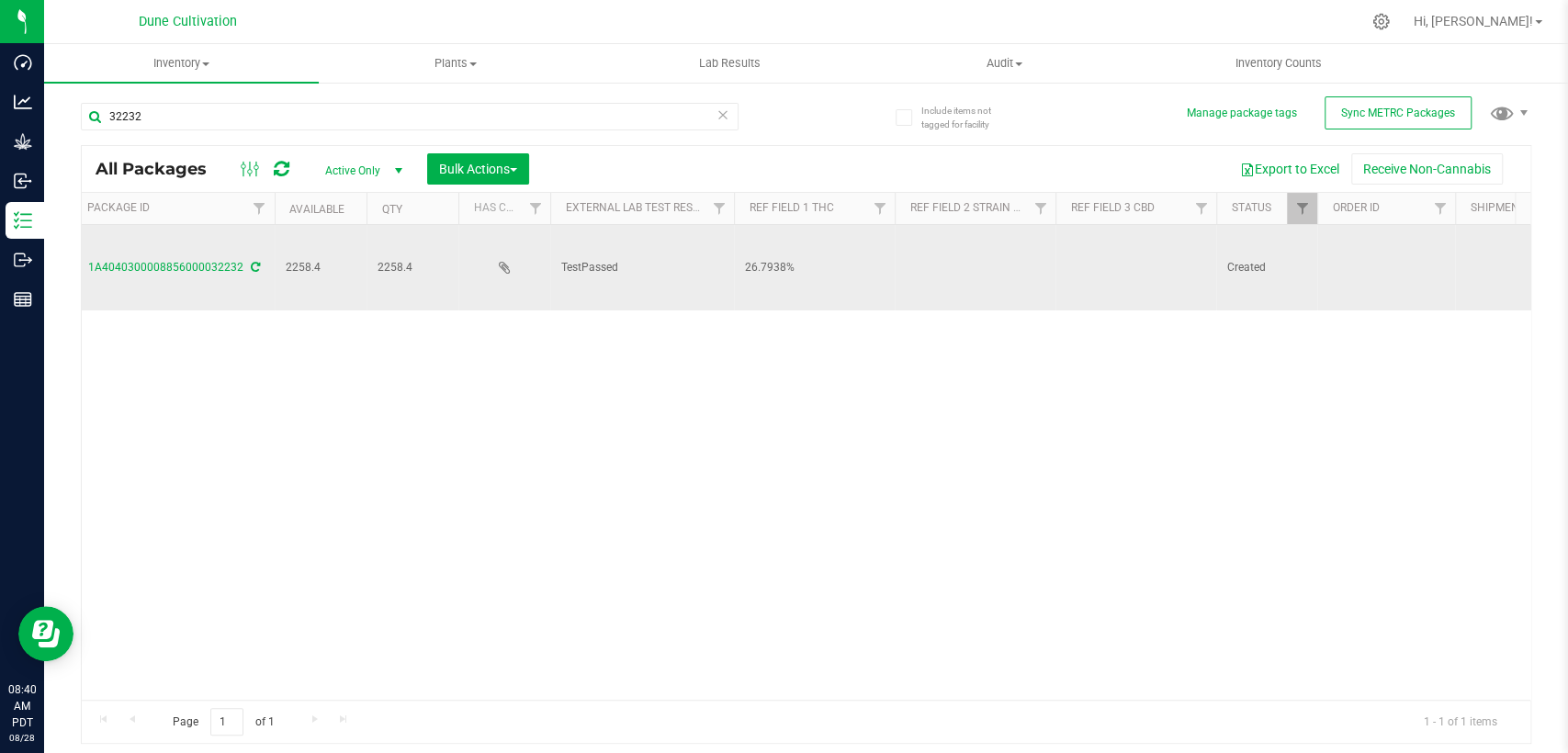
click at [1128, 244] on td at bounding box center [1136, 268] width 160 height 86
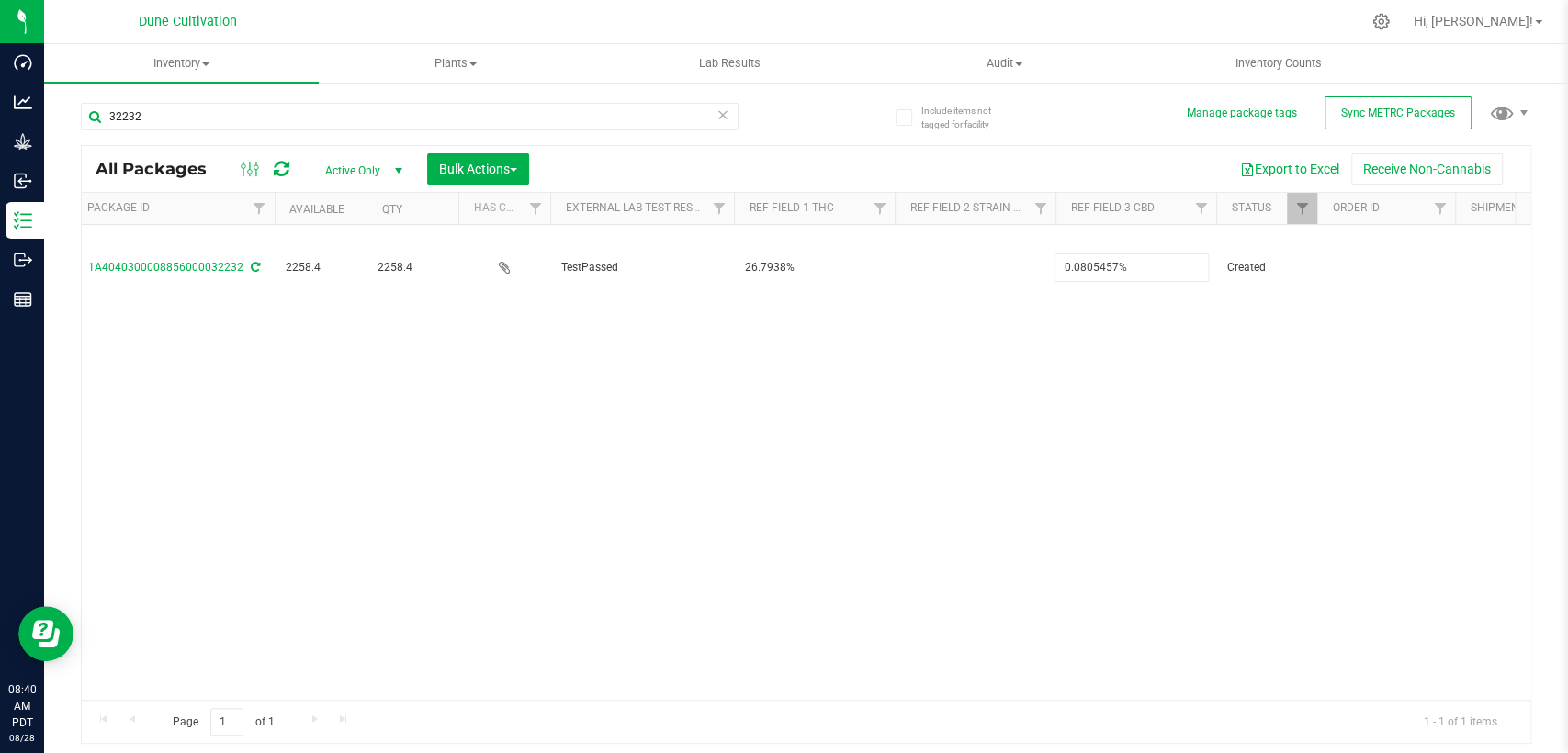
click at [1040, 318] on div "All Packages Active Only Active Only Lab Samples Locked All External Internal B…" at bounding box center [806, 445] width 1451 height 600
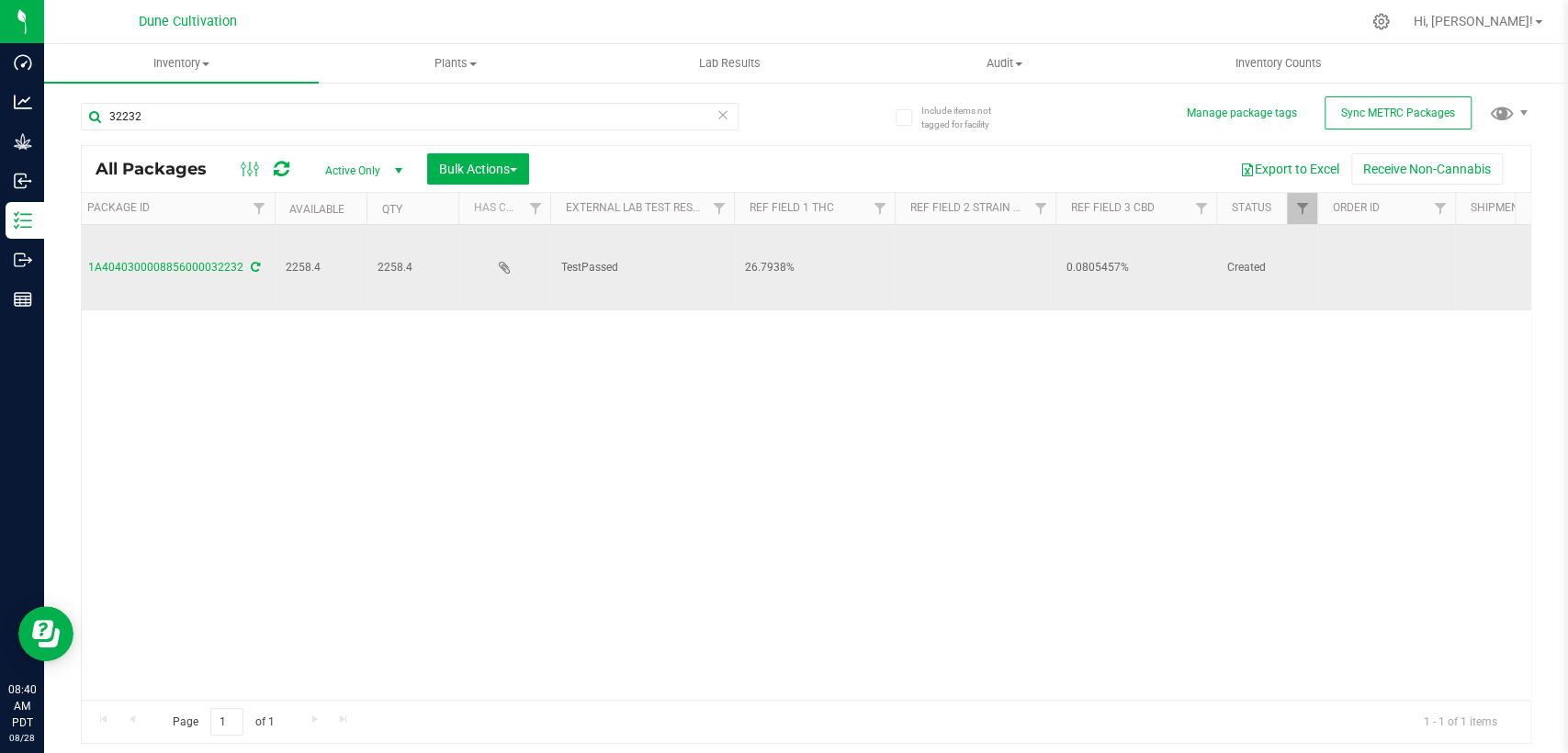
click at [993, 238] on td at bounding box center [975, 268] width 160 height 86
type input "Chimera"
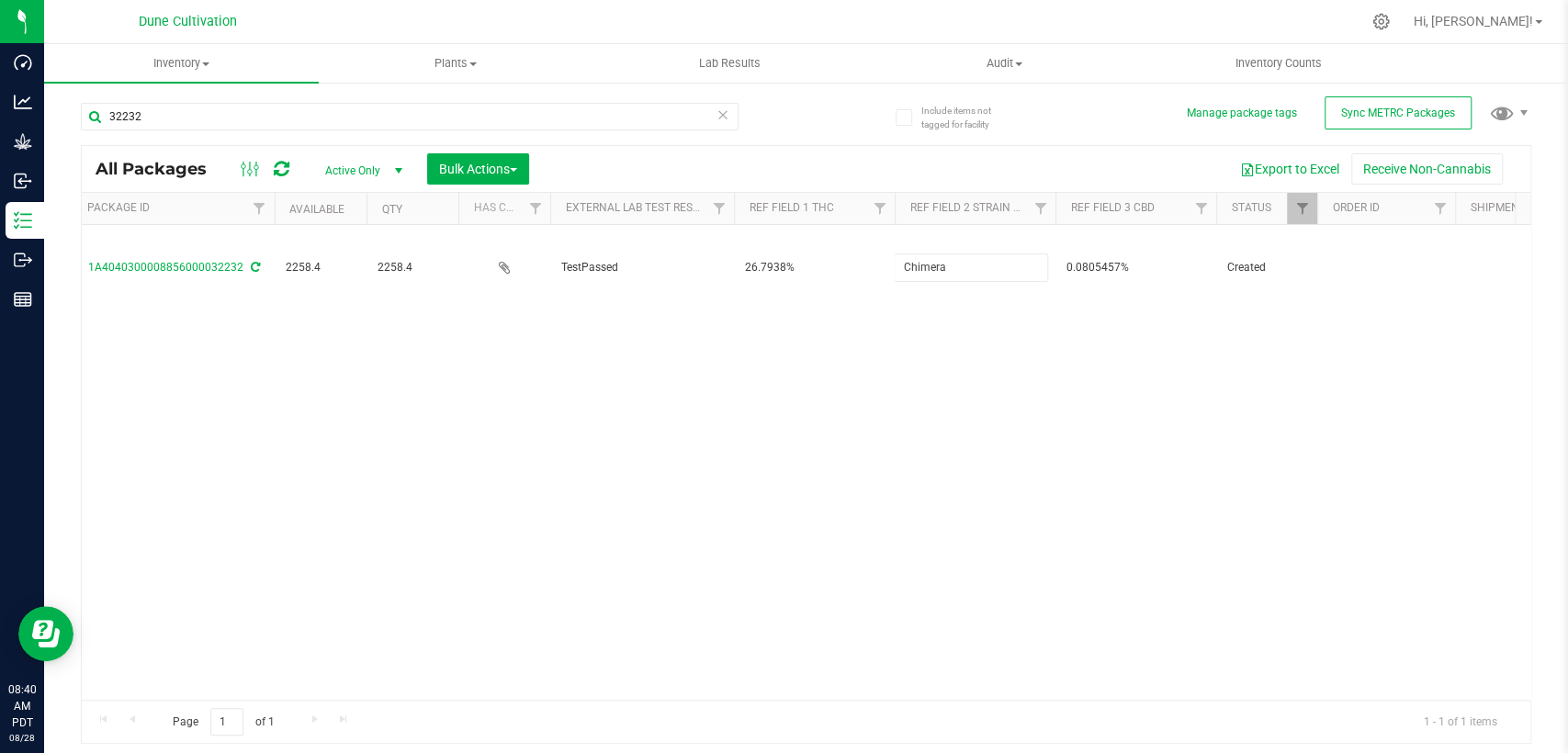
click at [853, 377] on div "All Packages Active Only Active Only Lab Samples Locked All External Internal B…" at bounding box center [806, 445] width 1451 height 600
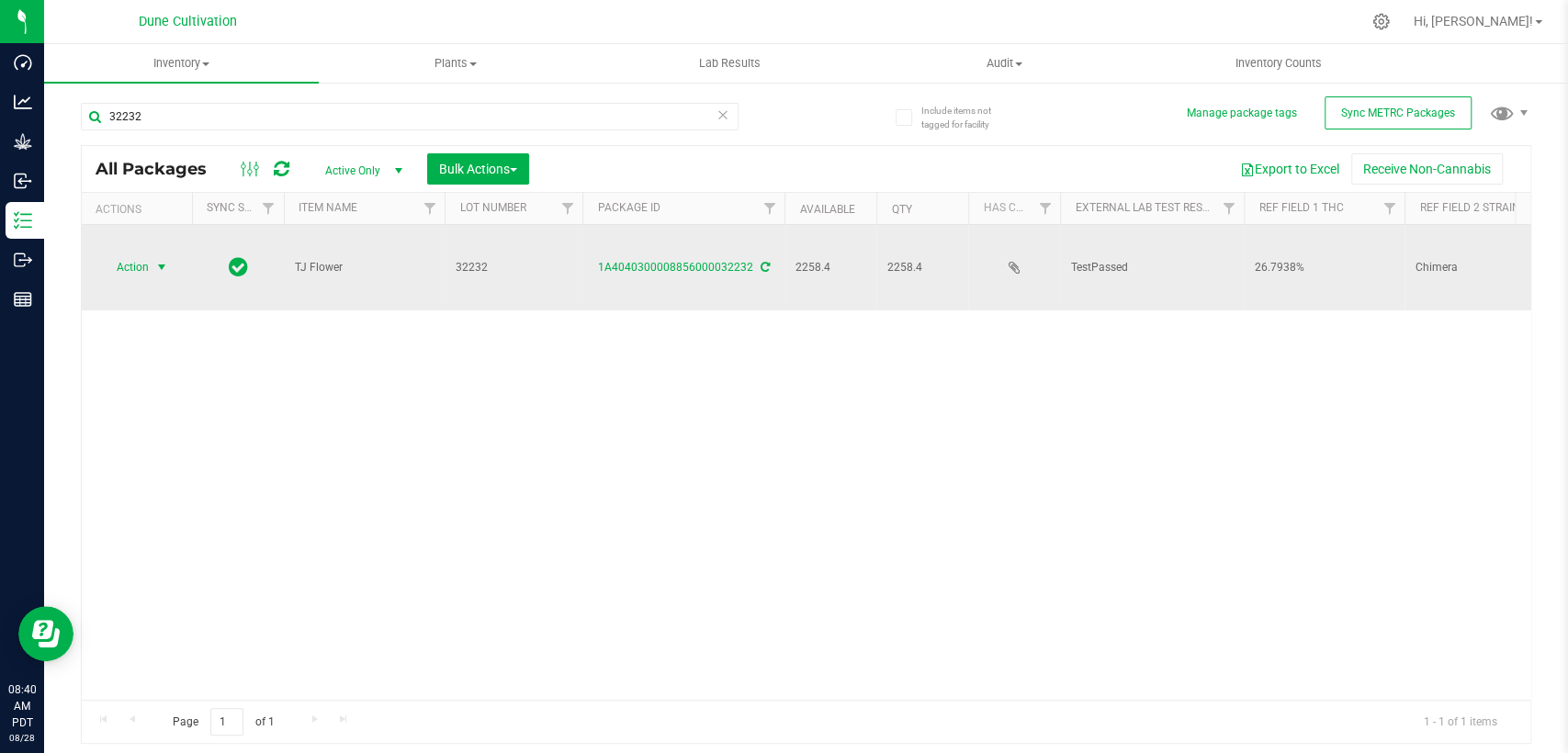
click at [155, 260] on span "select" at bounding box center [161, 266] width 14 height 14
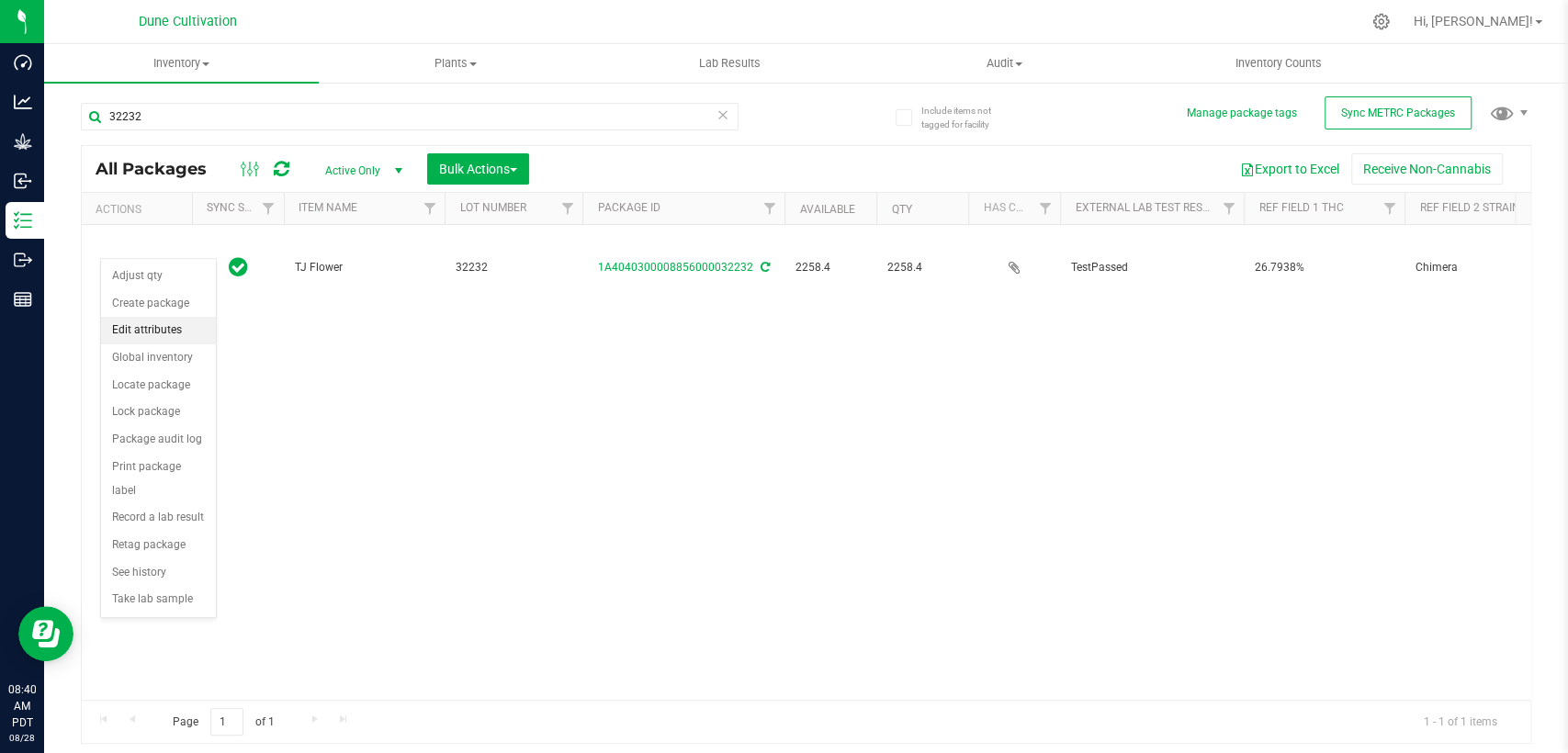
click at [188, 331] on li "Edit attributes" at bounding box center [158, 330] width 115 height 28
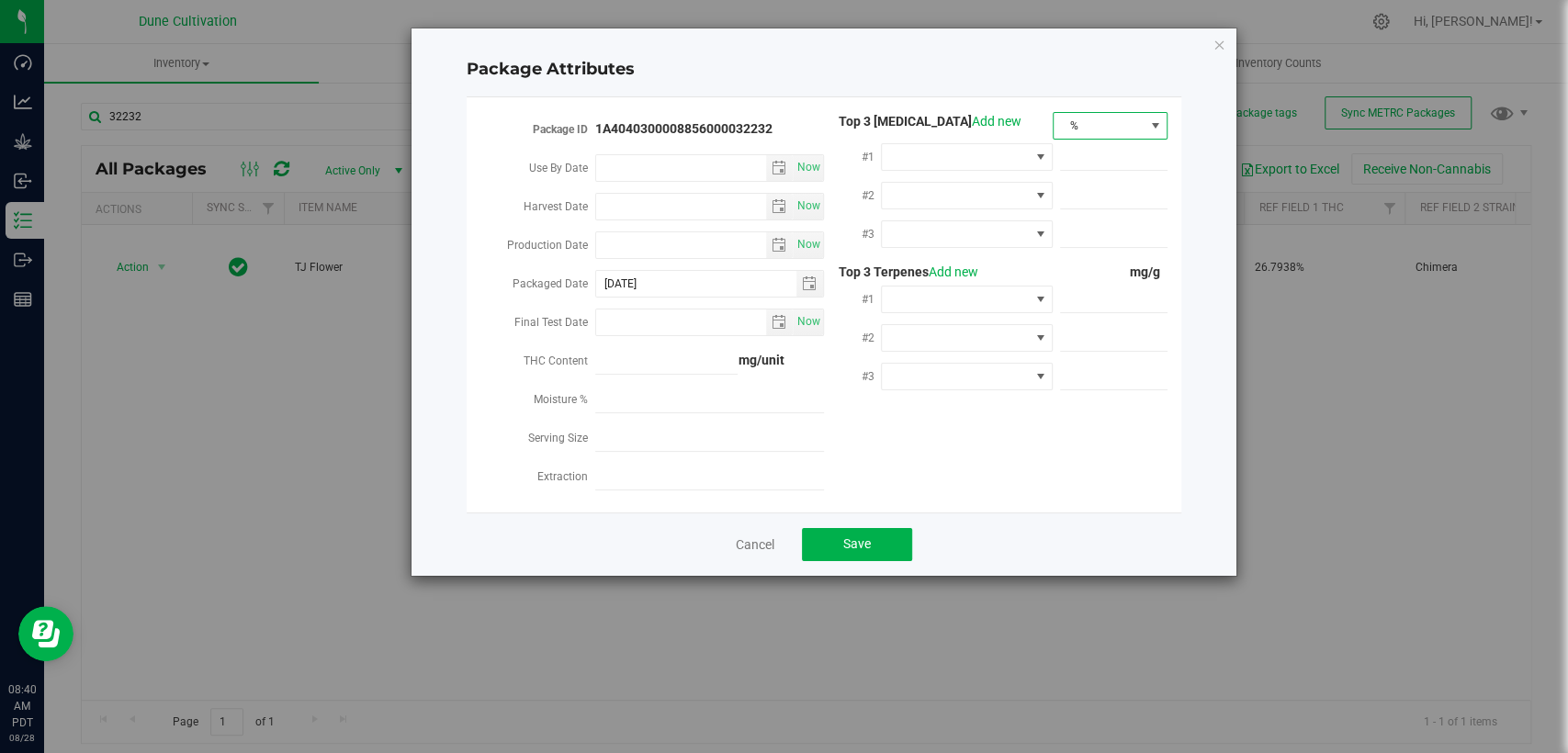
click at [1122, 122] on span "%" at bounding box center [1098, 125] width 90 height 26
click at [1101, 189] on li "mg/unit" at bounding box center [1110, 190] width 113 height 31
click at [959, 167] on span at bounding box center [955, 157] width 147 height 26
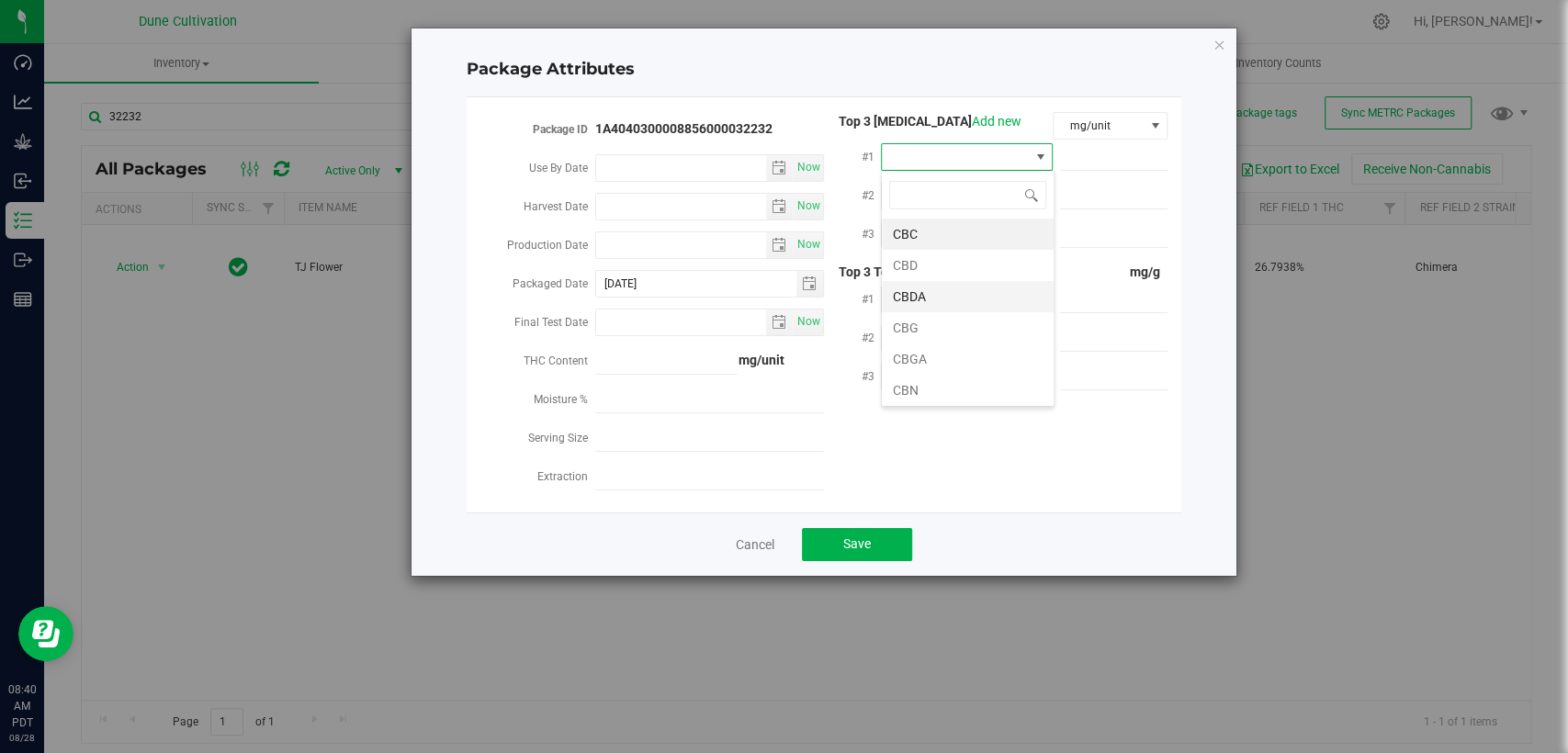
scroll to position [95, 0]
click at [964, 347] on li "THCA" at bounding box center [968, 357] width 172 height 31
click at [1127, 141] on div at bounding box center [1110, 156] width 115 height 33
click at [1127, 153] on span at bounding box center [1114, 157] width 108 height 27
paste input "291.984"
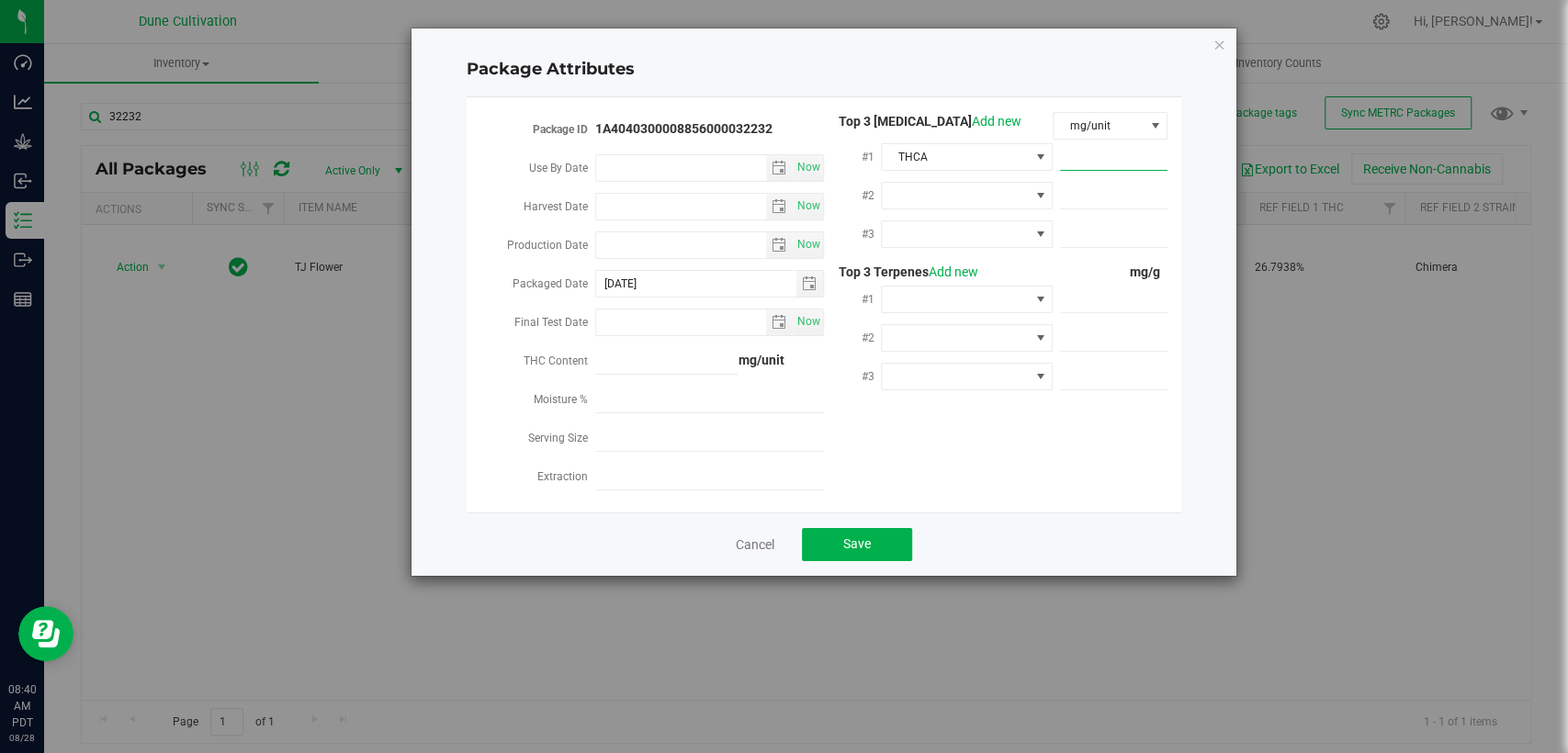
type input "291.984"
type input "291.9840"
click at [951, 193] on span at bounding box center [955, 196] width 147 height 26
click at [910, 398] on li "CBGA" at bounding box center [968, 396] width 172 height 31
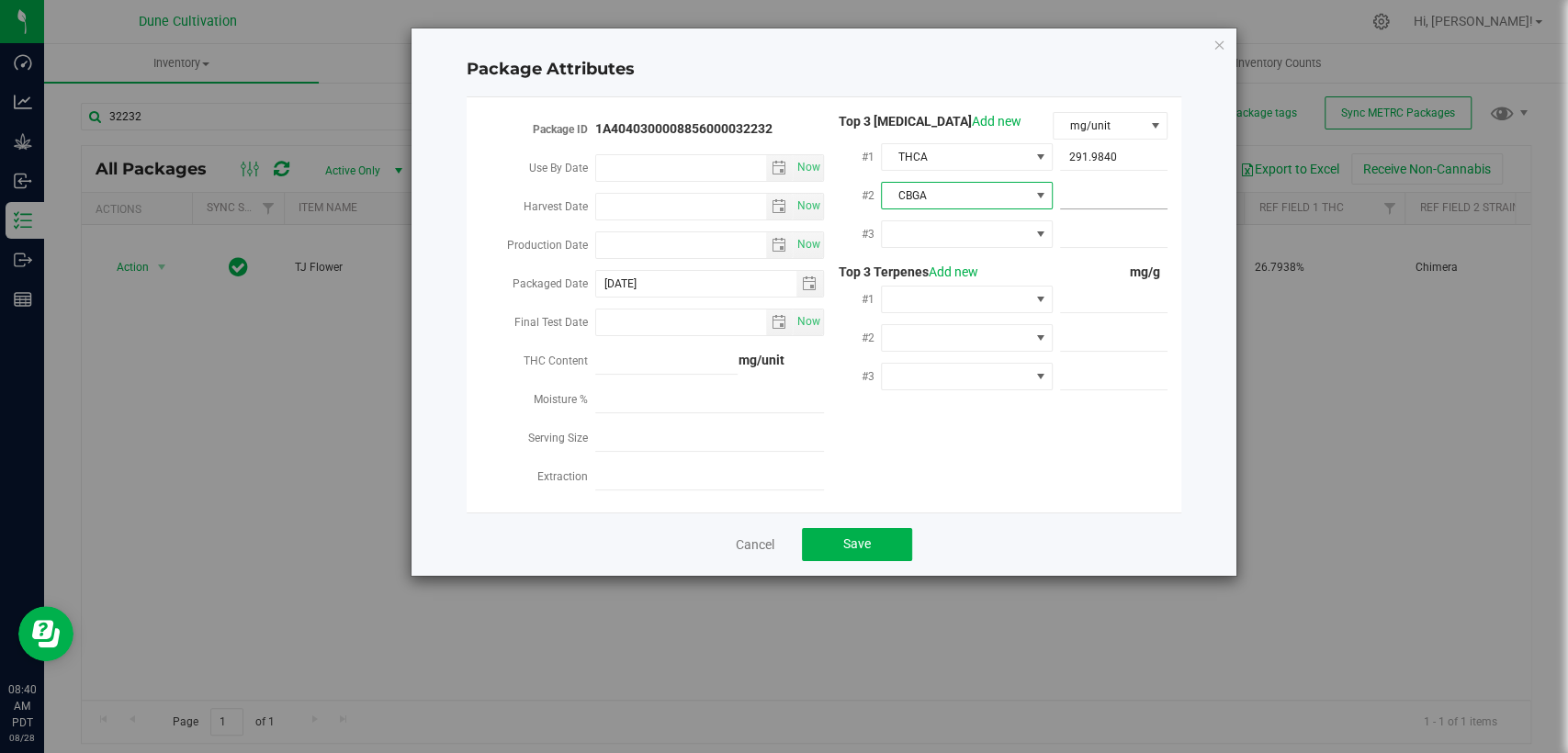
click at [1127, 189] on span at bounding box center [1114, 197] width 108 height 27
paste input "12.9074"
type input "12.9074"
click at [951, 228] on span at bounding box center [955, 234] width 147 height 26
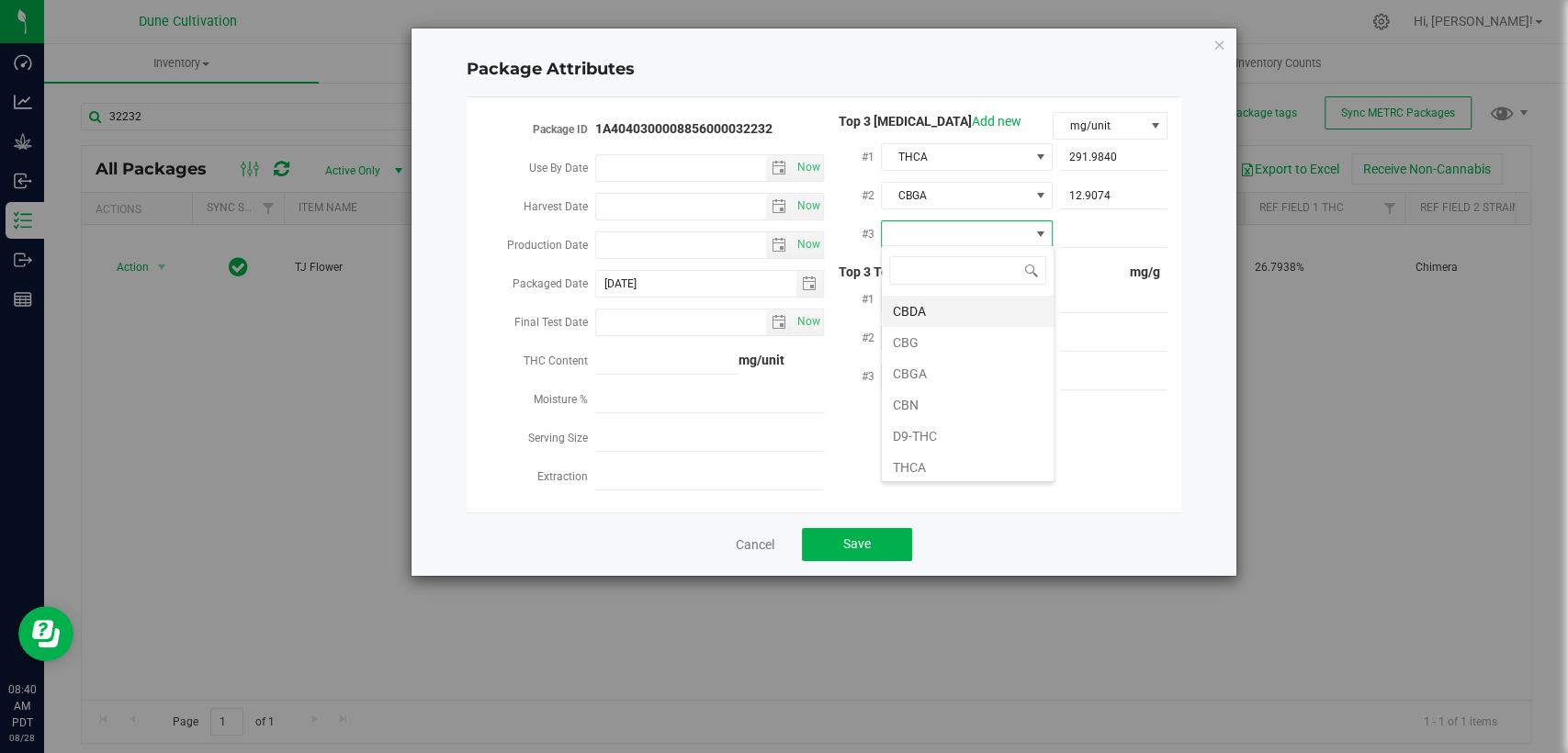
scroll to position [95, 0]
click at [932, 406] on li "D9-THC" at bounding box center [968, 401] width 172 height 31
click at [1108, 235] on span at bounding box center [1114, 235] width 108 height 27
paste input "11.868"
type input "11.868"
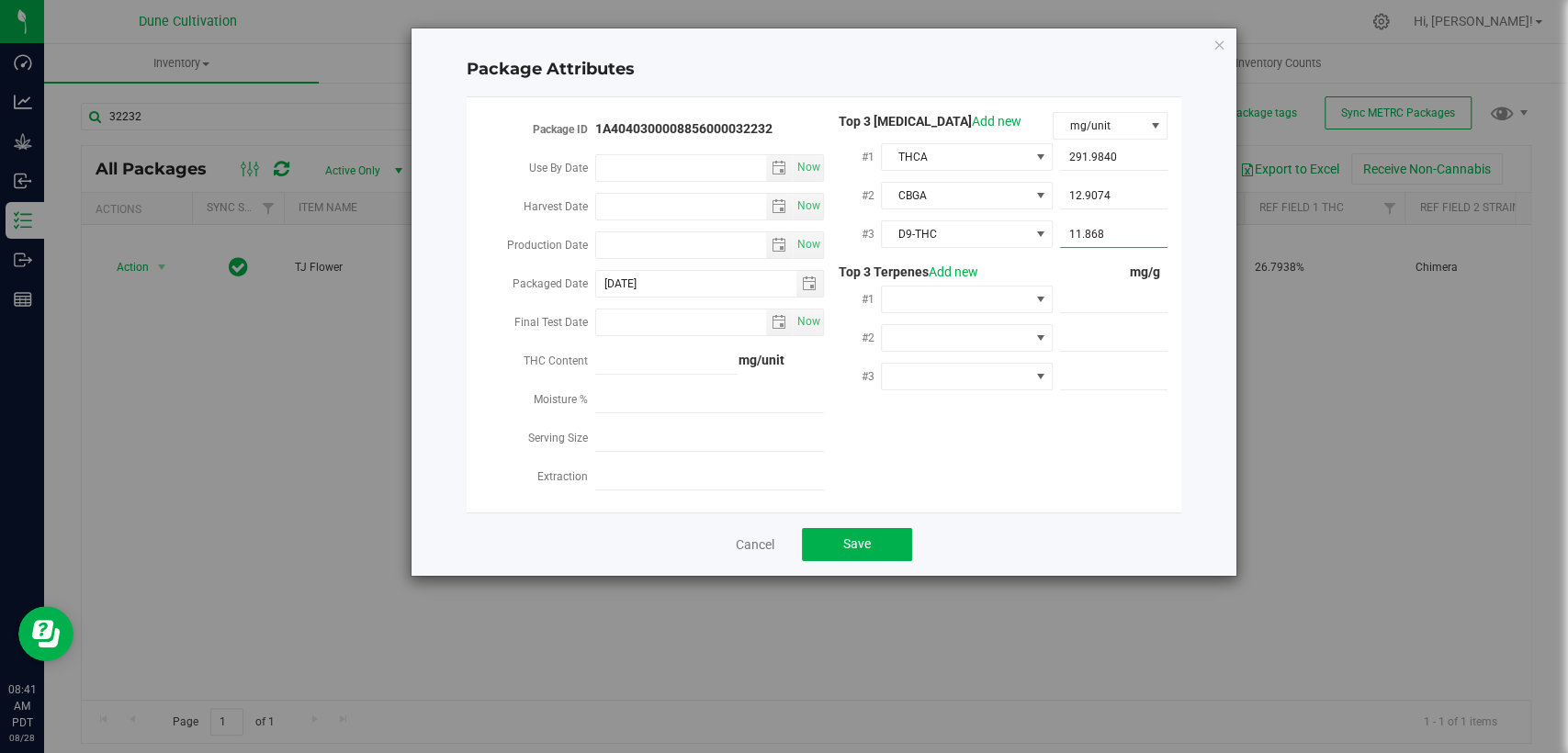
type input "11.8680"
click at [1112, 296] on span at bounding box center [1114, 300] width 108 height 27
paste input "6.169"
type input "6.169"
type input "6.1690"
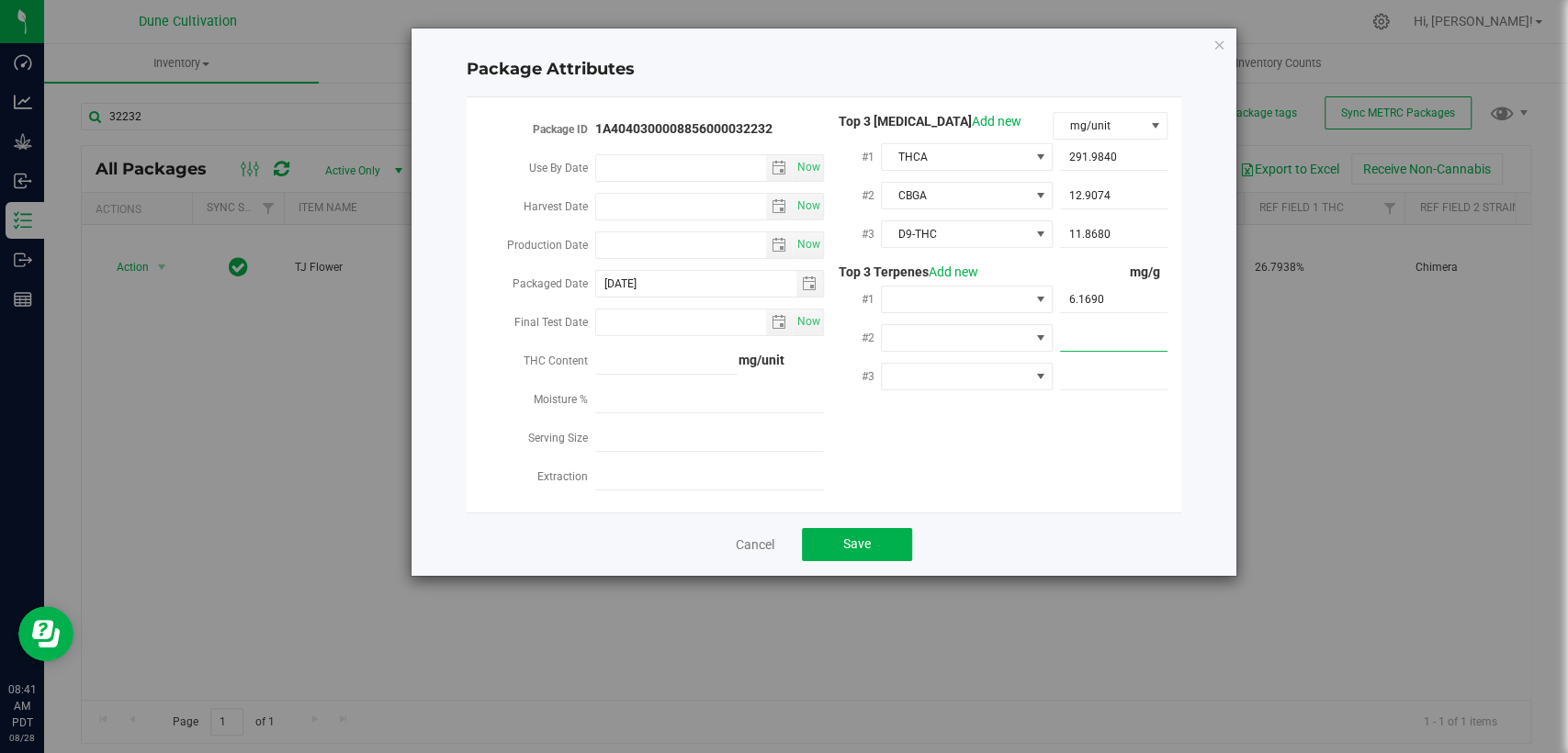
click at [1072, 340] on span at bounding box center [1114, 339] width 108 height 27
paste input "3.767"
type input "3.767"
type input "3.7670"
click at [1089, 371] on span at bounding box center [1114, 377] width 108 height 27
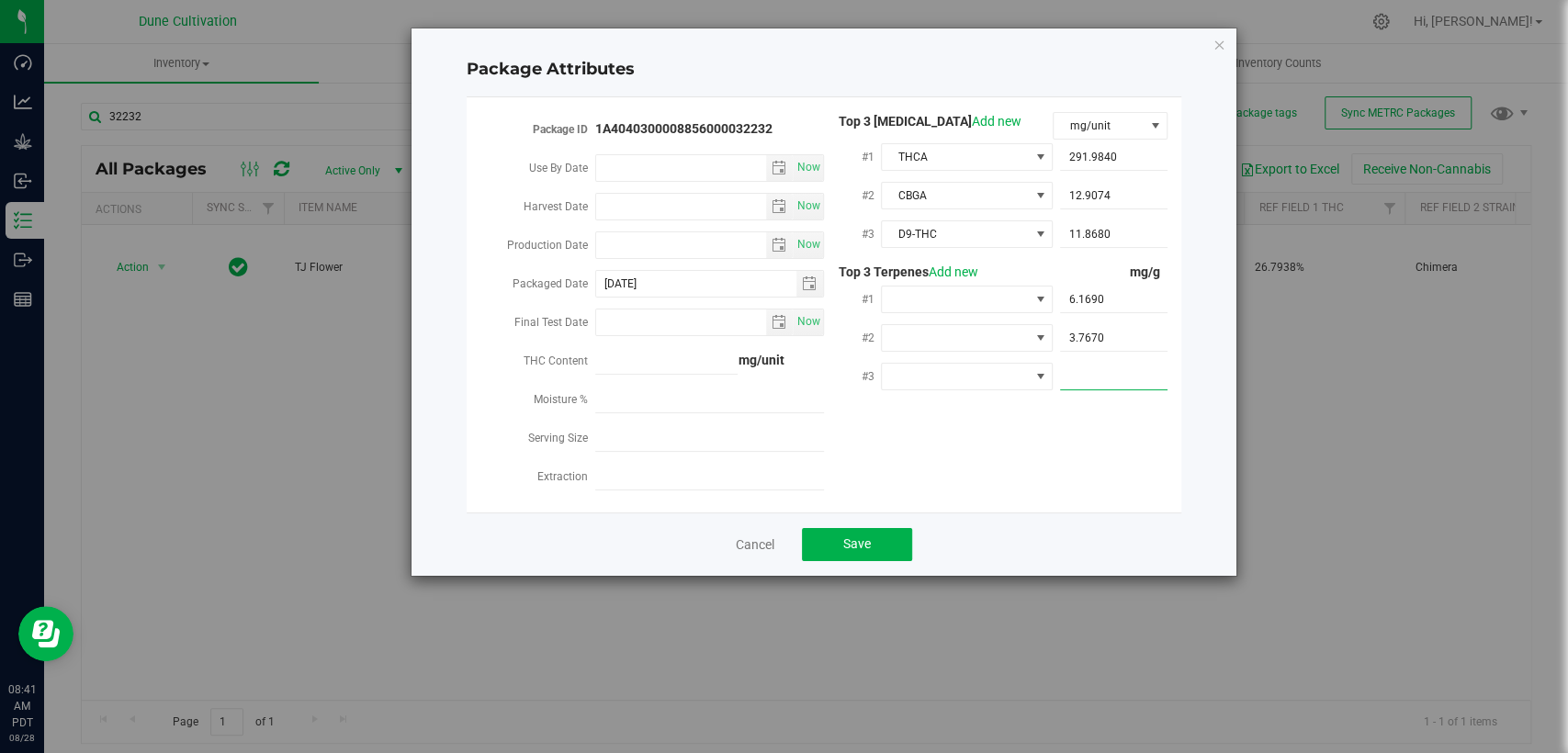
paste input "1.955"
type input "1.955"
type input "1.9550"
click at [941, 310] on div at bounding box center [967, 299] width 172 height 33
click at [939, 303] on span at bounding box center [955, 299] width 147 height 26
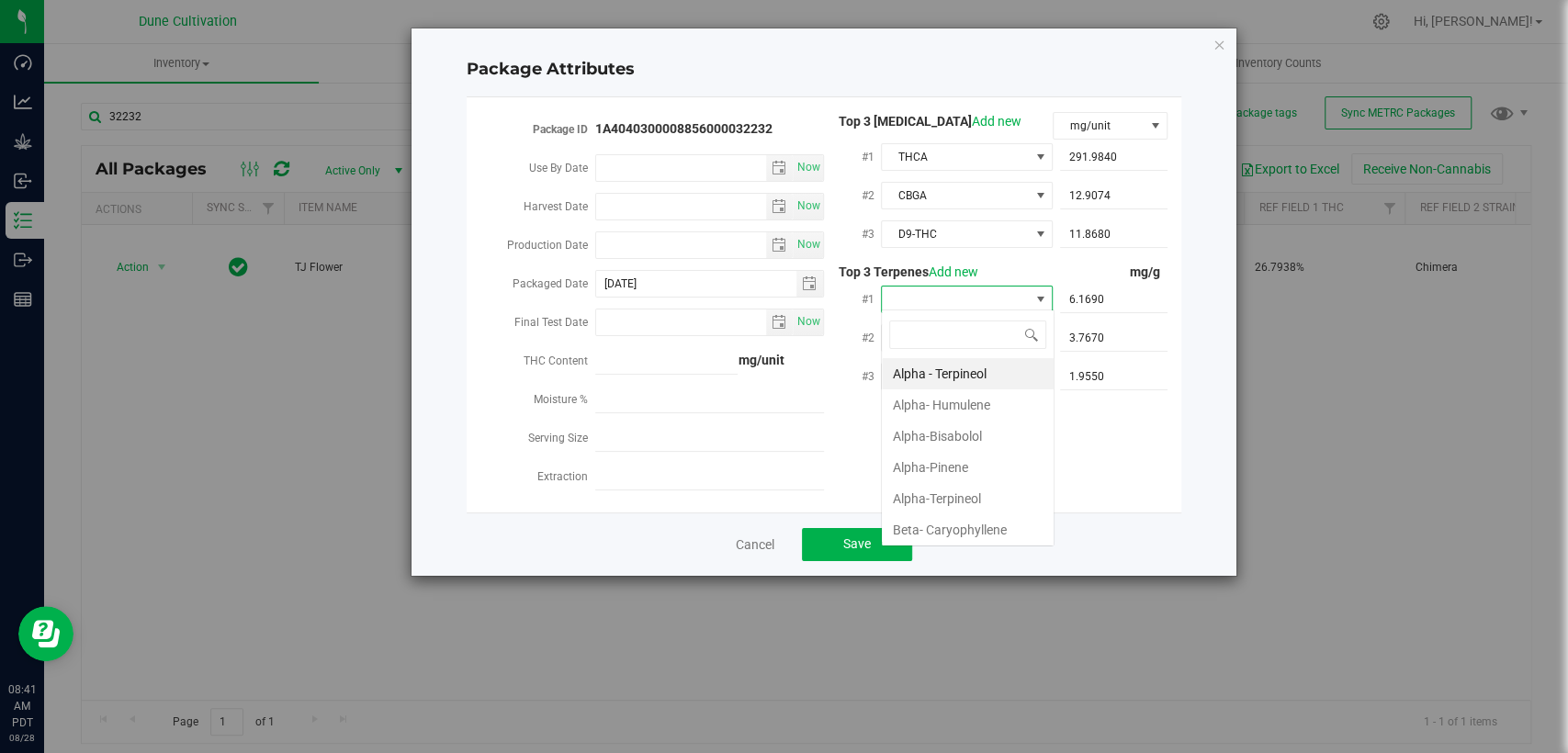
scroll to position [27, 172]
click at [917, 528] on li "Beta- Caryophyllene" at bounding box center [968, 530] width 172 height 31
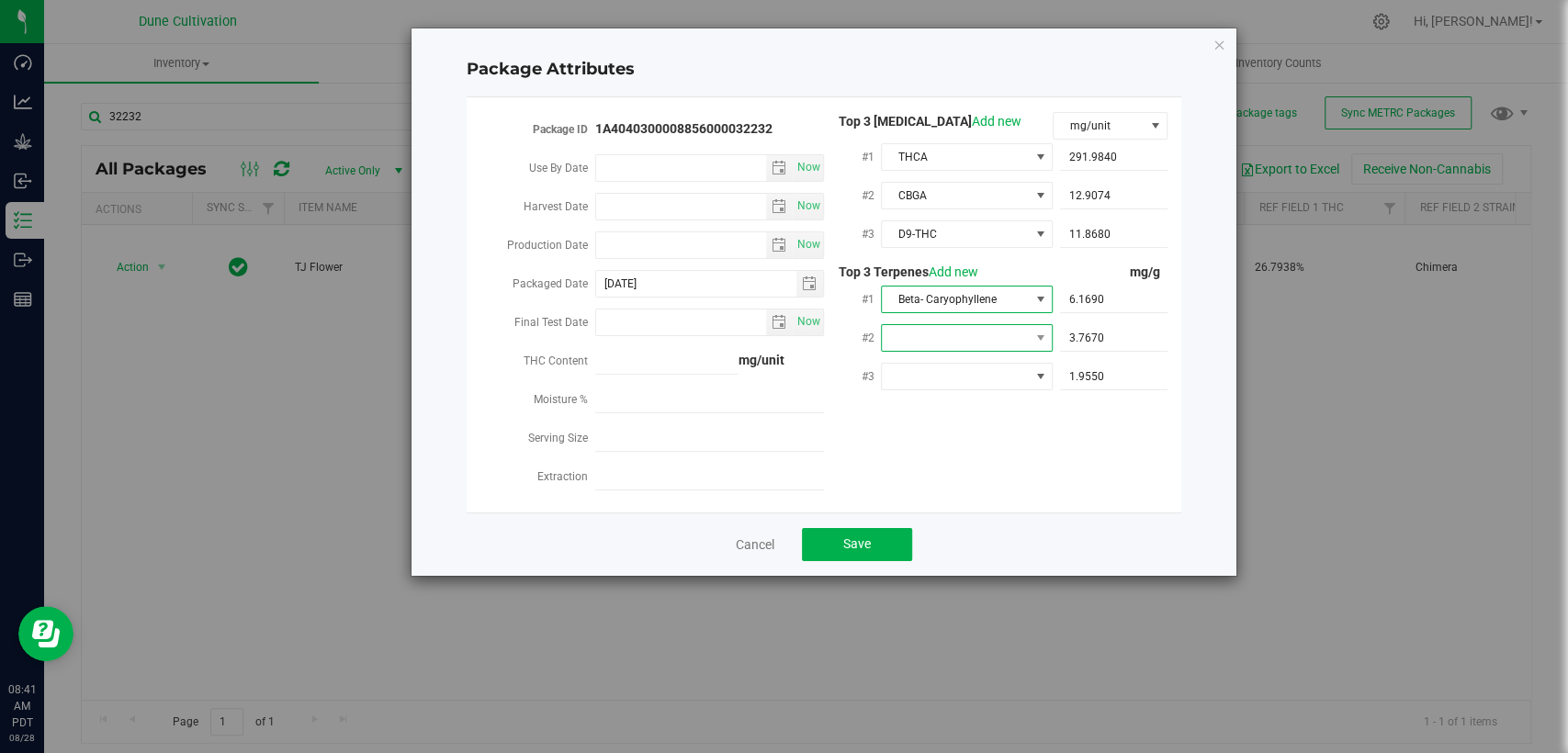
click at [962, 340] on span at bounding box center [955, 338] width 147 height 26
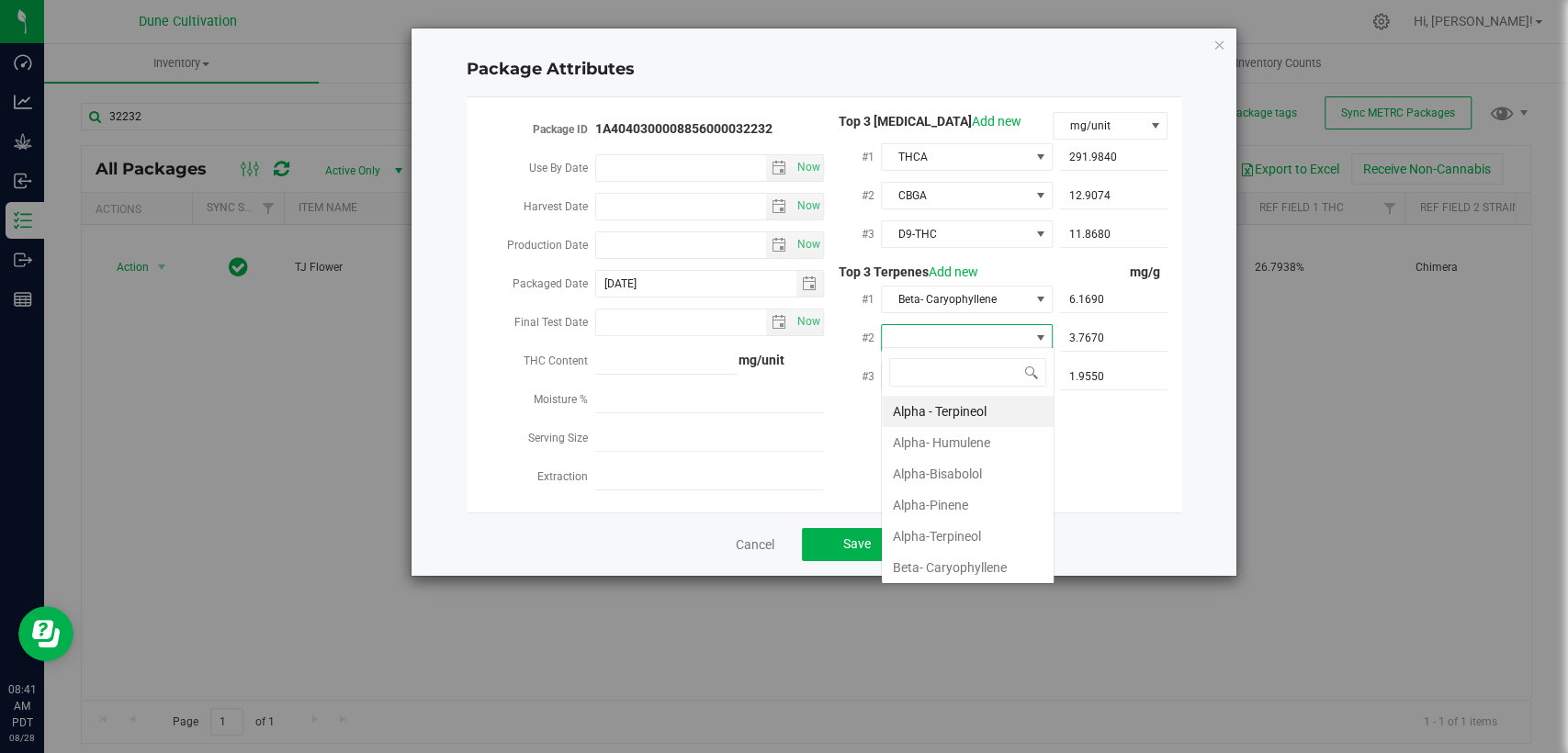
type input "D"
click at [948, 429] on li "D-Limonene" at bounding box center [968, 443] width 172 height 31
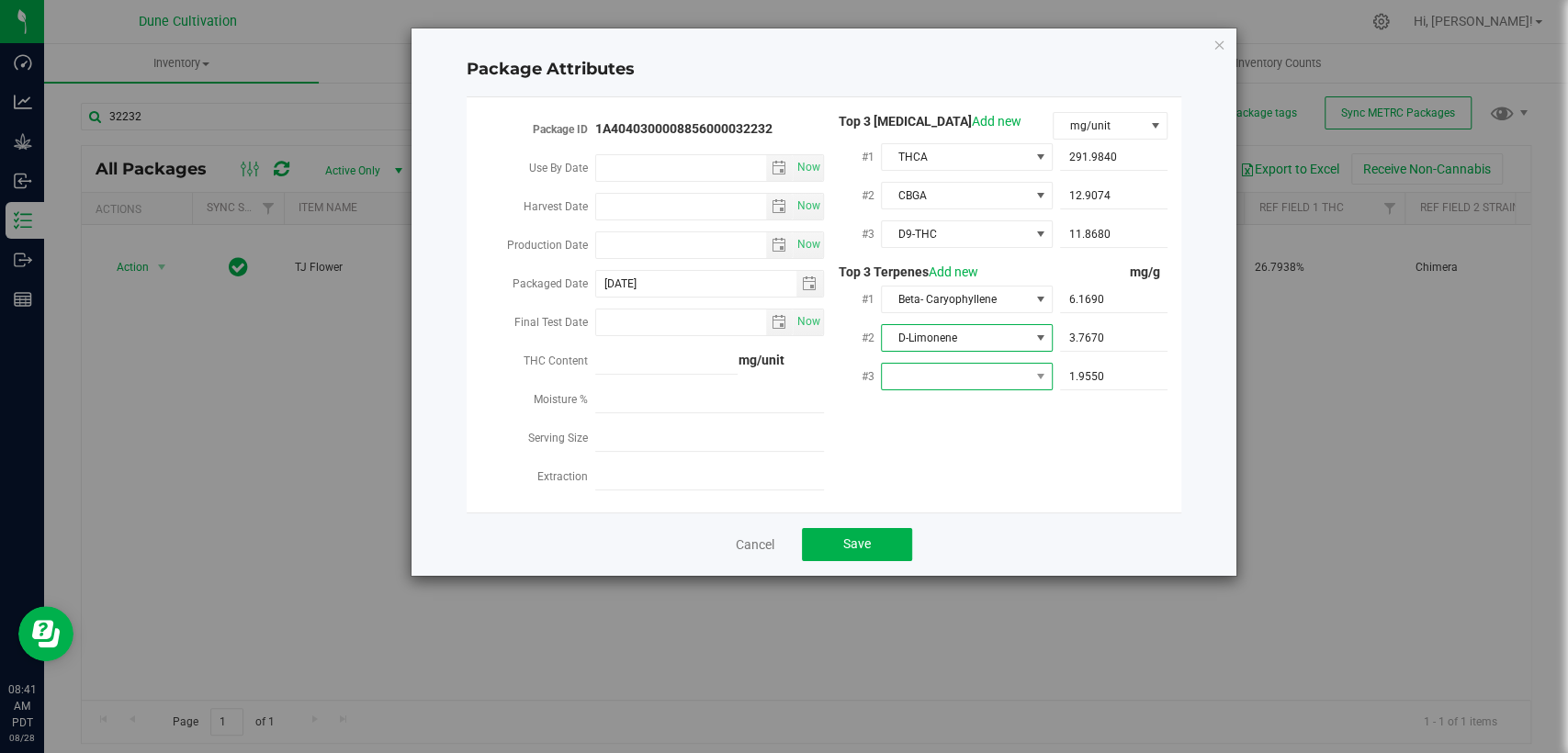
click at [1024, 377] on span at bounding box center [955, 376] width 147 height 26
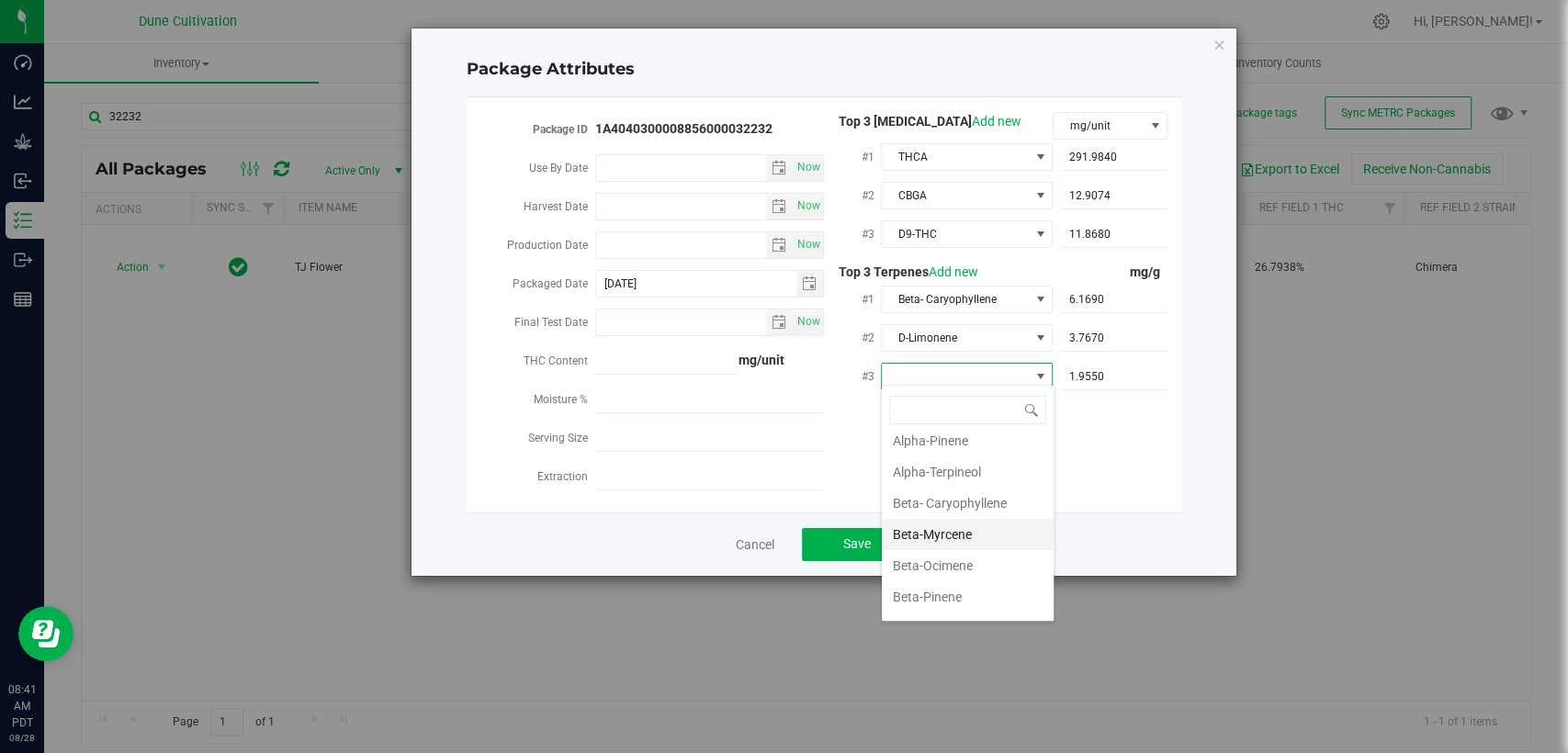
scroll to position [0, 0]
click at [944, 480] on li "Alpha- Humulene" at bounding box center [968, 480] width 172 height 31
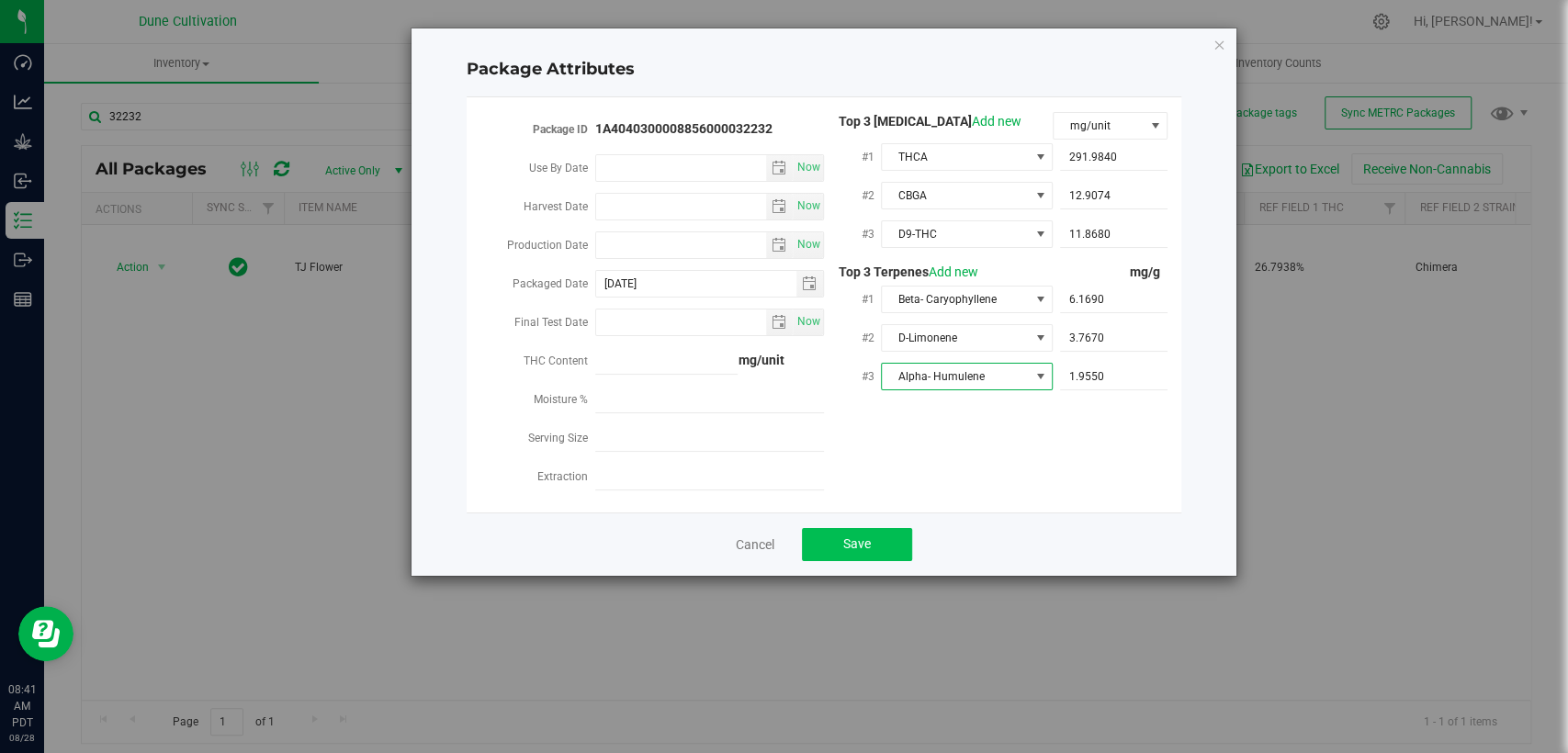
drag, startPoint x: 931, startPoint y: 458, endPoint x: 880, endPoint y: 521, distance: 81.1
click at [930, 457] on div "Package ID 1A4040300008856000032232 Use By Date Now Harvest Date Now Production…" at bounding box center [824, 304] width 687 height 386
click at [877, 533] on button "Save" at bounding box center [857, 544] width 111 height 33
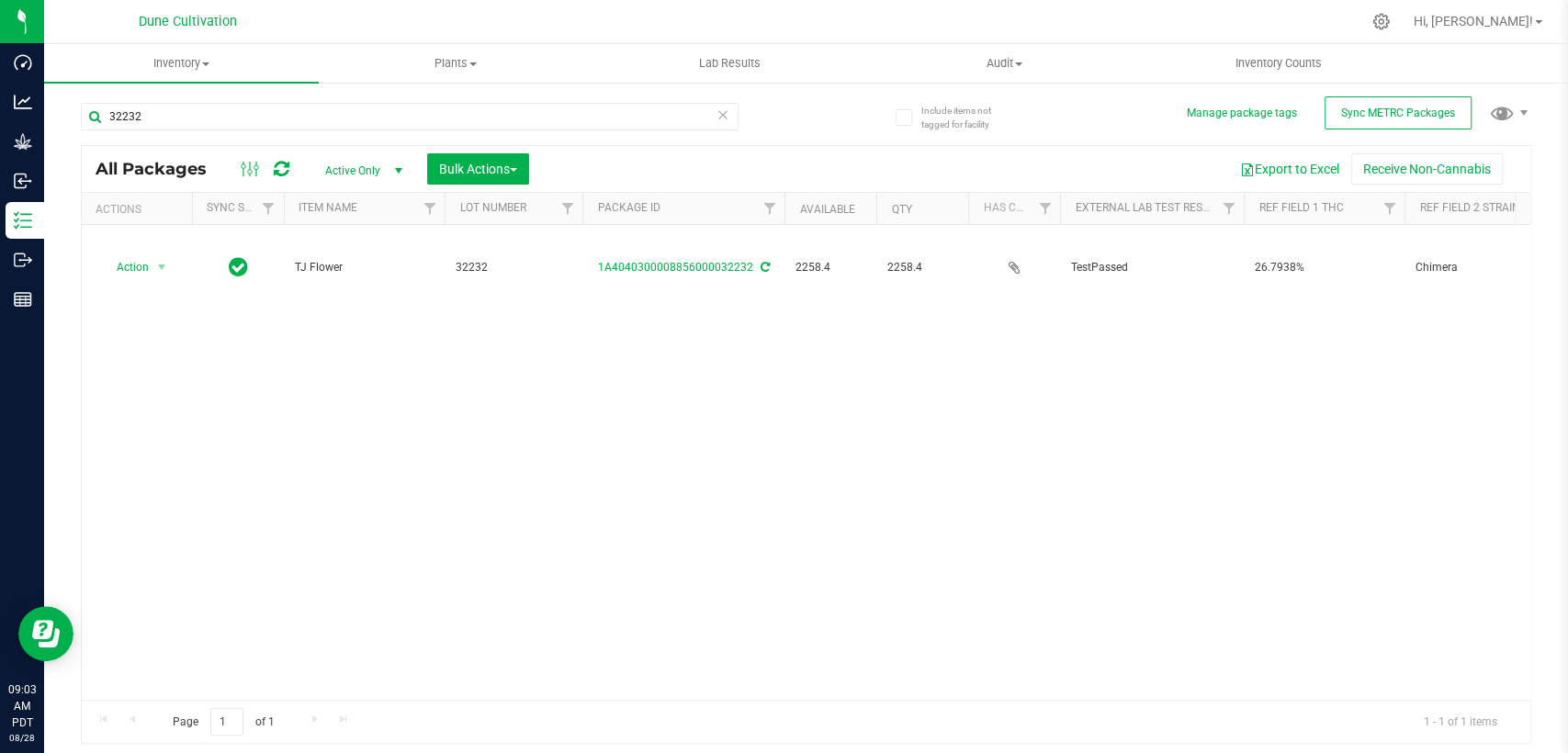
click at [717, 115] on icon at bounding box center [722, 114] width 12 height 22
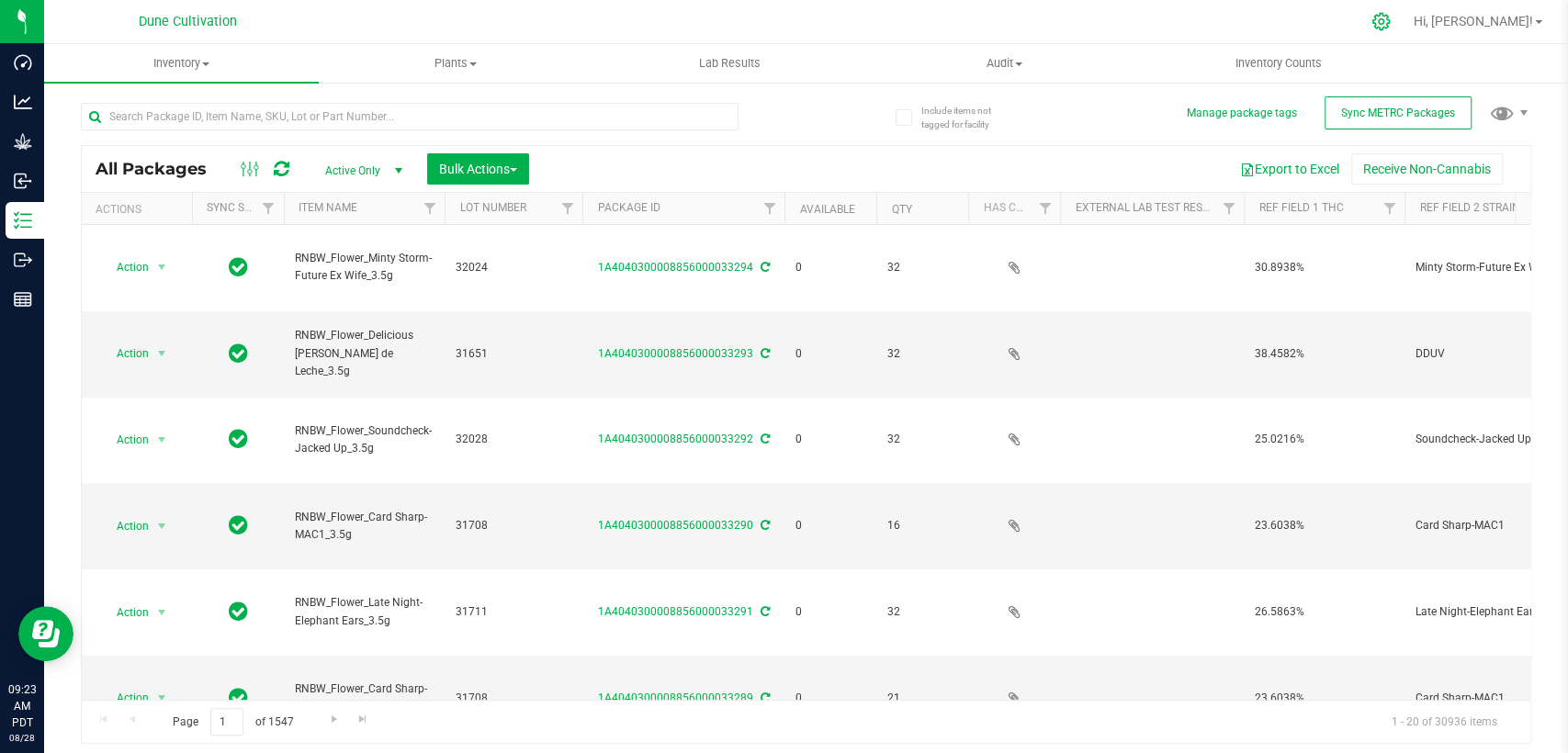
click at [1390, 20] on icon at bounding box center [1381, 21] width 17 height 17
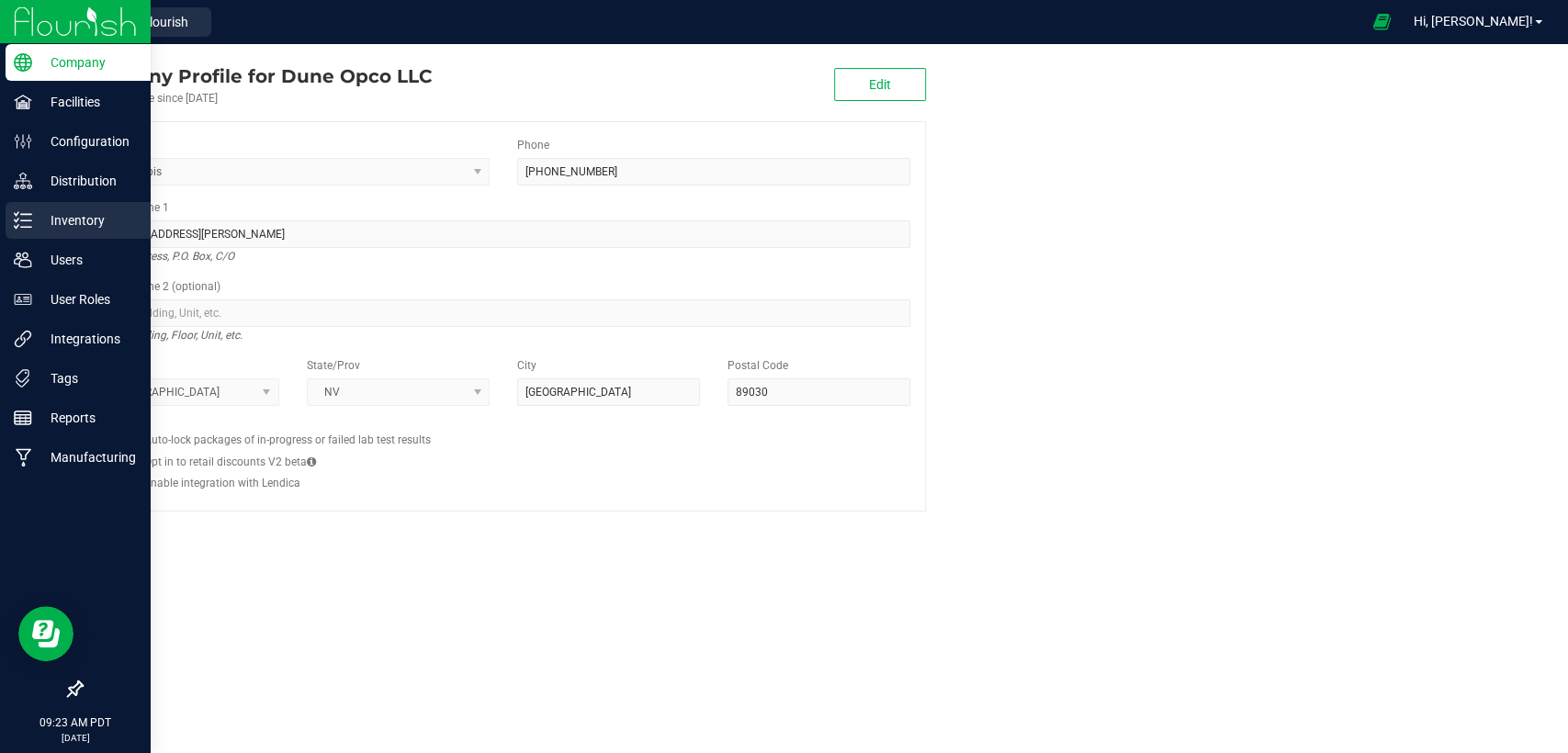
click at [91, 239] on link "Inventory" at bounding box center [75, 221] width 151 height 39
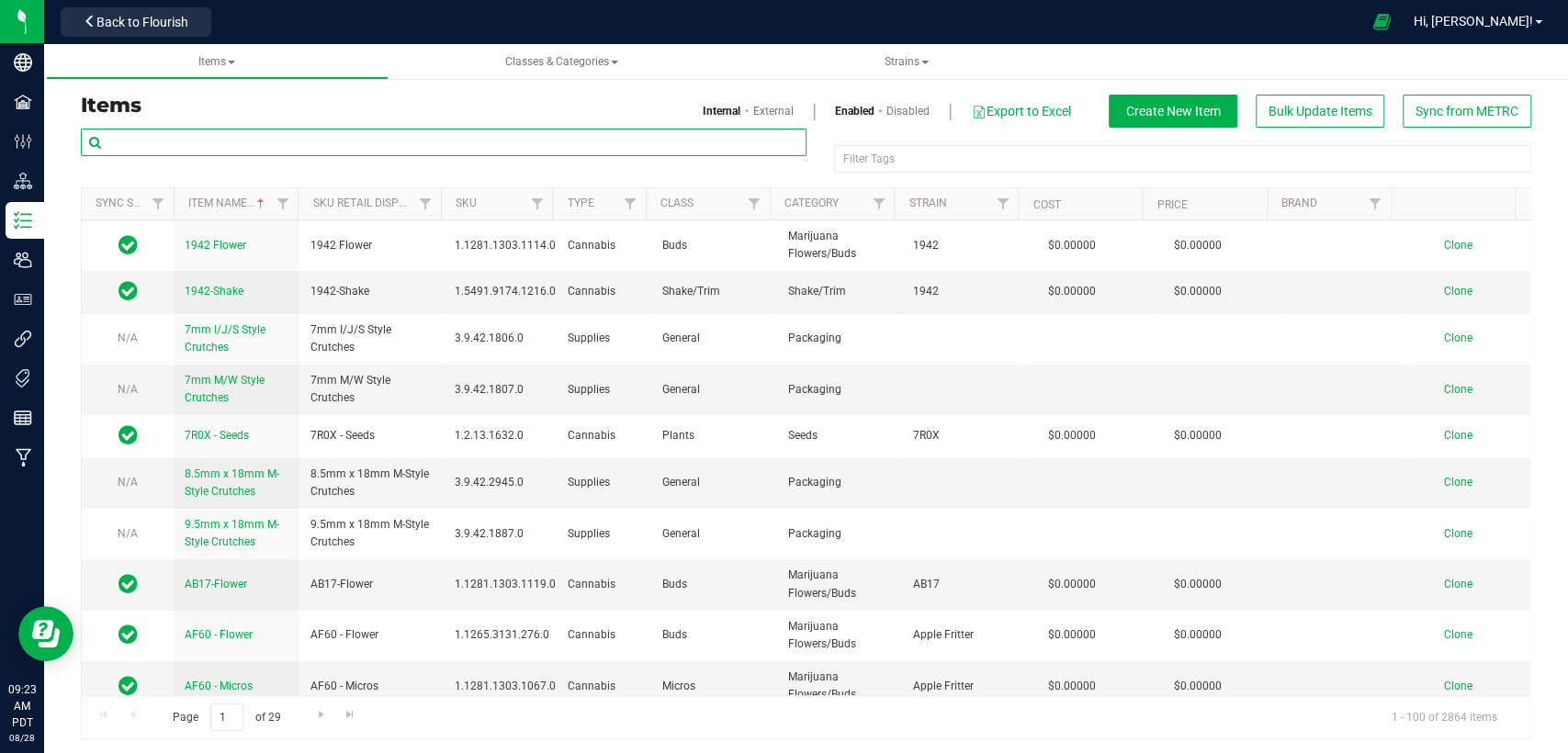
click at [293, 148] on input "text" at bounding box center [444, 142] width 725 height 28
type input "S"
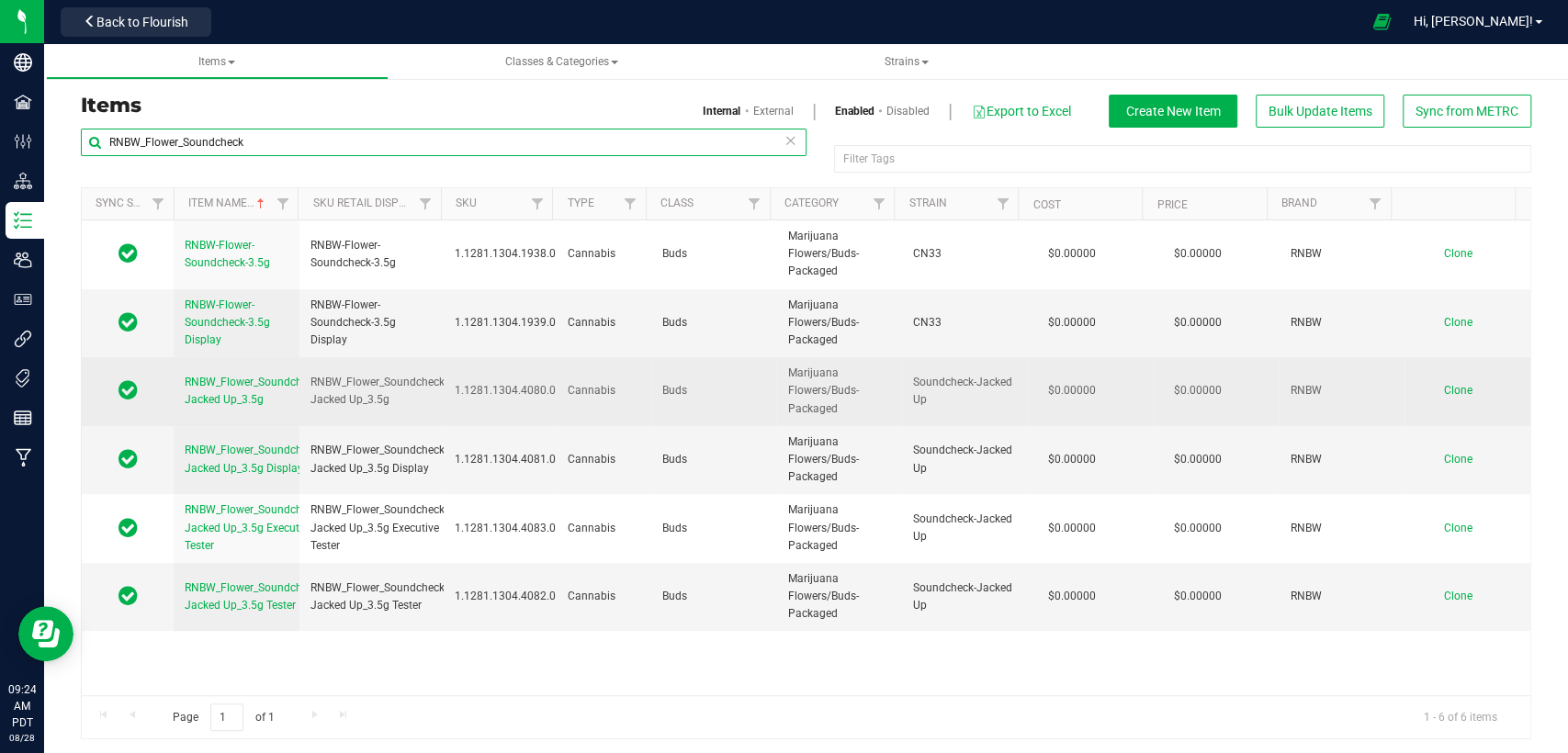
type input "RNBW_Flower_Soundcheck"
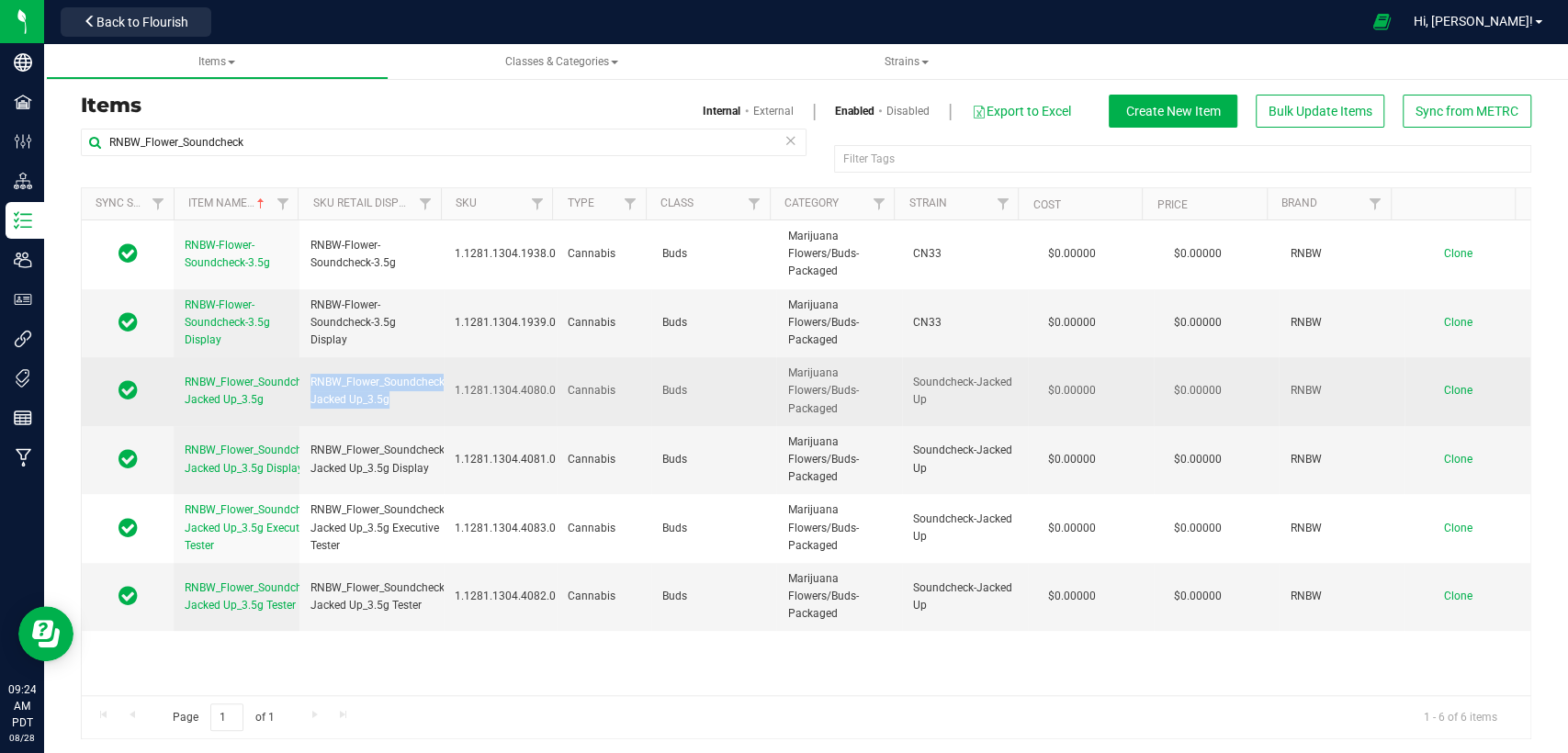
drag, startPoint x: 394, startPoint y: 400, endPoint x: 303, endPoint y: 387, distance: 91.9
click at [303, 387] on td "RNBW_Flower_Soundcheck-Jacked Up_3.5g" at bounding box center [371, 391] width 144 height 69
copy span "RNBW_Flower_Soundcheck-Jacked Up_3.5g"
click at [1444, 387] on span "Clone" at bounding box center [1458, 389] width 29 height 12
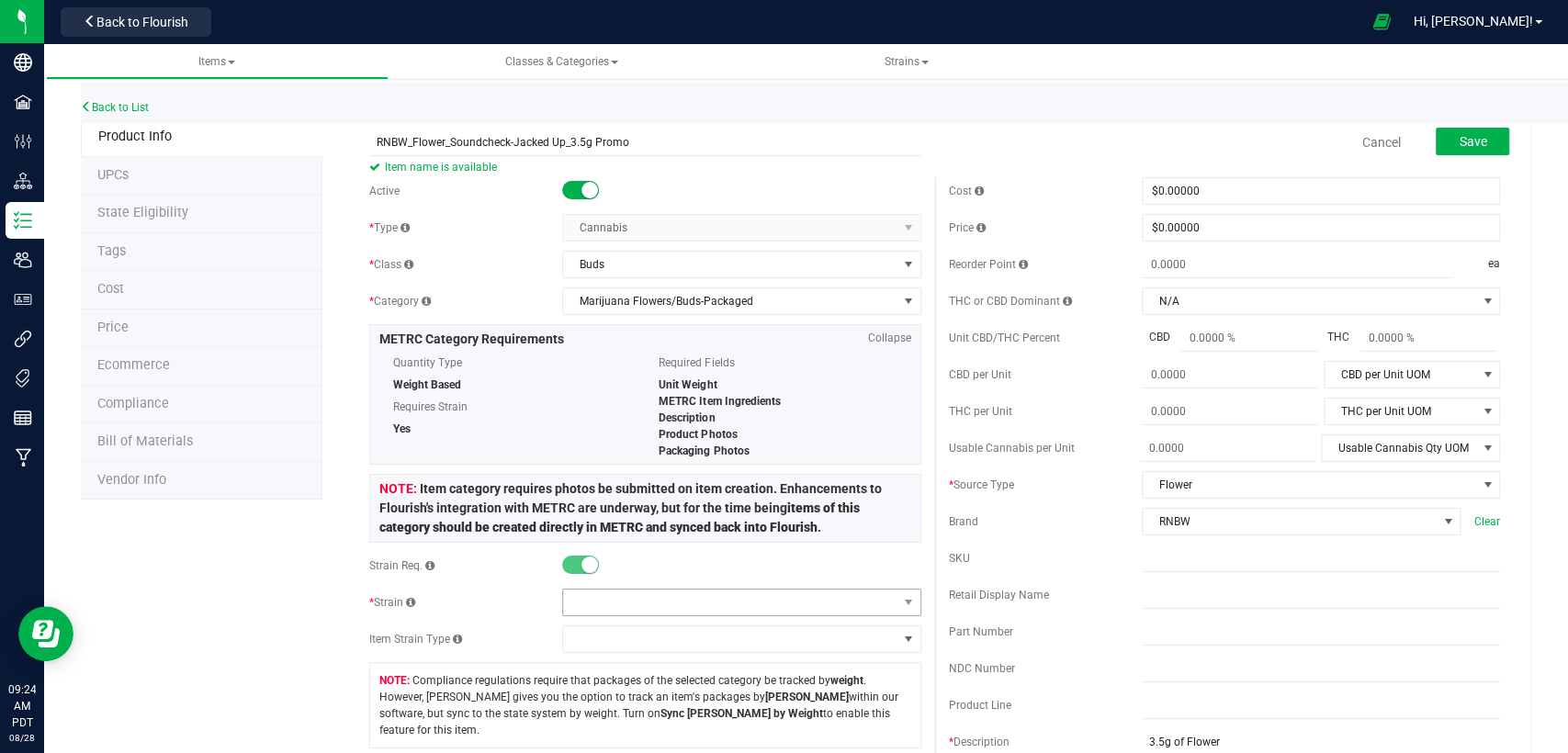
type input "RNBW_Flower_Soundcheck-Jacked Up_3.5g Promo"
click at [787, 605] on span at bounding box center [729, 602] width 333 height 26
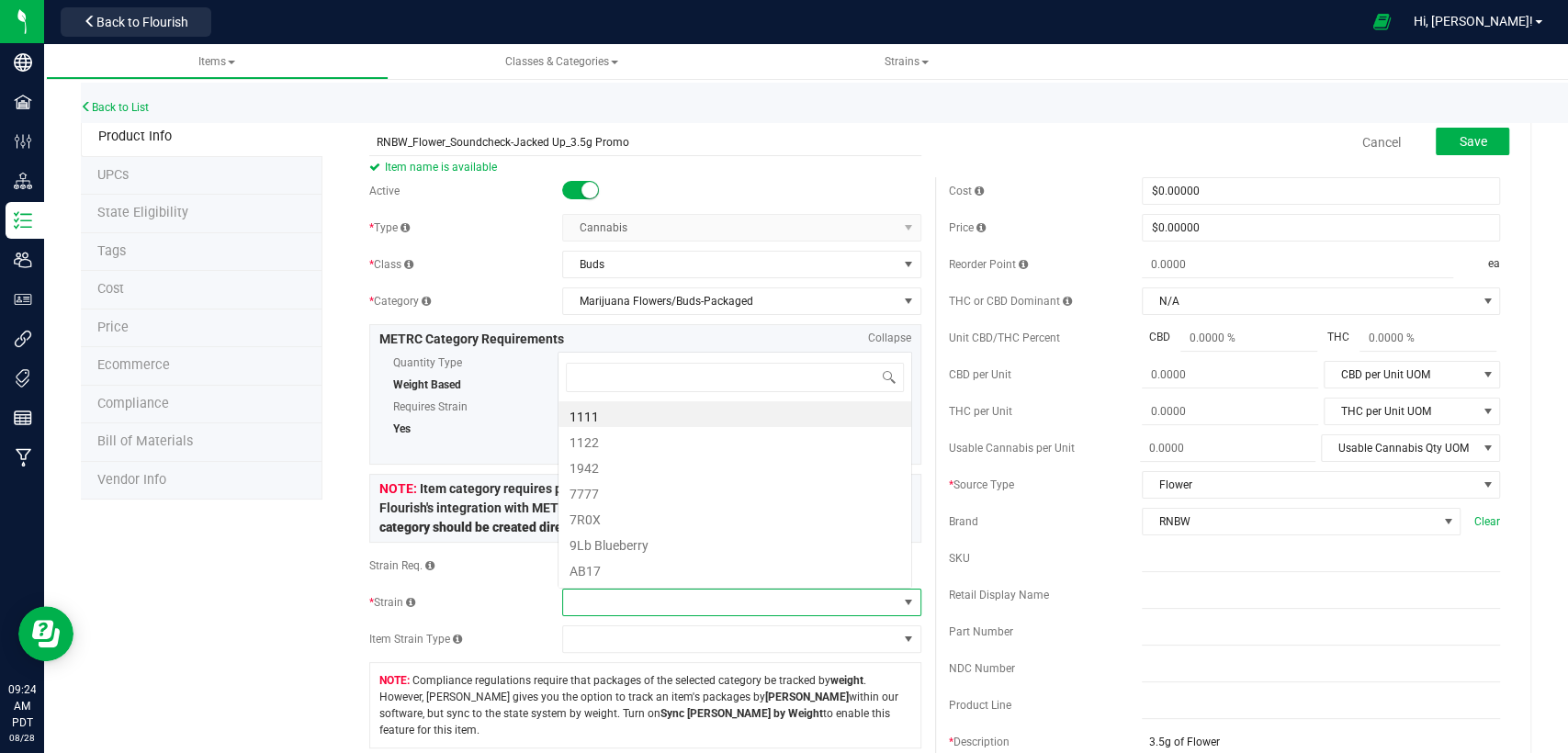
scroll to position [27, 349]
type input "Sound"
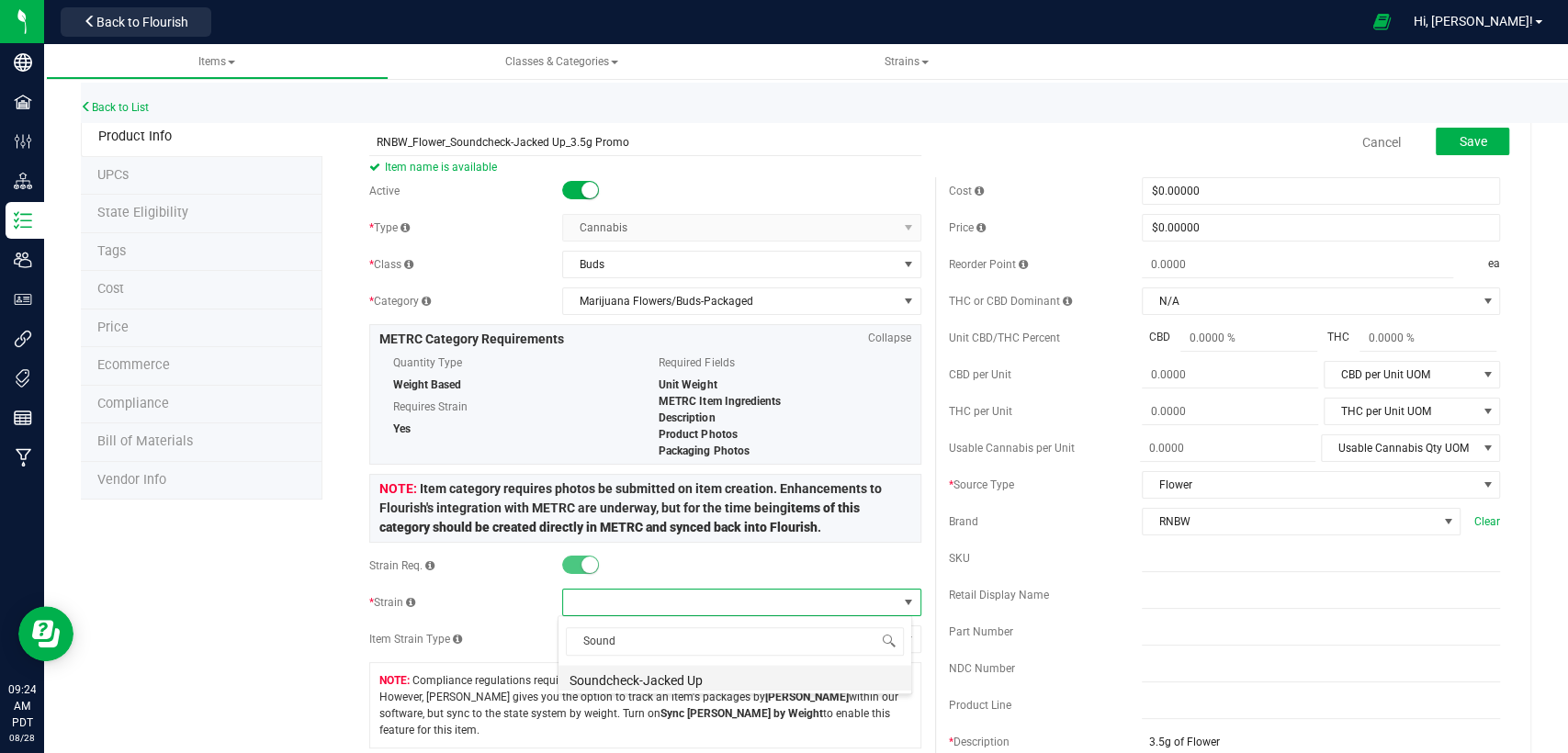
click at [708, 673] on li "Soundcheck-Jacked Up" at bounding box center [735, 678] width 353 height 26
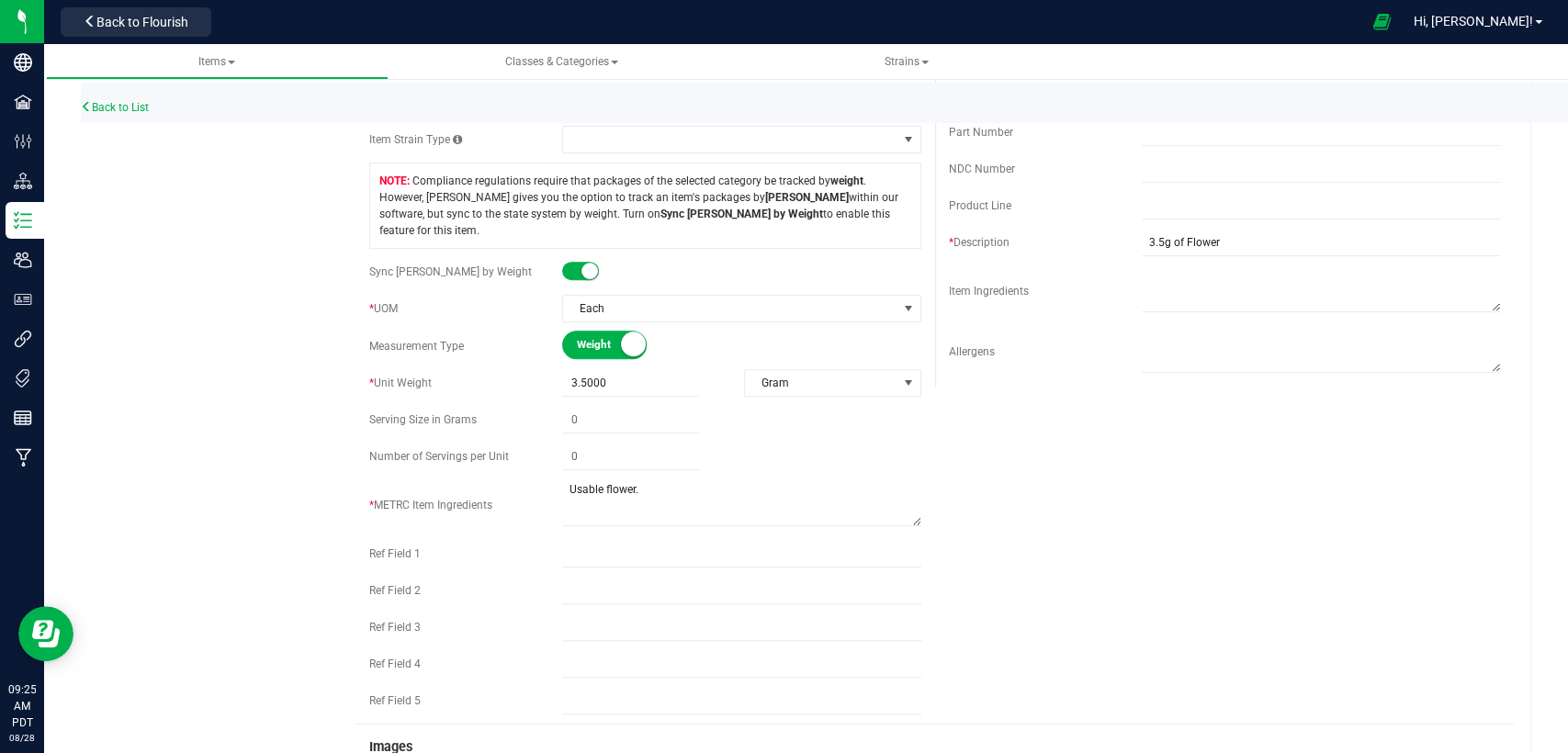
scroll to position [510, 0]
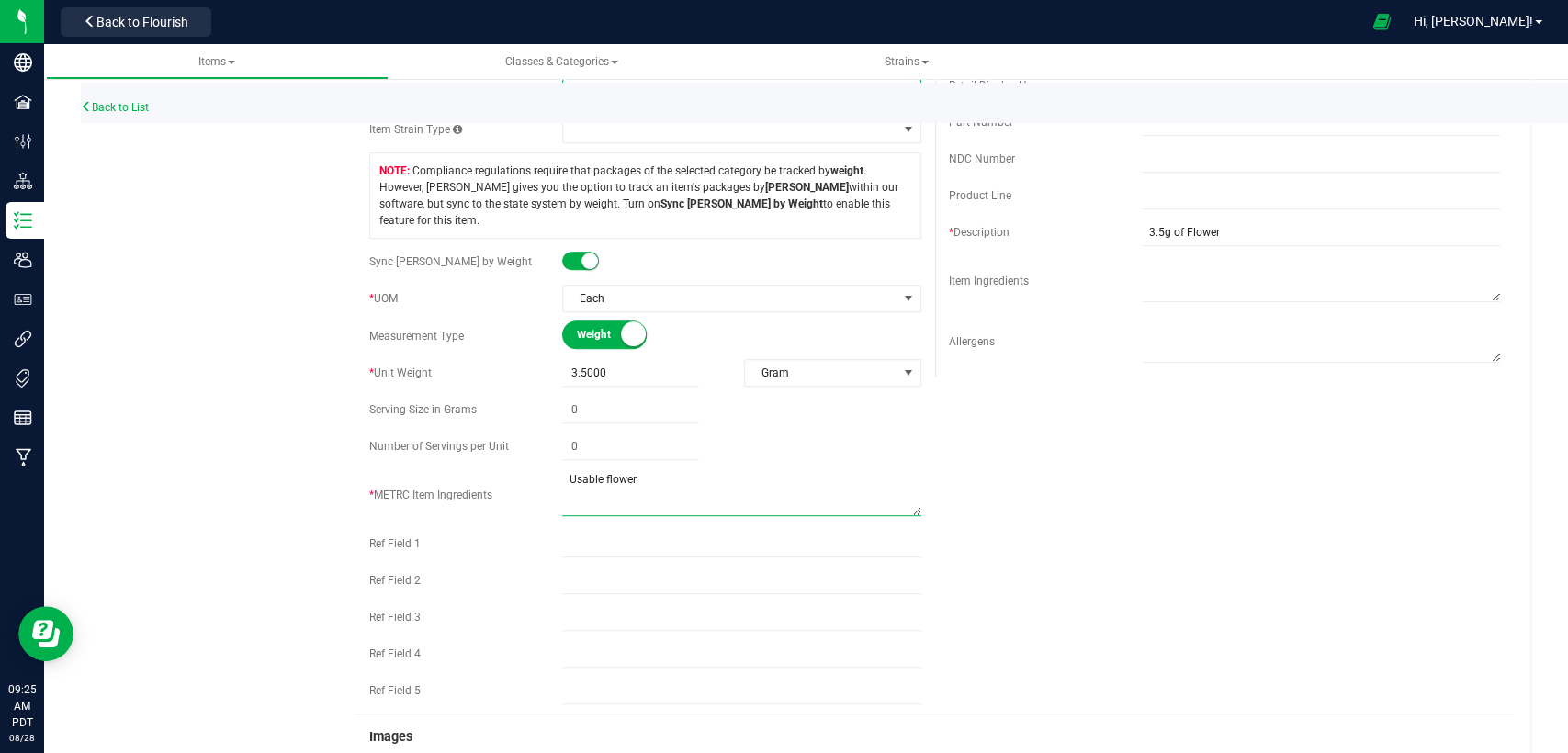
click at [668, 470] on textarea at bounding box center [741, 492] width 358 height 47
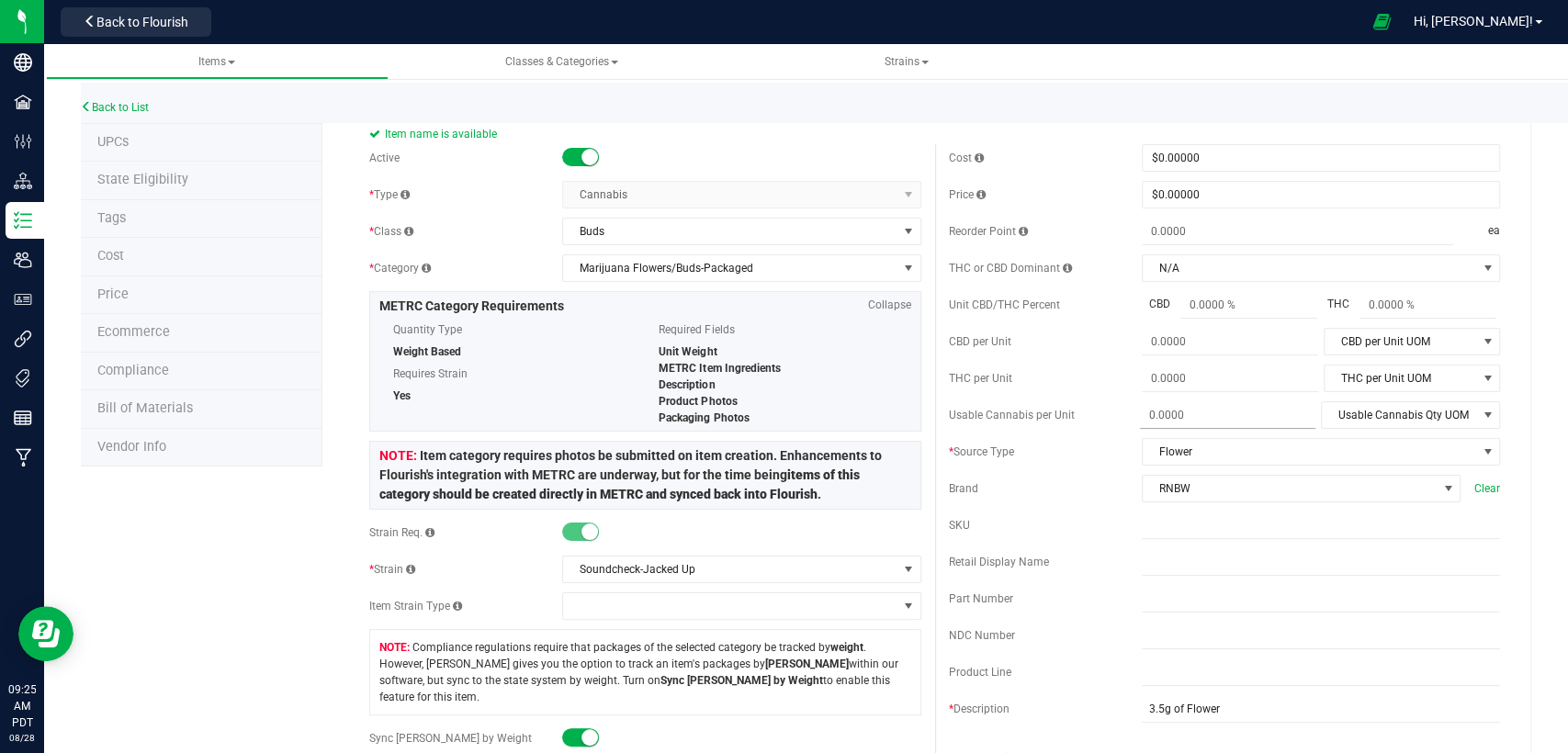
scroll to position [0, 0]
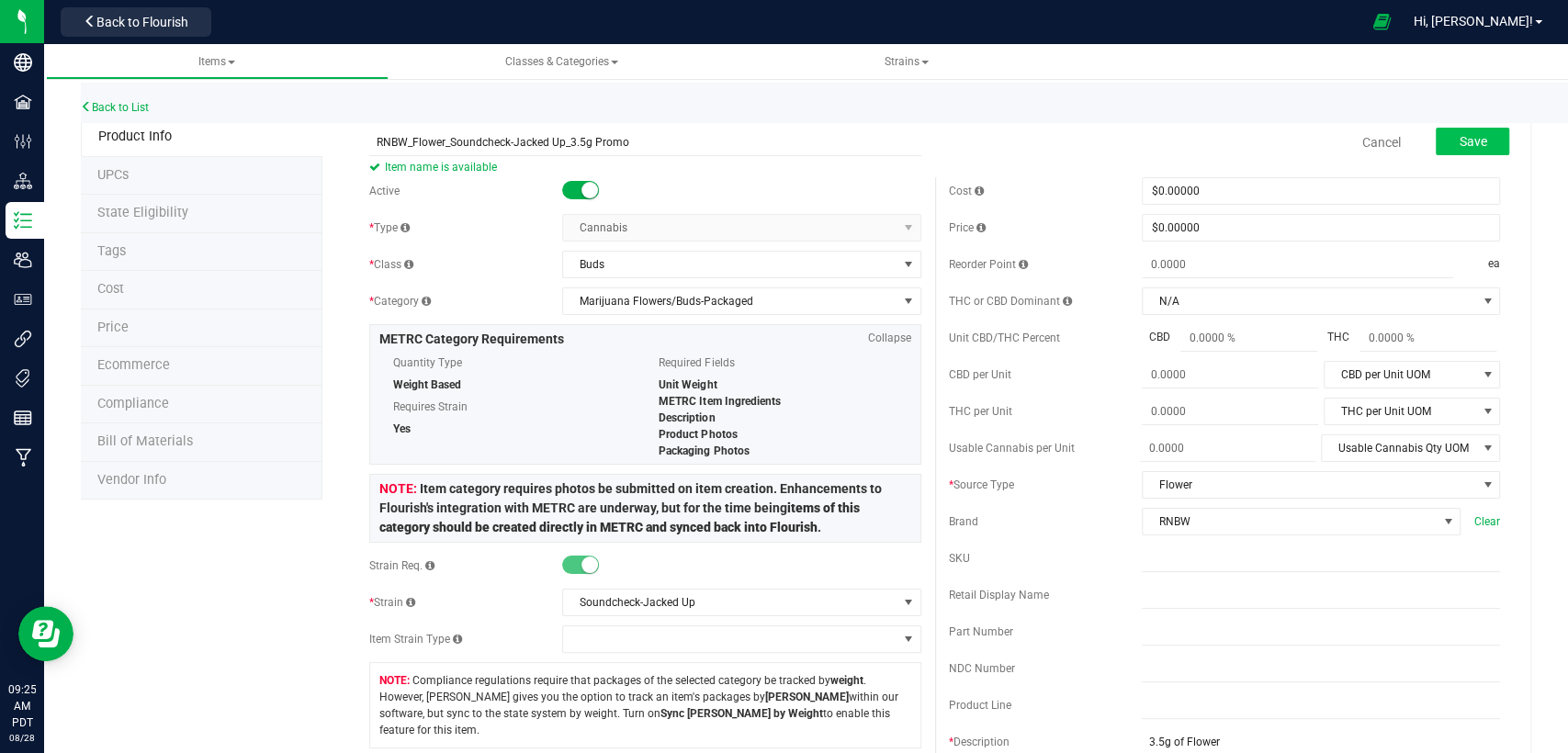
type textarea "Usable cannabis."
click at [1435, 148] on button "Save" at bounding box center [1472, 141] width 73 height 28
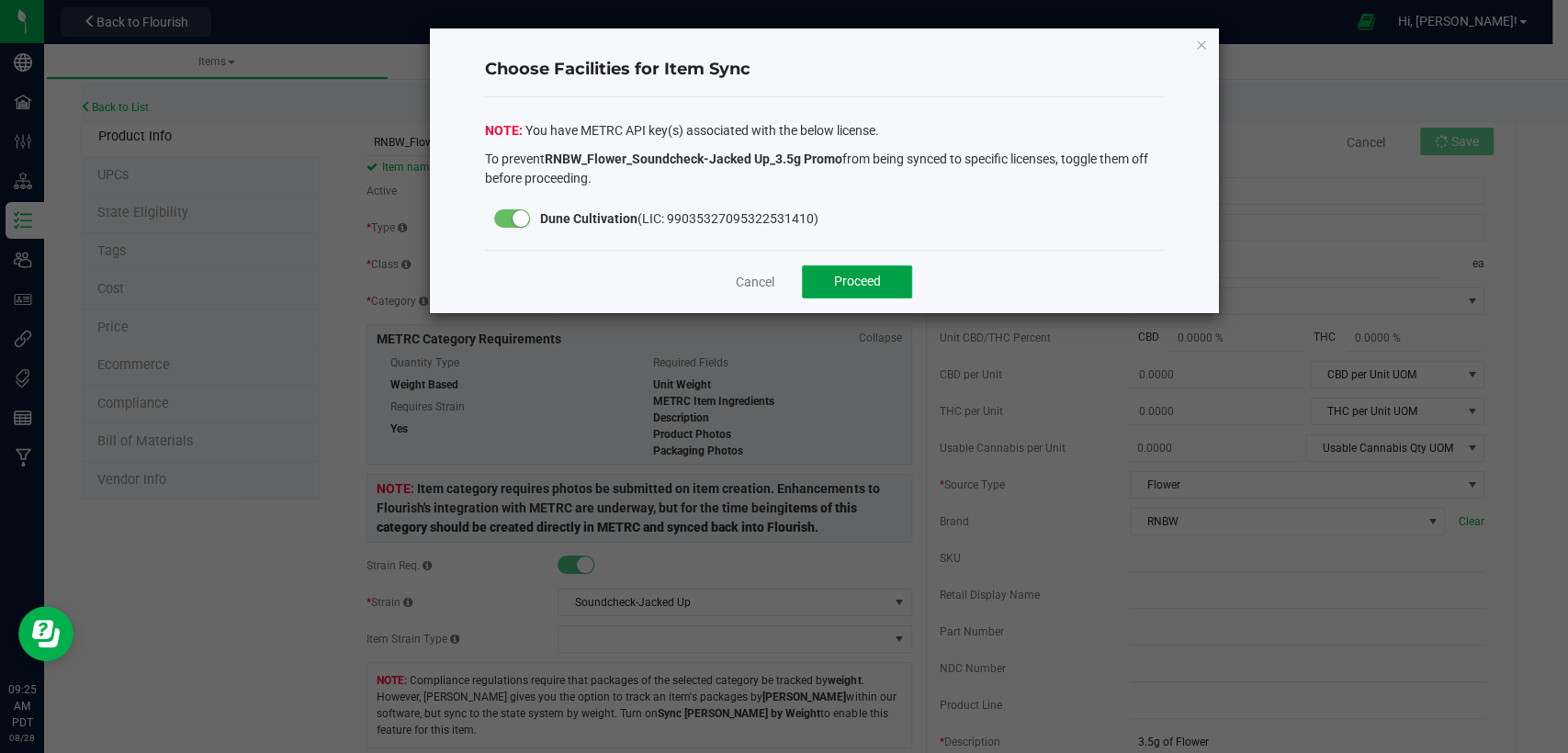
click at [848, 282] on span "Proceed" at bounding box center [857, 281] width 47 height 14
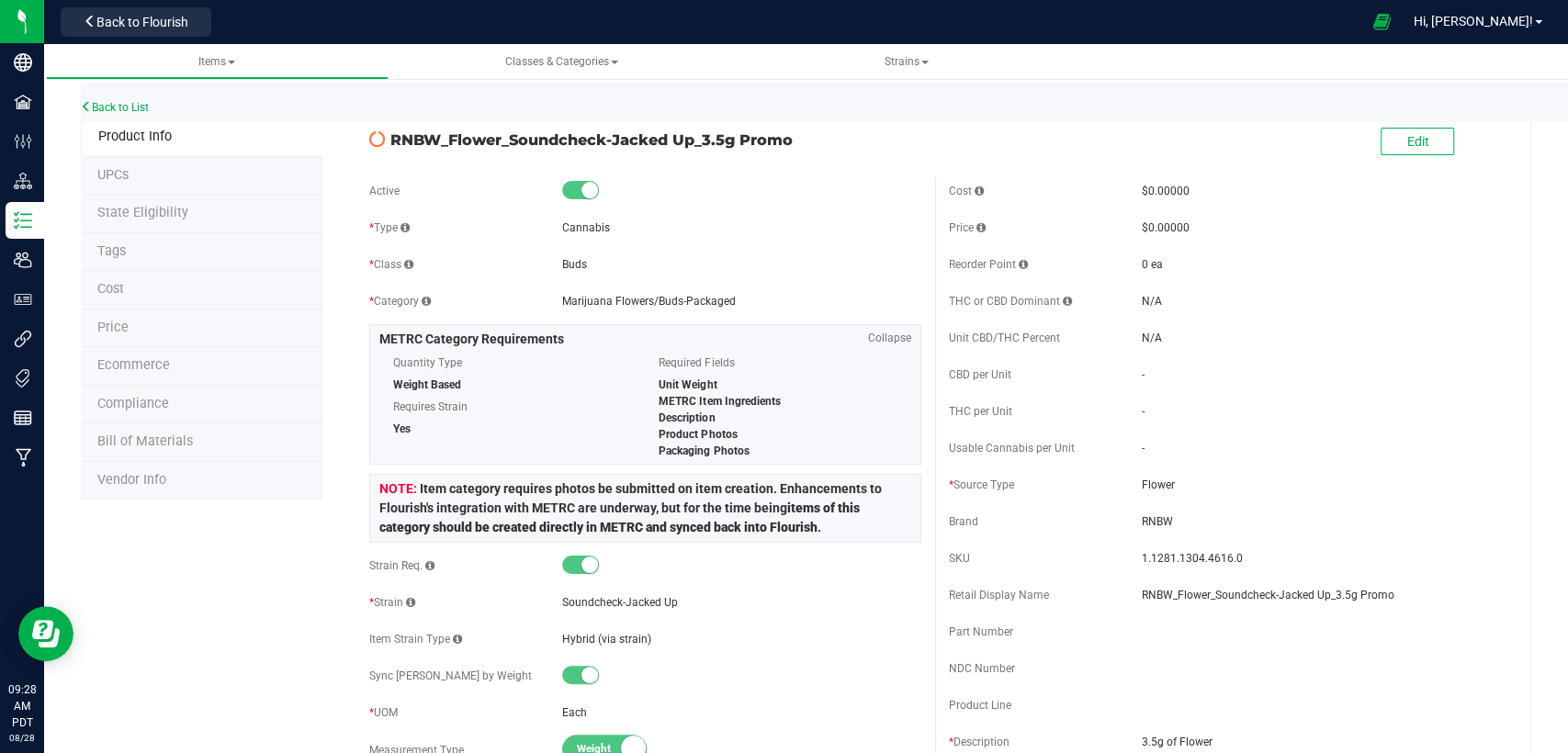
drag, startPoint x: 794, startPoint y: 141, endPoint x: 384, endPoint y: 135, distance: 410.0
click at [384, 135] on div "RNBW_Flower_Soundcheck-Jacked Up_3.5g Promo" at bounding box center [645, 135] width 578 height 31
copy div "RNBW_Flower_Soundcheck-Jacked Up_3.5g Promo"
click at [149, 211] on span "State Eligibility" at bounding box center [142, 213] width 91 height 15
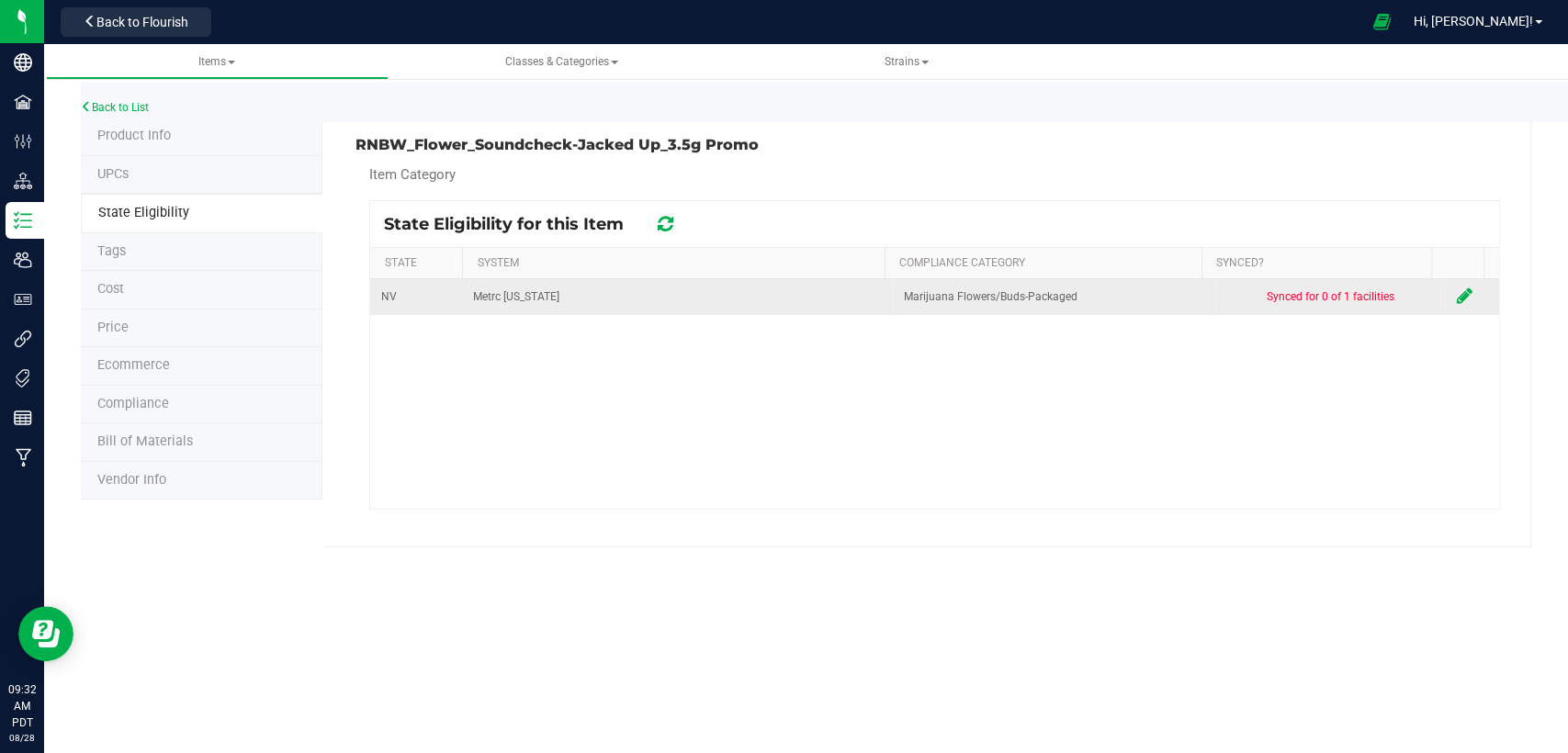
click at [1456, 291] on icon at bounding box center [1464, 295] width 15 height 18
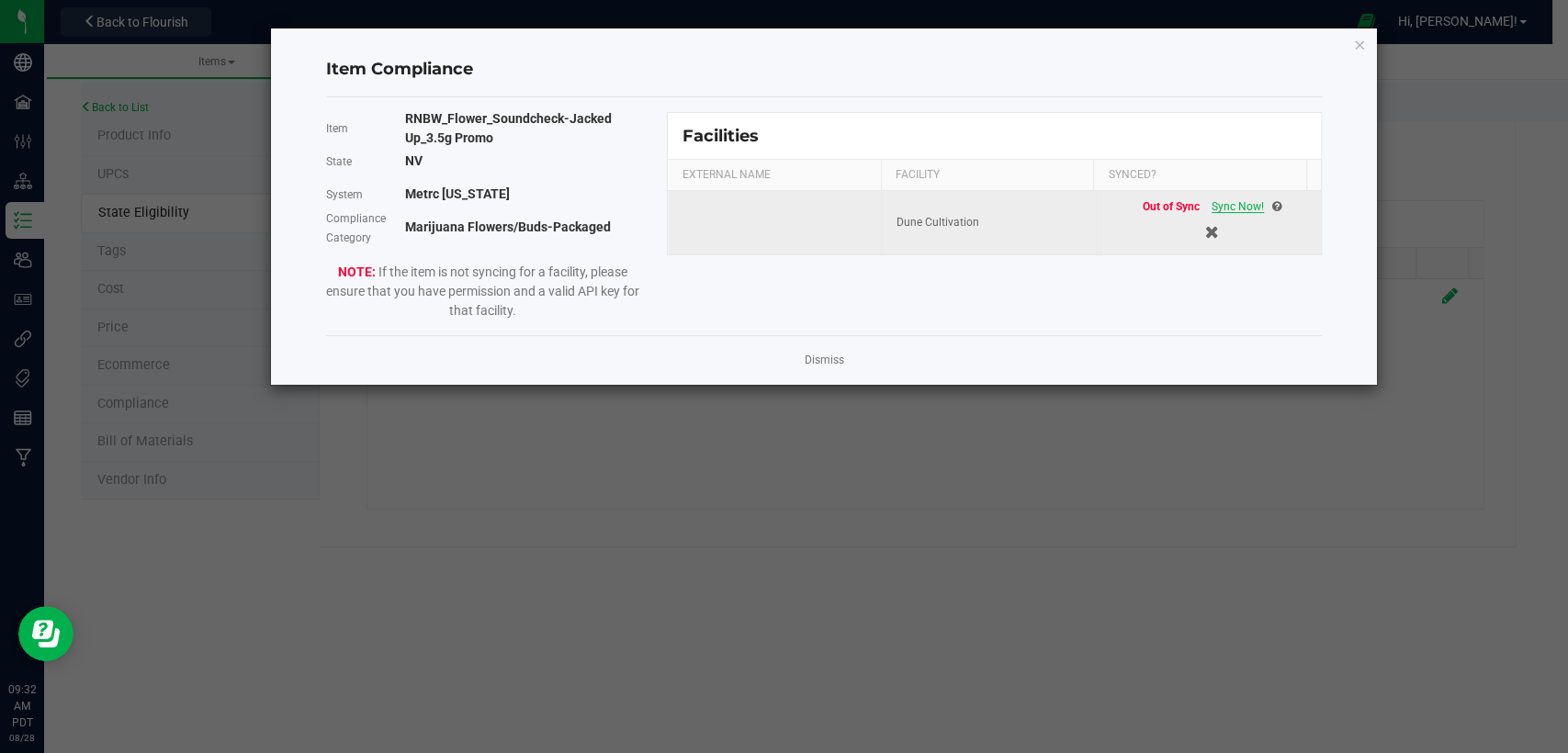
click at [1222, 208] on span "Sync Now!" at bounding box center [1238, 206] width 52 height 12
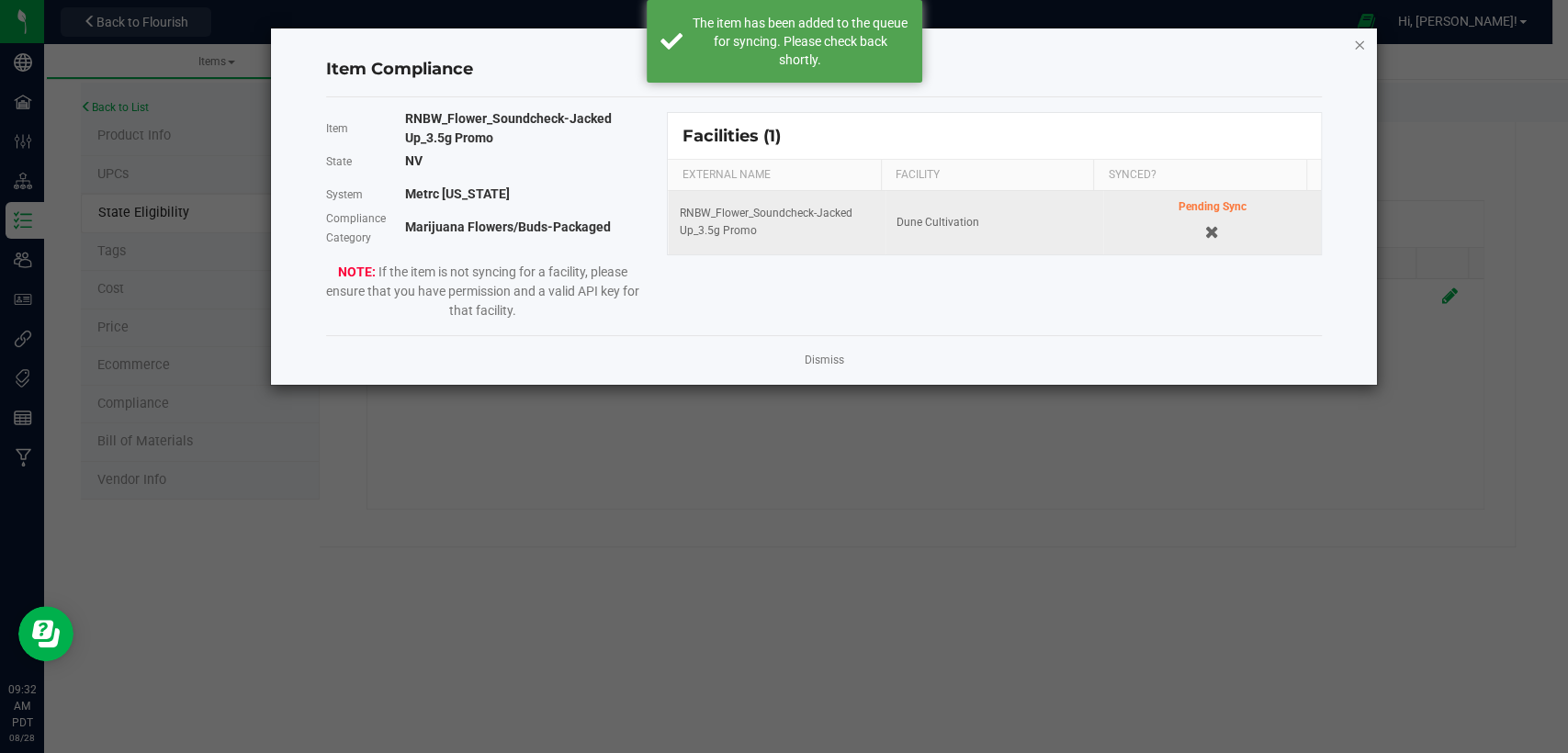
click at [1353, 47] on icon "Close modal" at bounding box center [1359, 44] width 12 height 22
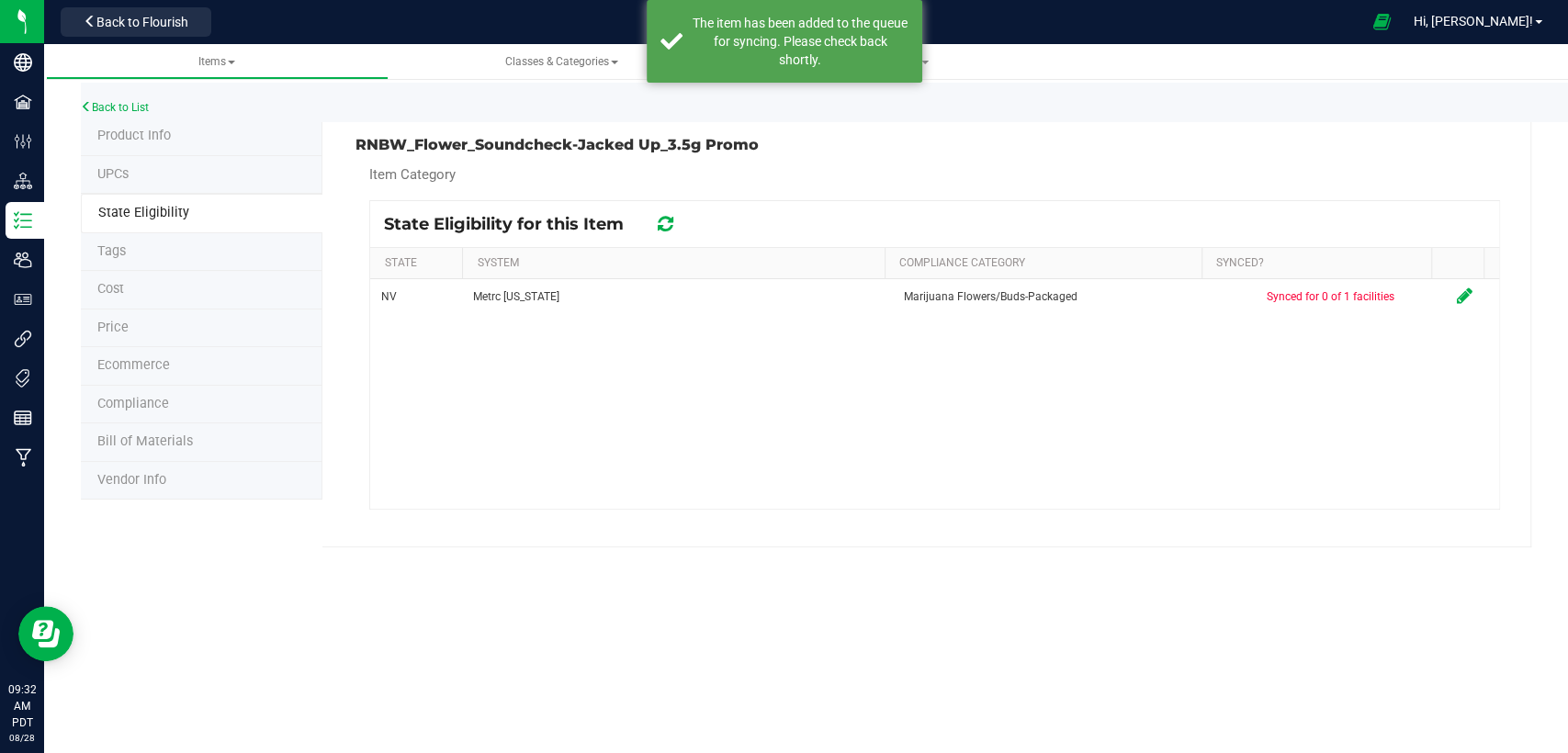
click at [177, 137] on li "Product Info" at bounding box center [201, 136] width 241 height 38
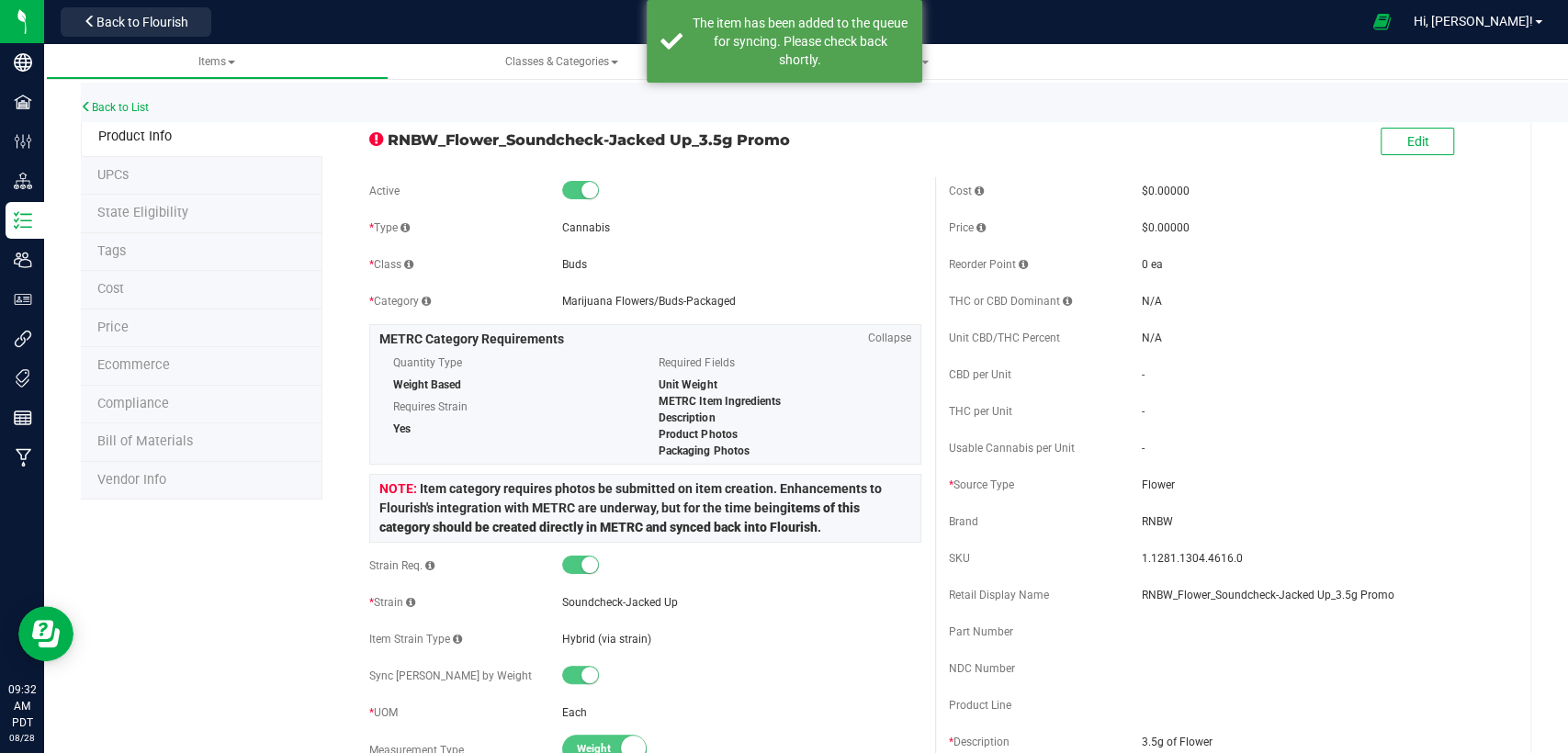
click at [170, 222] on li "State Eligibility" at bounding box center [201, 214] width 241 height 38
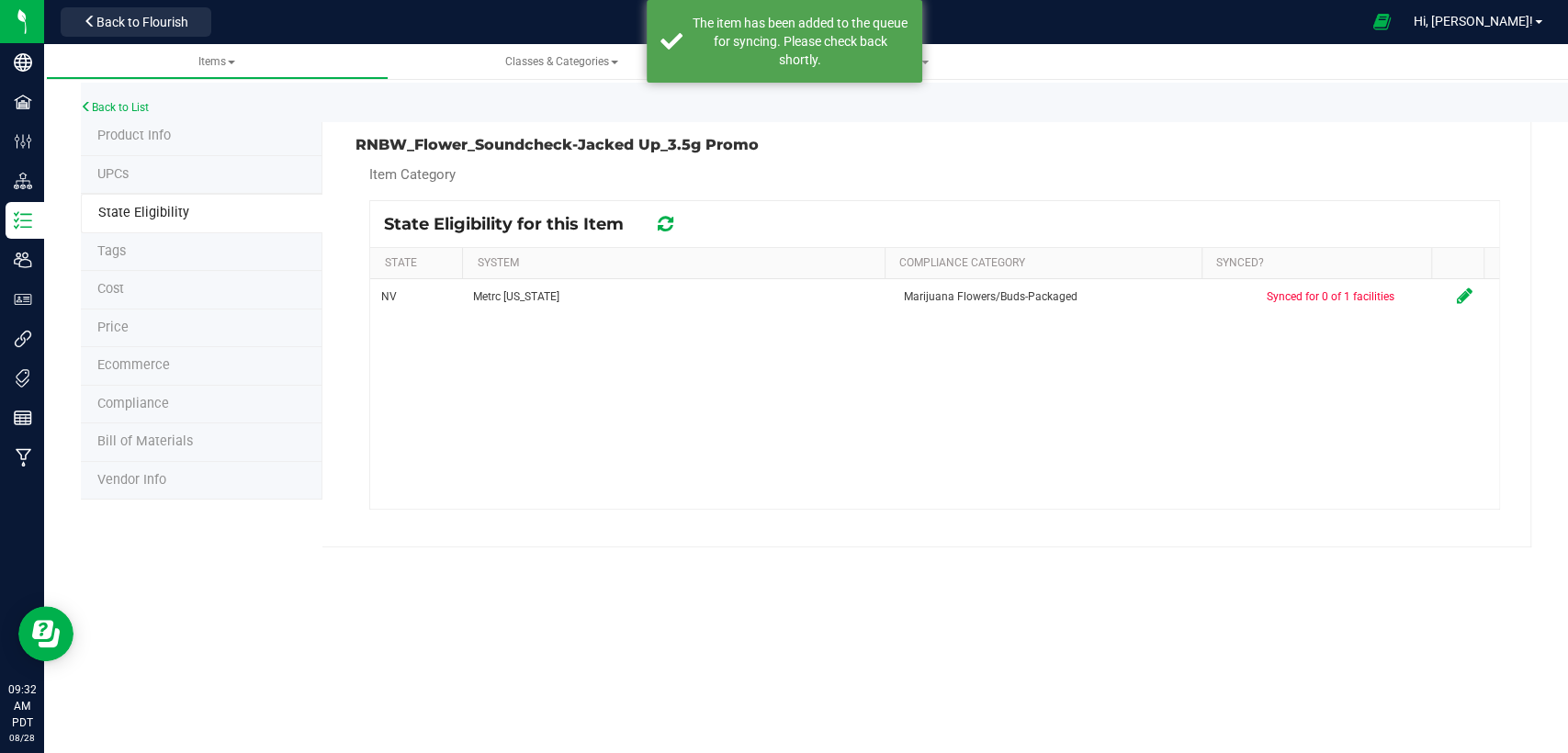
click at [174, 123] on li "Product Info" at bounding box center [201, 136] width 241 height 38
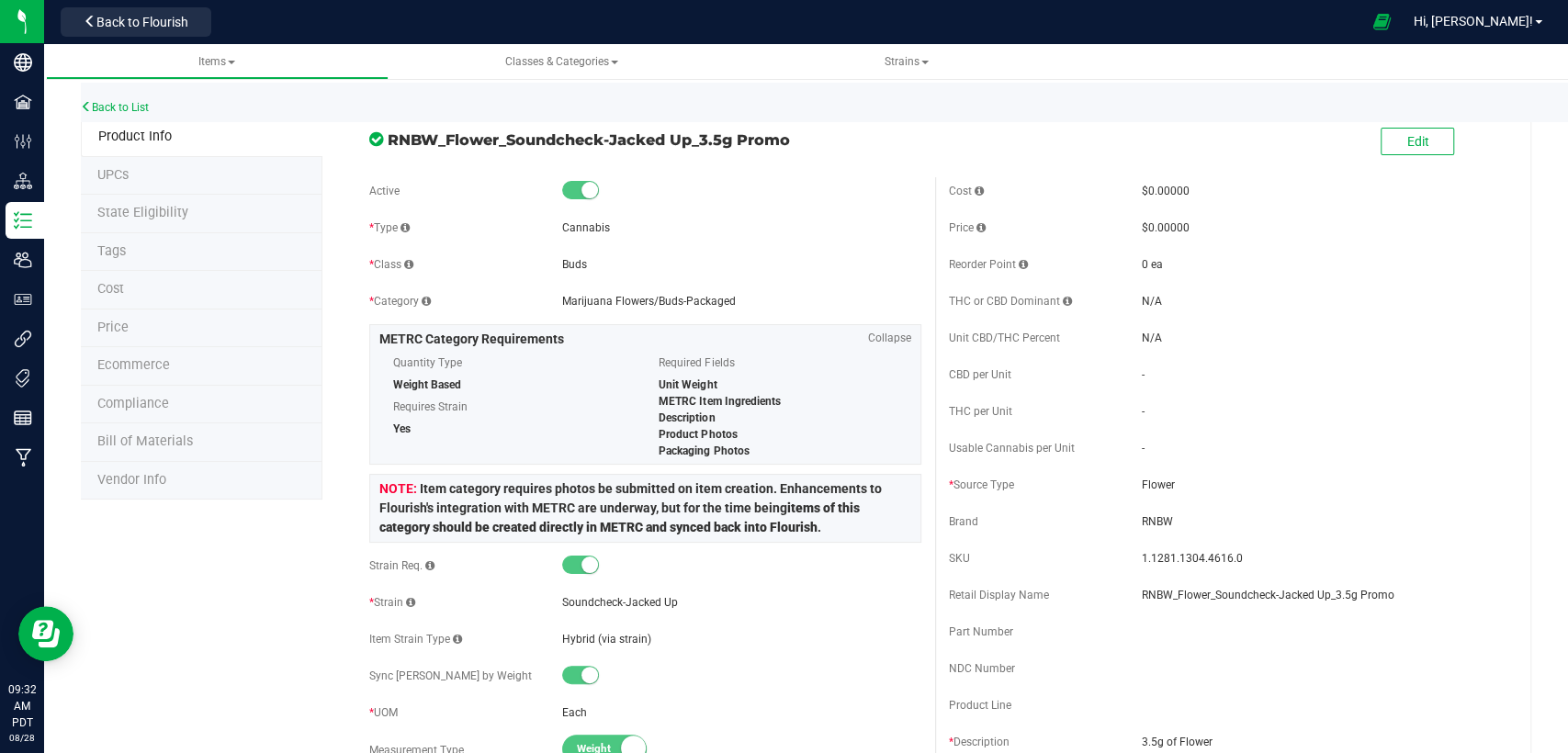
drag, startPoint x: 788, startPoint y: 137, endPoint x: 387, endPoint y: 134, distance: 401.0
click at [387, 134] on span "RNBW_Flower_Soundcheck-Jacked Up_3.5g Promo" at bounding box center [654, 139] width 533 height 22
copy span "RNBW_Flower_Soundcheck-Jacked Up_3.5g Promo"
click at [142, 27] on span "Back to Flourish" at bounding box center [142, 21] width 92 height 14
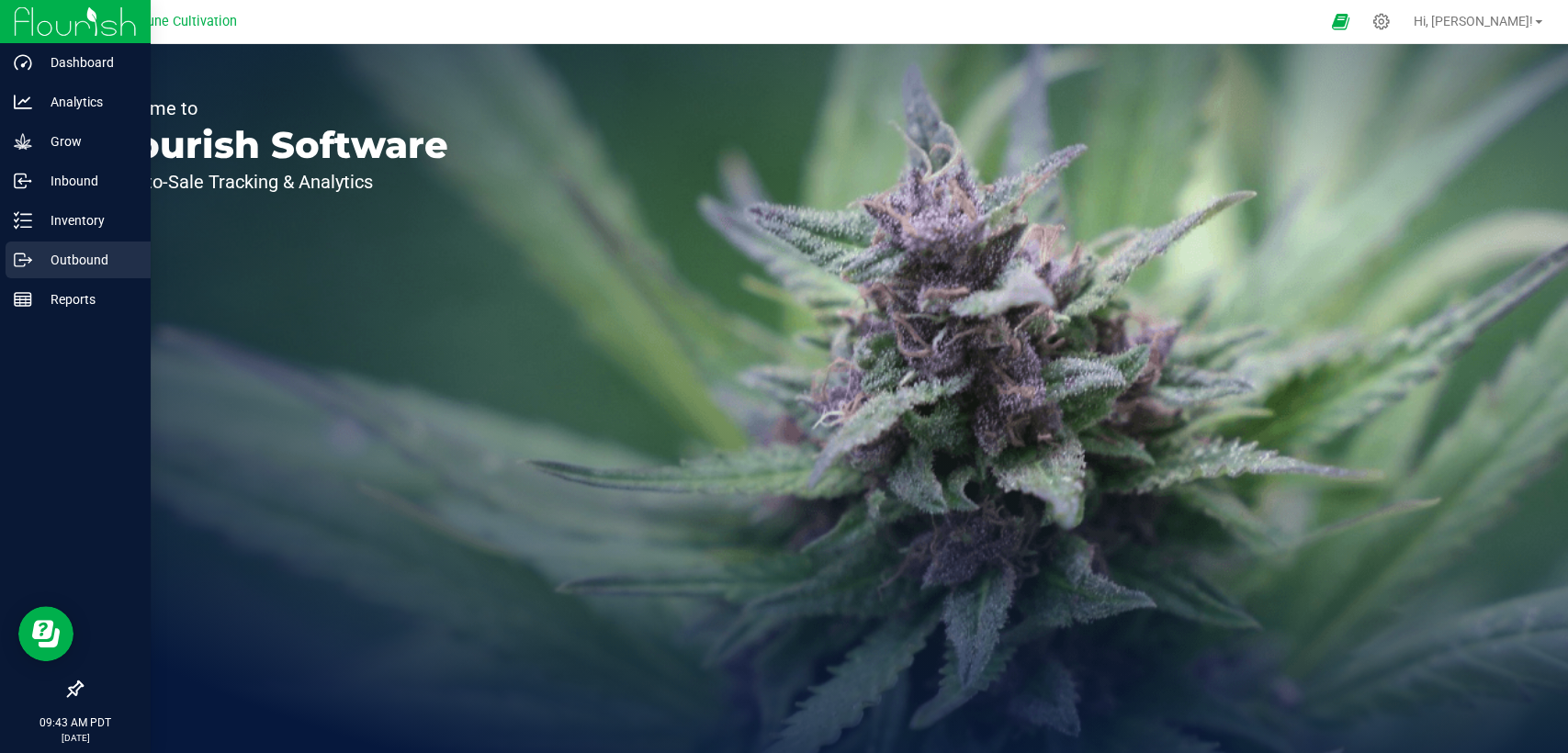
click at [59, 256] on p "Outbound" at bounding box center [88, 260] width 111 height 22
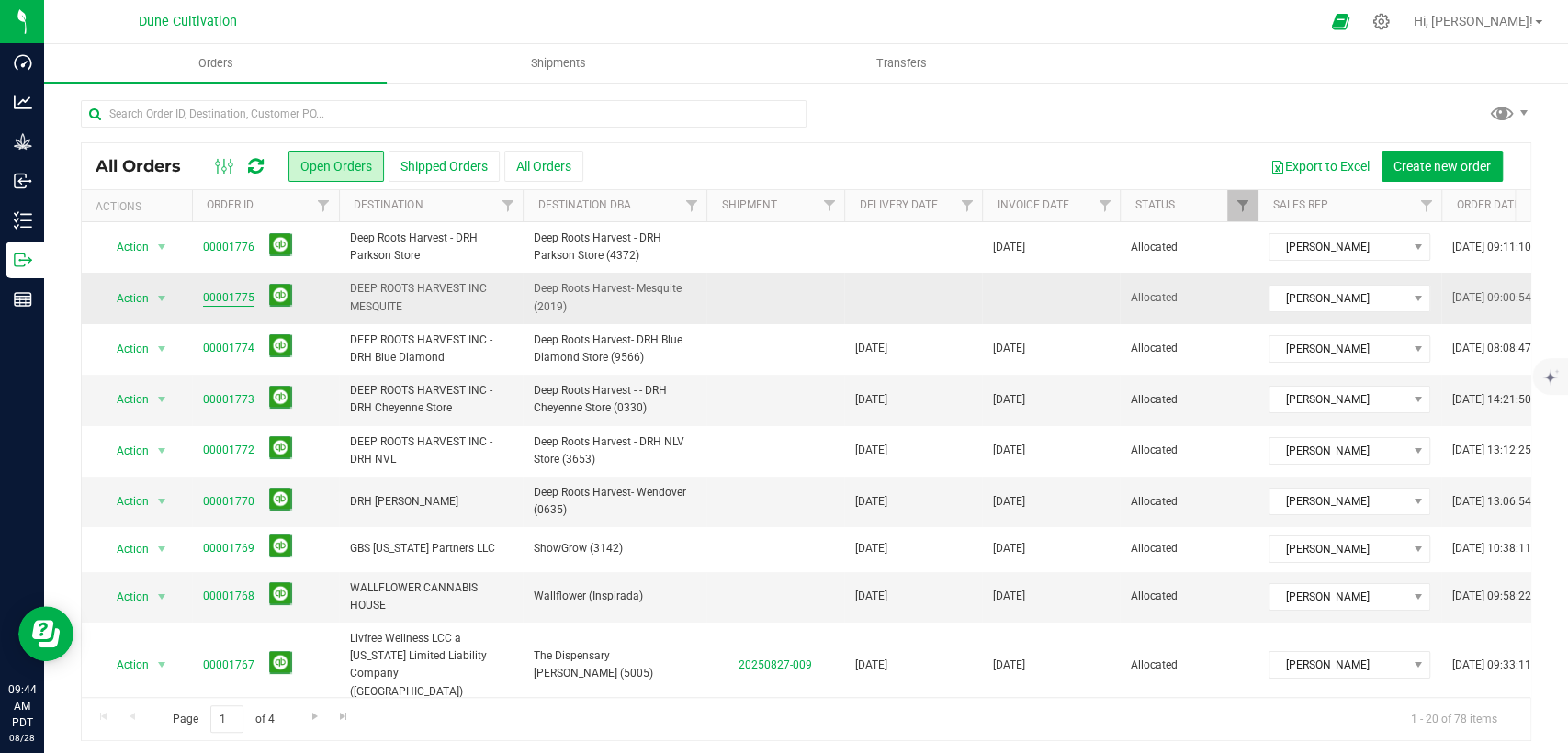
click at [225, 289] on link "00001775" at bounding box center [229, 298] width 52 height 17
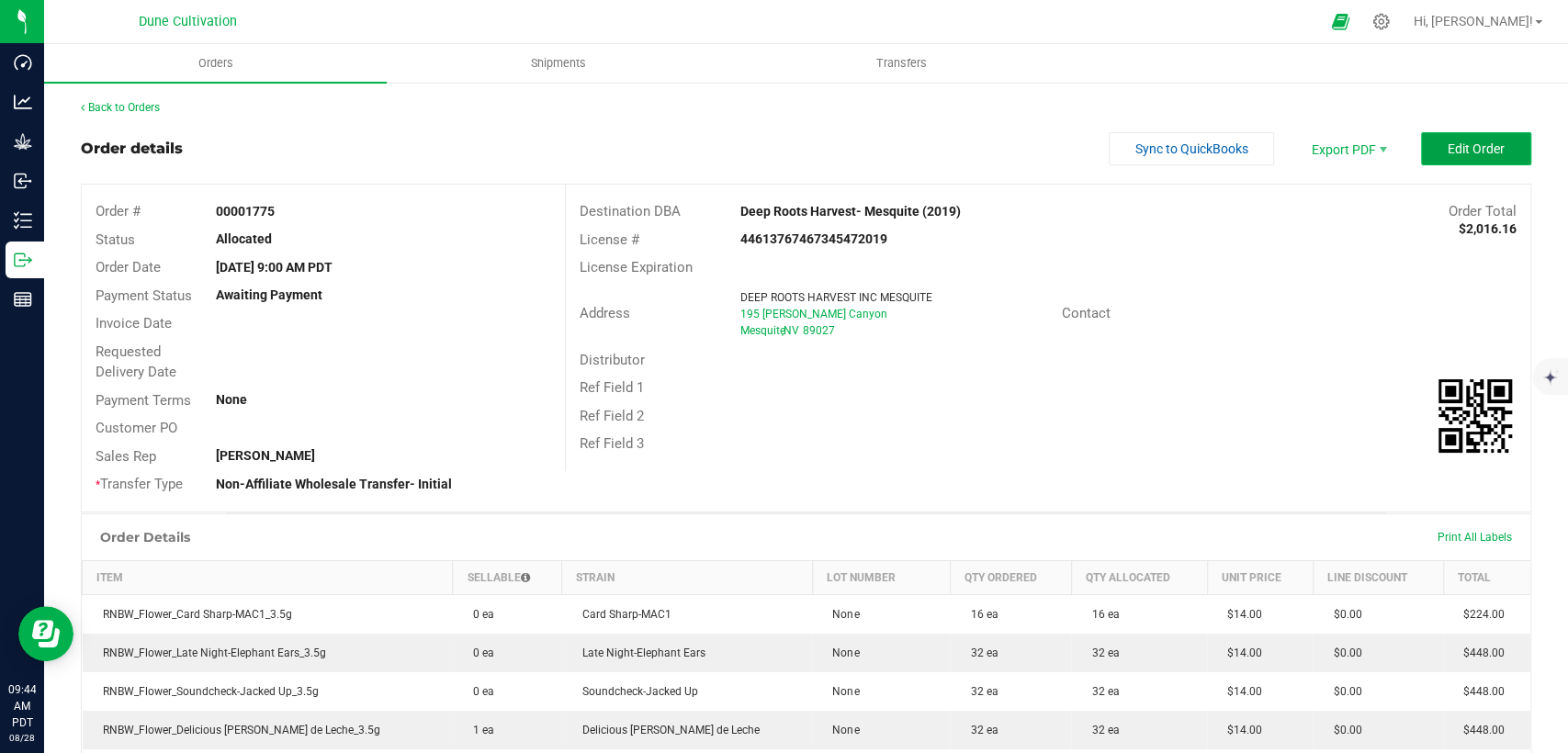
click at [1425, 137] on button "Edit Order" at bounding box center [1476, 149] width 111 height 33
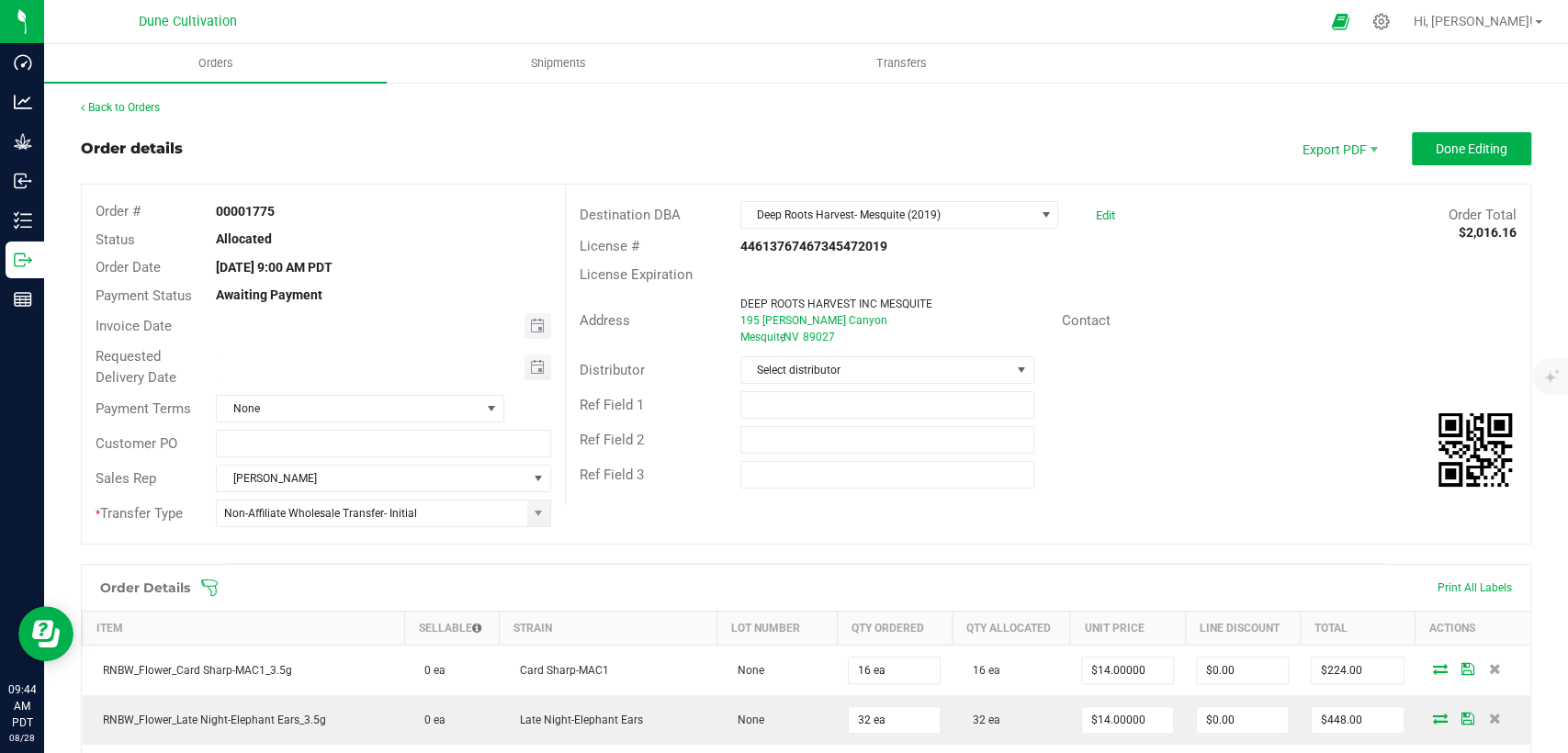
click at [526, 333] on span "Toggle calendar" at bounding box center [538, 325] width 27 height 26
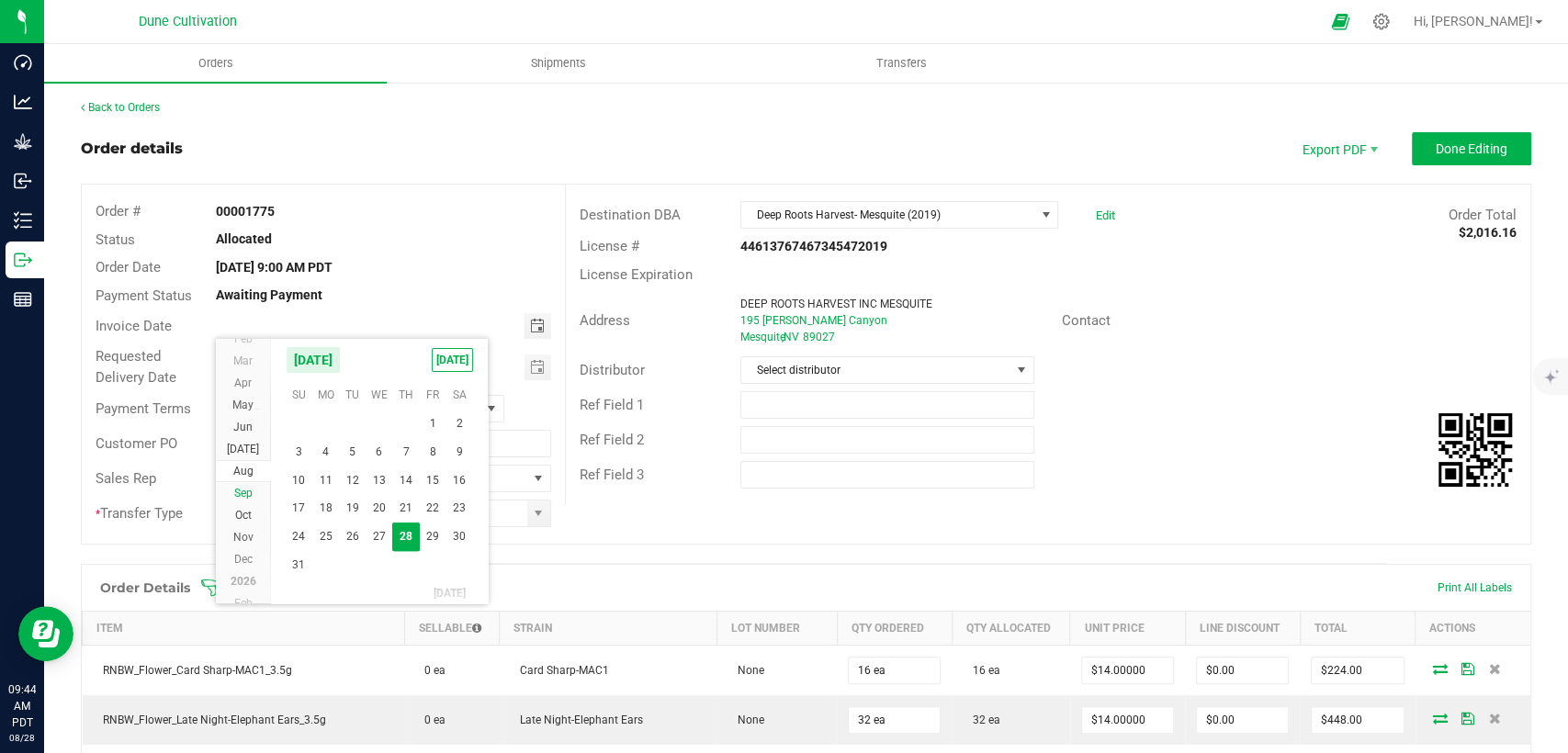
click at [246, 487] on span "Sep" at bounding box center [242, 492] width 18 height 12
click at [353, 429] on span "2" at bounding box center [352, 422] width 27 height 29
type input "[DATE]"
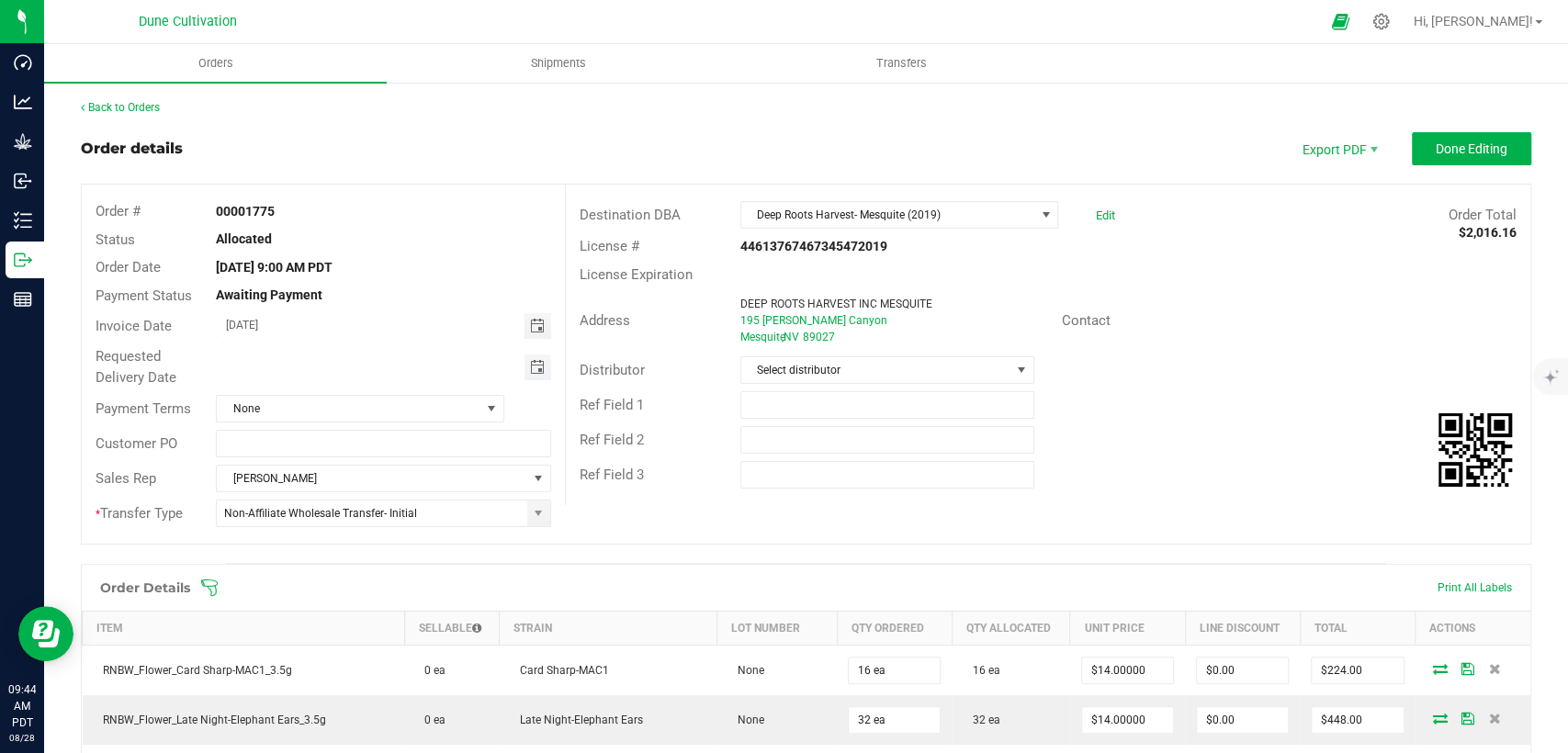
click at [534, 368] on span "Toggle calendar" at bounding box center [535, 366] width 14 height 14
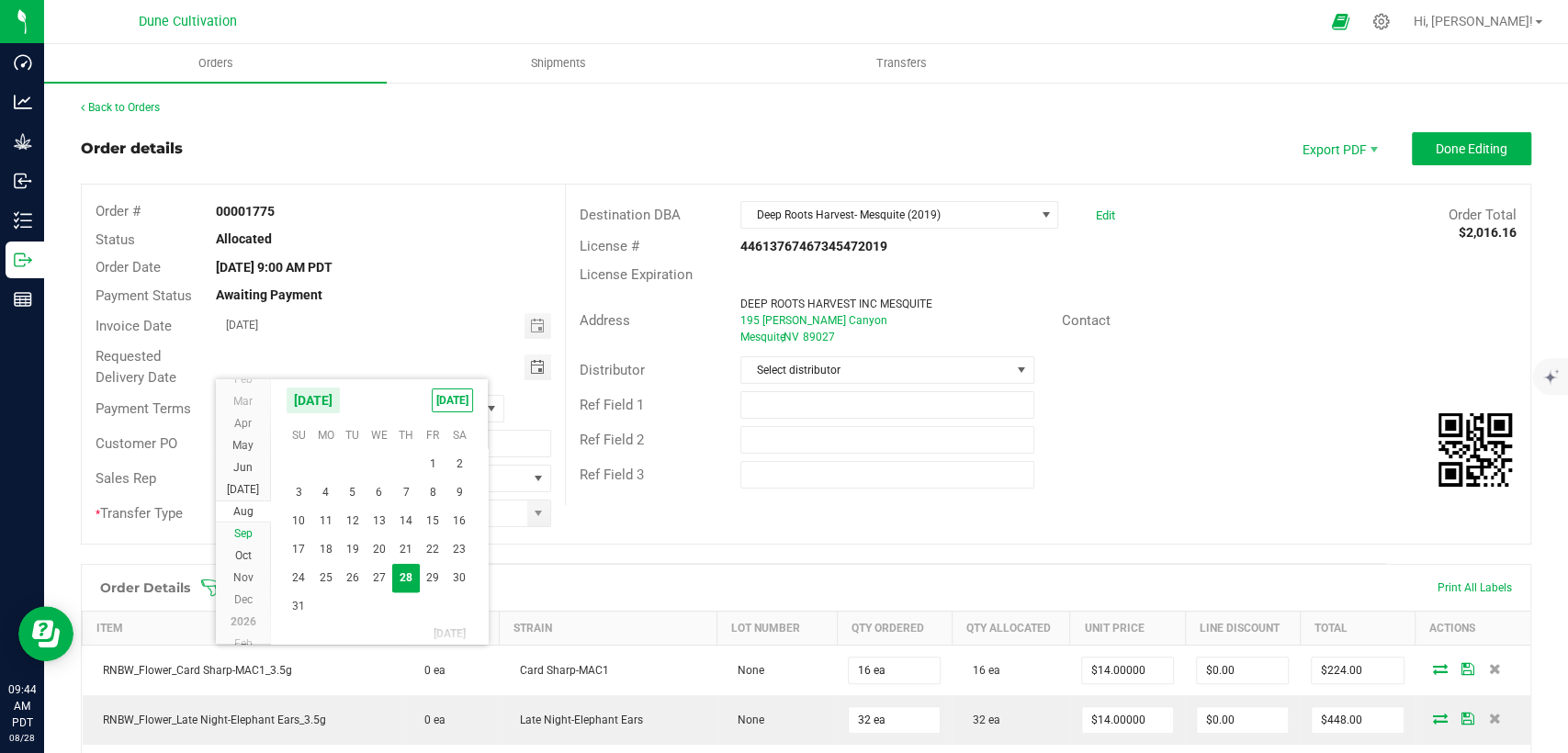
click at [237, 531] on span "Sep" at bounding box center [242, 533] width 18 height 12
click at [360, 456] on span "2" at bounding box center [352, 464] width 27 height 29
type input "[DATE]"
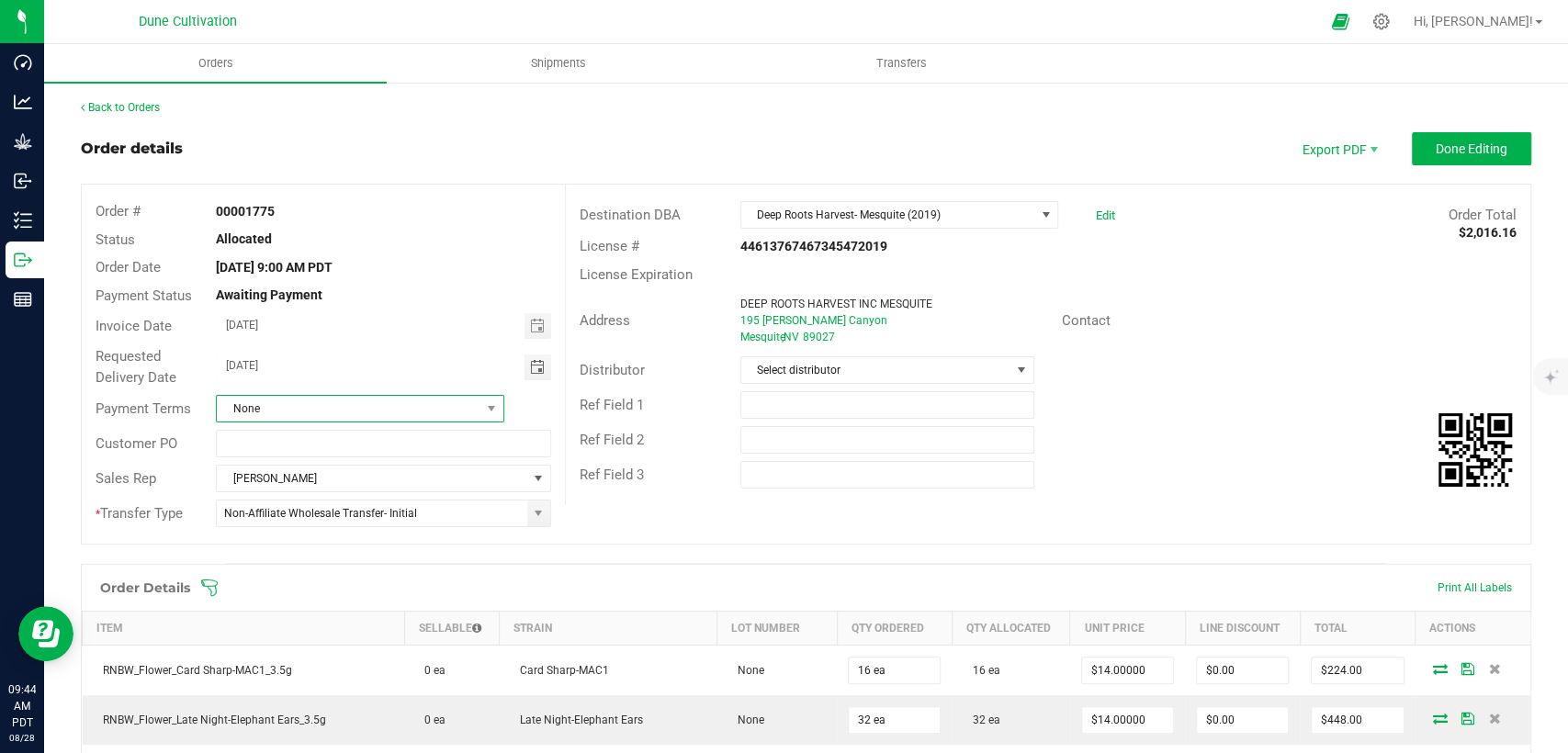
click at [356, 410] on span "None" at bounding box center [348, 408] width 263 height 26
click at [314, 567] on li "Net 30" at bounding box center [357, 564] width 282 height 31
click at [925, 361] on span "Select distributor" at bounding box center [876, 369] width 269 height 26
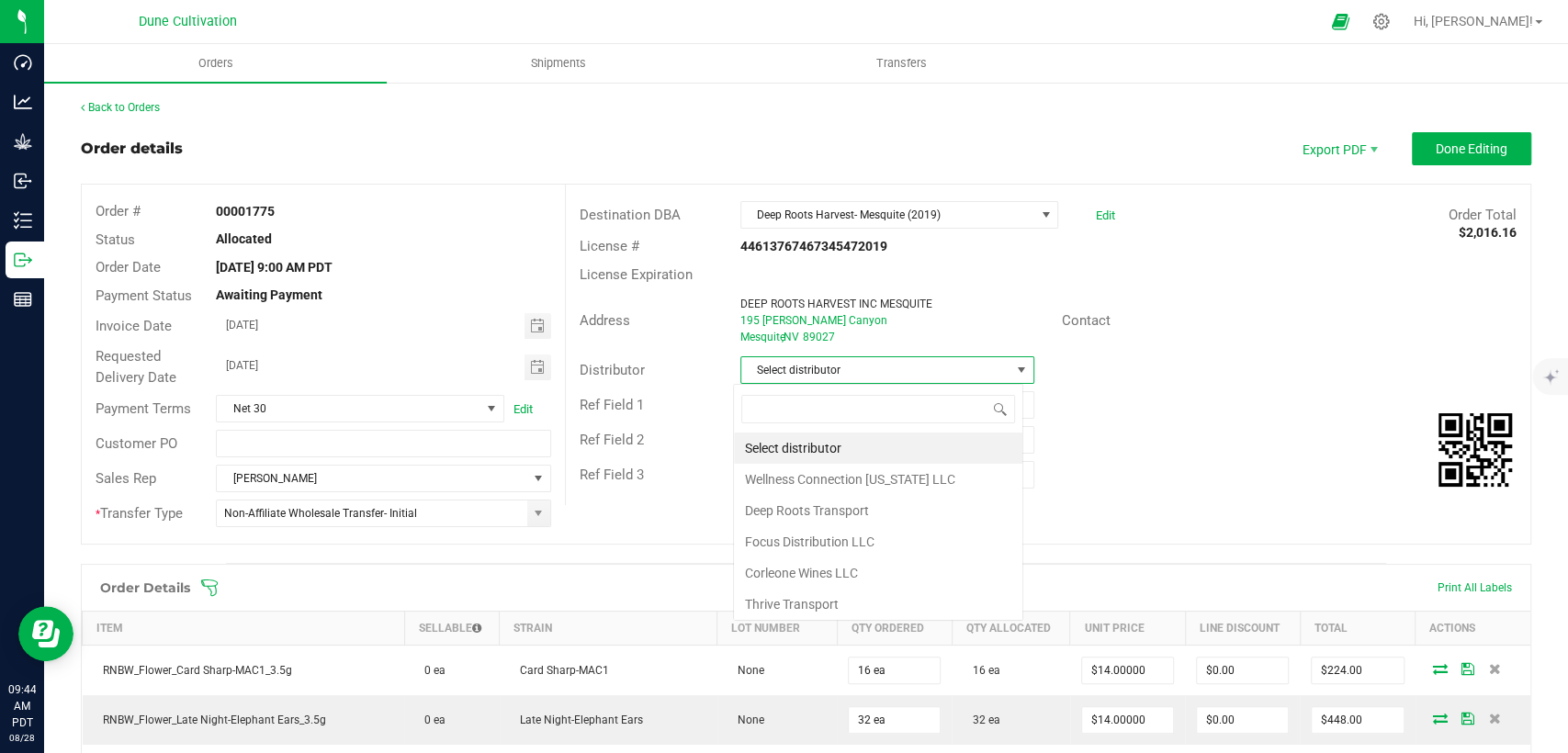
scroll to position [27, 290]
type input "dee"
click at [842, 451] on li "Deep Roots Transport" at bounding box center [878, 448] width 288 height 31
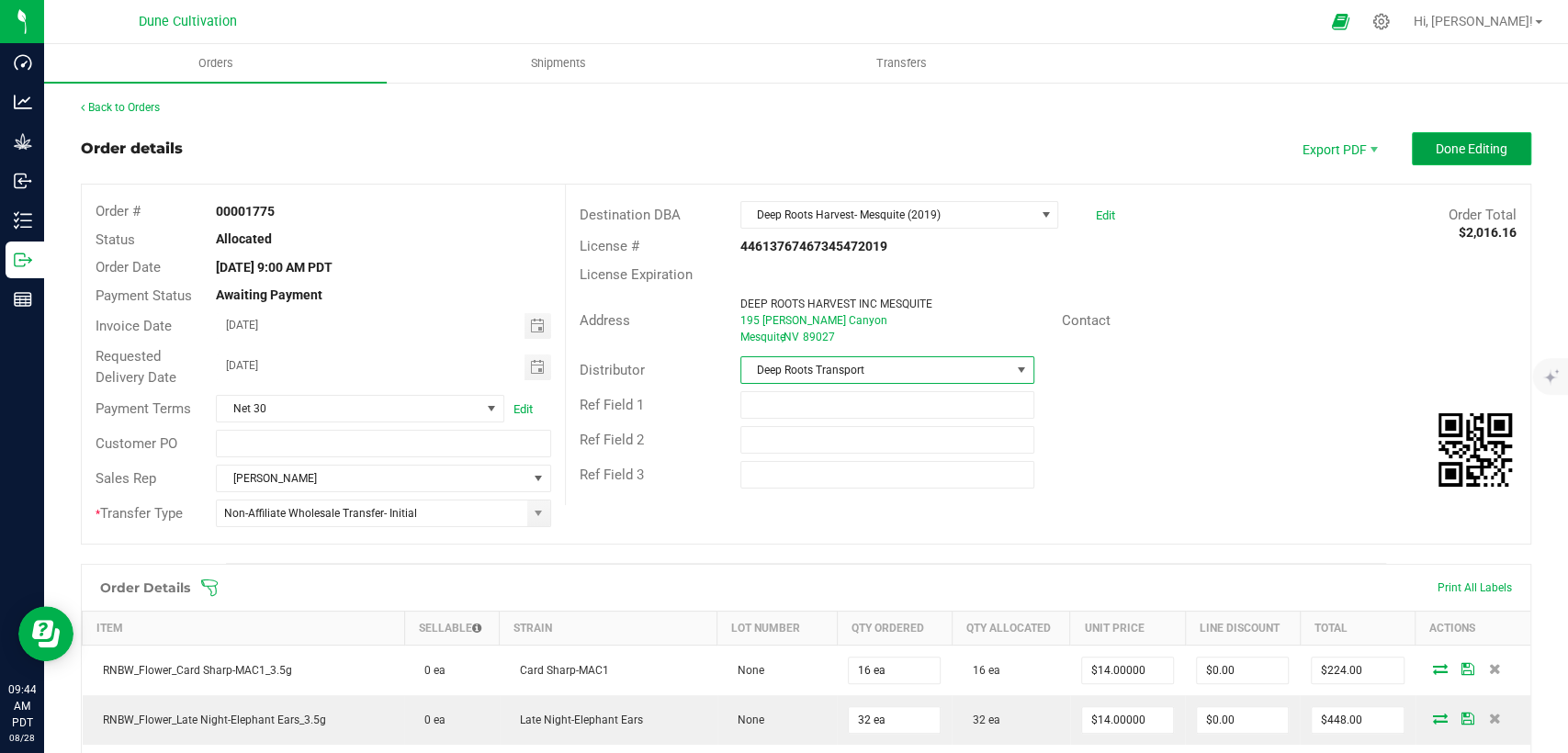
click at [1435, 150] on span "Done Editing" at bounding box center [1471, 148] width 72 height 14
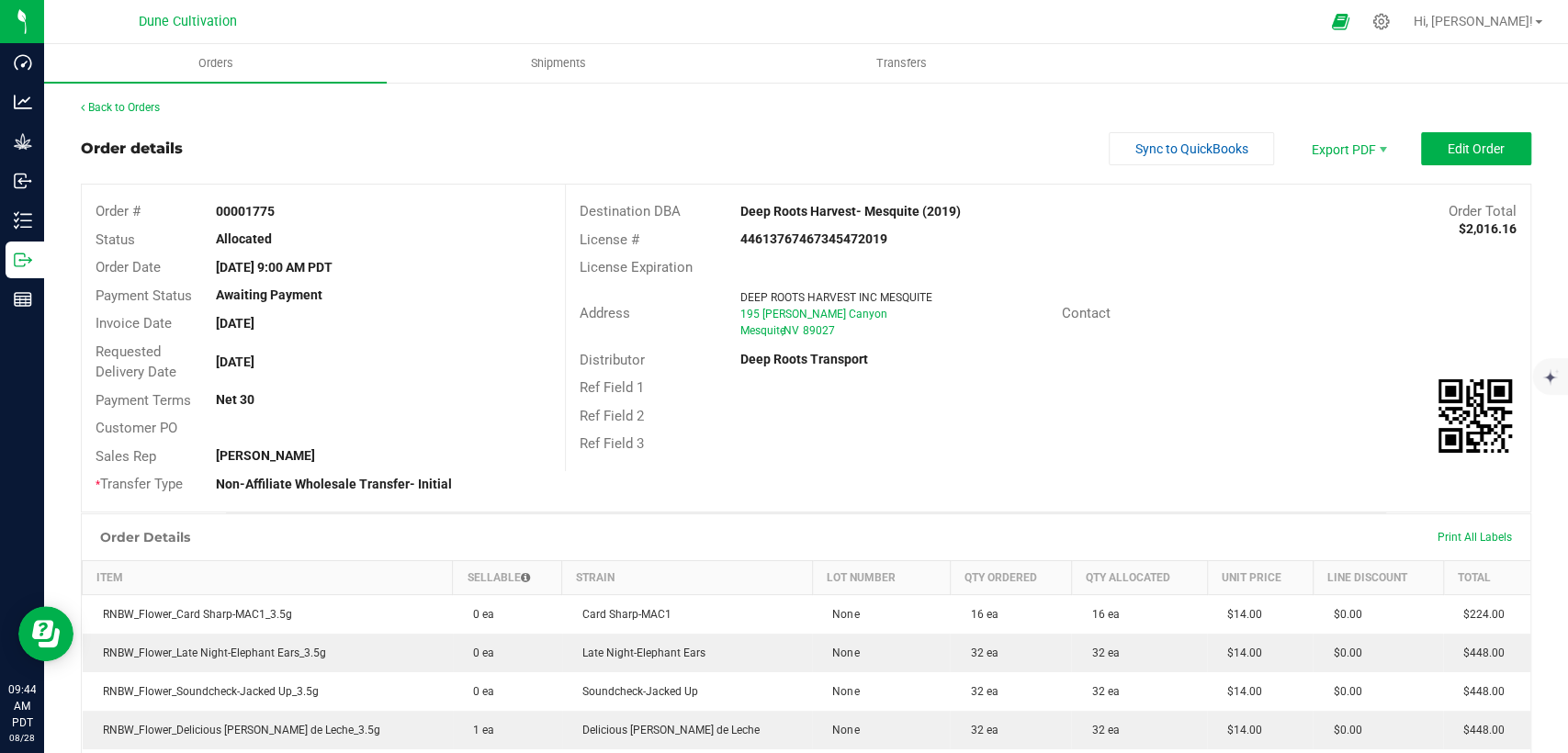
click at [107, 114] on div "Back to Orders" at bounding box center [806, 107] width 1451 height 16
click at [145, 96] on div "Back to Orders Order details Sync to QuickBooks Export PDF Edit Order Order # 0…" at bounding box center [805, 615] width 1524 height 1067
click at [138, 107] on link "Back to Orders" at bounding box center [120, 107] width 79 height 12
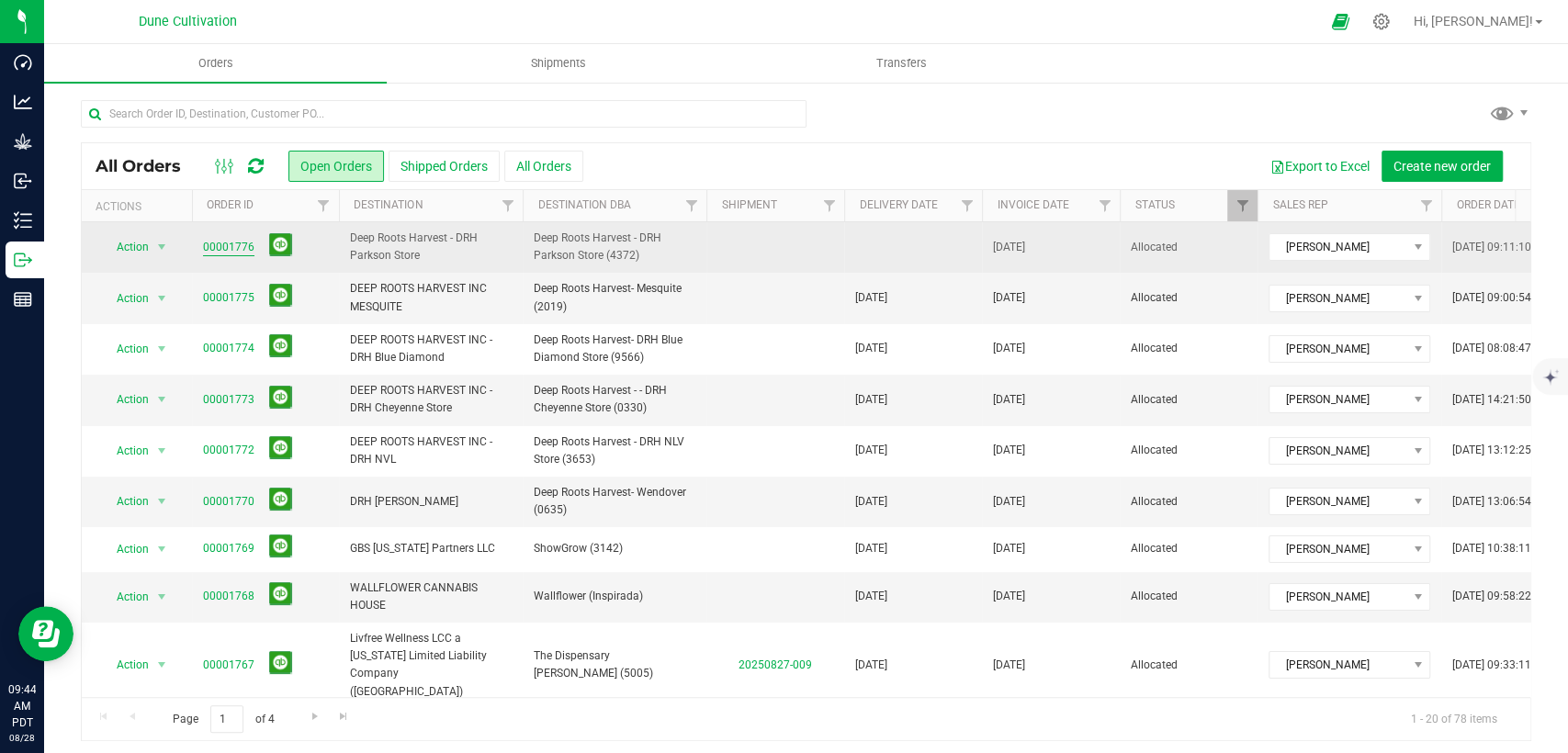
click at [228, 252] on link "00001776" at bounding box center [229, 247] width 52 height 17
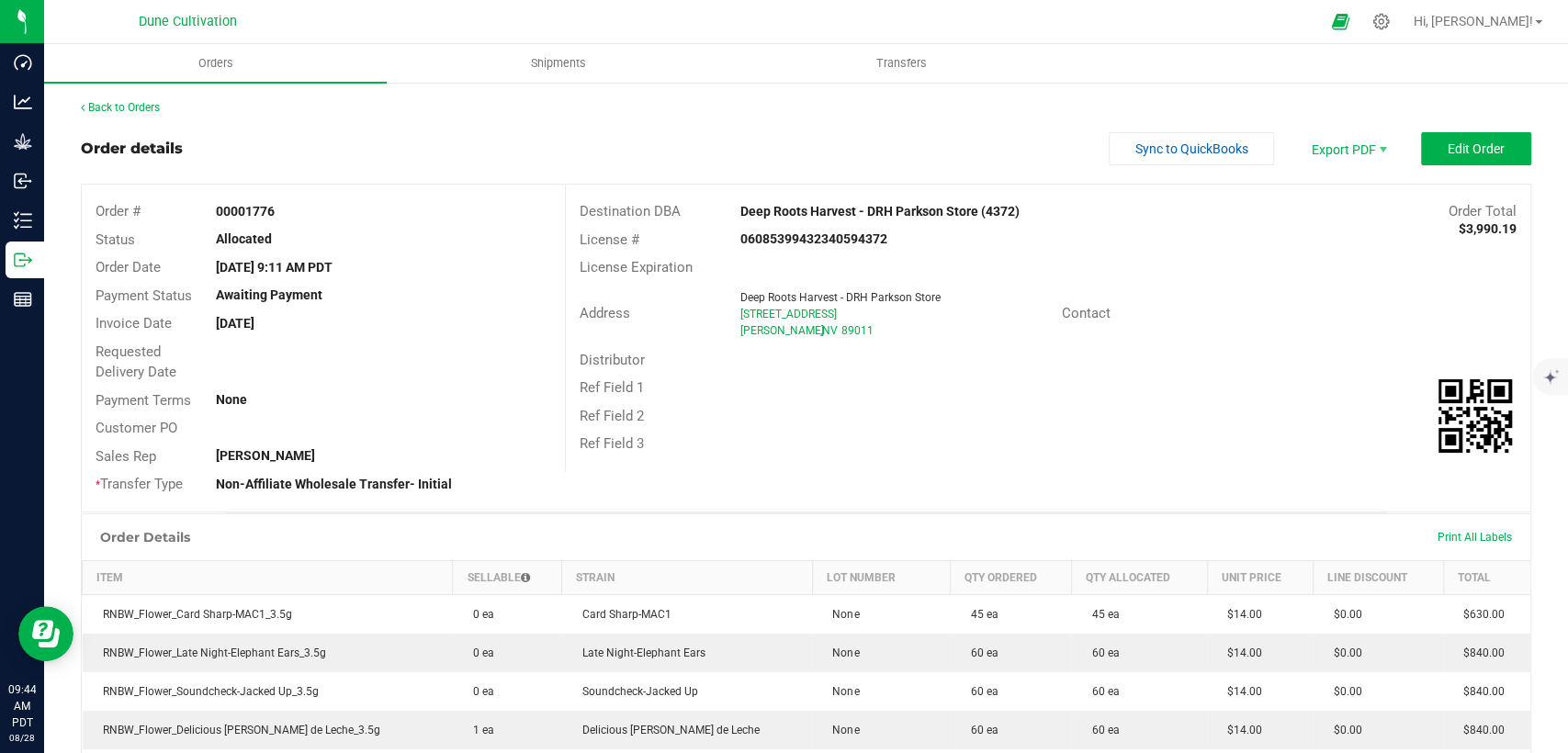
click at [1426, 128] on div "Back to Orders Order details Sync to QuickBooks Export PDF Edit Order Order # 0…" at bounding box center [806, 633] width 1451 height 1068
click at [1426, 135] on button "Edit Order" at bounding box center [1476, 149] width 111 height 33
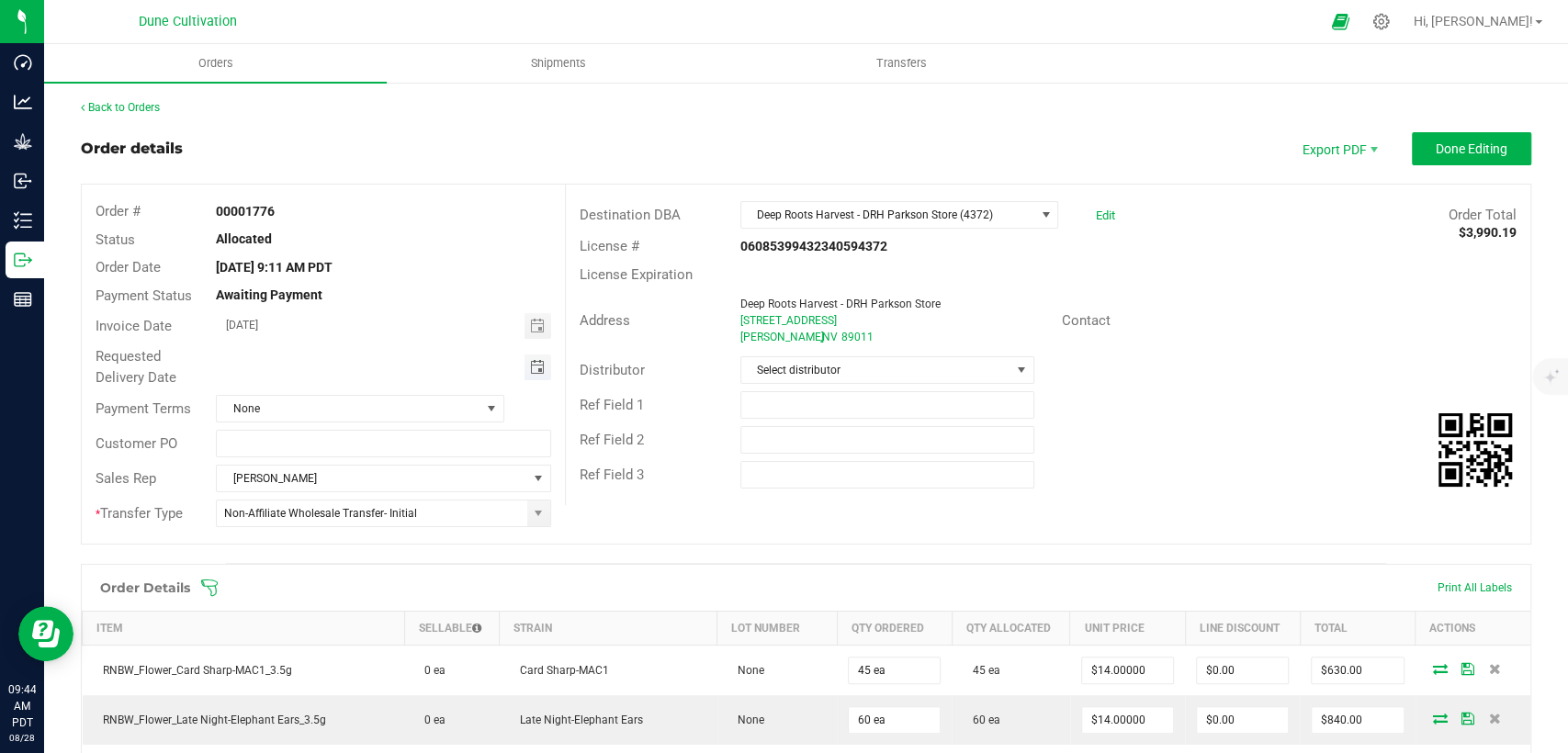
click at [529, 366] on span "Toggle calendar" at bounding box center [535, 366] width 14 height 14
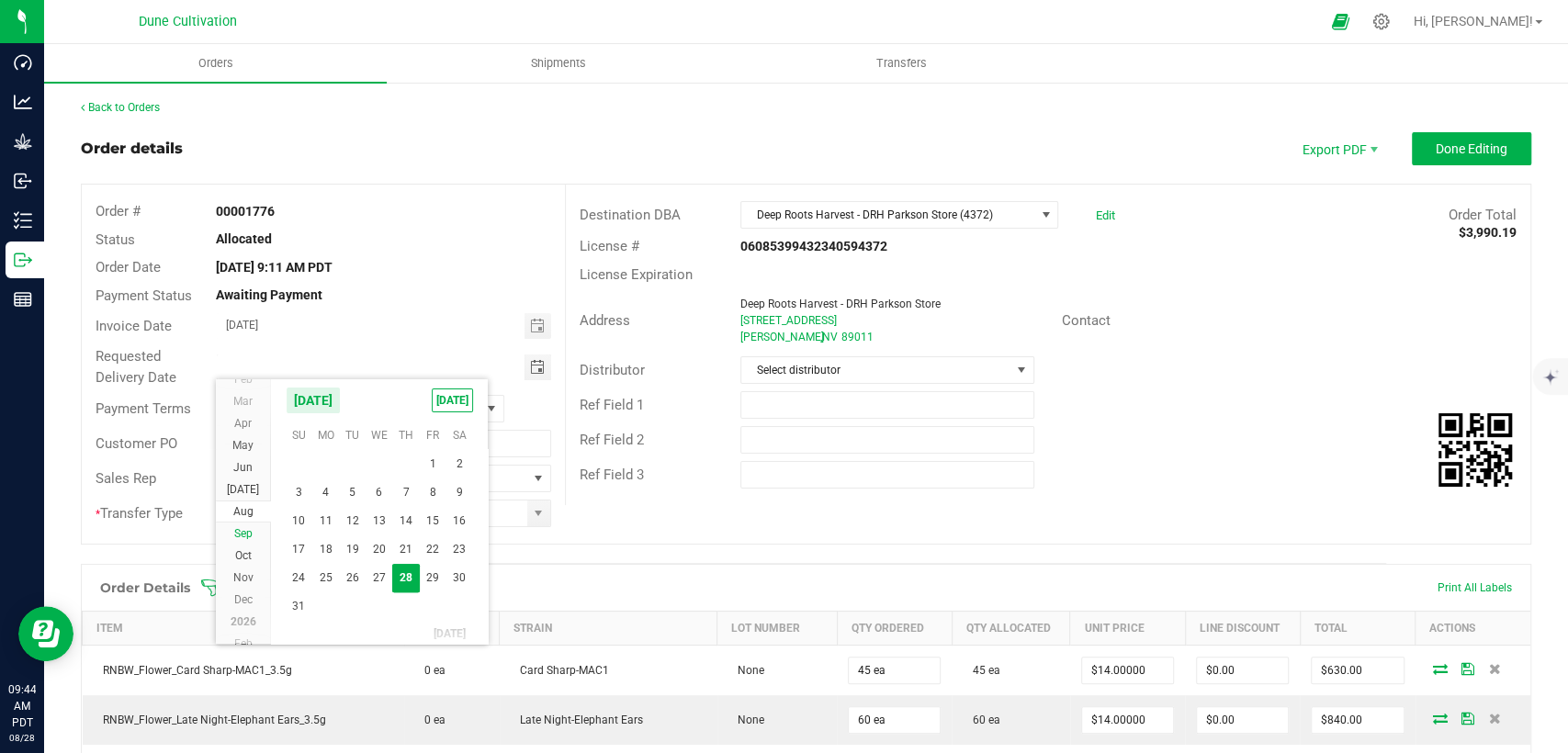
click at [254, 538] on li "Sep" at bounding box center [243, 533] width 55 height 22
click at [348, 454] on span "2" at bounding box center [352, 464] width 27 height 29
type input "[DATE]"
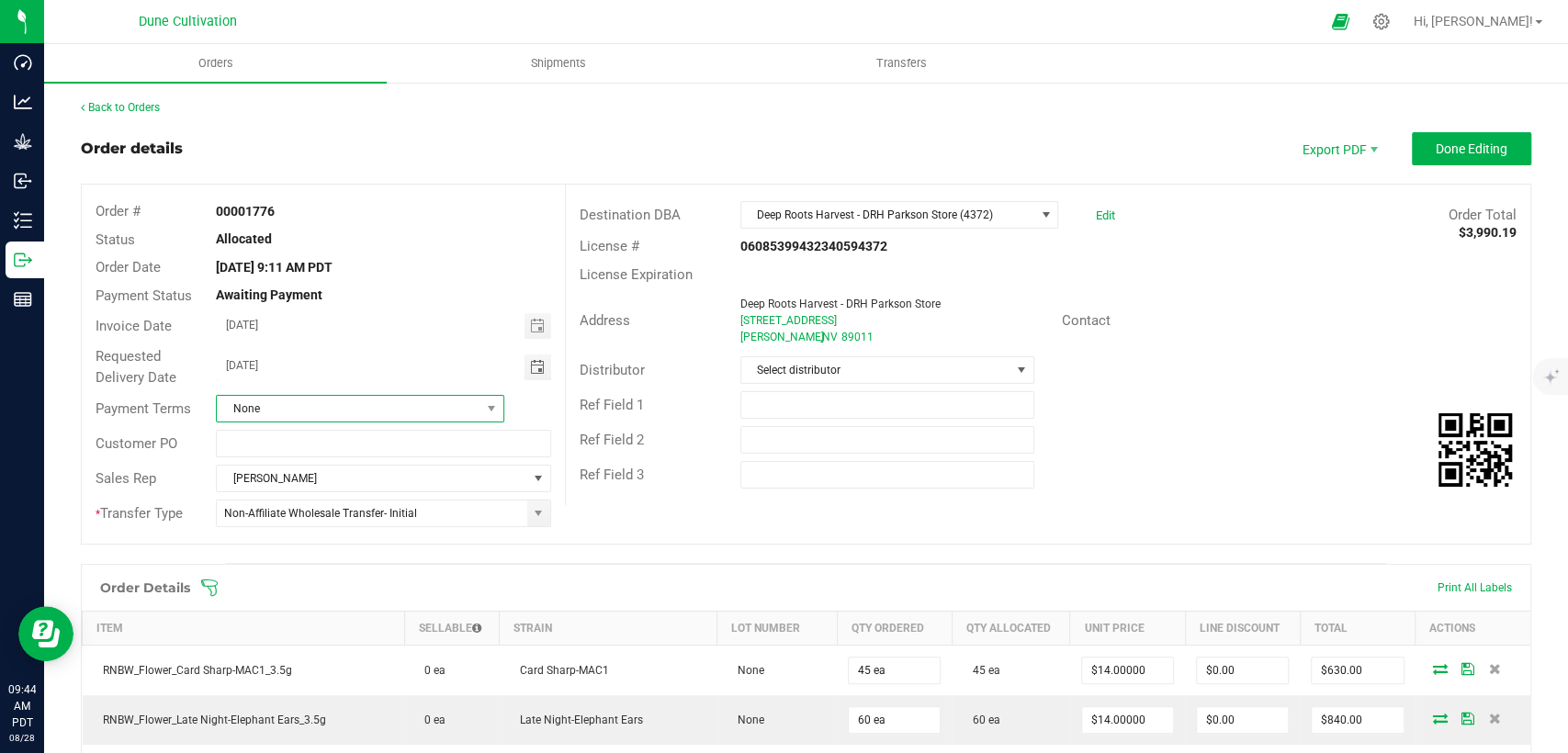
click at [439, 413] on span "None" at bounding box center [348, 408] width 263 height 26
click at [292, 486] on li "Net 30" at bounding box center [357, 487] width 282 height 31
click at [810, 359] on span "Select distributor" at bounding box center [876, 369] width 269 height 26
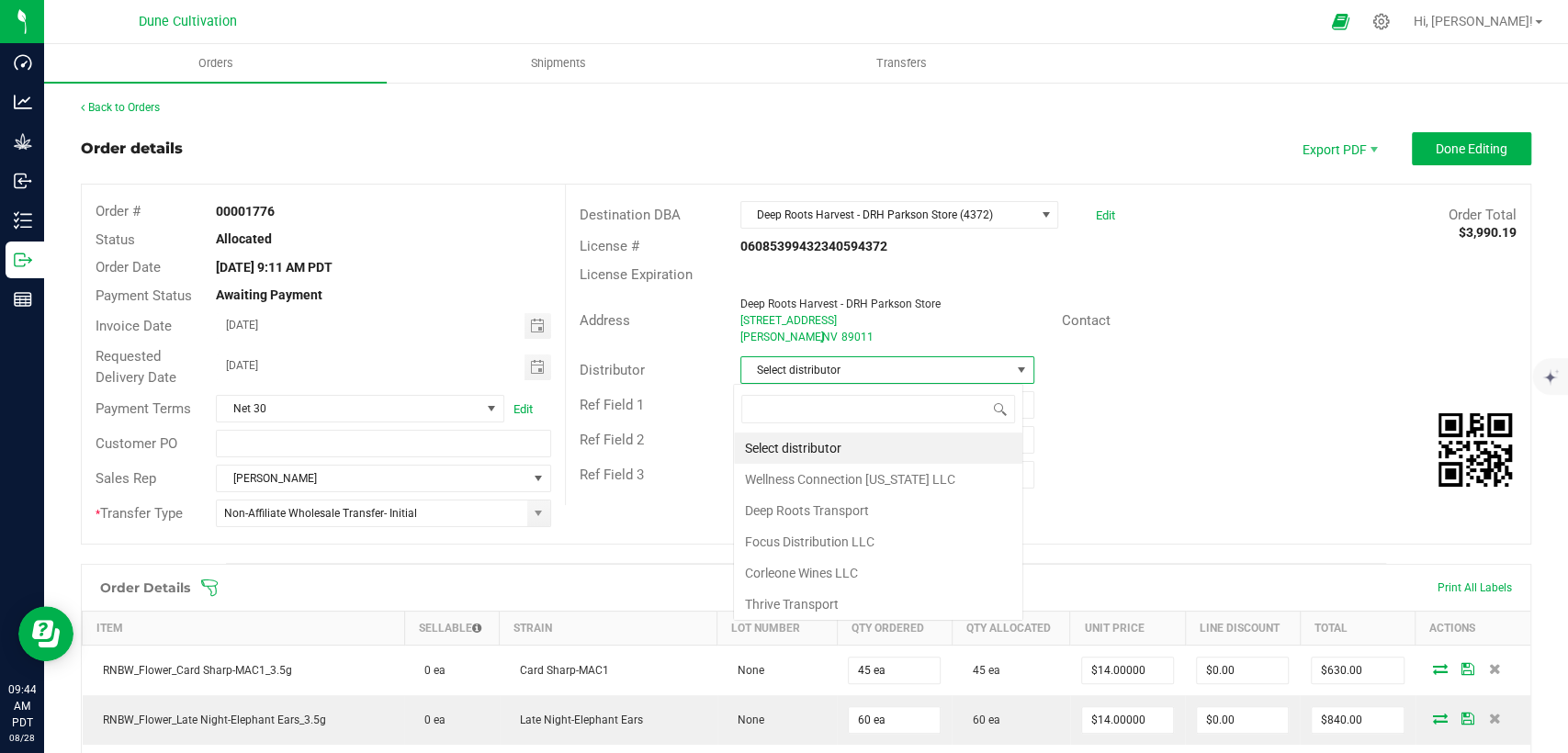
scroll to position [27, 290]
click at [842, 513] on li "Deep Roots Transport" at bounding box center [878, 511] width 288 height 31
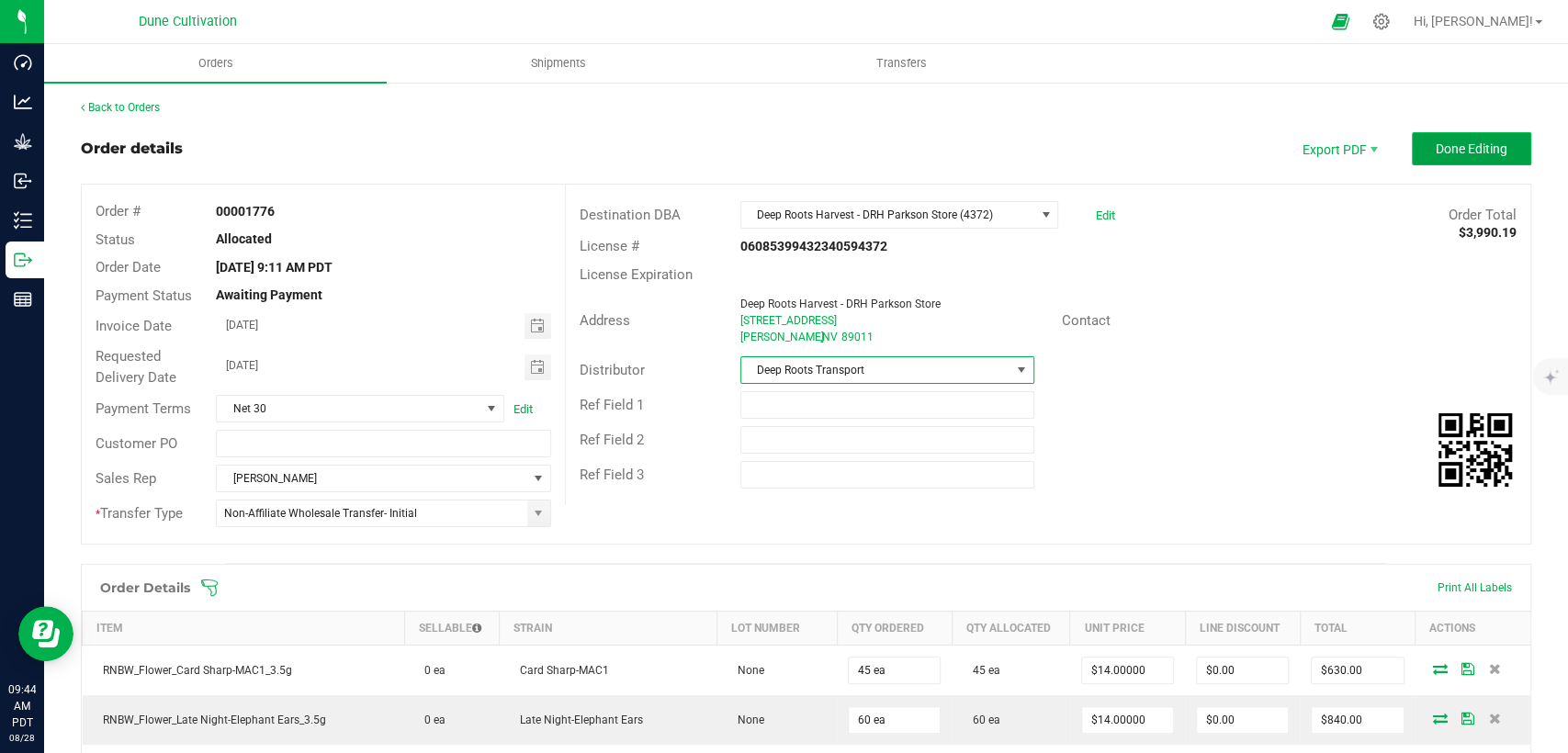
click at [1414, 154] on button "Done Editing" at bounding box center [1471, 149] width 119 height 33
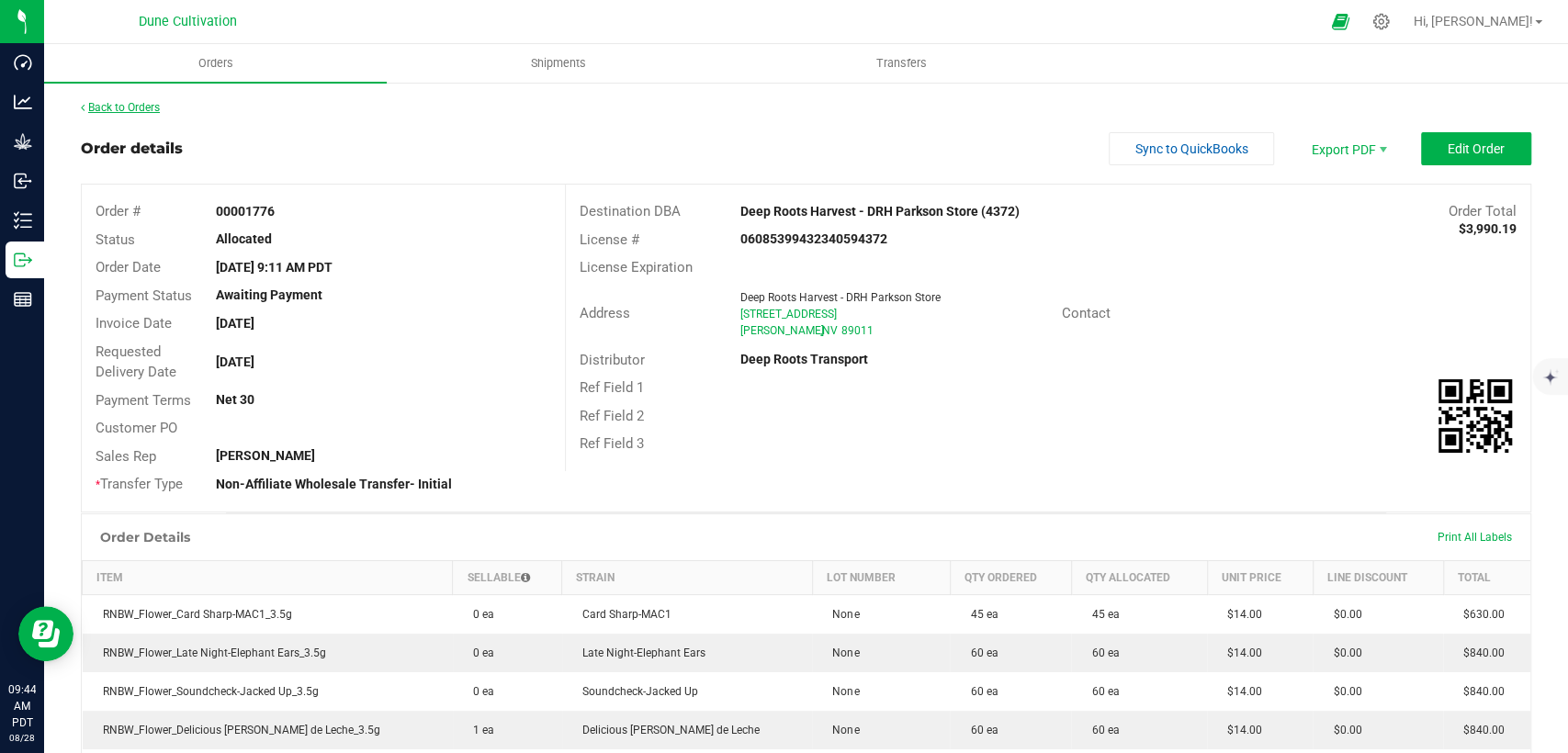
click at [115, 111] on link "Back to Orders" at bounding box center [120, 107] width 79 height 12
